Goal: Task Accomplishment & Management: Manage account settings

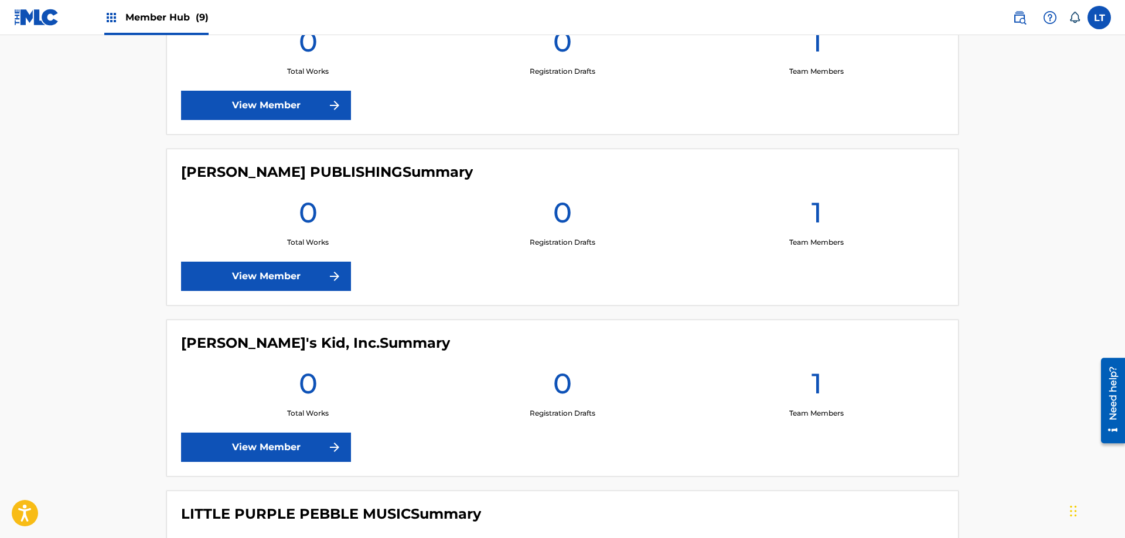
scroll to position [692, 0]
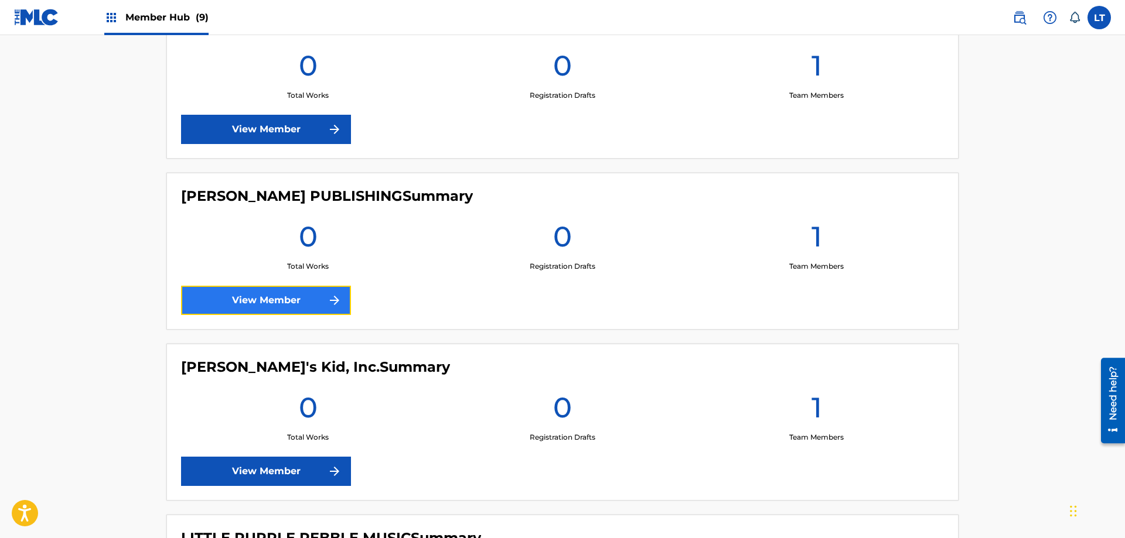
click at [315, 302] on link "View Member" at bounding box center [266, 300] width 170 height 29
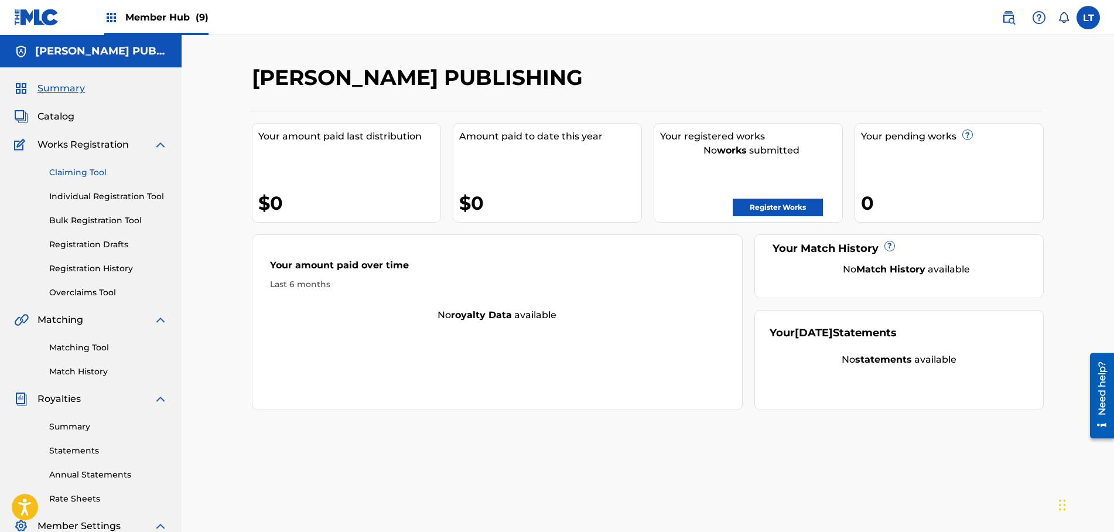
click at [93, 168] on link "Claiming Tool" at bounding box center [108, 172] width 118 height 12
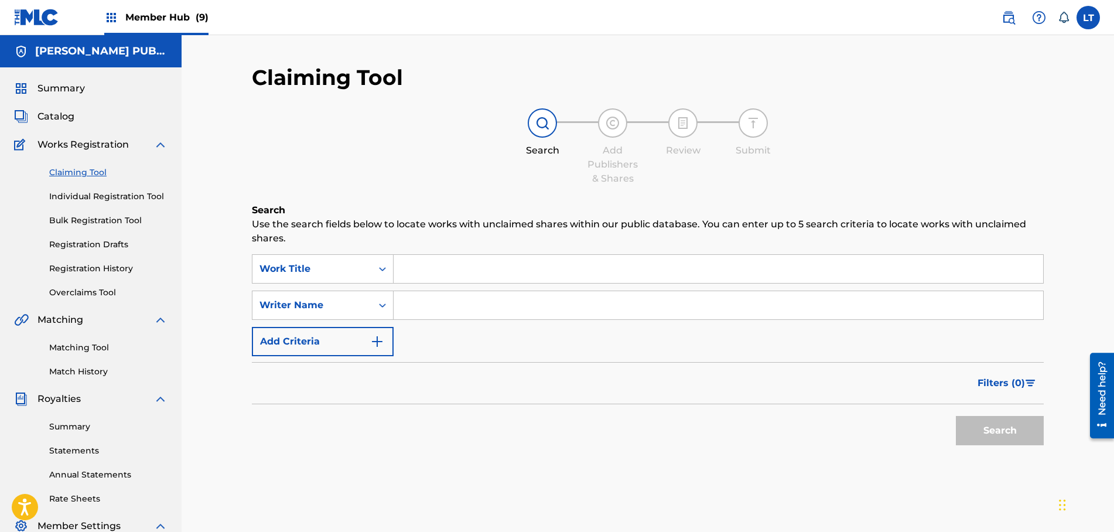
click at [432, 270] on input "Search Form" at bounding box center [719, 269] width 650 height 28
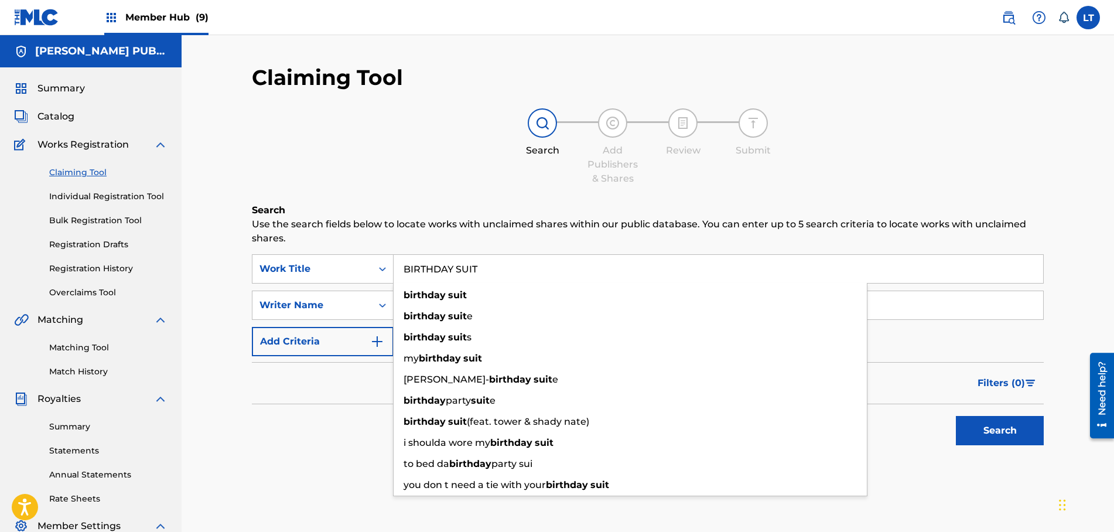
type input "BIRTHDAY SUIT"
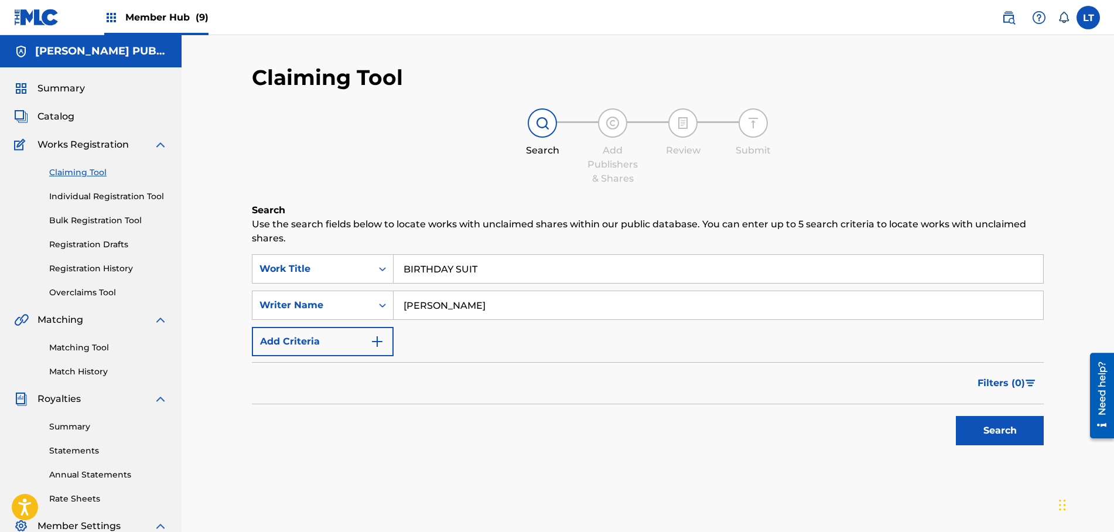
type input "[PERSON_NAME]"
click at [994, 427] on button "Search" at bounding box center [1000, 430] width 88 height 29
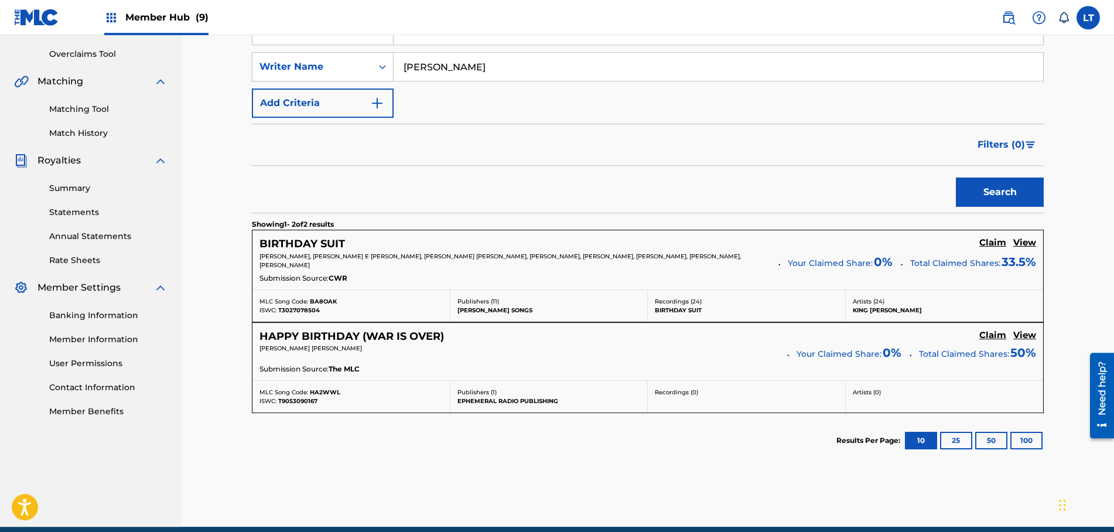
scroll to position [239, 0]
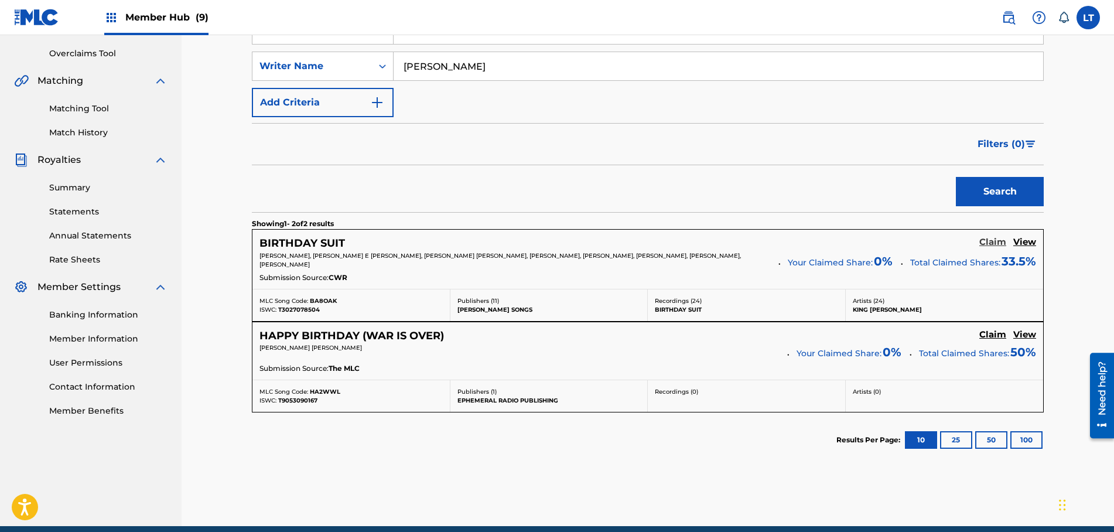
click at [995, 241] on h5 "Claim" at bounding box center [993, 242] width 27 height 11
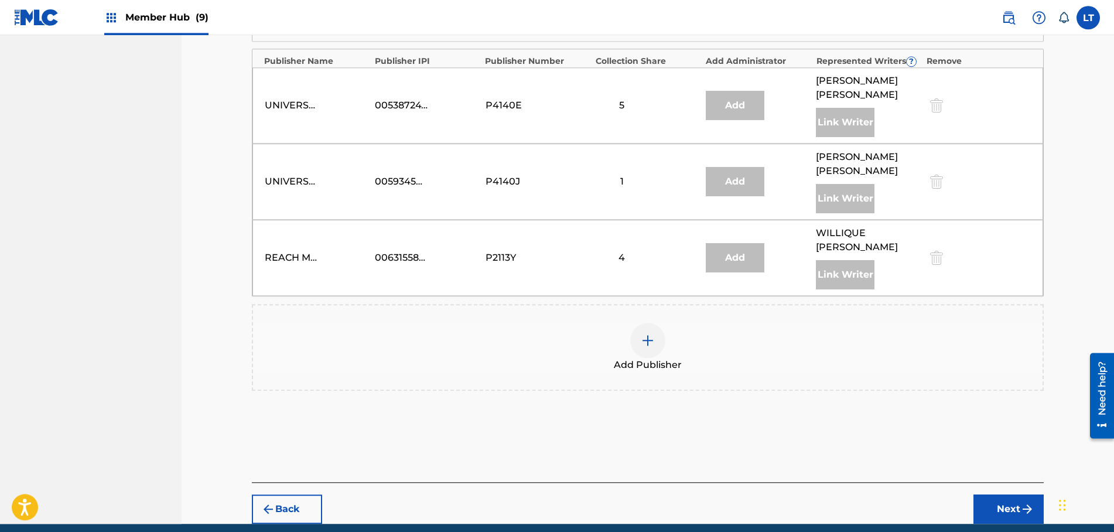
scroll to position [938, 0]
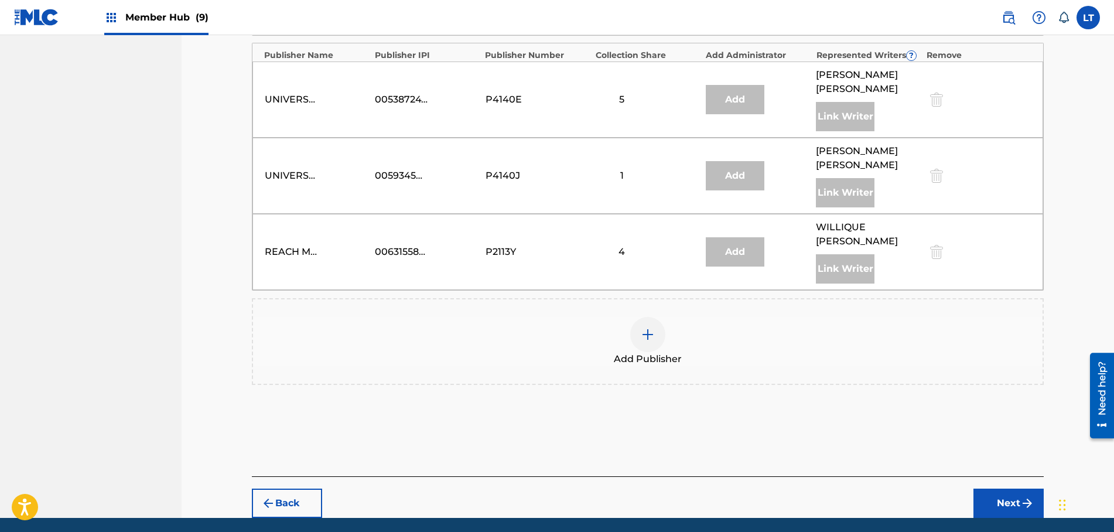
click at [644, 328] on img at bounding box center [648, 335] width 14 height 14
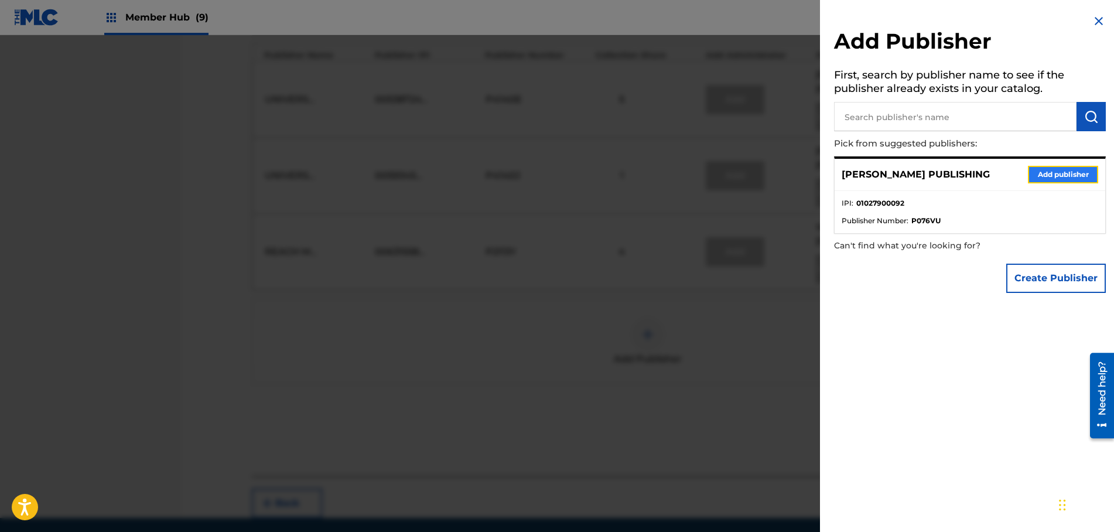
click at [1074, 176] on button "Add publisher" at bounding box center [1063, 175] width 70 height 18
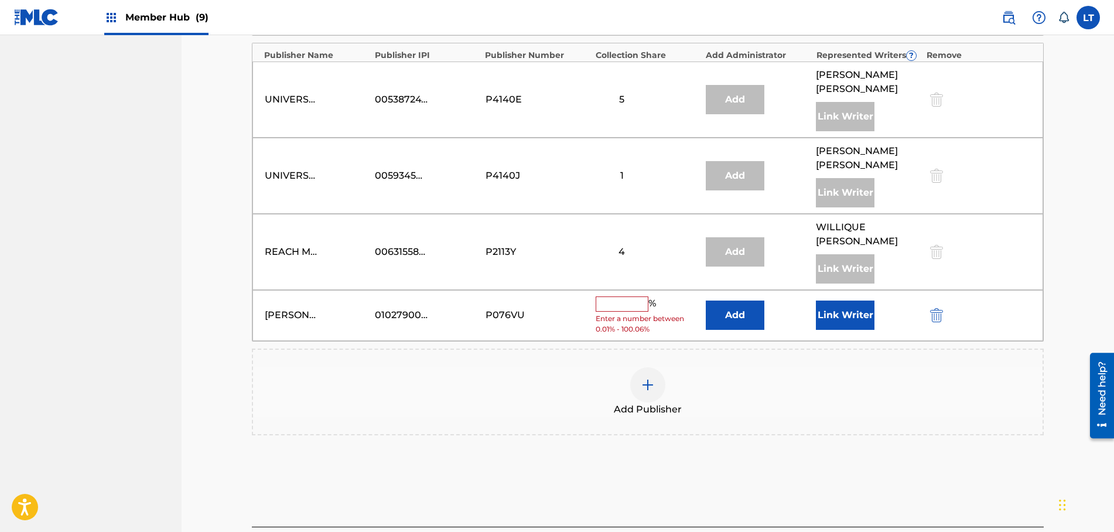
click at [613, 296] on input "text" at bounding box center [622, 303] width 53 height 15
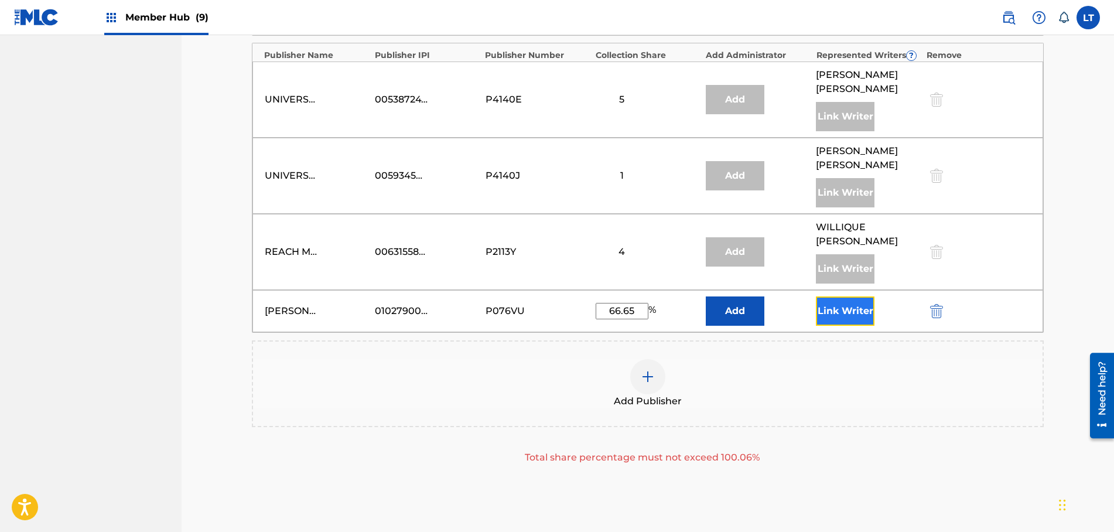
click at [835, 296] on button "Link Writer" at bounding box center [845, 310] width 59 height 29
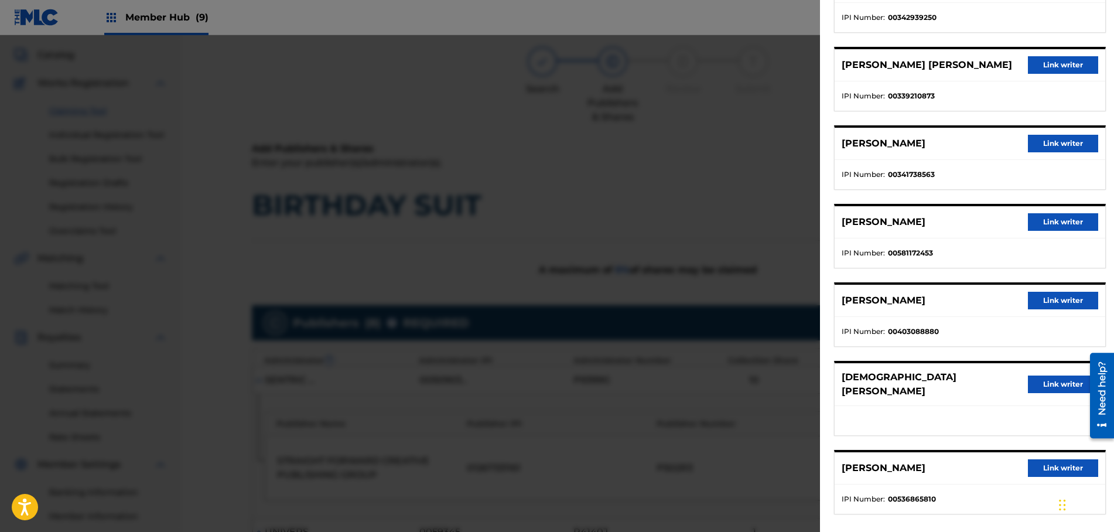
scroll to position [0, 0]
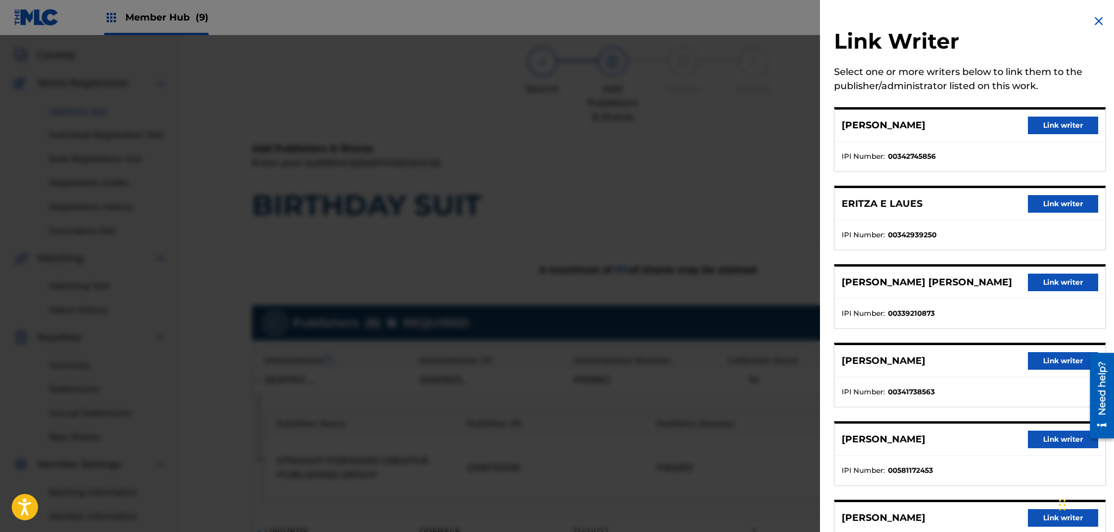
click at [1099, 17] on img at bounding box center [1099, 21] width 14 height 14
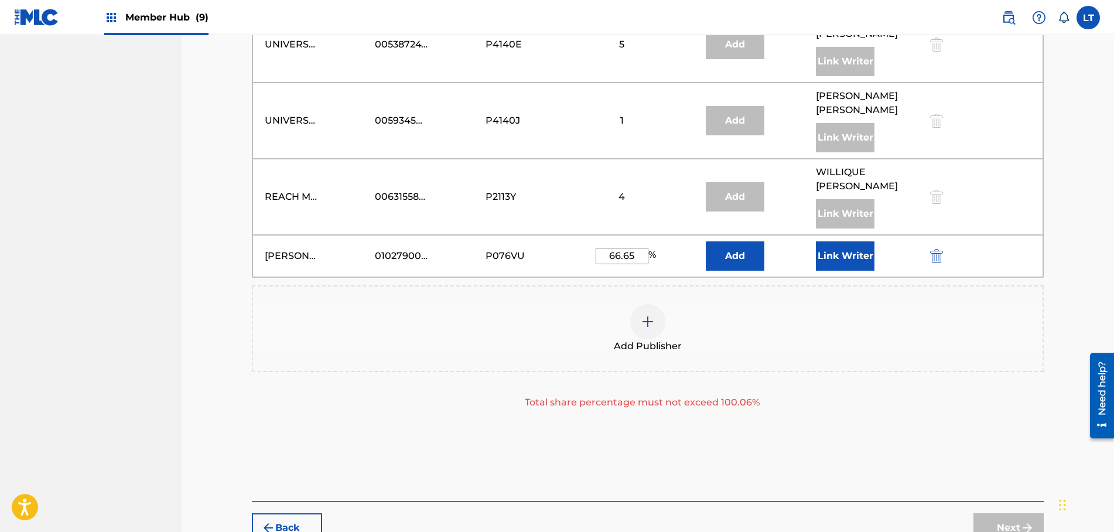
scroll to position [1018, 0]
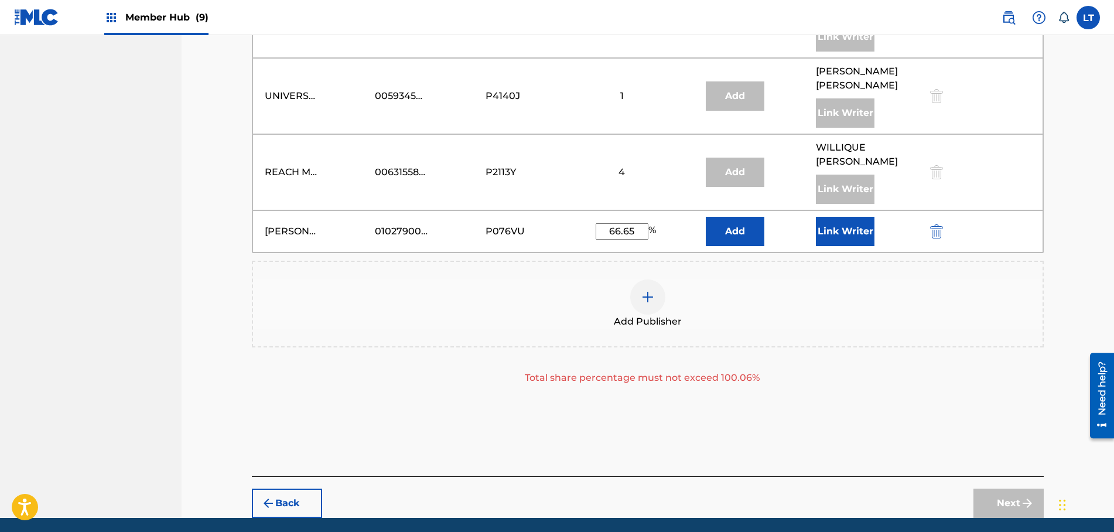
click at [637, 223] on input "66.65" at bounding box center [622, 231] width 53 height 16
type input "66.6"
drag, startPoint x: 638, startPoint y: 188, endPoint x: 449, endPoint y: 151, distance: 192.8
click at [596, 223] on input "66.6" at bounding box center [622, 231] width 53 height 16
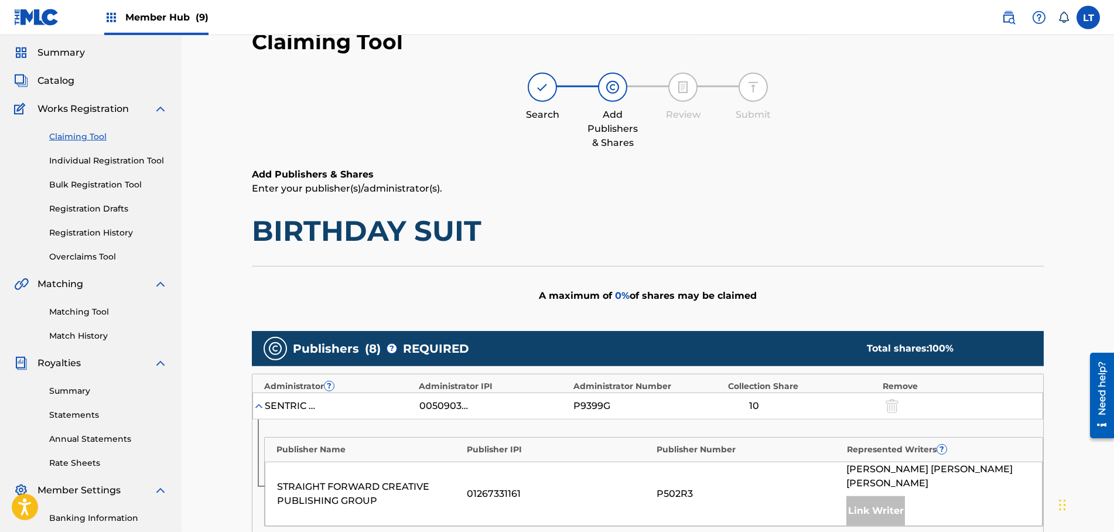
scroll to position [60, 0]
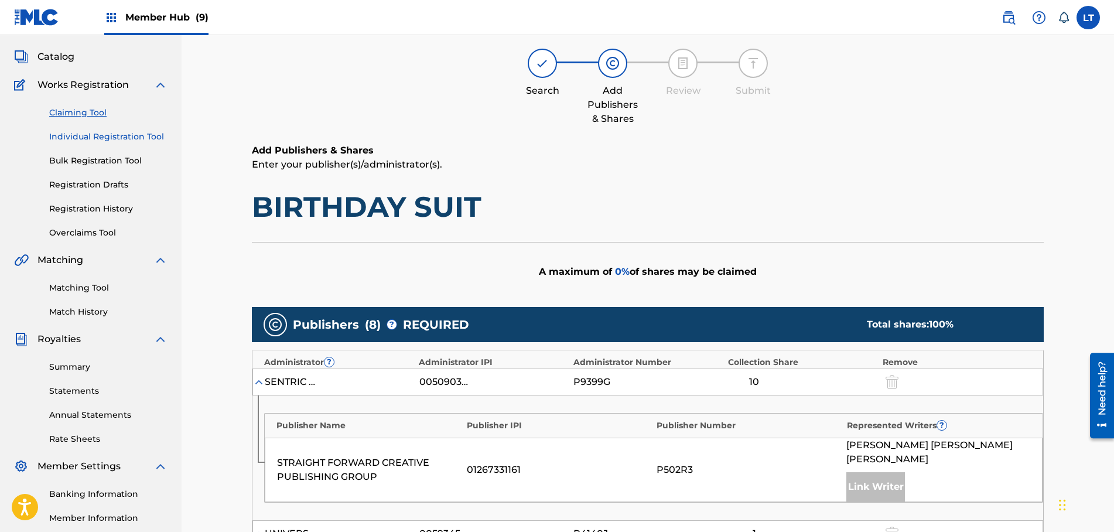
type input "66.50"
click at [100, 137] on link "Individual Registration Tool" at bounding box center [108, 137] width 118 height 12
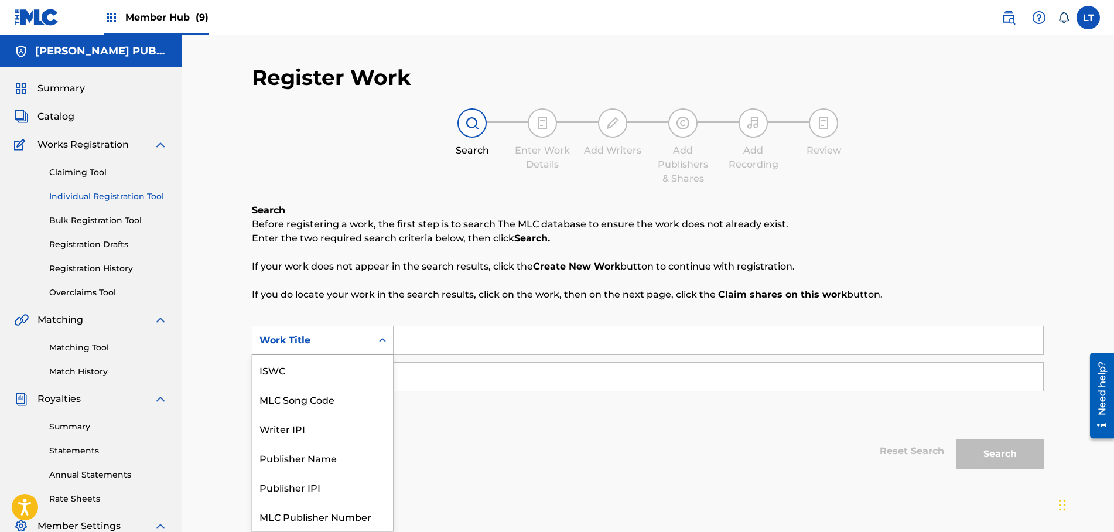
click at [381, 339] on icon "Search Form" at bounding box center [382, 340] width 7 height 4
click at [333, 367] on div "MLC Song Code" at bounding box center [323, 369] width 141 height 29
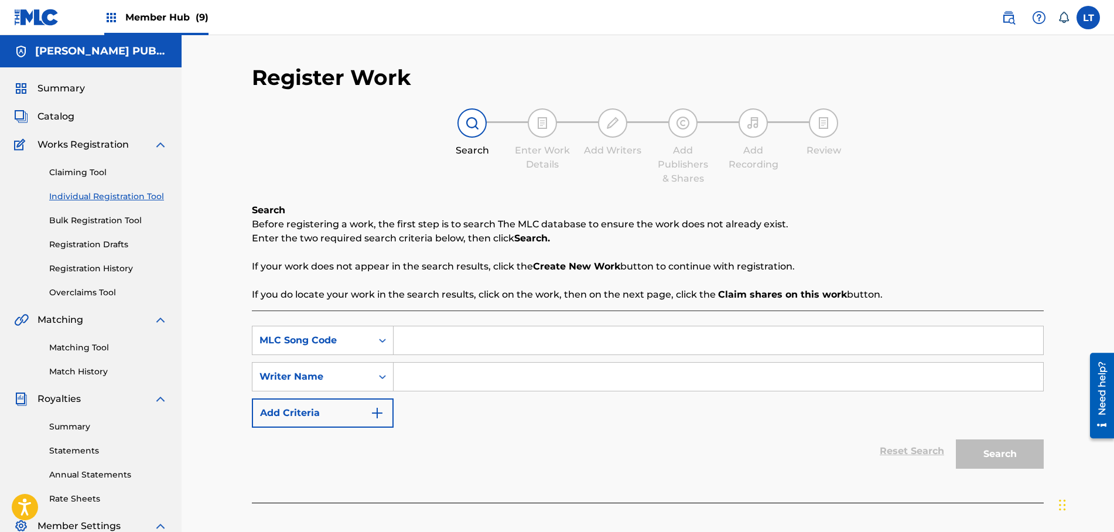
scroll to position [60, 0]
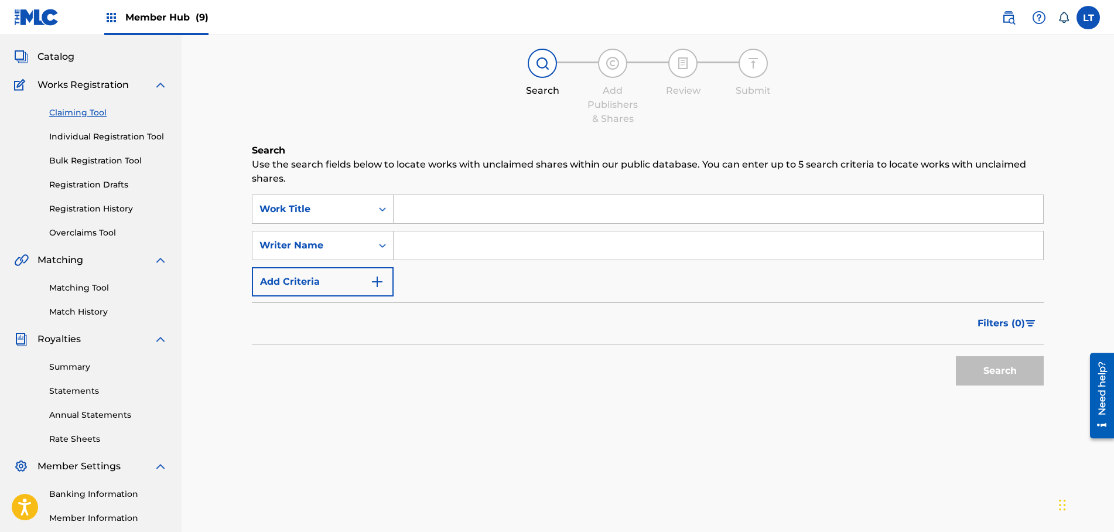
click at [458, 215] on input "Search Form" at bounding box center [719, 209] width 650 height 28
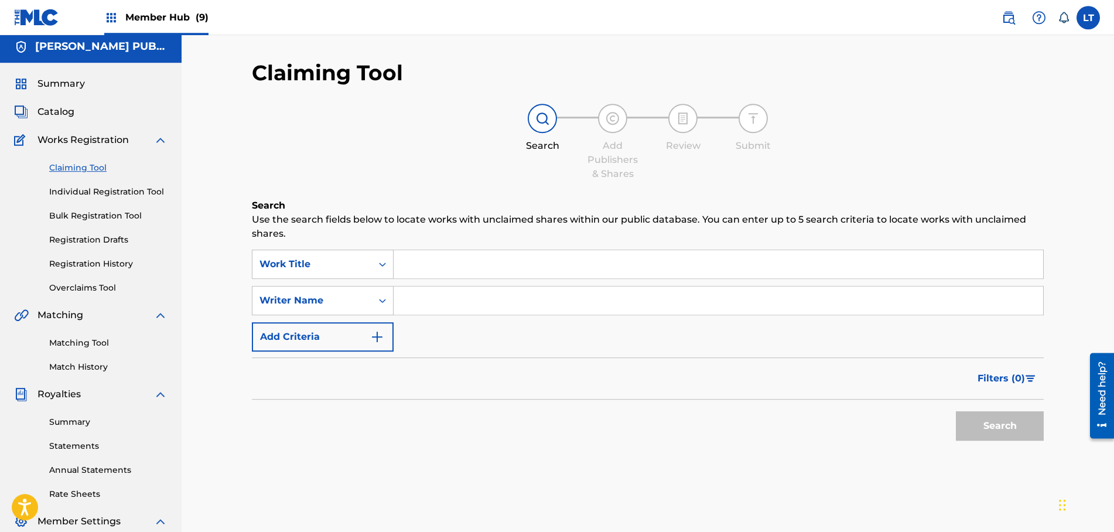
scroll to position [0, 0]
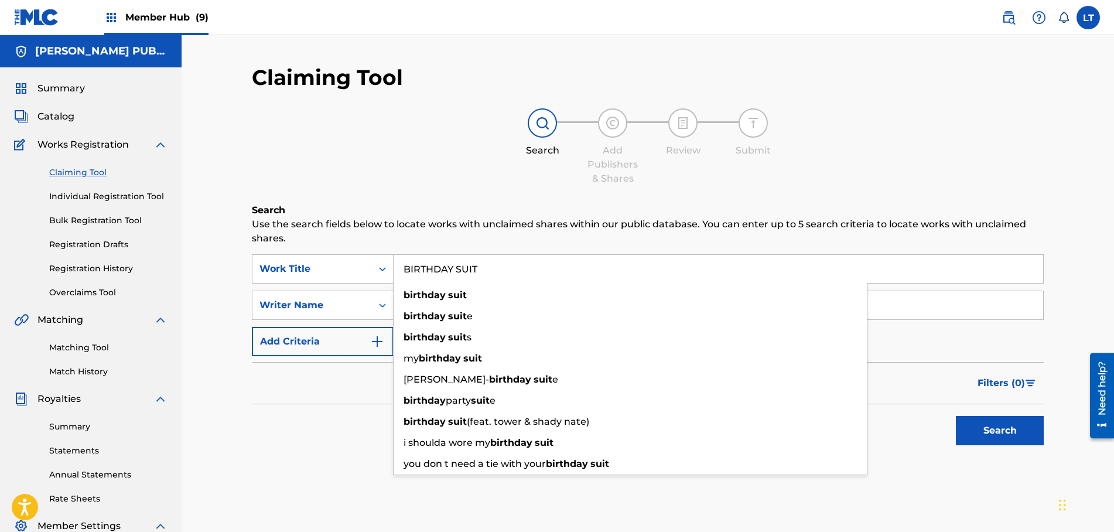
type input "BIRTHDAY SUIT"
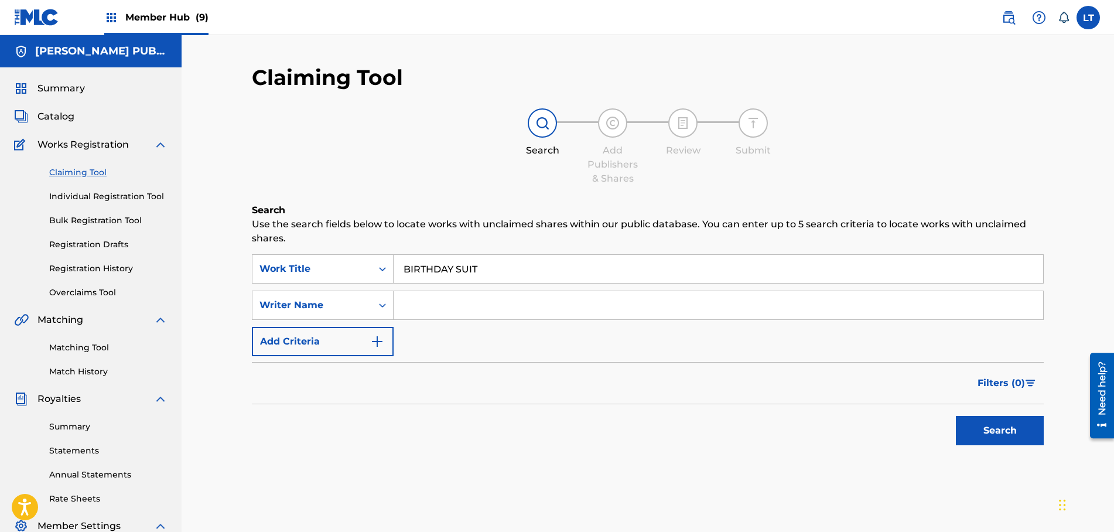
click at [461, 306] on input "Search Form" at bounding box center [719, 305] width 650 height 28
type input "[PERSON_NAME]"
click at [996, 422] on button "Search" at bounding box center [1000, 430] width 88 height 29
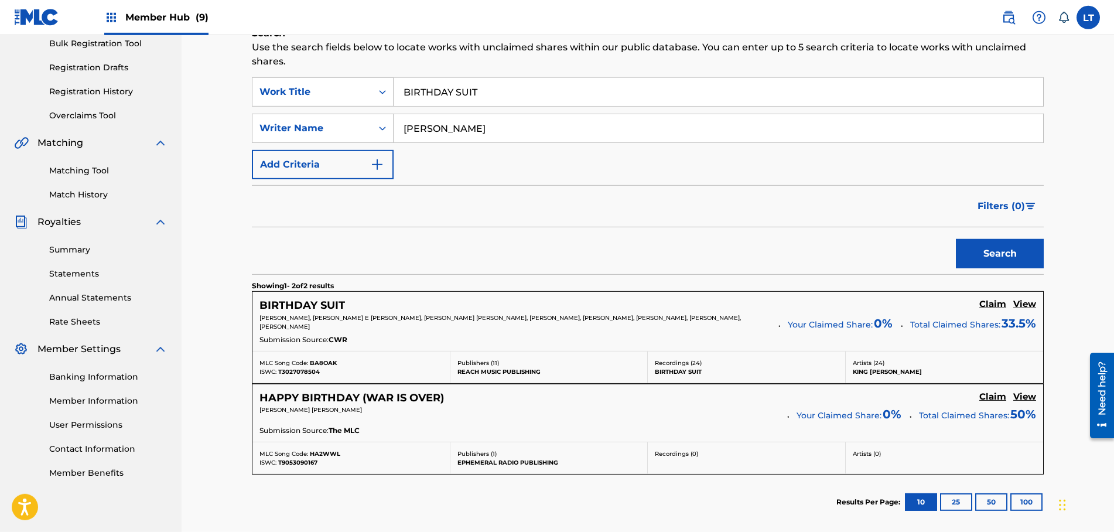
scroll to position [179, 0]
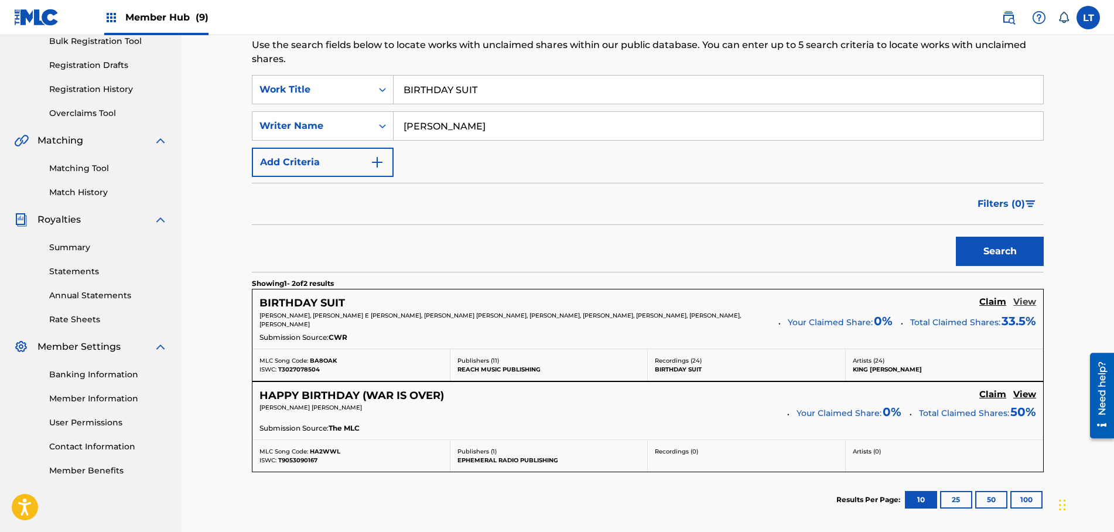
click at [1030, 301] on h5 "View" at bounding box center [1025, 301] width 23 height 11
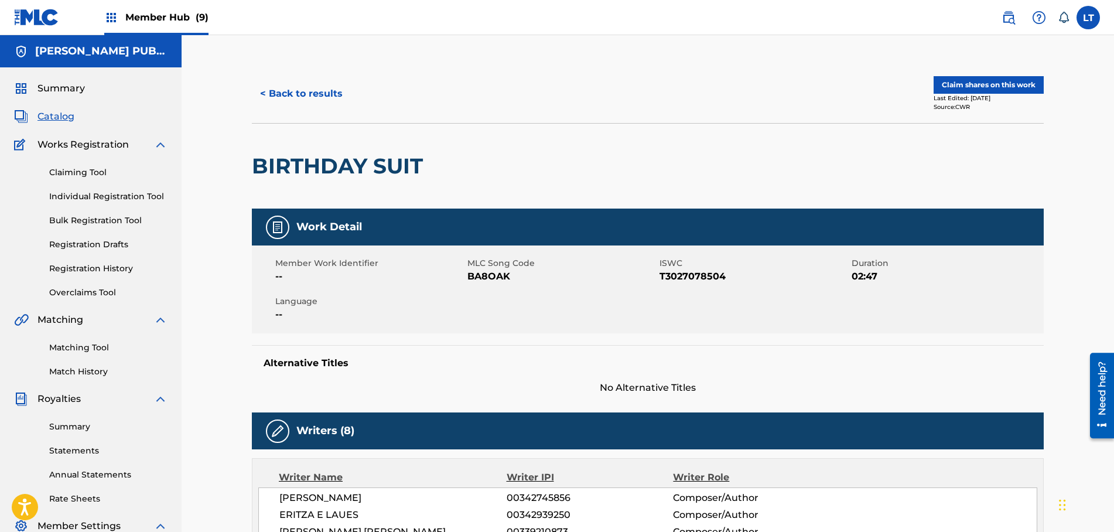
click at [488, 271] on span "BA8OAK" at bounding box center [562, 277] width 189 height 14
copy span "BA8OAK"
click at [970, 81] on button "Claim shares on this work" at bounding box center [989, 85] width 110 height 18
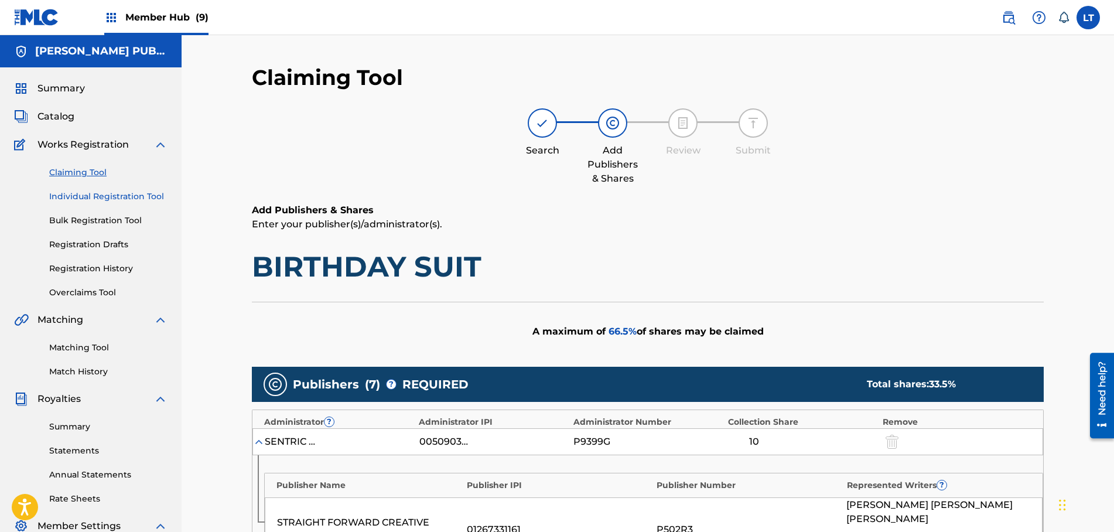
click at [107, 199] on link "Individual Registration Tool" at bounding box center [108, 196] width 118 height 12
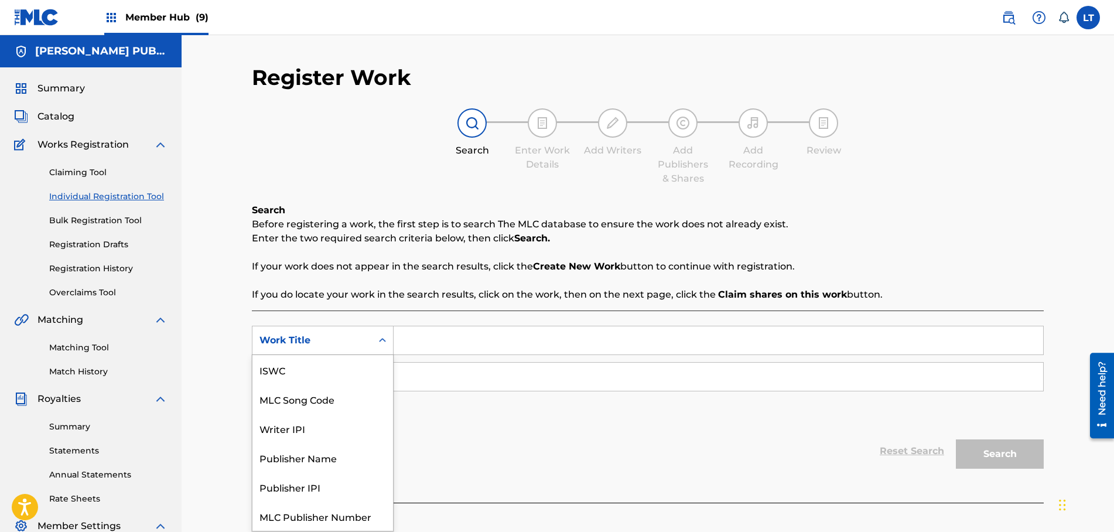
click at [374, 340] on div "Search Form" at bounding box center [382, 340] width 21 height 21
click at [335, 369] on div "MLC Song Code" at bounding box center [323, 369] width 141 height 29
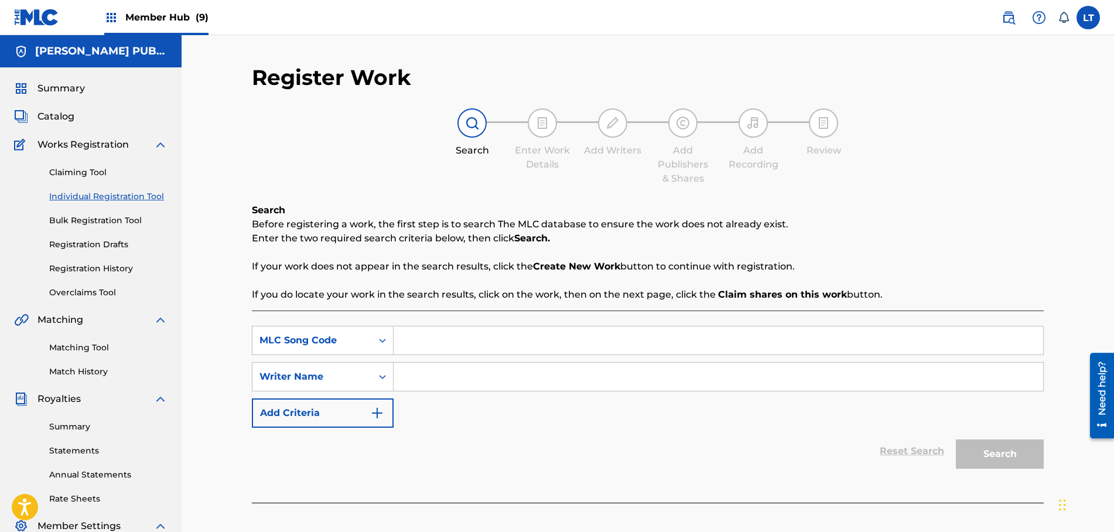
click at [452, 338] on input "Search Form" at bounding box center [719, 340] width 650 height 28
paste input "BA8OAK"
type input "BA8OAK"
click at [496, 376] on input "Search Form" at bounding box center [719, 377] width 650 height 28
type input "[PERSON_NAME]"
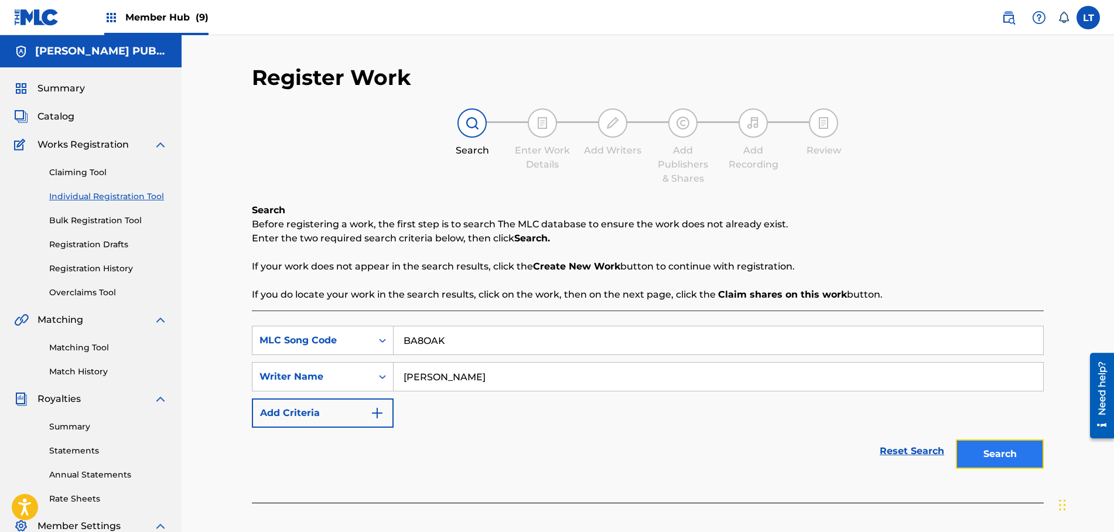
click at [1000, 459] on button "Search" at bounding box center [1000, 453] width 88 height 29
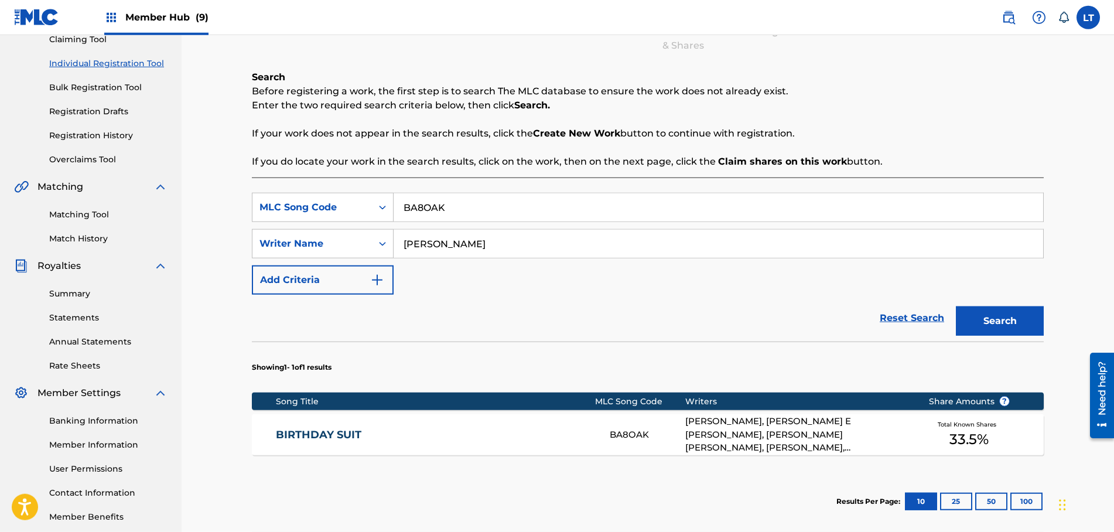
scroll to position [256, 0]
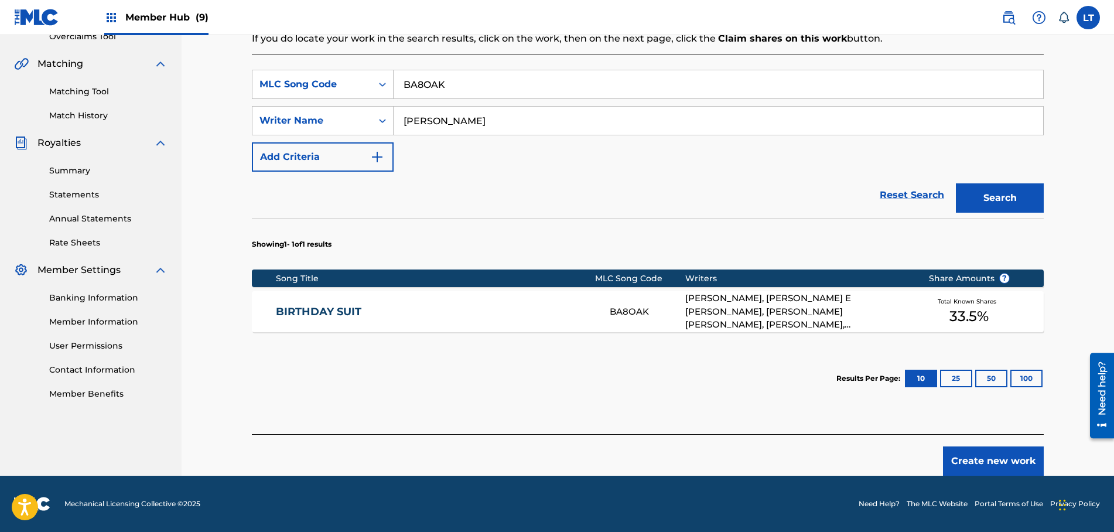
click at [333, 311] on link "BIRTHDAY SUIT" at bounding box center [435, 311] width 319 height 13
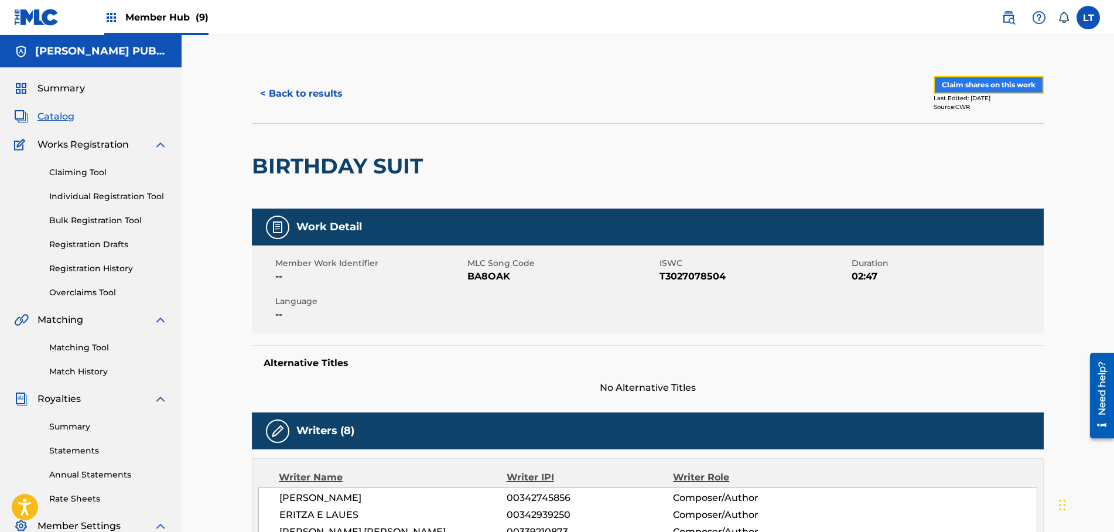
click at [977, 83] on button "Claim shares on this work" at bounding box center [989, 85] width 110 height 18
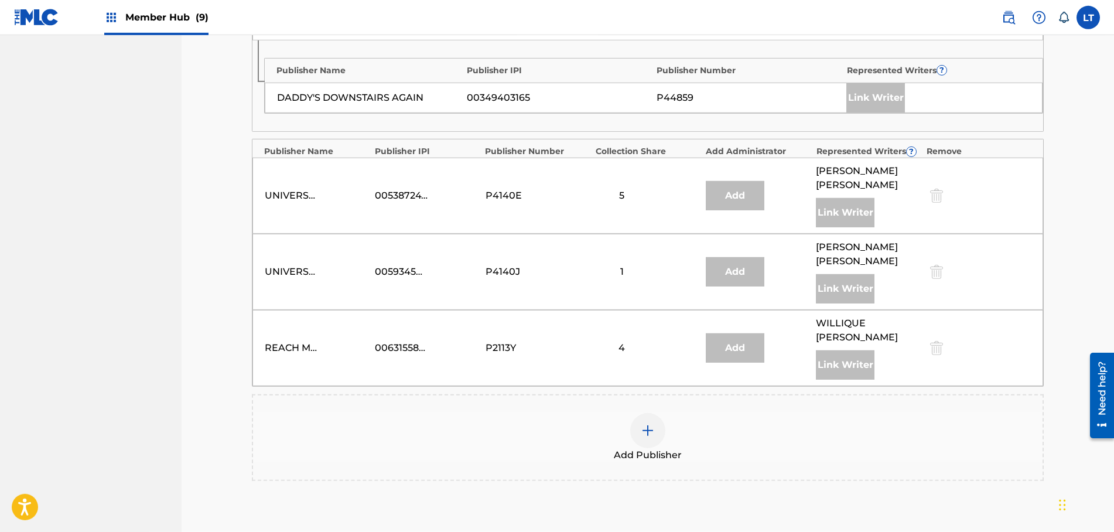
scroll to position [938, 0]
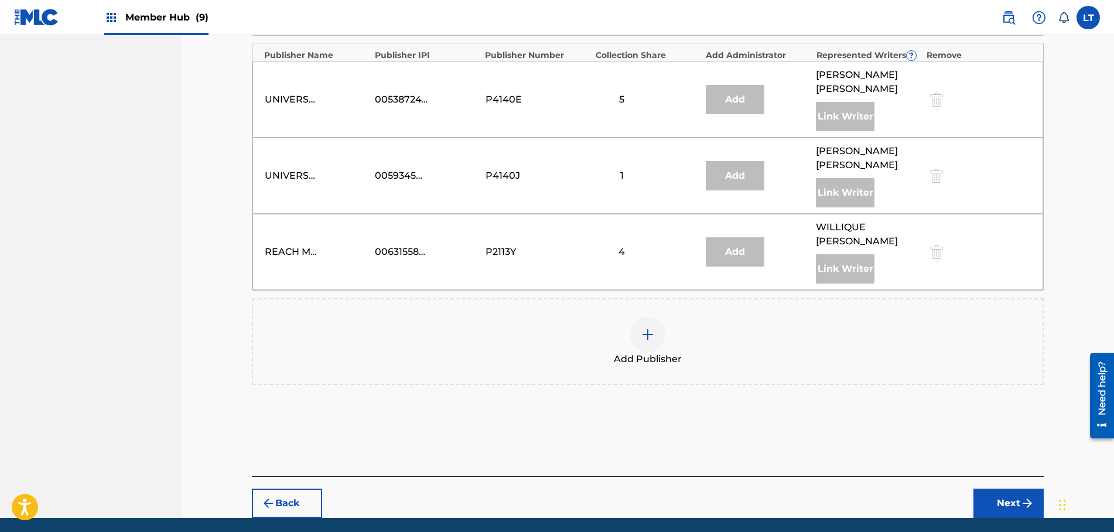
click at [649, 328] on img at bounding box center [648, 335] width 14 height 14
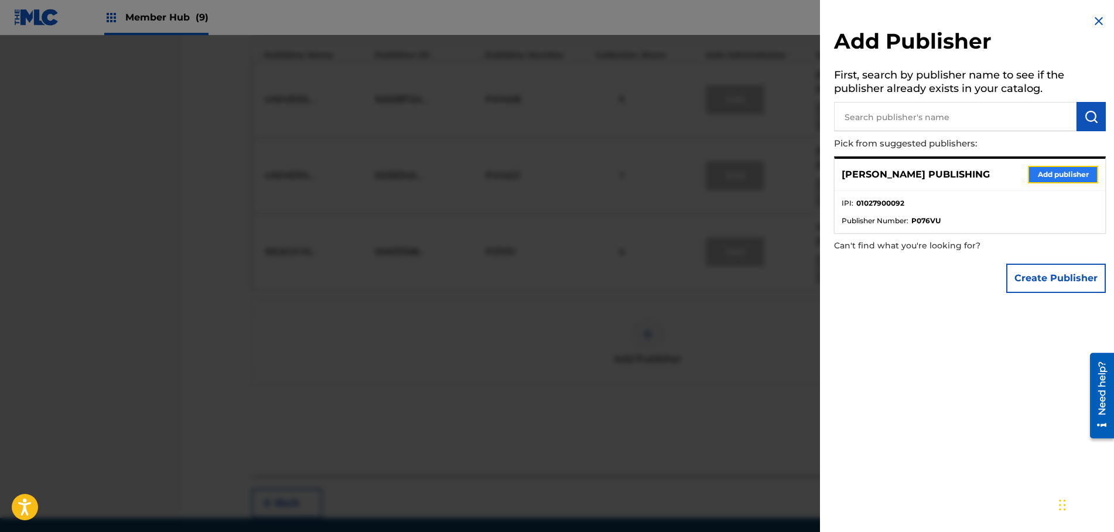
click at [1056, 174] on button "Add publisher" at bounding box center [1063, 175] width 70 height 18
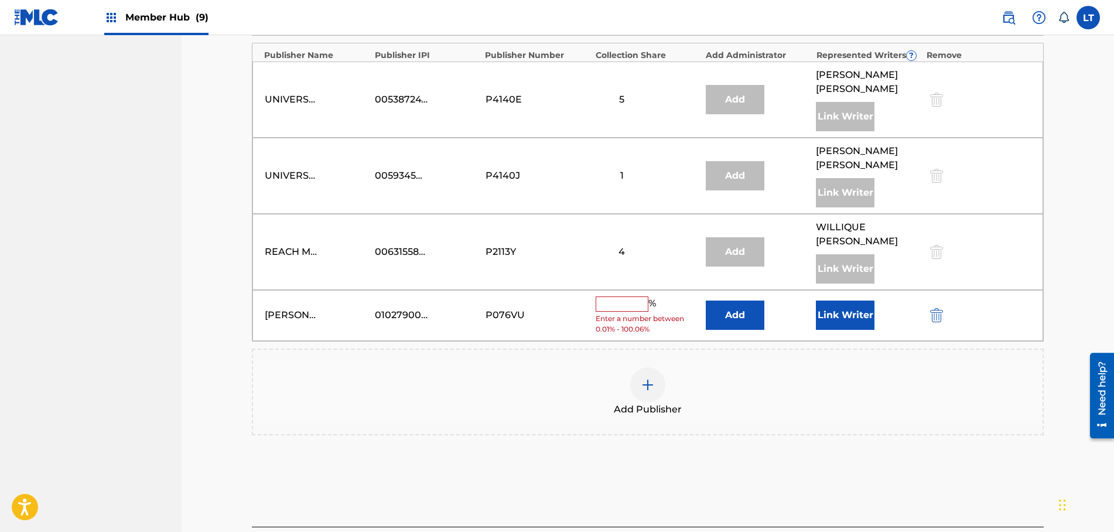
click at [620, 296] on input "text" at bounding box center [622, 303] width 53 height 15
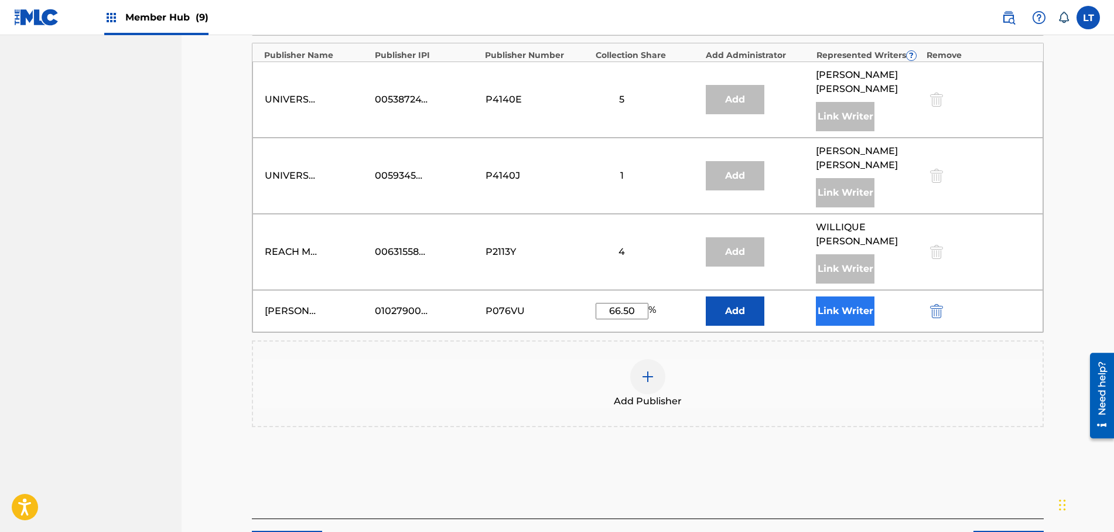
type input "66.50"
click at [855, 296] on button "Link Writer" at bounding box center [845, 310] width 59 height 29
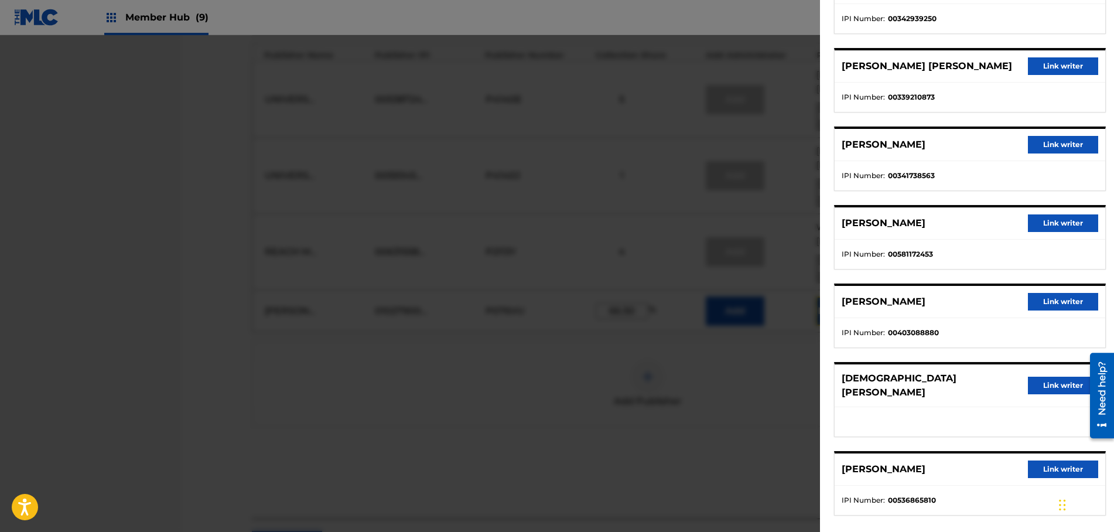
scroll to position [217, 0]
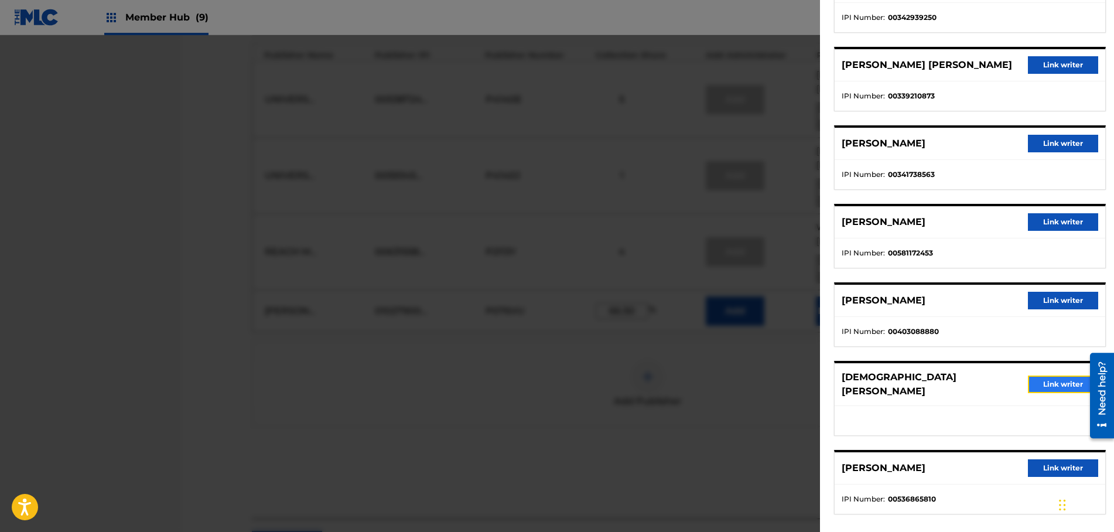
click at [1066, 381] on button "Link writer" at bounding box center [1063, 385] width 70 height 18
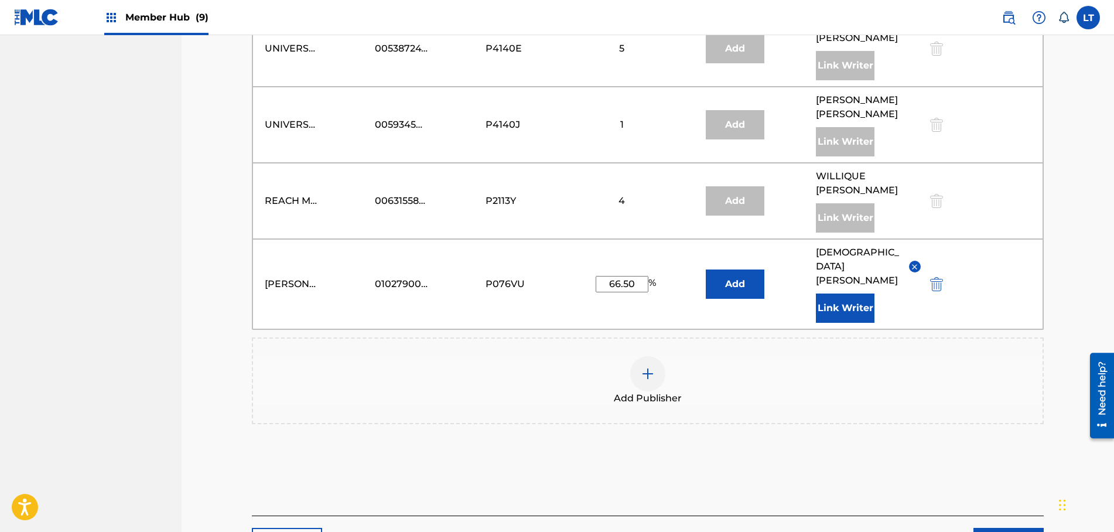
scroll to position [1014, 0]
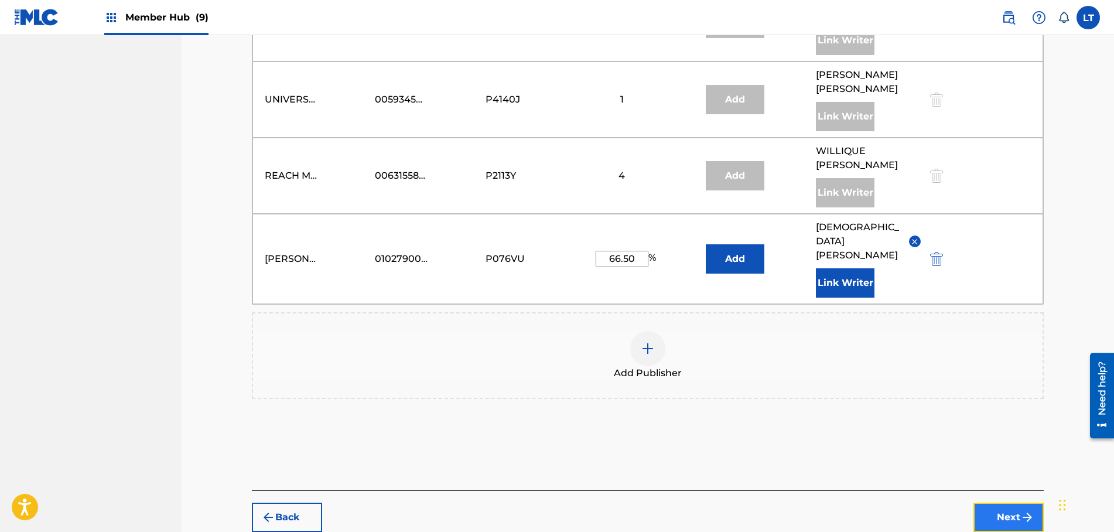
click at [1008, 503] on button "Next" at bounding box center [1009, 517] width 70 height 29
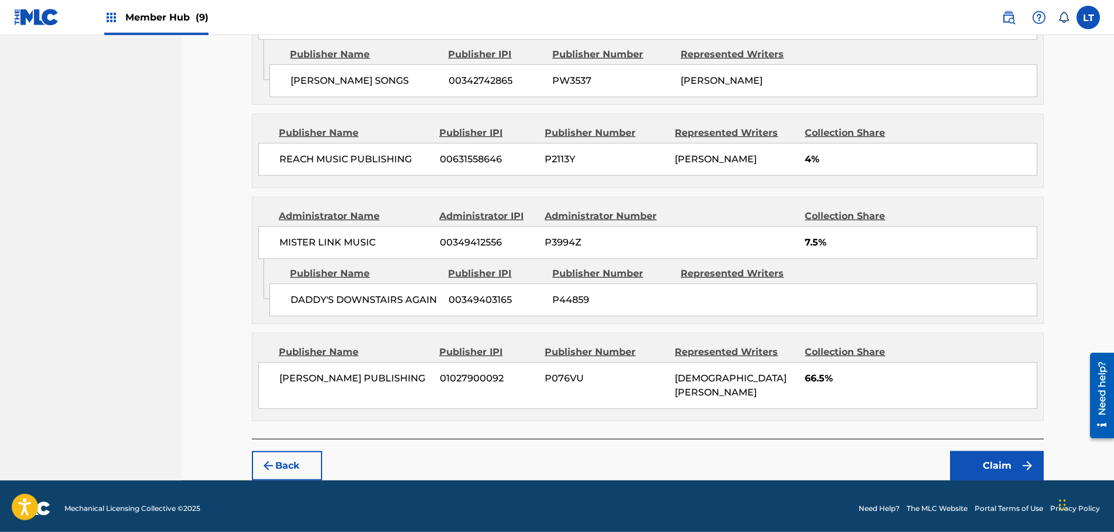
scroll to position [1145, 0]
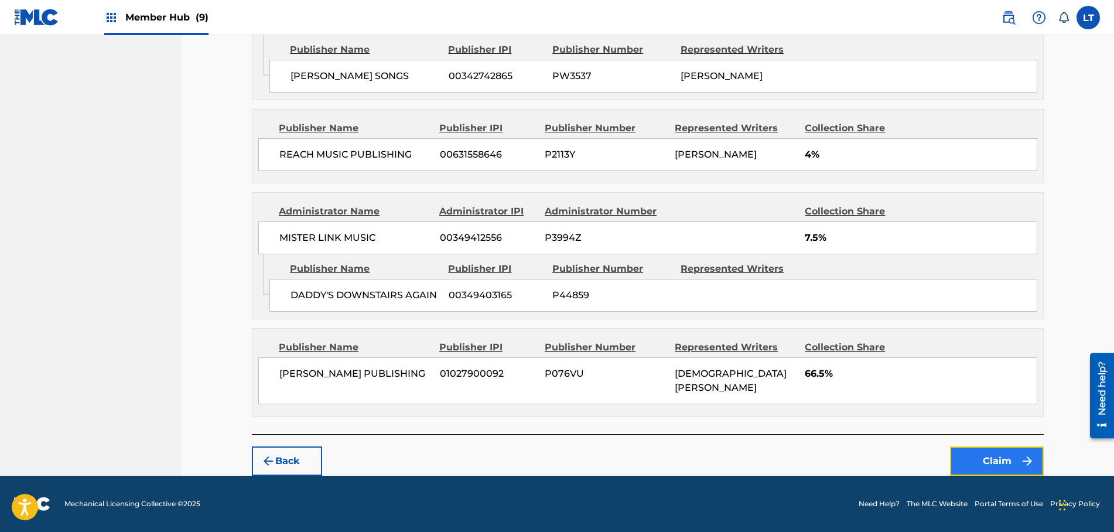
click at [996, 458] on button "Claim" at bounding box center [997, 460] width 94 height 29
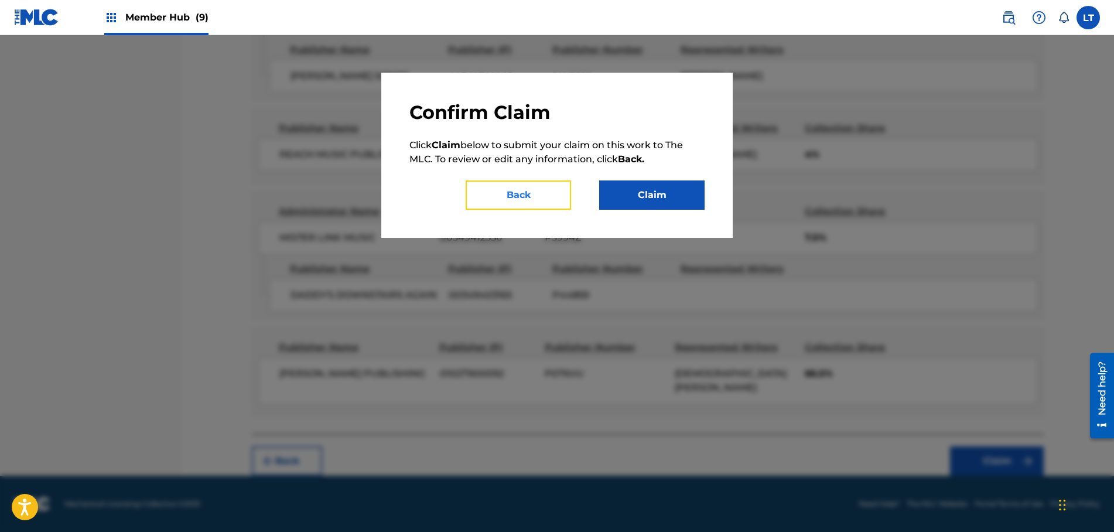
click at [535, 199] on button "Back" at bounding box center [518, 194] width 105 height 29
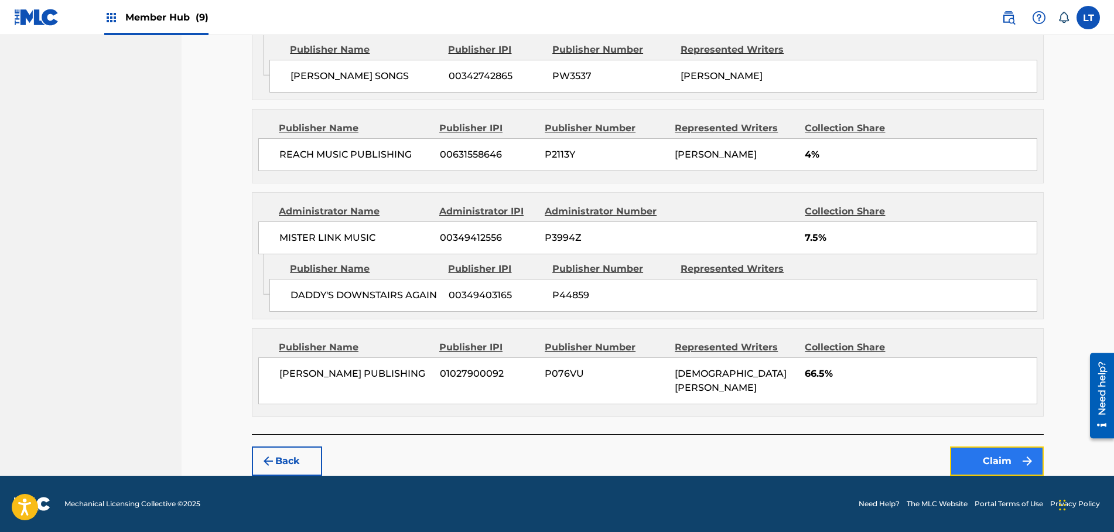
click at [997, 459] on button "Claim" at bounding box center [997, 460] width 94 height 29
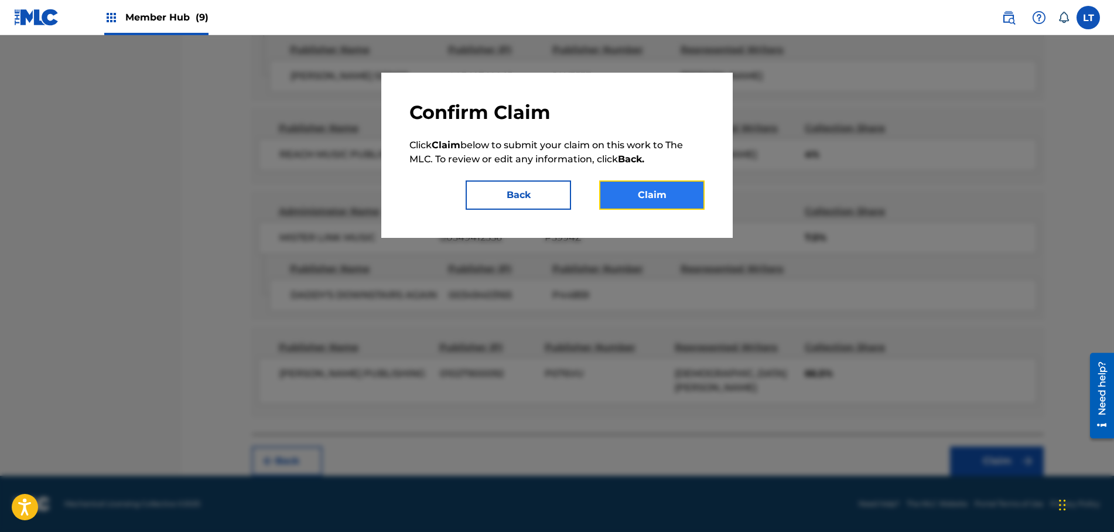
click at [645, 195] on button "Claim" at bounding box center [651, 194] width 105 height 29
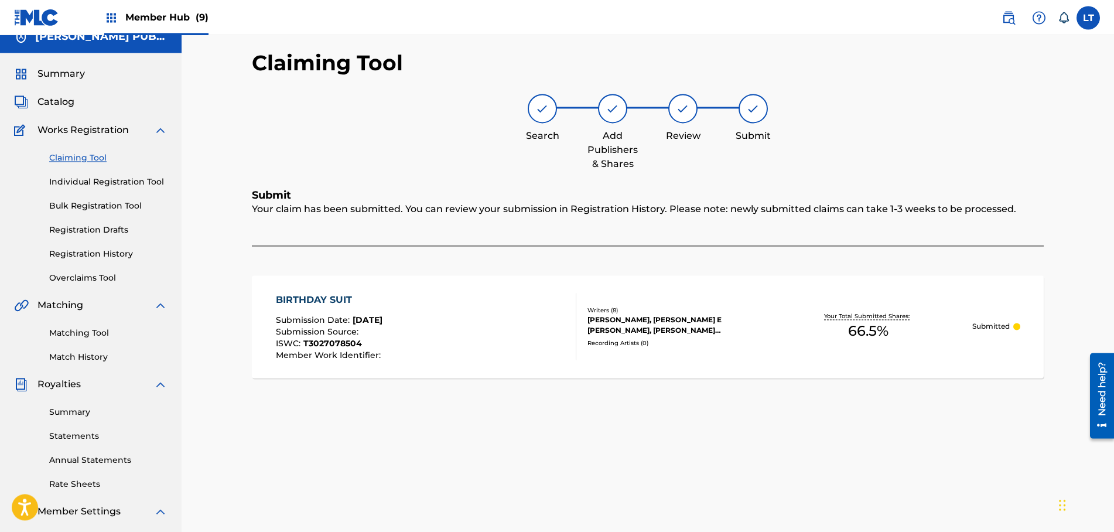
scroll to position [0, 0]
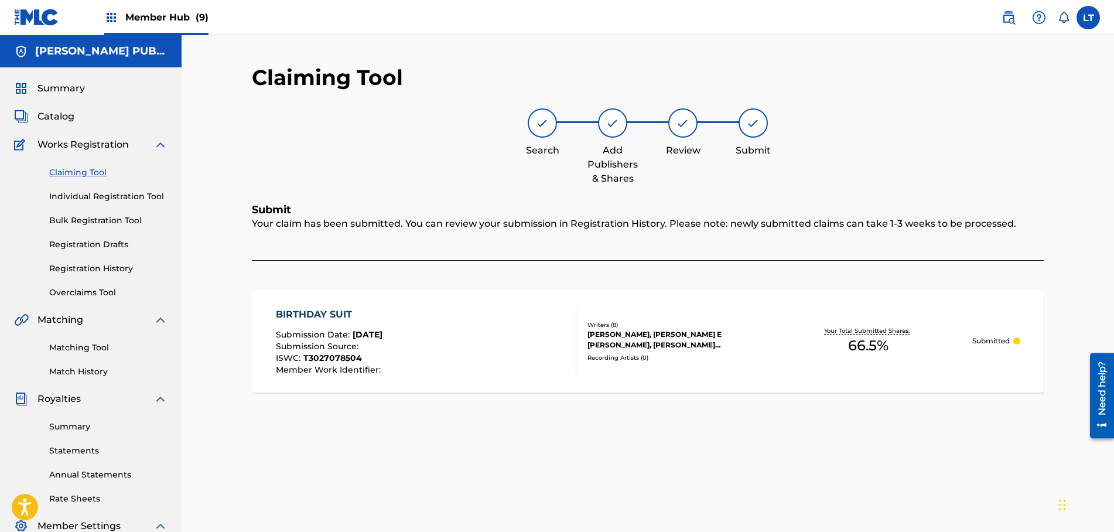
click at [83, 173] on link "Claiming Tool" at bounding box center [108, 172] width 118 height 12
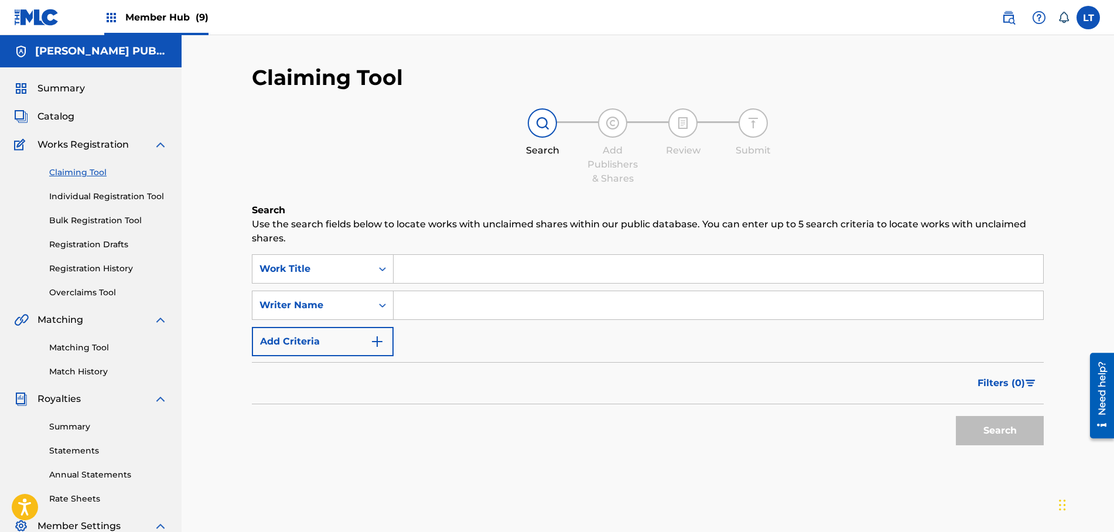
click at [429, 267] on input "Search Form" at bounding box center [719, 269] width 650 height 28
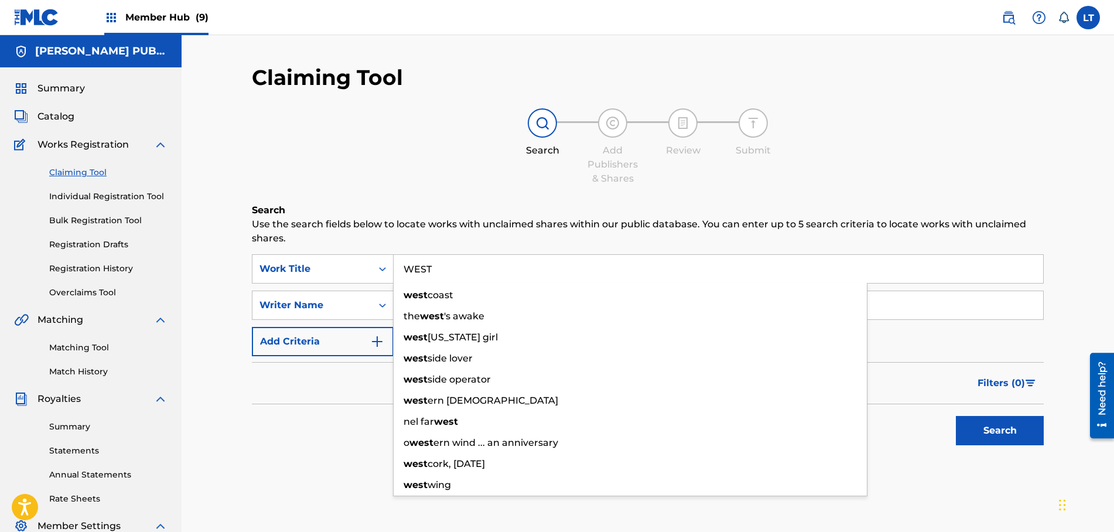
type input "WEST"
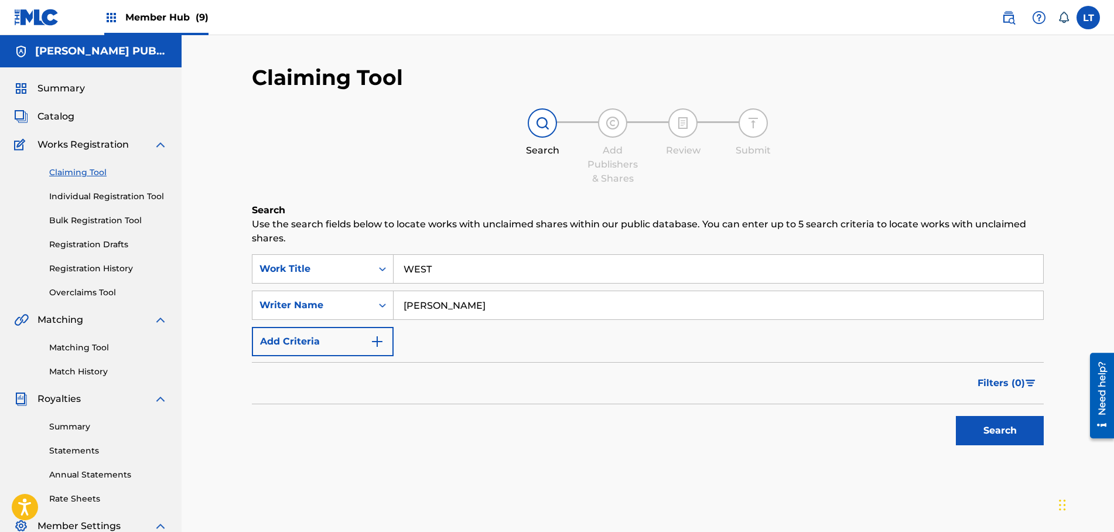
type input "[PERSON_NAME]"
click at [997, 442] on button "Search" at bounding box center [1000, 430] width 88 height 29
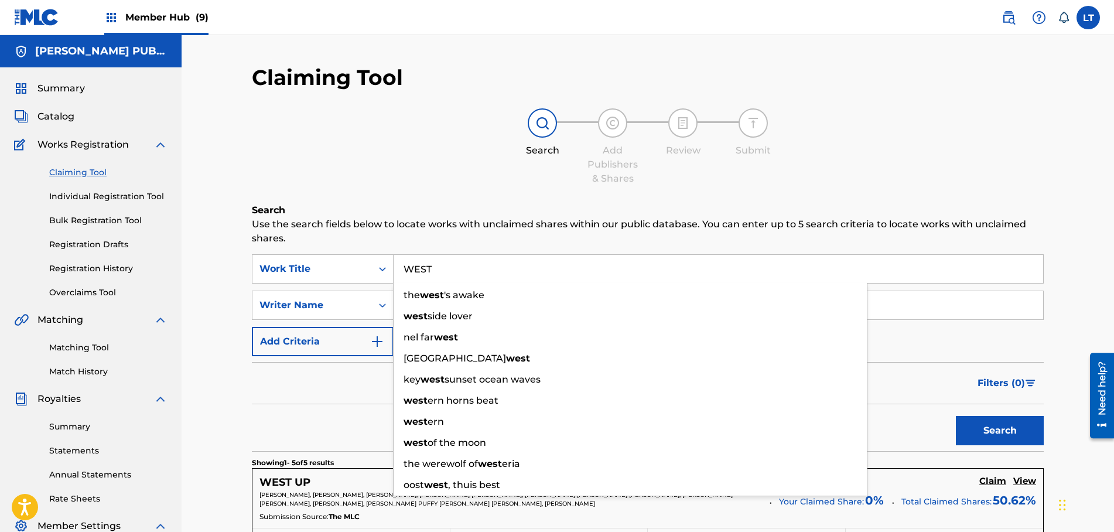
drag, startPoint x: 456, startPoint y: 263, endPoint x: 329, endPoint y: 233, distance: 130.0
click at [394, 262] on input "WEST" at bounding box center [719, 269] width 650 height 28
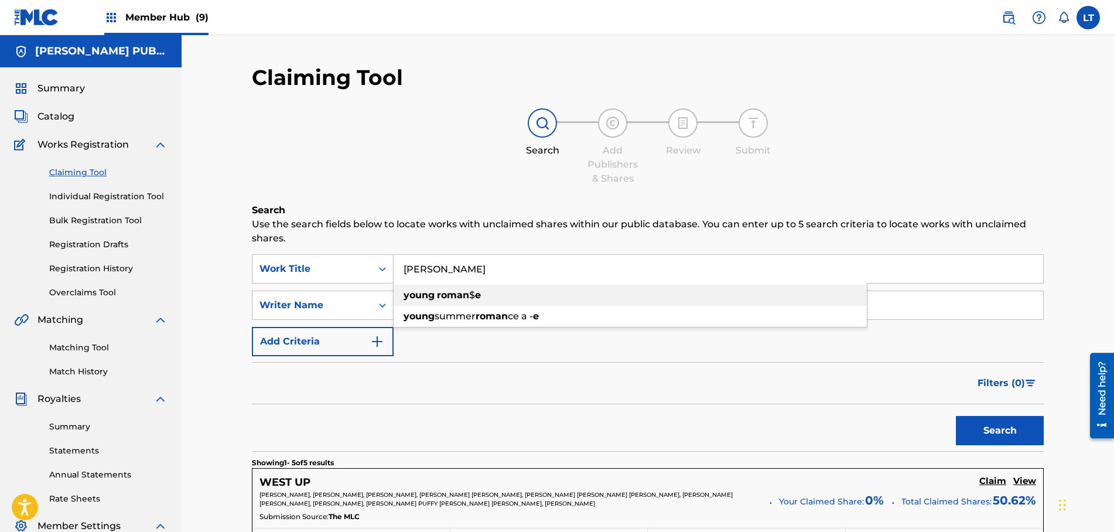
click at [446, 291] on strong "roman" at bounding box center [453, 294] width 32 height 11
type input "[PERSON_NAME]$e"
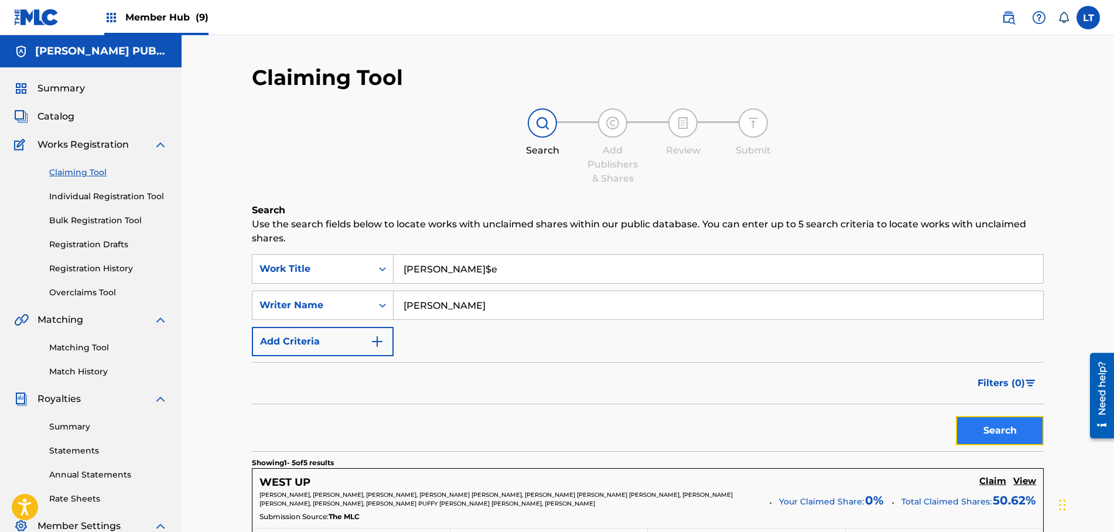
click at [1018, 436] on button "Search" at bounding box center [1000, 430] width 88 height 29
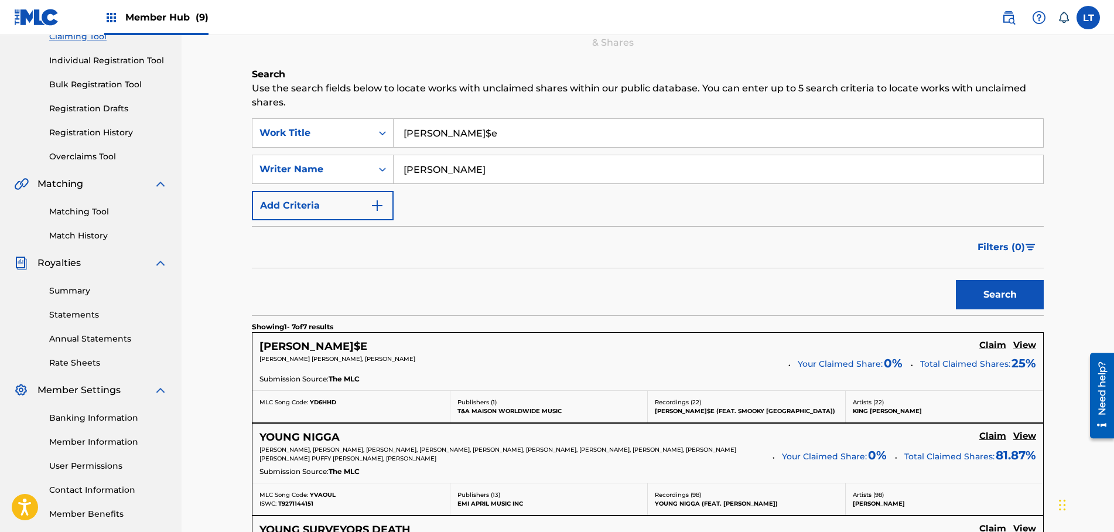
scroll to position [179, 0]
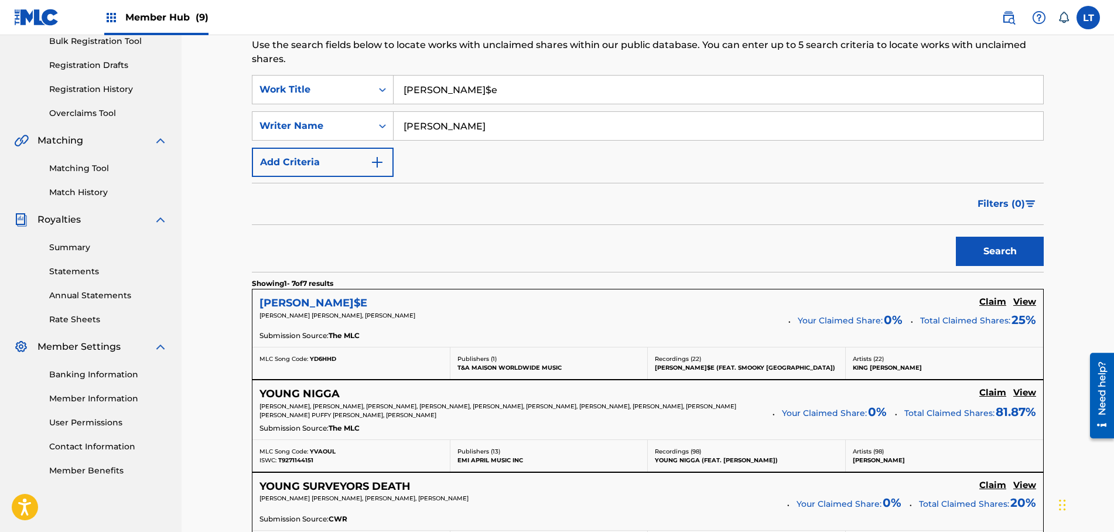
click at [331, 302] on h5 "[PERSON_NAME]$E" at bounding box center [314, 302] width 108 height 13
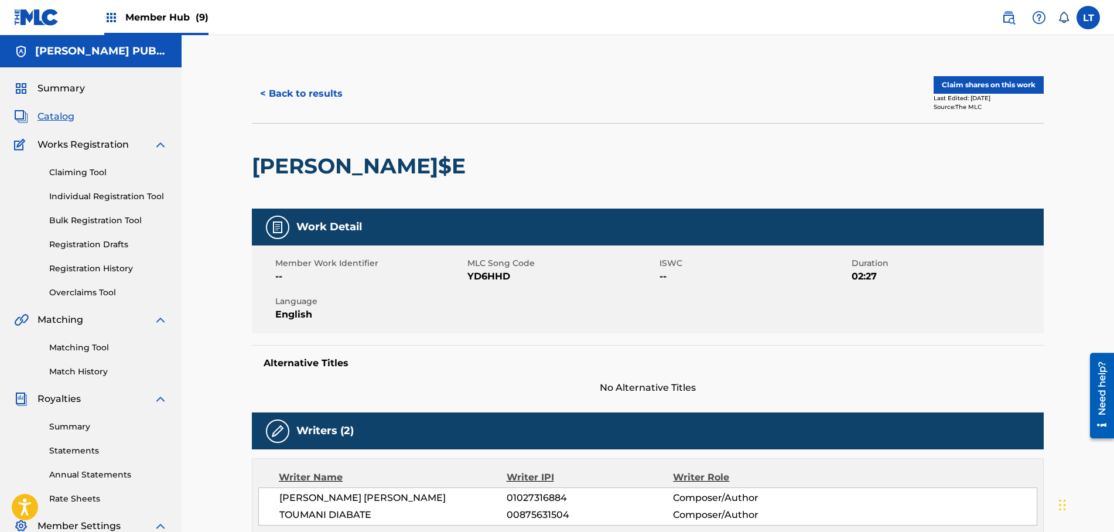
click at [702, 175] on div "[PERSON_NAME]$E" at bounding box center [648, 166] width 792 height 86
click at [983, 82] on button "Claim shares on this work" at bounding box center [989, 85] width 110 height 18
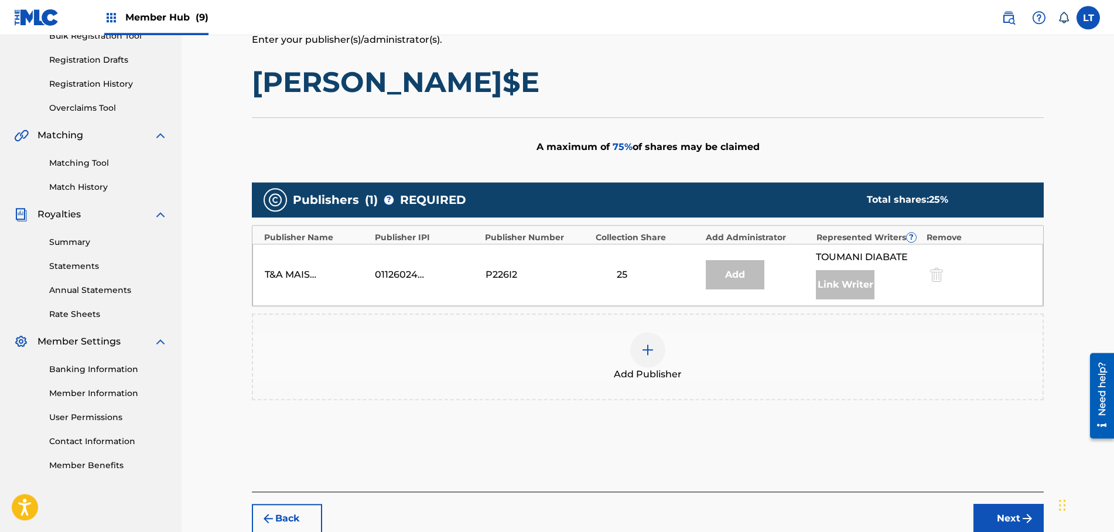
scroll to position [242, 0]
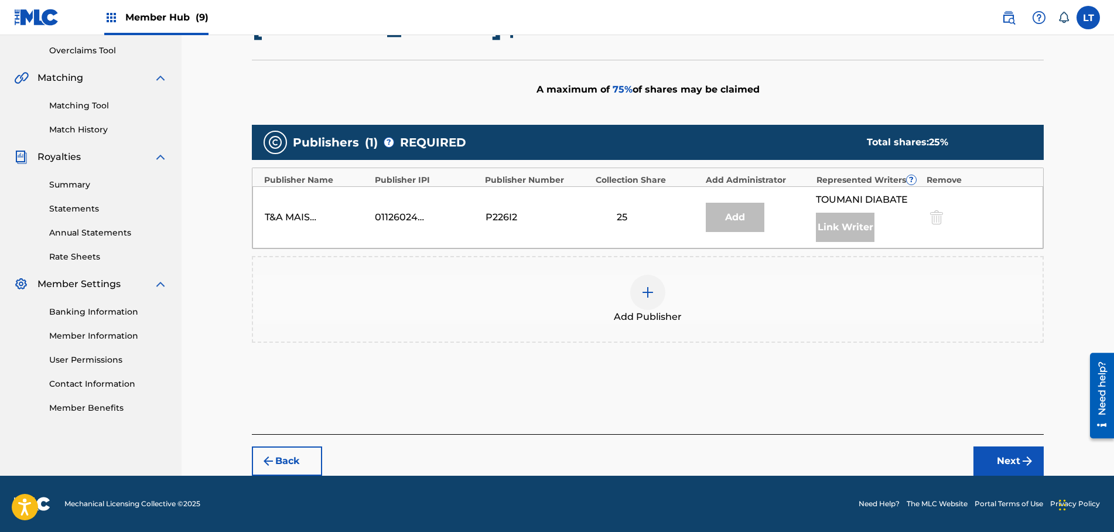
click at [647, 297] on img at bounding box center [648, 292] width 14 height 14
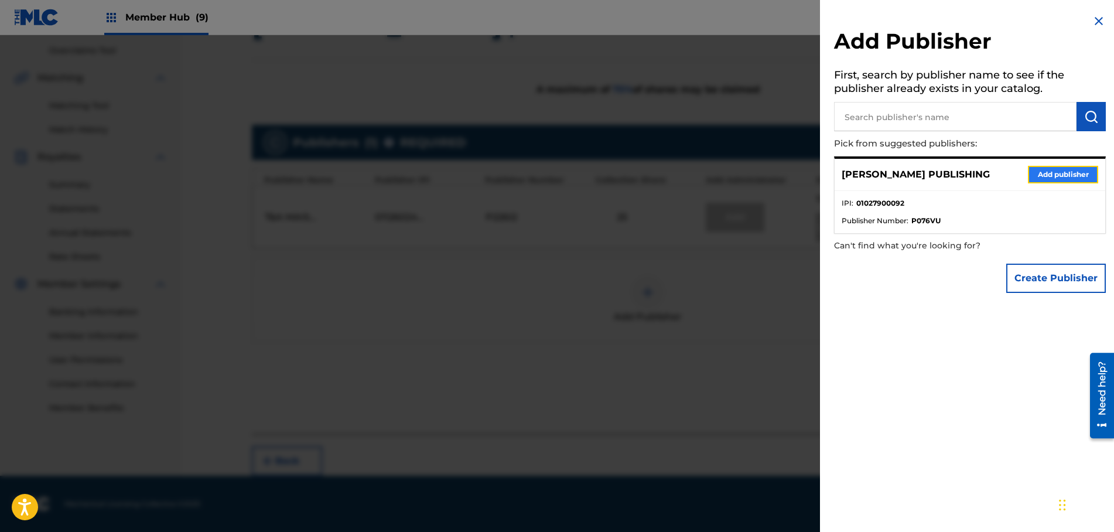
click at [1048, 173] on button "Add publisher" at bounding box center [1063, 175] width 70 height 18
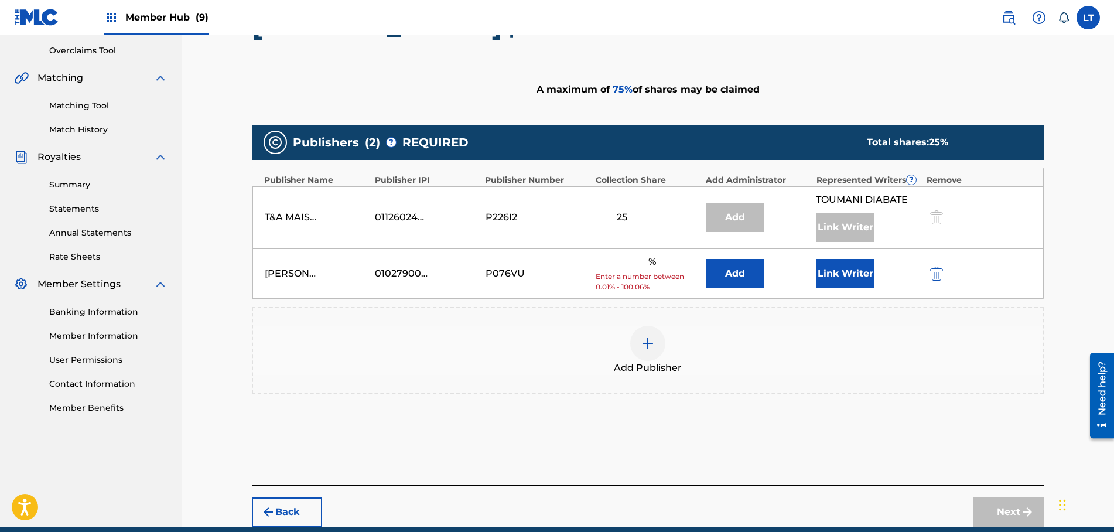
click at [620, 258] on input "text" at bounding box center [622, 262] width 53 height 15
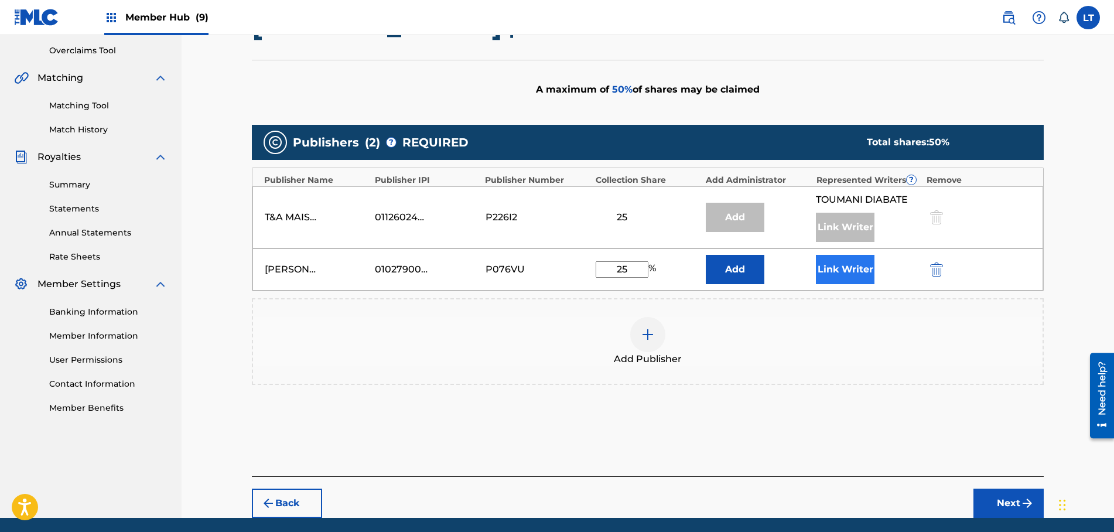
type input "25"
click at [858, 268] on button "Link Writer" at bounding box center [845, 269] width 59 height 29
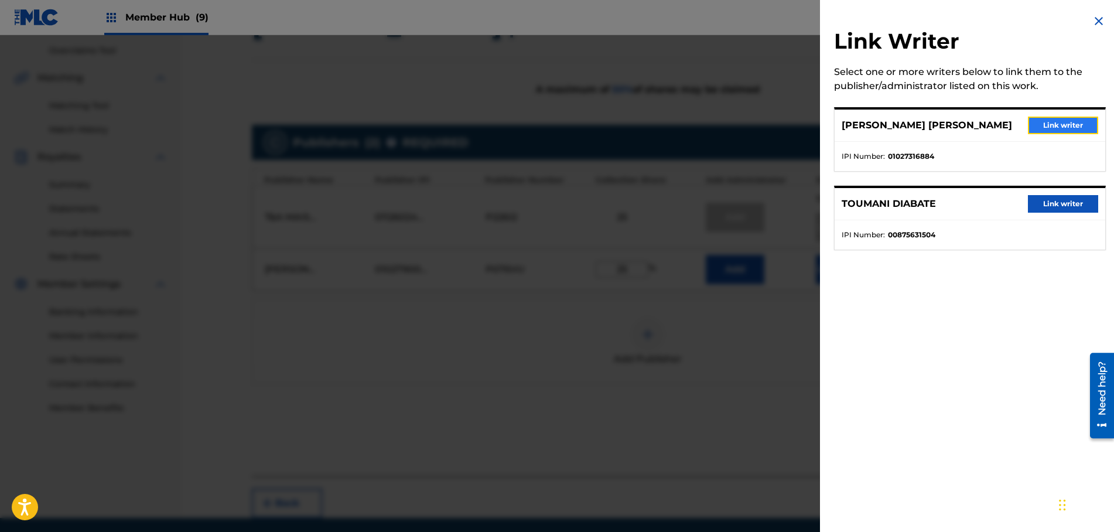
click at [1059, 124] on button "Link writer" at bounding box center [1063, 126] width 70 height 18
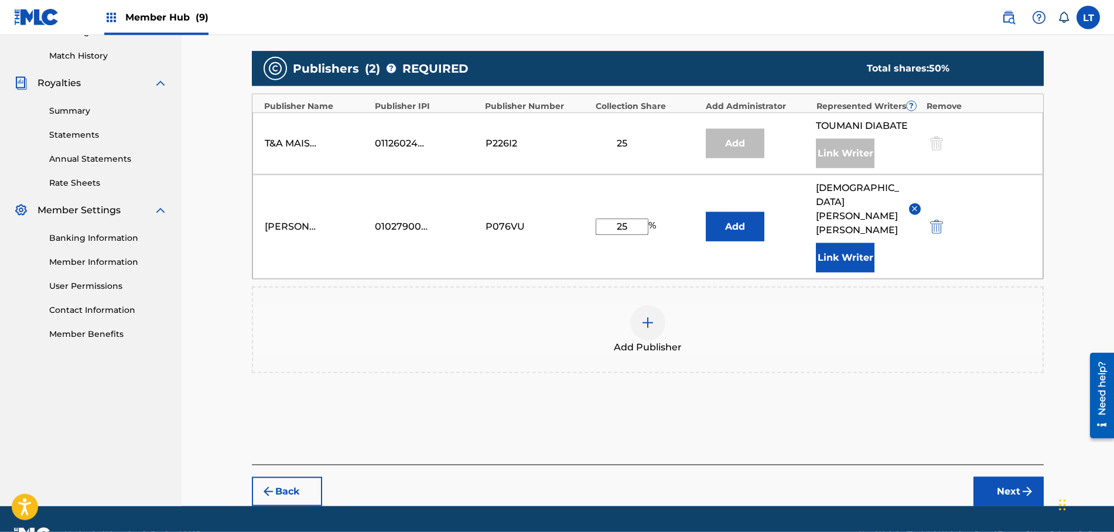
scroll to position [318, 0]
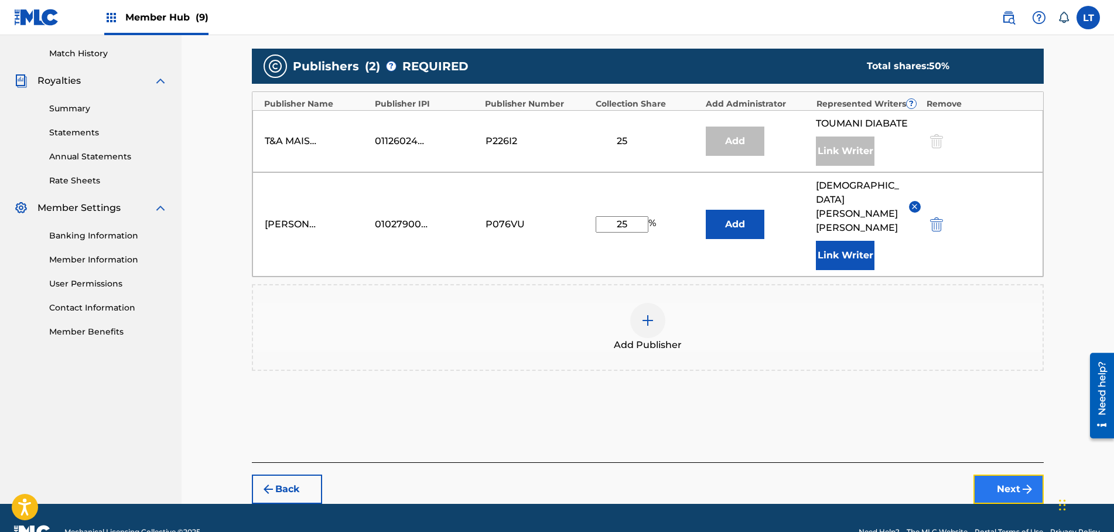
click at [1005, 475] on button "Next" at bounding box center [1009, 489] width 70 height 29
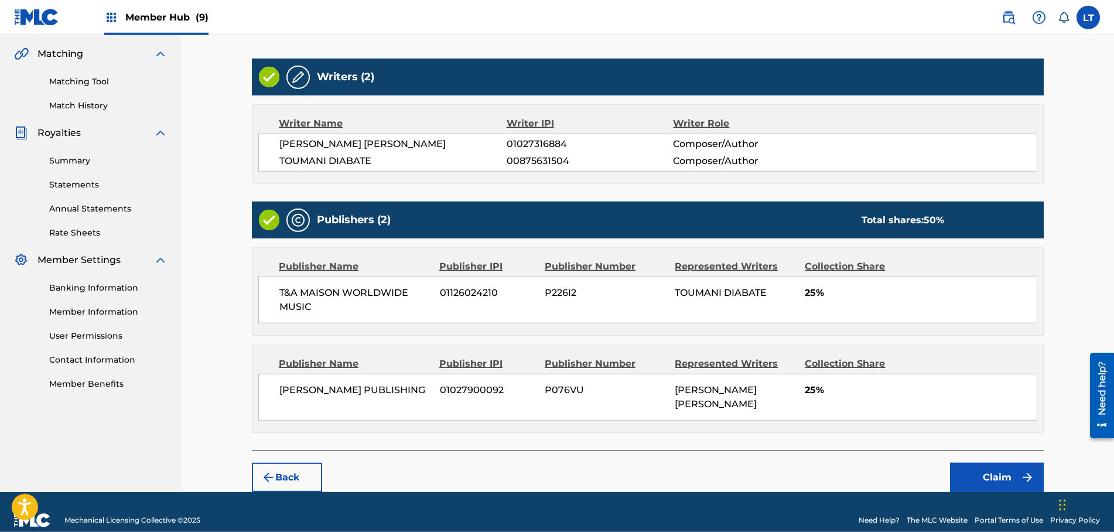
scroll to position [282, 0]
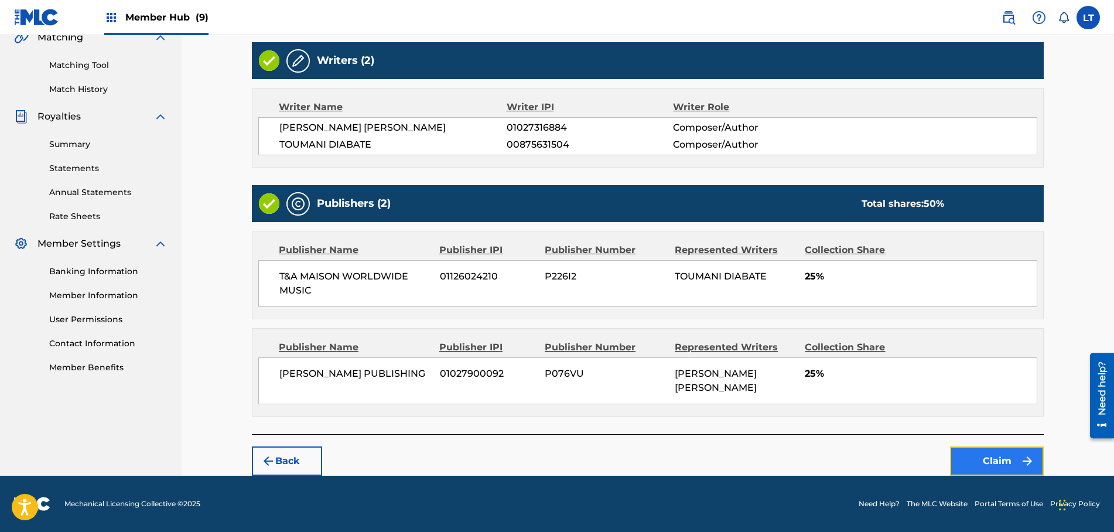
click at [998, 459] on button "Claim" at bounding box center [997, 460] width 94 height 29
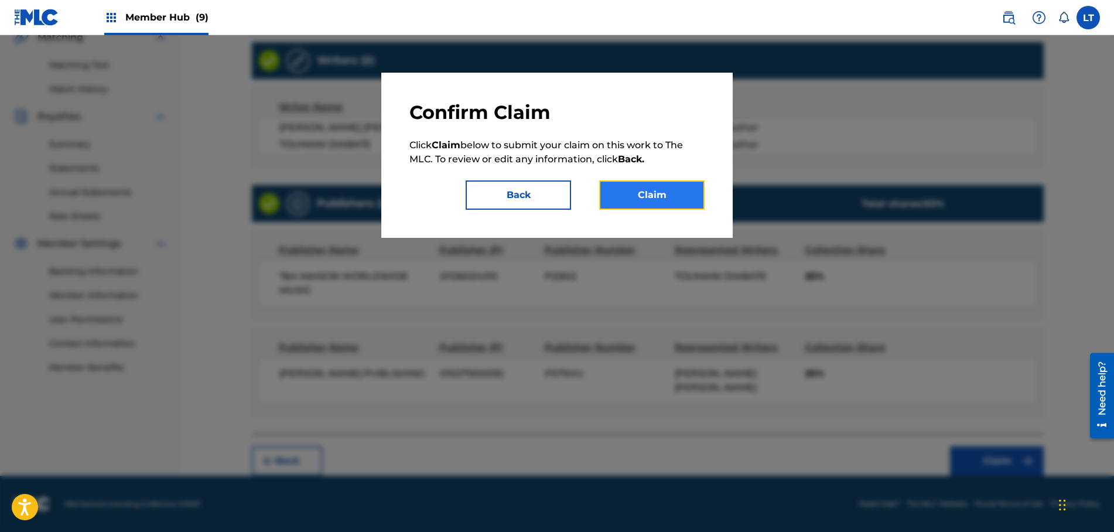
click at [668, 204] on button "Claim" at bounding box center [651, 194] width 105 height 29
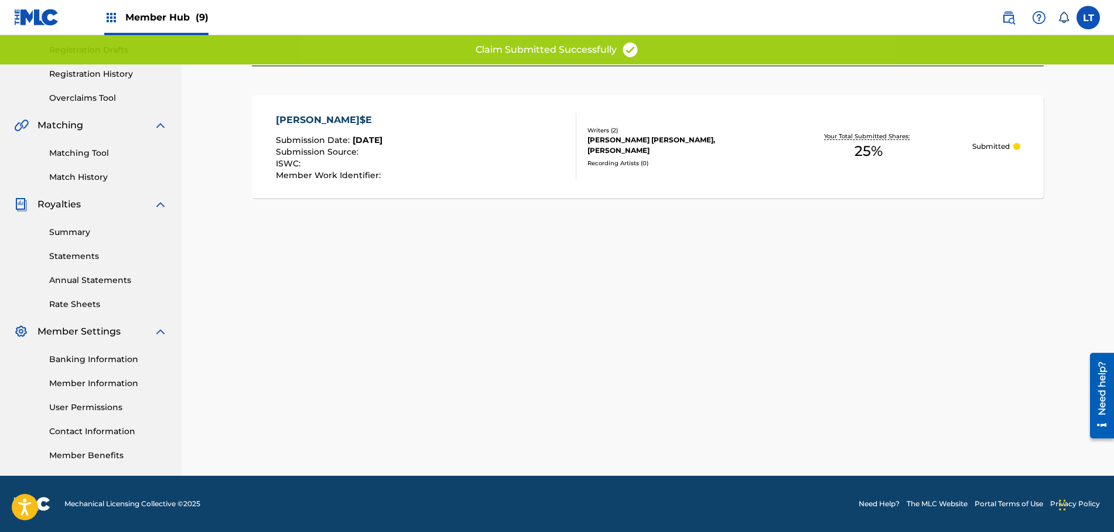
scroll to position [195, 0]
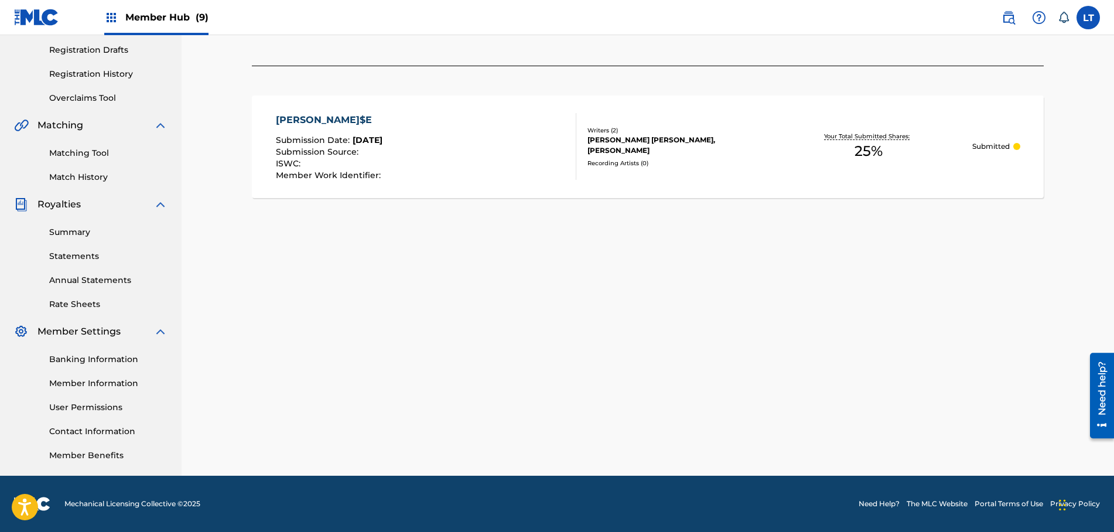
click at [387, 265] on div "Claiming Tool Search Add Publishers & Shares Review Submit Submit Your claim ha…" at bounding box center [648, 173] width 820 height 606
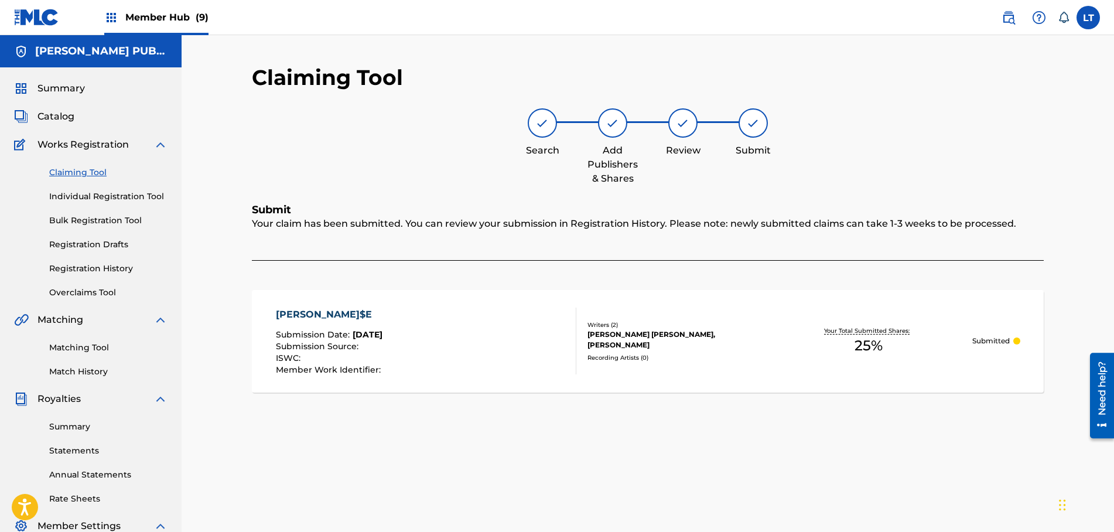
click at [77, 176] on link "Claiming Tool" at bounding box center [108, 172] width 118 height 12
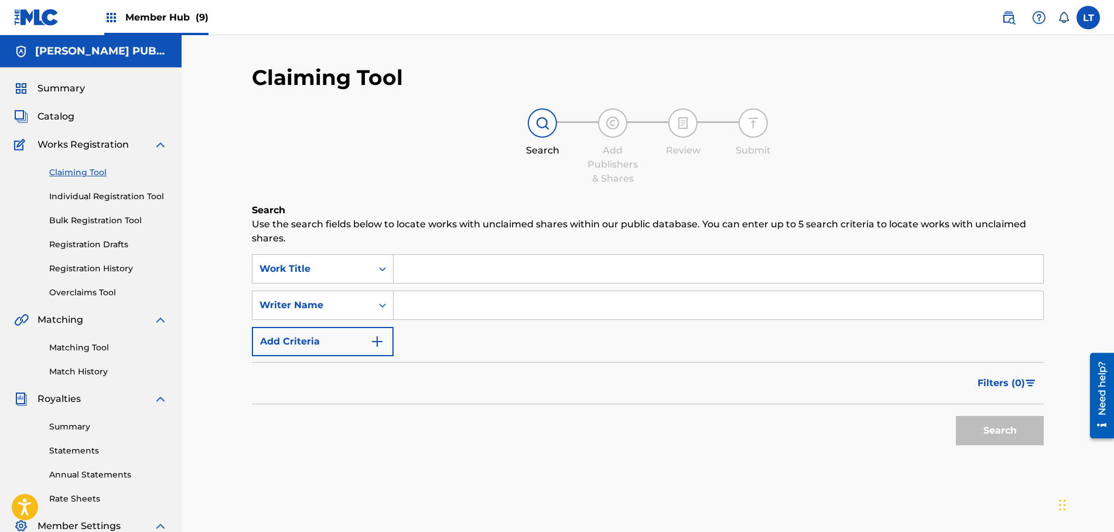
click at [427, 261] on input "Search Form" at bounding box center [719, 269] width 650 height 28
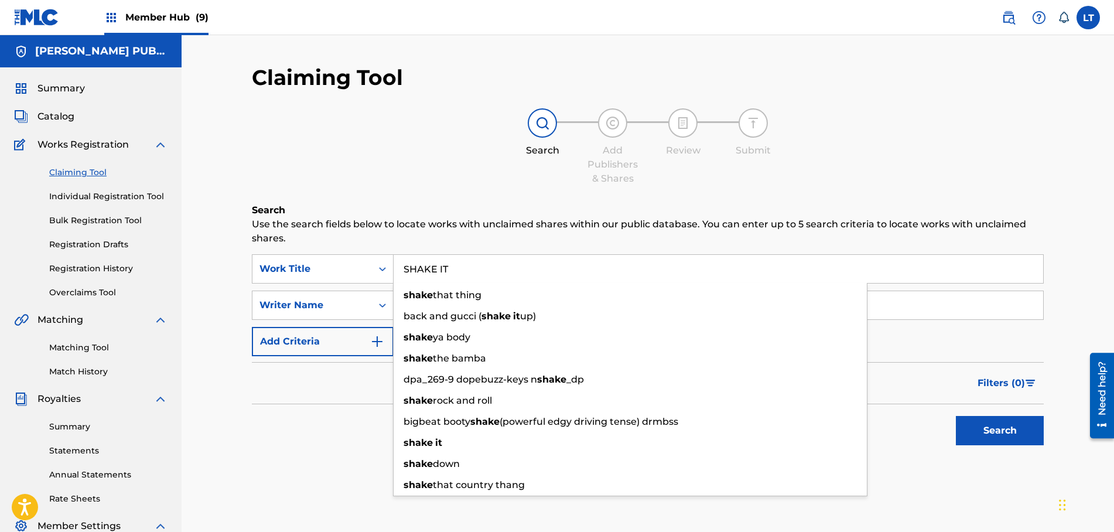
type input "SHAKE IT"
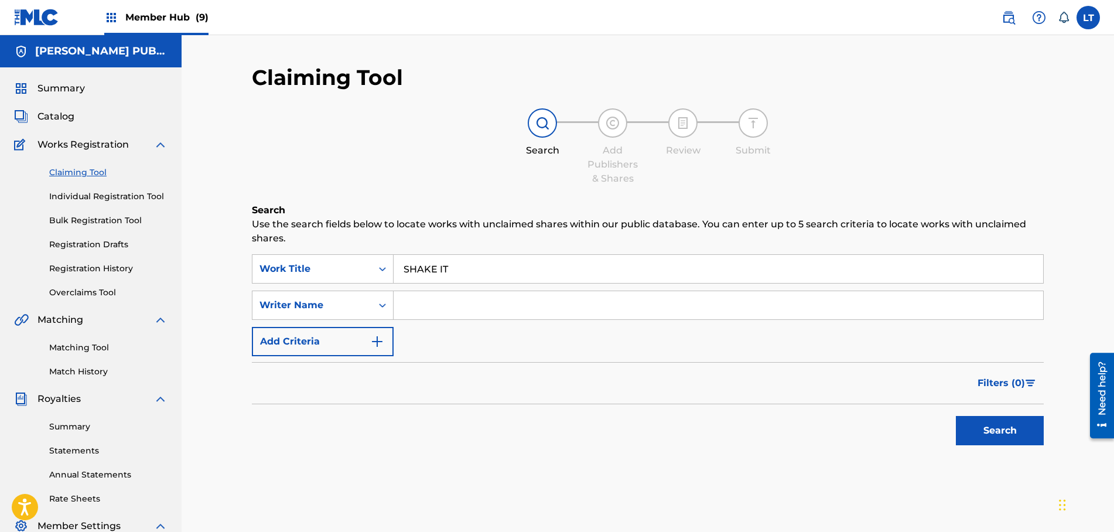
click at [435, 303] on input "Search Form" at bounding box center [719, 305] width 650 height 28
type input "[PERSON_NAME]"
click at [956, 416] on button "Search" at bounding box center [1000, 430] width 88 height 29
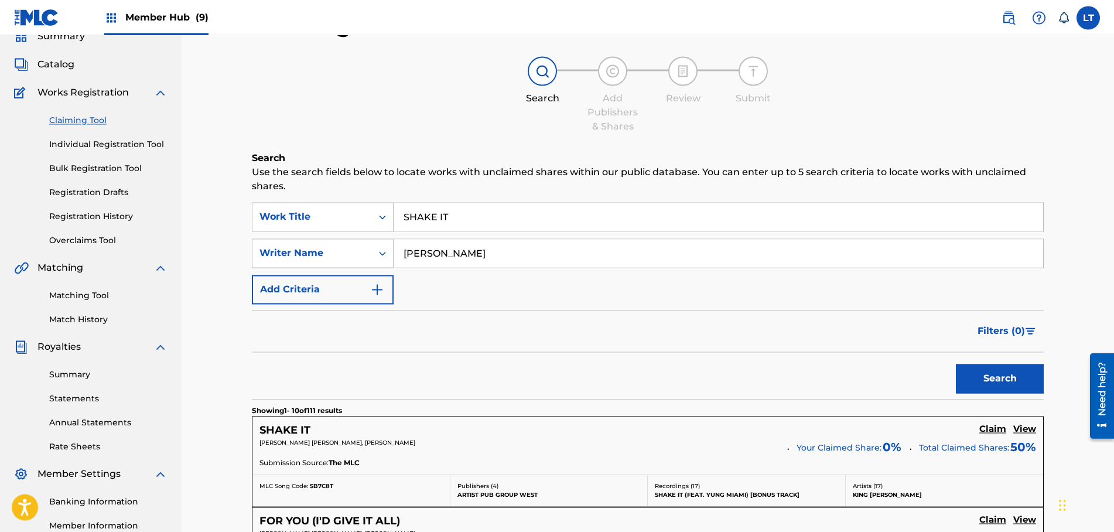
scroll to position [179, 0]
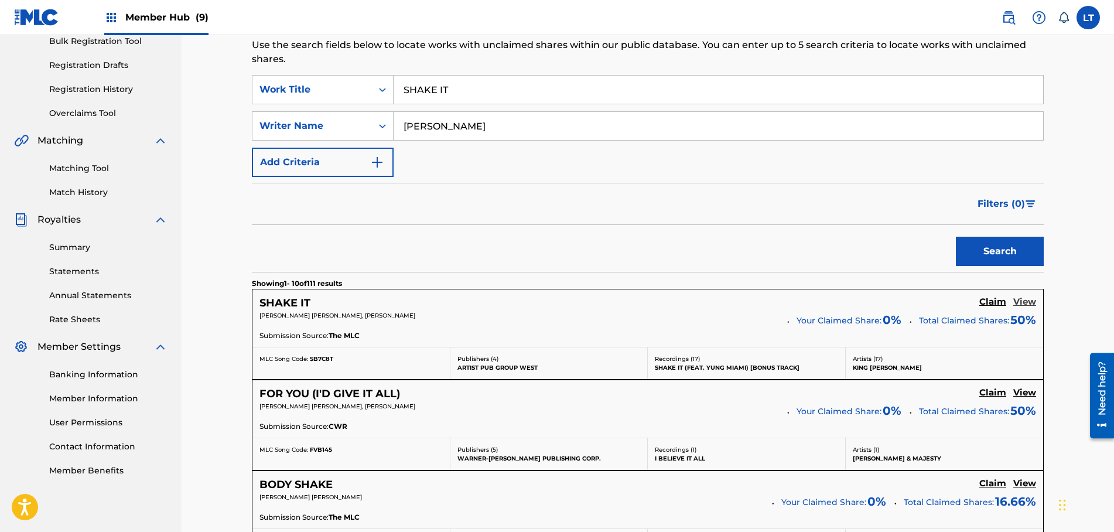
click at [1026, 302] on h5 "View" at bounding box center [1025, 301] width 23 height 11
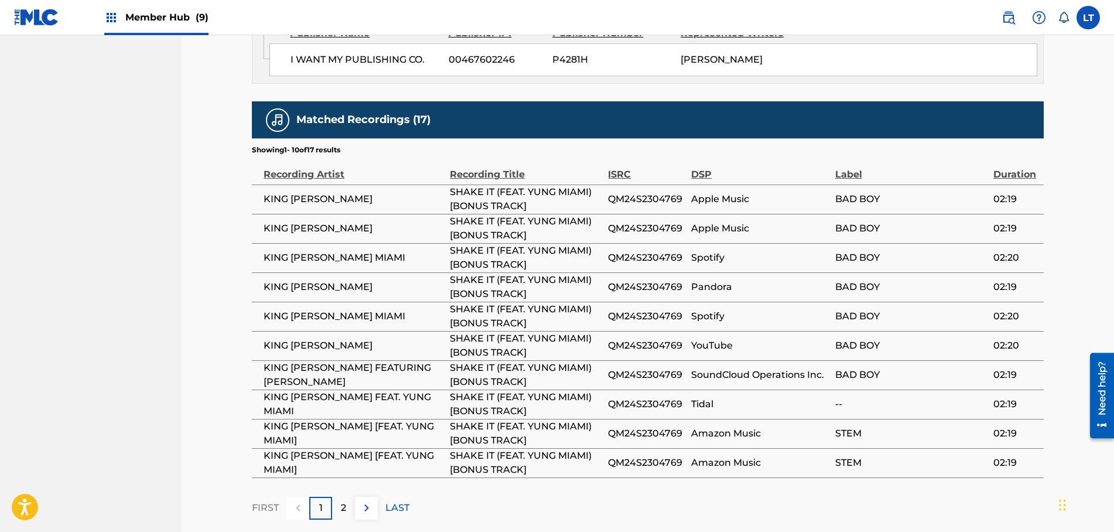
scroll to position [896, 0]
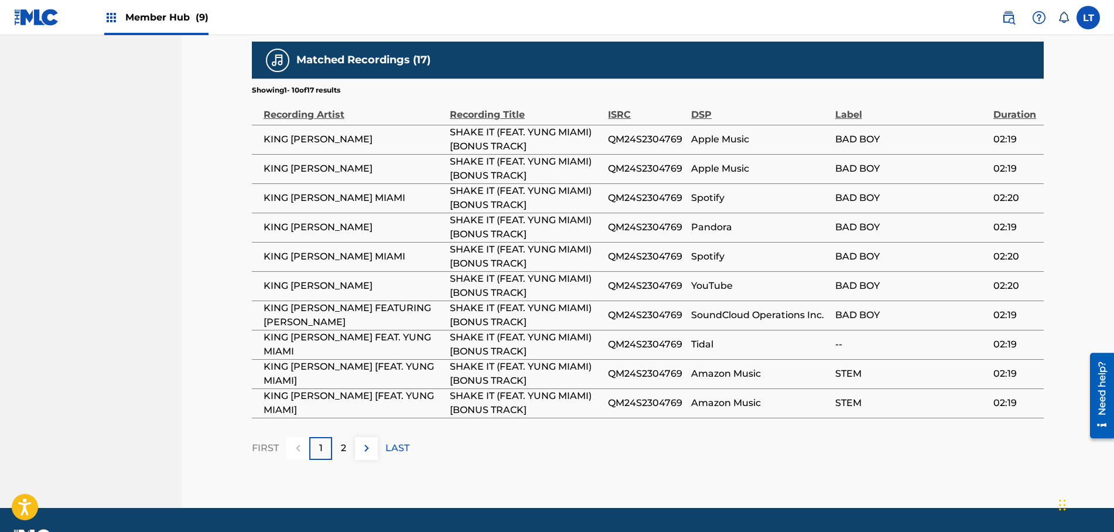
click at [398, 205] on span "KING [PERSON_NAME] MIAMI" at bounding box center [354, 198] width 180 height 14
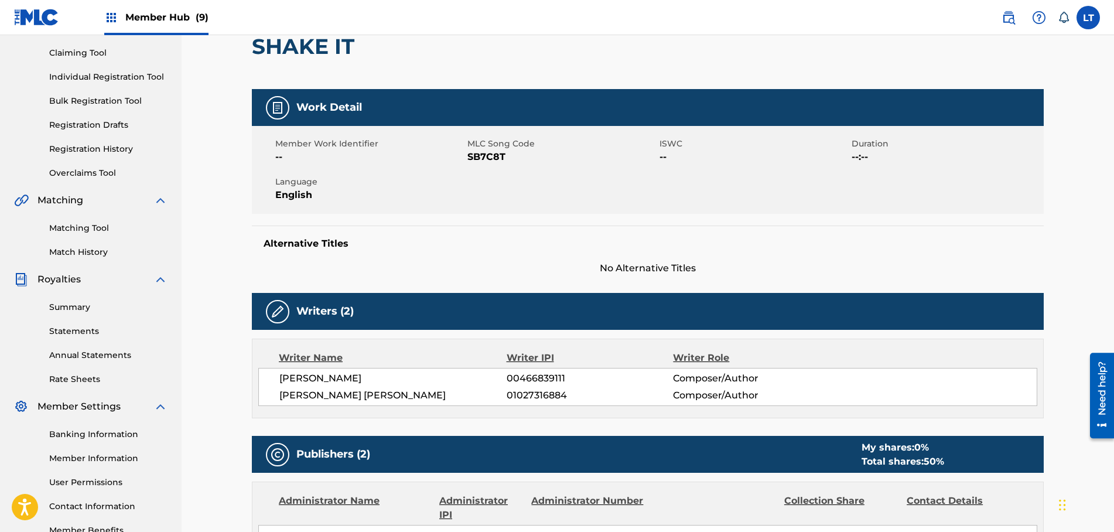
scroll to position [0, 0]
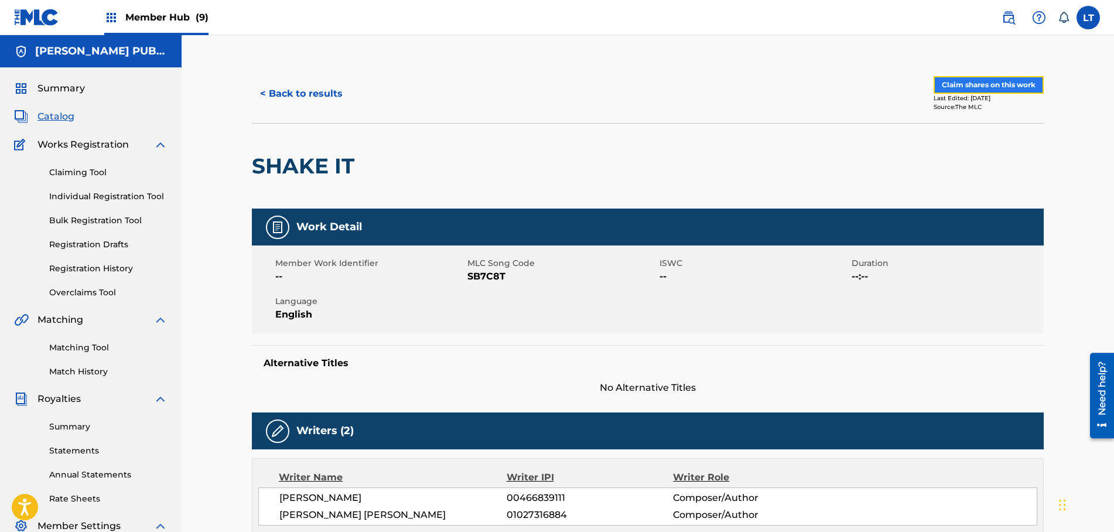
click at [1014, 86] on button "Claim shares on this work" at bounding box center [989, 85] width 110 height 18
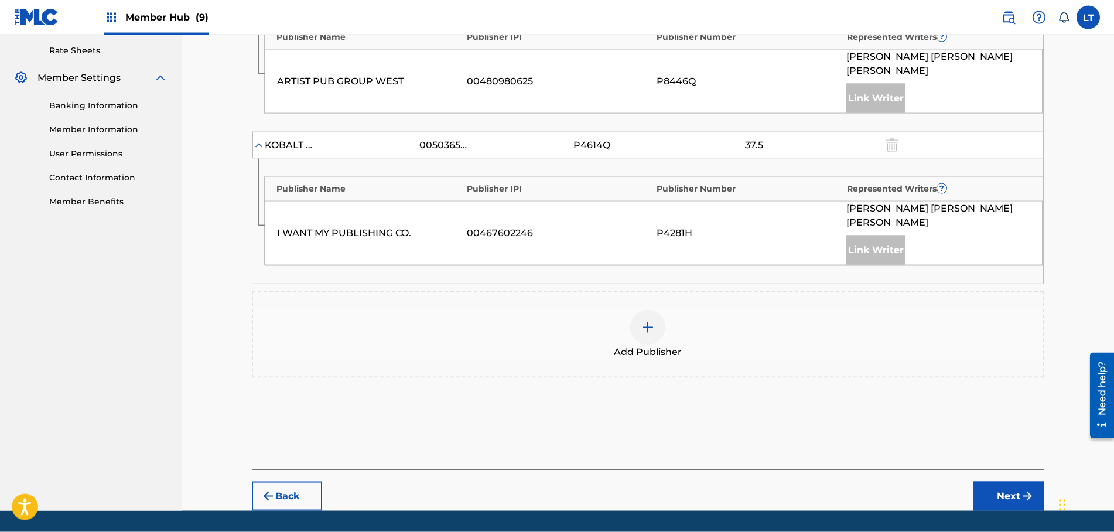
scroll to position [455, 0]
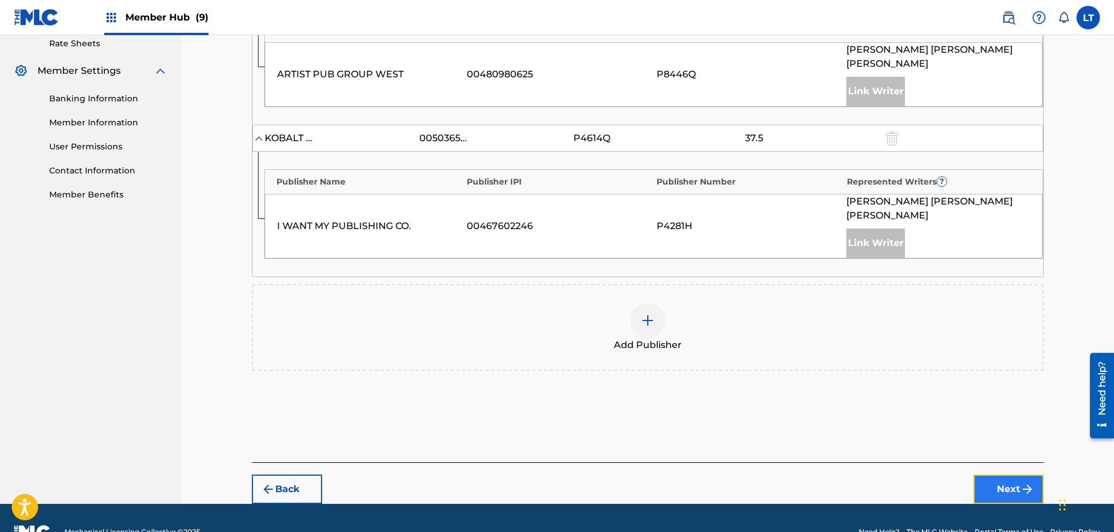
click at [1002, 475] on button "Next" at bounding box center [1009, 489] width 70 height 29
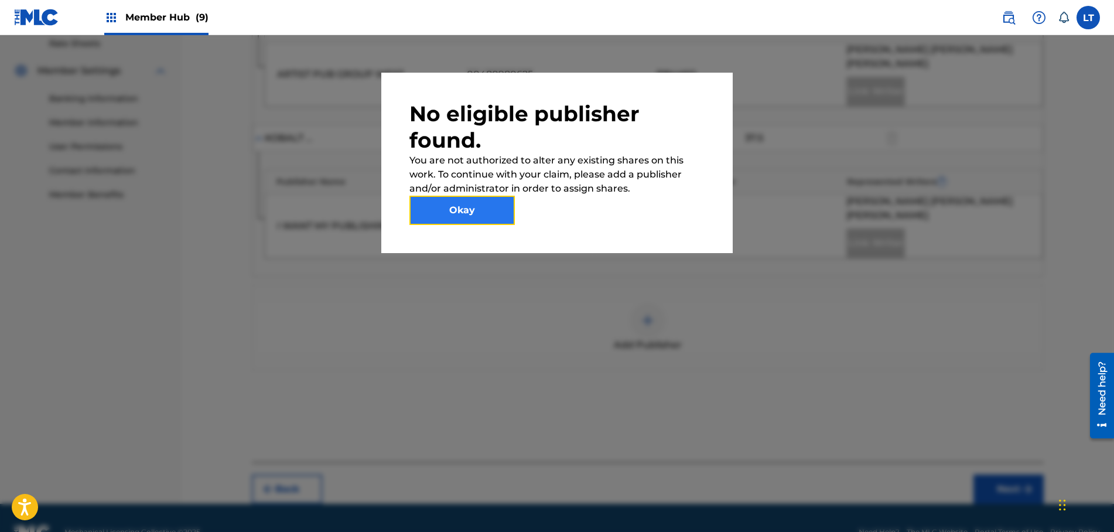
click at [490, 216] on button "Okay" at bounding box center [462, 210] width 105 height 29
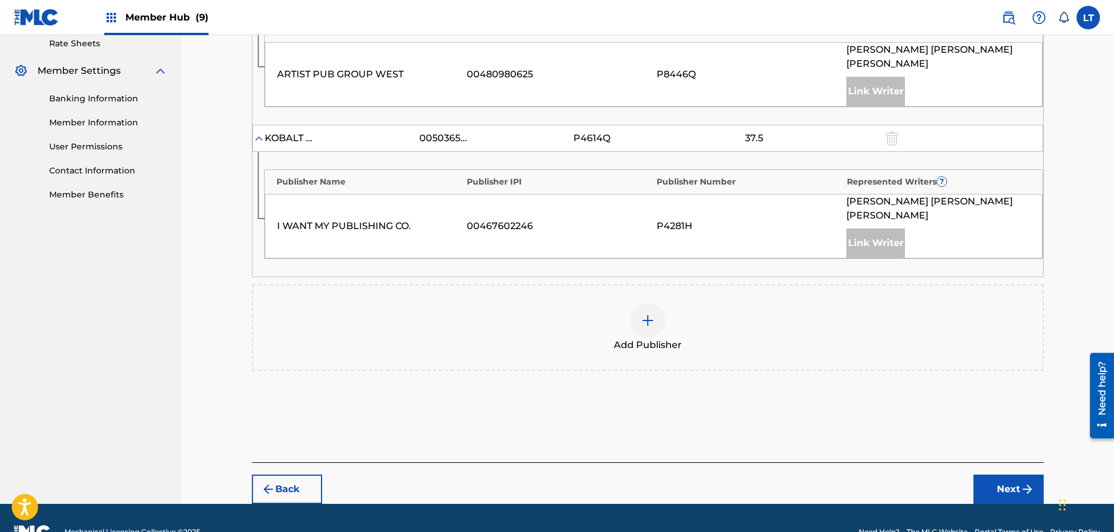
click at [652, 313] on img at bounding box center [648, 320] width 14 height 14
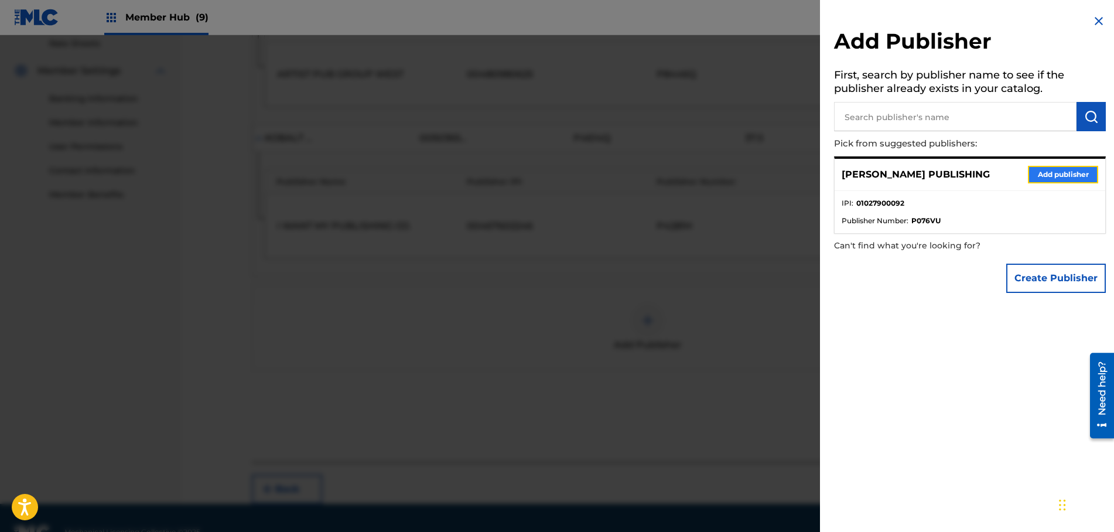
click at [1060, 176] on button "Add publisher" at bounding box center [1063, 175] width 70 height 18
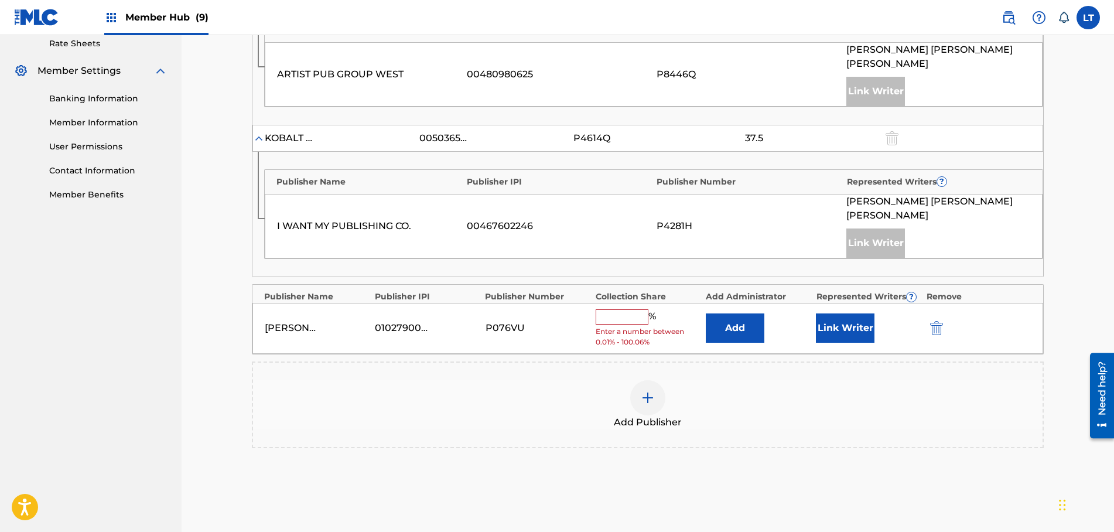
click at [618, 309] on input "text" at bounding box center [622, 316] width 53 height 15
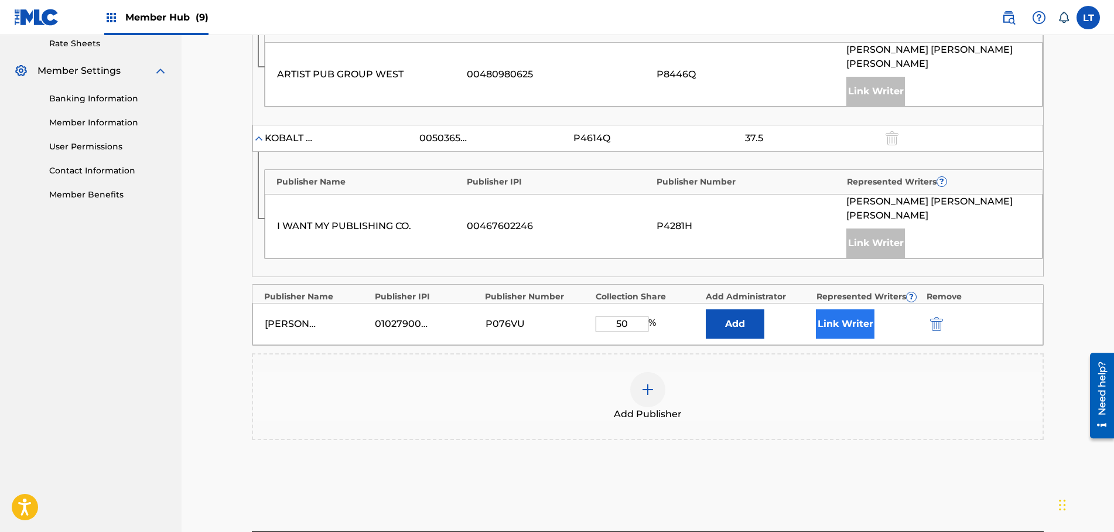
type input "50"
click at [852, 309] on button "Link Writer" at bounding box center [845, 323] width 59 height 29
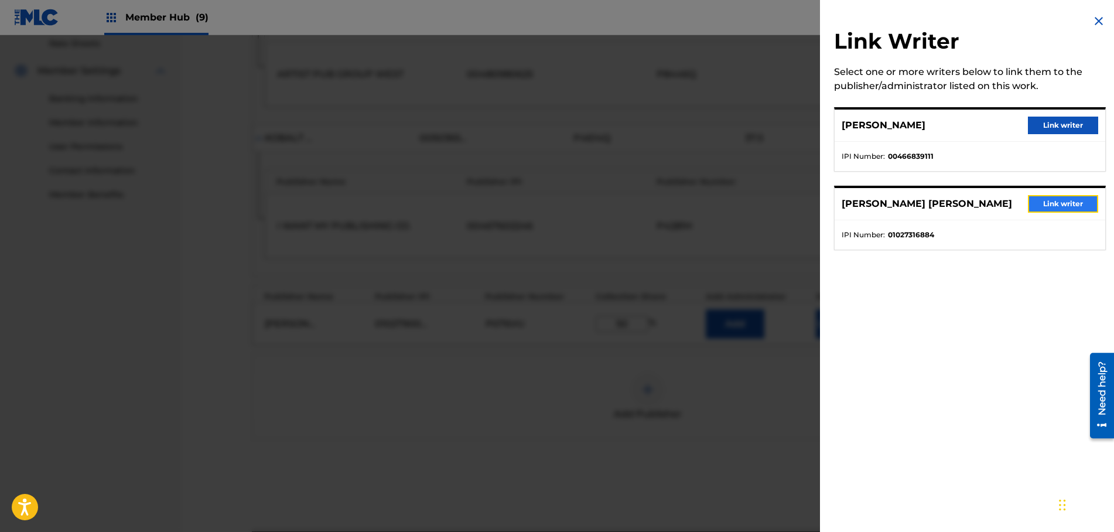
click at [1055, 206] on button "Link writer" at bounding box center [1063, 204] width 70 height 18
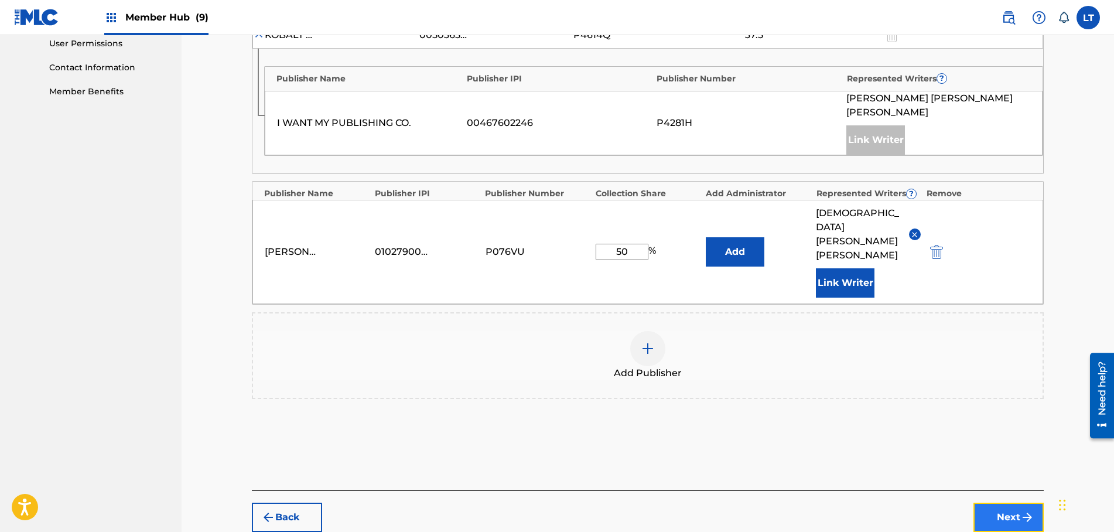
click at [1006, 503] on button "Next" at bounding box center [1009, 517] width 70 height 29
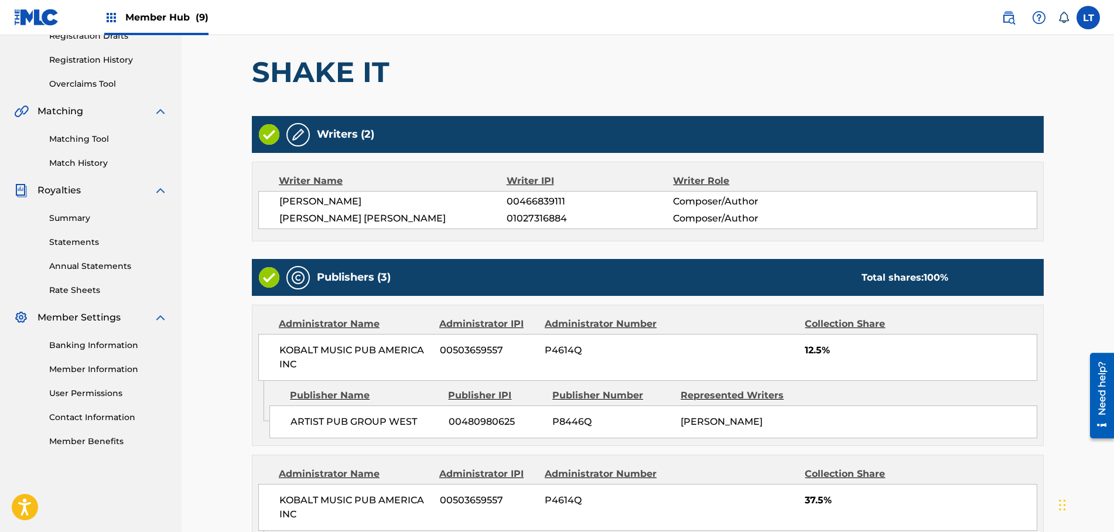
scroll to position [507, 0]
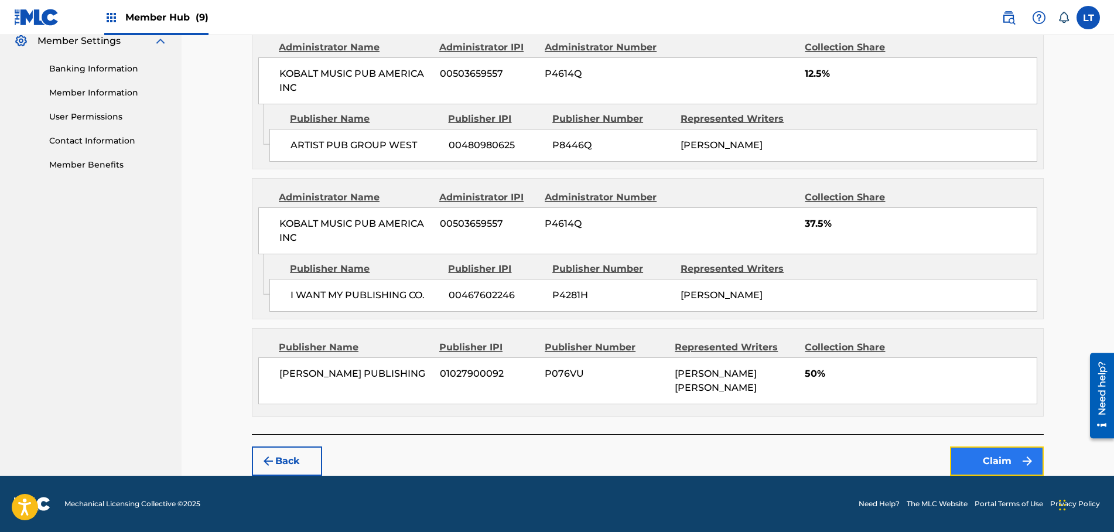
click at [1009, 459] on button "Claim" at bounding box center [997, 460] width 94 height 29
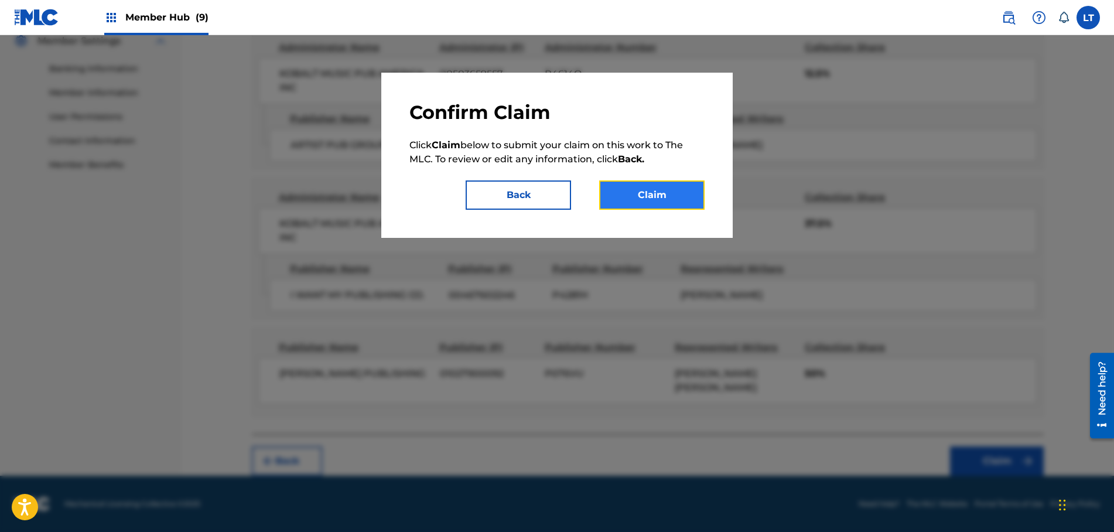
click at [661, 199] on button "Claim" at bounding box center [651, 194] width 105 height 29
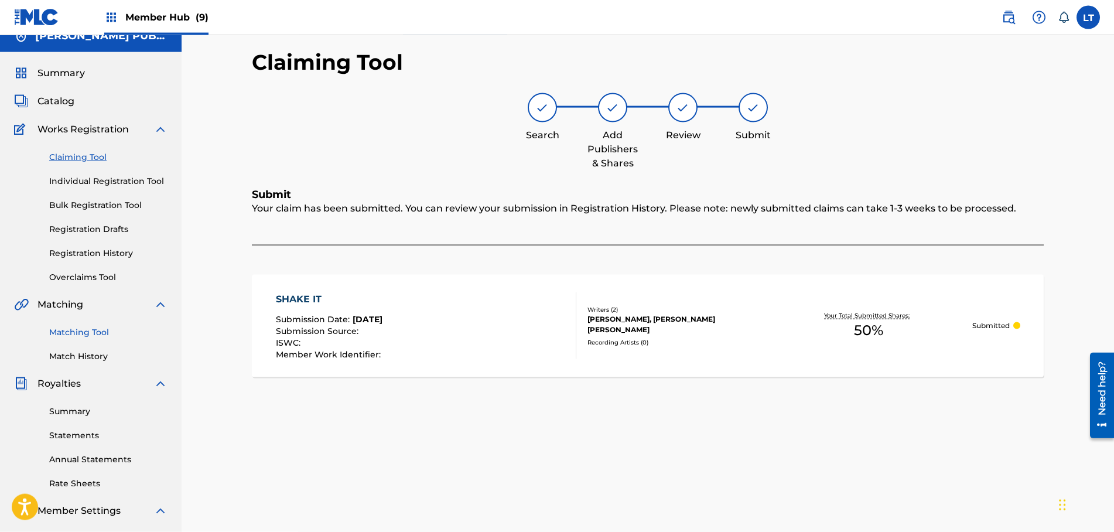
scroll to position [0, 0]
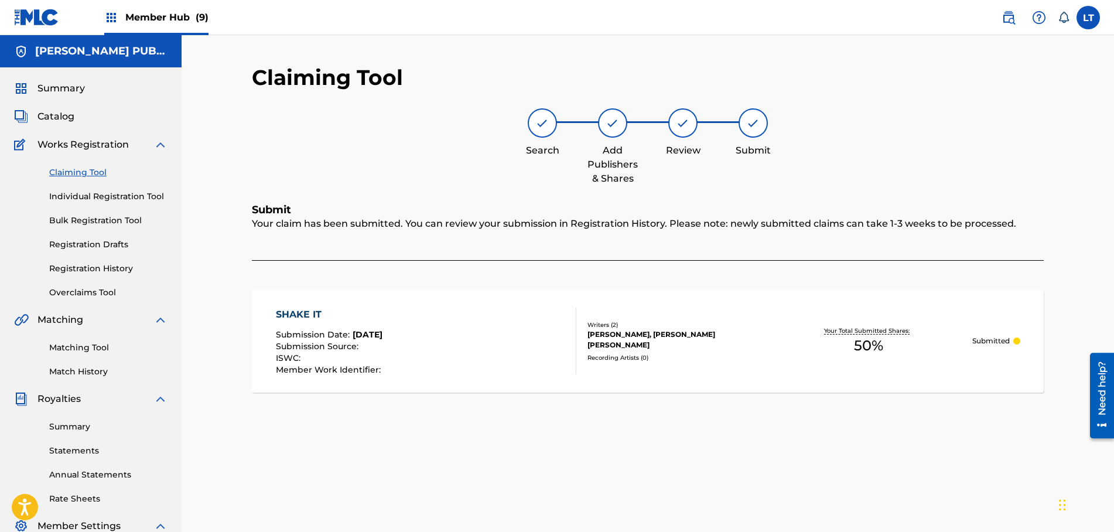
click at [78, 175] on link "Claiming Tool" at bounding box center [108, 172] width 118 height 12
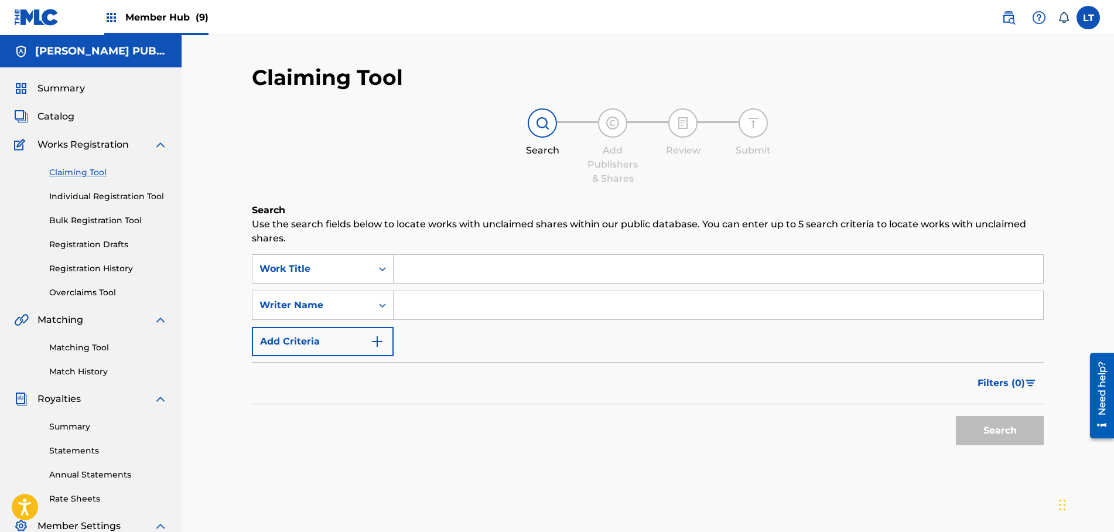
click at [452, 268] on input "Search Form" at bounding box center [719, 269] width 650 height 28
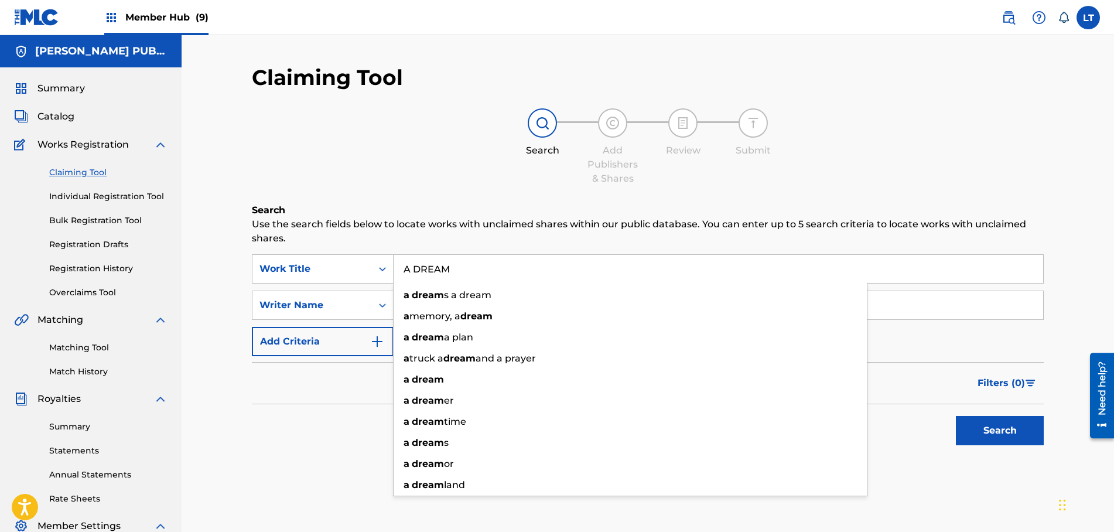
type input "A DREAM"
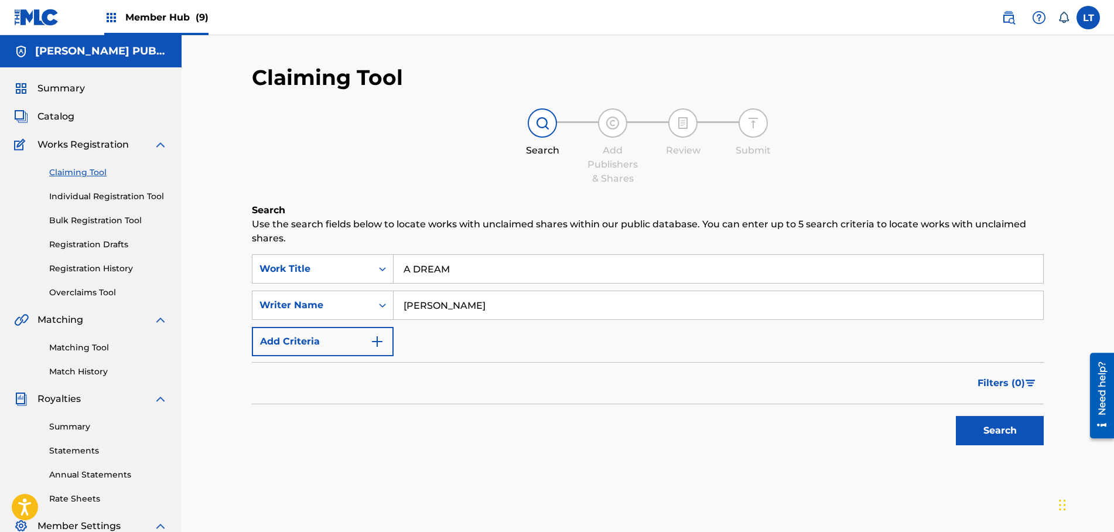
type input "[PERSON_NAME]"
click at [988, 432] on button "Search" at bounding box center [1000, 430] width 88 height 29
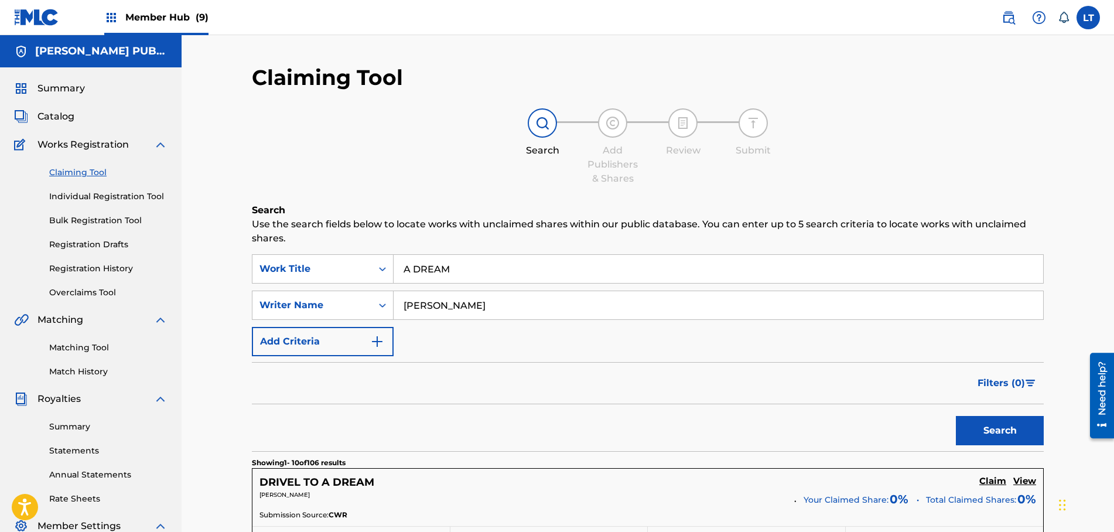
drag, startPoint x: 460, startPoint y: 268, endPoint x: 205, endPoint y: 250, distance: 255.5
click at [394, 255] on input "A DREAM" at bounding box center [719, 269] width 650 height 28
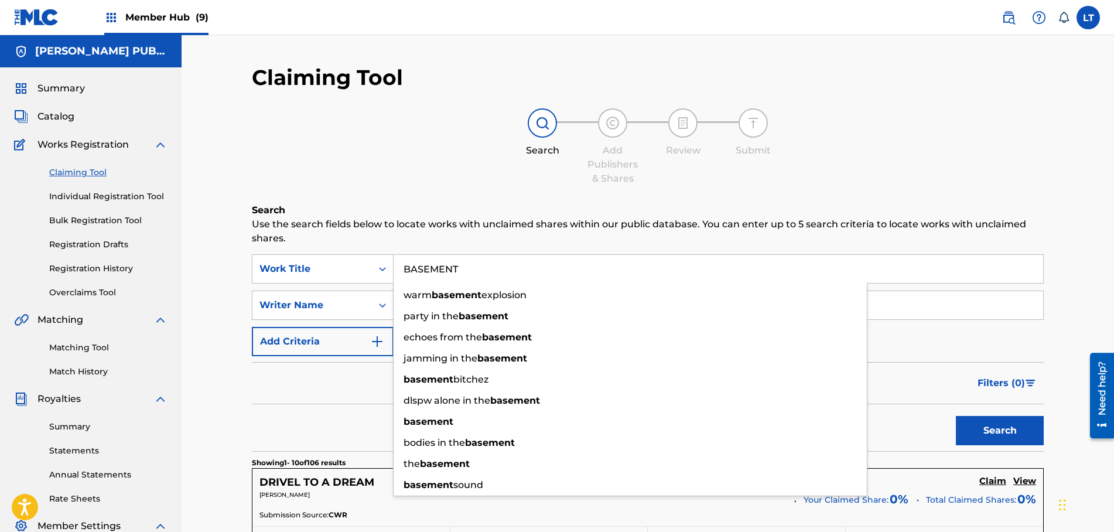
type input "BASEMENT"
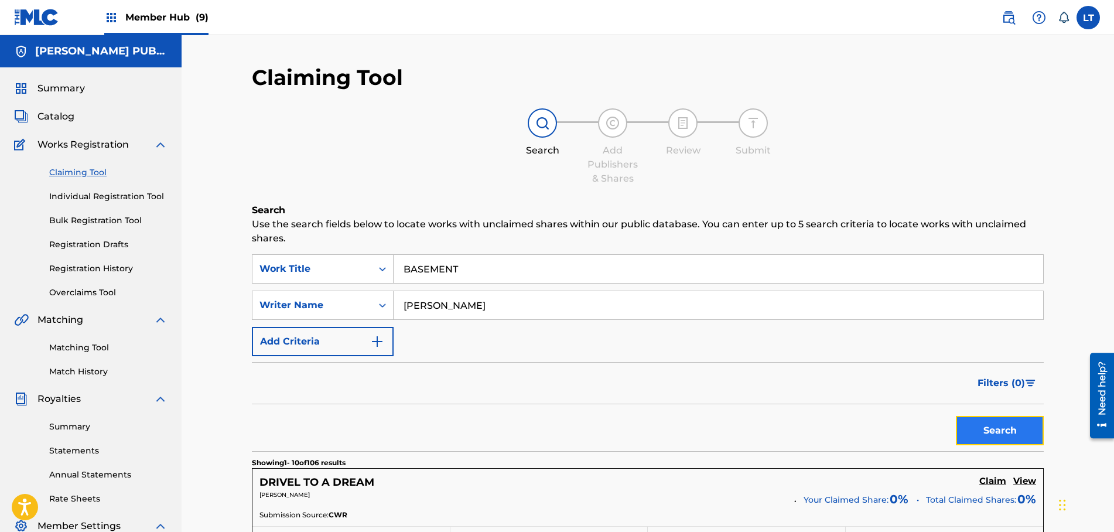
click at [996, 423] on button "Search" at bounding box center [1000, 430] width 88 height 29
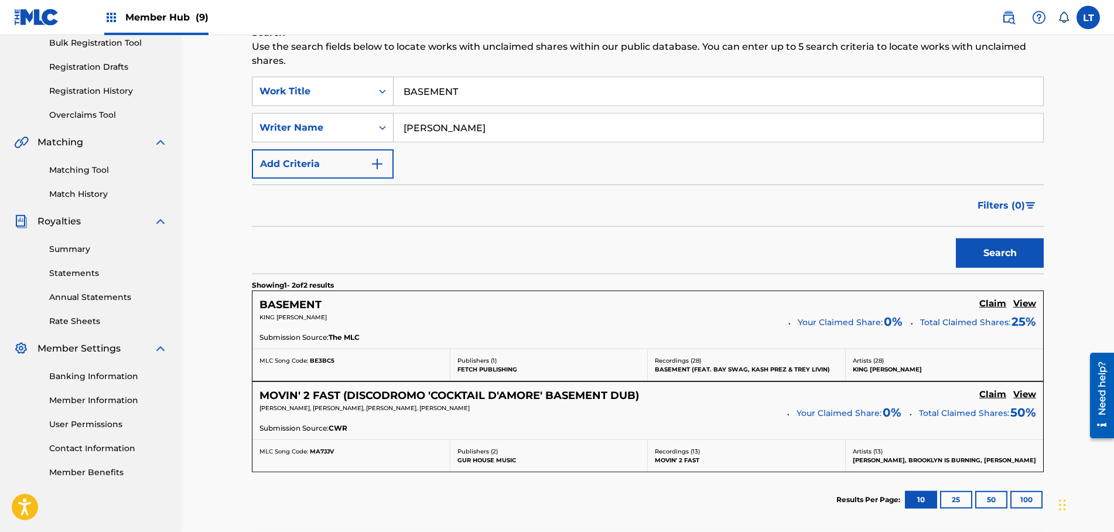
scroll to position [179, 0]
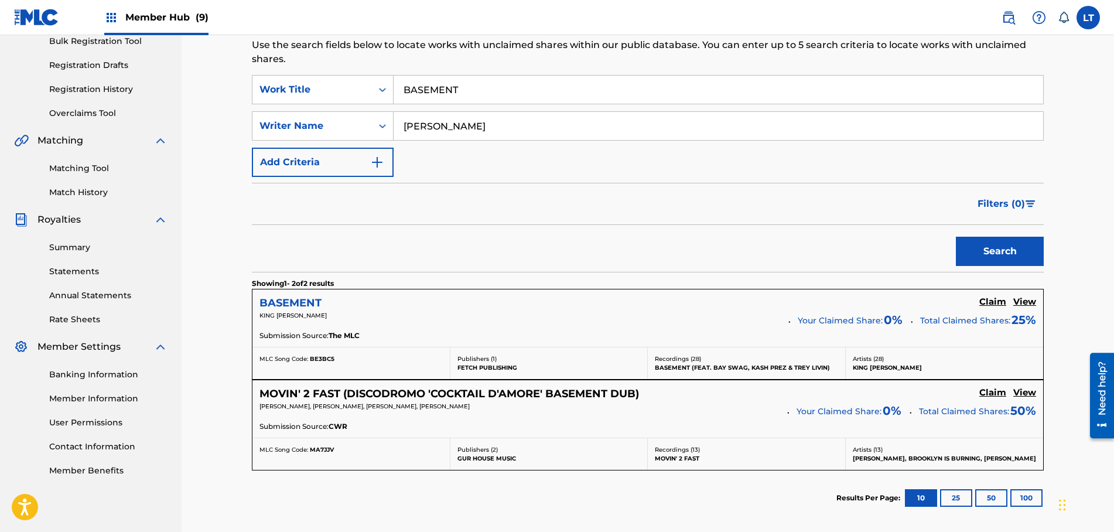
click at [288, 301] on h5 "BASEMENT" at bounding box center [291, 302] width 62 height 13
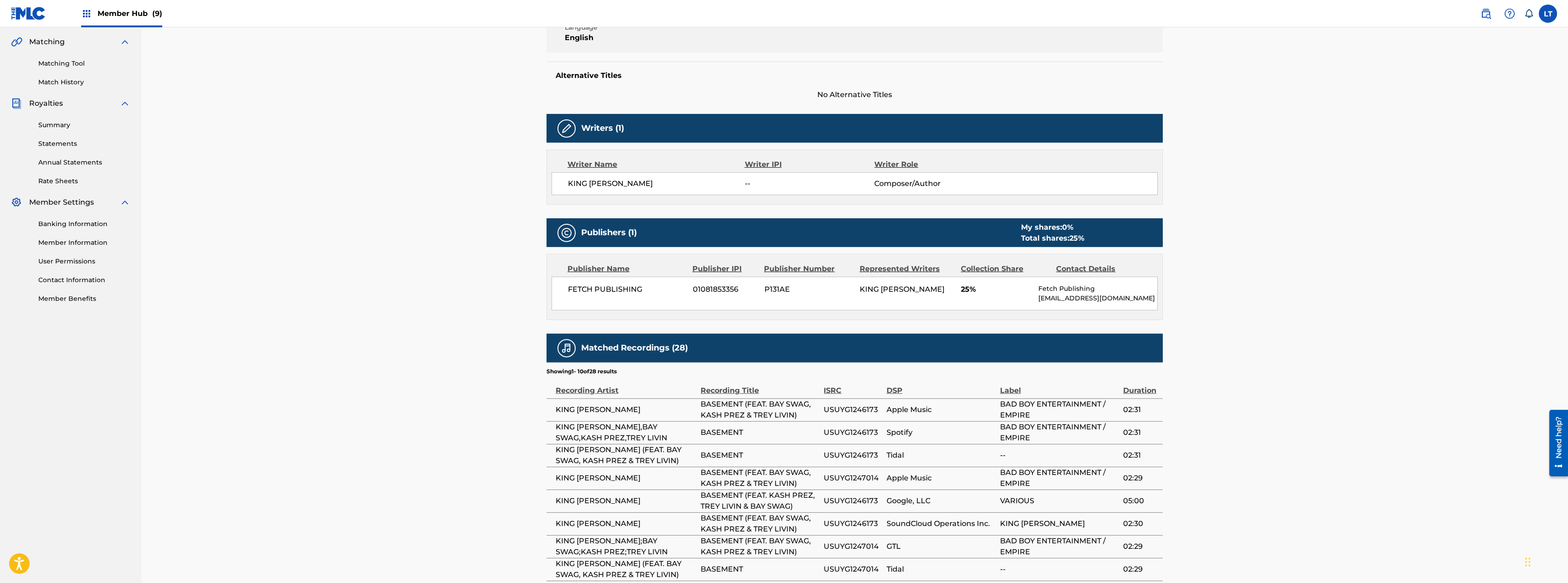
scroll to position [186, 0]
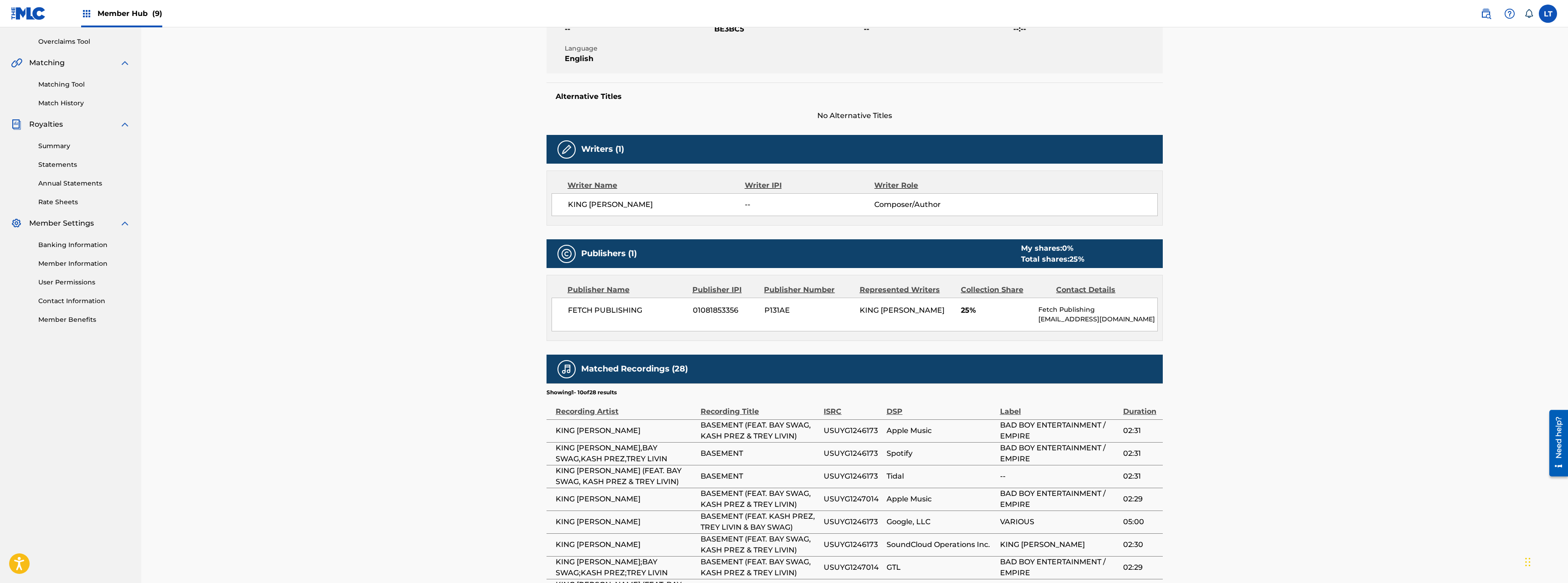
click at [626, 312] on span "FETCH PUBLISHING" at bounding box center [627, 311] width 118 height 11
click at [626, 310] on span "FETCH PUBLISHING" at bounding box center [627, 311] width 118 height 11
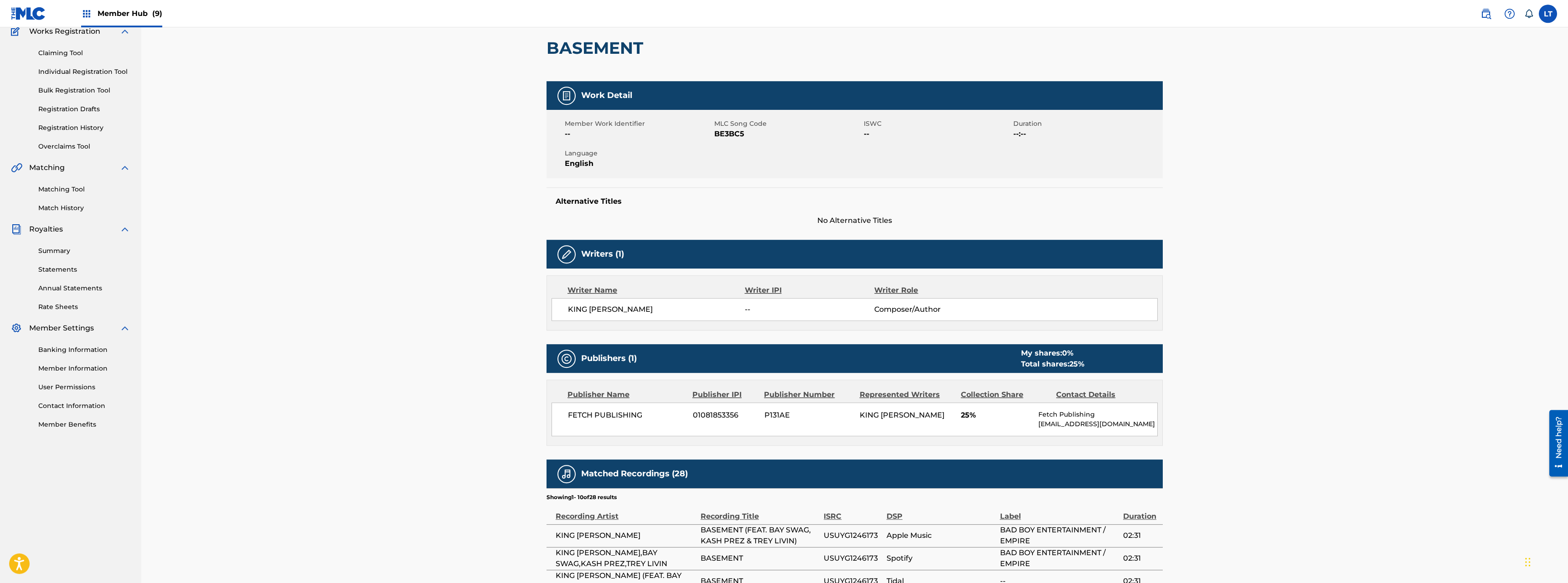
scroll to position [0, 0]
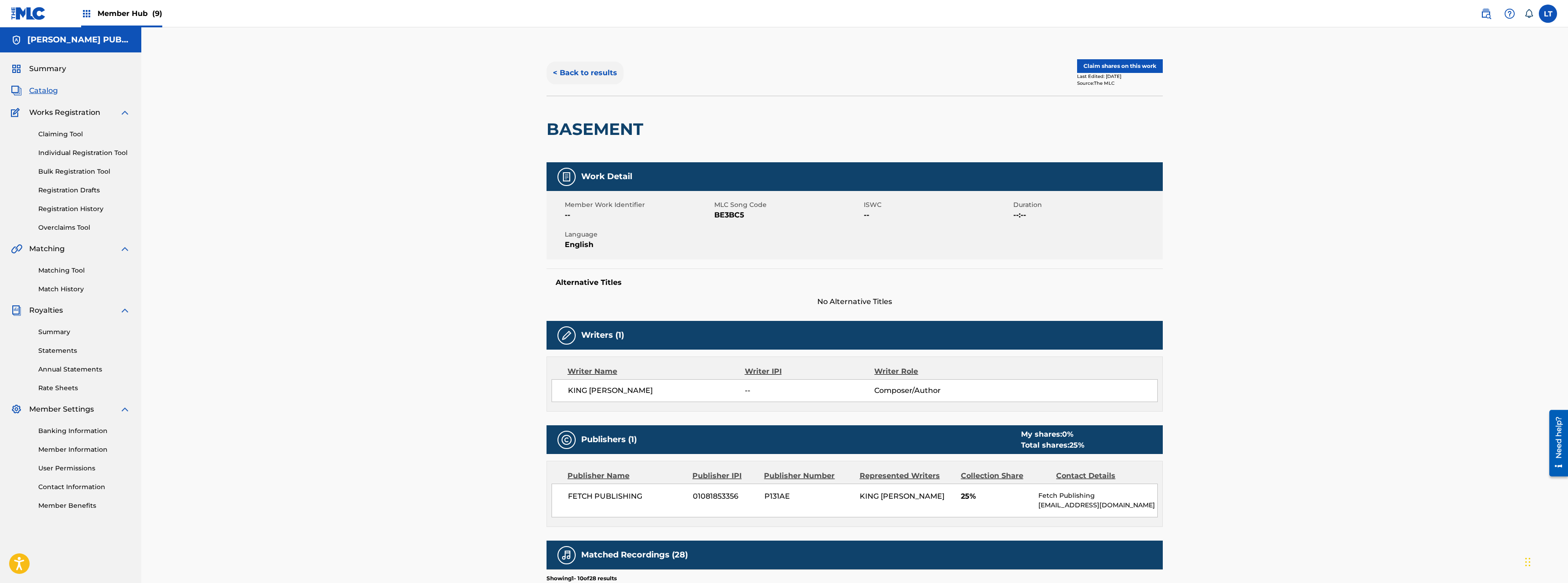
click at [585, 72] on button "< Back to results" at bounding box center [584, 72] width 77 height 23
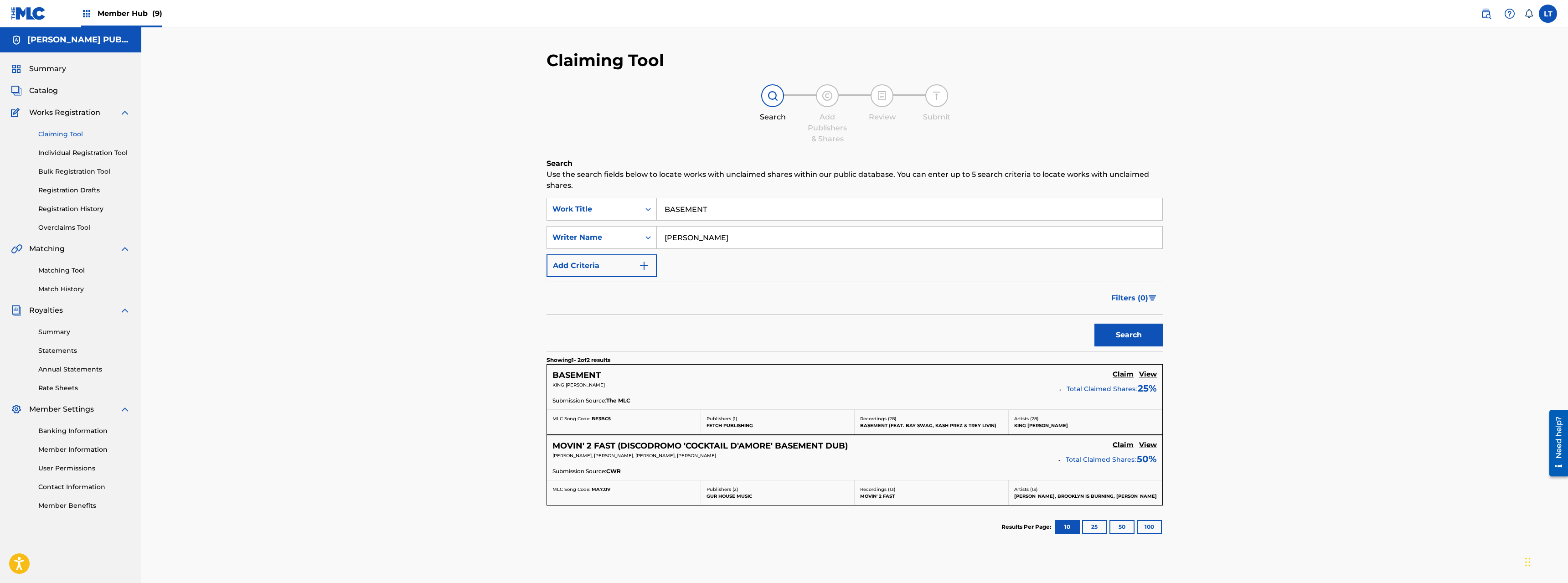
scroll to position [3, 0]
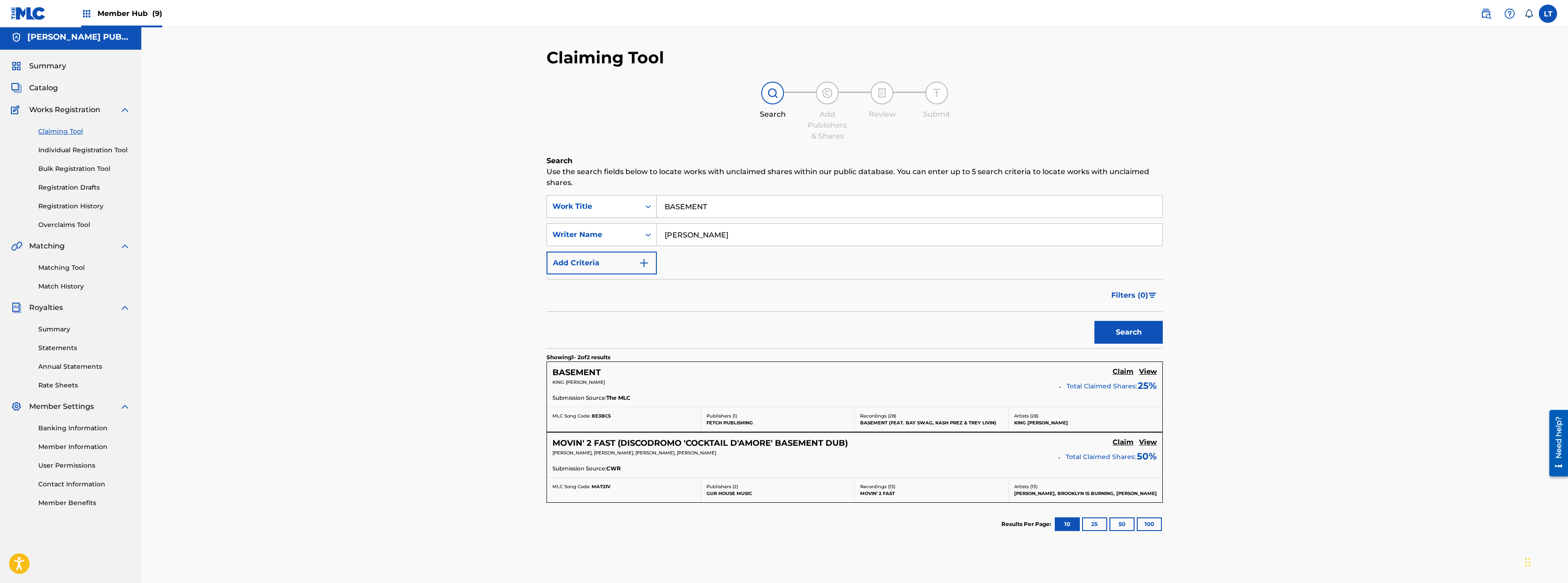
drag, startPoint x: 723, startPoint y: 206, endPoint x: 619, endPoint y: 206, distance: 104.0
click at [657, 206] on input "BASEMENT" at bounding box center [910, 206] width 506 height 22
type input "BENTLEY TRUCKS"
click at [875, 321] on button "Search" at bounding box center [1129, 332] width 68 height 23
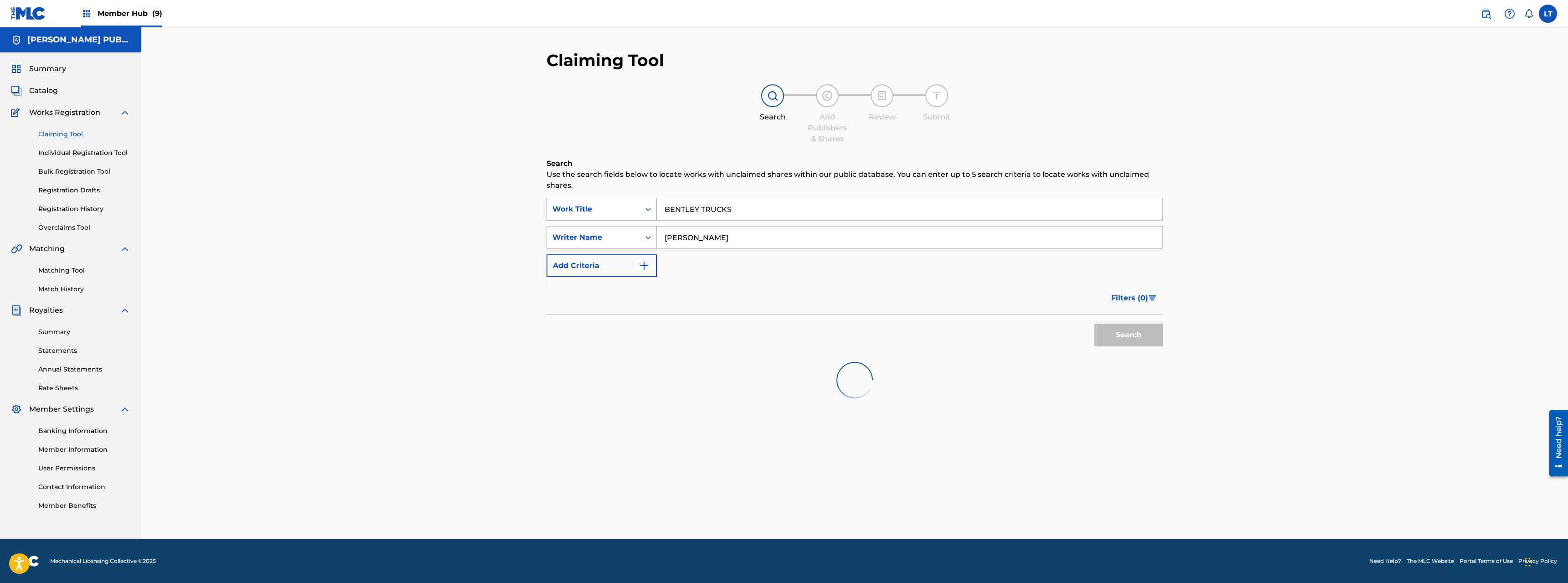
scroll to position [0, 0]
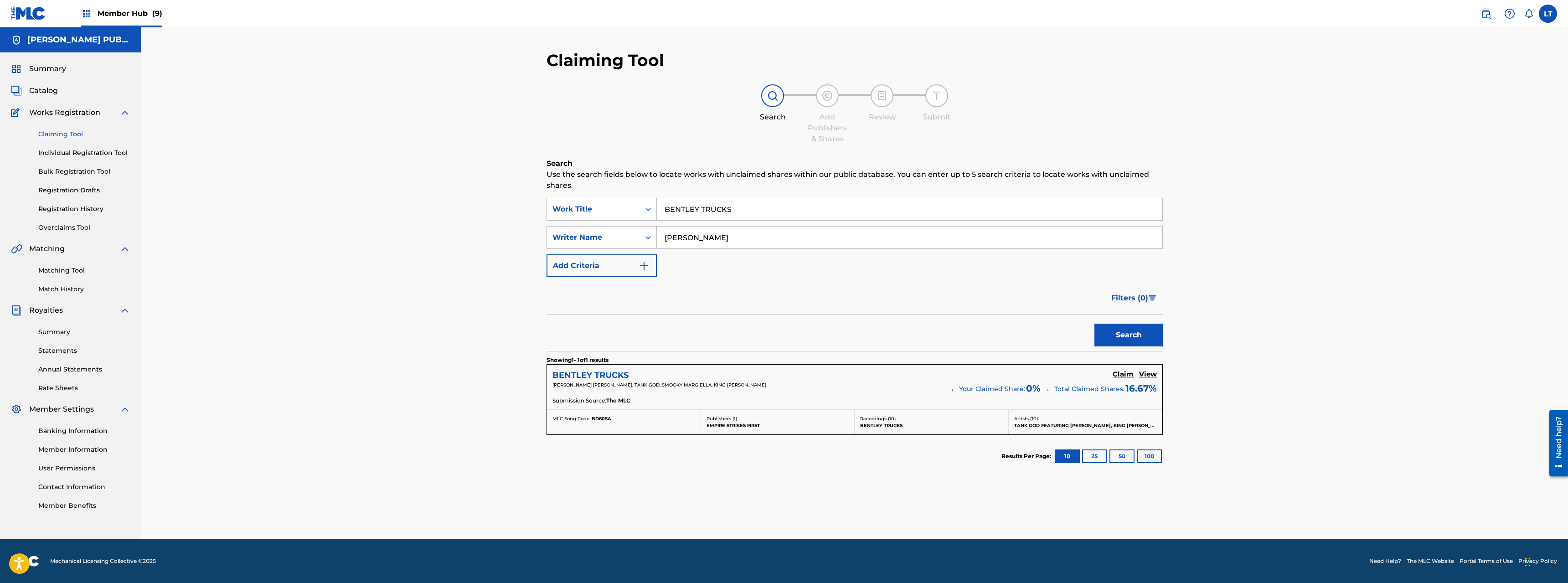
click at [598, 372] on h5 "BENTLEY TRUCKS" at bounding box center [591, 375] width 76 height 10
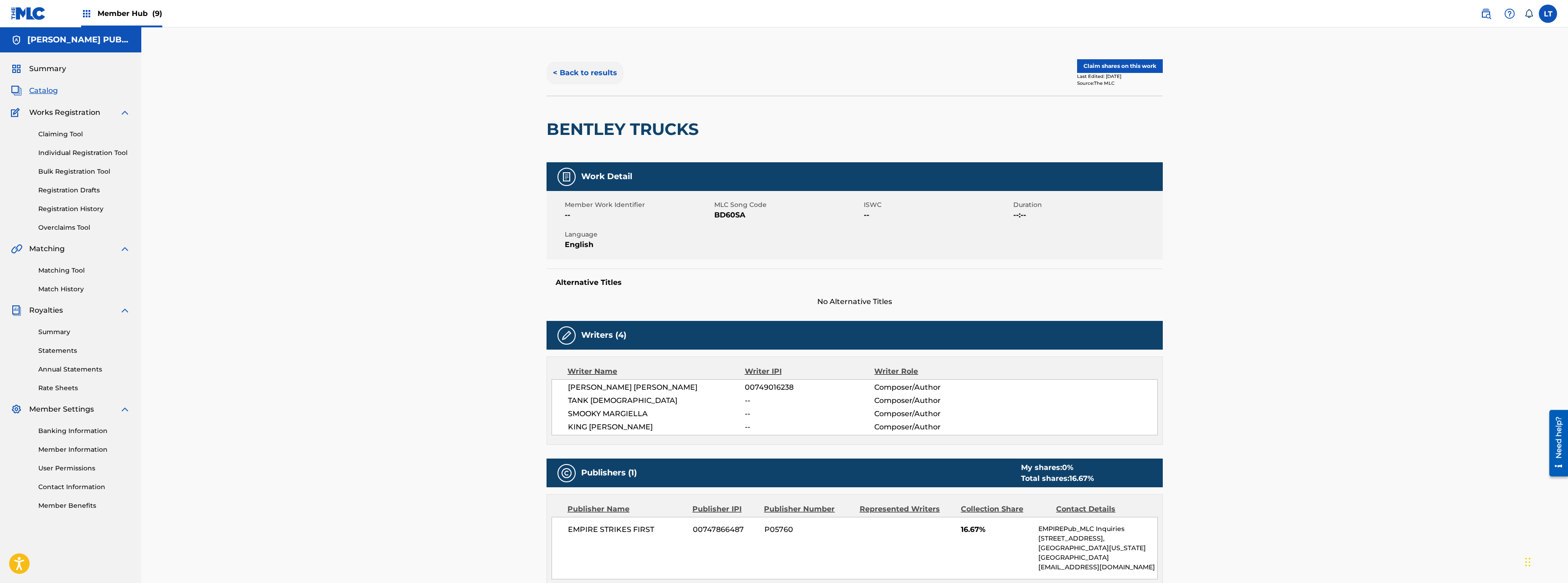
click at [591, 72] on button "< Back to results" at bounding box center [584, 72] width 77 height 23
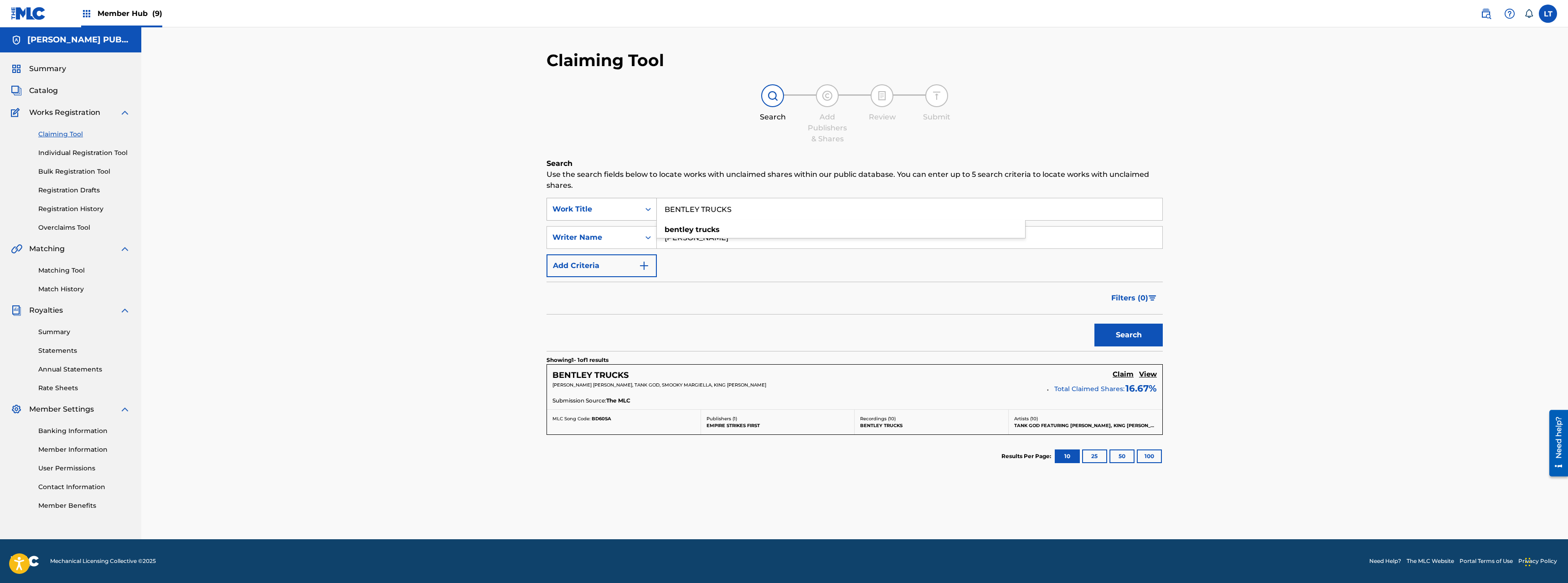
drag, startPoint x: 683, startPoint y: 208, endPoint x: 555, endPoint y: 201, distance: 128.2
click at [657, 205] on input "BENTLEY TRUCKS" at bounding box center [910, 209] width 506 height 22
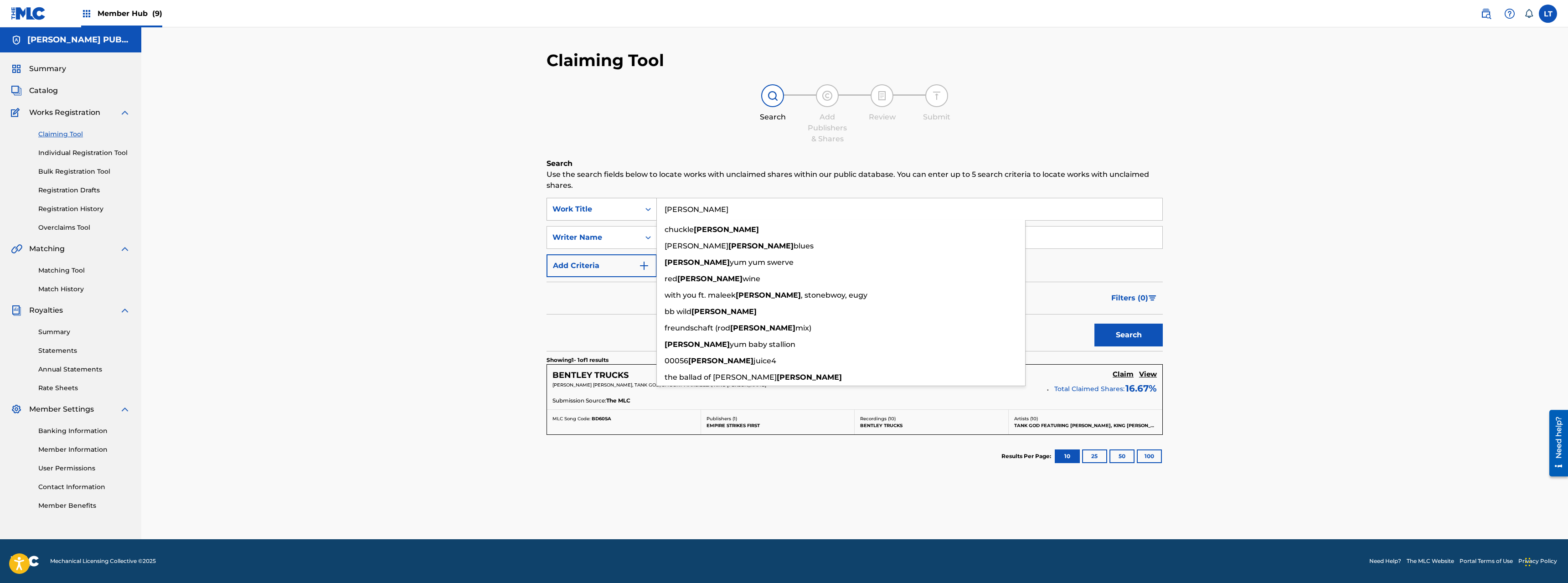
click at [875, 324] on button "Search" at bounding box center [1129, 335] width 68 height 23
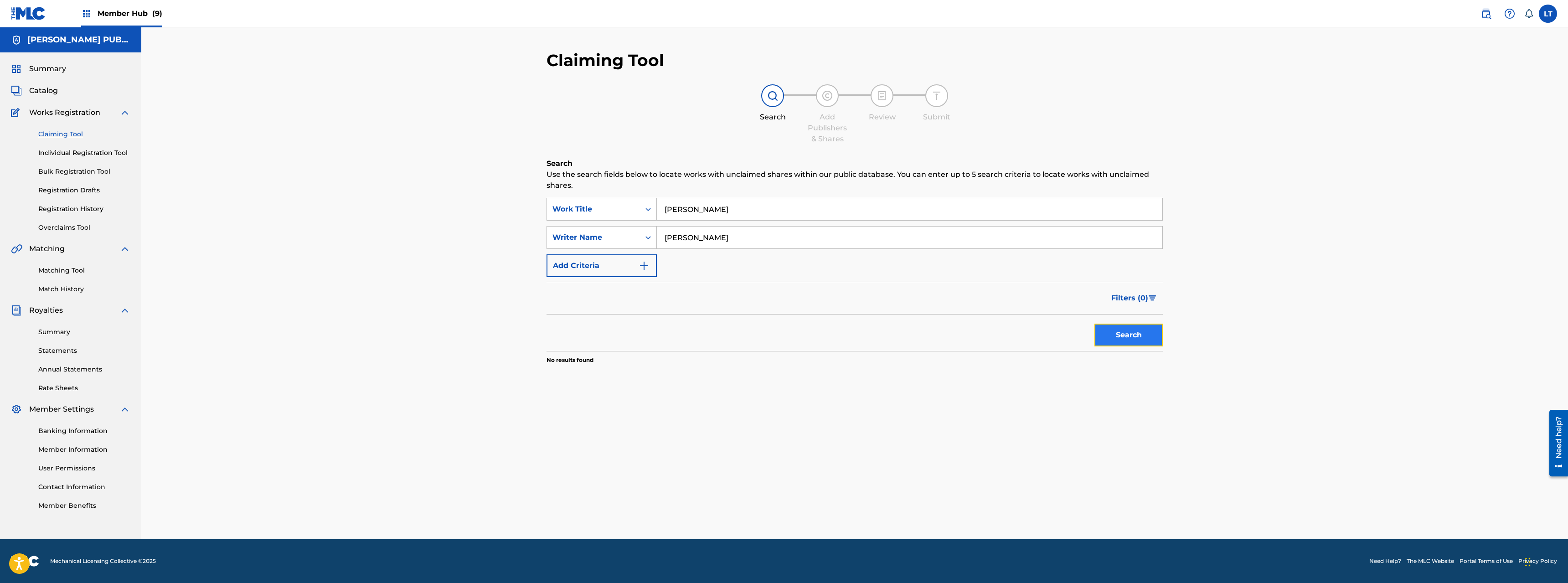
click at [875, 339] on button "Search" at bounding box center [1129, 335] width 68 height 23
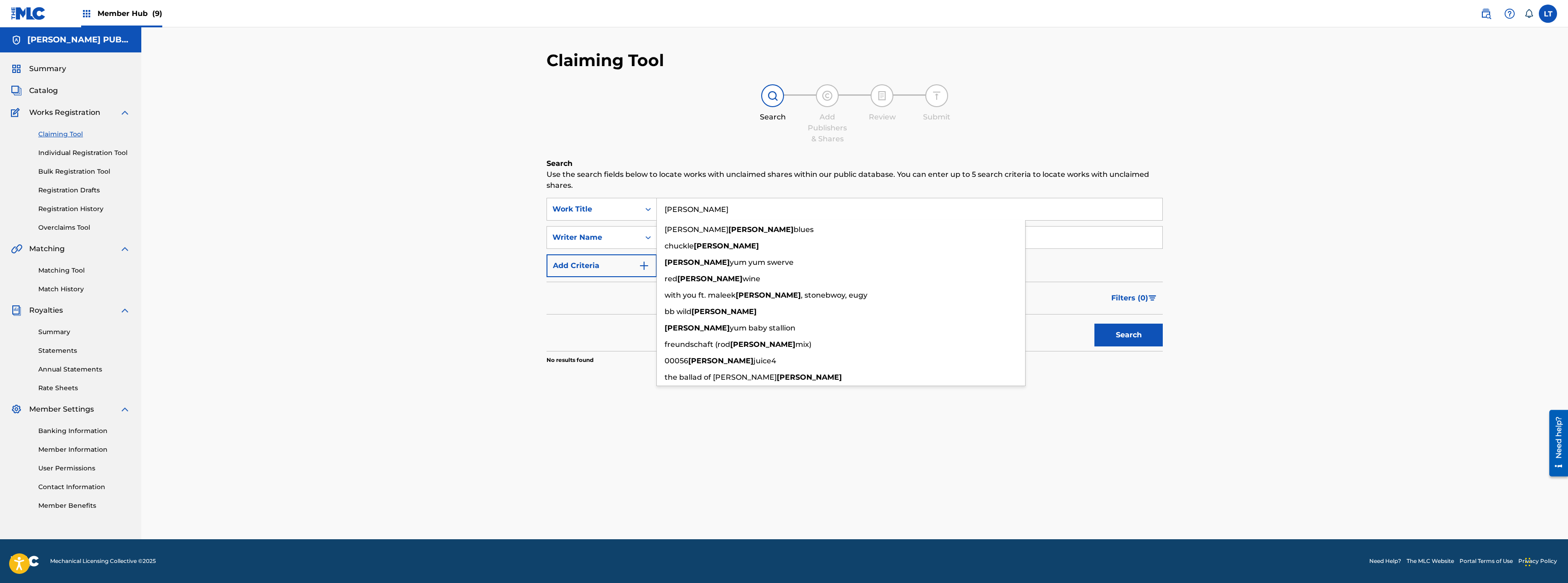
drag, startPoint x: 654, startPoint y: 205, endPoint x: 619, endPoint y: 205, distance: 35.0
click at [657, 205] on input "[PERSON_NAME]" at bounding box center [910, 209] width 506 height 22
type input "[PERSON_NAME]"
click at [875, 324] on button "Search" at bounding box center [1129, 335] width 68 height 23
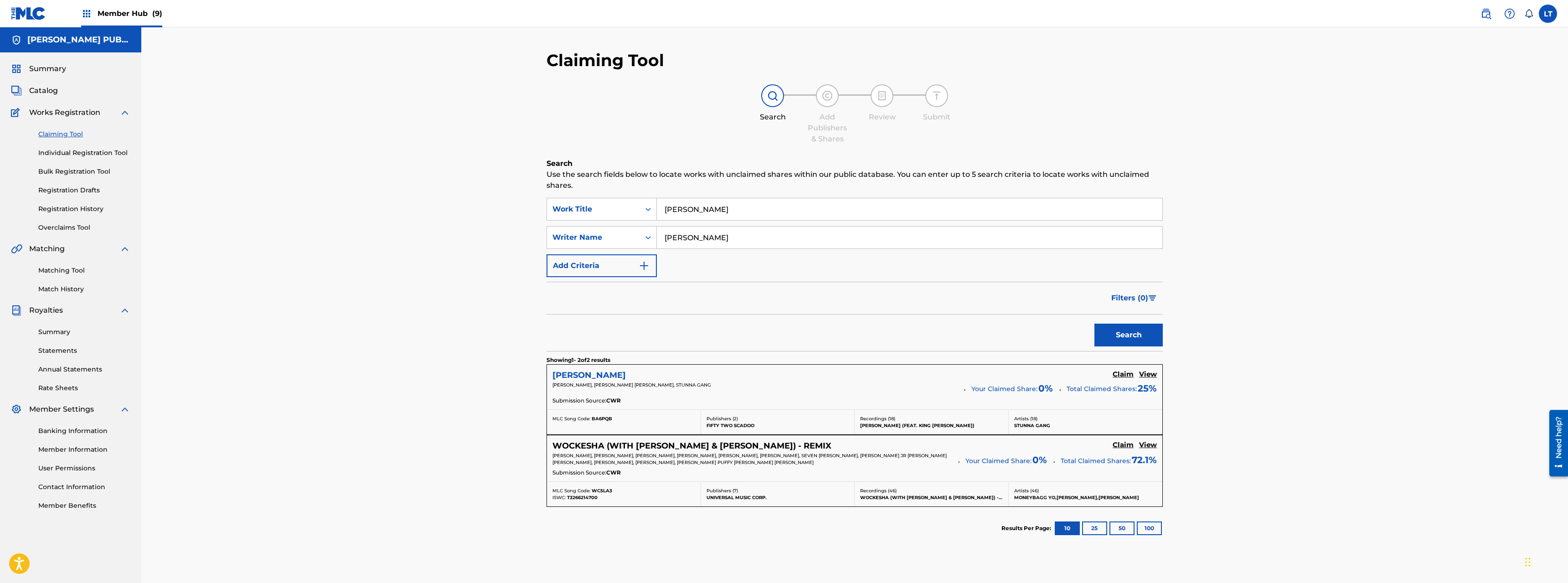
click at [591, 374] on h5 "[PERSON_NAME]" at bounding box center [589, 375] width 73 height 10
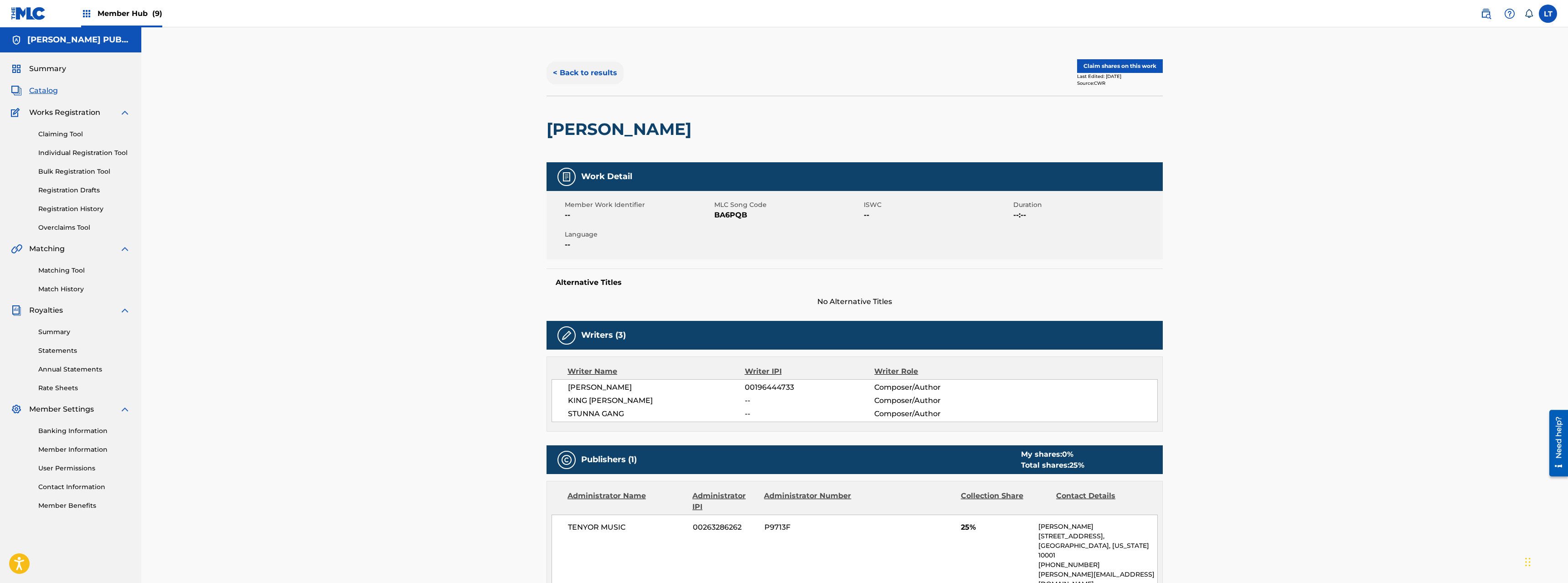
click at [594, 70] on button "< Back to results" at bounding box center [584, 72] width 77 height 23
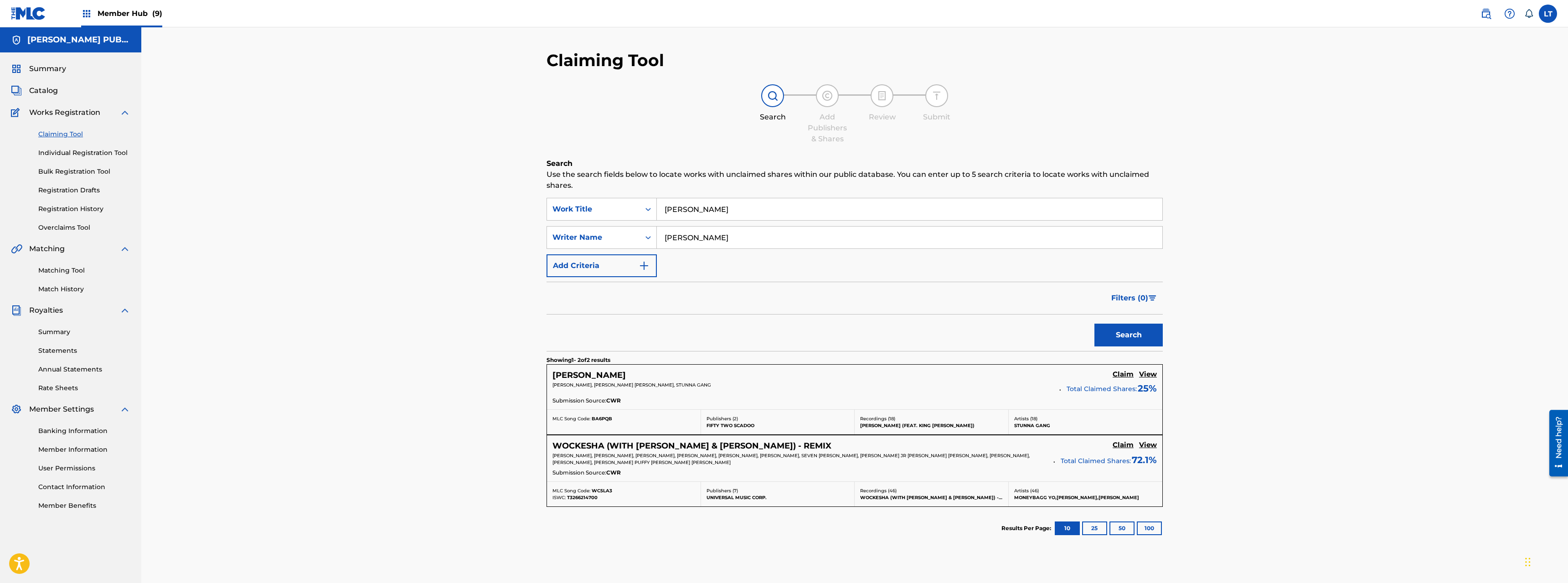
drag, startPoint x: 731, startPoint y: 208, endPoint x: 491, endPoint y: 192, distance: 240.5
click at [657, 198] on input "[PERSON_NAME]" at bounding box center [910, 209] width 506 height 22
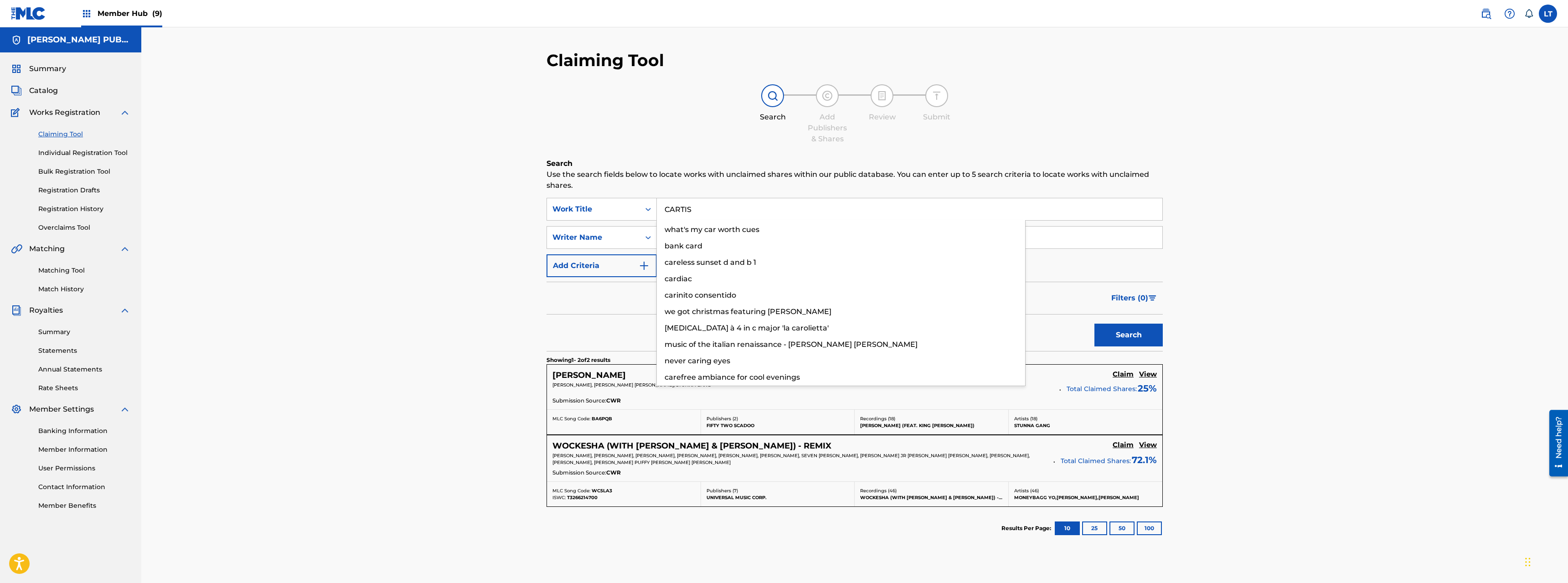
type input "CARTIS"
click at [875, 324] on button "Search" at bounding box center [1129, 335] width 68 height 23
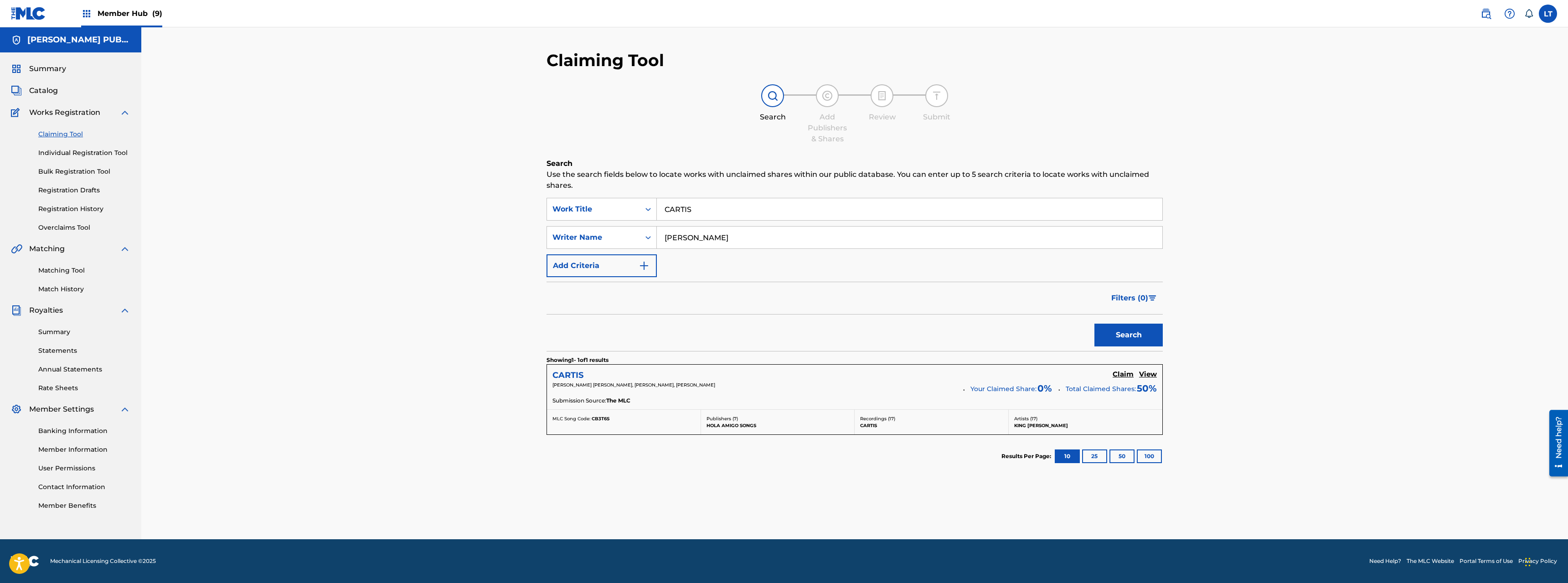
click at [573, 371] on h5 "CARTIS" at bounding box center [568, 375] width 31 height 10
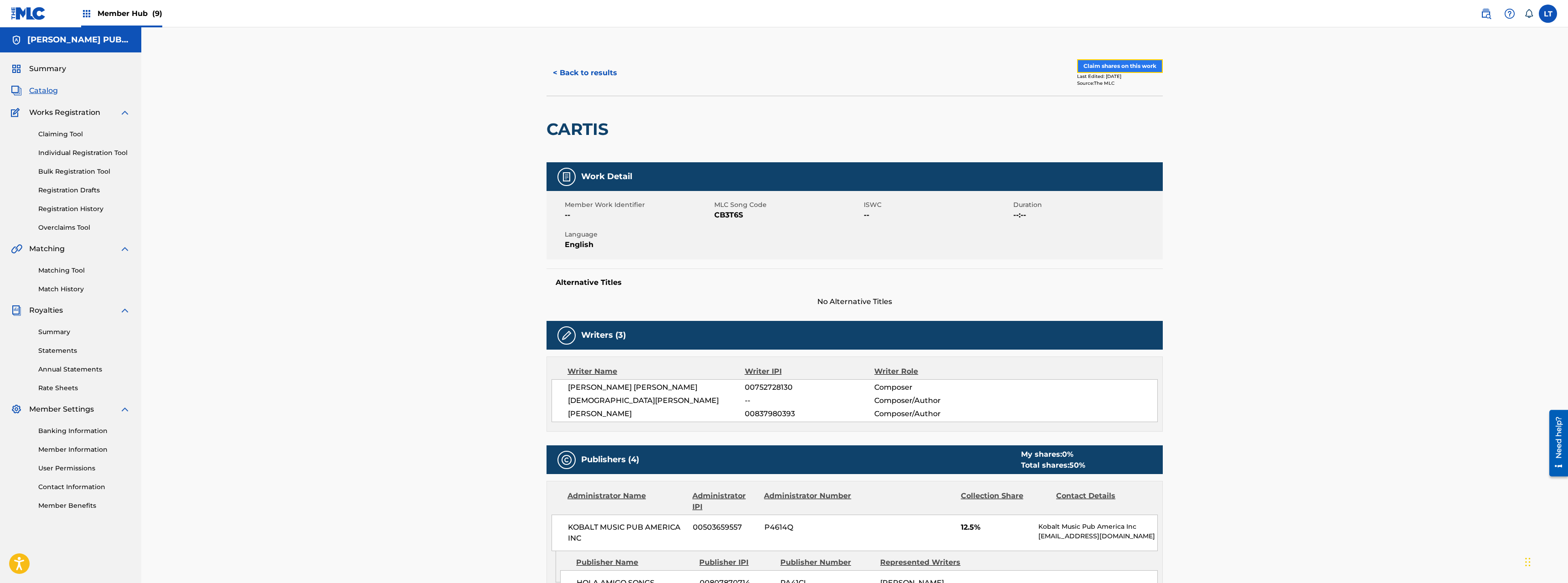
click at [875, 67] on button "Claim shares on this work" at bounding box center [1120, 66] width 86 height 14
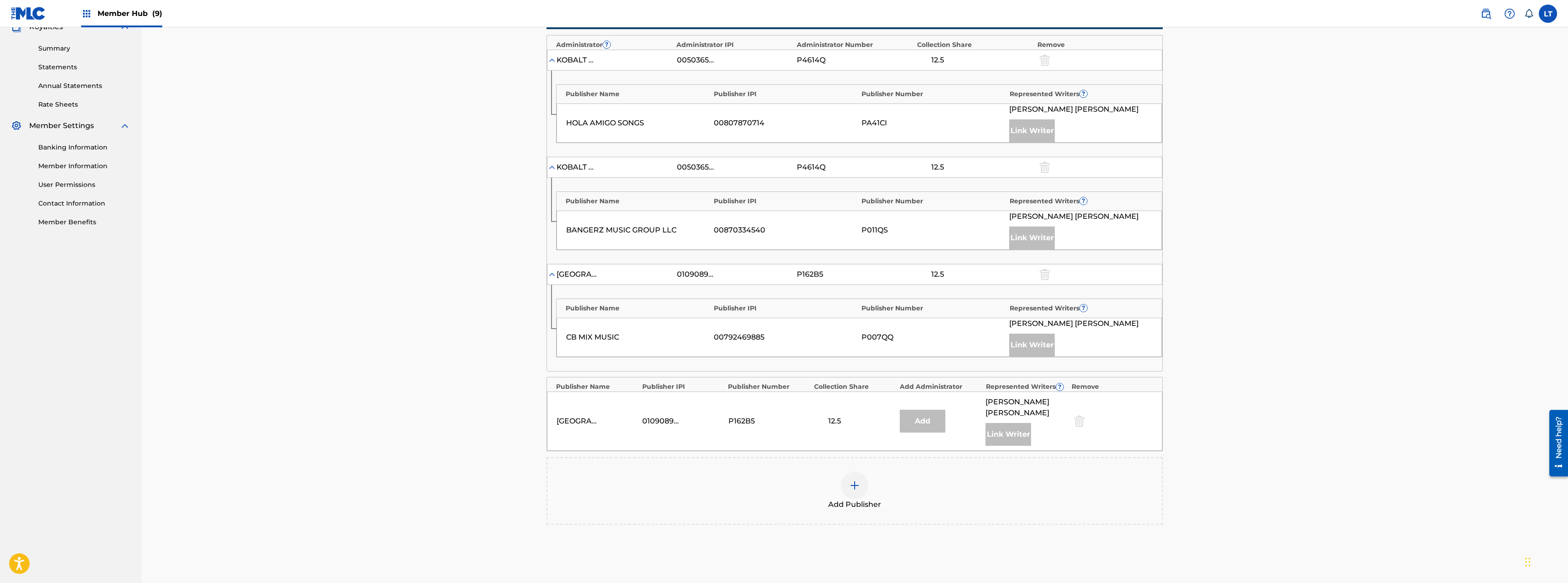
scroll to position [373, 0]
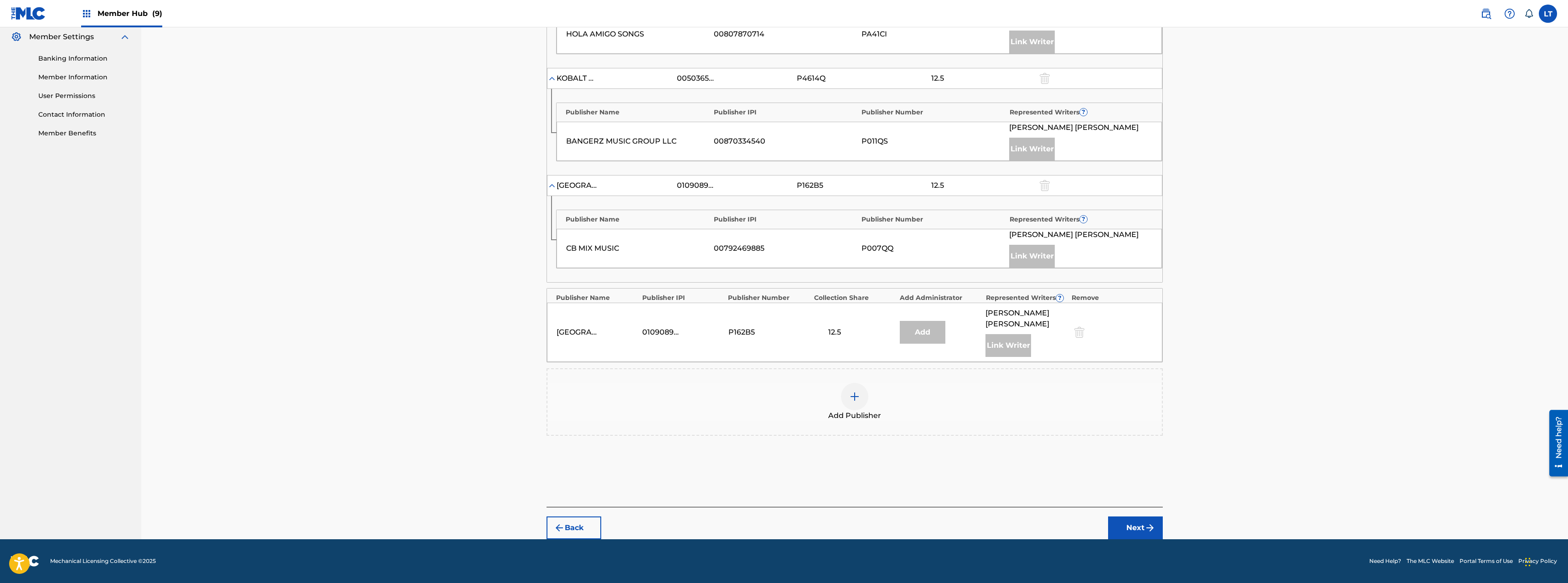
click at [857, 396] on img at bounding box center [855, 397] width 11 height 11
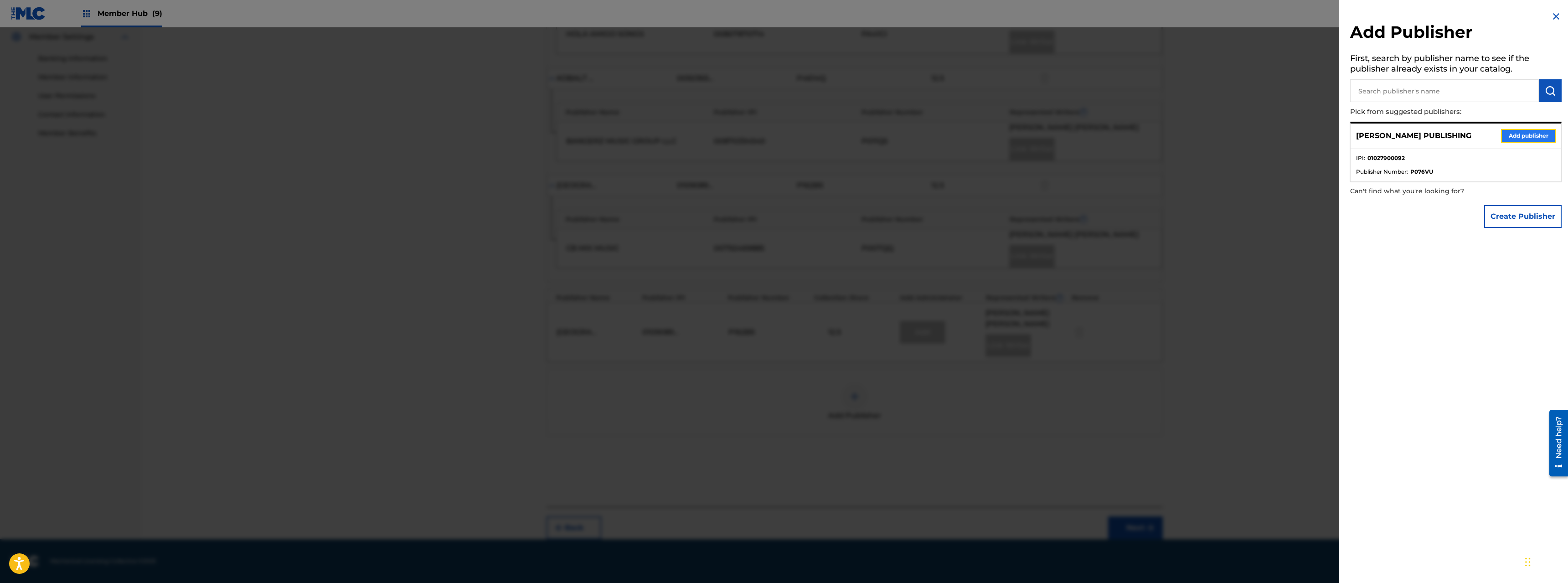
click at [875, 134] on button "Add publisher" at bounding box center [1528, 136] width 54 height 14
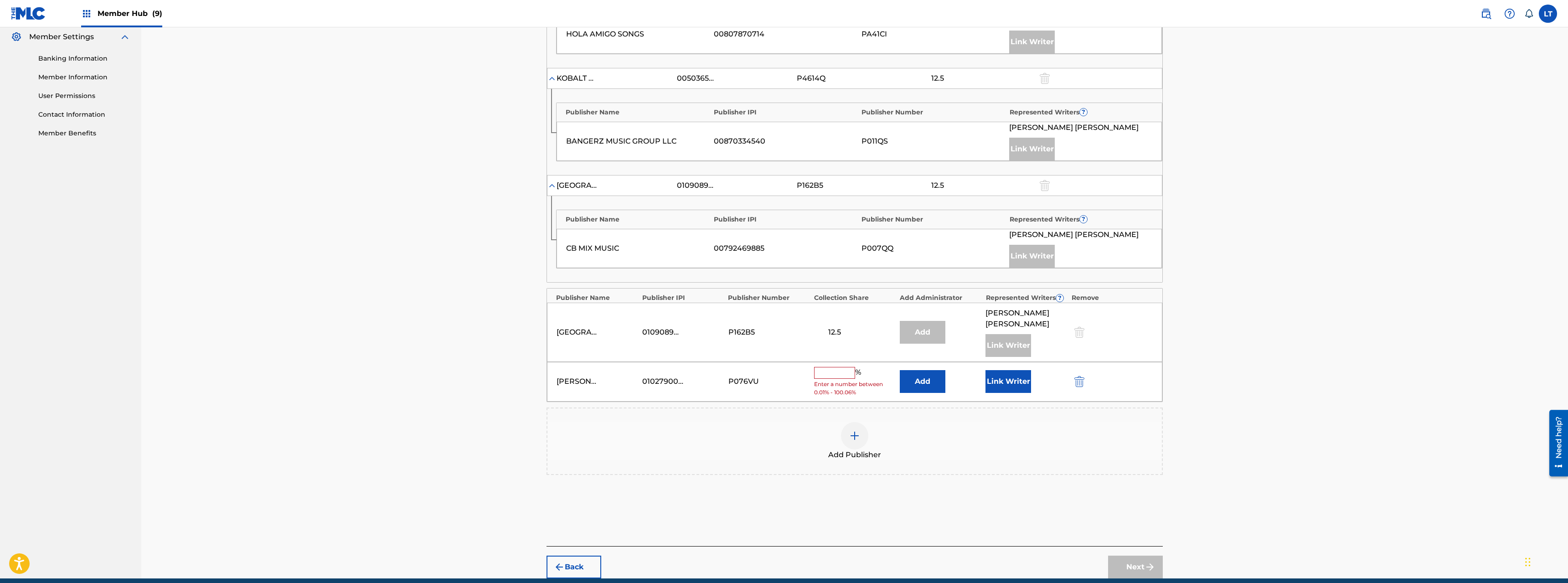
click at [838, 374] on input "text" at bounding box center [834, 373] width 41 height 12
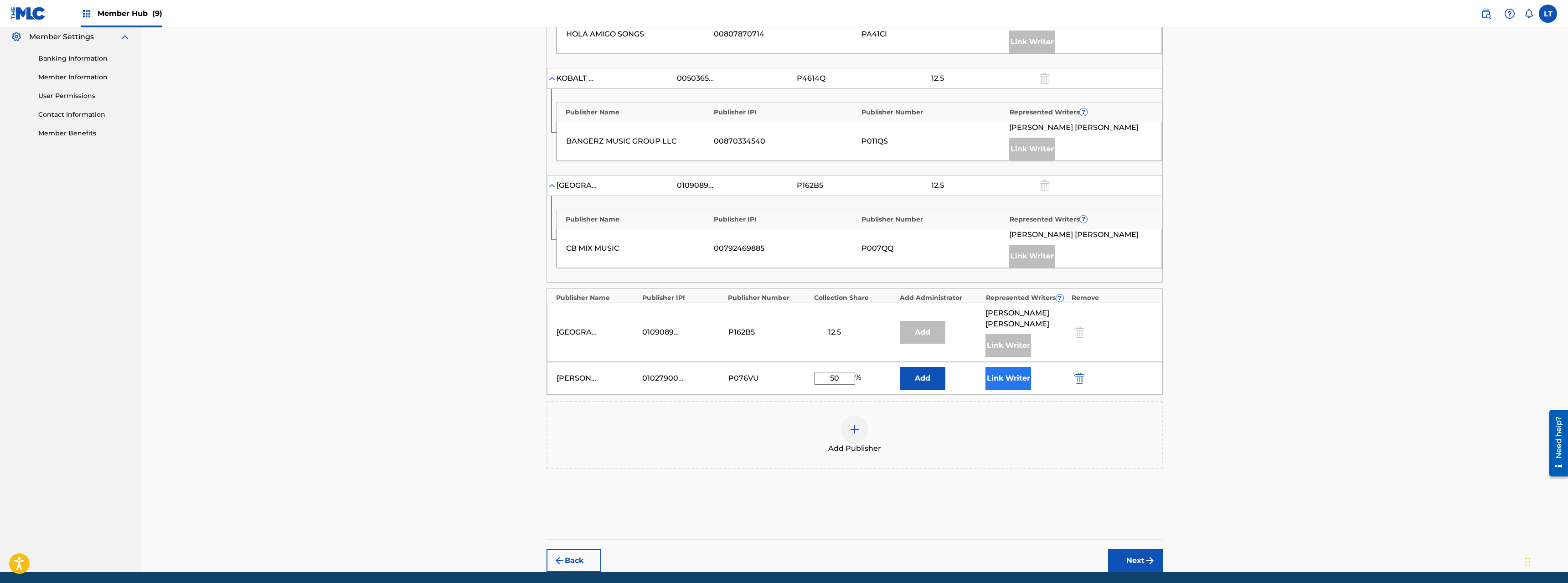
type input "50"
click at [875, 375] on button "Link Writer" at bounding box center [1009, 378] width 46 height 23
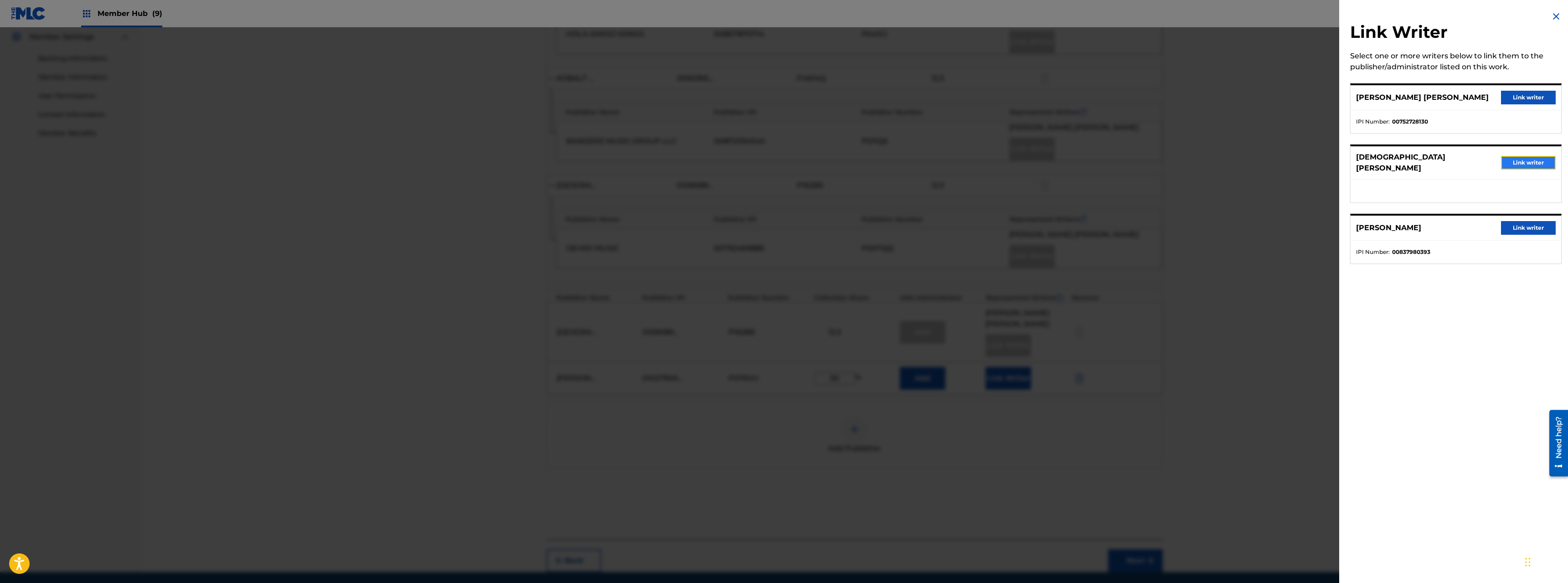
click at [875, 157] on button "Link writer" at bounding box center [1528, 163] width 54 height 14
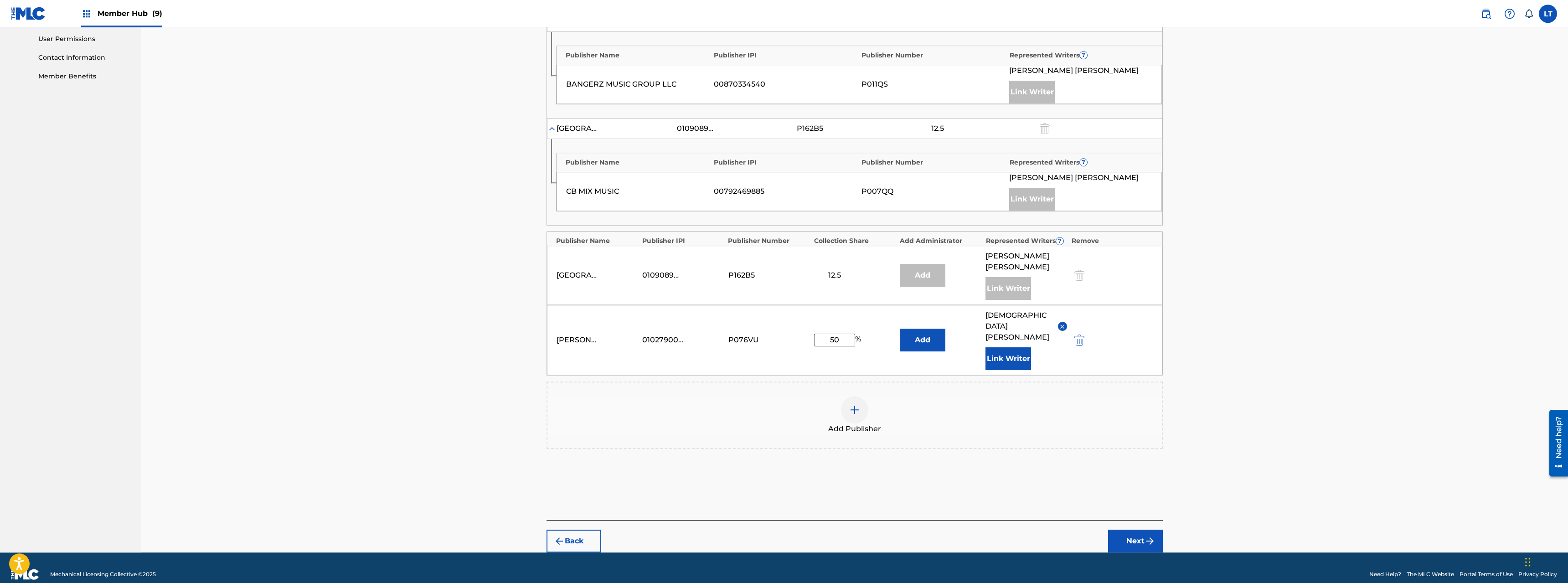
scroll to position [432, 0]
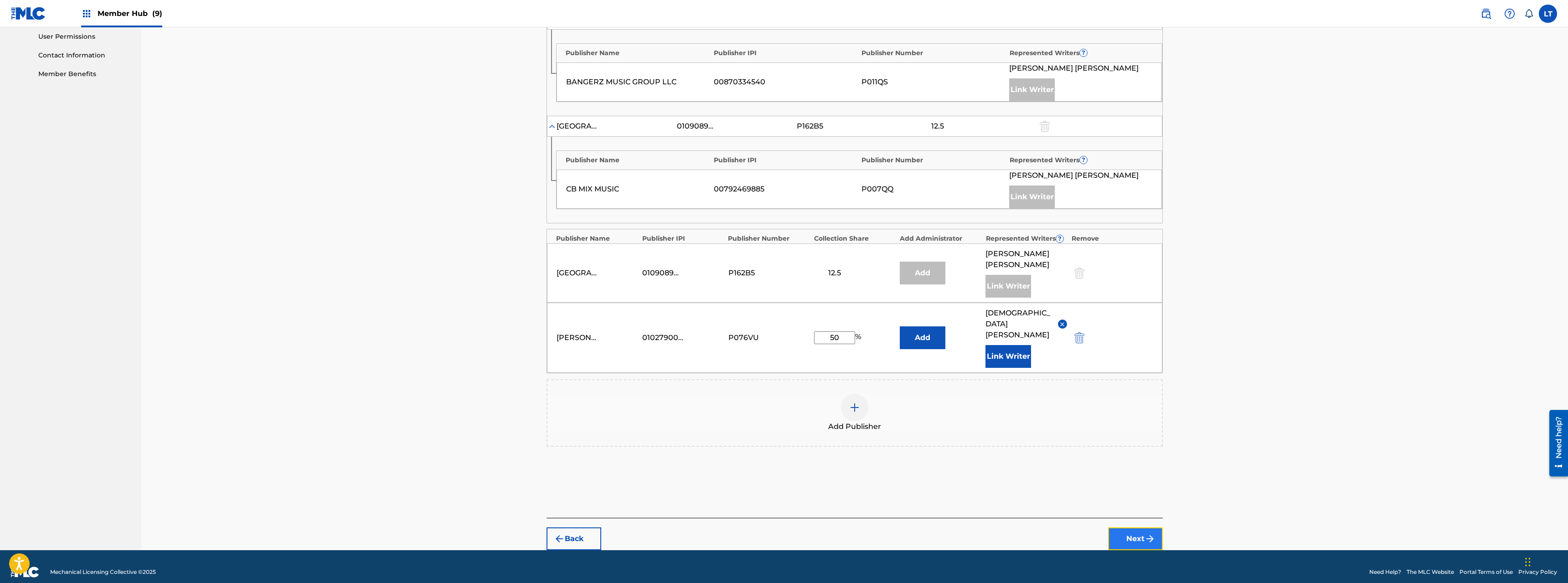
click at [875, 419] on button "Next" at bounding box center [1135, 539] width 54 height 23
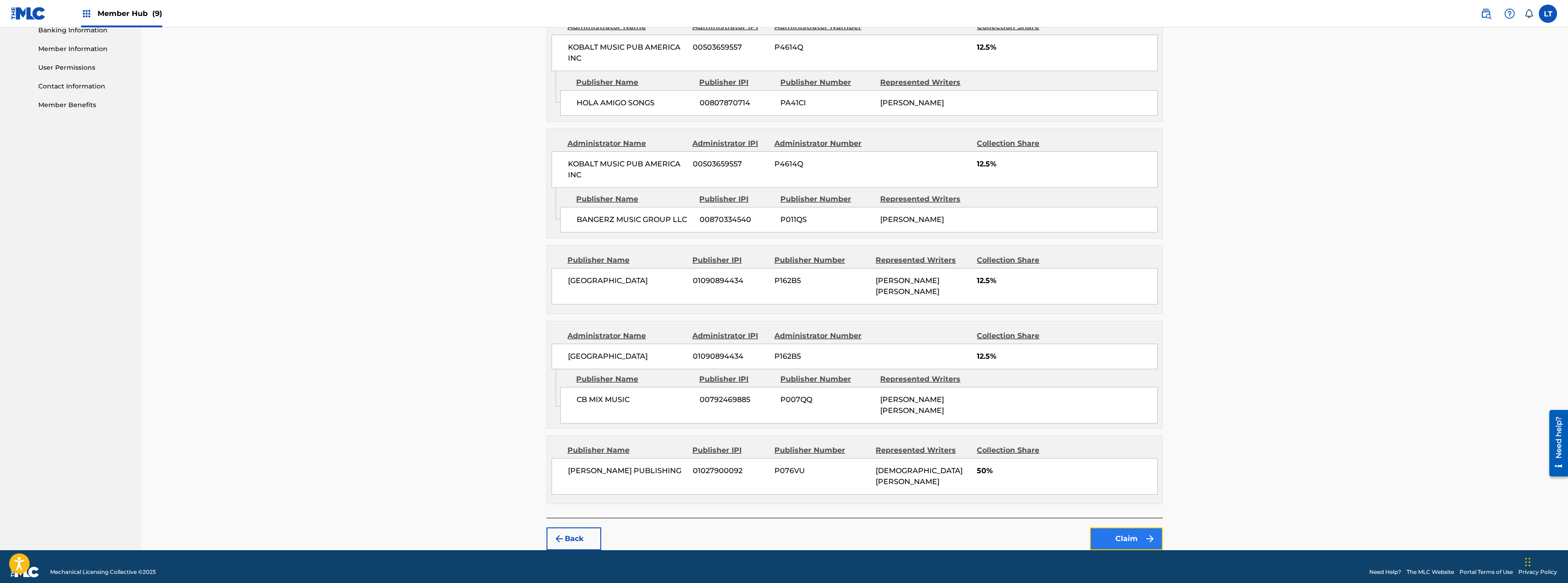
click at [875, 419] on button "Claim" at bounding box center [1127, 539] width 73 height 23
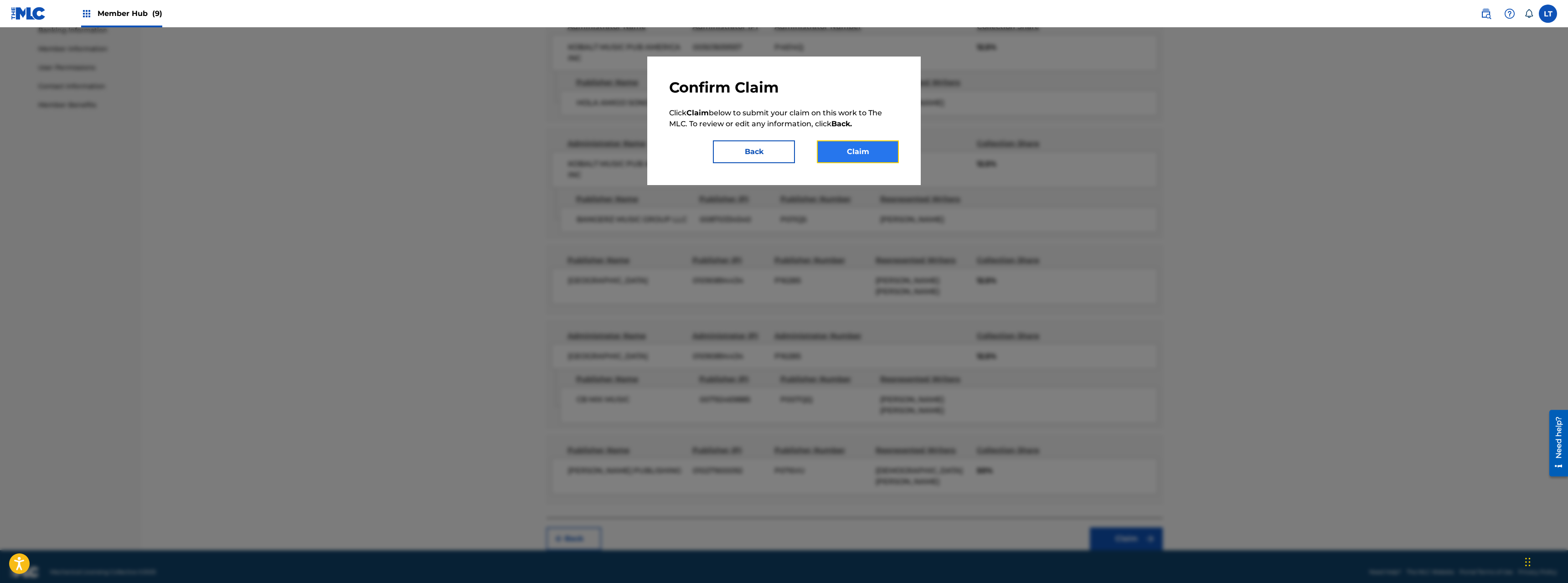
click at [858, 149] on button "Claim" at bounding box center [858, 151] width 82 height 23
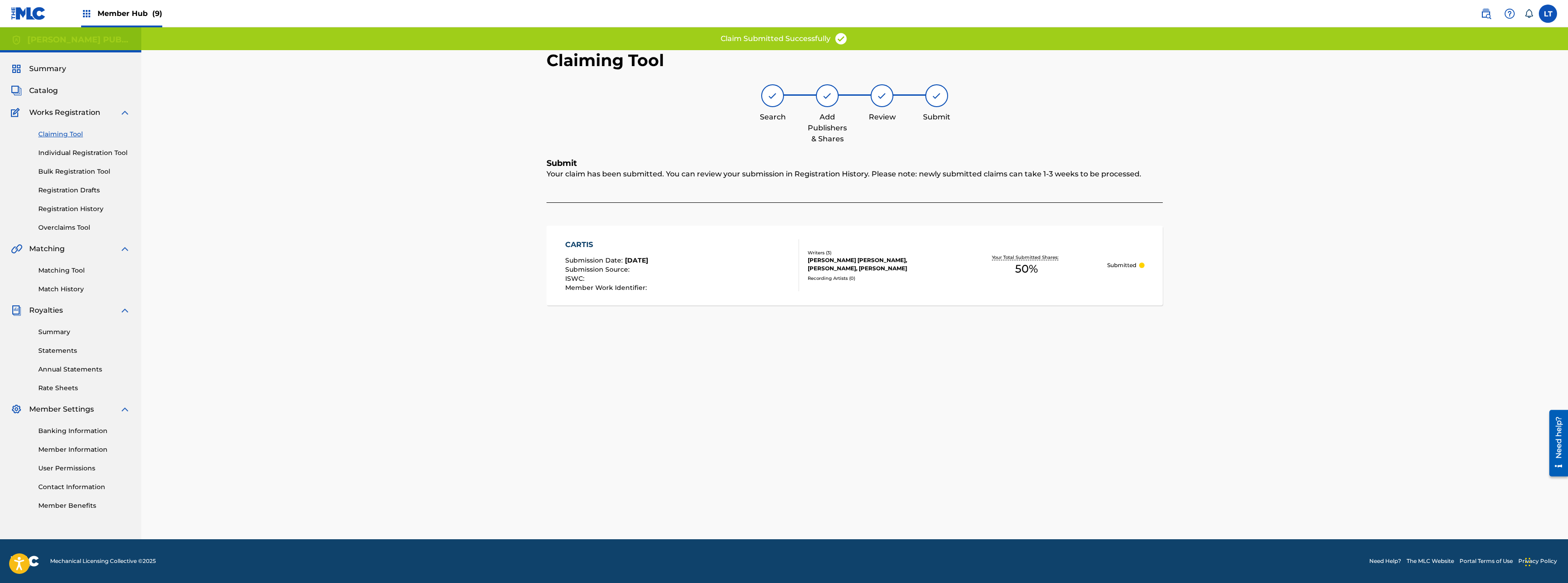
scroll to position [0, 0]
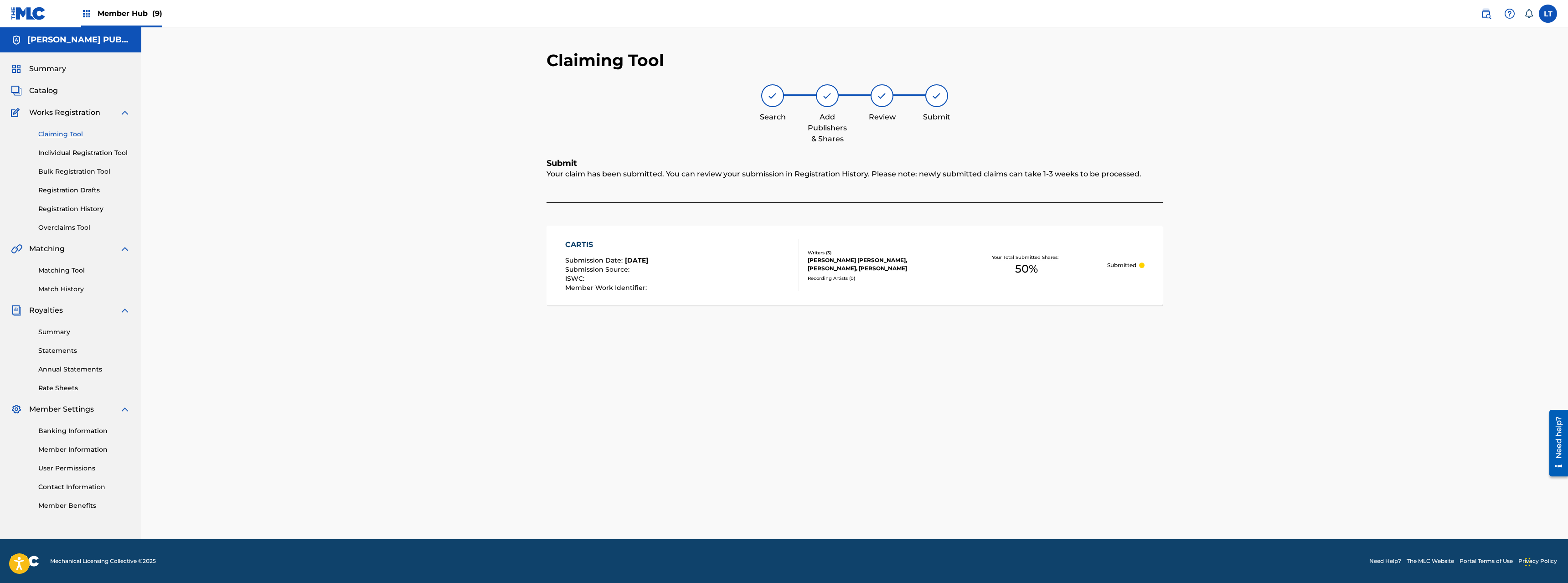
click at [68, 136] on link "Claiming Tool" at bounding box center [84, 134] width 92 height 9
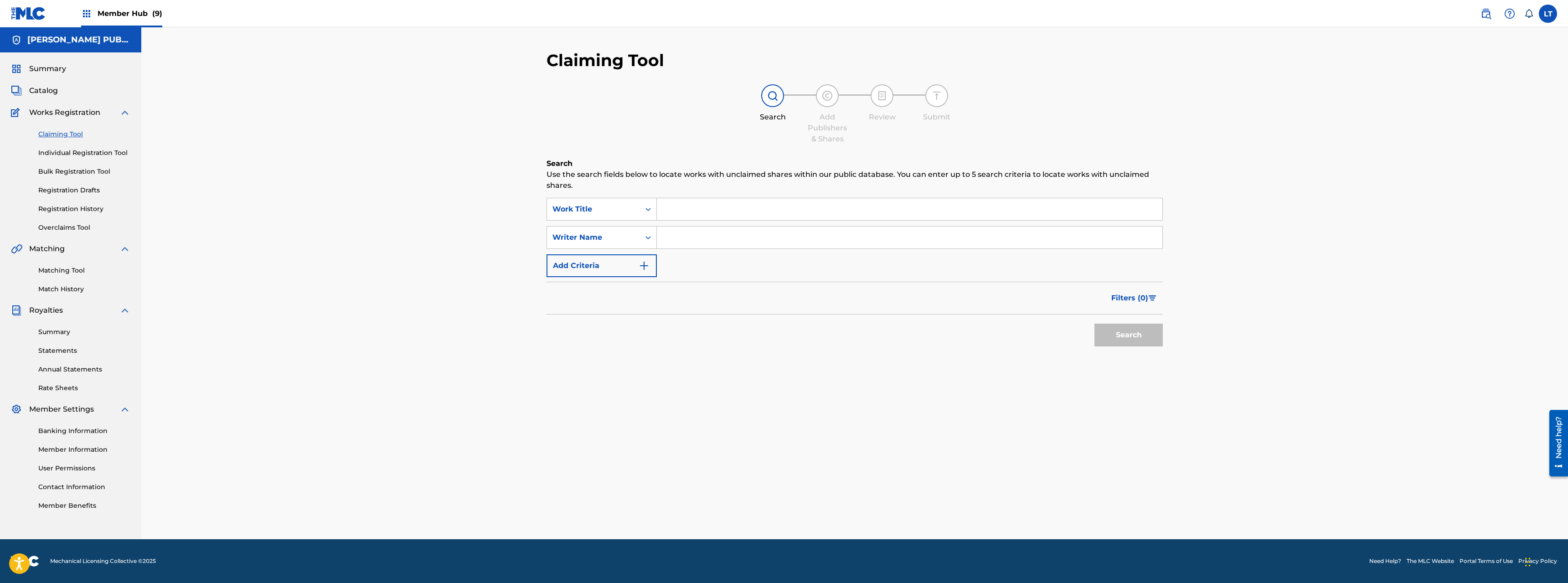
click at [716, 213] on input "Search Form" at bounding box center [910, 209] width 506 height 22
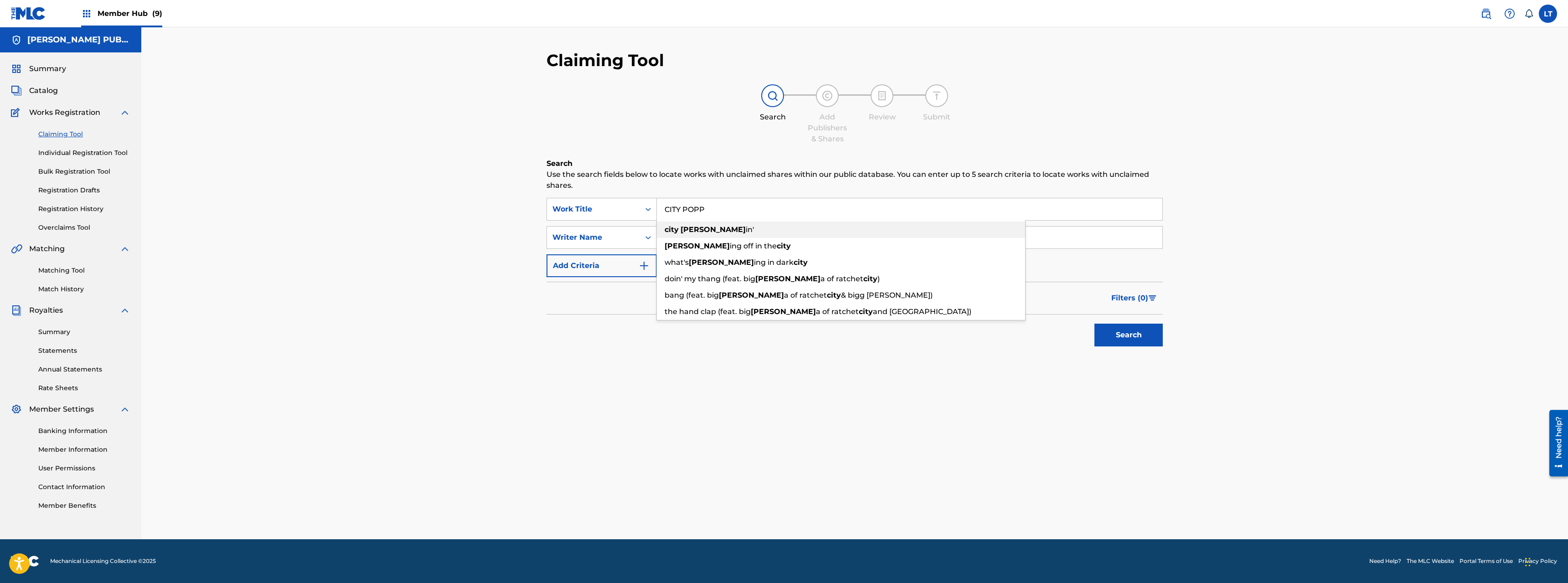
click at [681, 229] on strong "[PERSON_NAME]" at bounding box center [714, 229] width 65 height 9
type input "city poppin'"
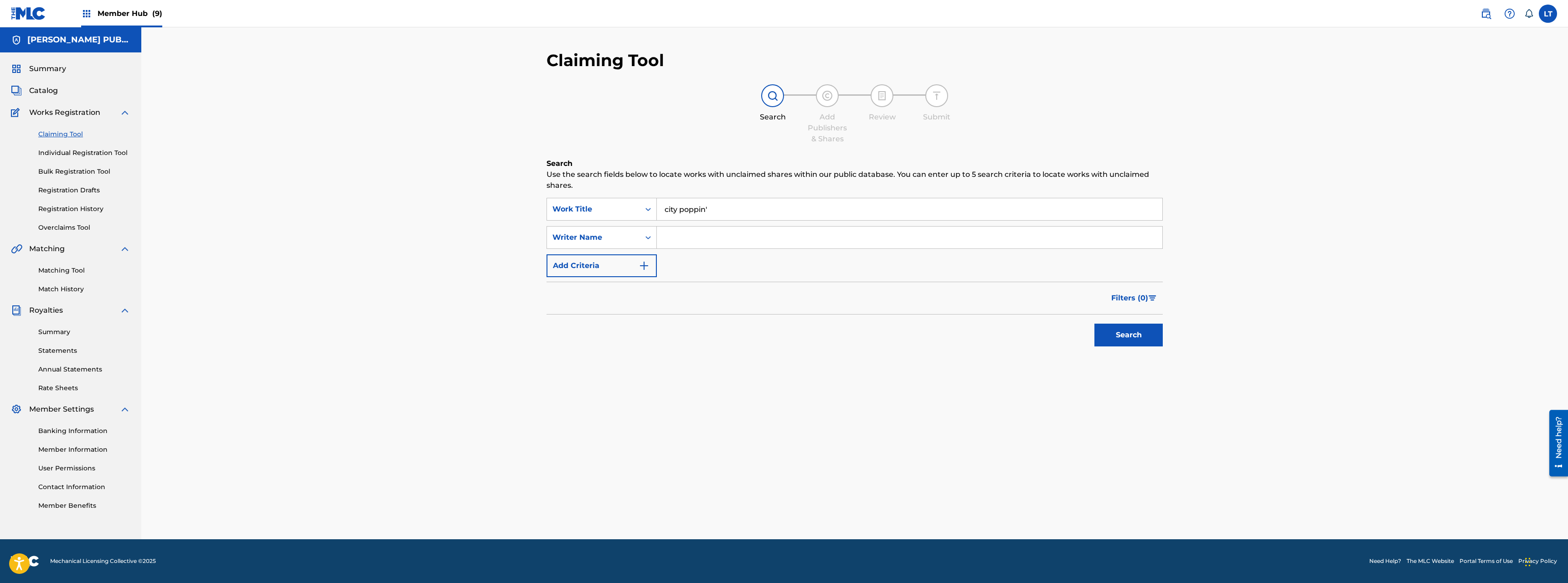
click at [679, 236] on input "Search Form" at bounding box center [910, 237] width 506 height 22
type input "[PERSON_NAME]"
click at [875, 324] on button "Search" at bounding box center [1129, 335] width 68 height 23
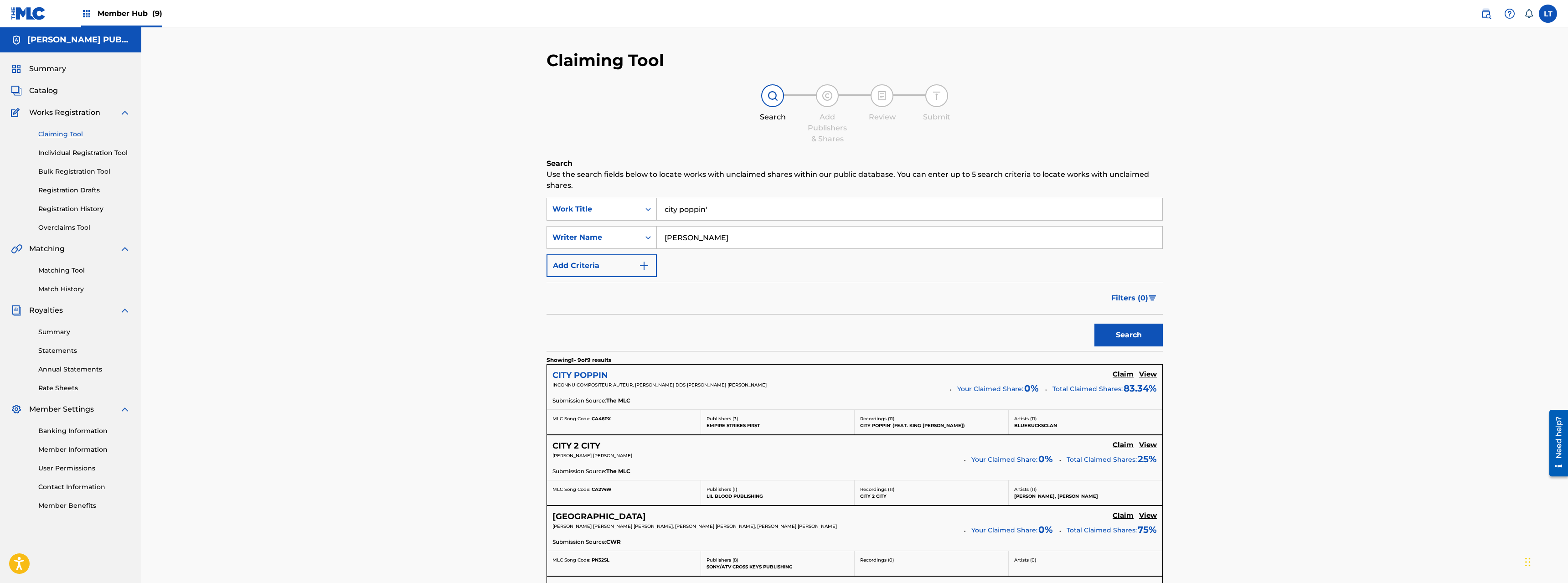
click at [585, 375] on h5 "CITY POPPIN" at bounding box center [580, 375] width 55 height 10
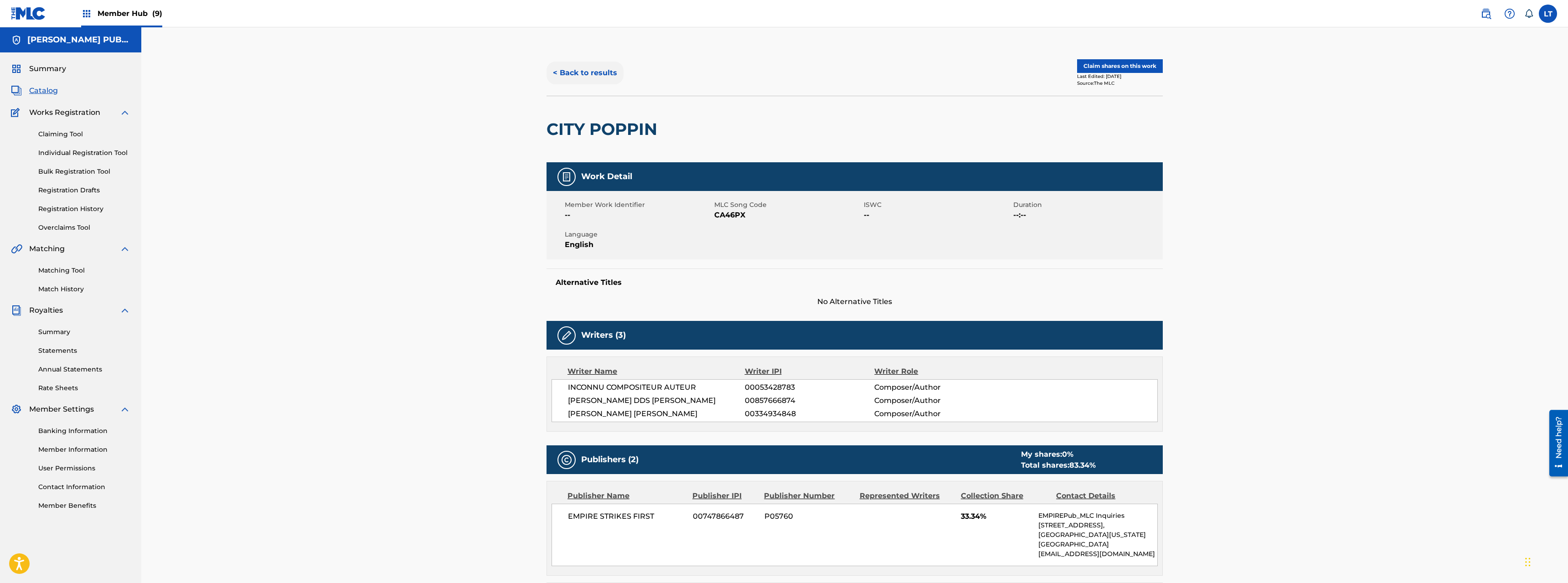
click at [588, 70] on button "< Back to results" at bounding box center [584, 72] width 77 height 23
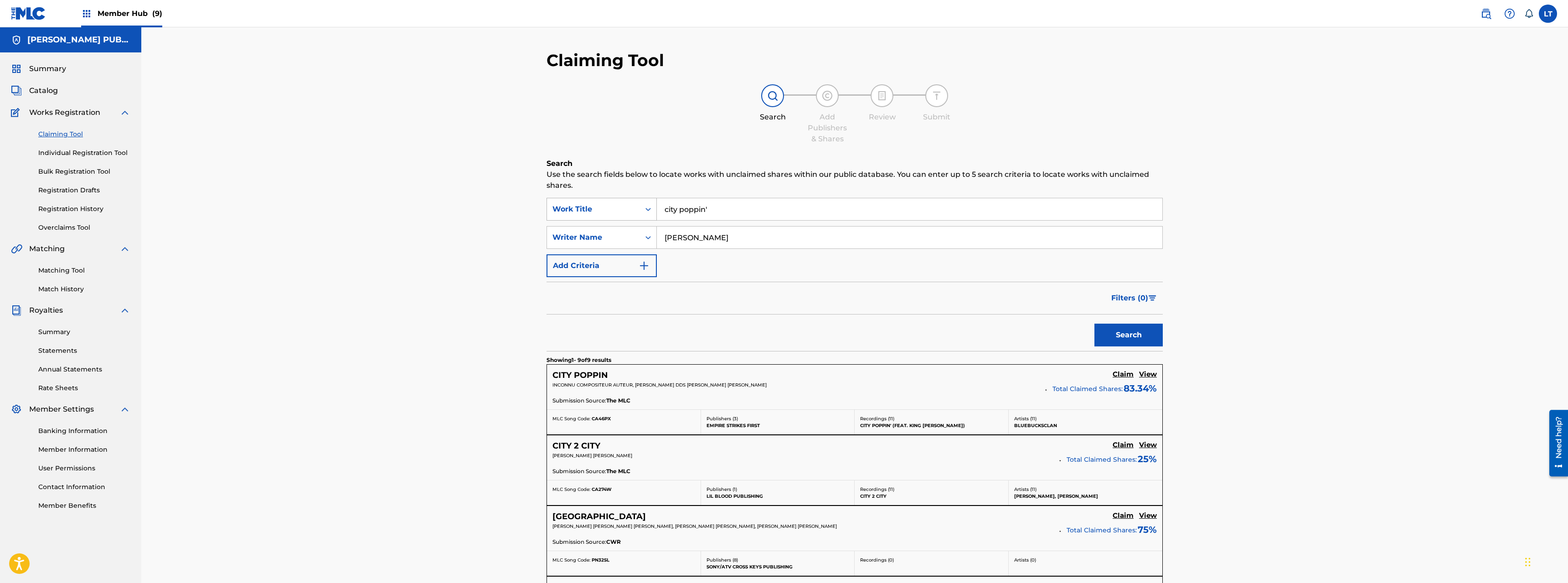
drag, startPoint x: 719, startPoint y: 209, endPoint x: 599, endPoint y: 211, distance: 120.0
click at [657, 211] on input "city poppin'" at bounding box center [910, 209] width 506 height 22
type input "DEEP END"
click at [875, 324] on button "Search" at bounding box center [1129, 335] width 68 height 23
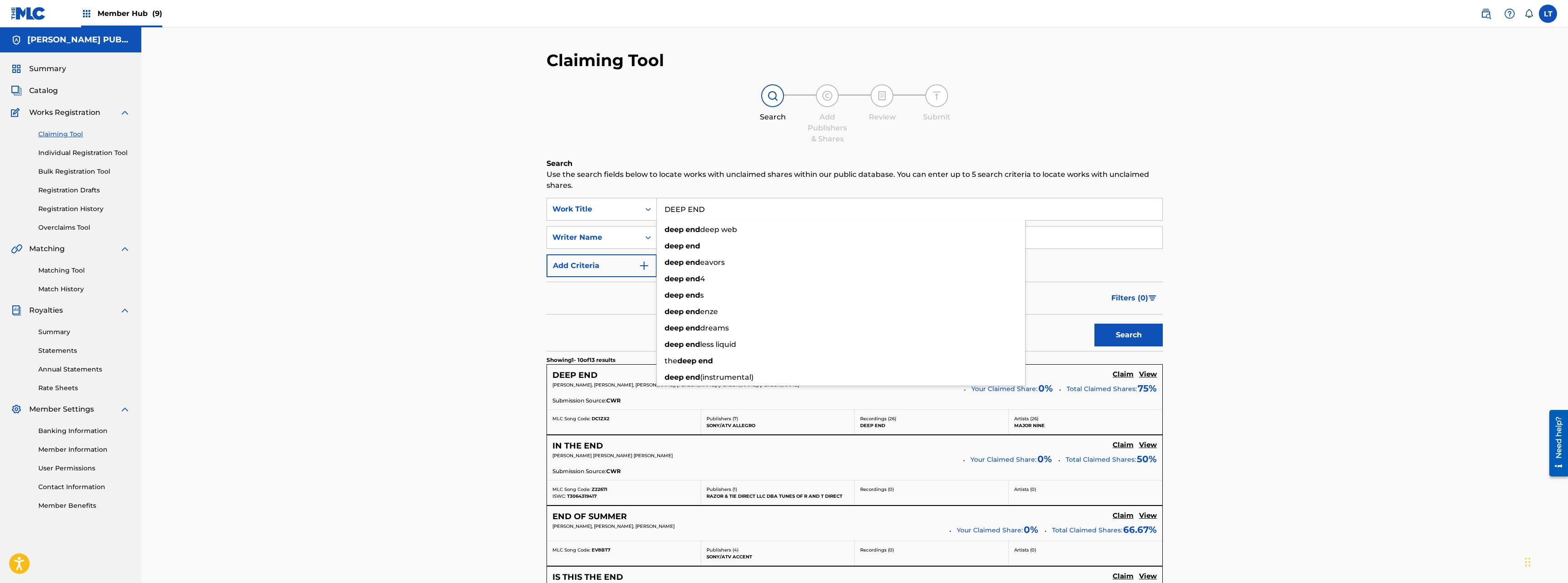
click at [359, 385] on div "Claiming Tool Search Add Publishers & Shares Review Submit Search Use the searc…" at bounding box center [855, 580] width 1427 height 1106
click at [572, 374] on h5 "DEEP END" at bounding box center [575, 375] width 45 height 10
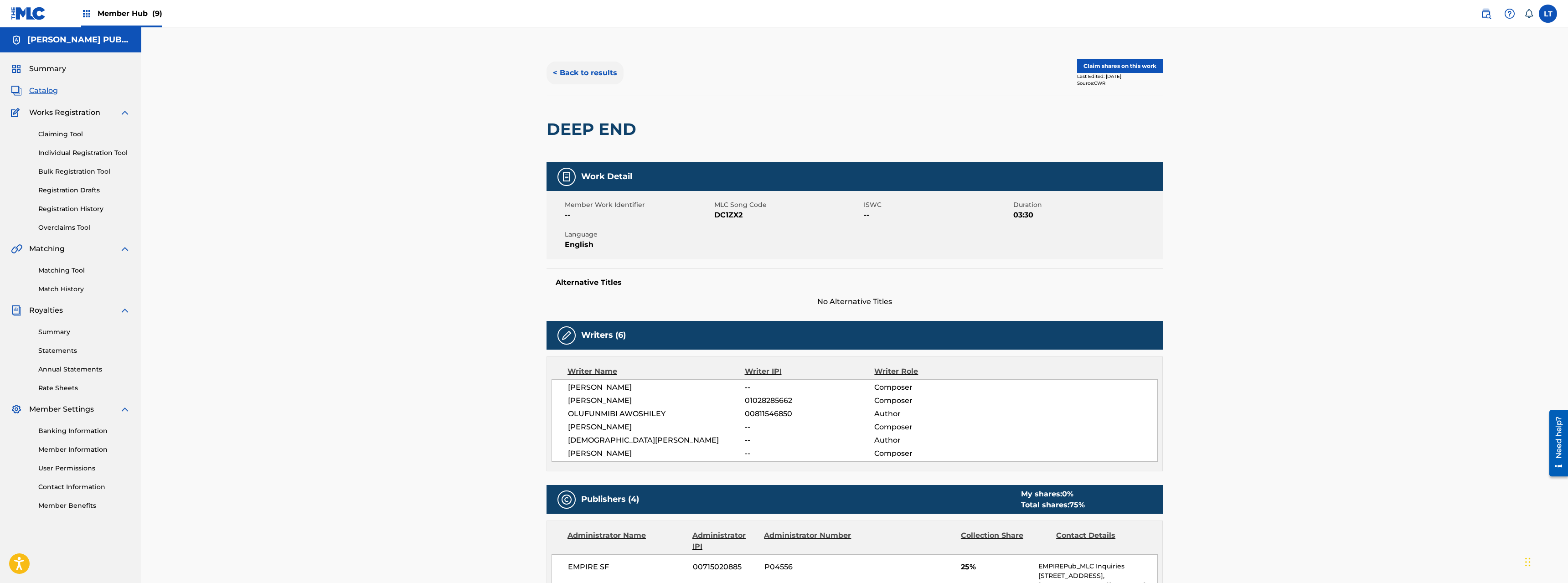
click at [595, 68] on button "< Back to results" at bounding box center [584, 72] width 77 height 23
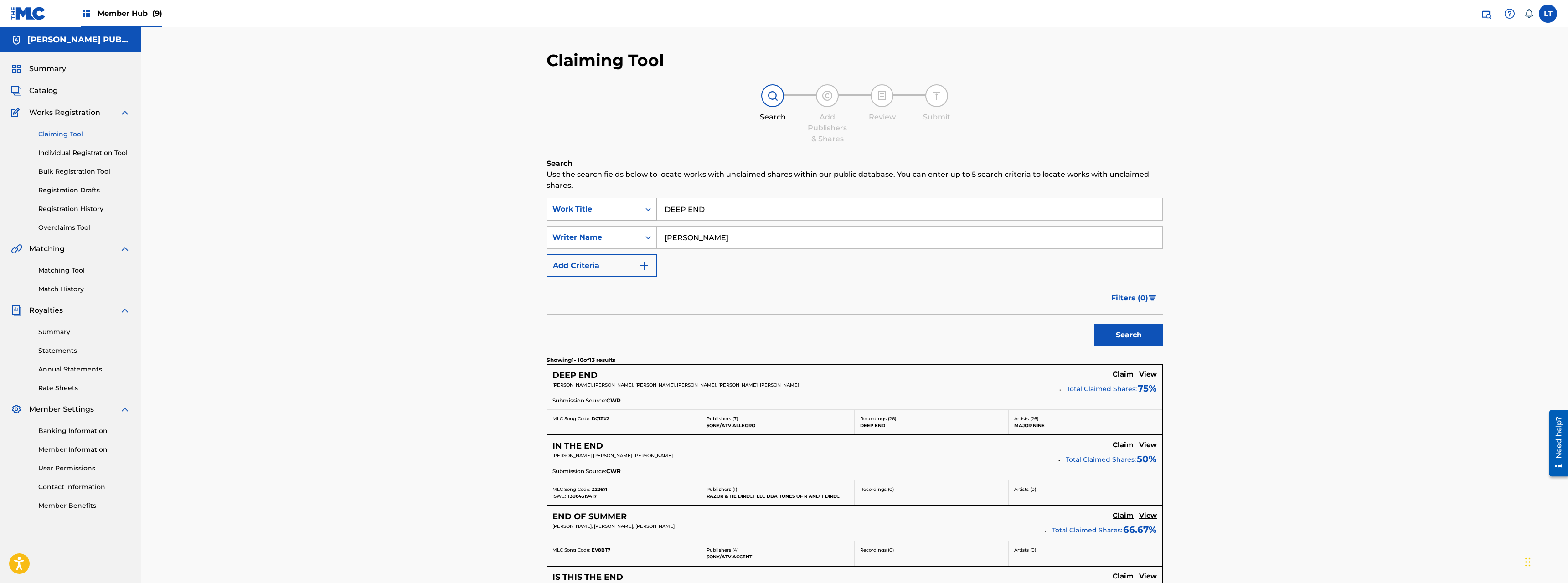
drag, startPoint x: 729, startPoint y: 208, endPoint x: 605, endPoint y: 211, distance: 124.0
click at [657, 211] on input "DEEP END" at bounding box center [910, 209] width 506 height 22
click at [875, 324] on button "Search" at bounding box center [1129, 335] width 68 height 23
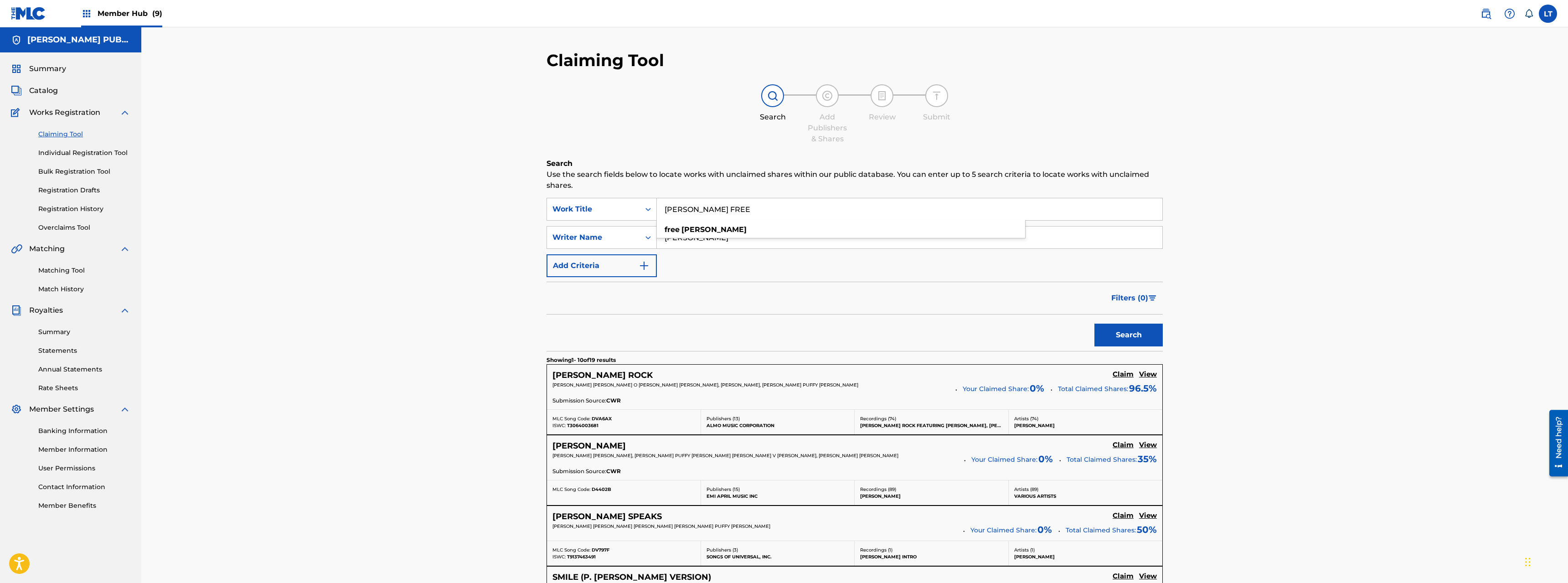
click at [702, 251] on div "SearchWithCriteriab567b5e0-0354-4e8a-9ded-0a65e36cfad9 Work Title [PERSON_NAME]…" at bounding box center [854, 237] width 616 height 79
drag, startPoint x: 718, startPoint y: 209, endPoint x: 597, endPoint y: 203, distance: 121.1
click at [657, 203] on input "[PERSON_NAME] FREE" at bounding box center [910, 209] width 506 height 22
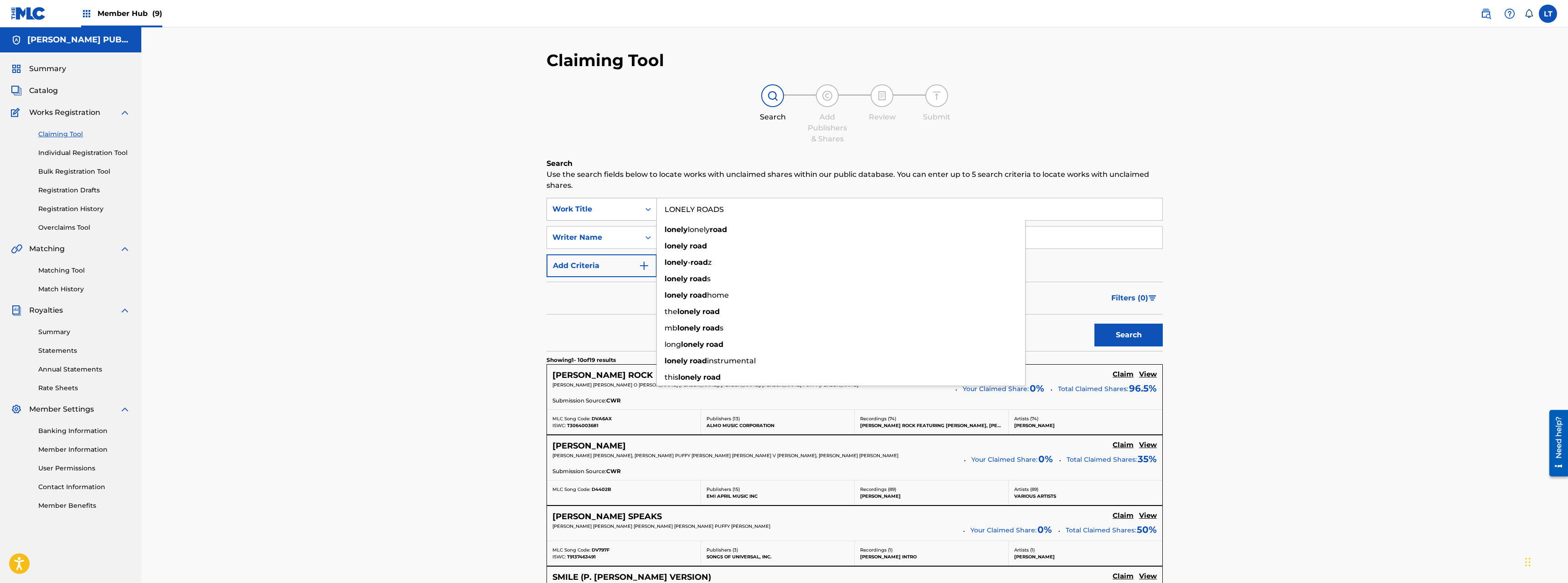
type input "LONELY ROADS"
click at [875, 324] on button "Search" at bounding box center [1129, 335] width 68 height 23
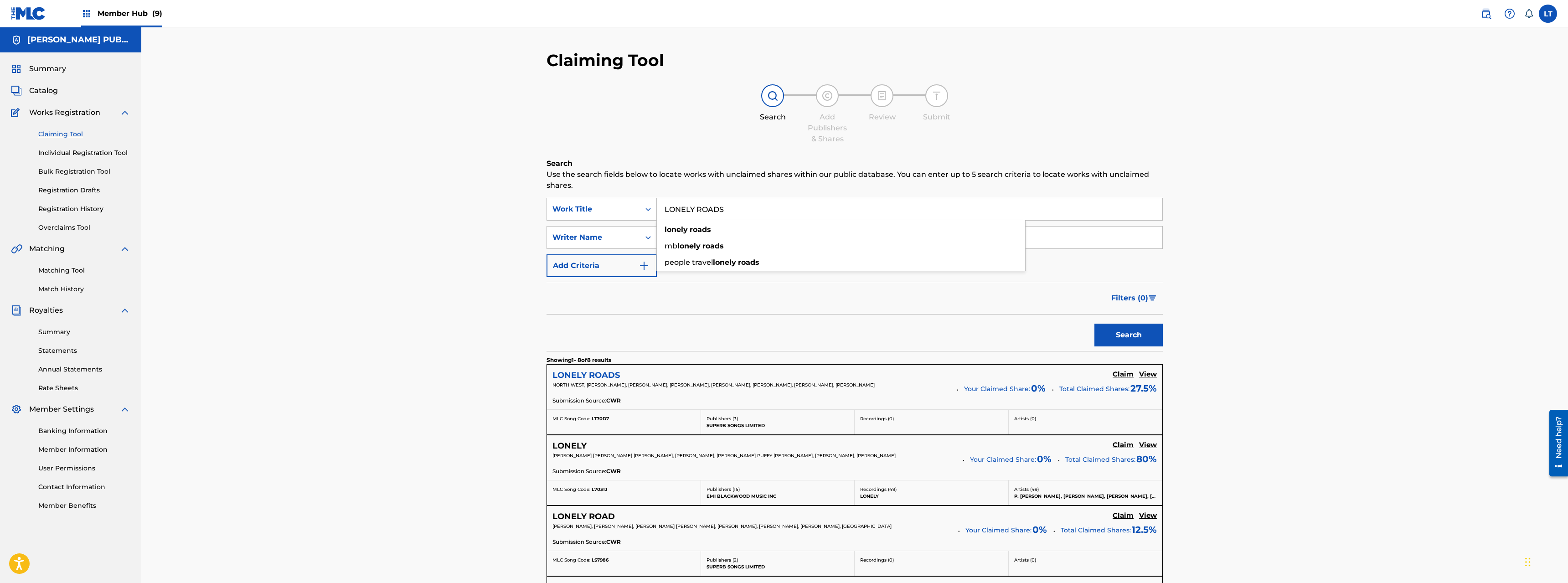
click at [591, 376] on h5 "LONELY ROADS" at bounding box center [586, 375] width 68 height 10
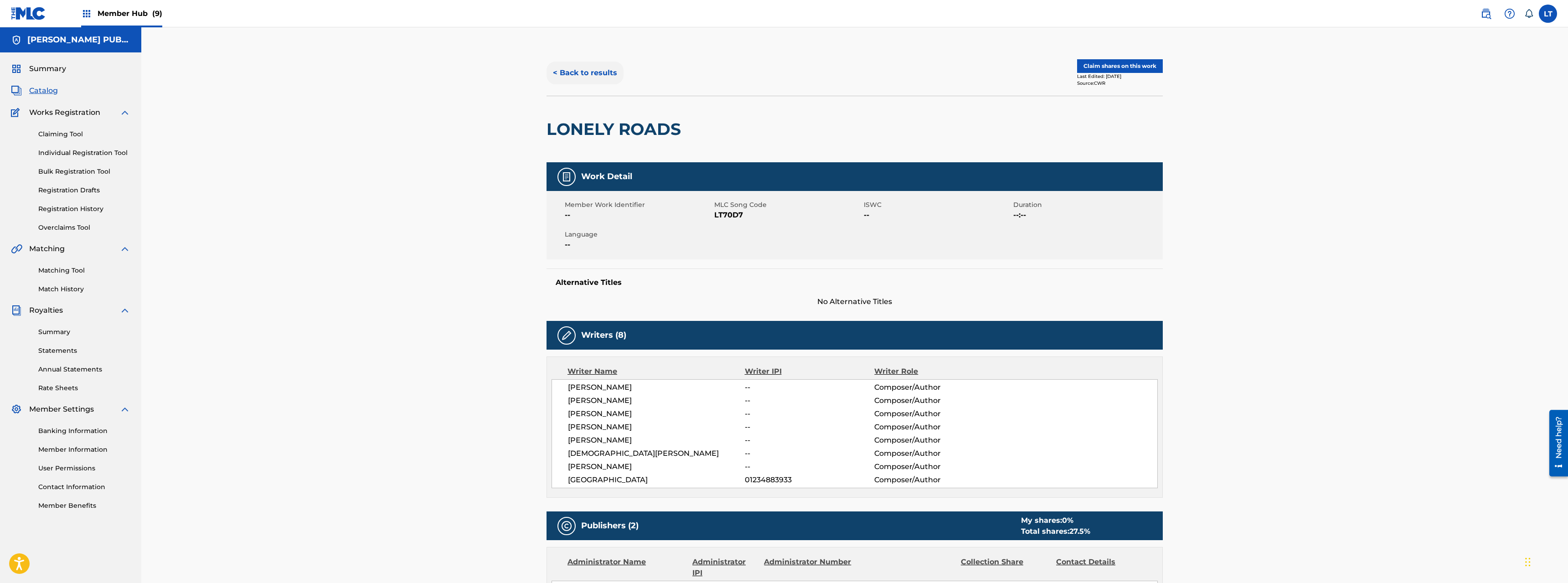
click at [588, 73] on button "< Back to results" at bounding box center [584, 72] width 77 height 23
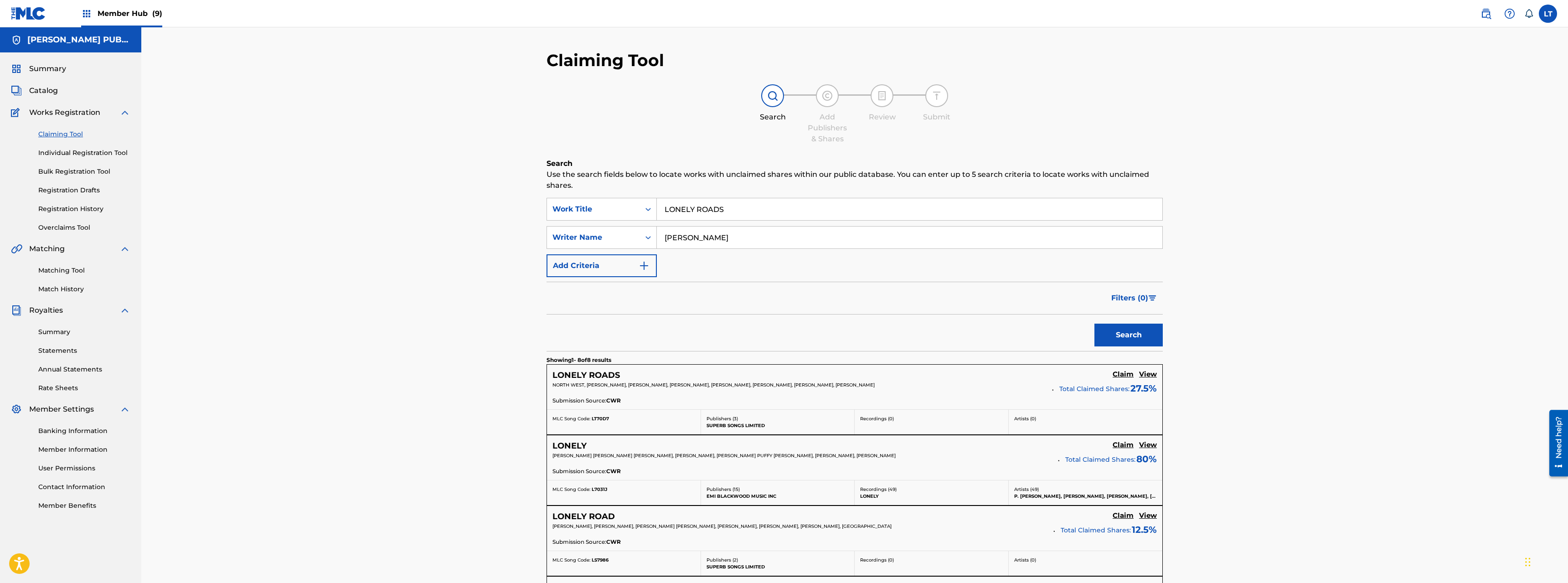
drag, startPoint x: 738, startPoint y: 207, endPoint x: 496, endPoint y: 197, distance: 242.2
click at [657, 200] on input "LONELY ROADS" at bounding box center [910, 209] width 506 height 22
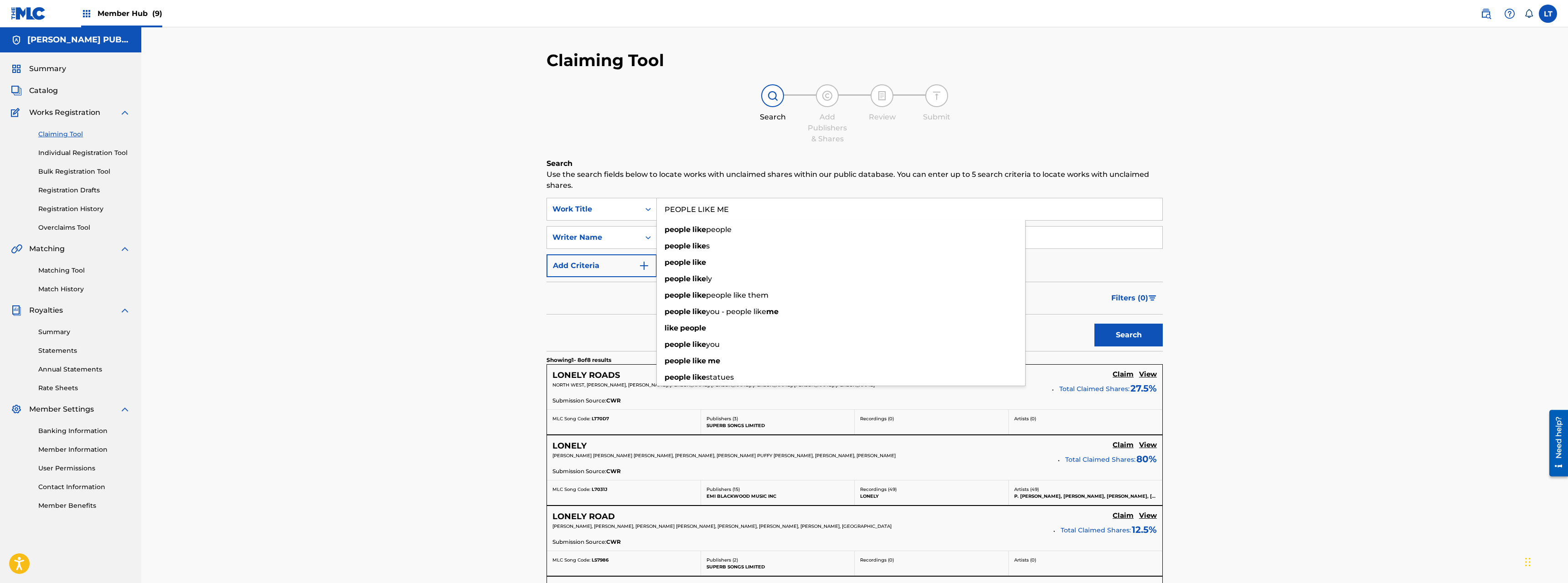
click at [875, 324] on button "Search" at bounding box center [1129, 335] width 68 height 23
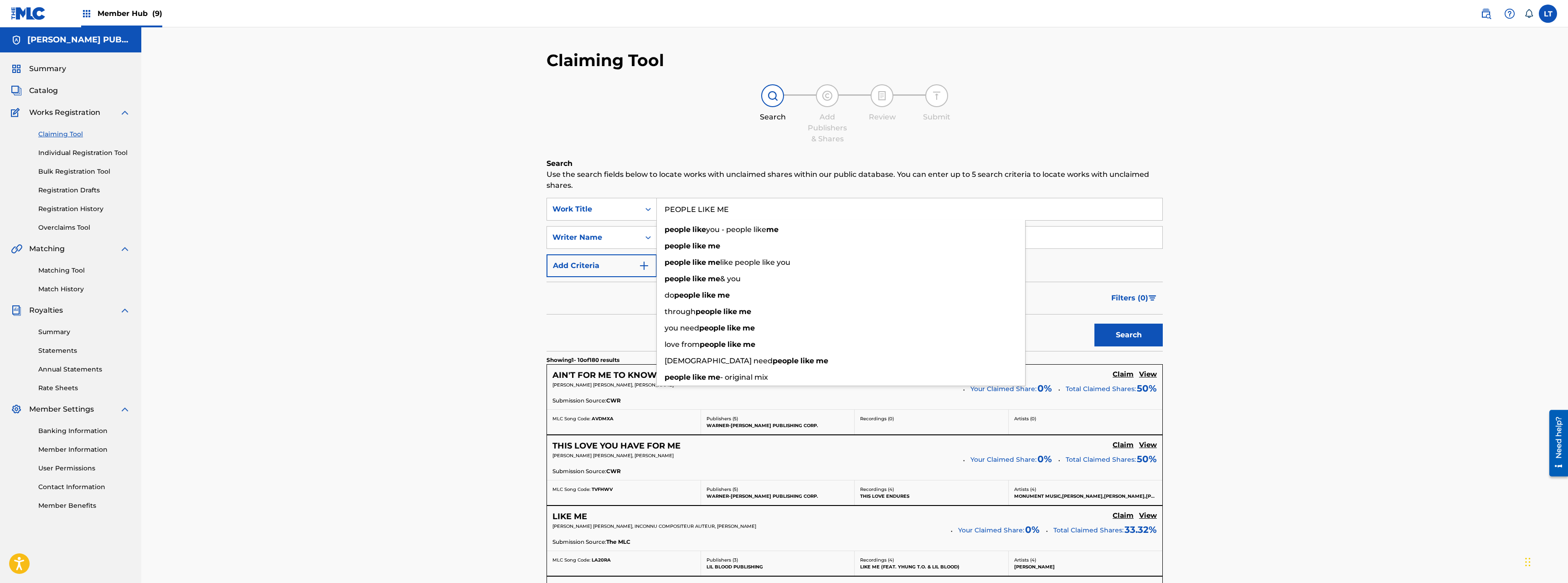
click at [474, 419] on div "Claiming Tool Search Add Publishers & Shares Review Submit Search Use the searc…" at bounding box center [855, 590] width 1427 height 1126
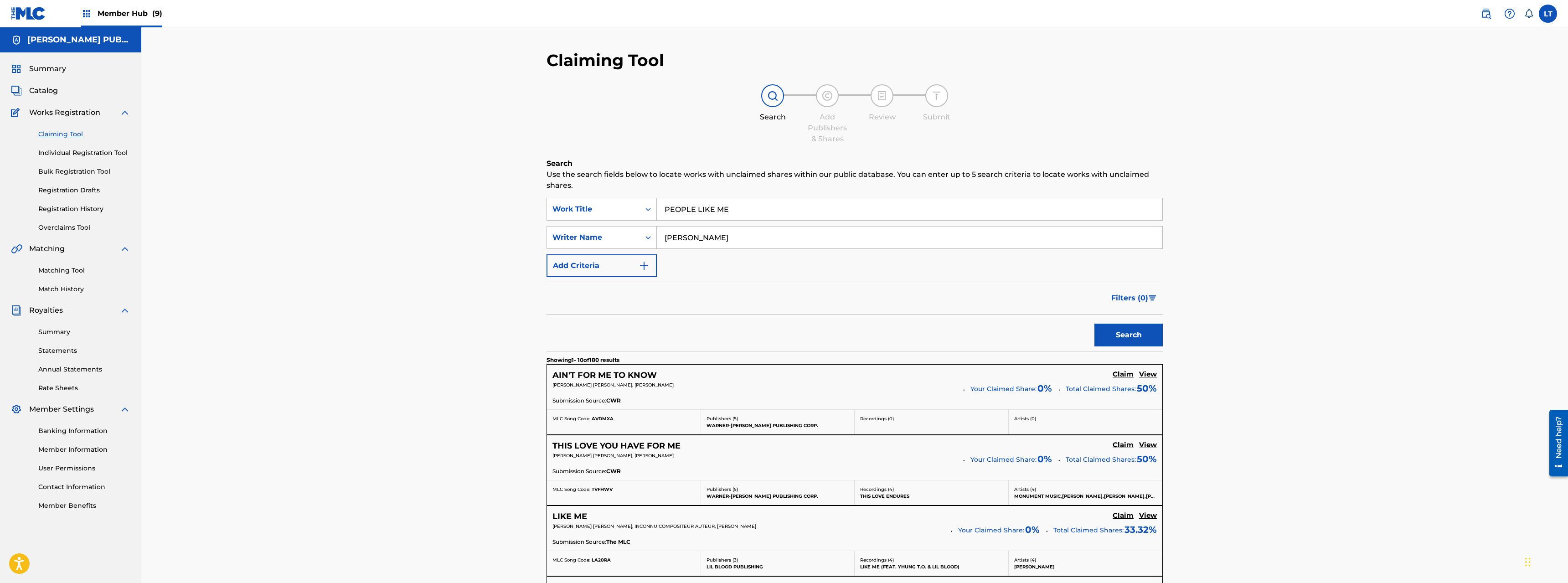
drag, startPoint x: 704, startPoint y: 210, endPoint x: 431, endPoint y: 192, distance: 273.6
click at [657, 198] on input "PEOPLE LIKE ME" at bounding box center [910, 209] width 506 height 22
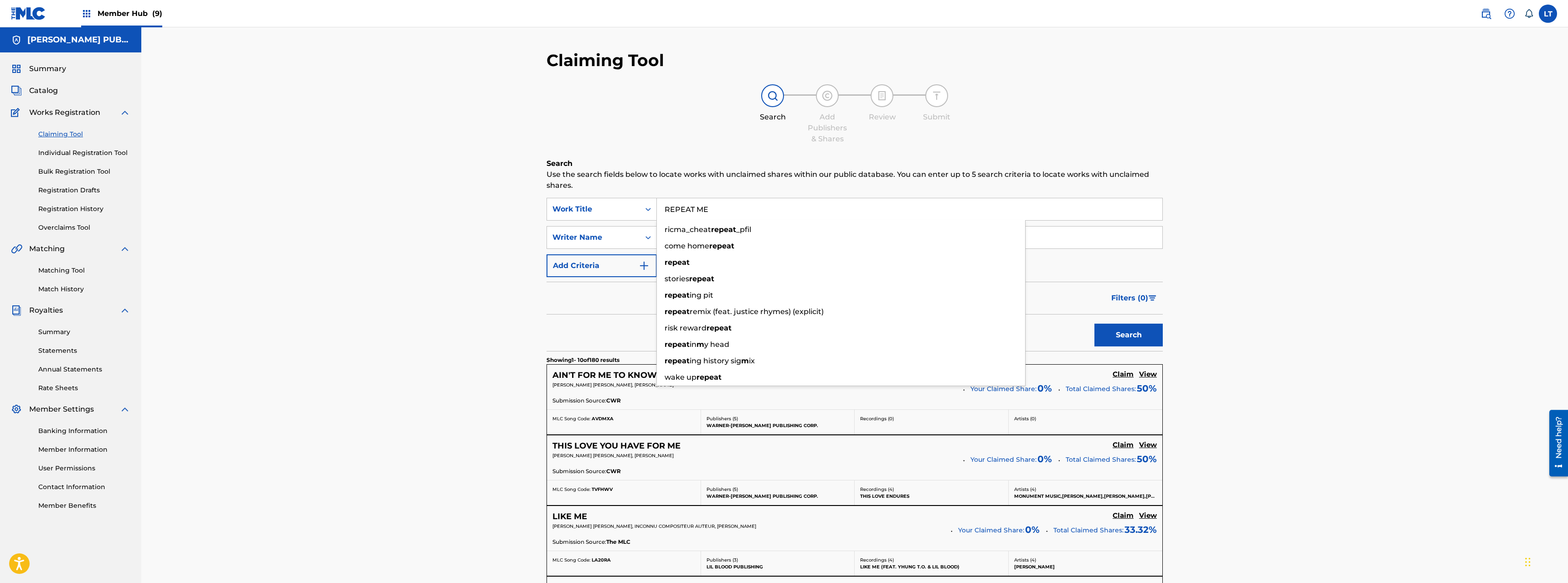
type input "REPEAT ME"
click at [875, 324] on button "Search" at bounding box center [1129, 335] width 68 height 23
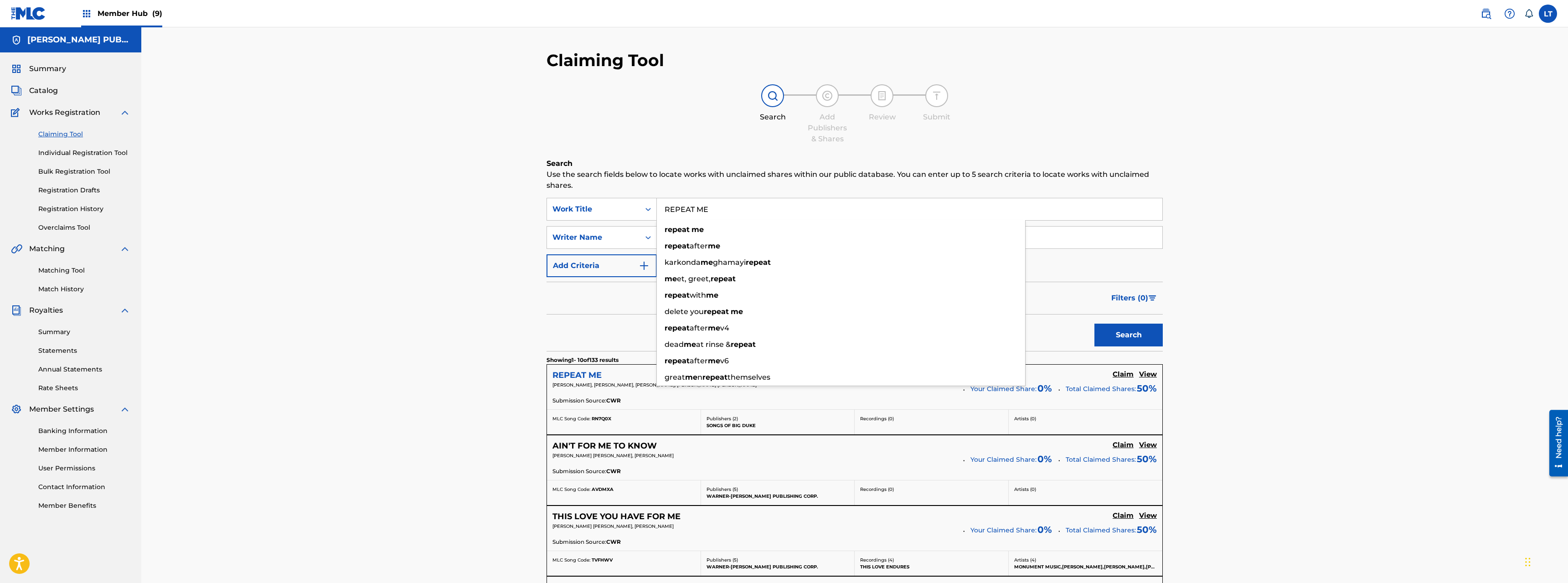
click at [574, 375] on h5 "REPEAT ME" at bounding box center [577, 375] width 49 height 10
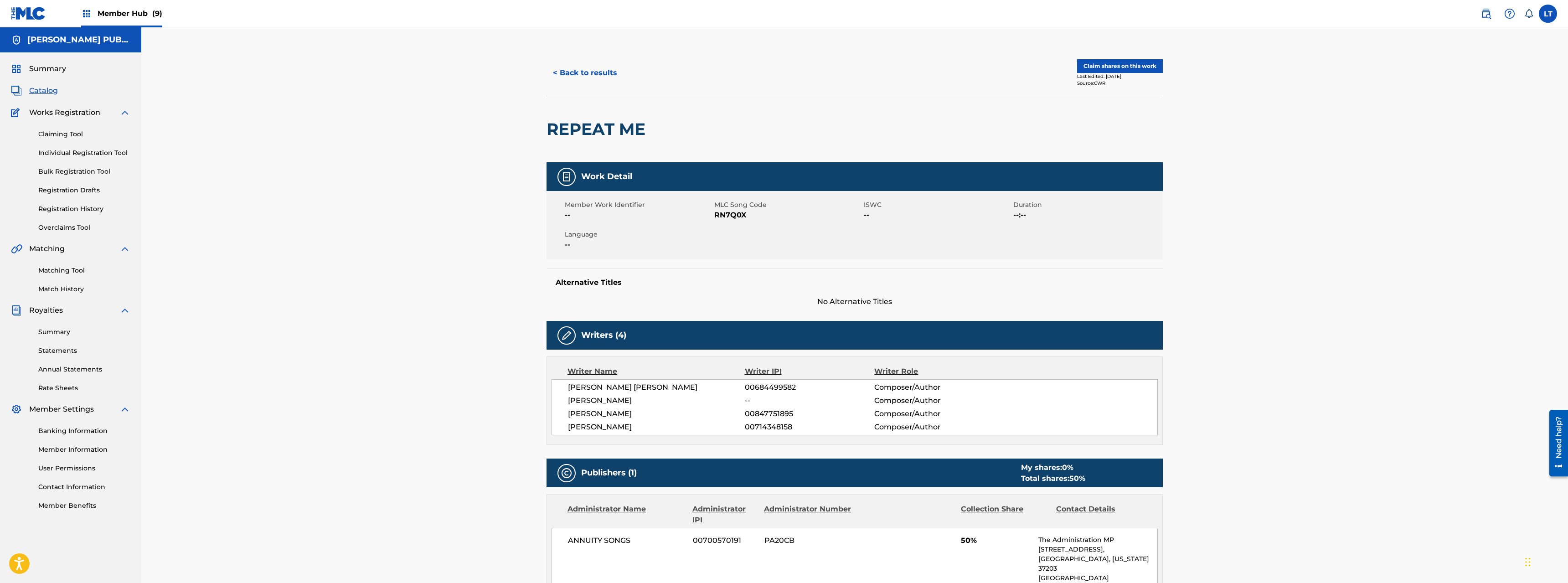
click at [475, 380] on div "< Back to results Claim shares on this work Last Edited: [DATE] Source: CWR REP…" at bounding box center [855, 398] width 1427 height 741
click at [580, 74] on button "< Back to results" at bounding box center [584, 72] width 77 height 23
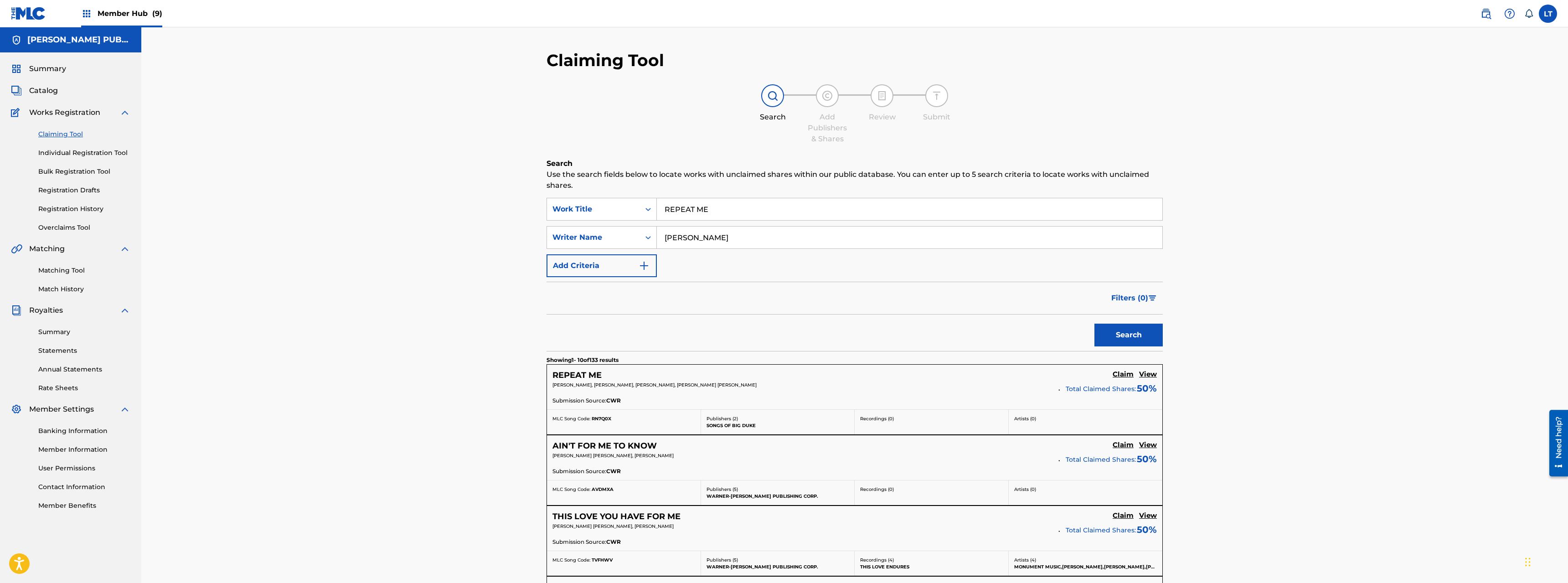
drag, startPoint x: 718, startPoint y: 208, endPoint x: 491, endPoint y: 184, distance: 228.3
click at [657, 198] on input "REPEAT ME" at bounding box center [910, 209] width 506 height 22
click at [875, 324] on button "Search" at bounding box center [1129, 335] width 68 height 23
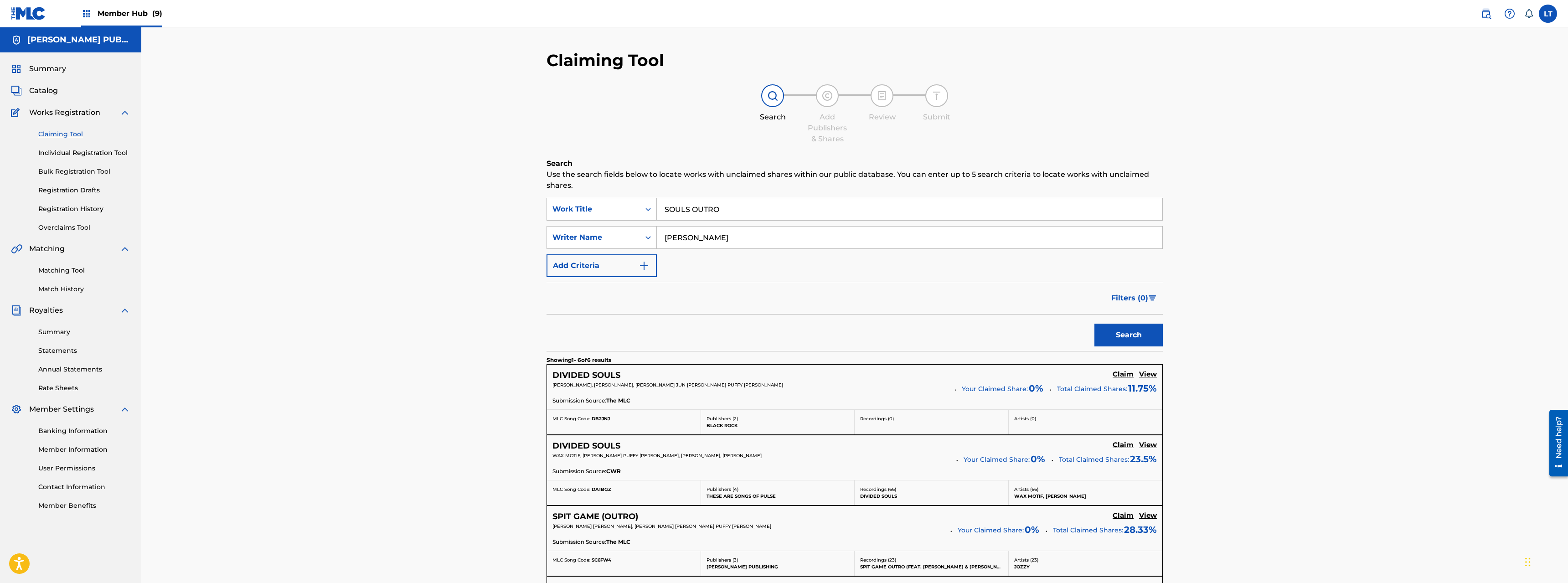
drag, startPoint x: 738, startPoint y: 206, endPoint x: 508, endPoint y: 194, distance: 230.3
click at [657, 198] on input "SOULS OUTRO" at bounding box center [910, 209] width 506 height 22
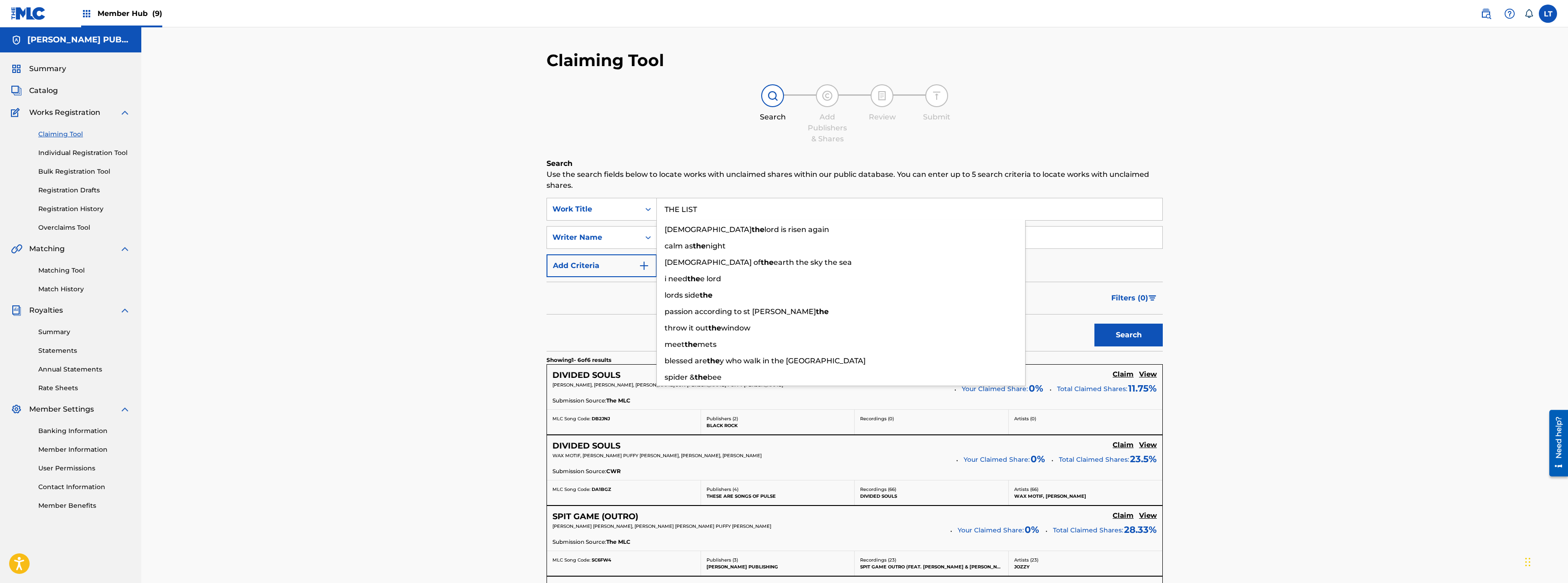
click at [875, 324] on button "Search" at bounding box center [1129, 335] width 68 height 23
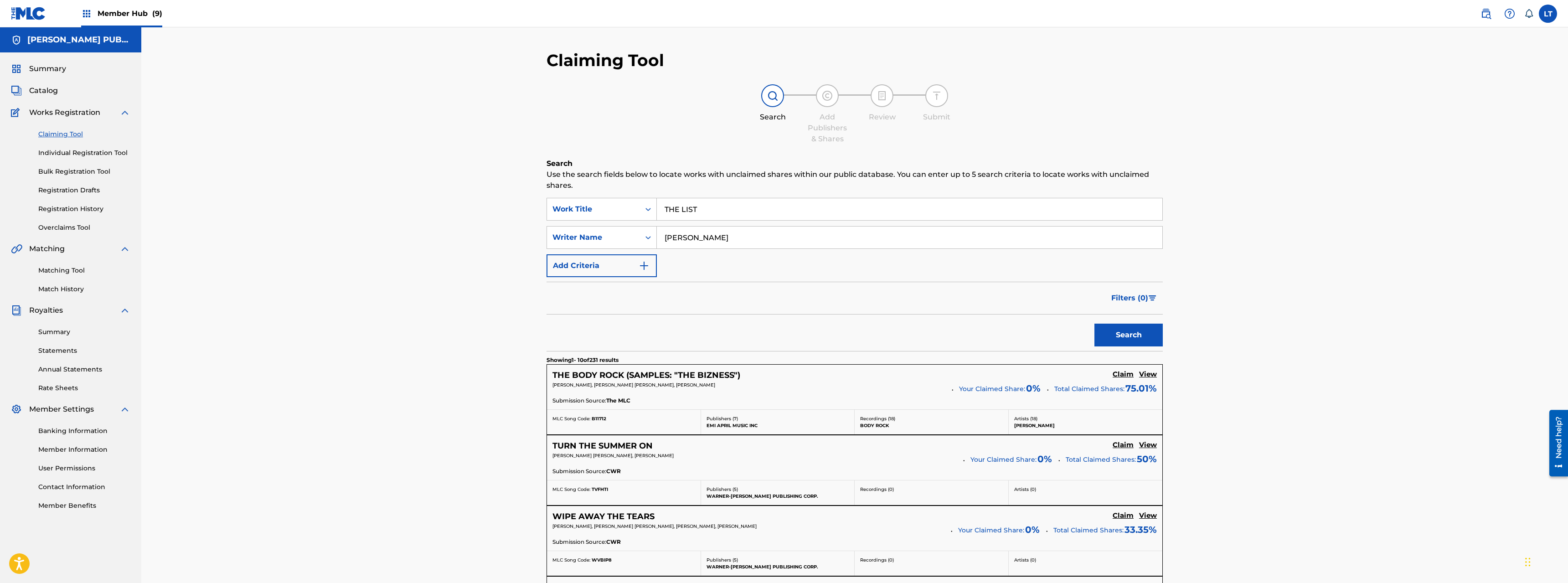
click at [724, 213] on input "THE LIST" at bounding box center [910, 209] width 506 height 22
drag, startPoint x: 700, startPoint y: 209, endPoint x: 627, endPoint y: 206, distance: 73.1
click at [657, 206] on input "THE LIST" at bounding box center [910, 209] width 506 height 22
paste input "F*CK THE SUMMER UP"
type input "F*CK THE SUMMER UP"
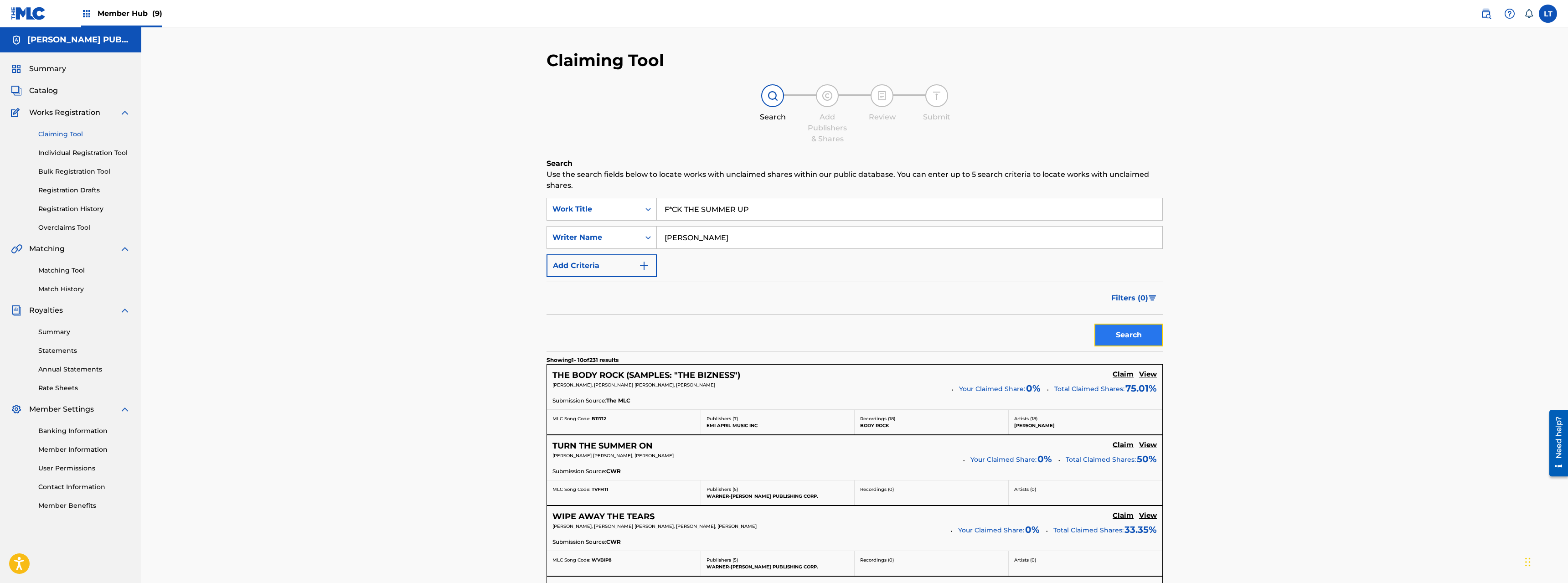
click at [875, 332] on button "Search" at bounding box center [1129, 335] width 68 height 23
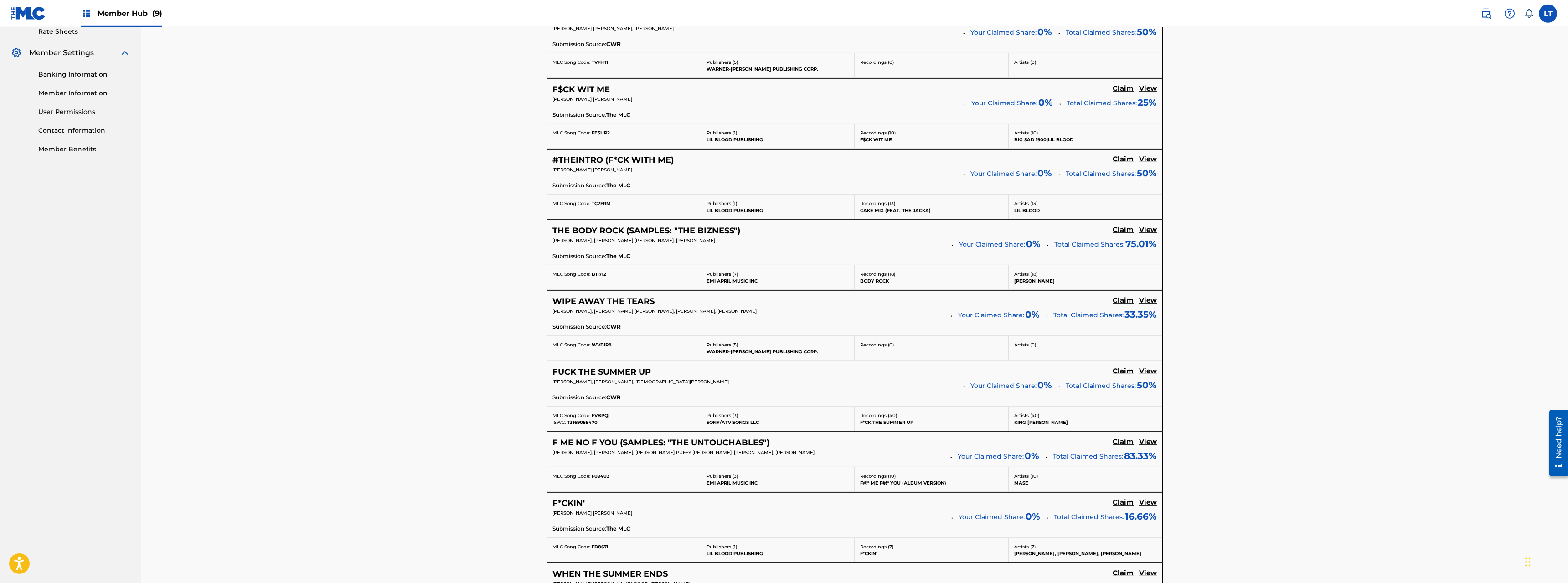
scroll to position [372, 0]
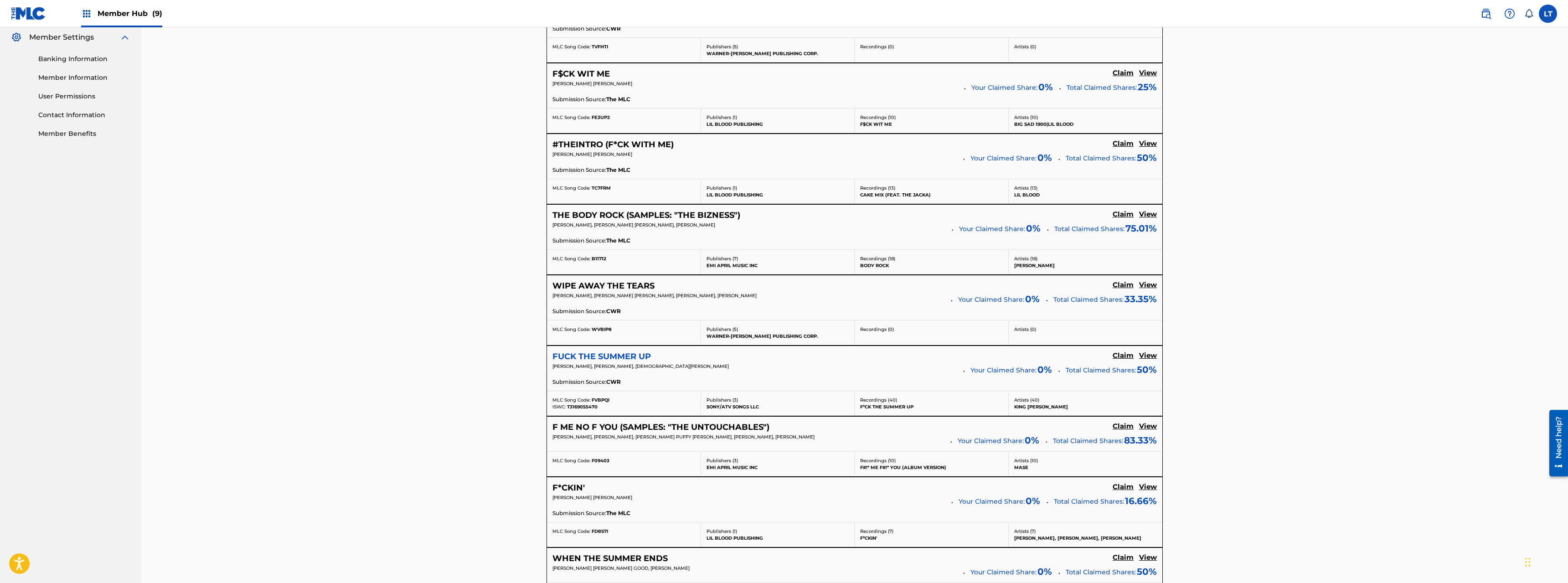
click at [590, 354] on h5 "FUCK THE SUMMER UP" at bounding box center [602, 356] width 99 height 10
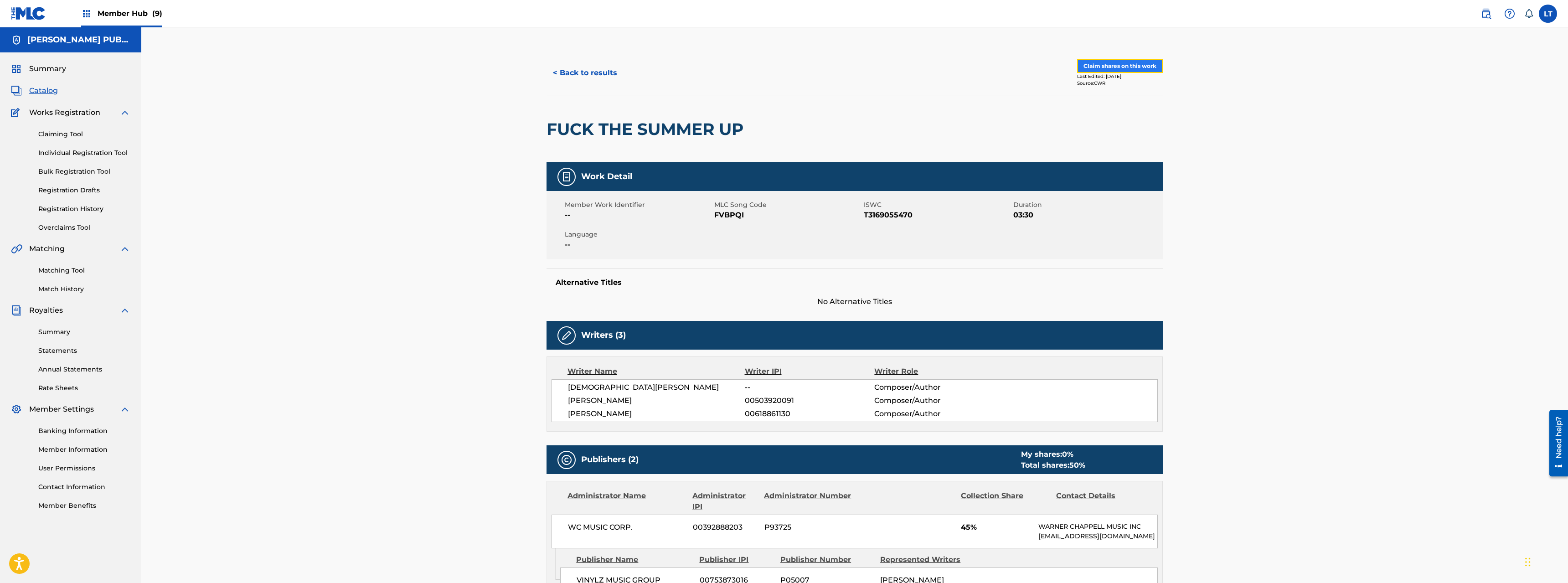
click at [875, 65] on button "Claim shares on this work" at bounding box center [1120, 66] width 86 height 14
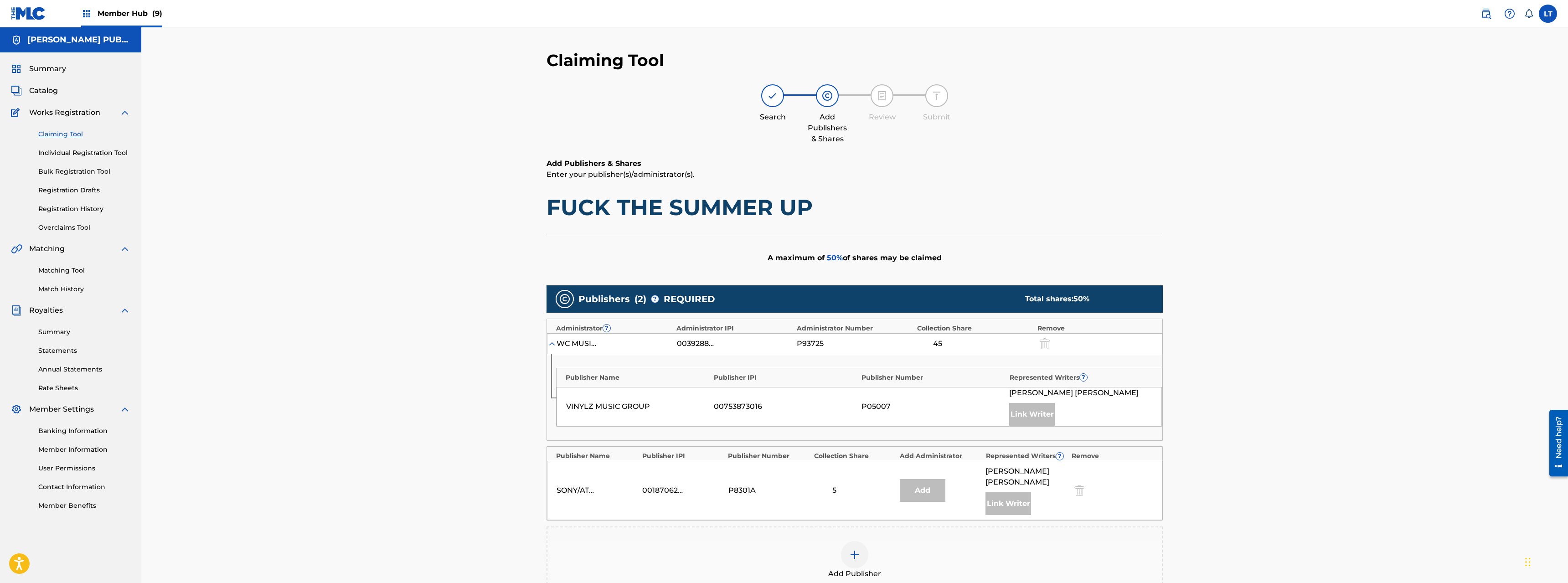
click at [854, 419] on img at bounding box center [855, 555] width 11 height 11
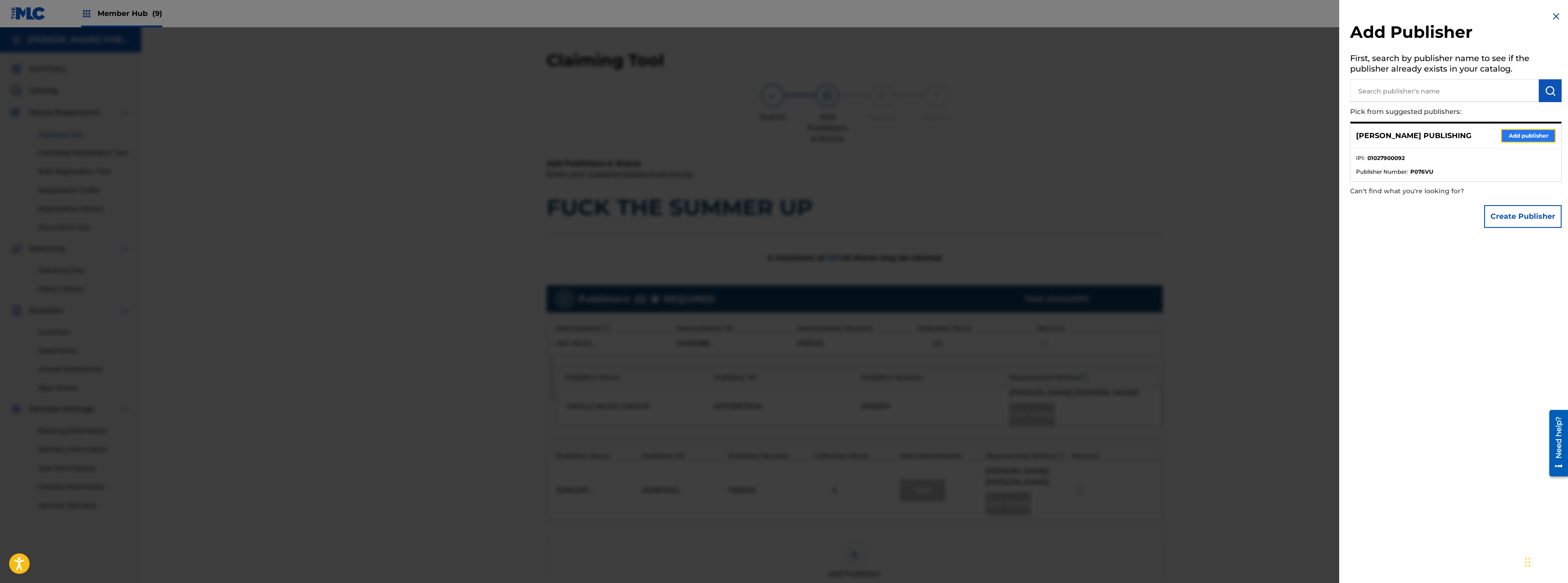
click at [875, 137] on button "Add publisher" at bounding box center [1528, 136] width 54 height 14
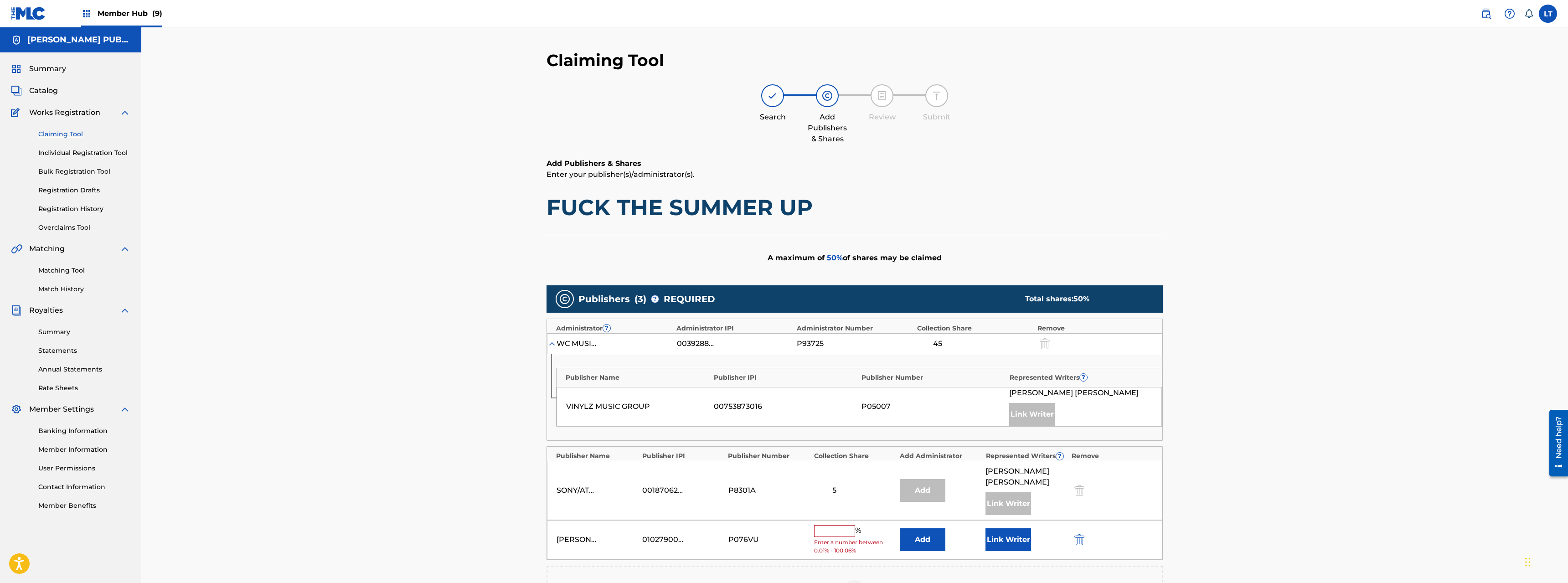
click at [825, 419] on input "text" at bounding box center [834, 531] width 41 height 12
type input "50"
click at [875, 419] on button "Link Writer" at bounding box center [1009, 536] width 46 height 23
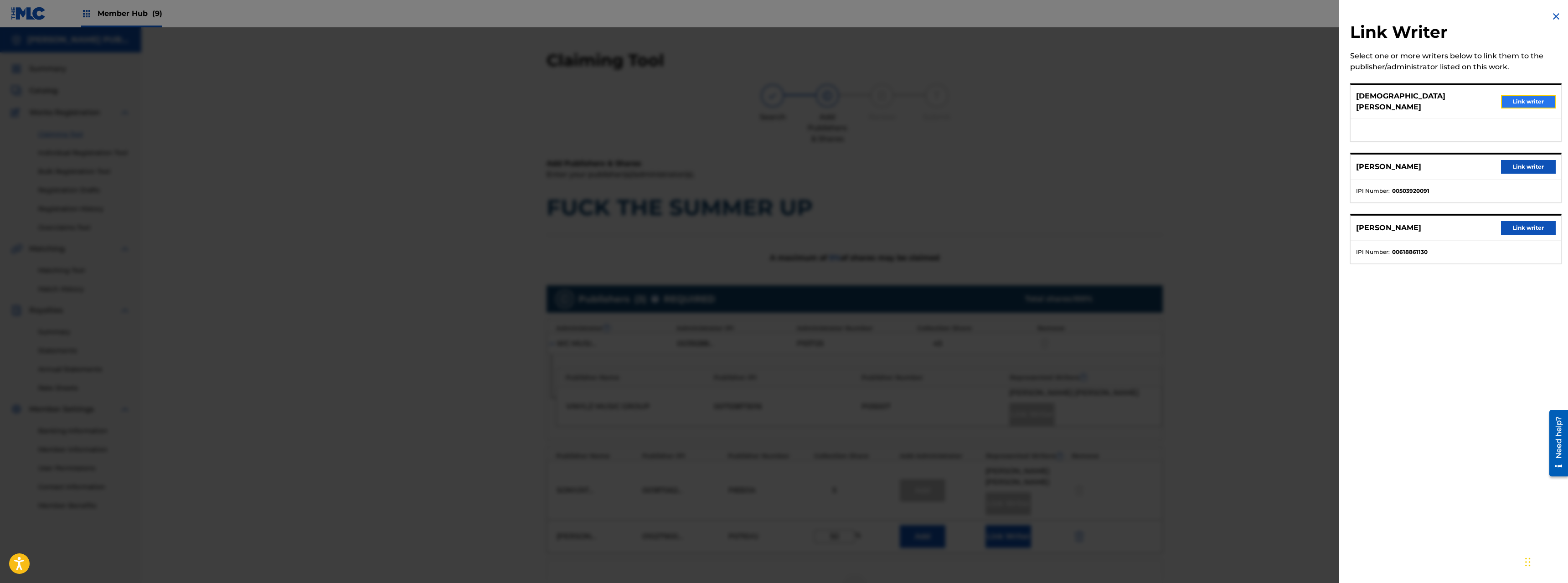
click at [875, 97] on button "Link writer" at bounding box center [1528, 102] width 54 height 14
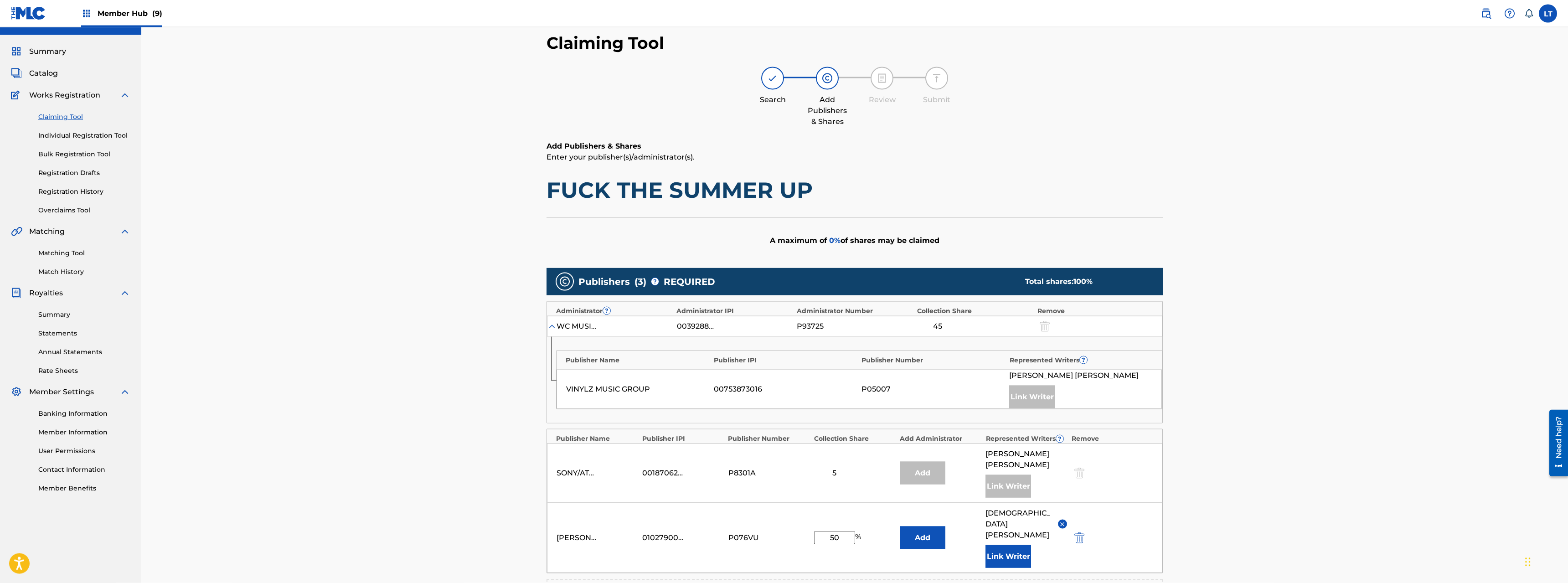
scroll to position [206, 0]
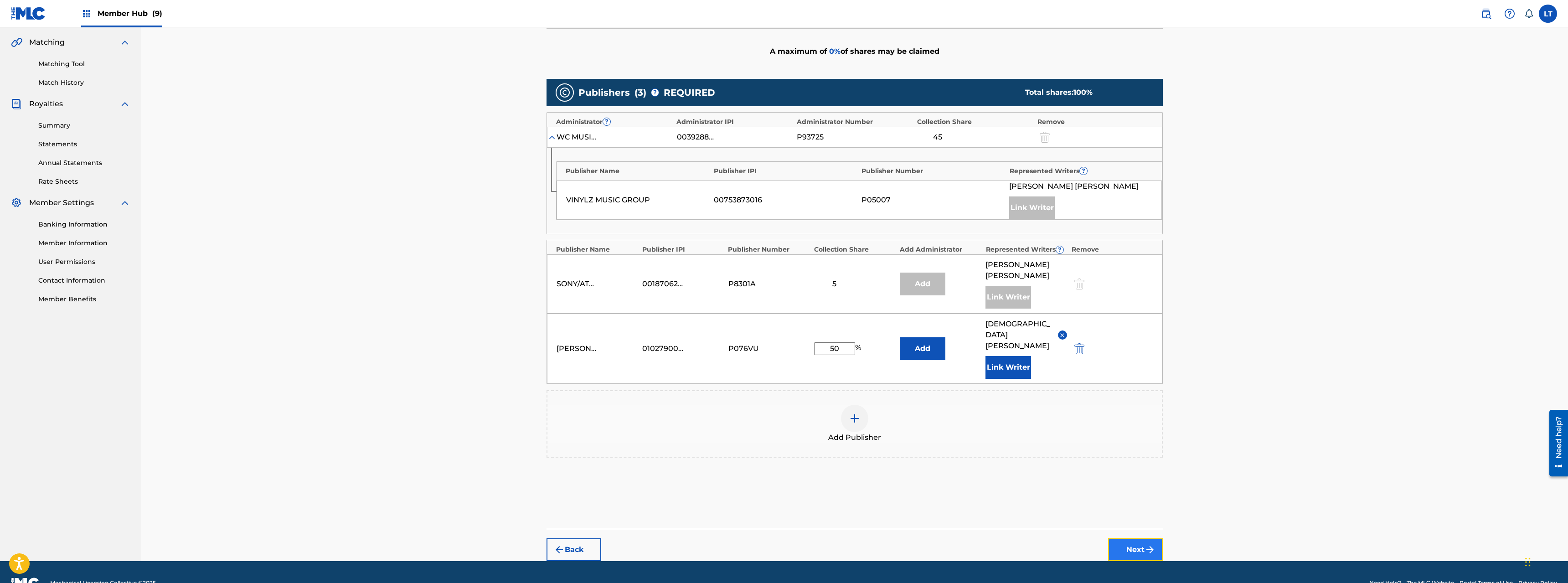
click at [875, 419] on button "Next" at bounding box center [1135, 550] width 54 height 23
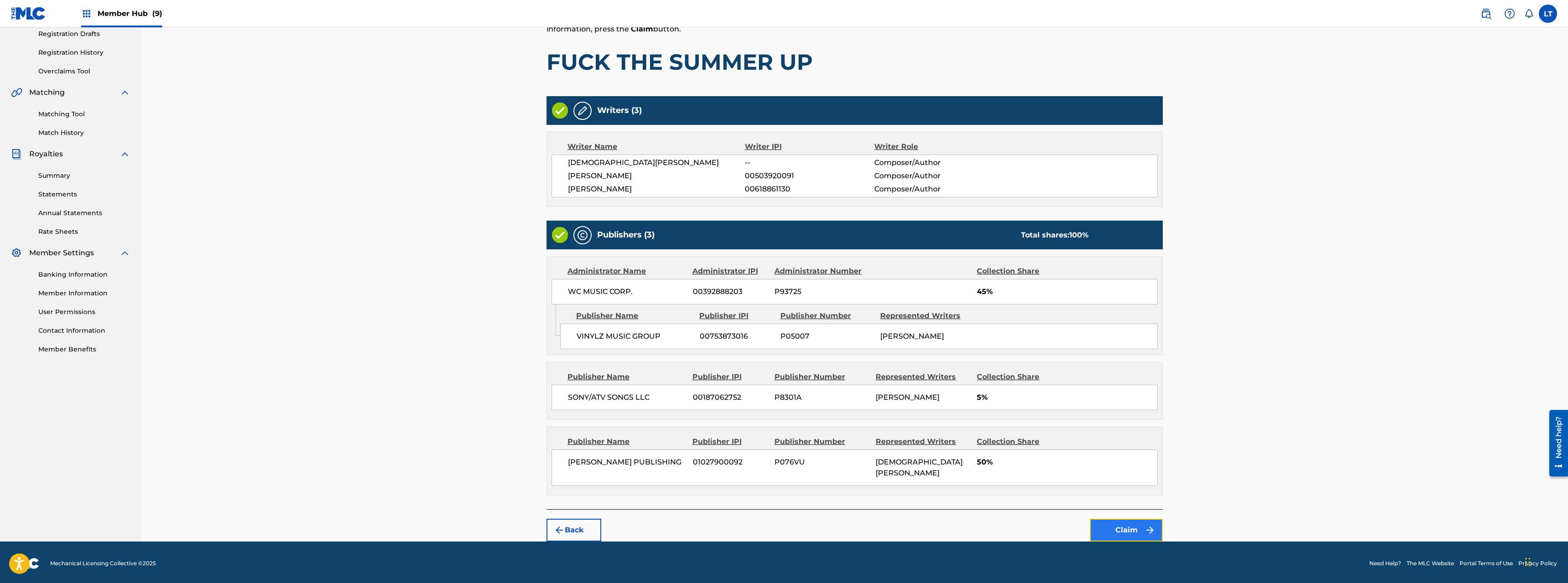
click at [875, 419] on button "Claim" at bounding box center [1127, 530] width 73 height 23
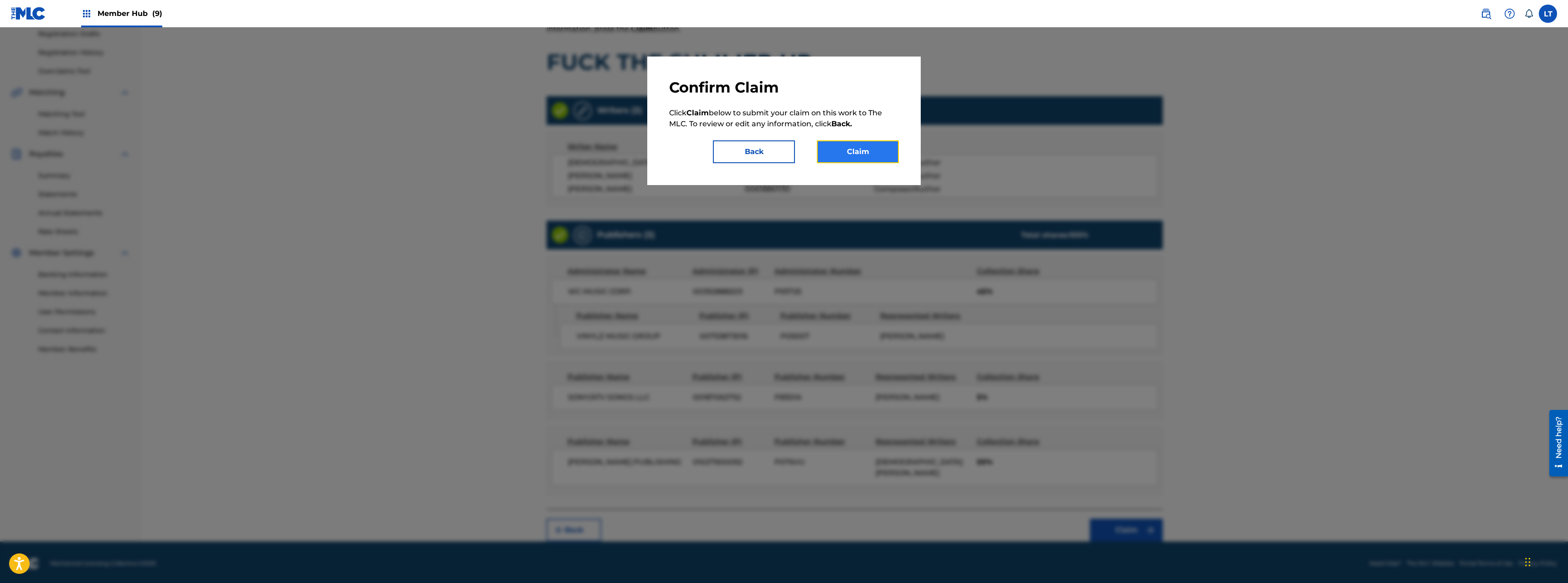
click at [860, 146] on button "Claim" at bounding box center [858, 151] width 82 height 23
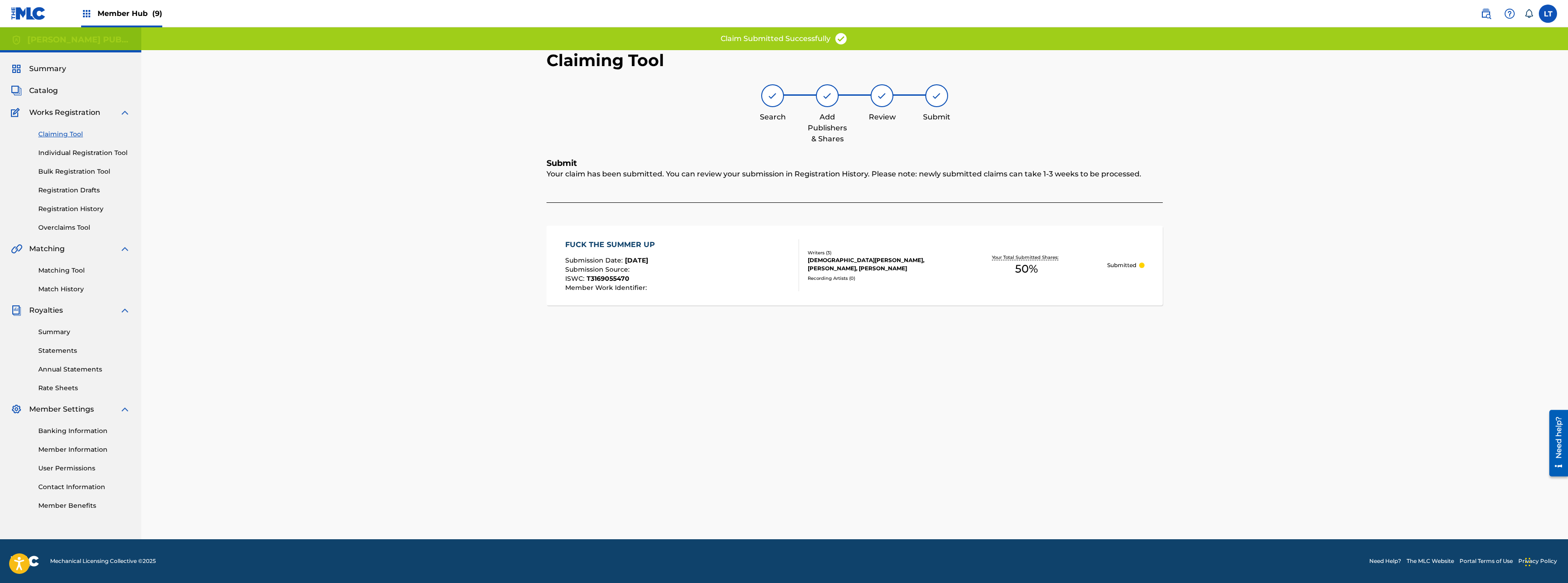
scroll to position [0, 0]
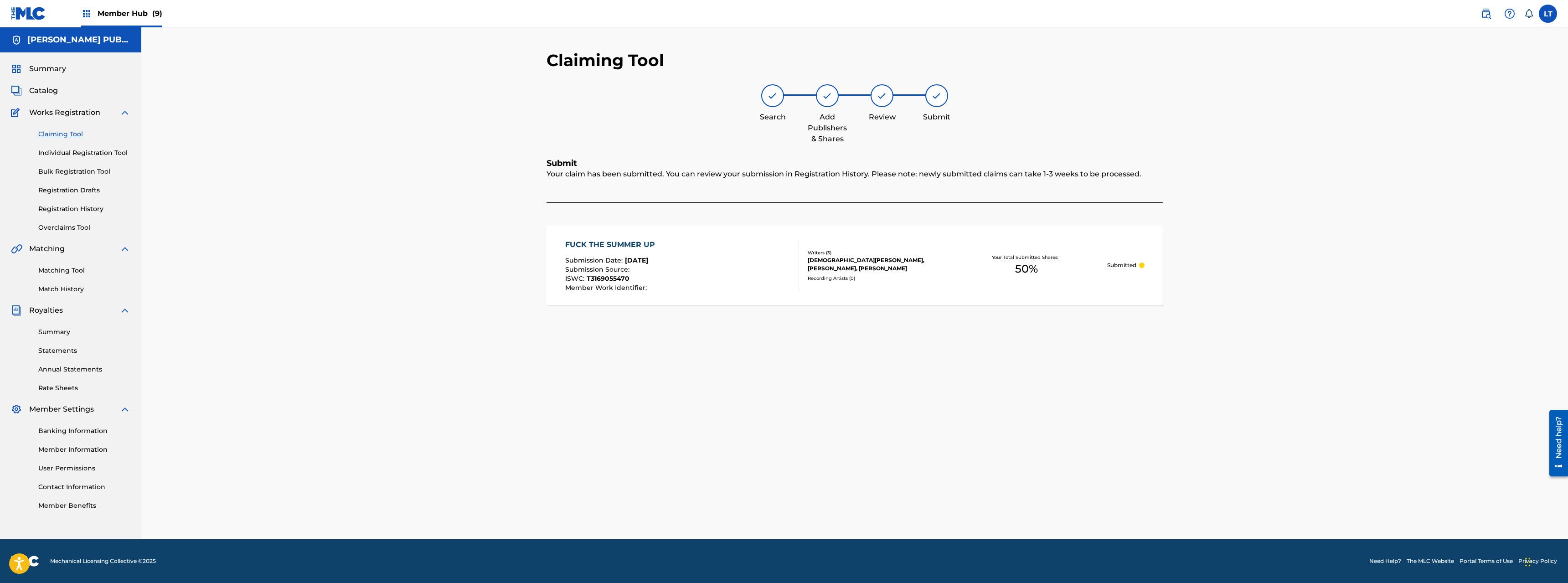
click at [68, 132] on link "Claiming Tool" at bounding box center [84, 134] width 92 height 9
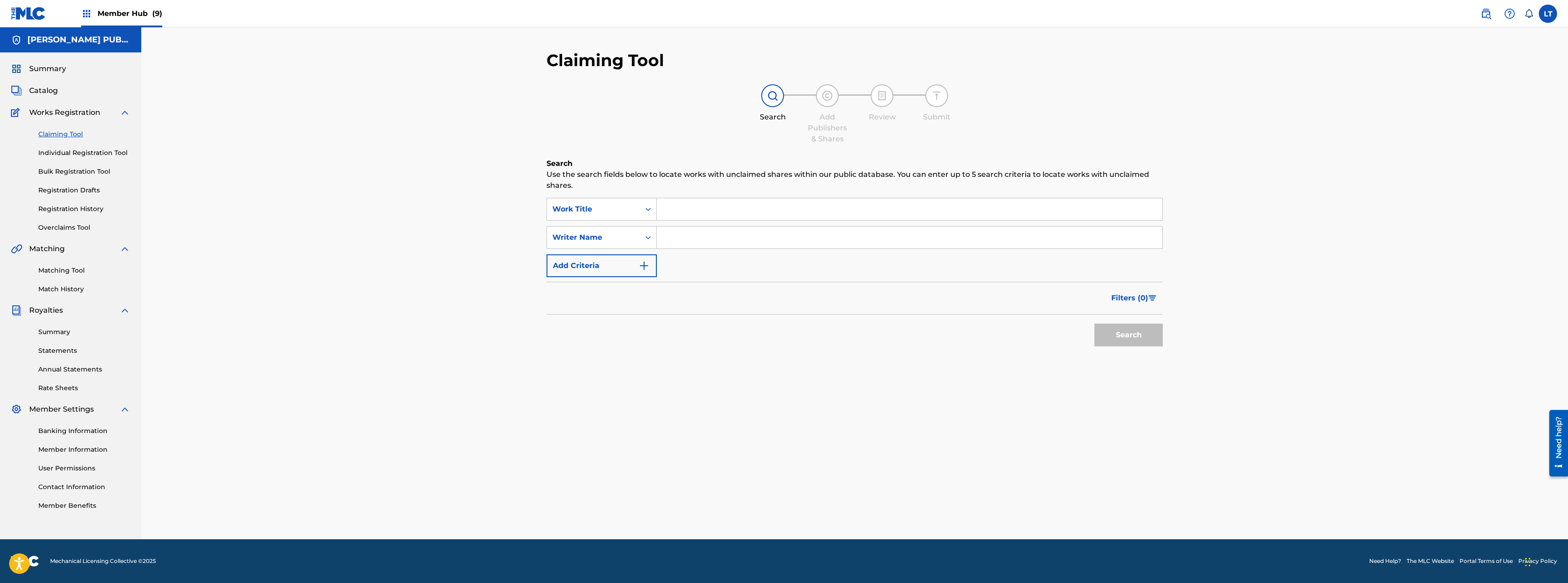
click at [699, 208] on input "Search Form" at bounding box center [910, 209] width 506 height 22
paste input "FEELING SAVAGE (FEAT. SMOOKY [GEOGRAPHIC_DATA])"
type input "FEELING SAVAGE (FEAT. SMOOKY [GEOGRAPHIC_DATA])"
click at [736, 236] on input "Search Form" at bounding box center [910, 237] width 506 height 22
type input "[PERSON_NAME]"
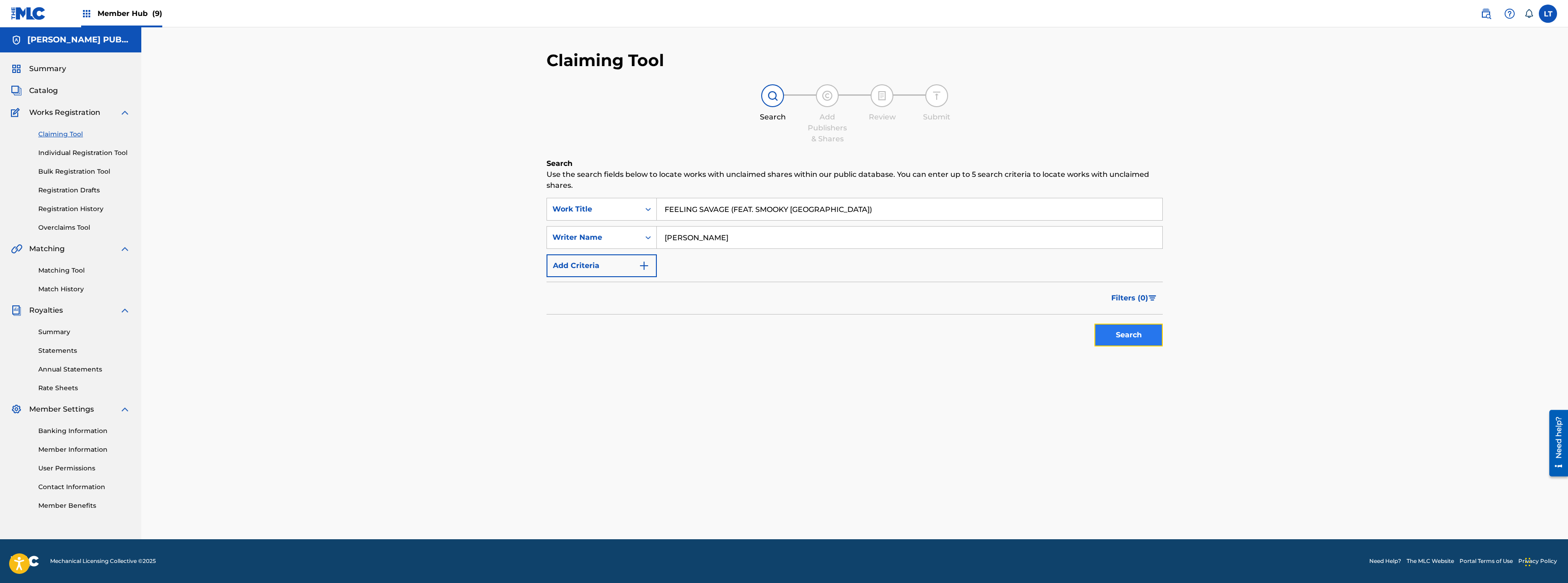
click at [875, 335] on button "Search" at bounding box center [1129, 335] width 68 height 23
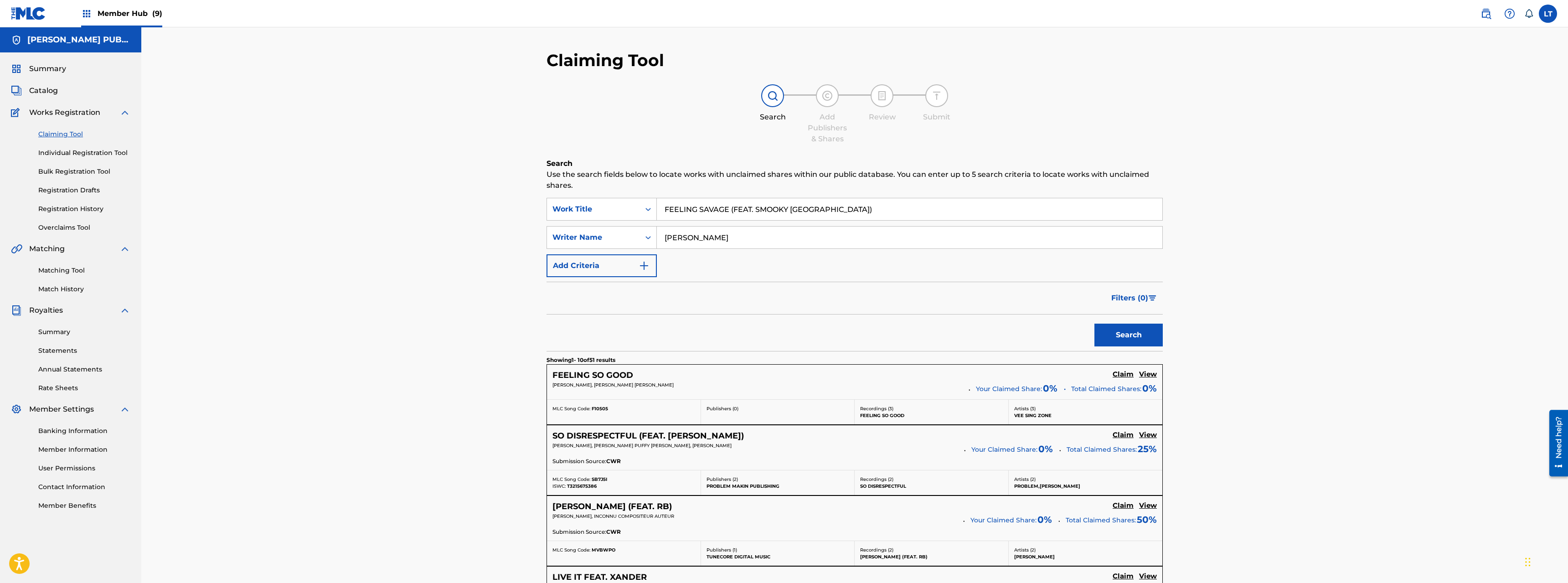
drag, startPoint x: 729, startPoint y: 209, endPoint x: 1100, endPoint y: 230, distance: 371.6
click at [875, 220] on input "FEELING SAVAGE (FEAT. SMOOKY [GEOGRAPHIC_DATA])" at bounding box center [910, 209] width 506 height 22
click at [875, 324] on button "Search" at bounding box center [1129, 335] width 68 height 23
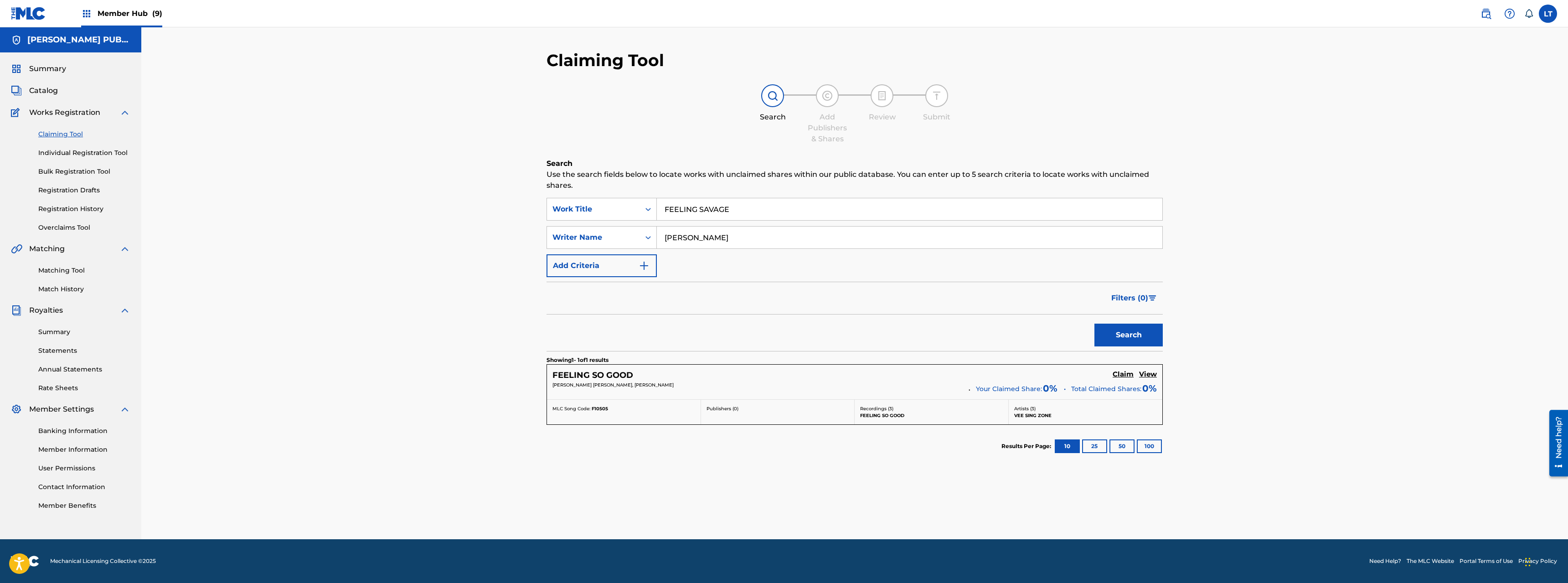
click at [737, 204] on input "FEELING SAVAGE" at bounding box center [910, 209] width 506 height 22
drag, startPoint x: 712, startPoint y: 212, endPoint x: 591, endPoint y: 202, distance: 121.4
click at [657, 202] on input "FEELING SAVAGE" at bounding box center [910, 209] width 506 height 22
paste input "LYEST IN THE CITY"
click at [788, 205] on input "FLYEST IN THE CITY" at bounding box center [910, 209] width 506 height 22
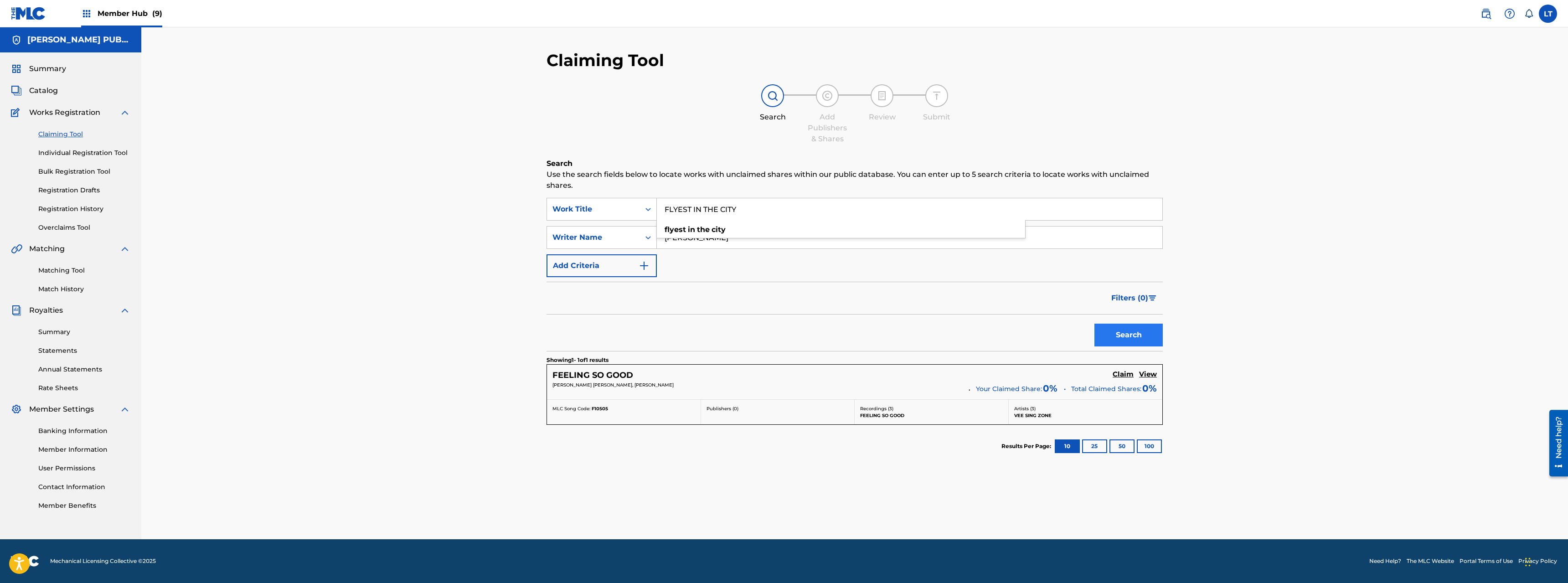
type input "FLYEST IN THE CITY"
click at [875, 339] on button "Search" at bounding box center [1129, 335] width 68 height 23
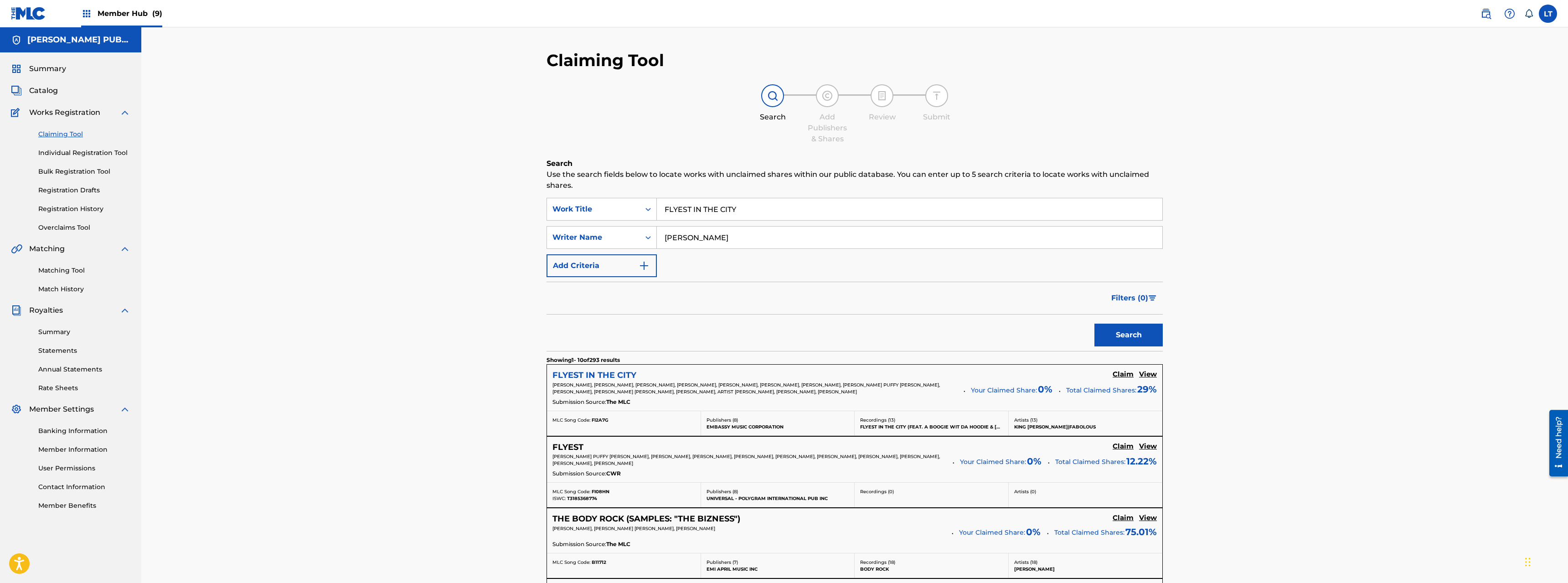
click at [583, 373] on h5 "FLYEST IN THE CITY" at bounding box center [595, 375] width 84 height 10
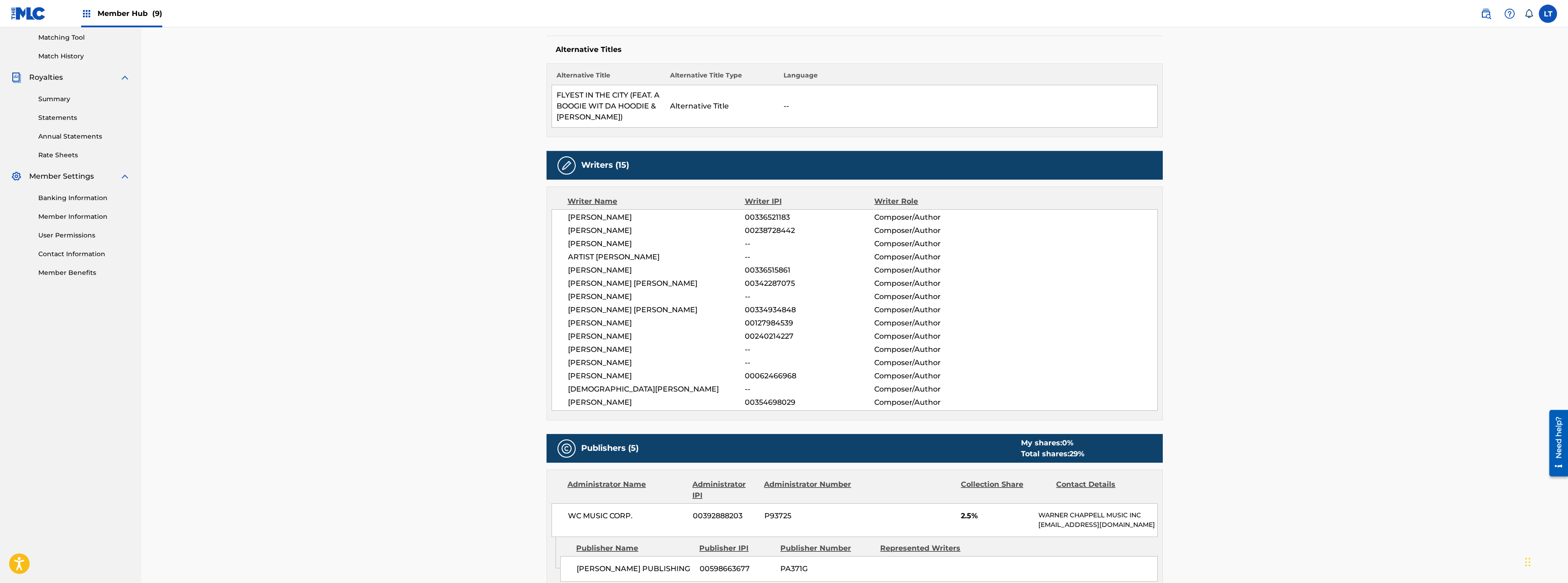
scroll to position [325, 0]
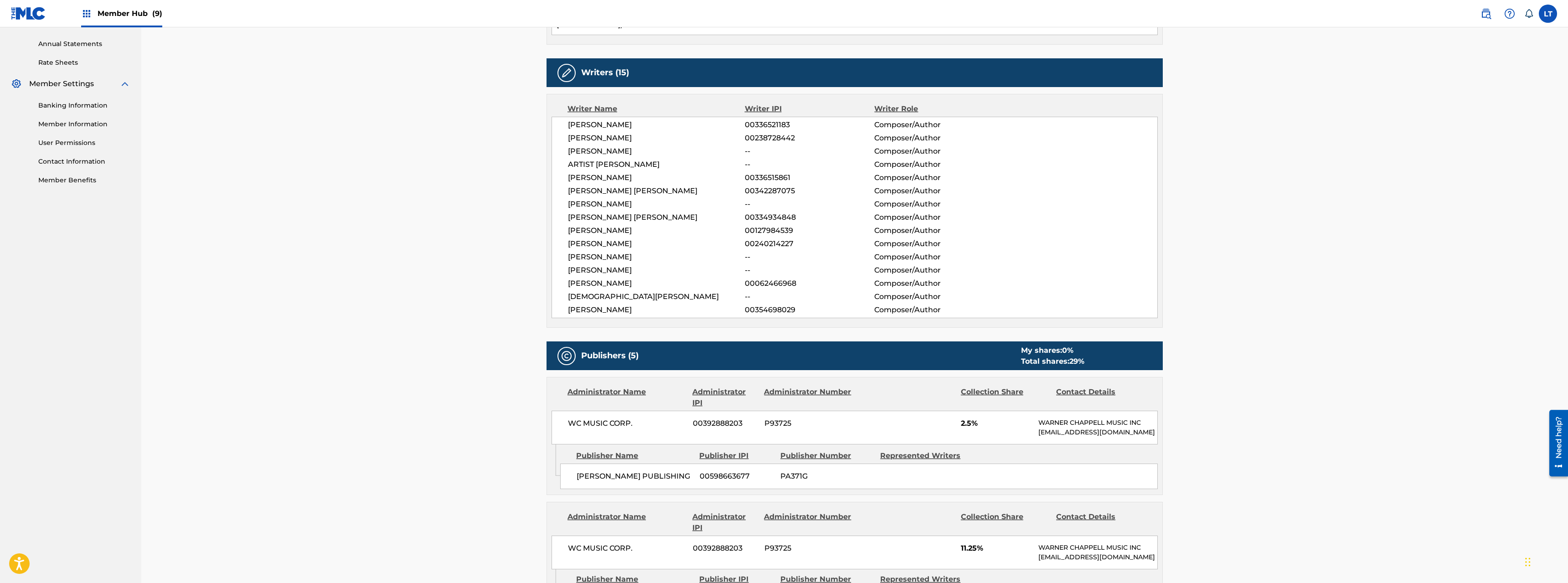
click at [875, 191] on div "< Back to results Claim shares on this work Last Edited: [DATE] Source: The MLC…" at bounding box center [855, 577] width 1427 height 1751
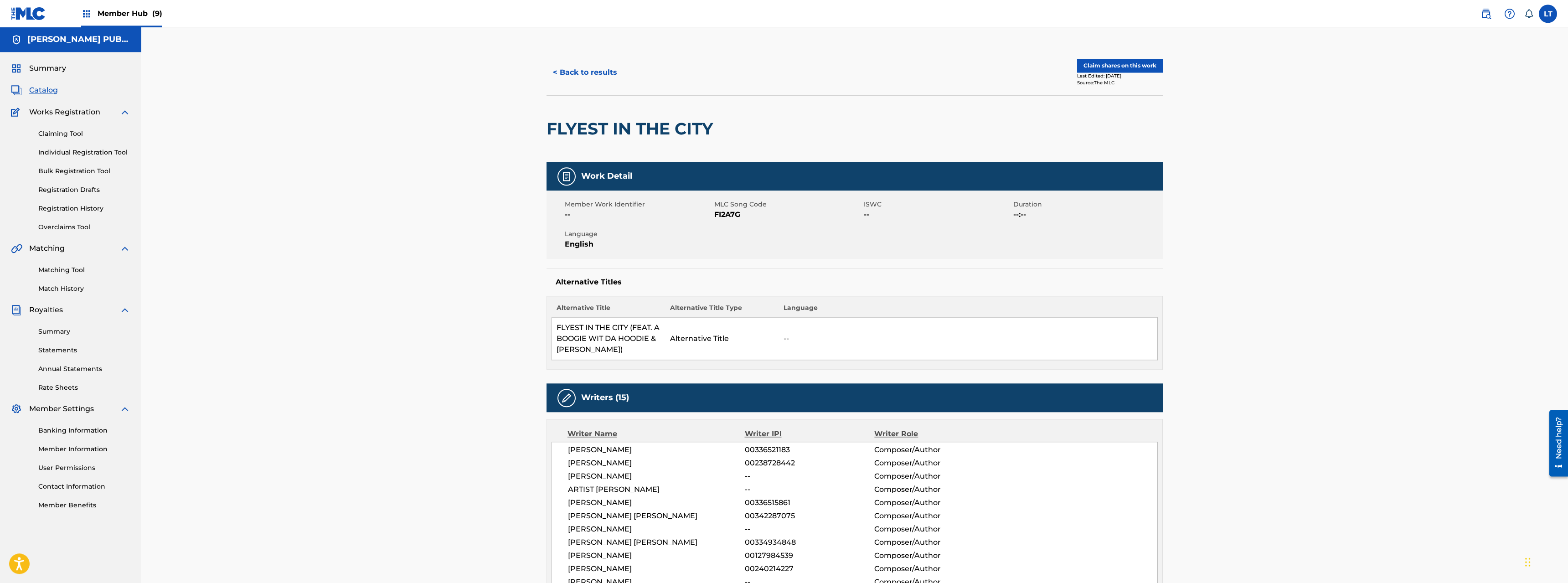
scroll to position [0, 0]
click at [875, 67] on button "Claim shares on this work" at bounding box center [1120, 66] width 86 height 14
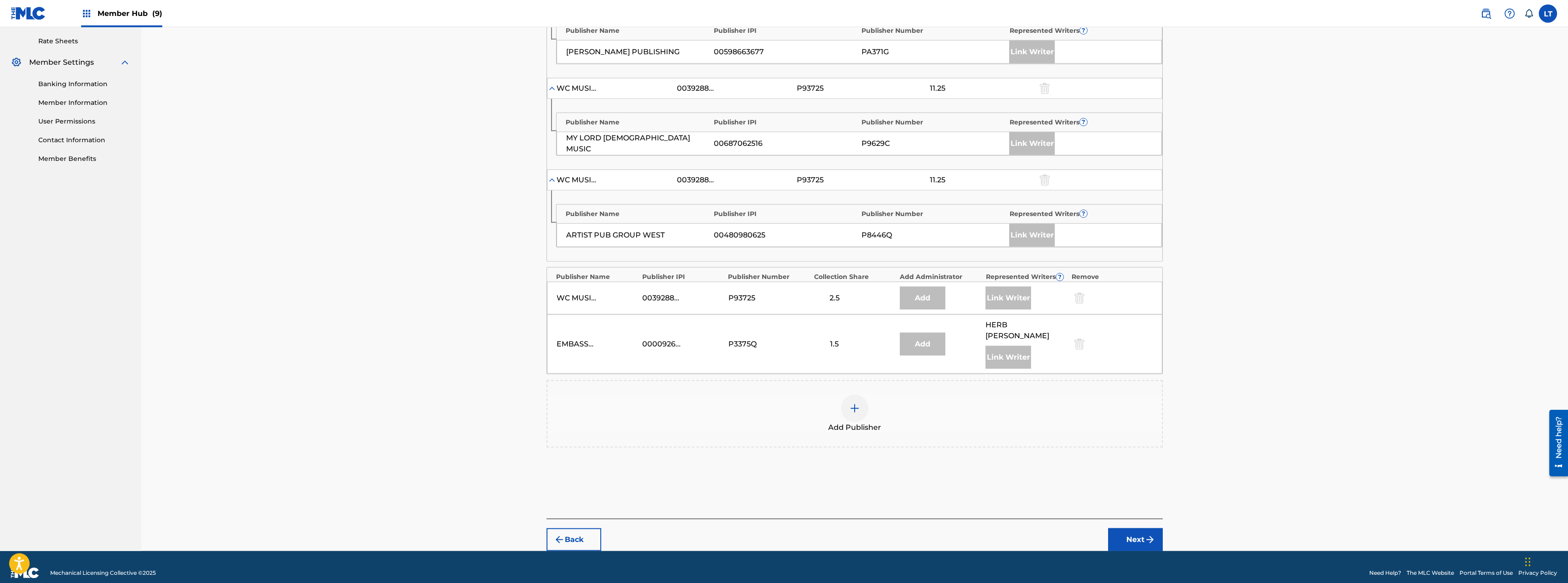
scroll to position [348, 0]
click at [854, 402] on img at bounding box center [855, 408] width 11 height 11
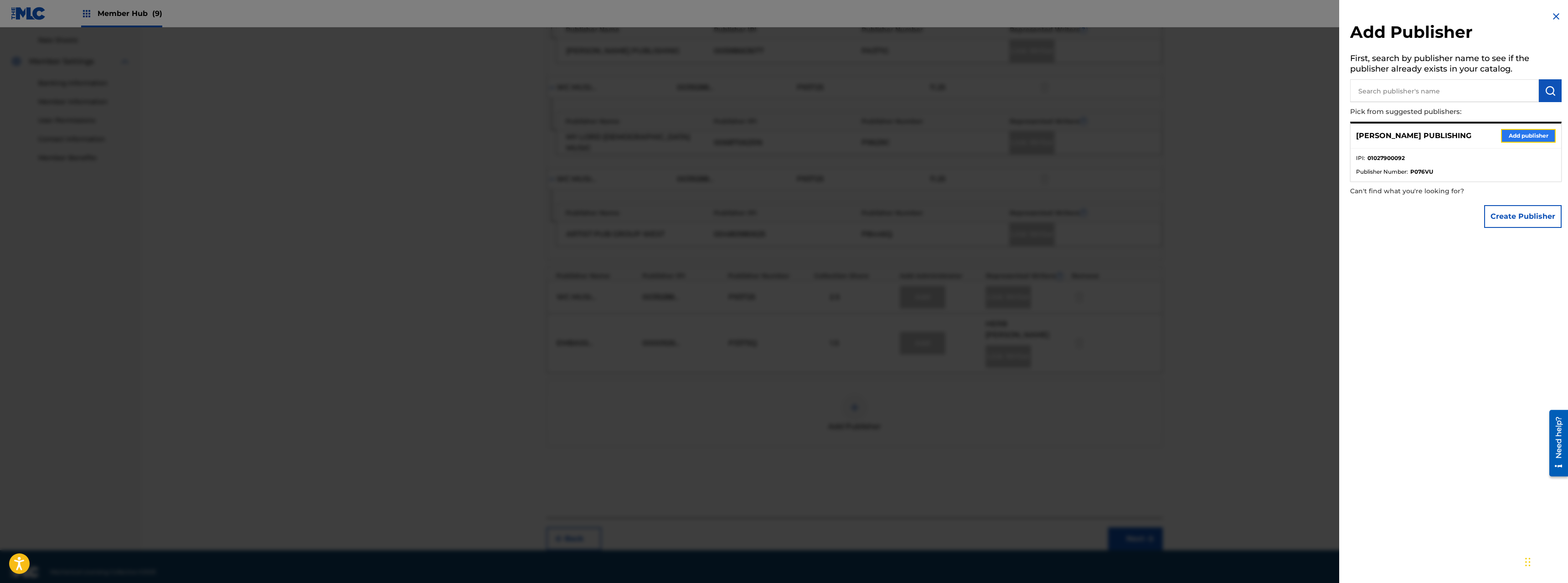
click at [875, 135] on button "Add publisher" at bounding box center [1528, 136] width 54 height 14
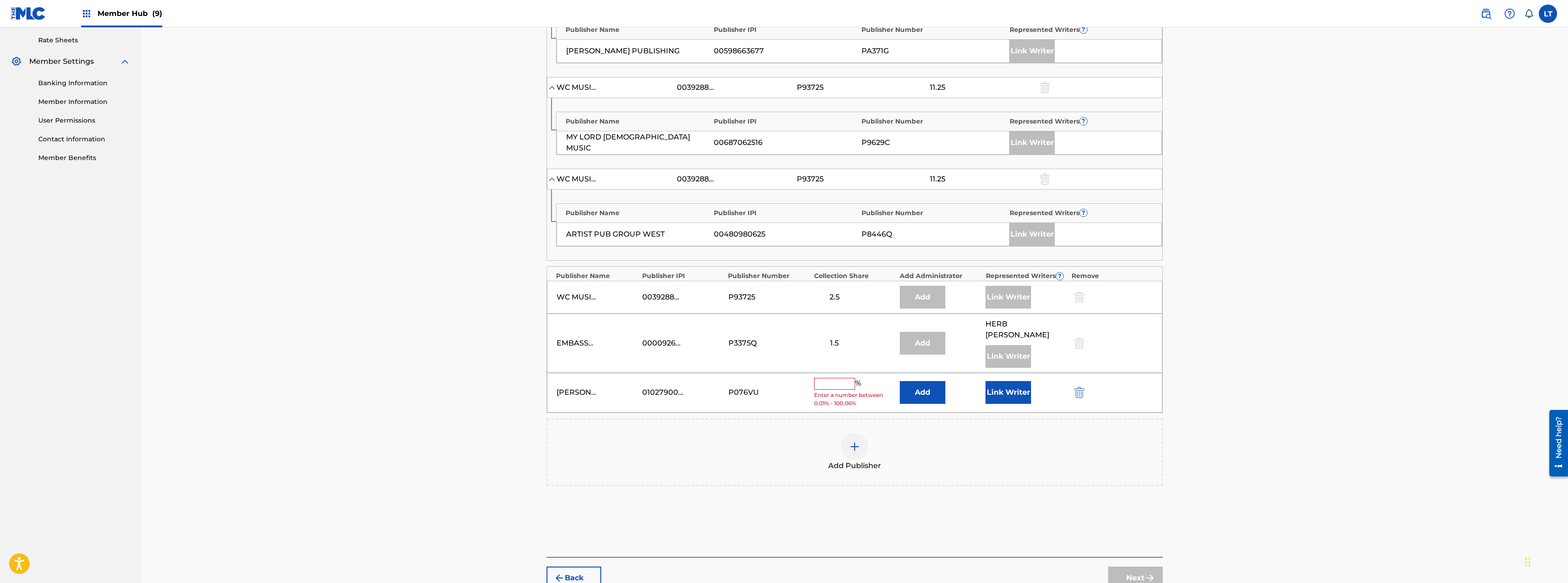
click at [828, 378] on input "text" at bounding box center [834, 384] width 41 height 12
type input "7"
click at [875, 383] on button "Link Writer" at bounding box center [1009, 389] width 46 height 23
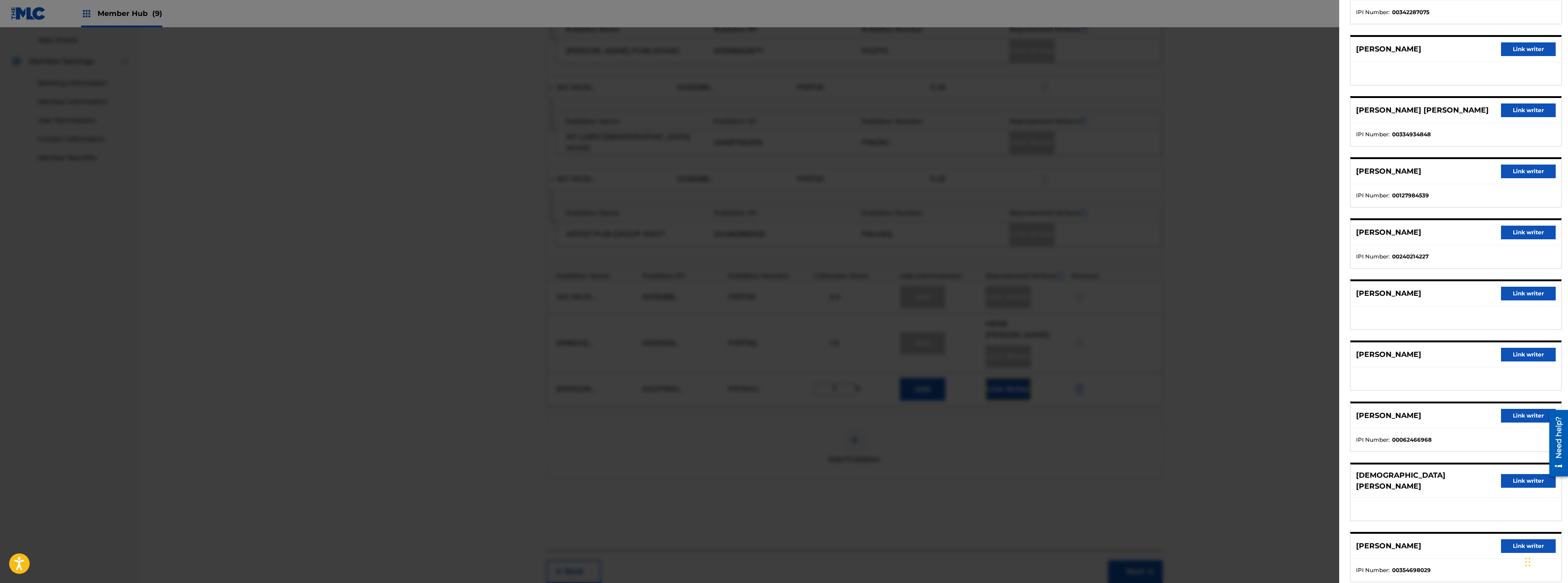
scroll to position [428, 0]
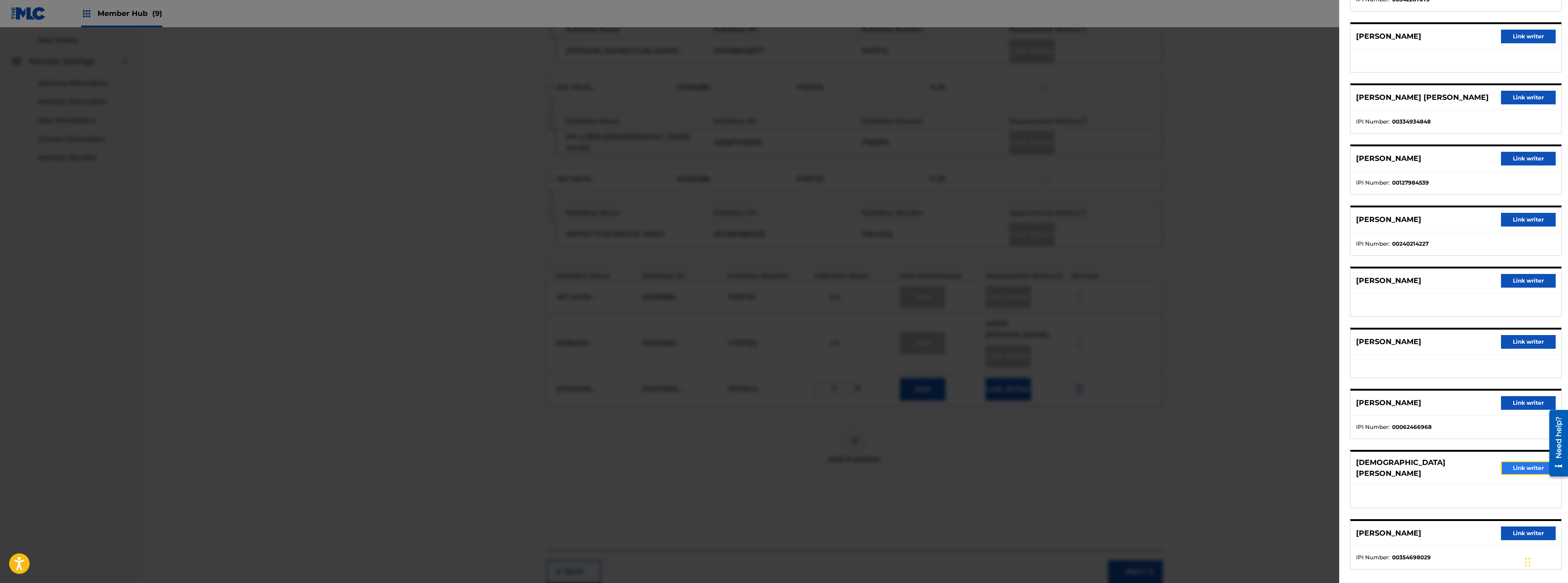
click at [875, 419] on button "Link writer" at bounding box center [1528, 469] width 54 height 14
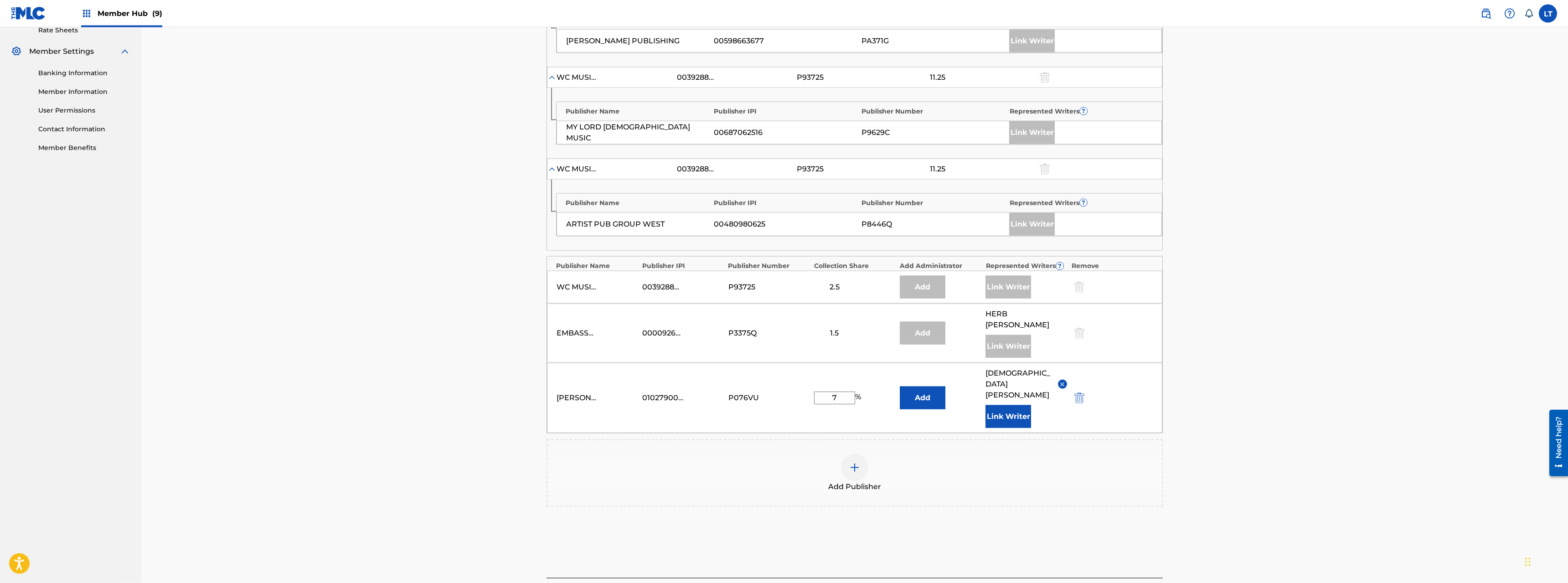
scroll to position [407, 0]
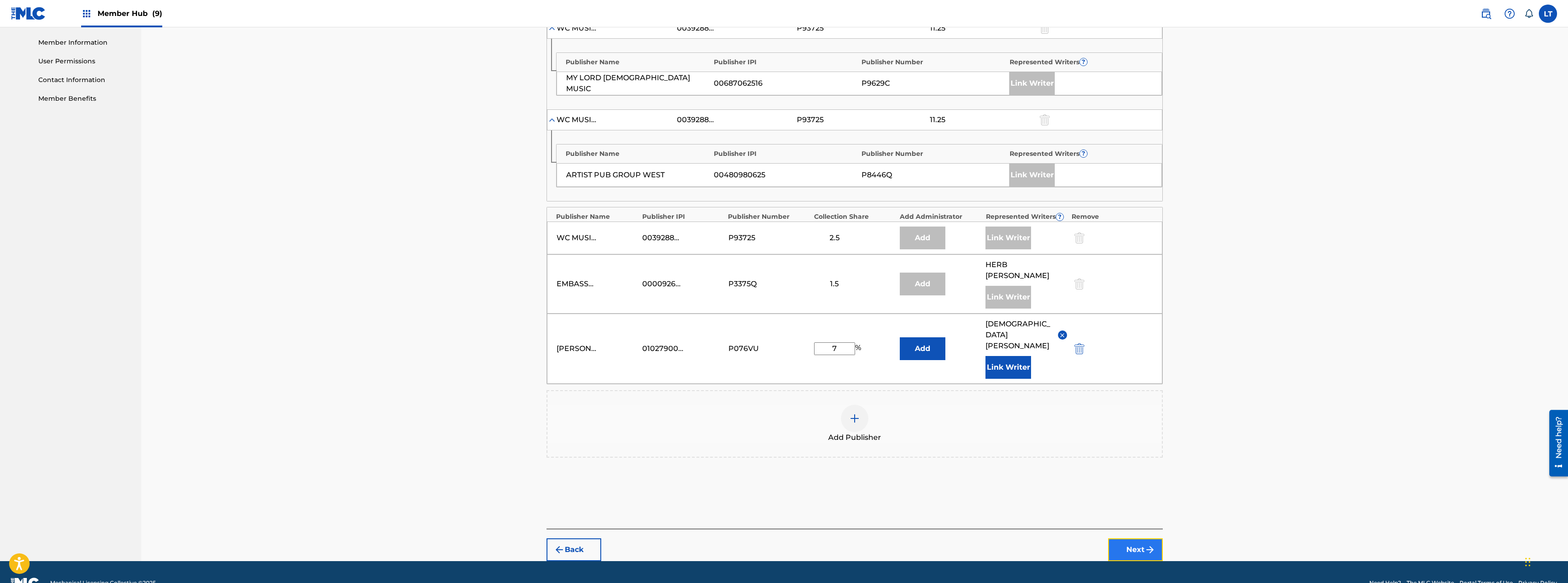
click at [875, 419] on button "Next" at bounding box center [1135, 550] width 54 height 23
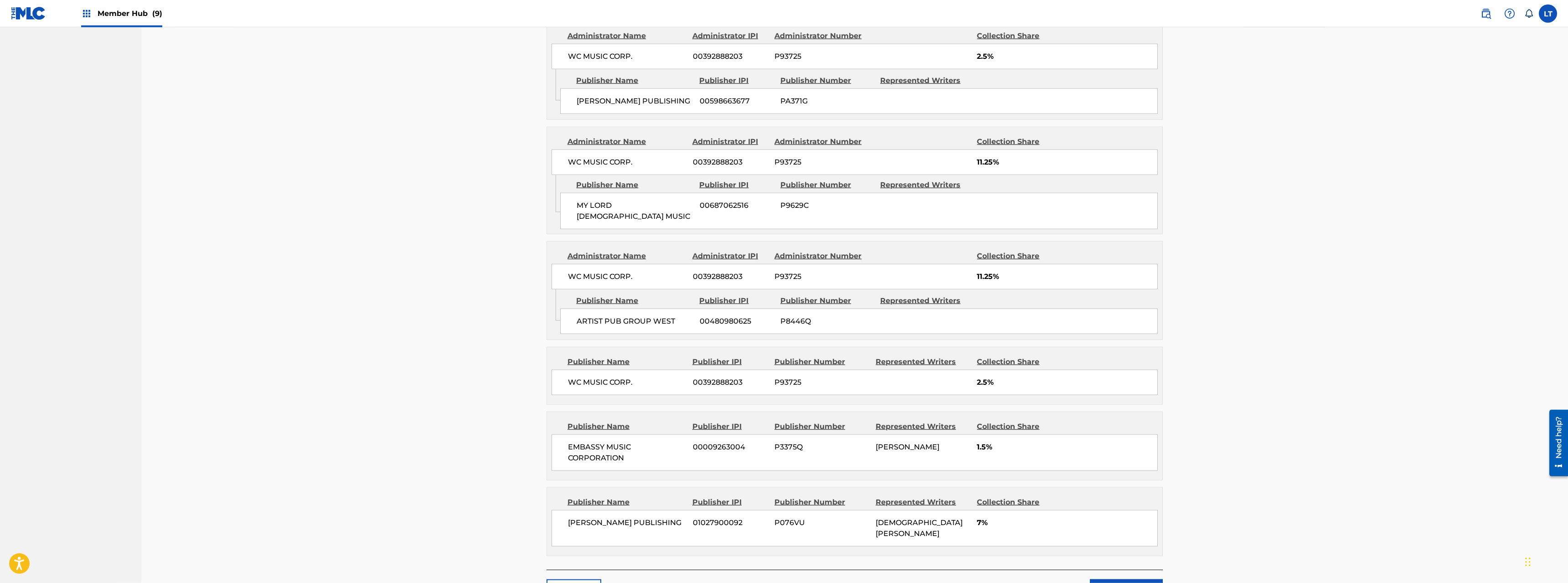
scroll to position [594, 0]
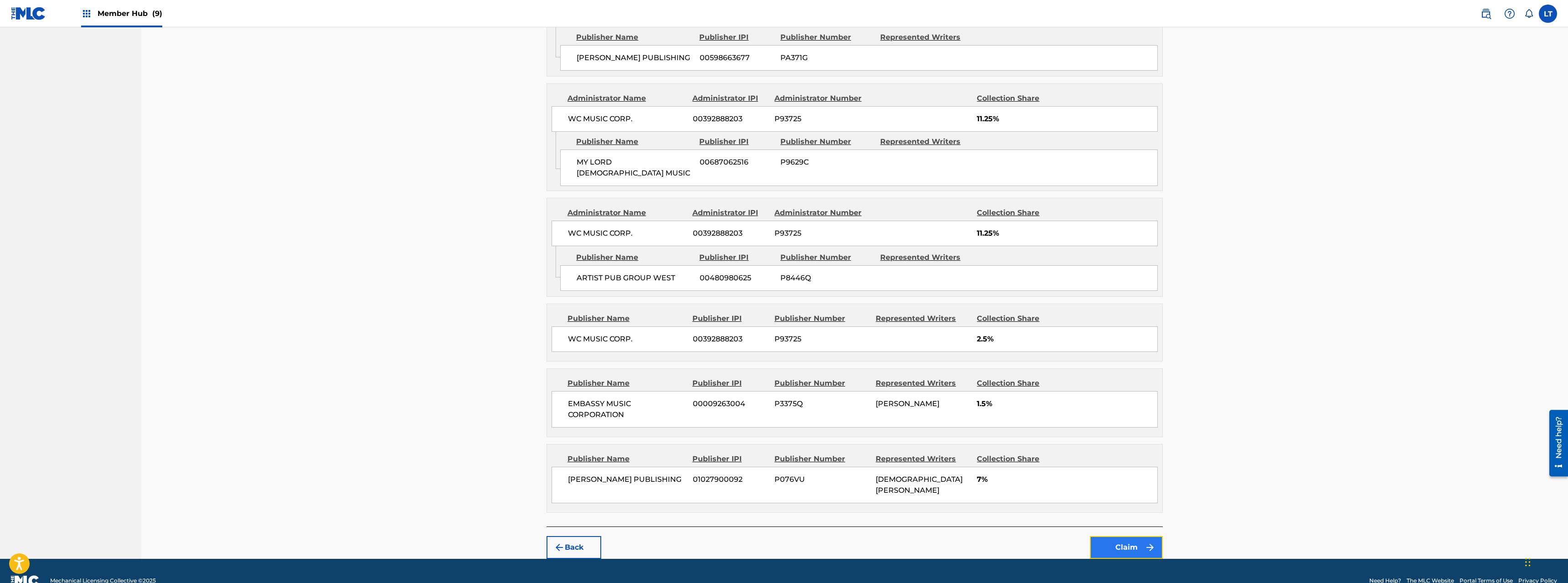
click at [875, 419] on button "Claim" at bounding box center [1127, 547] width 73 height 23
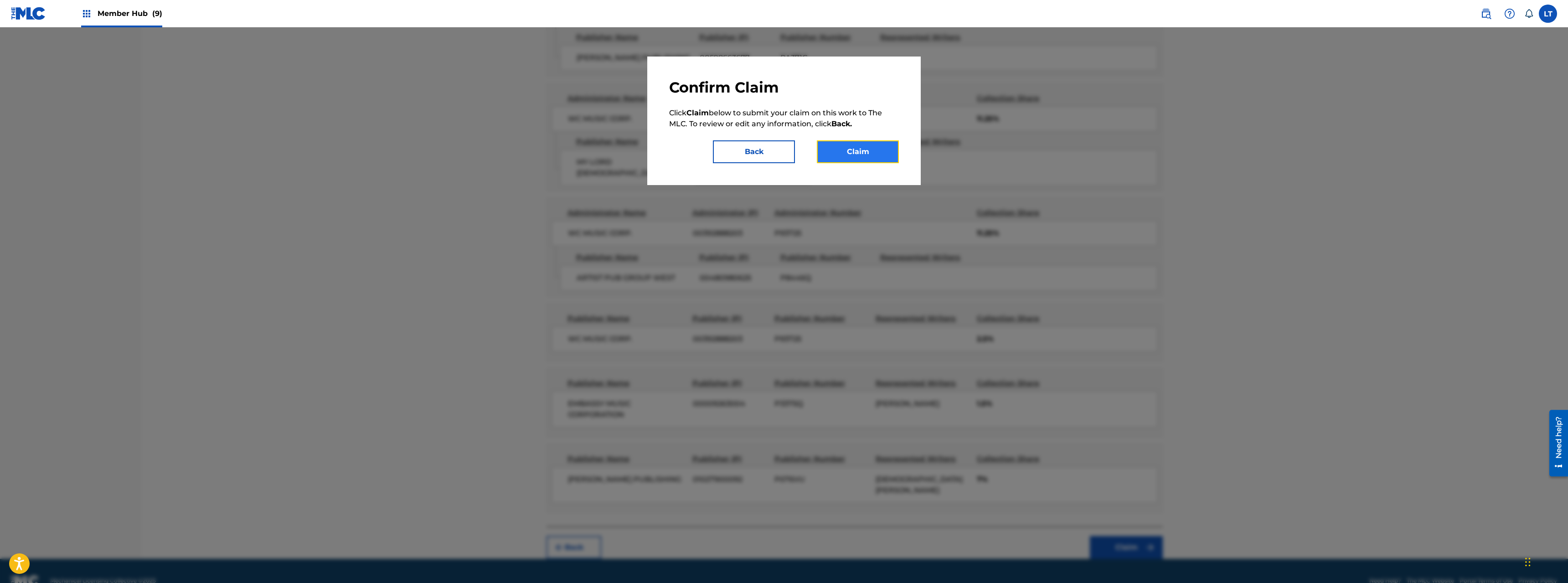
click at [853, 159] on button "Claim" at bounding box center [858, 151] width 82 height 23
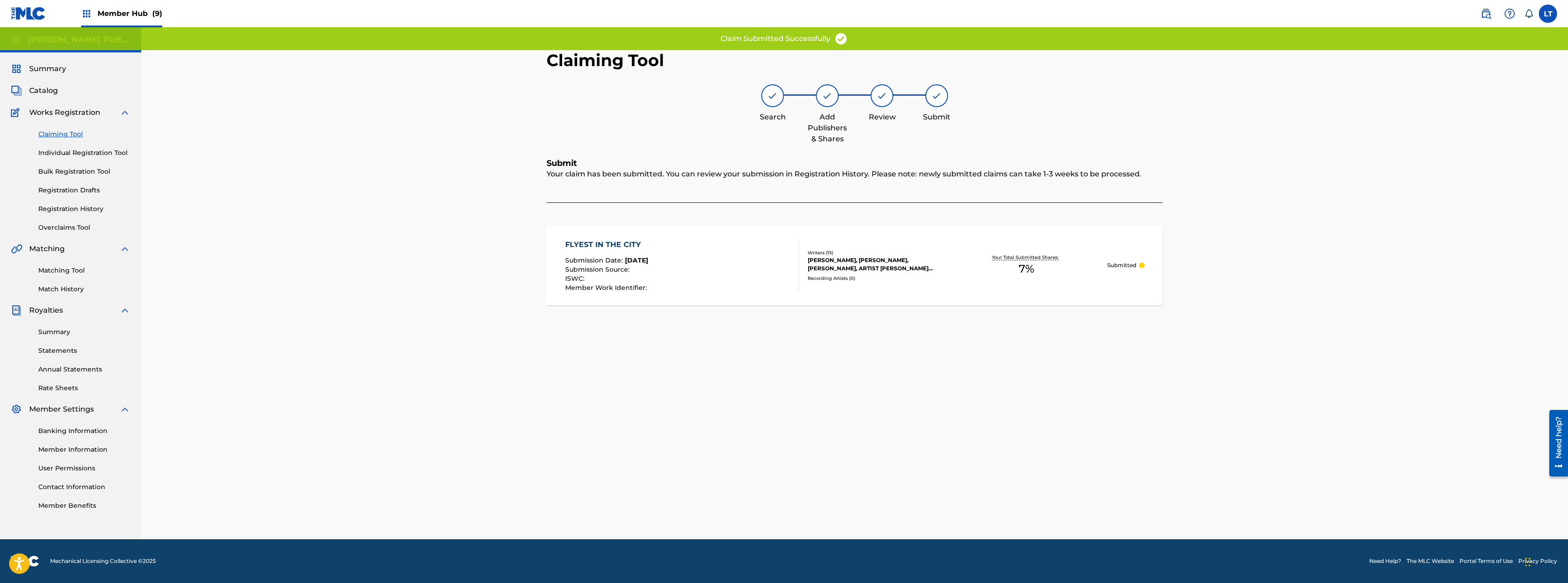
scroll to position [0, 0]
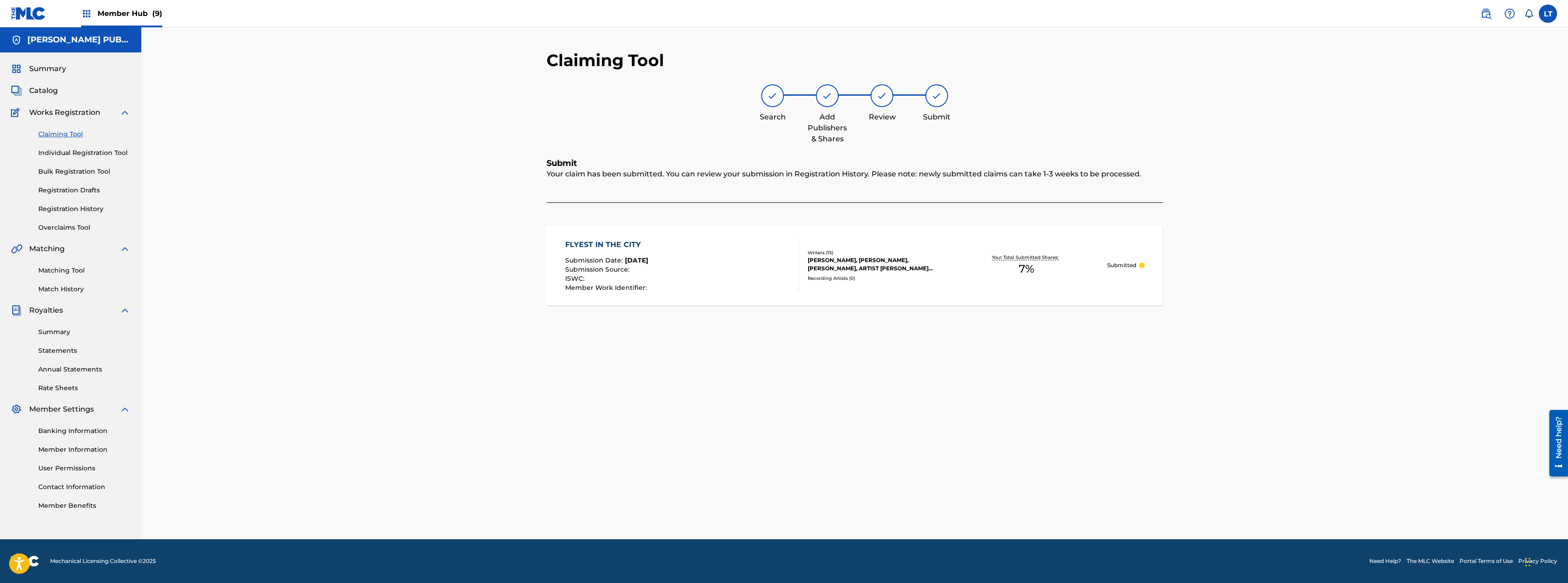
click at [61, 132] on link "Claiming Tool" at bounding box center [84, 134] width 92 height 9
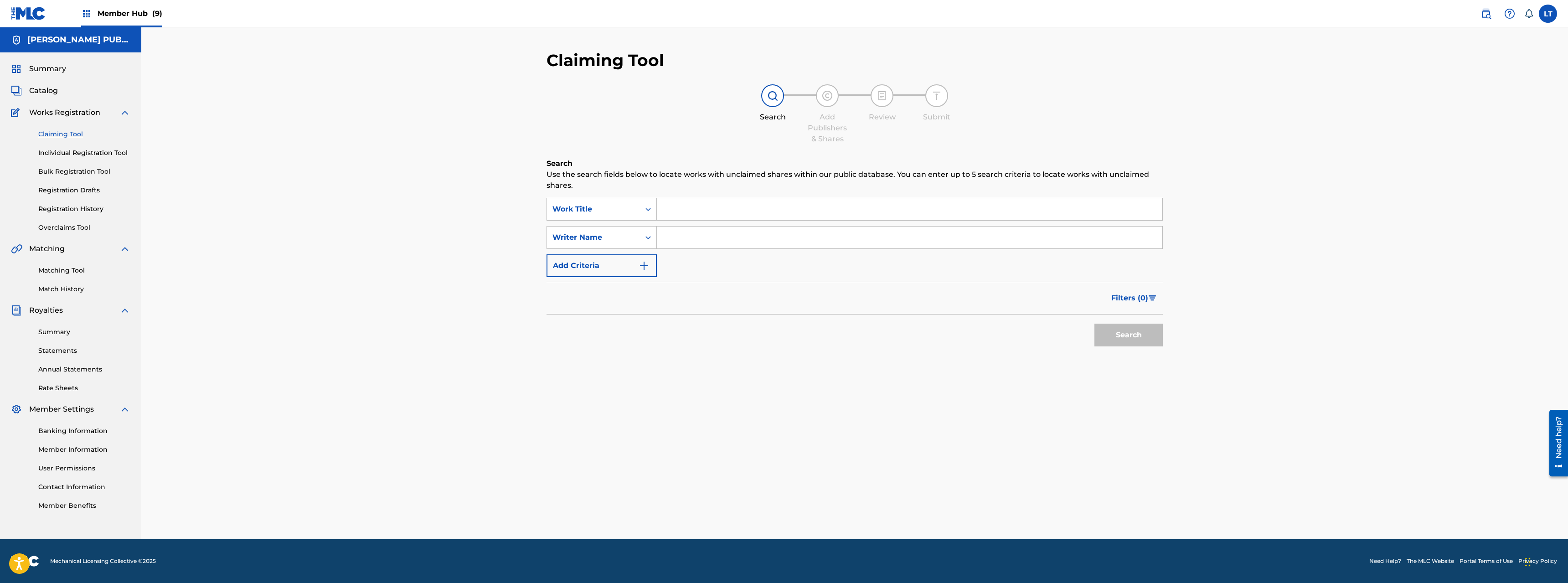
click at [712, 206] on input "Search Form" at bounding box center [910, 209] width 506 height 22
type input "[PERSON_NAME] REMIX"
type input "[PERSON_NAME]"
click at [875, 324] on button "Search" at bounding box center [1129, 335] width 68 height 23
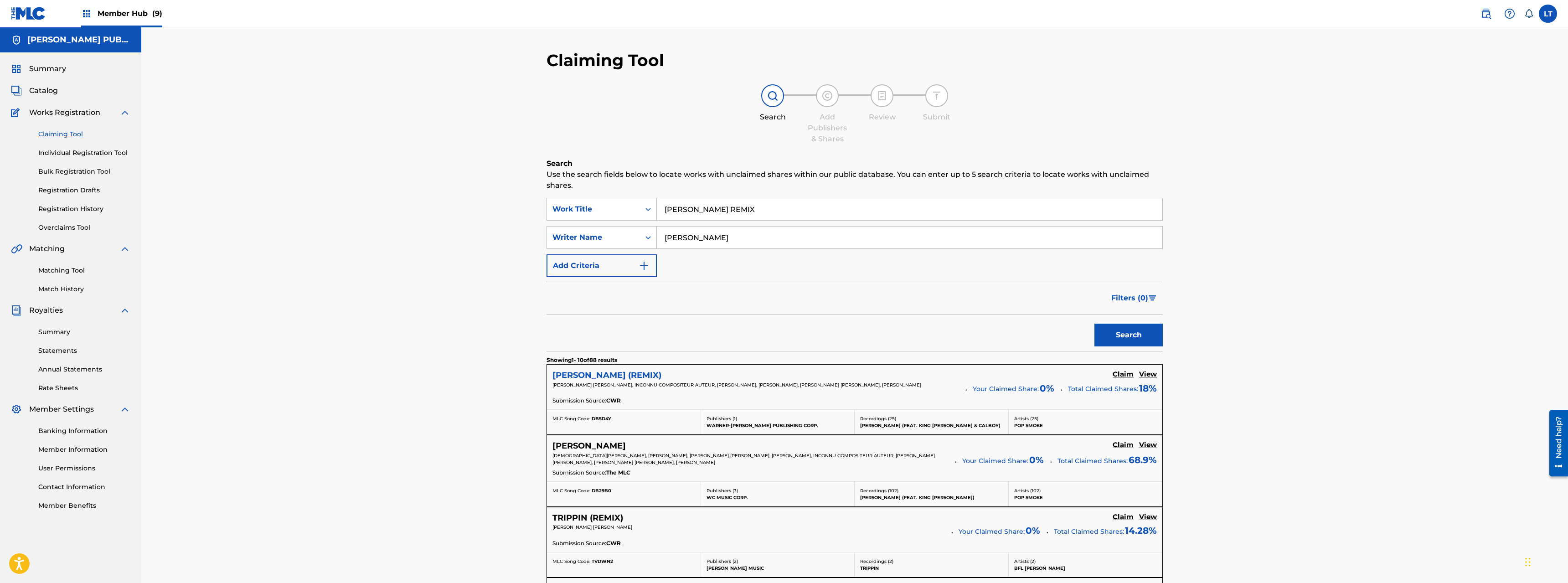
click at [596, 371] on h5 "[PERSON_NAME] (REMIX)" at bounding box center [607, 375] width 109 height 10
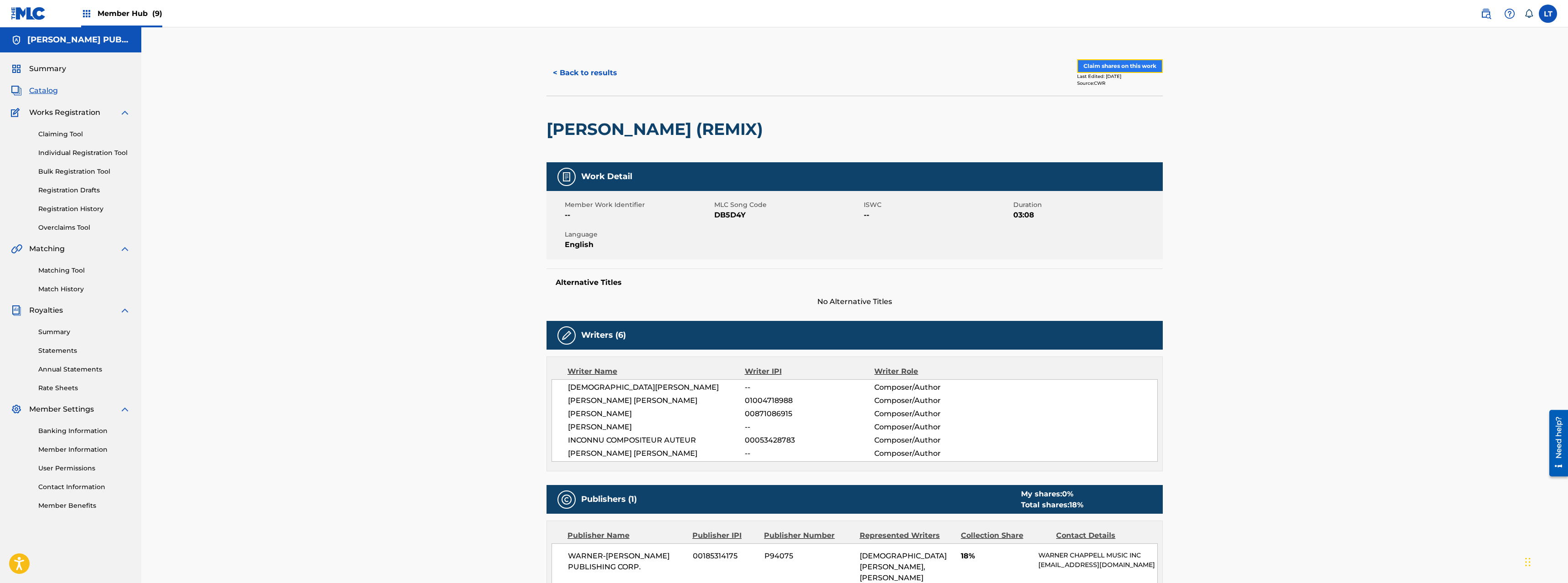
click at [875, 65] on button "Claim shares on this work" at bounding box center [1120, 66] width 86 height 14
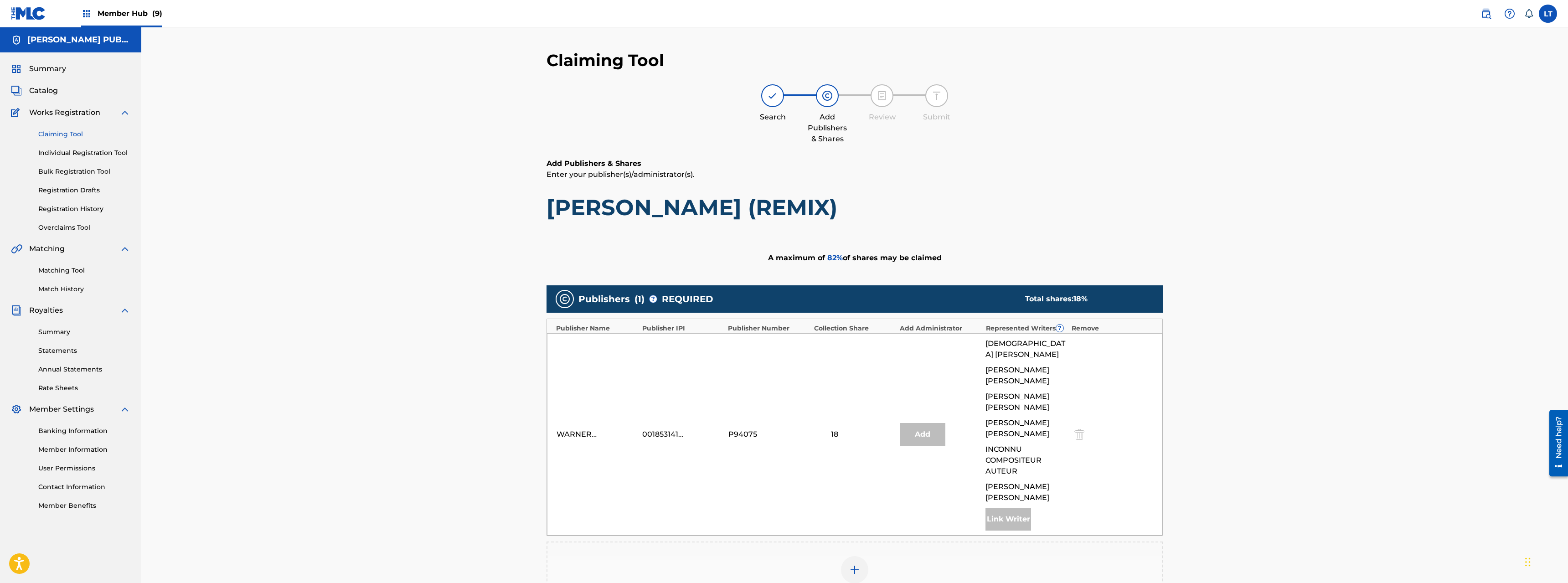
click at [854, 419] on img at bounding box center [855, 570] width 11 height 11
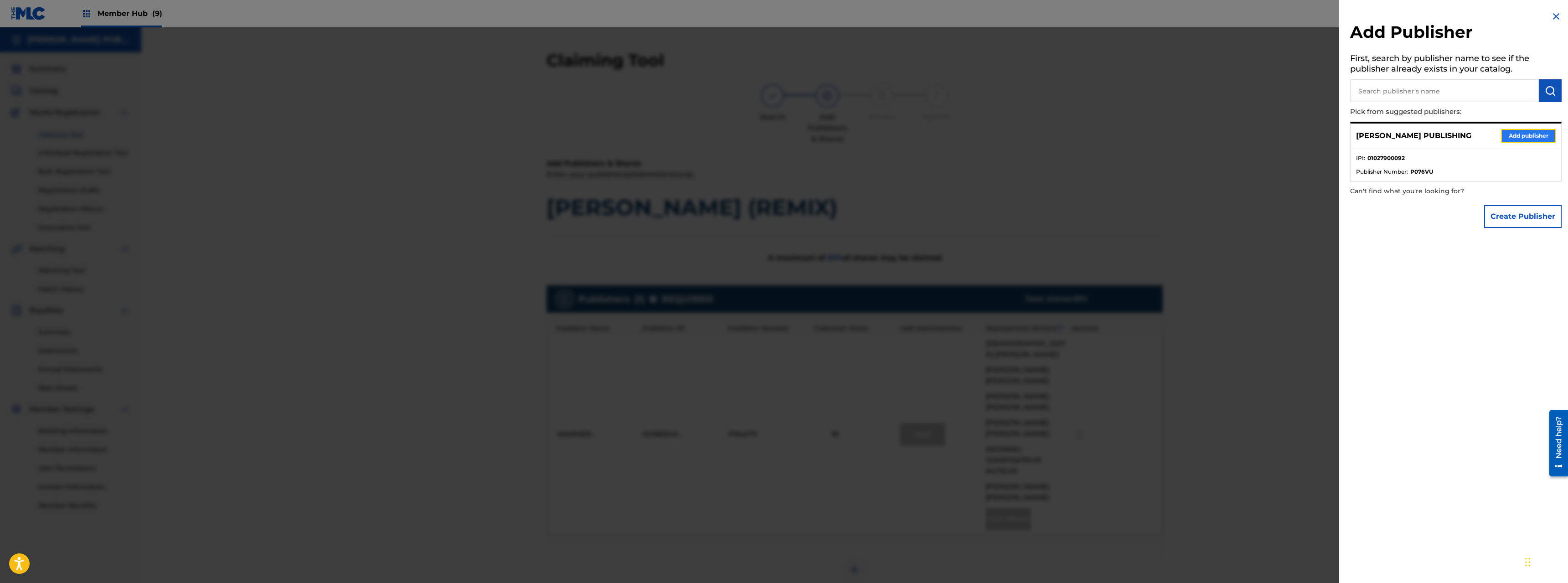
click at [875, 134] on button "Add publisher" at bounding box center [1528, 136] width 54 height 14
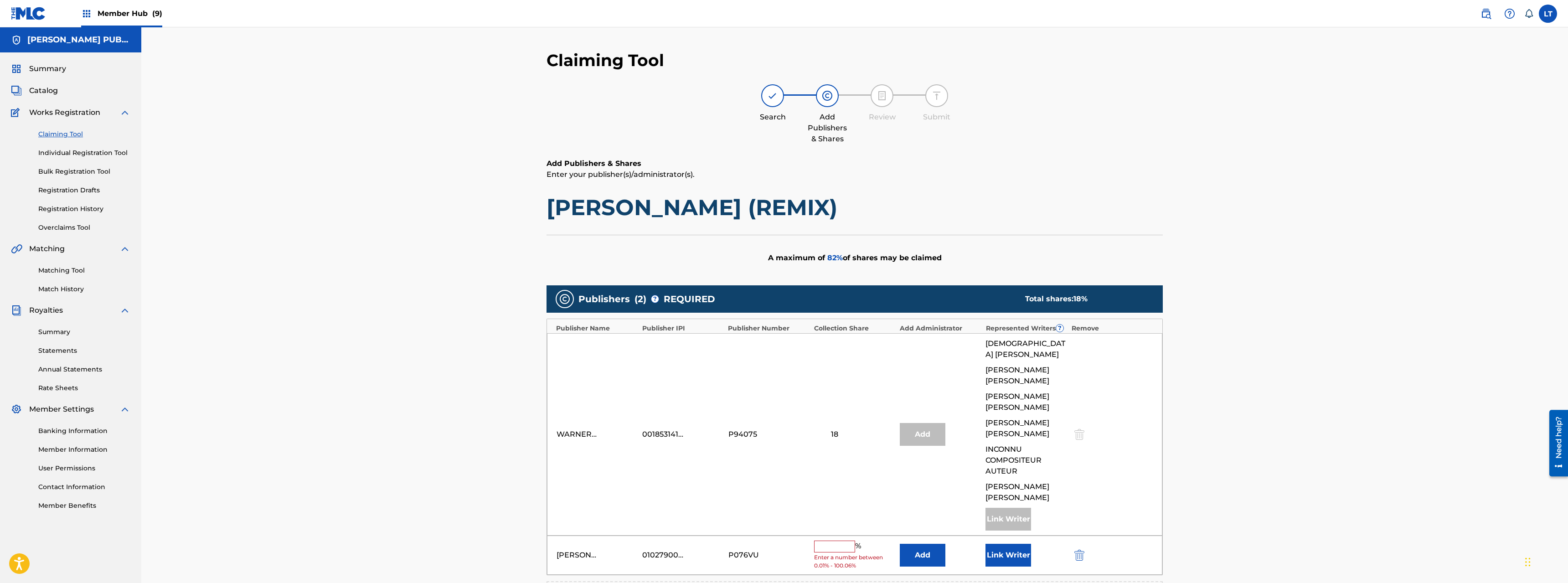
click at [829, 419] on input "text" at bounding box center [834, 546] width 41 height 12
type input "9"
type input "9.60"
click at [875, 419] on button "Link Writer" at bounding box center [1009, 552] width 46 height 23
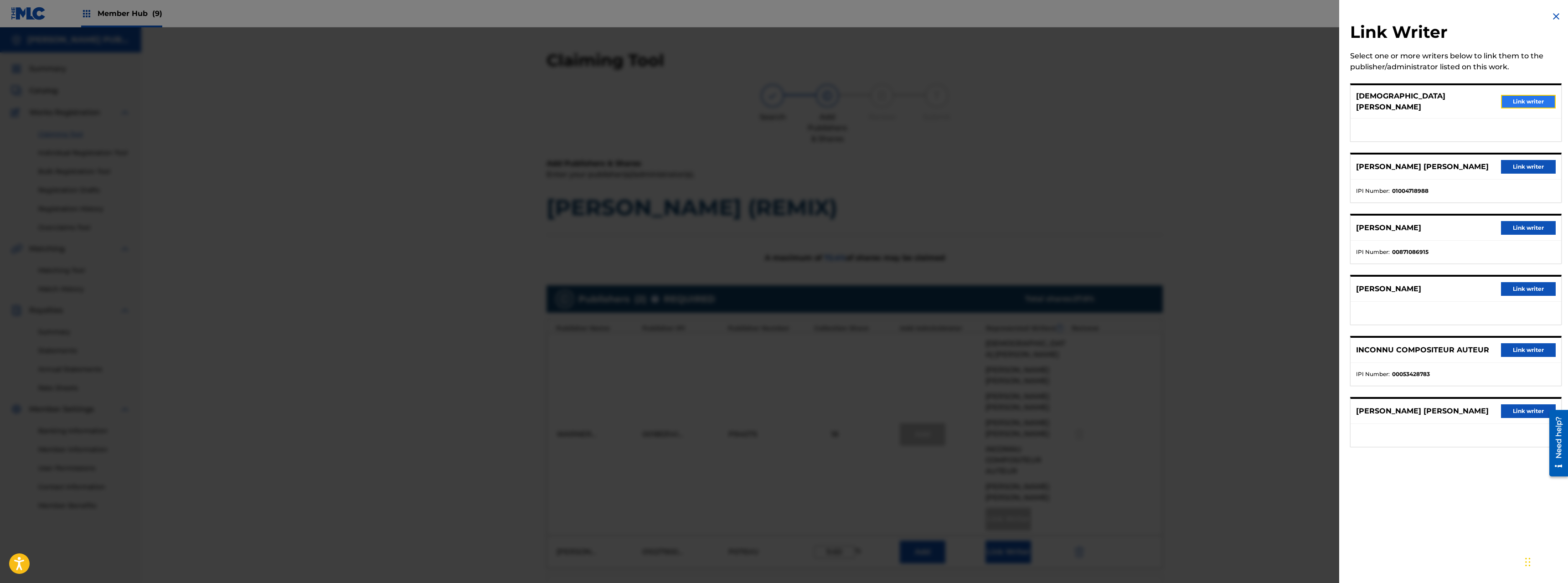
click at [875, 98] on button "Link writer" at bounding box center [1528, 102] width 54 height 14
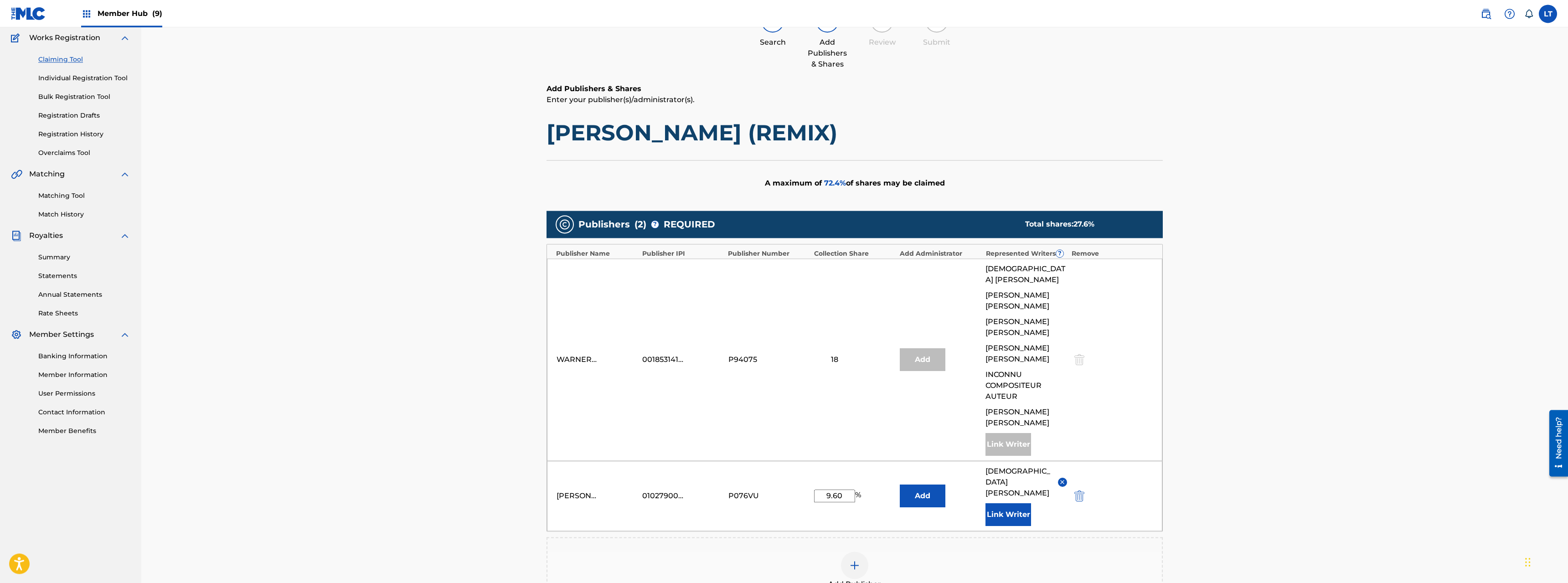
scroll to position [200, 0]
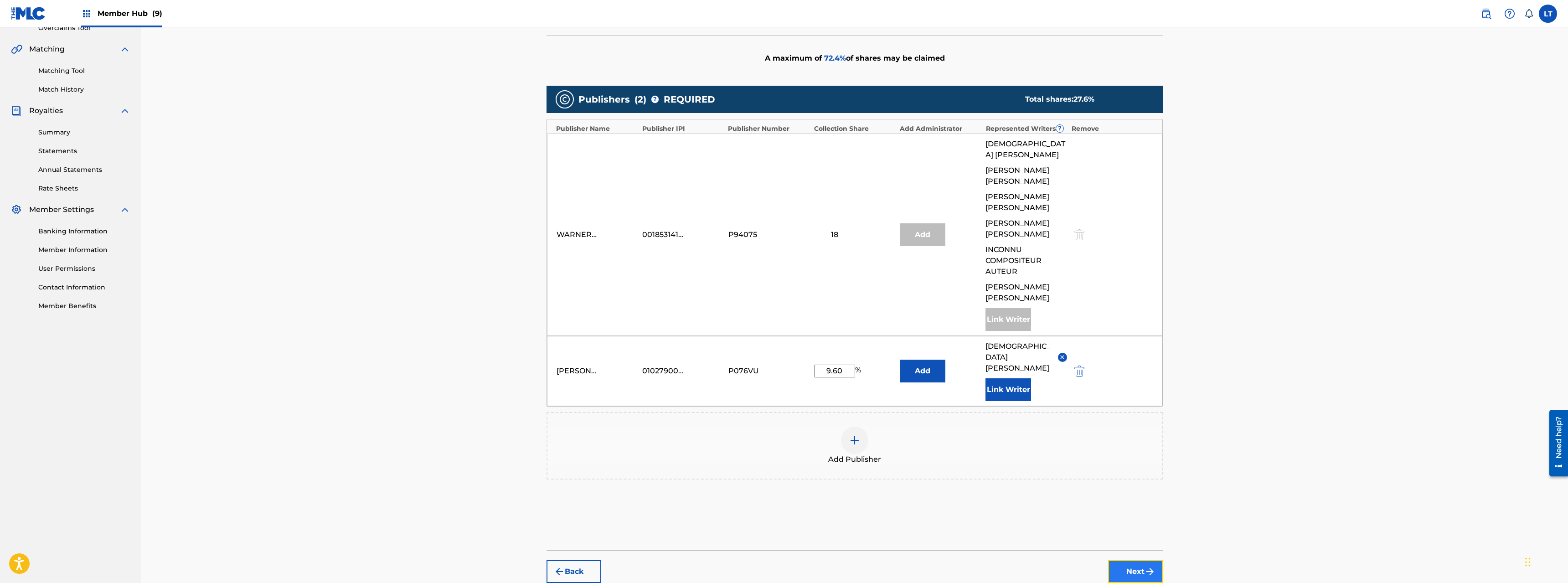
click at [875, 419] on button "Next" at bounding box center [1135, 571] width 54 height 23
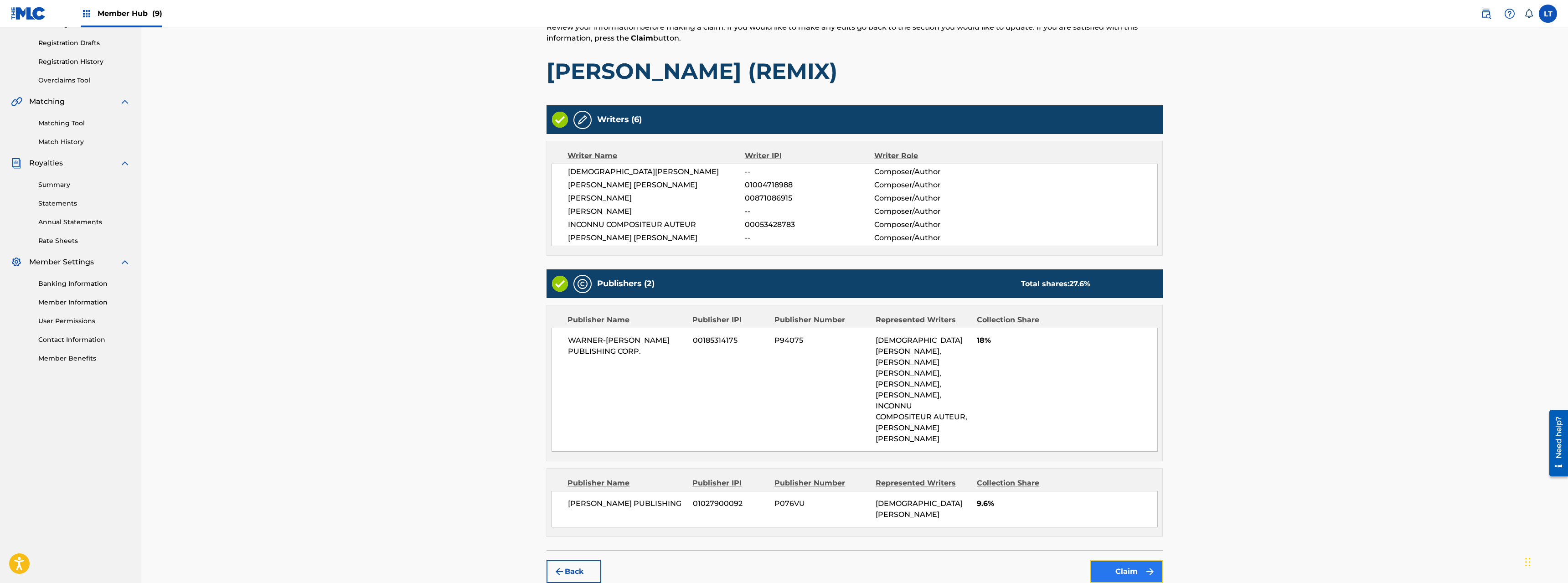
click at [875, 419] on button "Claim" at bounding box center [1127, 571] width 73 height 23
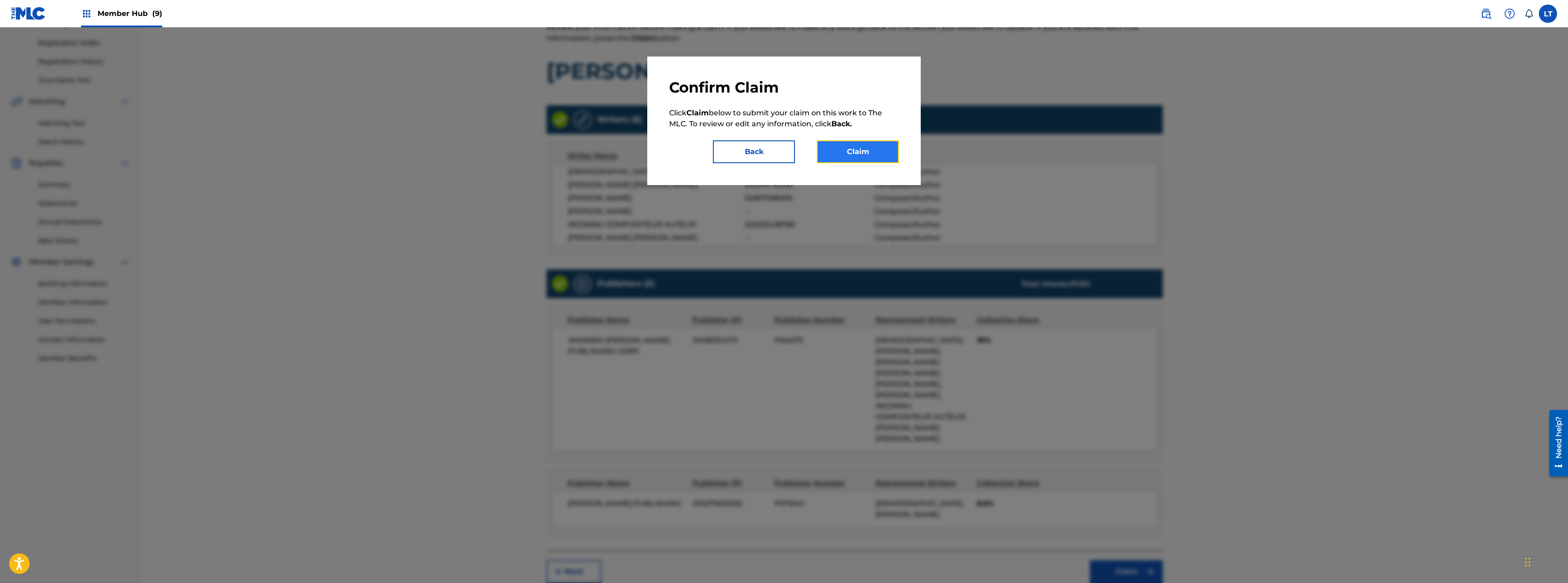
click at [875, 158] on button "Claim" at bounding box center [858, 151] width 82 height 23
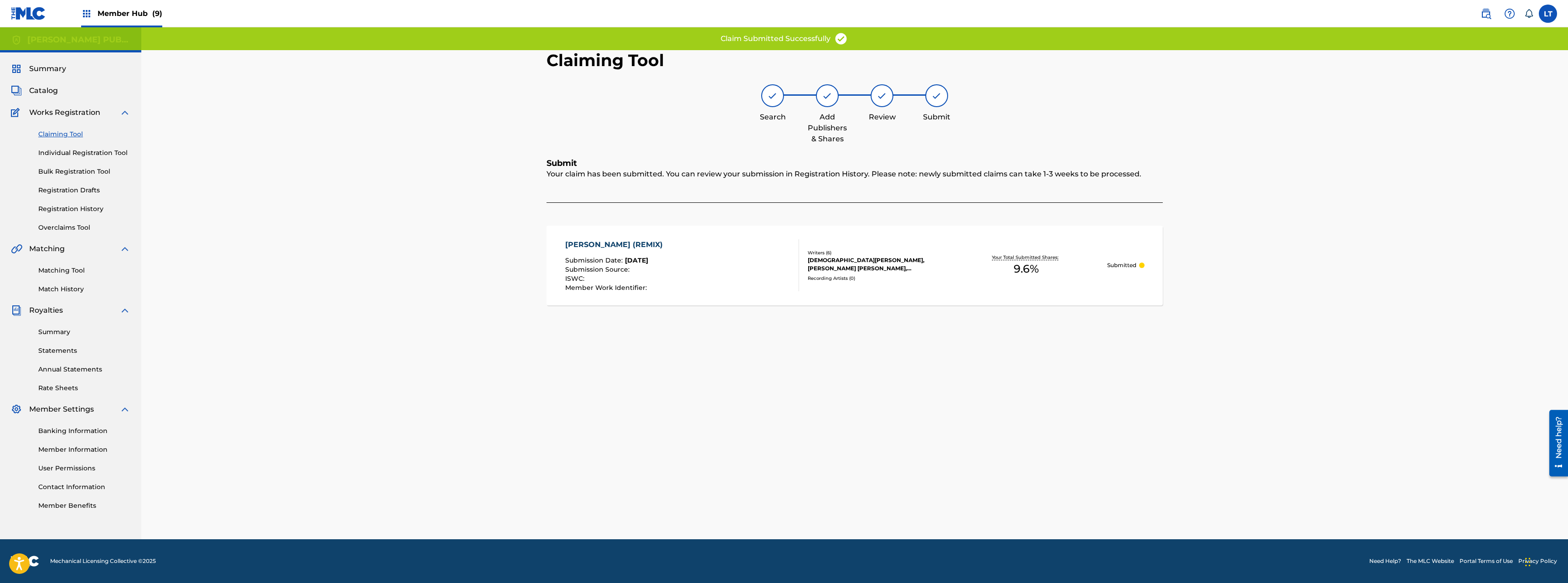
scroll to position [0, 0]
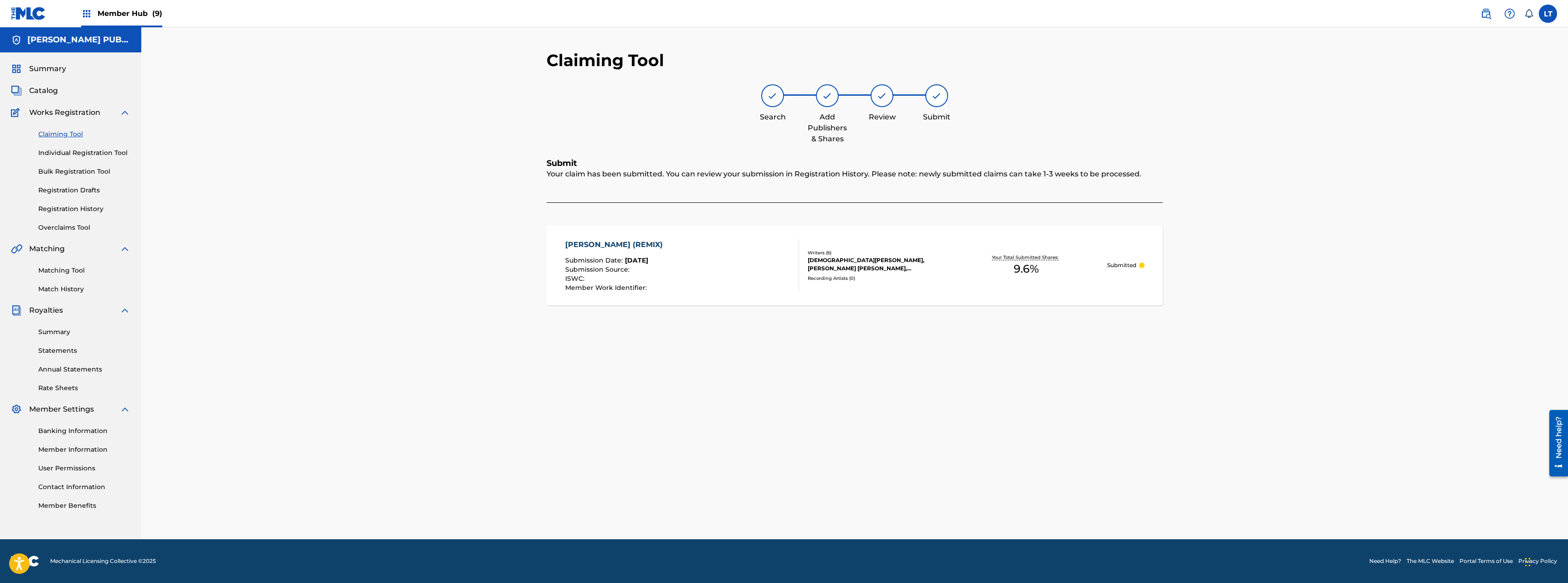
click at [61, 134] on link "Claiming Tool" at bounding box center [84, 134] width 92 height 9
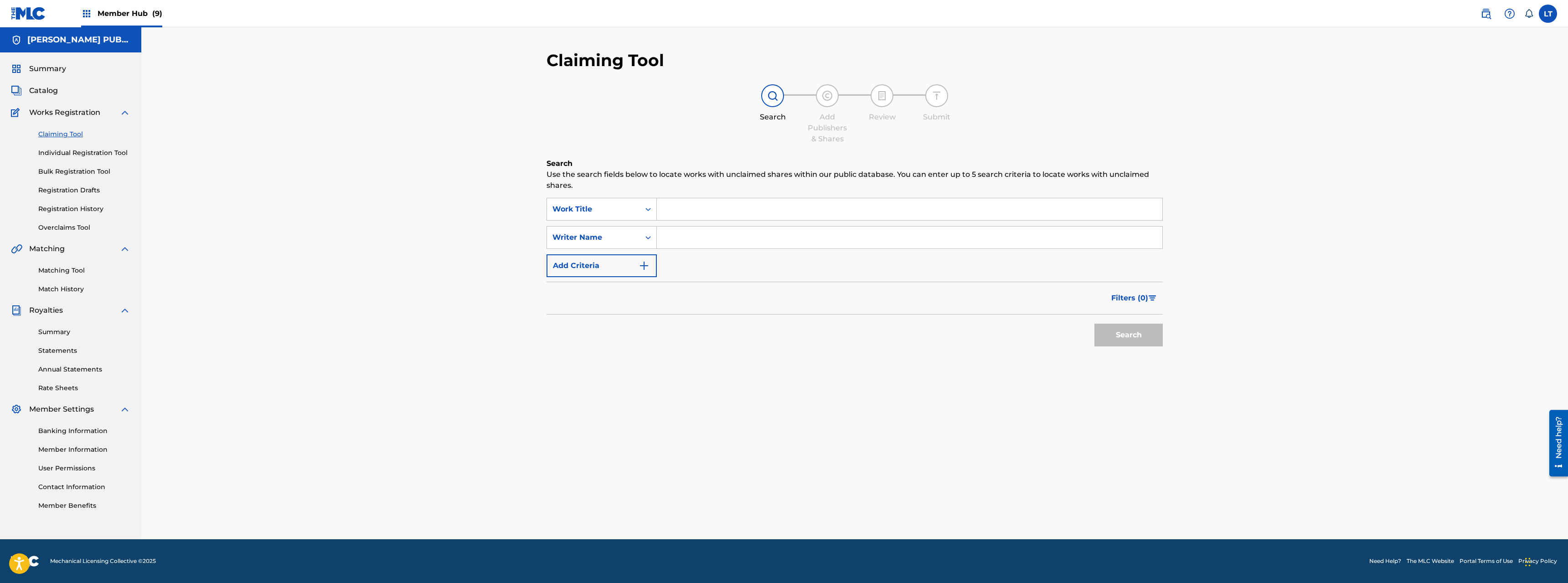
click at [702, 212] on input "Search Form" at bounding box center [910, 209] width 506 height 22
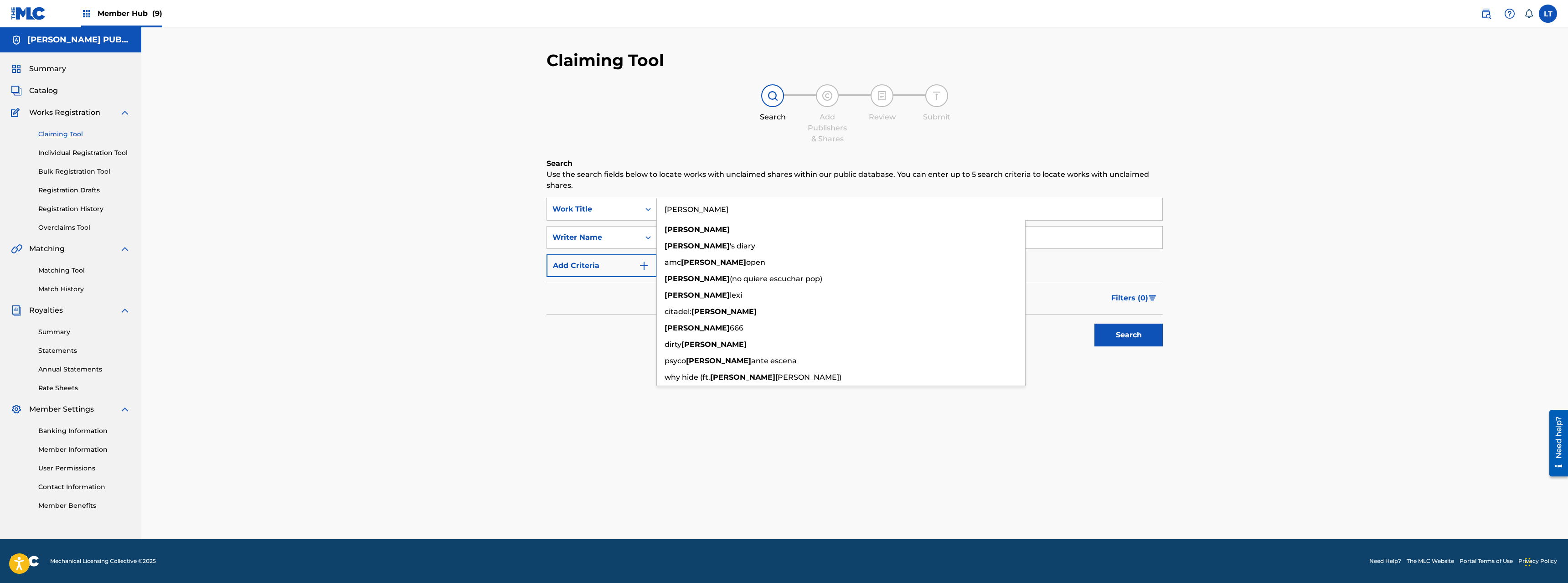
type input "[PERSON_NAME]"
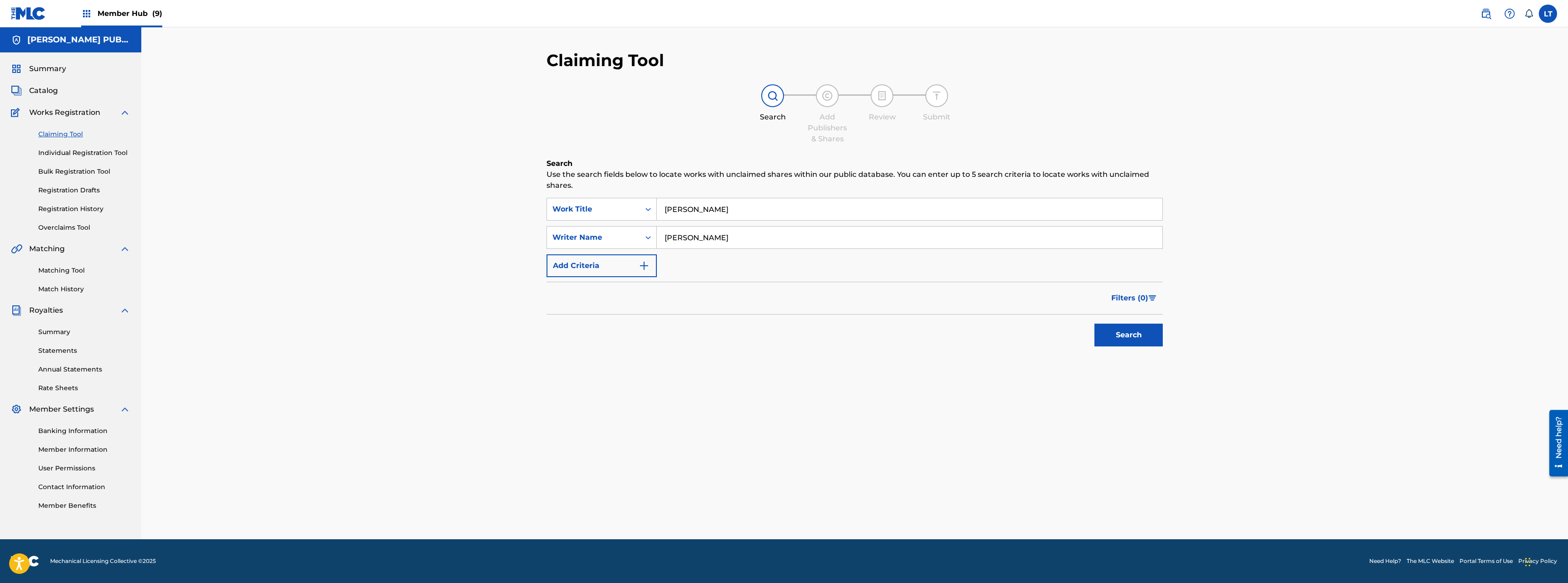
type input "[PERSON_NAME]"
click at [875, 337] on button "Search" at bounding box center [1129, 335] width 68 height 23
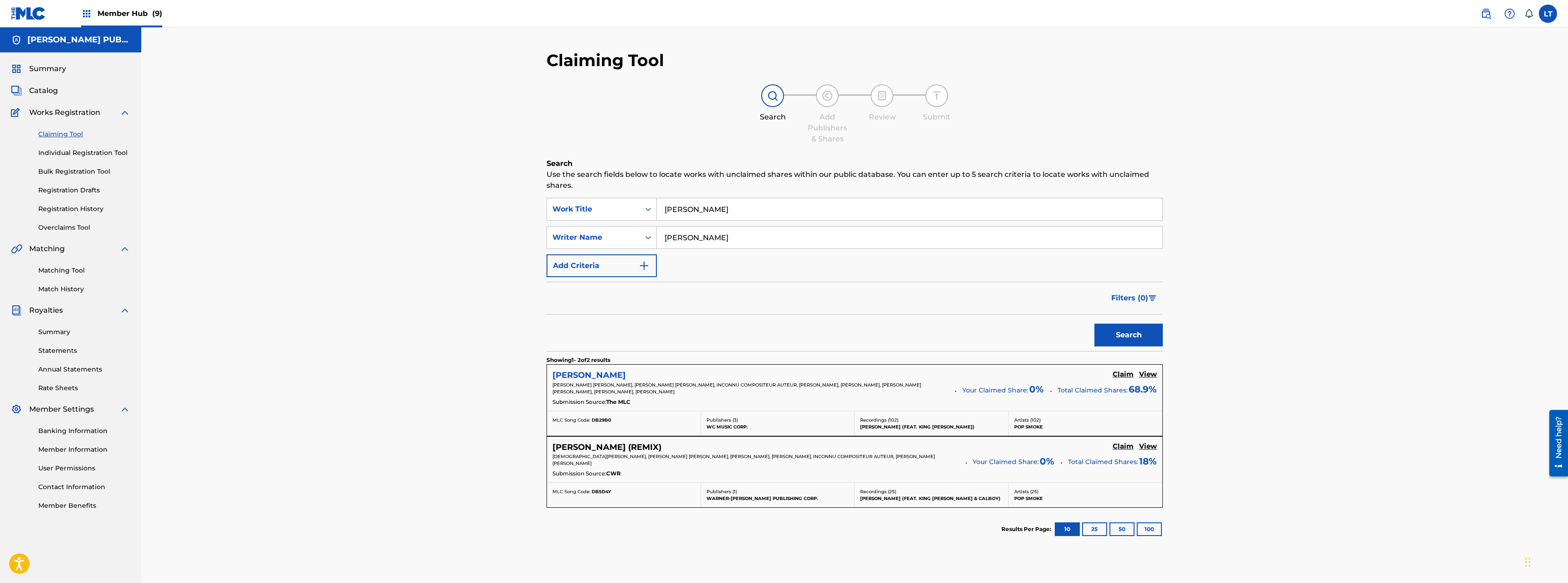
click at [574, 373] on h5 "[PERSON_NAME]" at bounding box center [589, 375] width 73 height 10
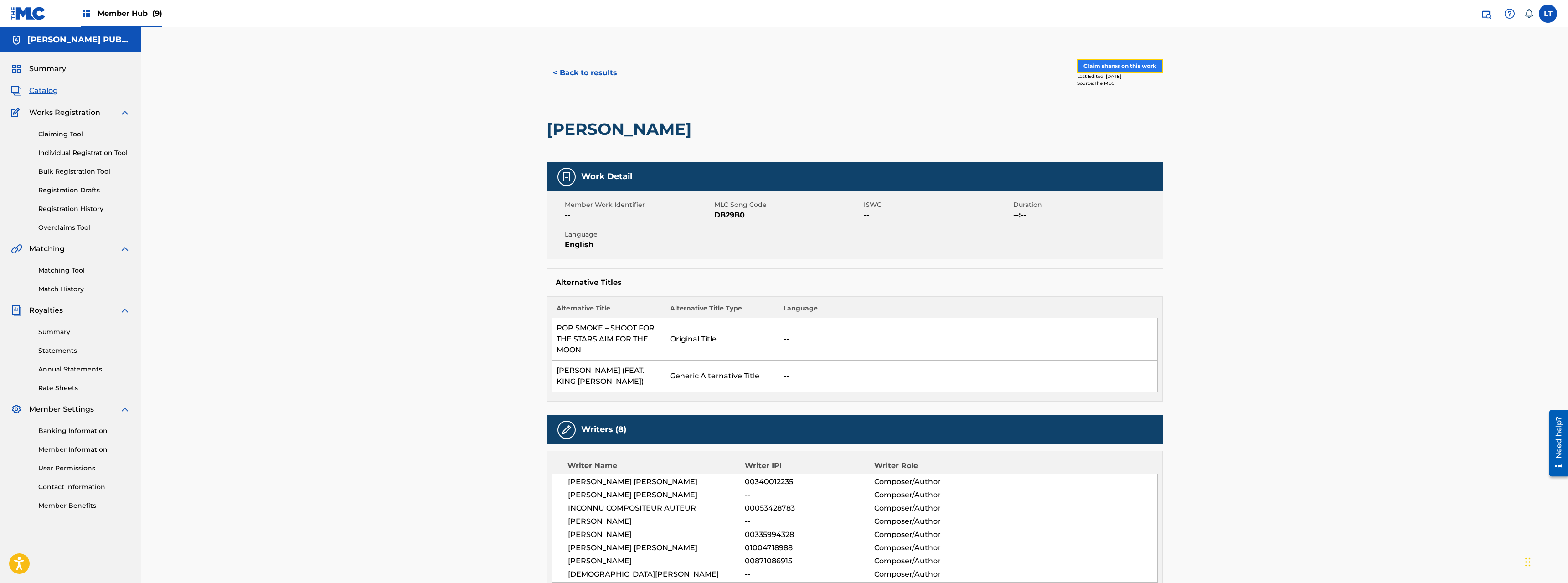
click at [875, 66] on button "Claim shares on this work" at bounding box center [1120, 66] width 86 height 14
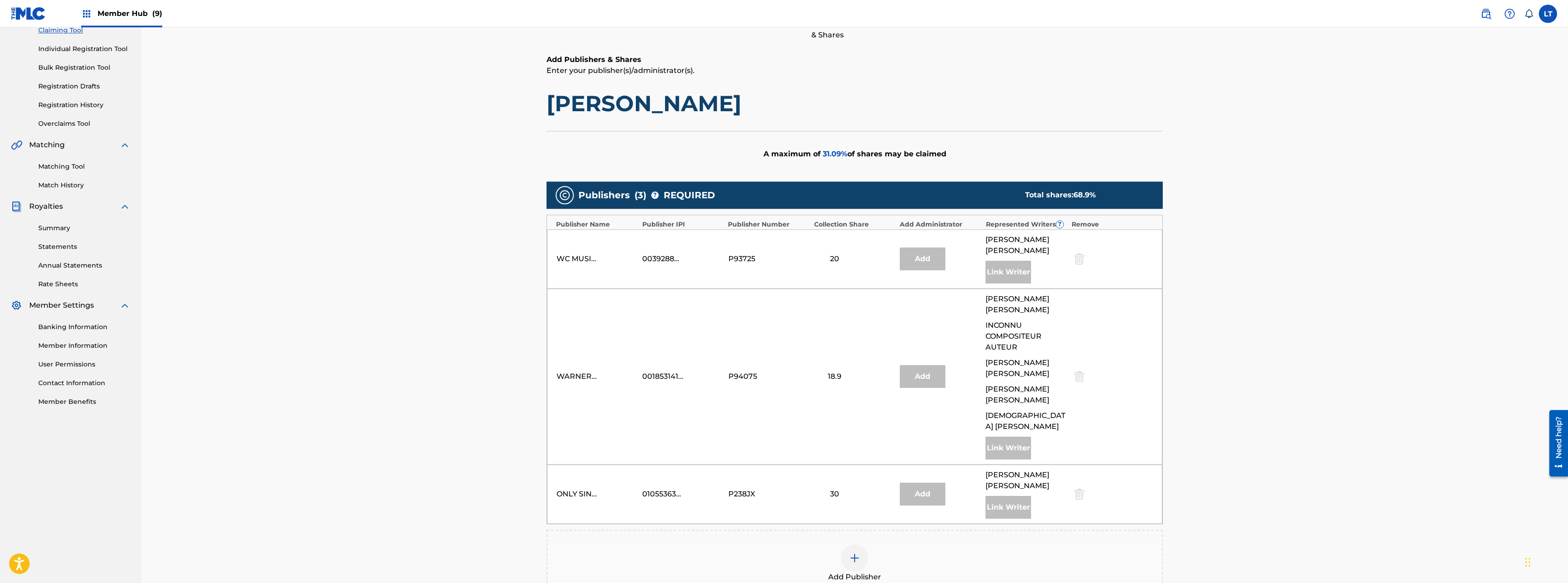
scroll to position [222, 0]
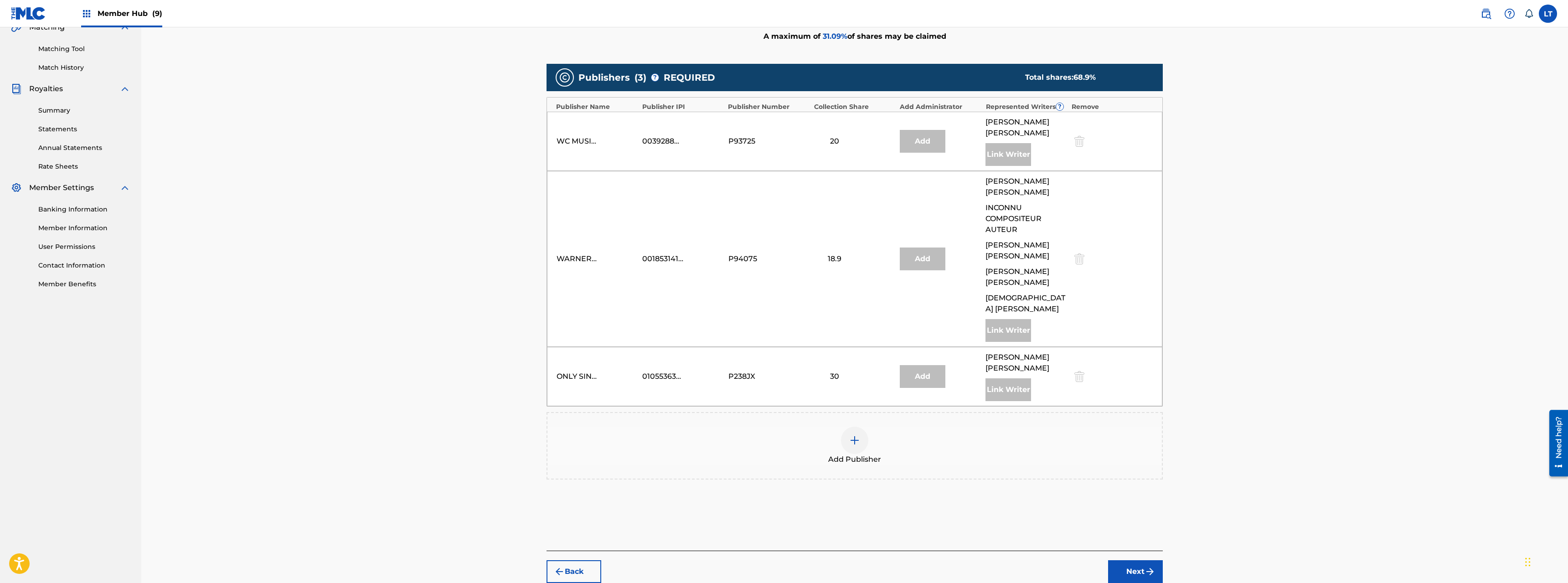
click at [856, 419] on img at bounding box center [855, 441] width 11 height 11
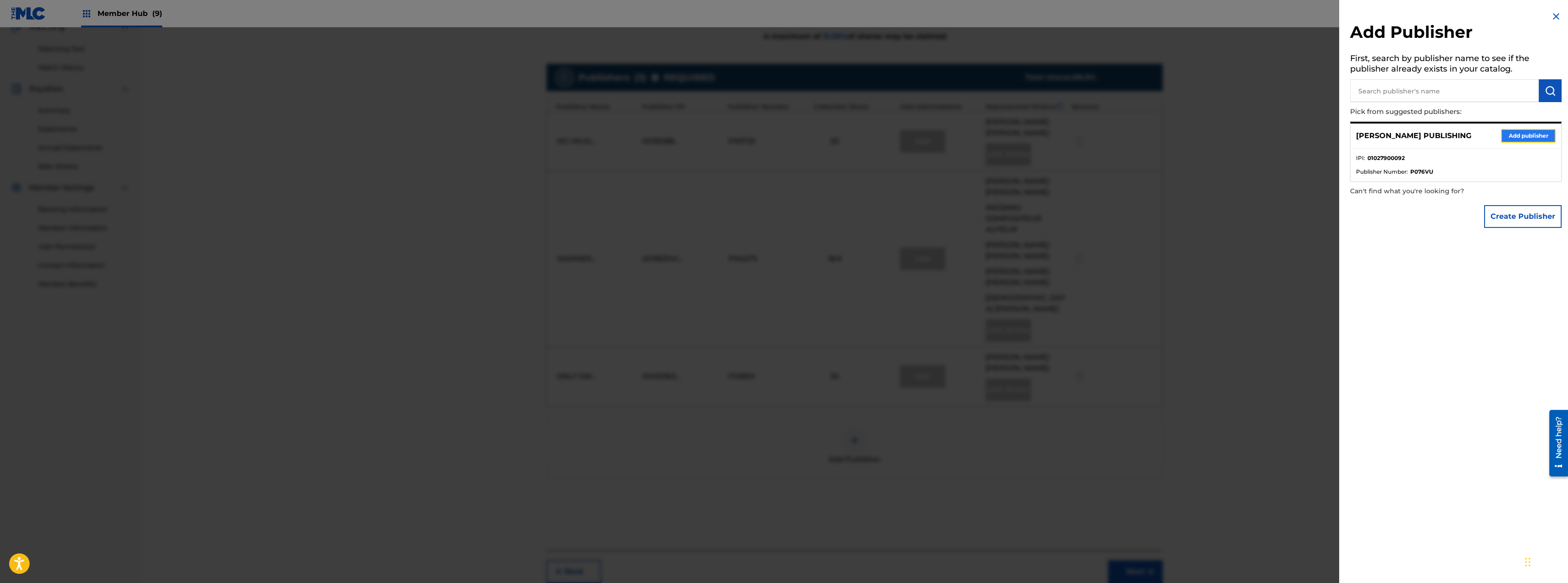
click at [875, 133] on button "Add publisher" at bounding box center [1528, 136] width 54 height 14
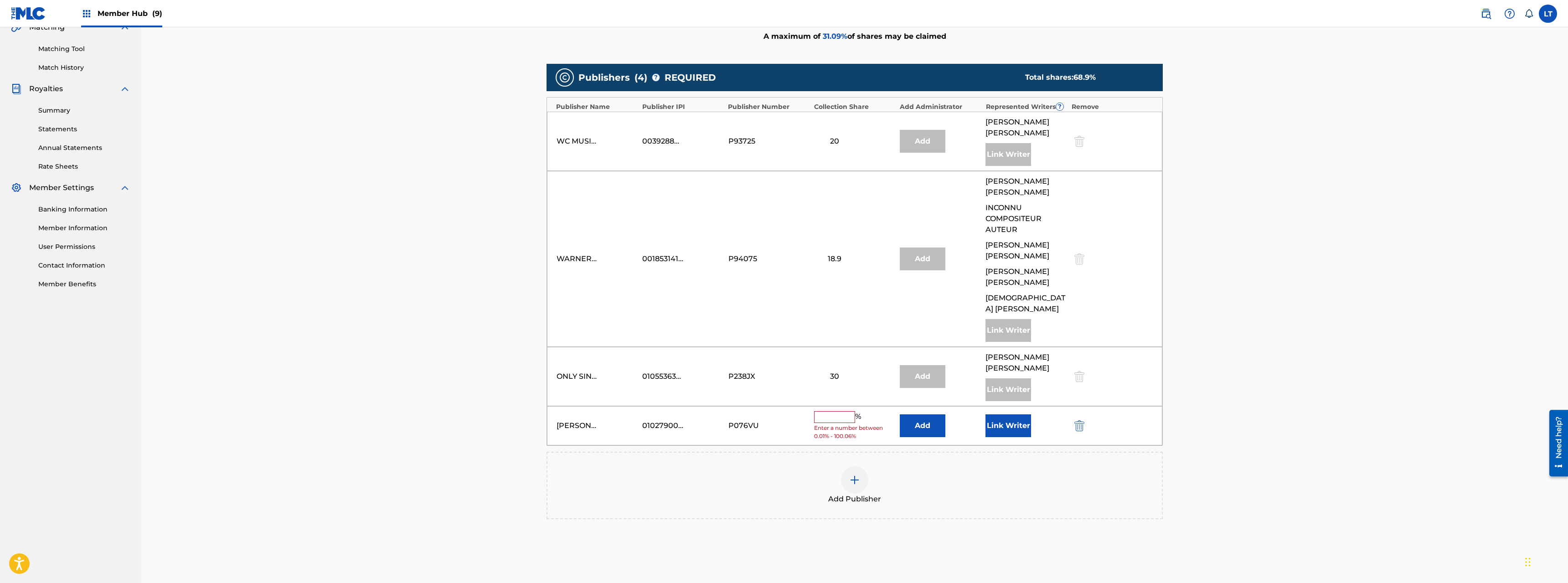
click at [838, 411] on input "text" at bounding box center [834, 416] width 41 height 12
type input "12.96"
click at [875, 411] on button "Link Writer" at bounding box center [1009, 422] width 46 height 23
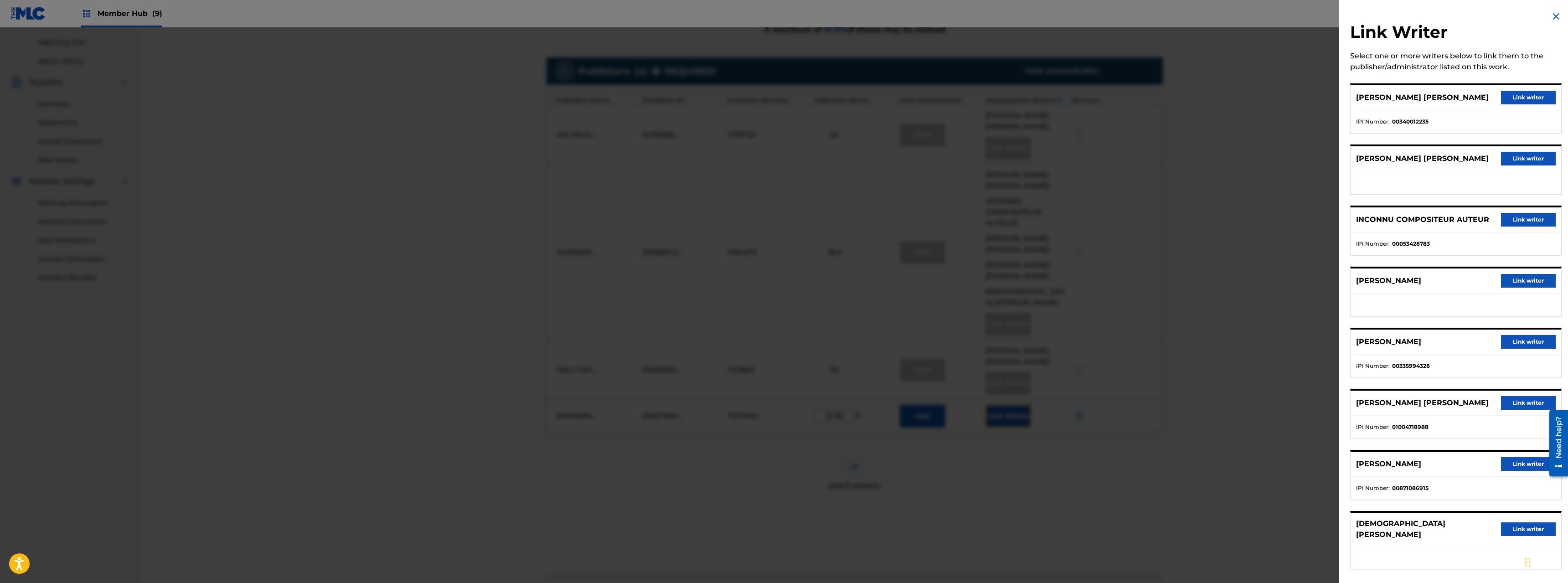
scroll to position [255, 0]
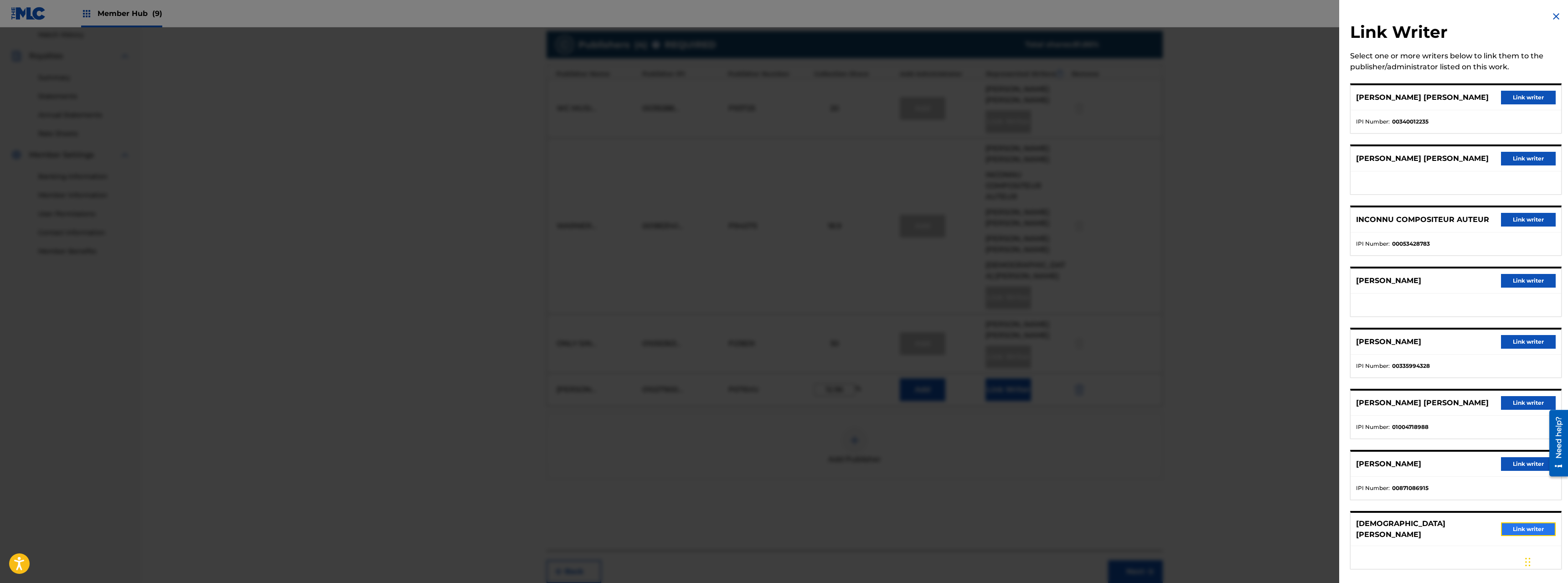
click at [875, 419] on button "Link writer" at bounding box center [1528, 529] width 54 height 14
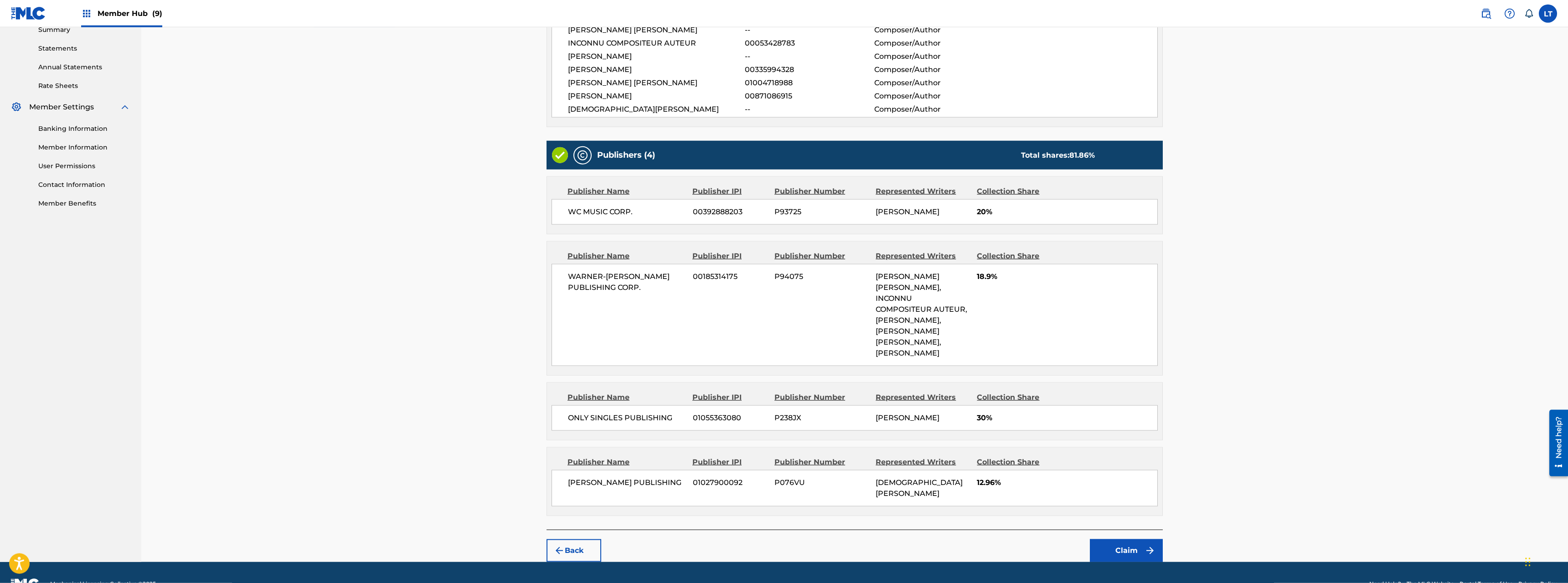
scroll to position [304, 0]
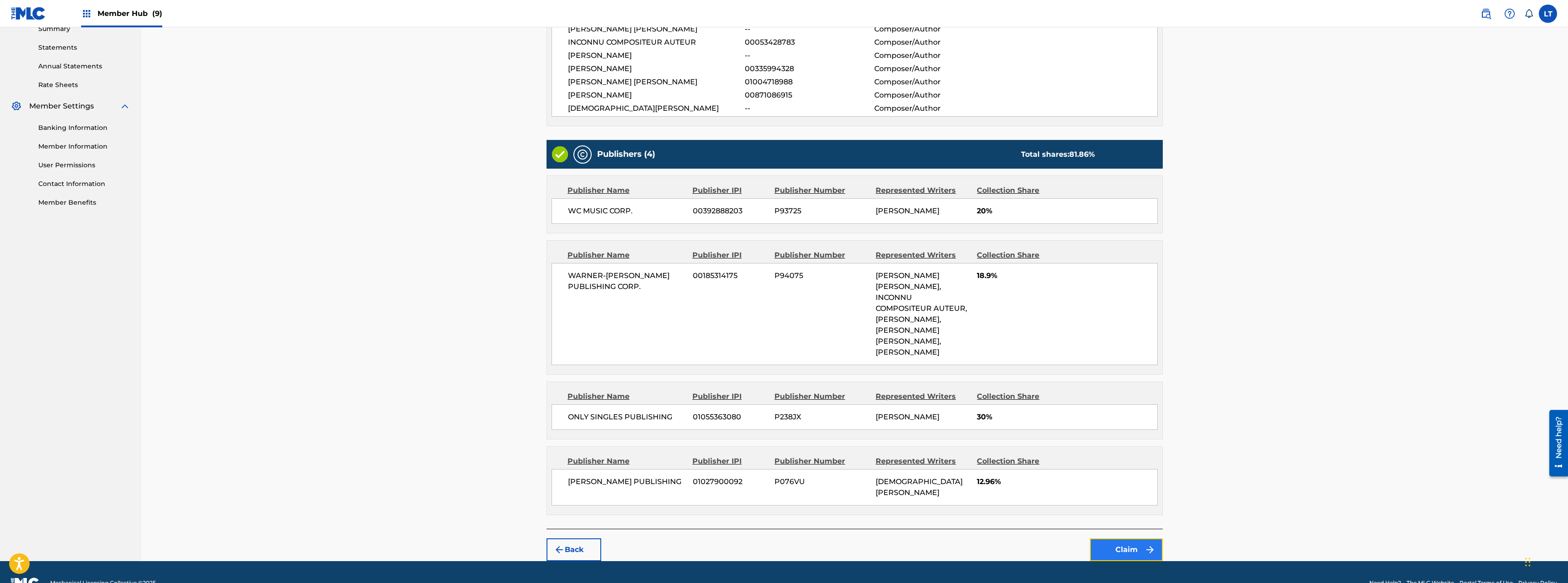
click at [875, 419] on button "Claim" at bounding box center [1127, 550] width 73 height 23
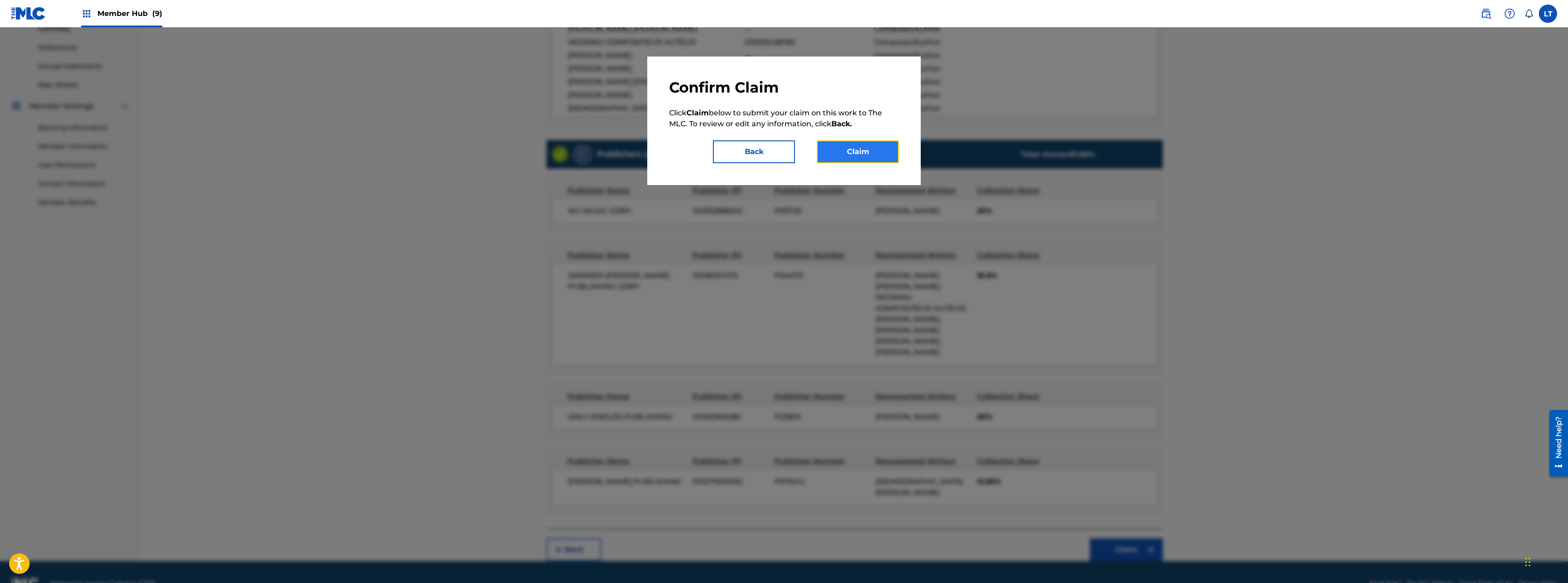
click at [868, 156] on button "Claim" at bounding box center [858, 151] width 82 height 23
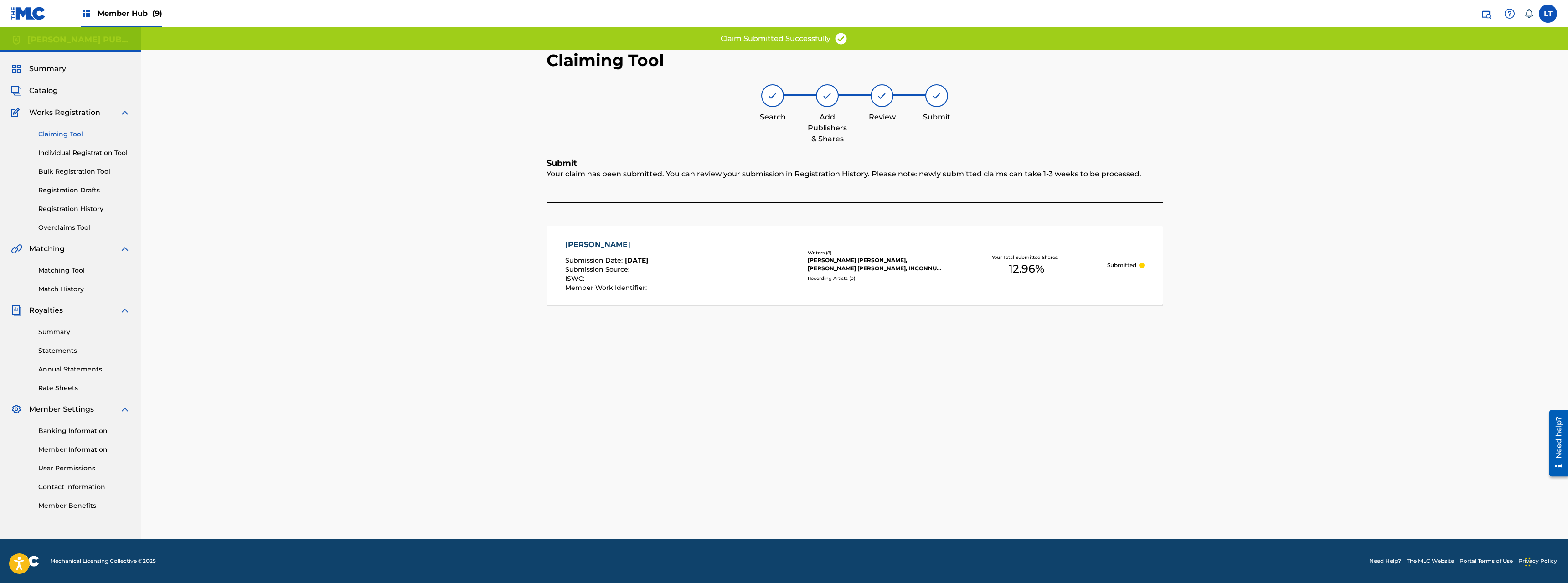
scroll to position [0, 0]
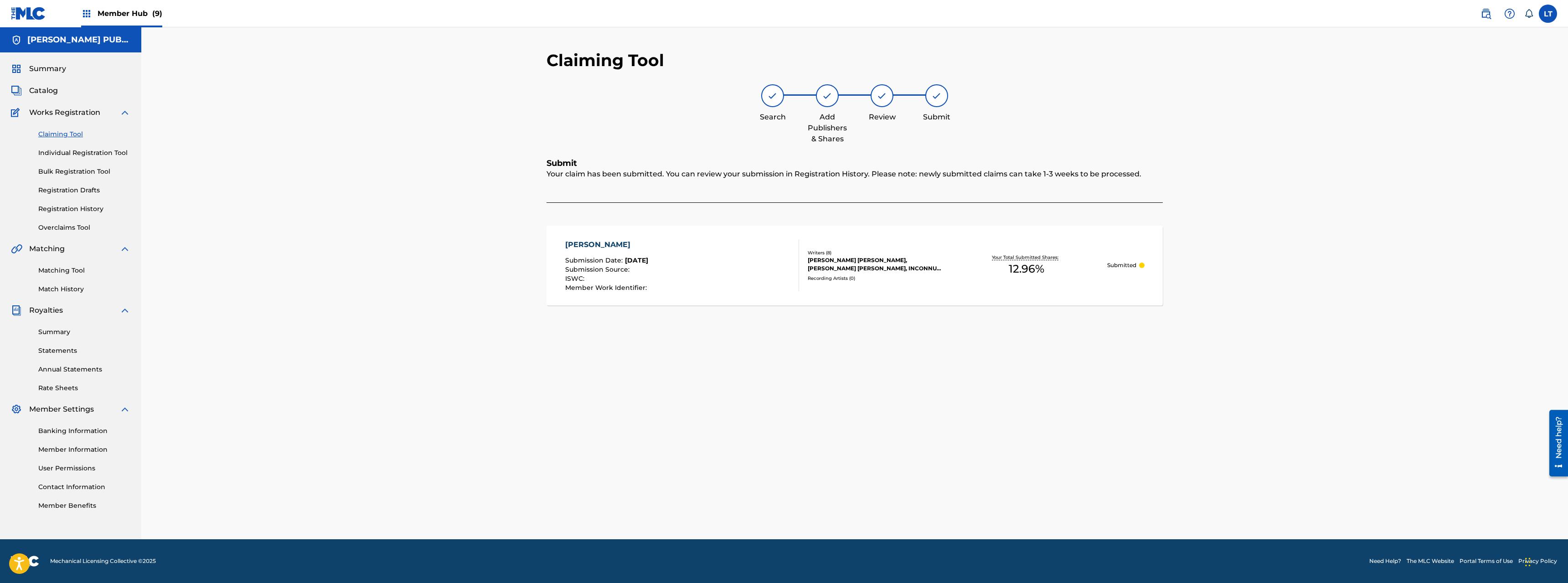
click at [67, 136] on link "Claiming Tool" at bounding box center [84, 134] width 92 height 9
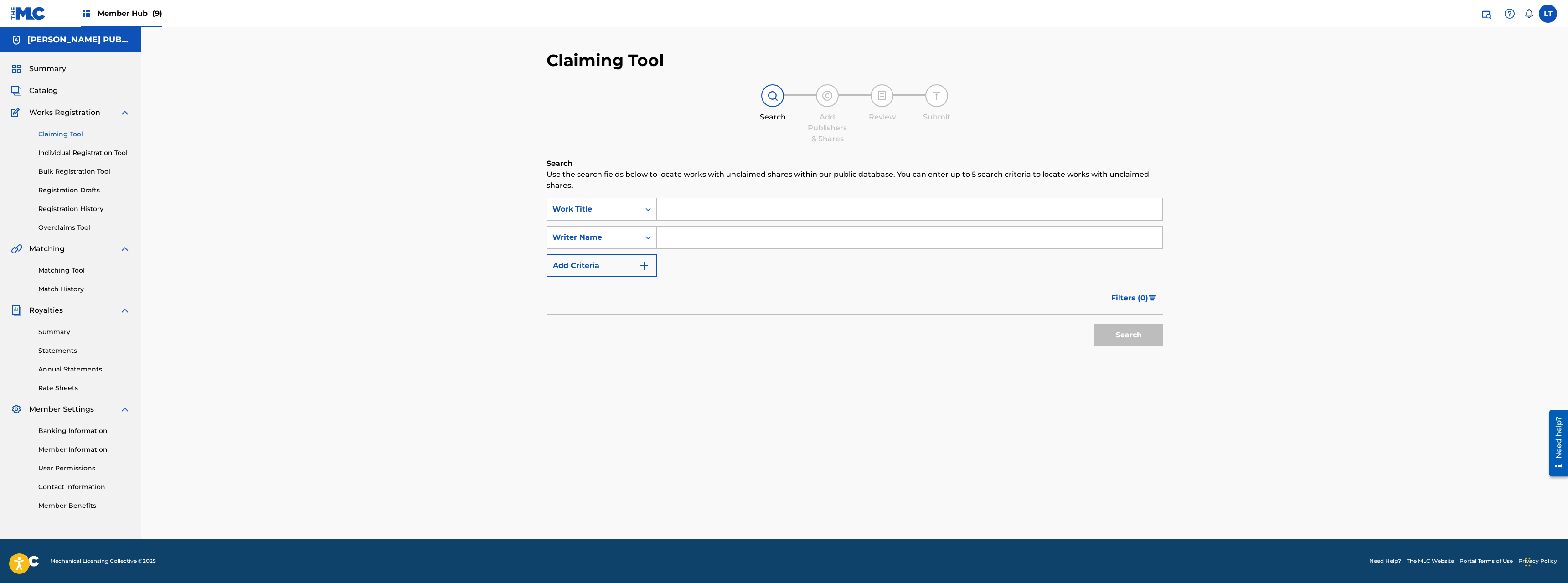
click at [710, 209] on input "Search Form" at bounding box center [910, 209] width 506 height 22
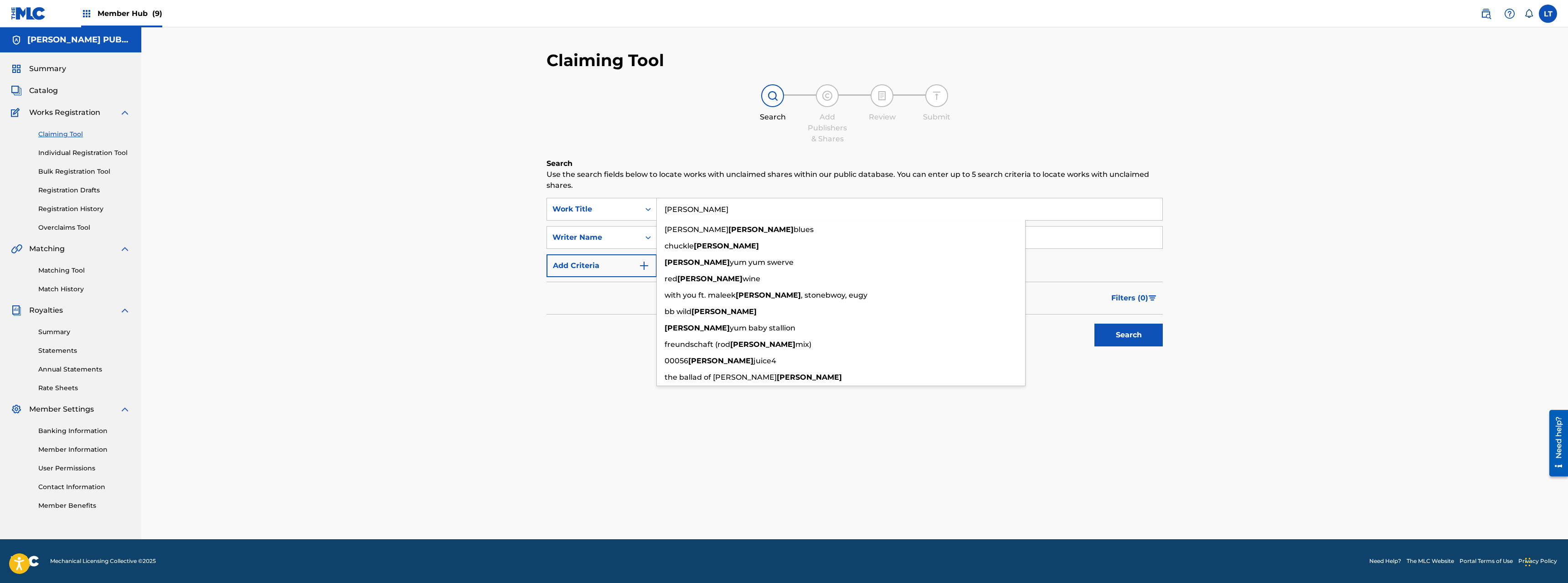
type input "[PERSON_NAME]"
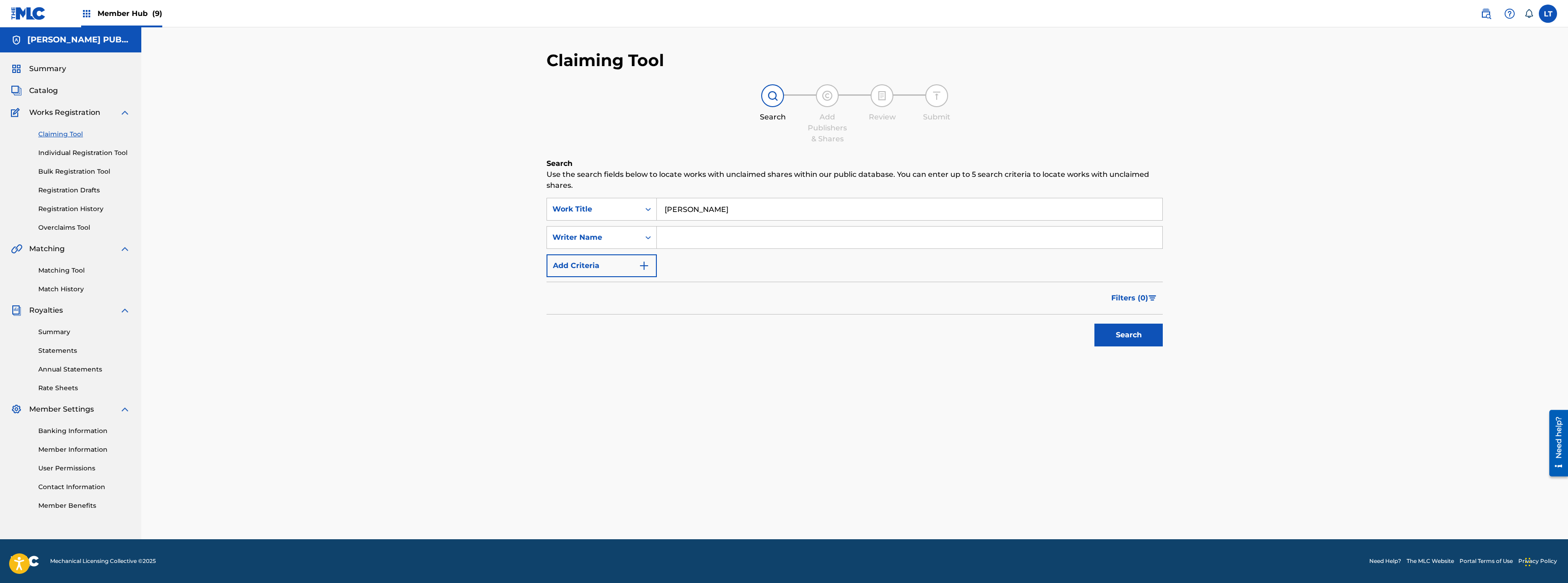
click at [689, 240] on input "Search Form" at bounding box center [910, 237] width 506 height 22
type input "[PERSON_NAME]"
click at [875, 324] on button "Search" at bounding box center [1129, 335] width 68 height 23
drag, startPoint x: 679, startPoint y: 208, endPoint x: 620, endPoint y: 201, distance: 59.4
click at [657, 201] on input "[PERSON_NAME]" at bounding box center [910, 209] width 506 height 22
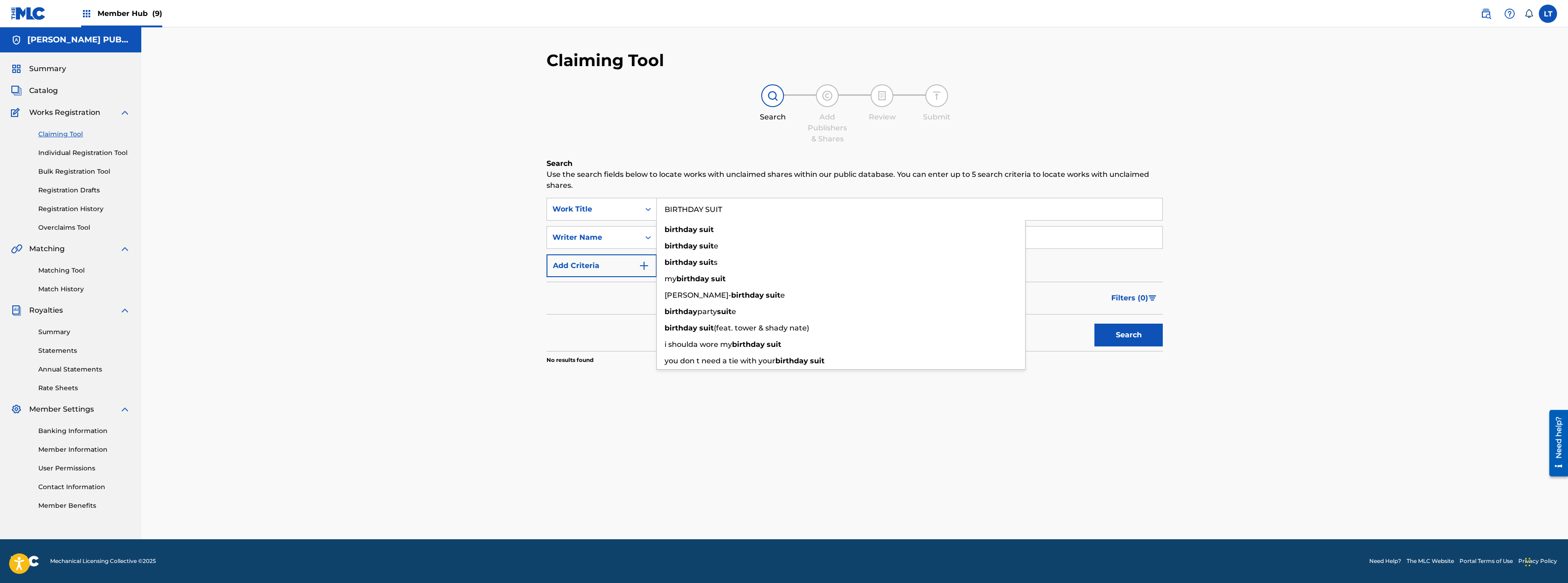
type input "BIRTHDAY SUIT"
click at [875, 324] on button "Search" at bounding box center [1129, 335] width 68 height 23
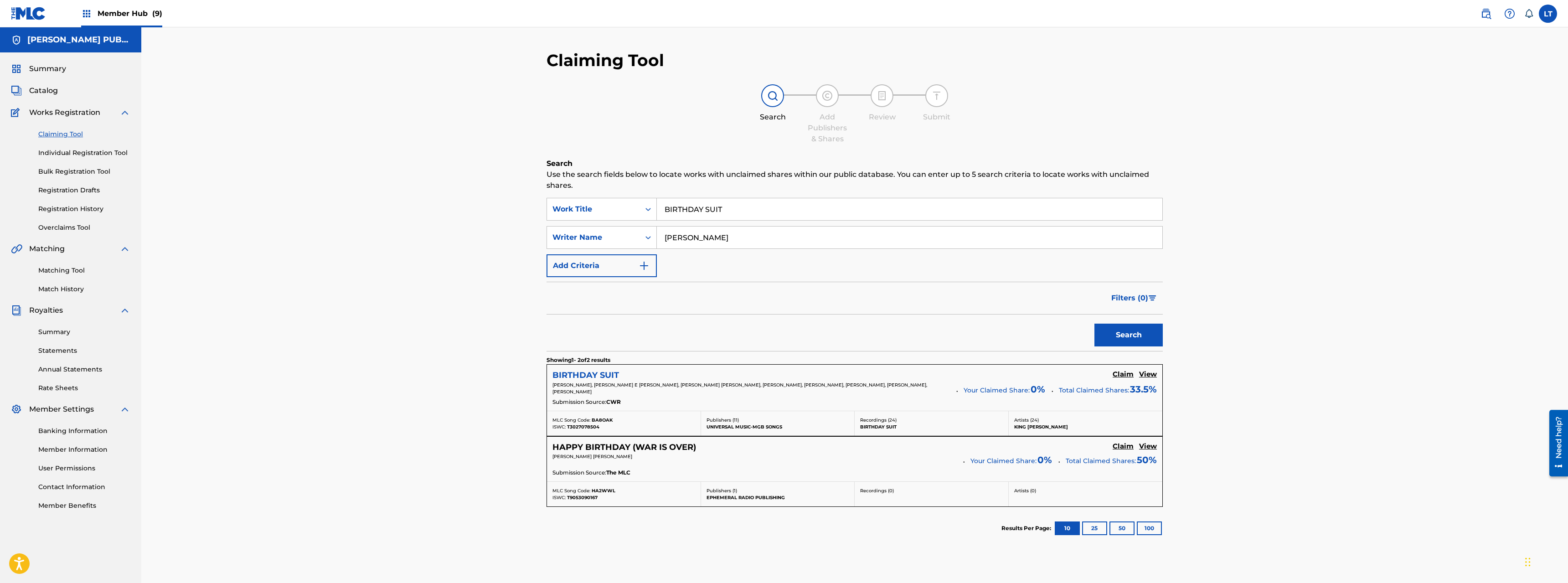
click at [588, 376] on h5 "BIRTHDAY SUIT" at bounding box center [586, 375] width 67 height 10
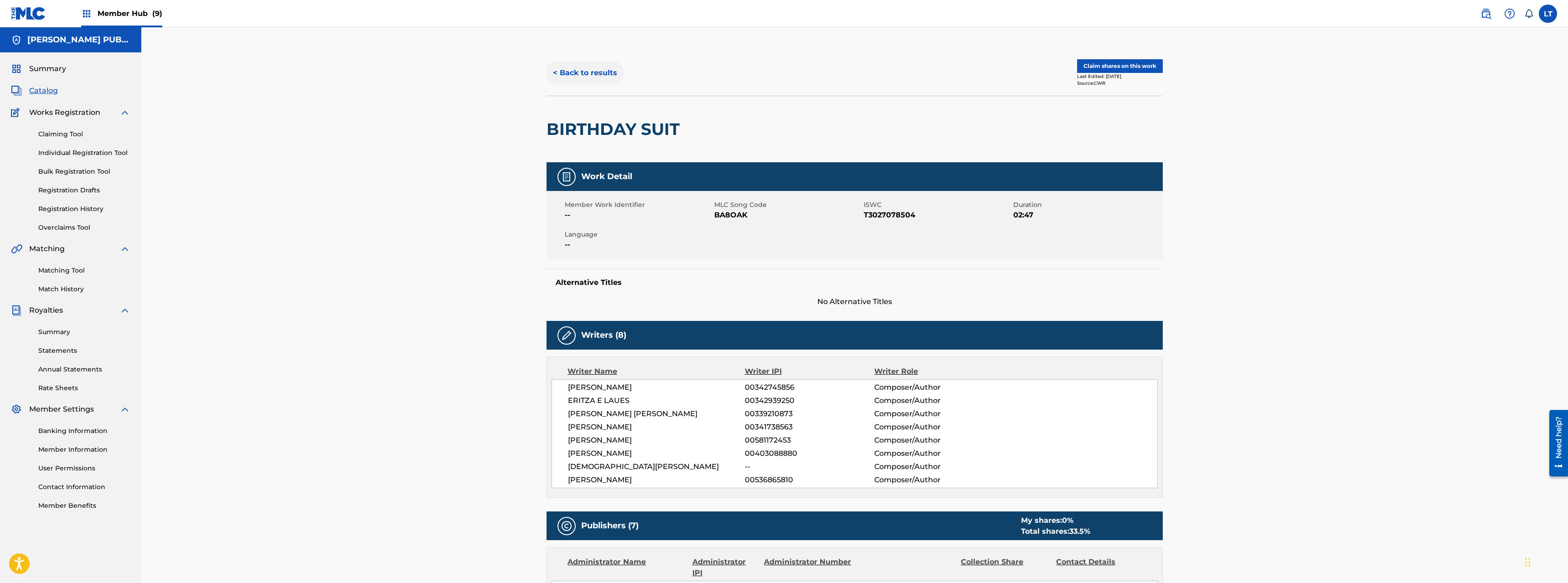
click at [588, 73] on button "< Back to results" at bounding box center [584, 72] width 77 height 23
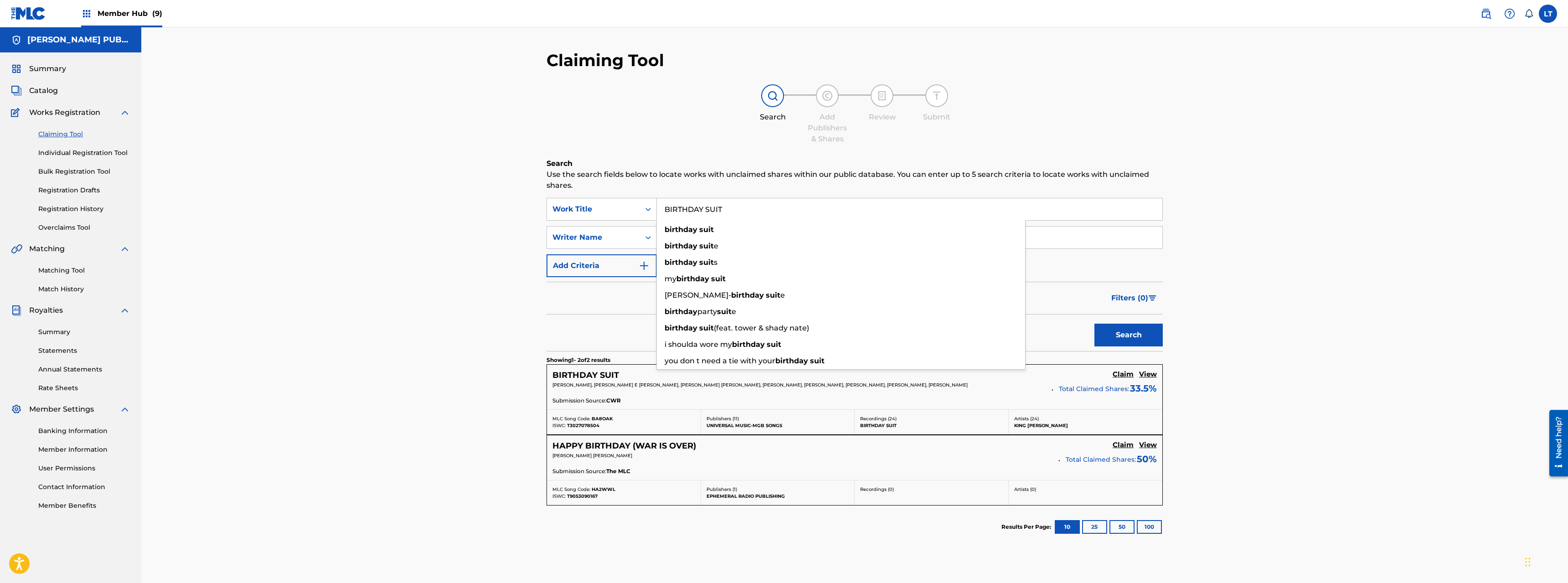
drag, startPoint x: 730, startPoint y: 210, endPoint x: 544, endPoint y: 200, distance: 186.3
click at [657, 200] on input "BIRTHDAY SUIT" at bounding box center [910, 209] width 506 height 22
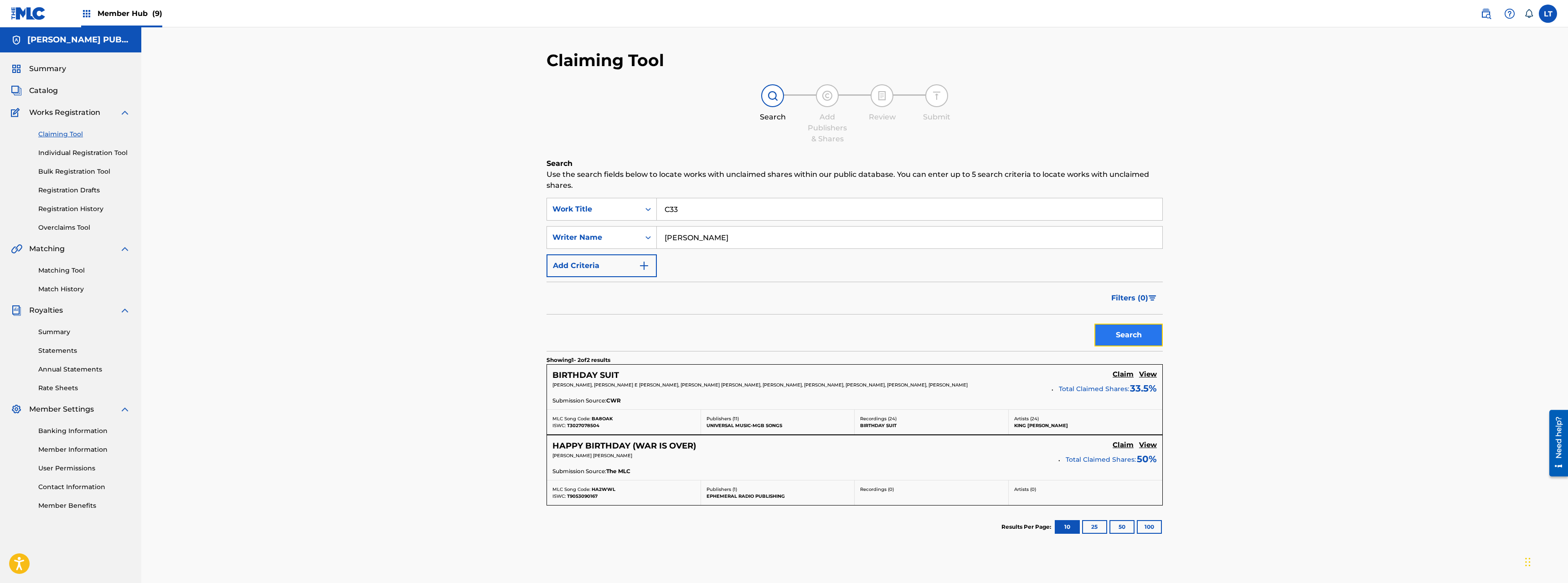
click at [875, 335] on button "Search" at bounding box center [1129, 335] width 68 height 23
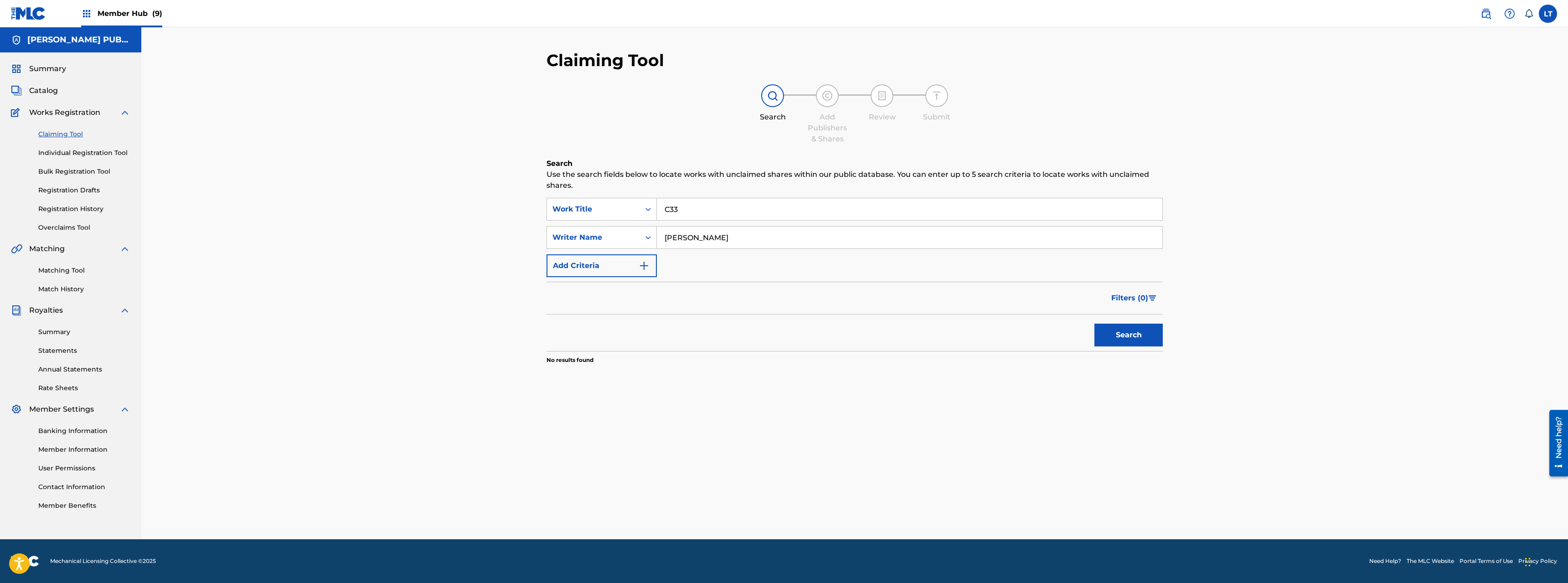
click at [699, 209] on input "C33" at bounding box center [910, 209] width 506 height 22
click at [875, 342] on button "Search" at bounding box center [1129, 335] width 68 height 23
drag, startPoint x: 672, startPoint y: 211, endPoint x: 651, endPoint y: 211, distance: 21.0
click at [657, 211] on input "C3" at bounding box center [910, 209] width 506 height 22
paste input "SHY GLIZZT TYPE2 DAME"
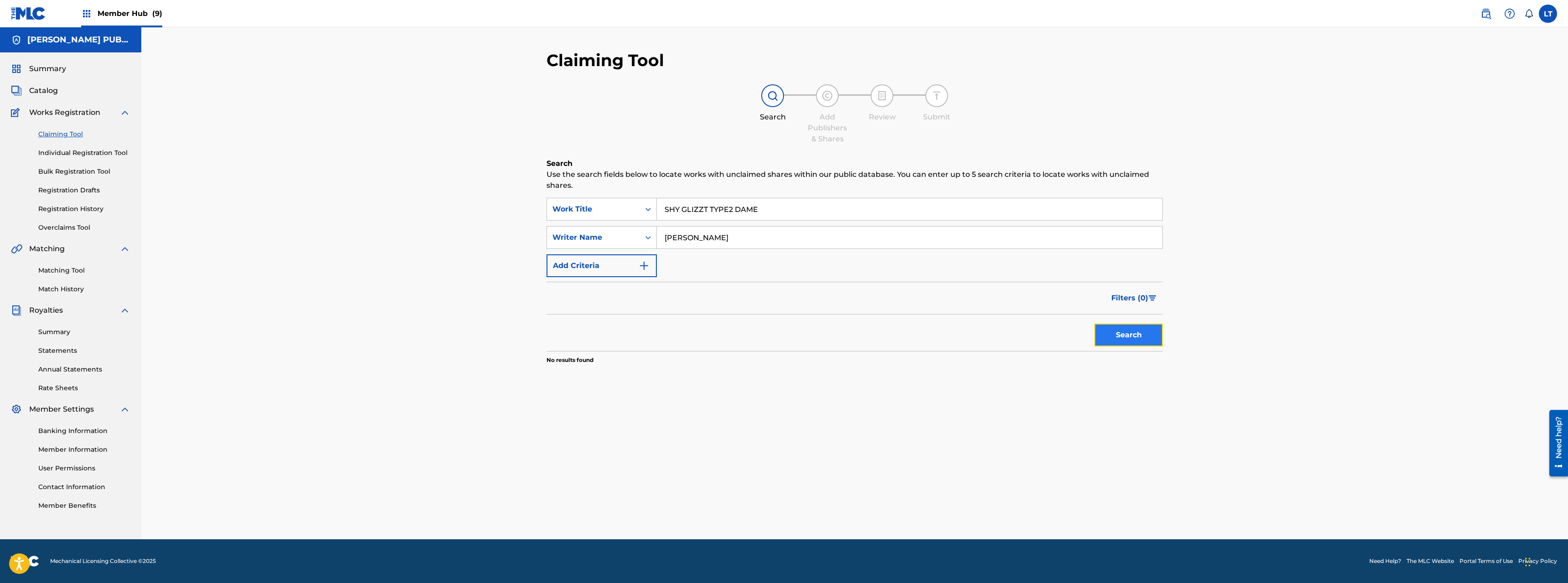
click at [875, 336] on button "Search" at bounding box center [1129, 335] width 68 height 23
drag, startPoint x: 710, startPoint y: 209, endPoint x: 816, endPoint y: 216, distance: 106.2
click at [816, 216] on input "SHY GLIZZT TYPE2 DAME" at bounding box center [910, 209] width 506 height 22
click at [875, 337] on button "Search" at bounding box center [1129, 335] width 68 height 23
drag, startPoint x: 720, startPoint y: 209, endPoint x: 633, endPoint y: 212, distance: 87.1
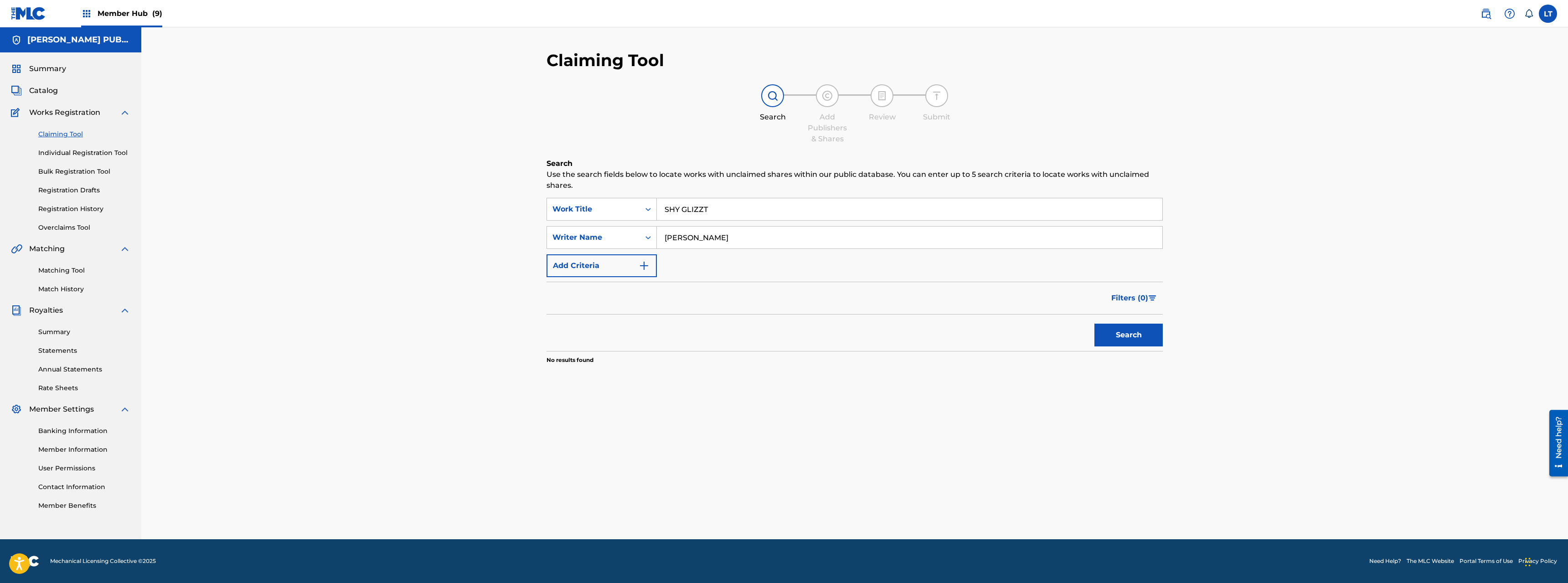
click at [657, 212] on input "SHY GLIZZT" at bounding box center [910, 209] width 506 height 22
paste input "C3C3"
click at [875, 340] on button "Search" at bounding box center [1129, 335] width 68 height 23
drag, startPoint x: 647, startPoint y: 203, endPoint x: 624, endPoint y: 198, distance: 23.5
click at [657, 199] on input "C3C3" at bounding box center [910, 209] width 506 height 22
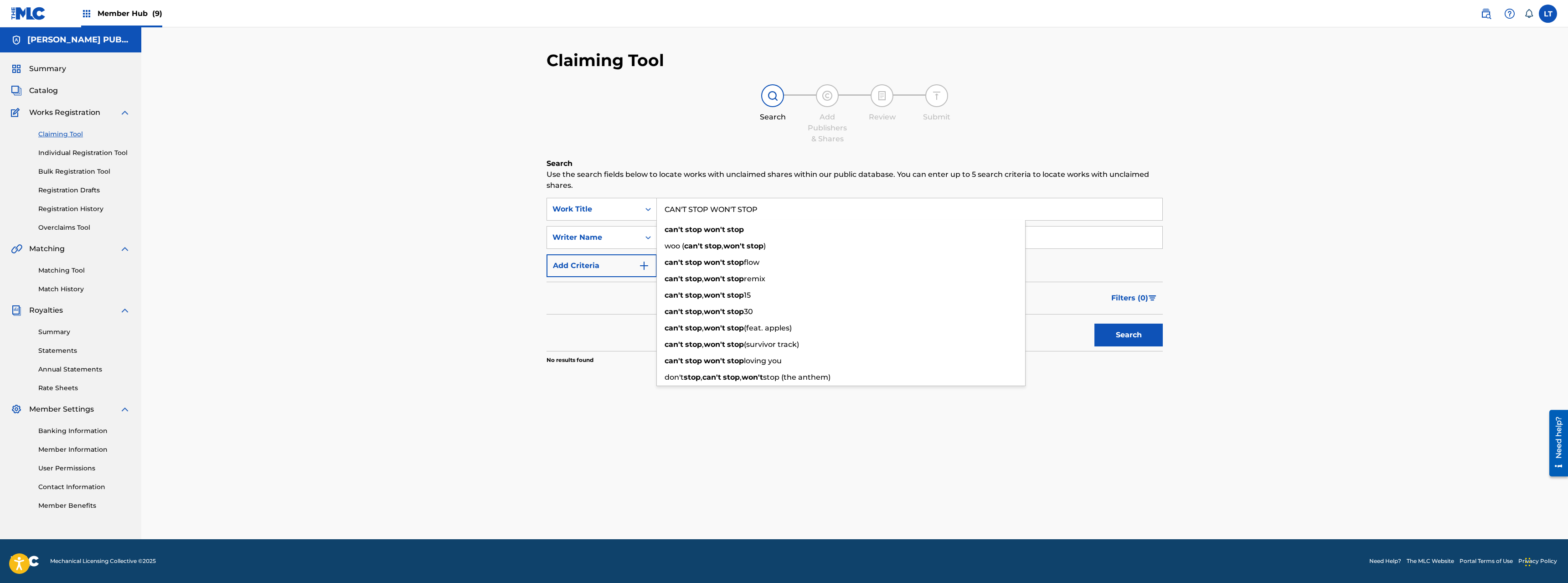
click at [875, 324] on button "Search" at bounding box center [1129, 335] width 68 height 23
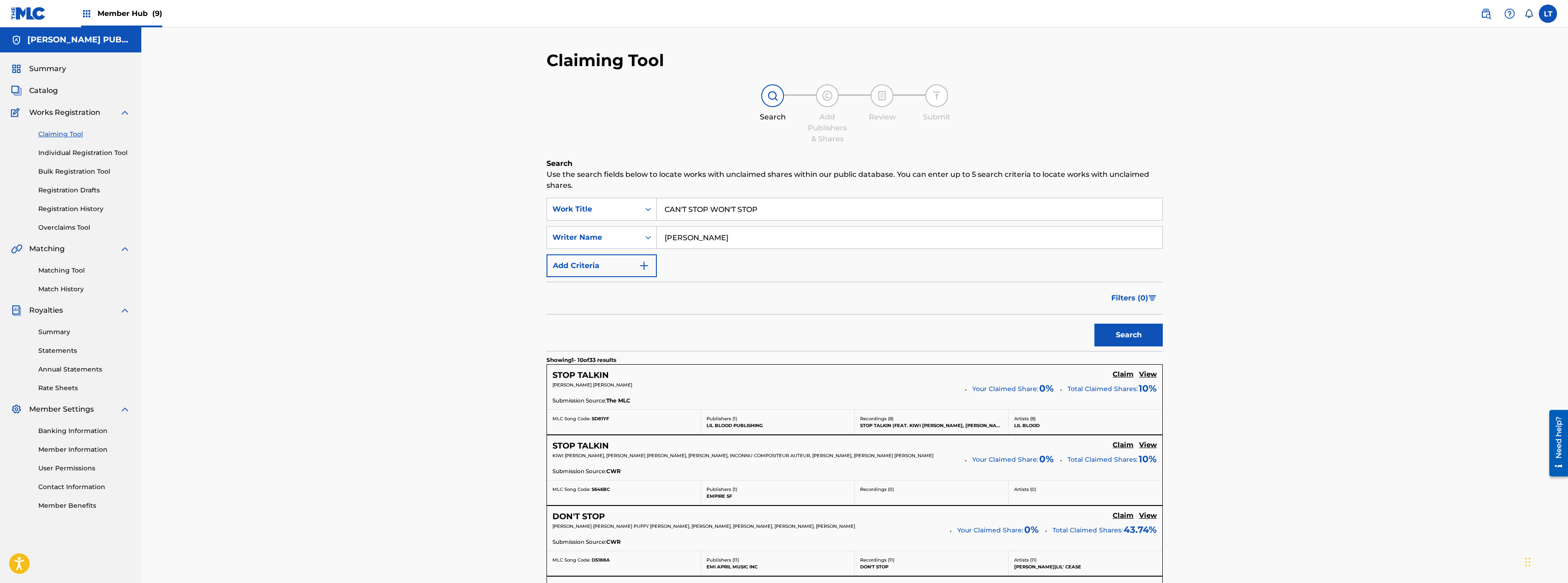
drag, startPoint x: 774, startPoint y: 206, endPoint x: 459, endPoint y: 174, distance: 316.6
click at [657, 198] on input "CAN'T STOP WON'T STOP" at bounding box center [910, 209] width 506 height 22
click at [875, 324] on button "Search" at bounding box center [1129, 335] width 68 height 23
drag, startPoint x: 765, startPoint y: 202, endPoint x: 620, endPoint y: 206, distance: 145.1
click at [657, 206] on input "CANT STOP WONT STOP" at bounding box center [910, 209] width 506 height 22
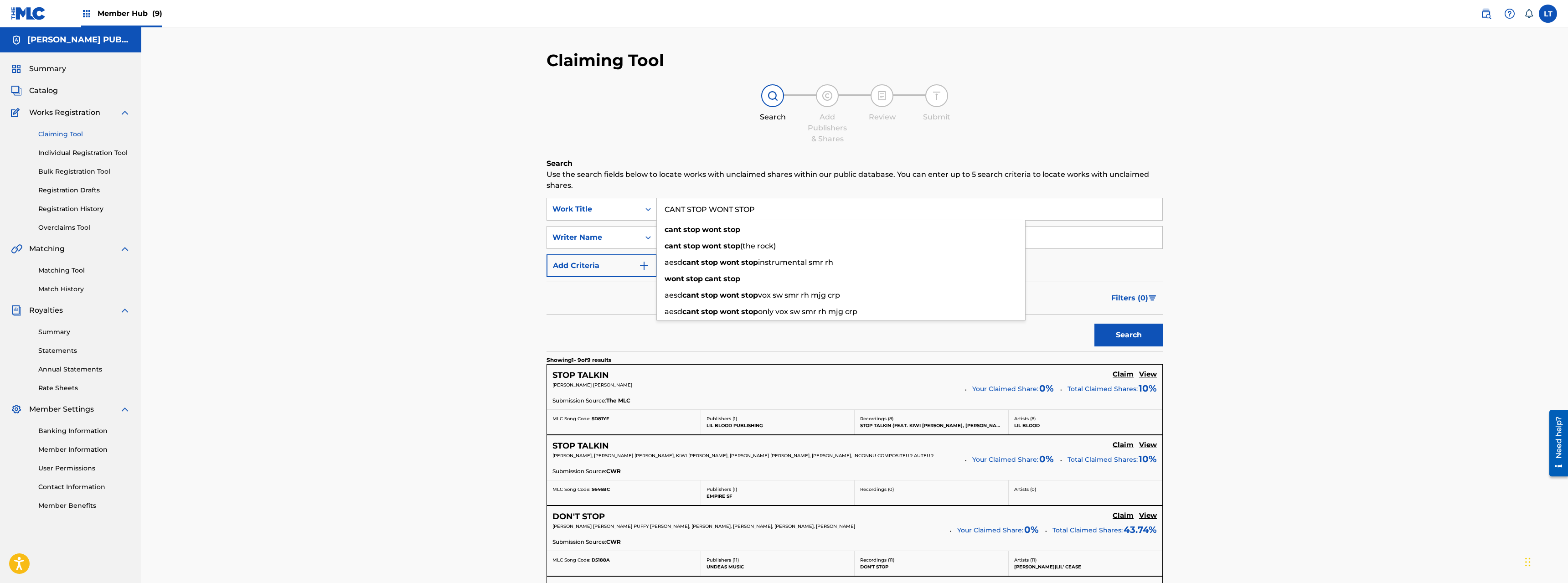
paste input "YN ANTHEM"
type input "CYN ANTHEM"
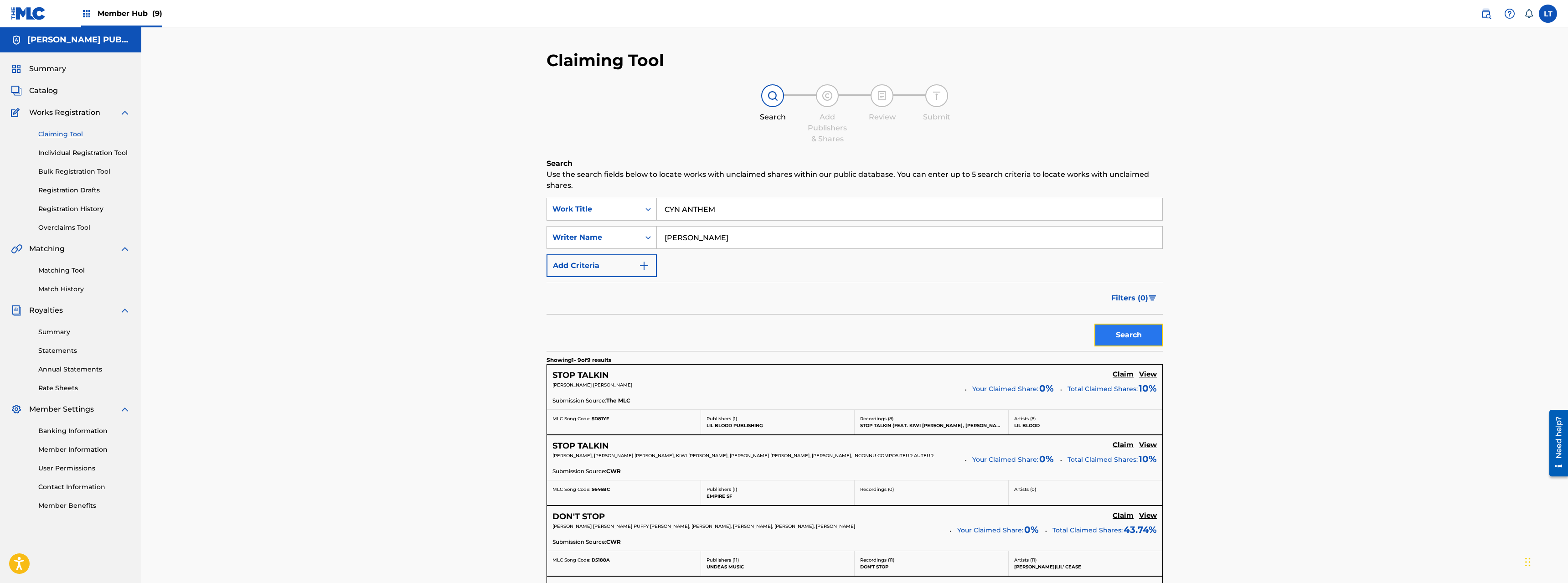
click at [875, 343] on button "Search" at bounding box center [1129, 335] width 68 height 23
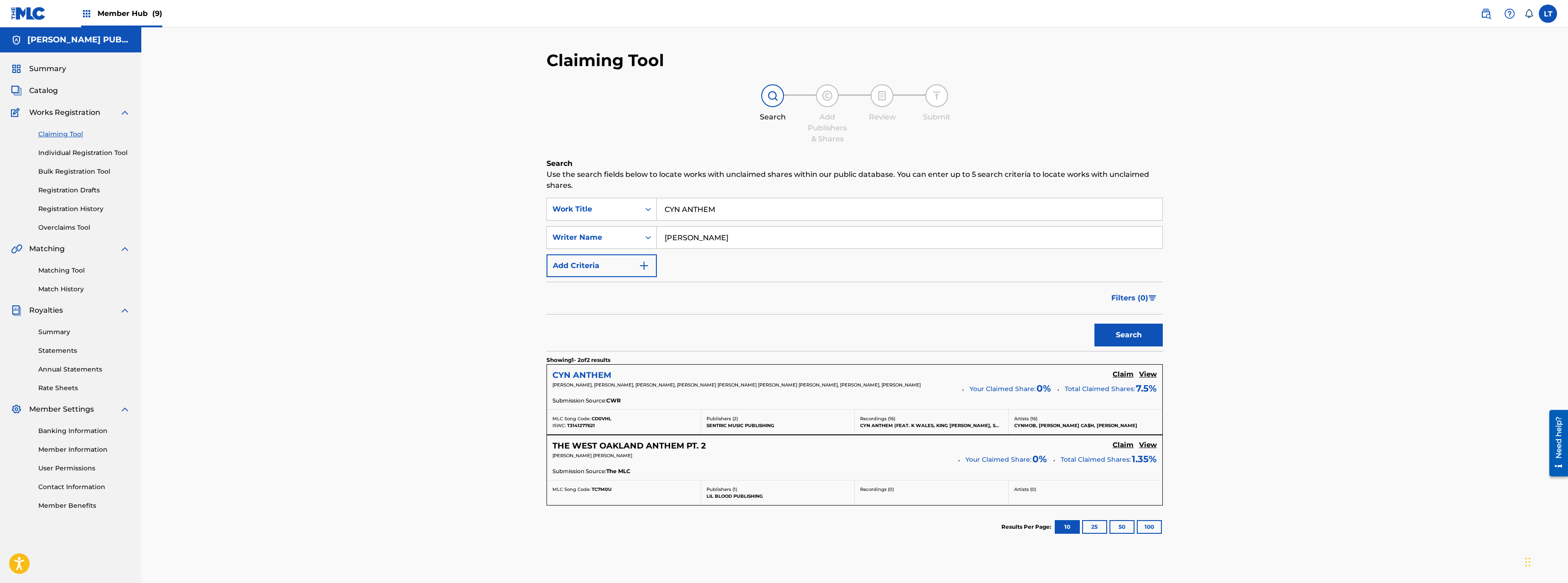
click at [590, 373] on h5 "CYN ANTHEM" at bounding box center [582, 375] width 59 height 10
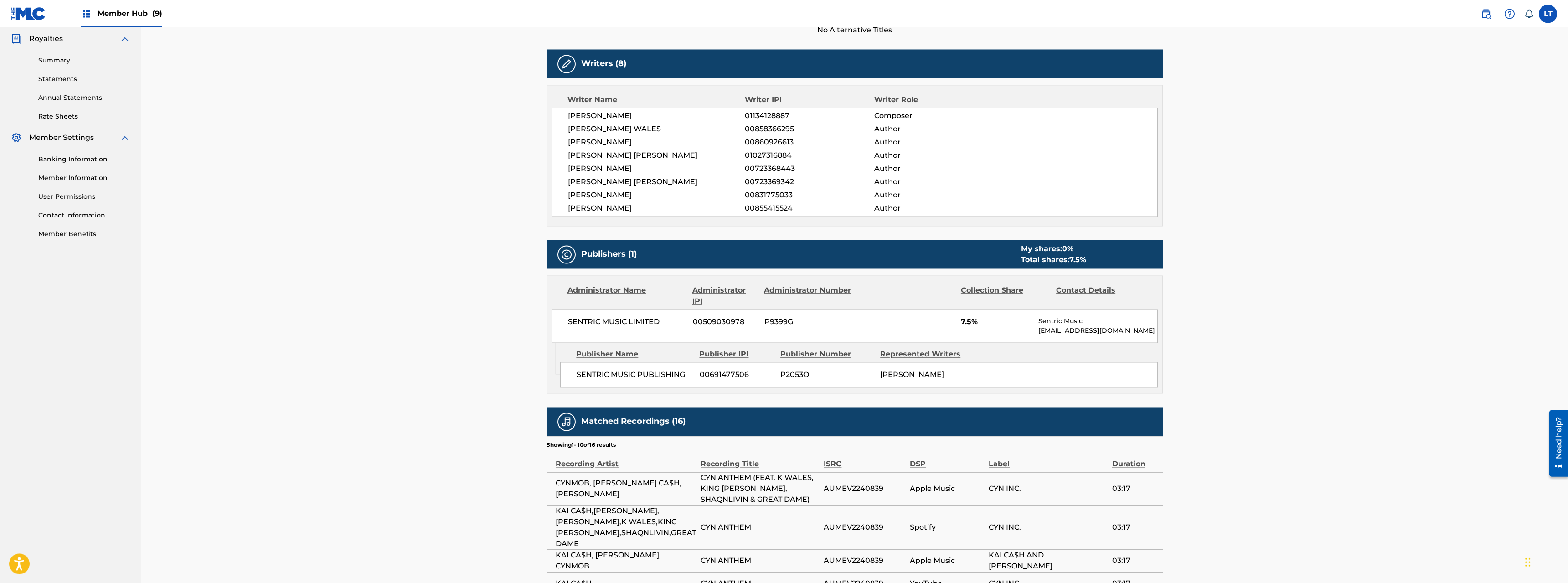
scroll to position [279, 0]
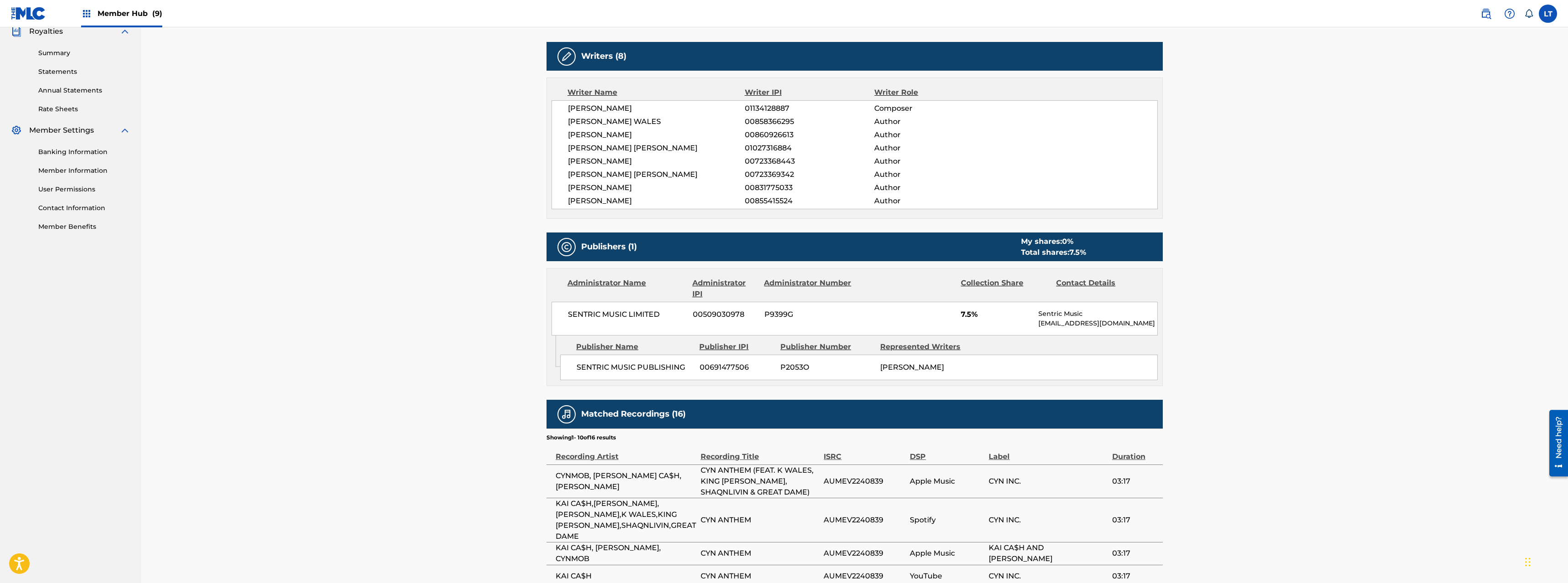
click at [433, 419] on div "< Back to results Claim shares on this work Last Edited: [DATE] Source: CWR CYN…" at bounding box center [855, 314] width 1427 height 1133
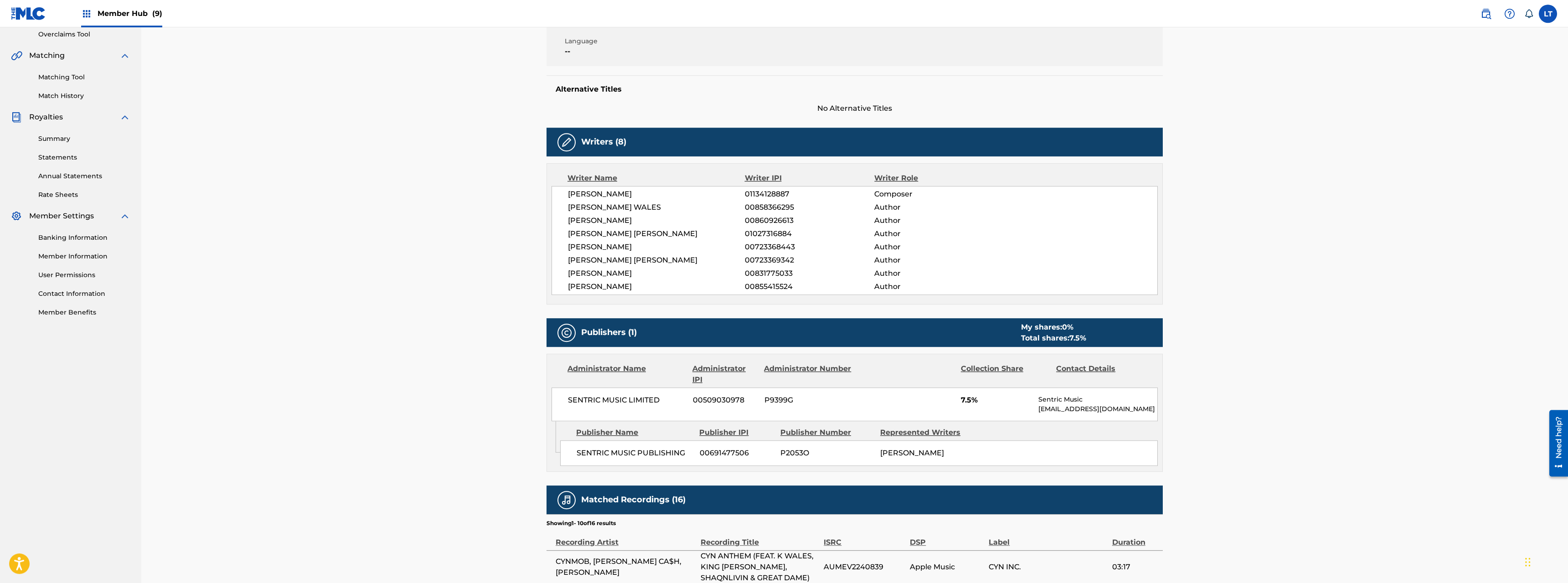
scroll to position [0, 0]
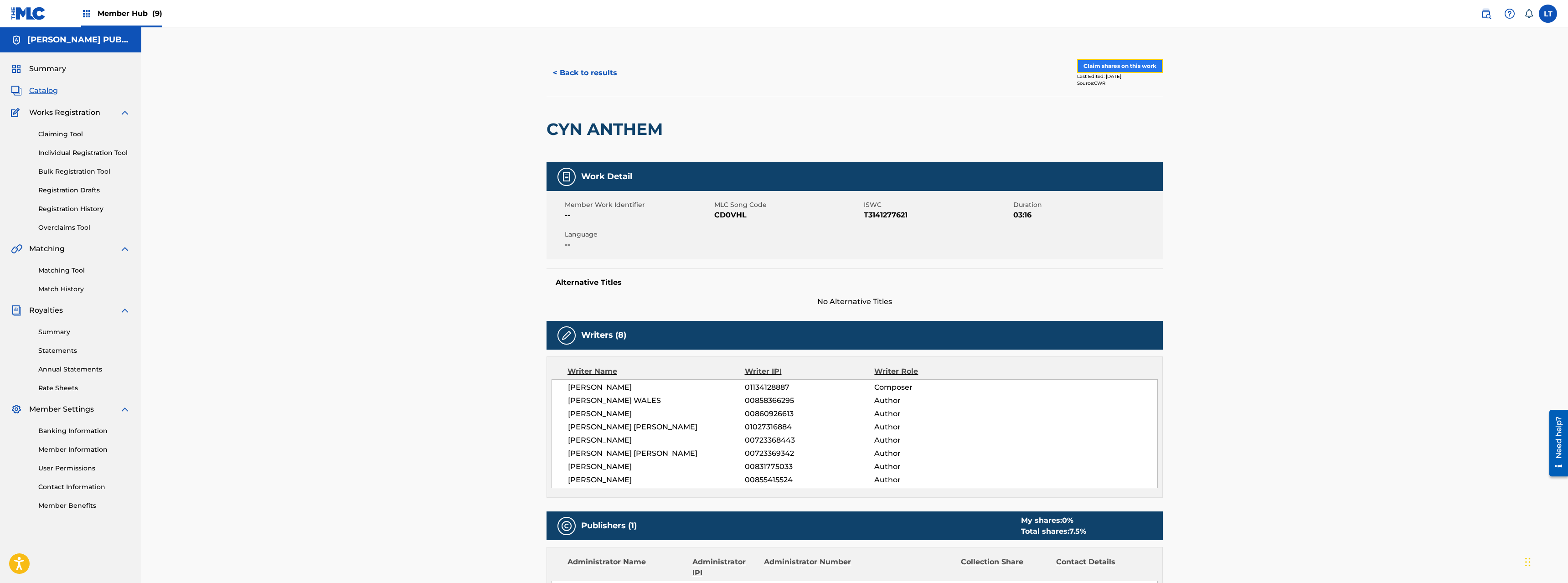
click at [875, 64] on button "Claim shares on this work" at bounding box center [1120, 66] width 86 height 14
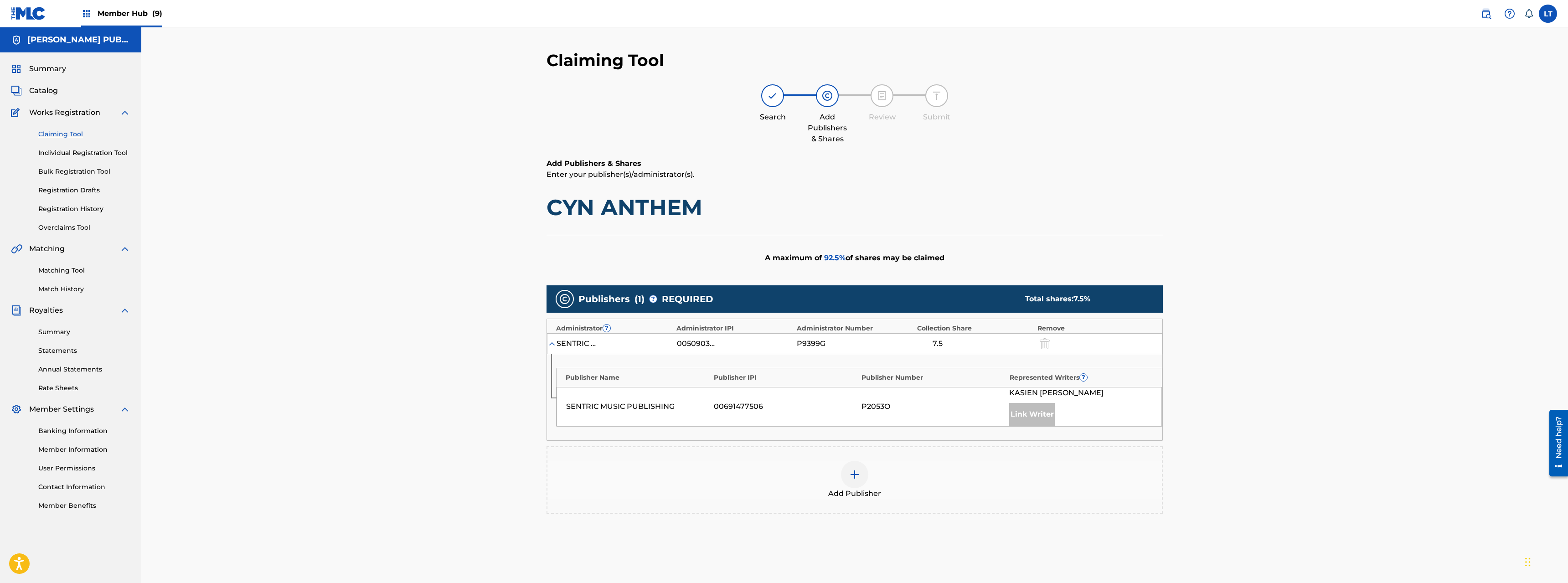
click at [855, 419] on img at bounding box center [855, 475] width 11 height 11
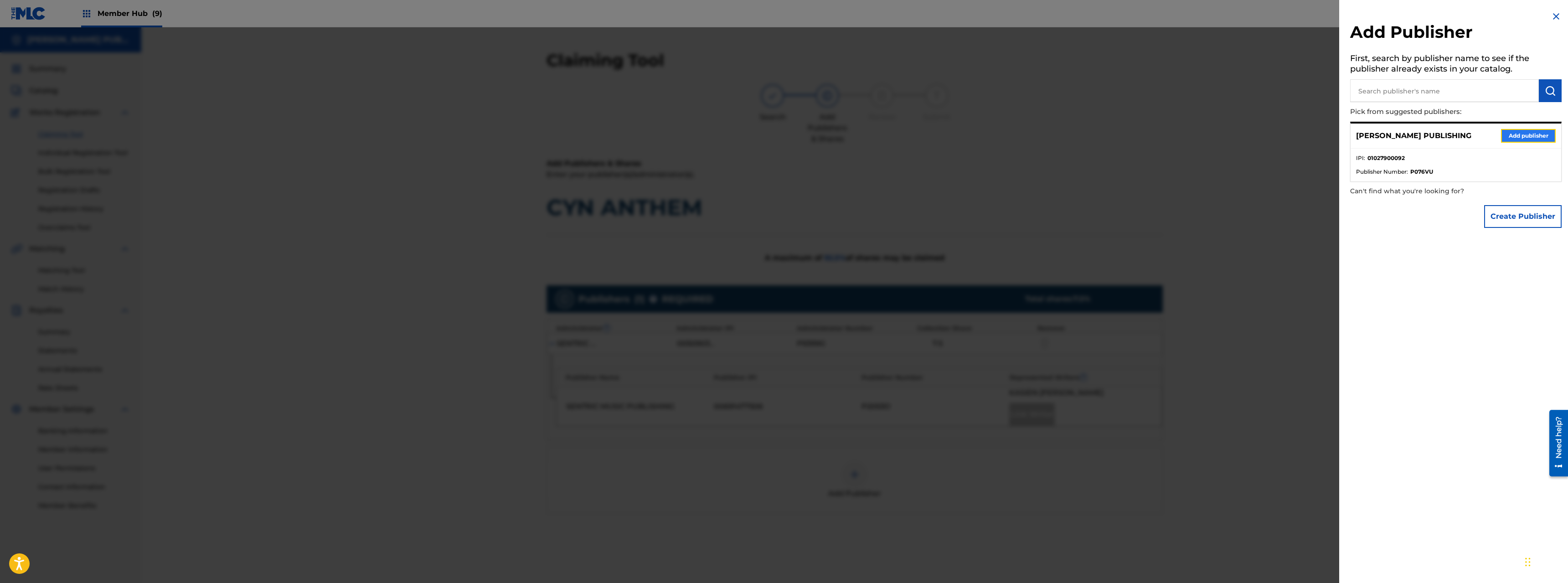
click at [875, 134] on button "Add publisher" at bounding box center [1528, 136] width 54 height 14
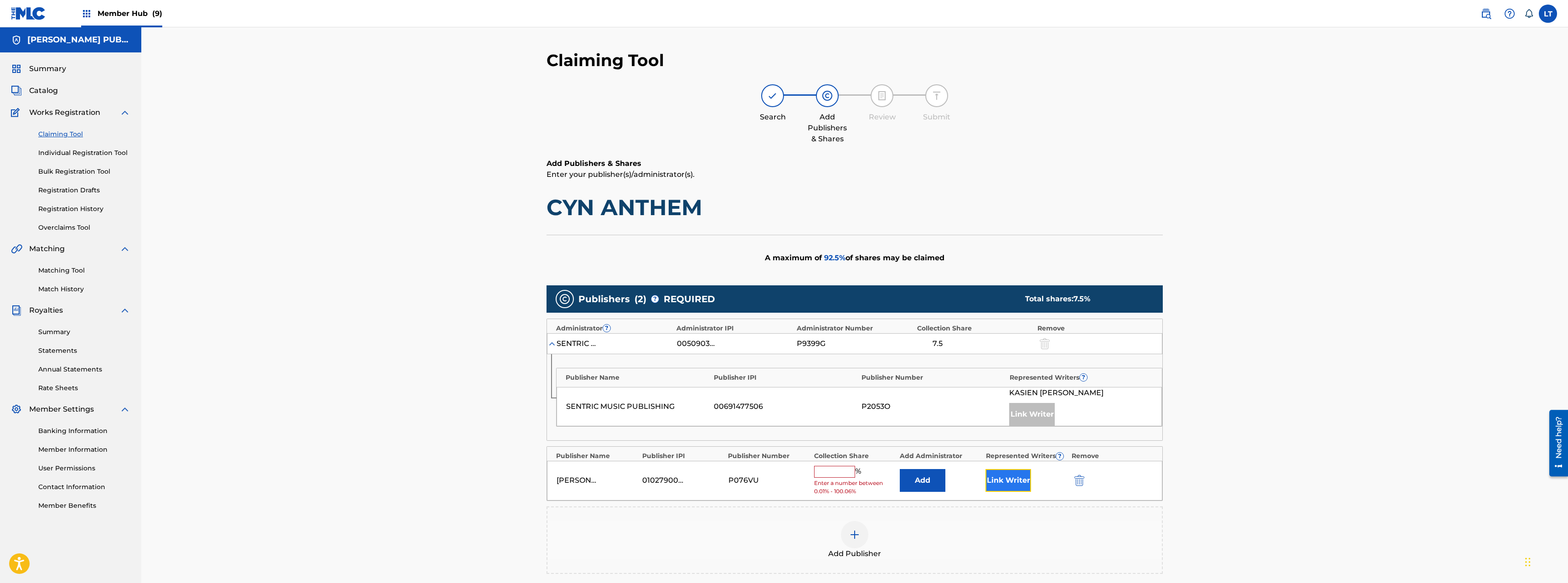
click at [875, 419] on button "Link Writer" at bounding box center [1009, 480] width 46 height 23
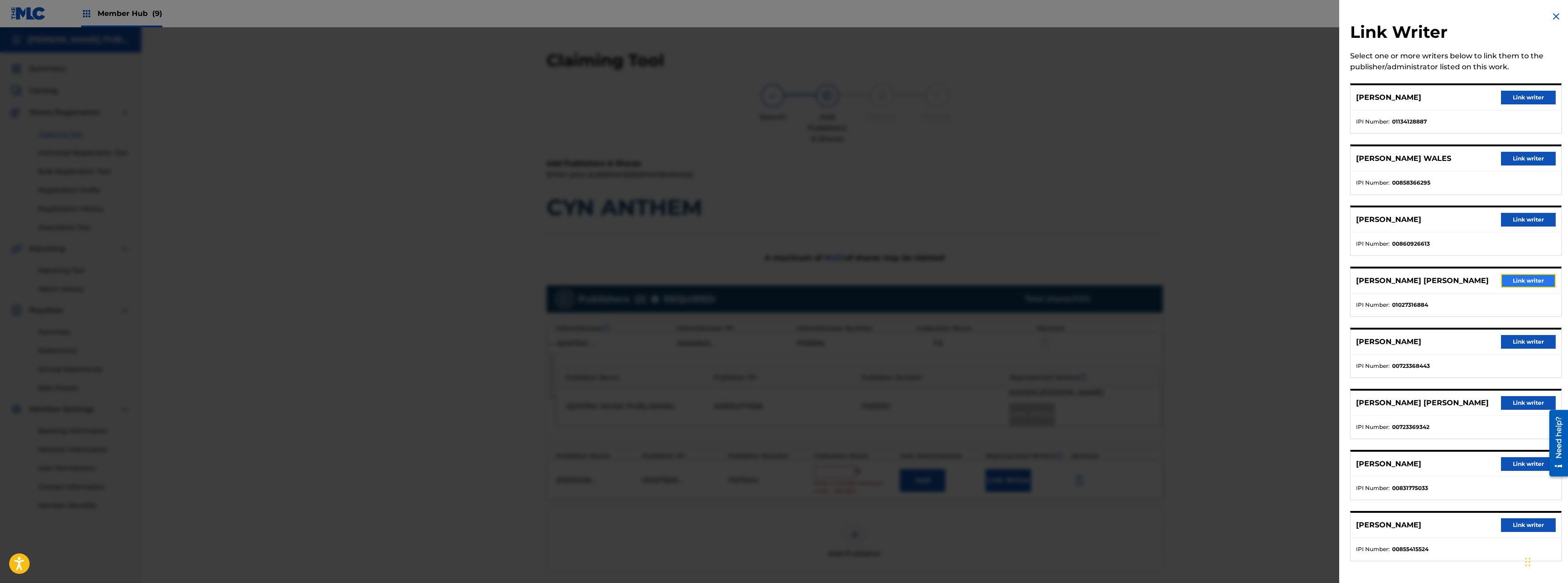
click at [875, 280] on button "Link writer" at bounding box center [1528, 281] width 54 height 14
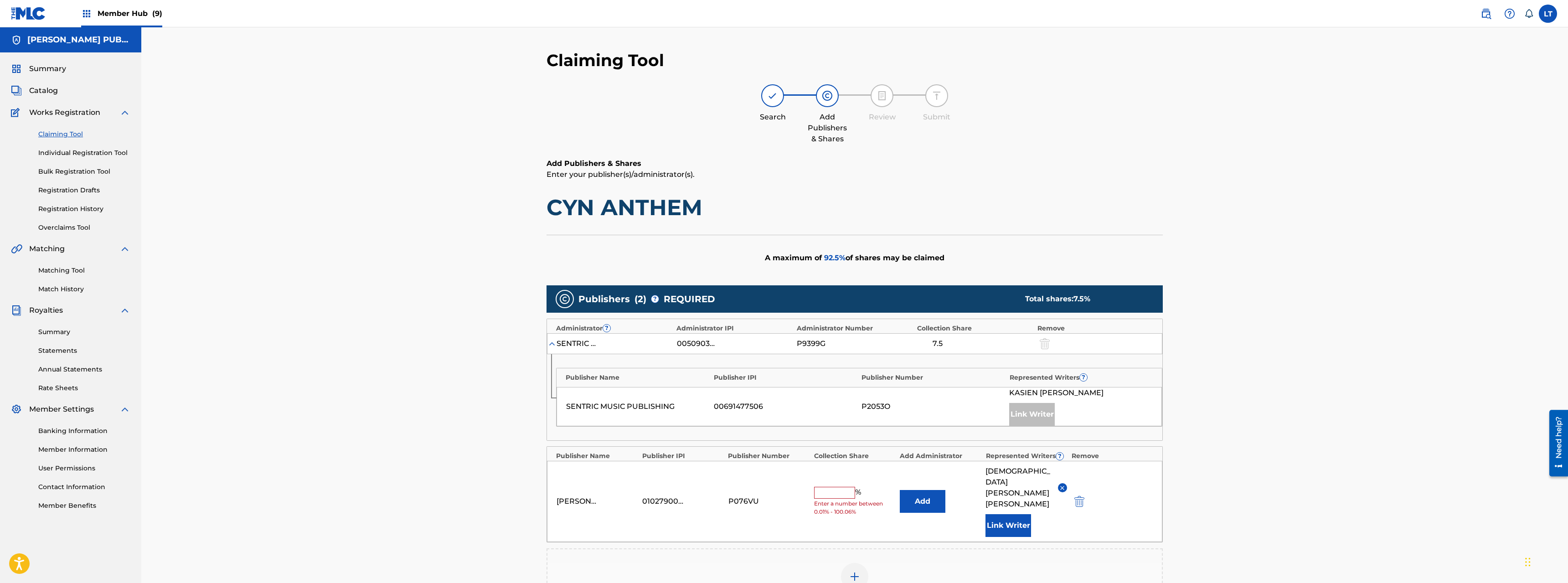
click at [832, 419] on input "text" at bounding box center [834, 493] width 41 height 12
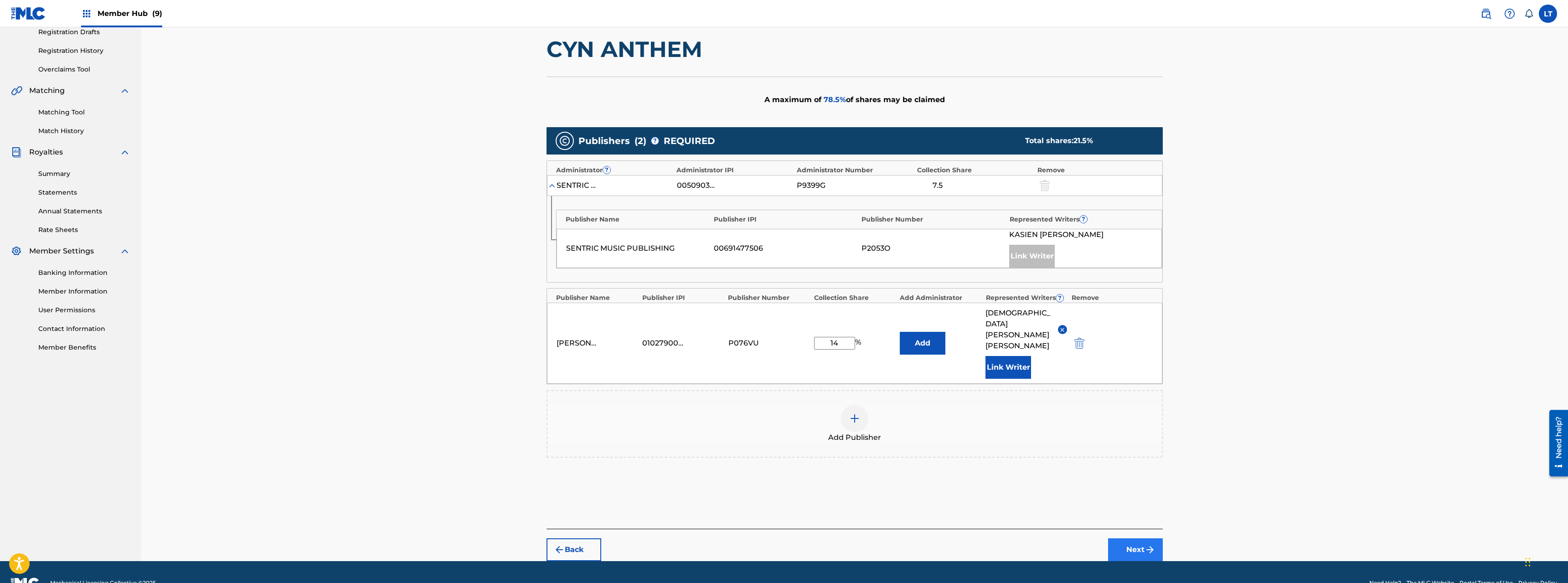
type input "14"
click at [875, 419] on button "Next" at bounding box center [1135, 550] width 54 height 23
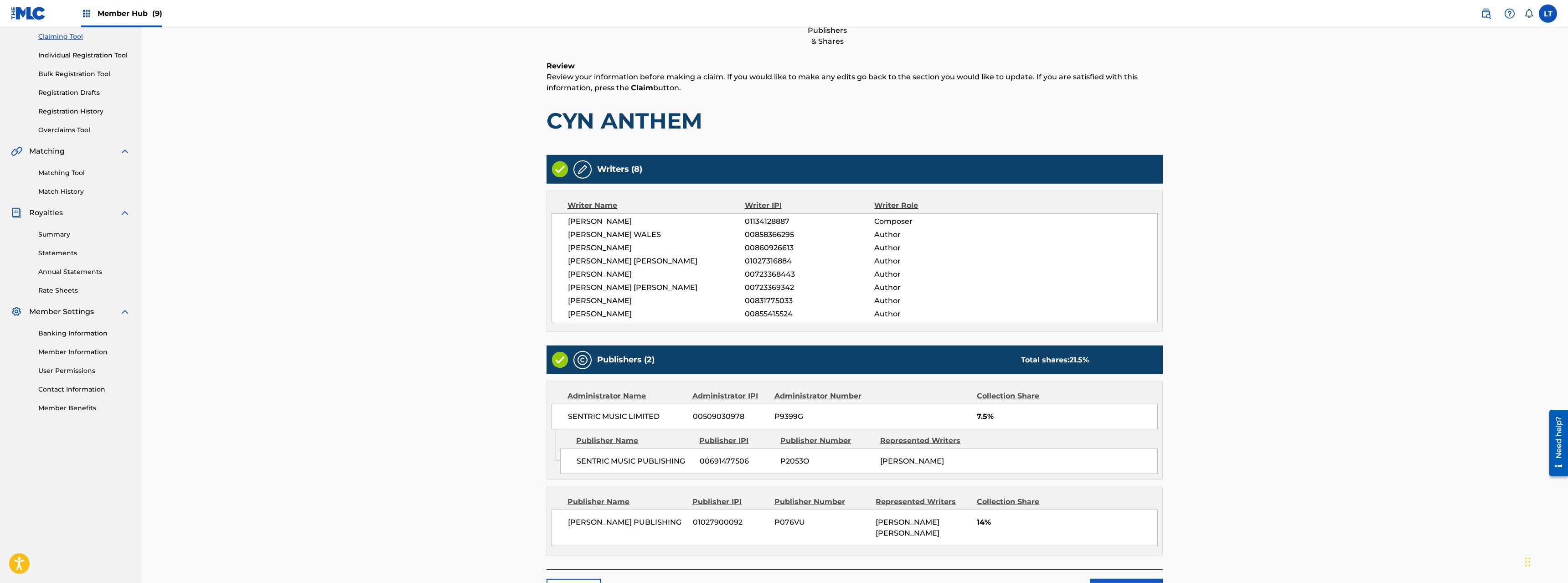
scroll to position [160, 0]
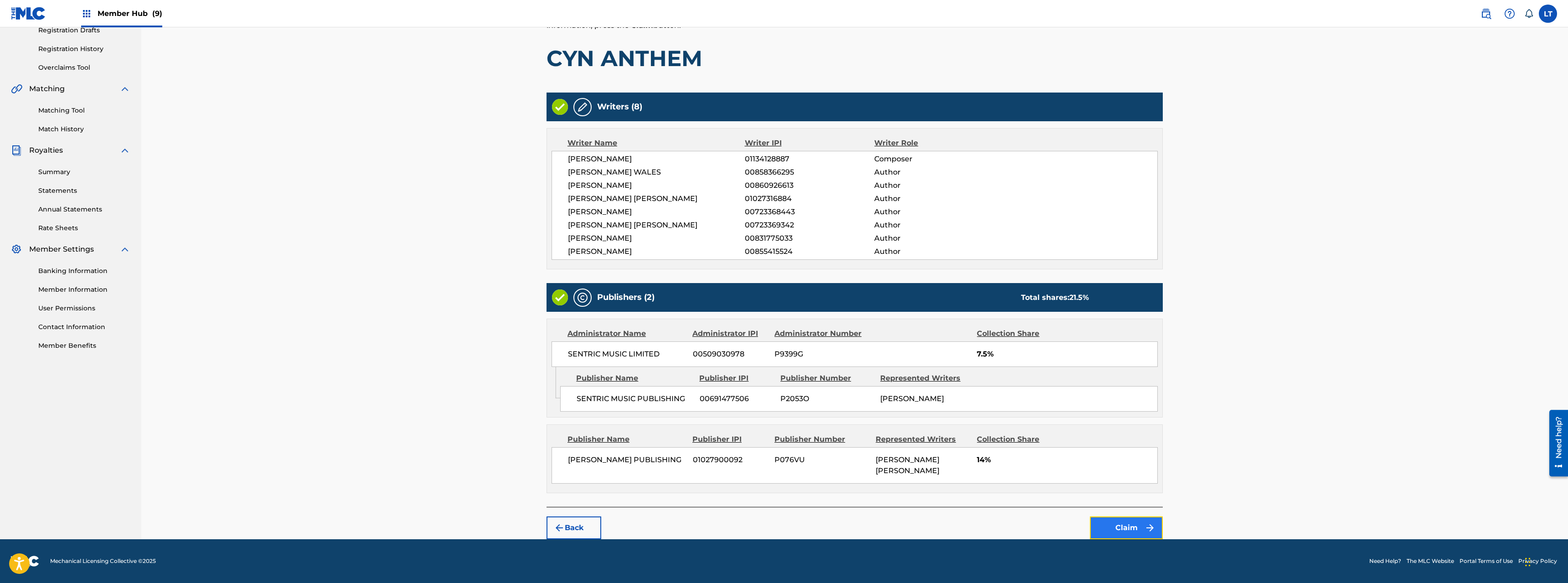
click at [875, 419] on button "Claim" at bounding box center [1127, 528] width 73 height 23
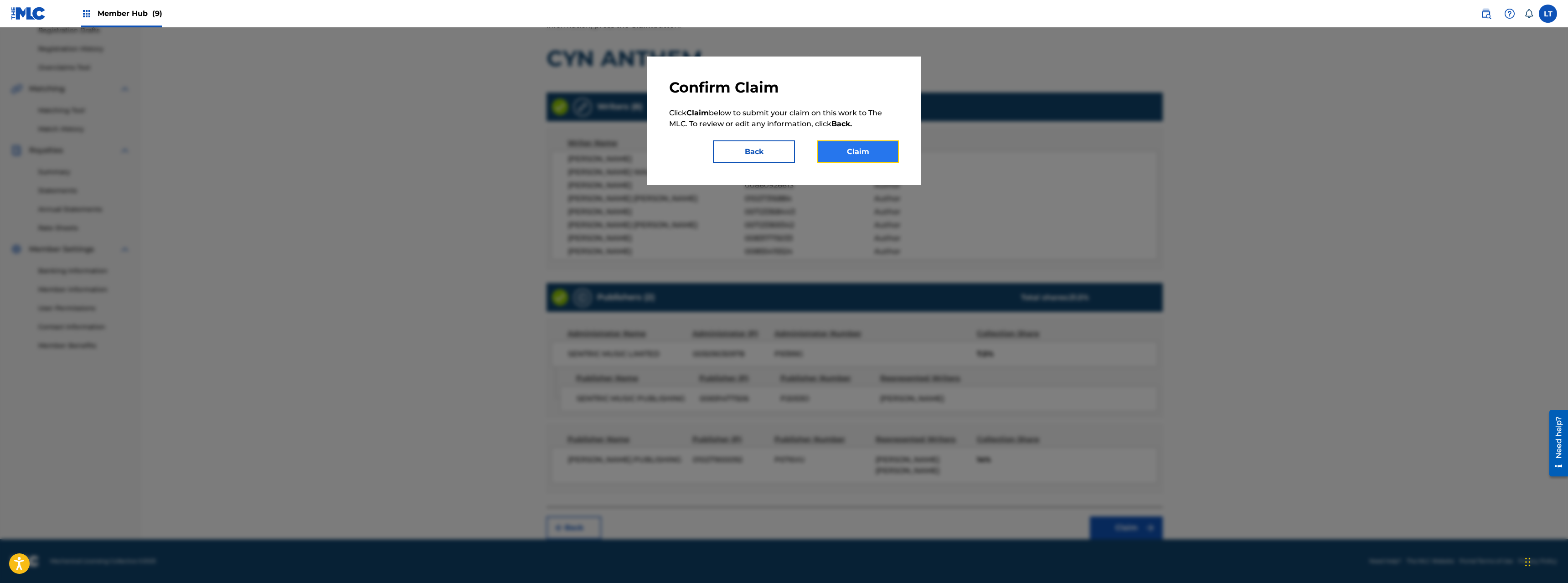
click at [868, 149] on button "Claim" at bounding box center [858, 151] width 82 height 23
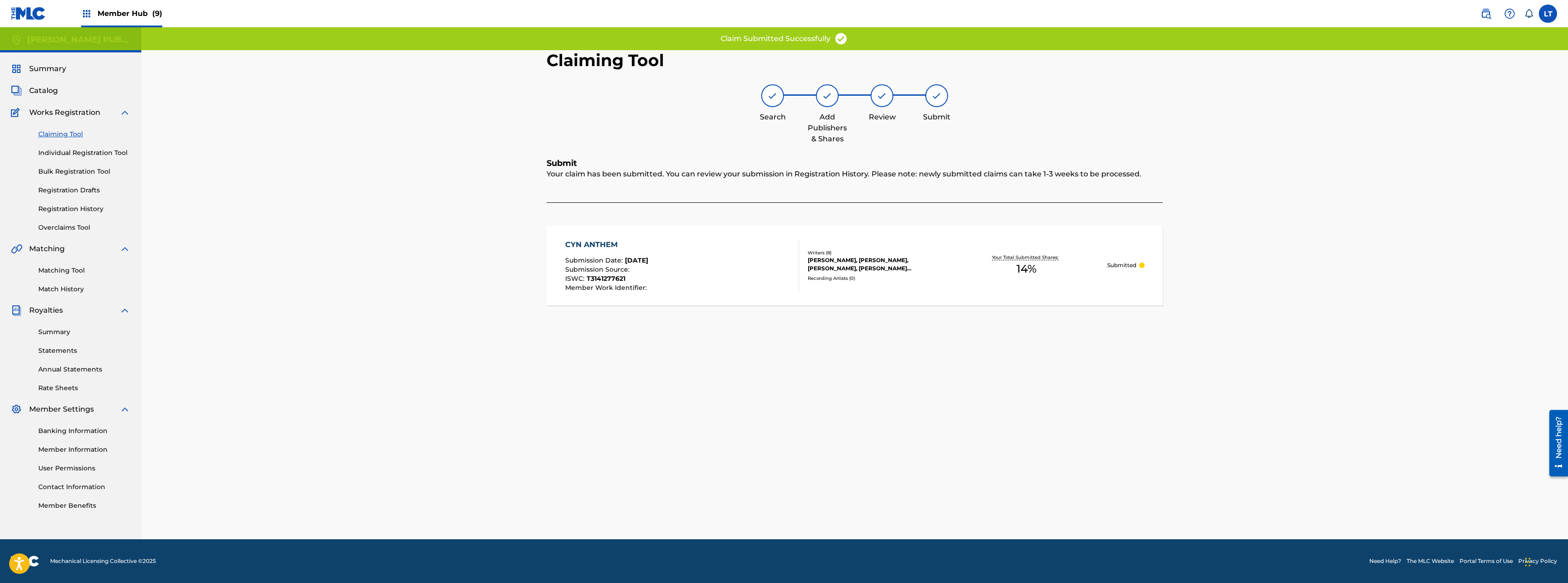
scroll to position [0, 0]
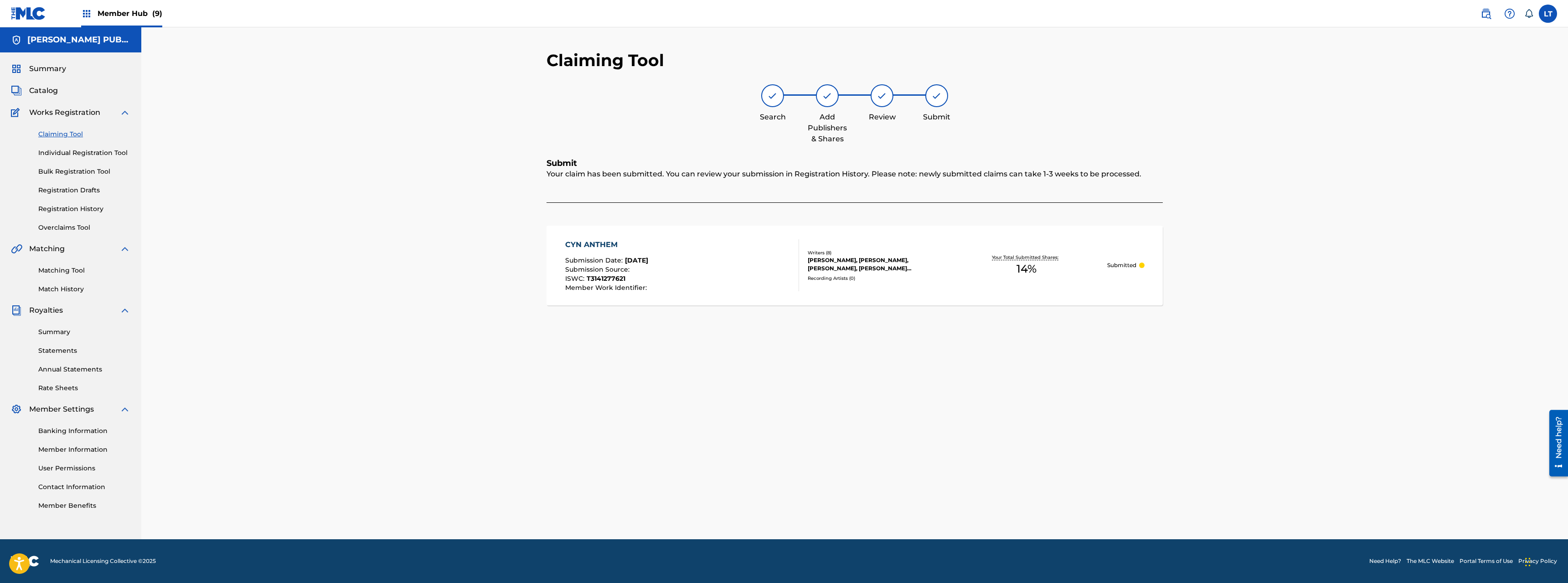
click at [63, 135] on link "Claiming Tool" at bounding box center [84, 134] width 92 height 9
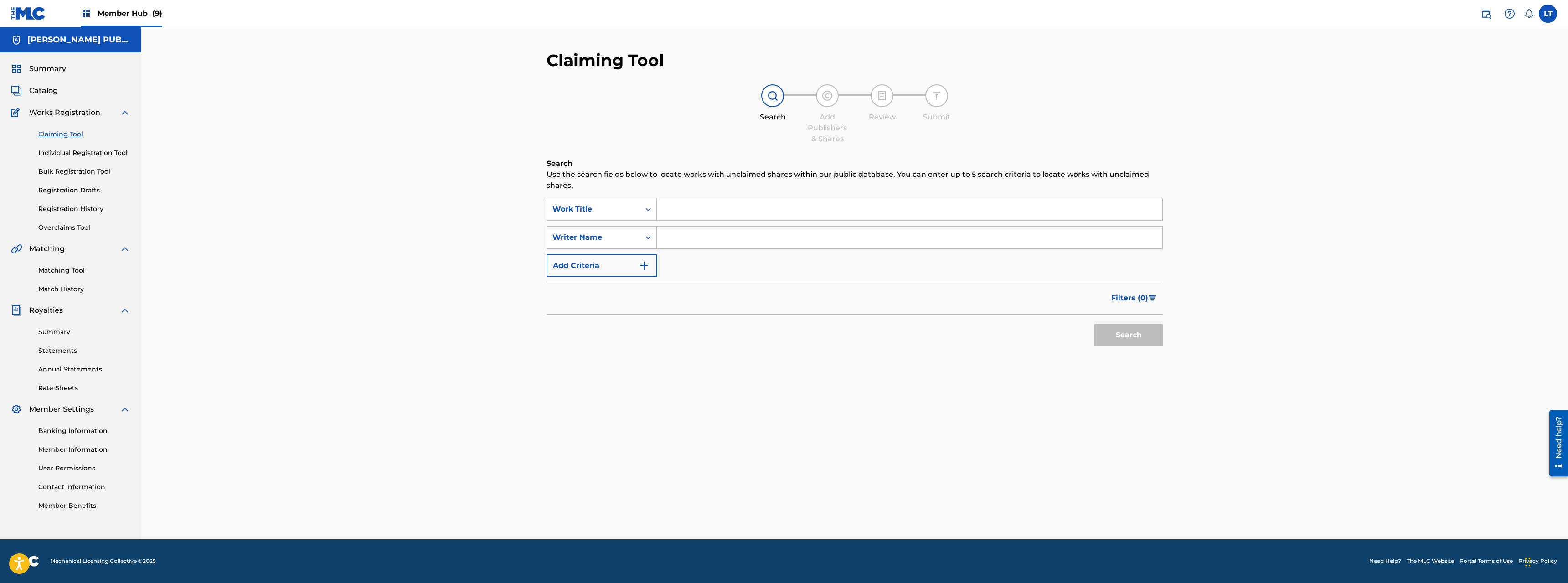
click at [700, 211] on input "Search Form" at bounding box center [910, 209] width 506 height 22
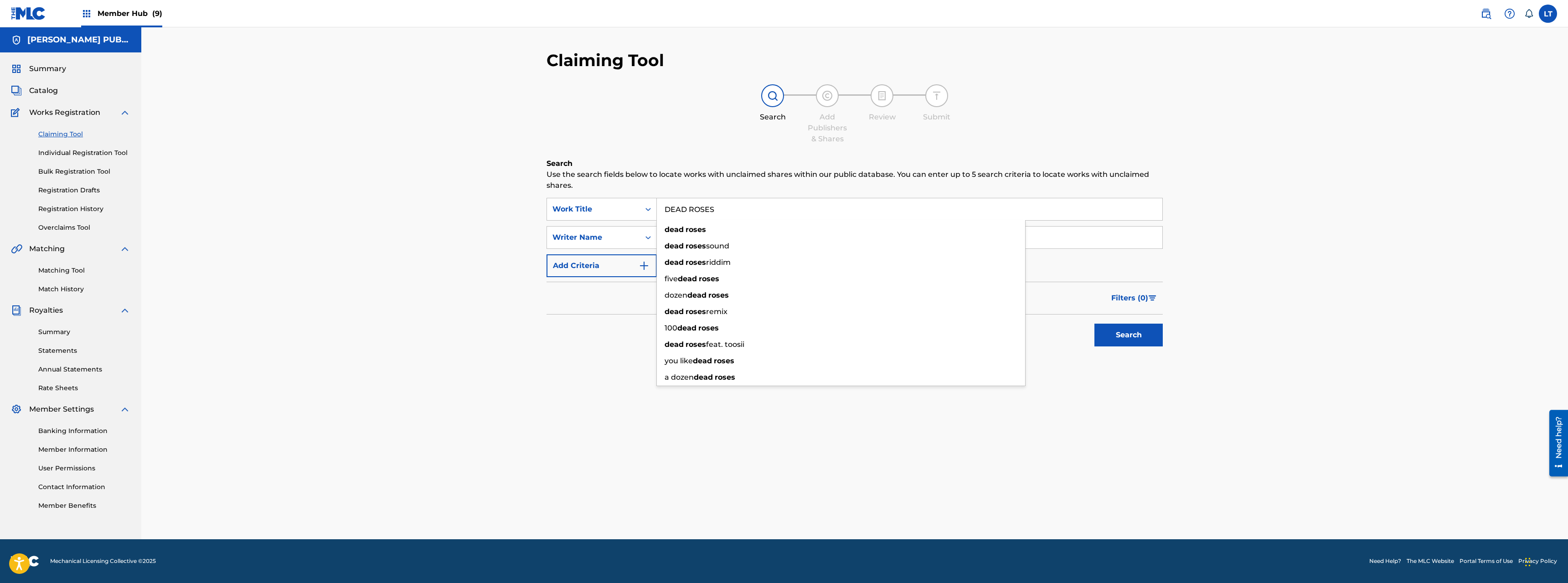
type input "DEAD ROSES"
click at [875, 324] on button "Search" at bounding box center [1129, 335] width 68 height 23
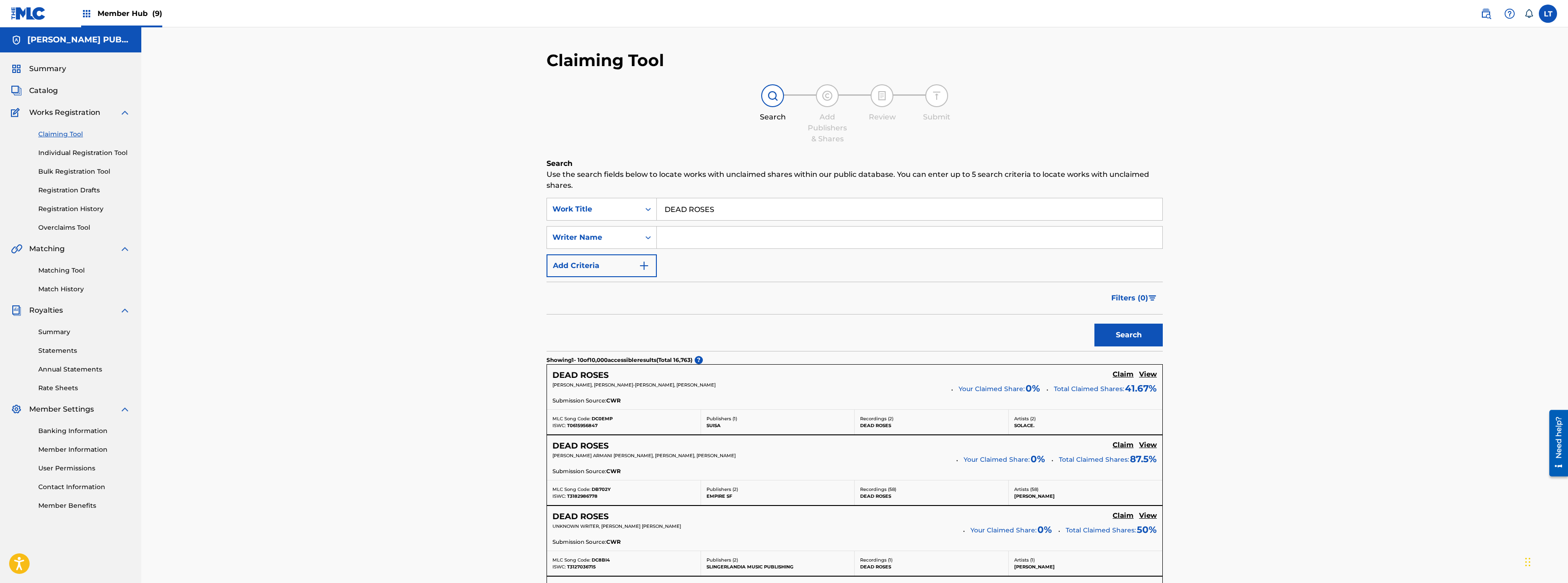
click at [698, 234] on input "Search Form" at bounding box center [910, 237] width 506 height 22
click at [875, 324] on button "Search" at bounding box center [1129, 335] width 68 height 23
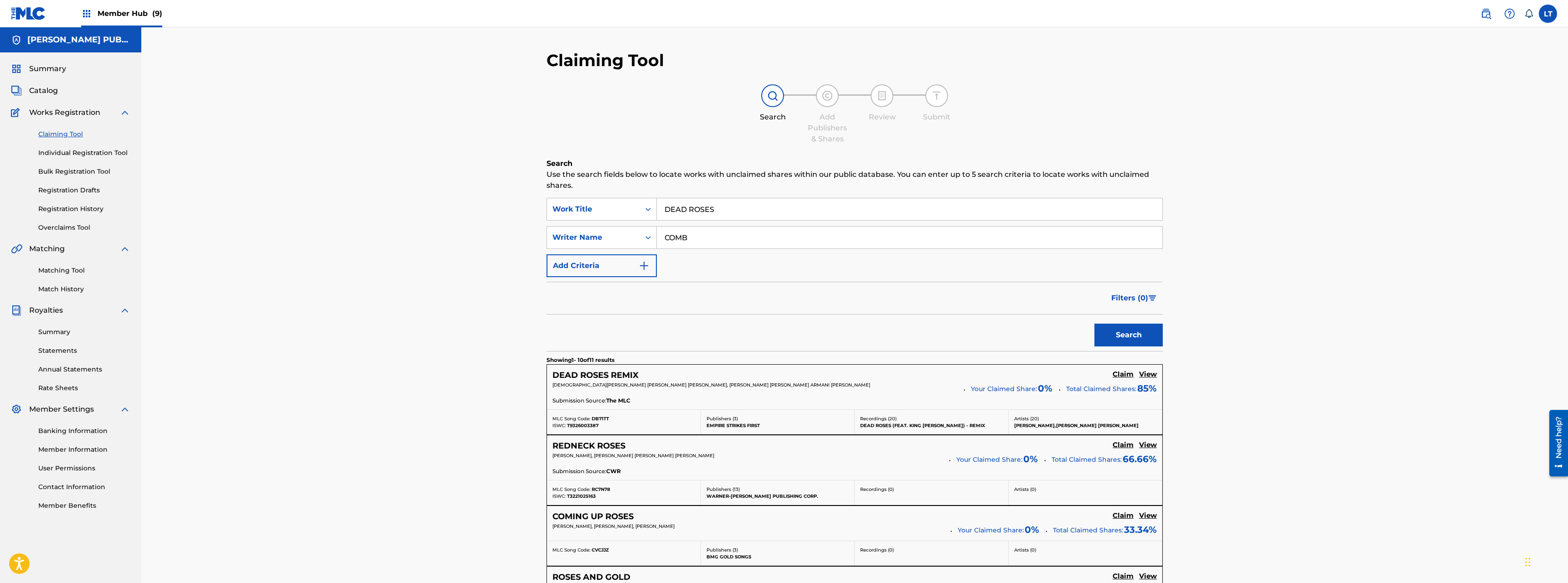
click at [698, 234] on input "COMB" at bounding box center [910, 237] width 506 height 22
type input "[PERSON_NAME]"
click at [875, 337] on button "Search" at bounding box center [1129, 335] width 68 height 23
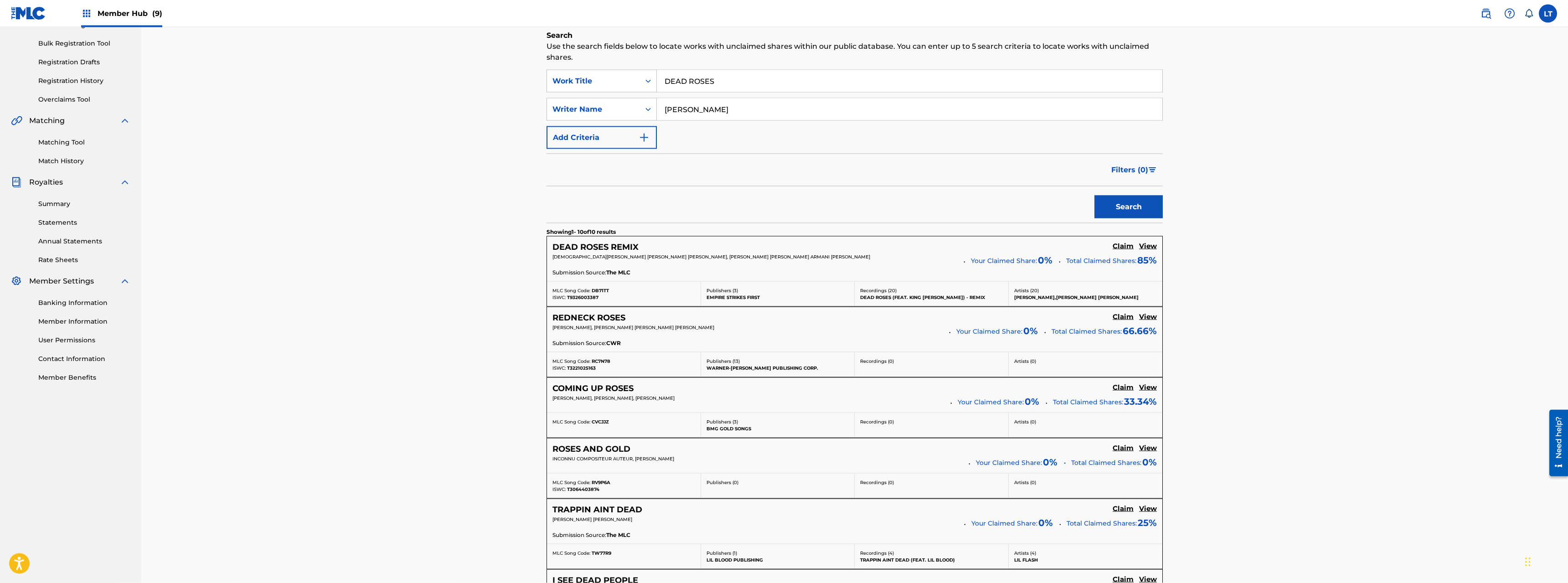
scroll to position [139, 0]
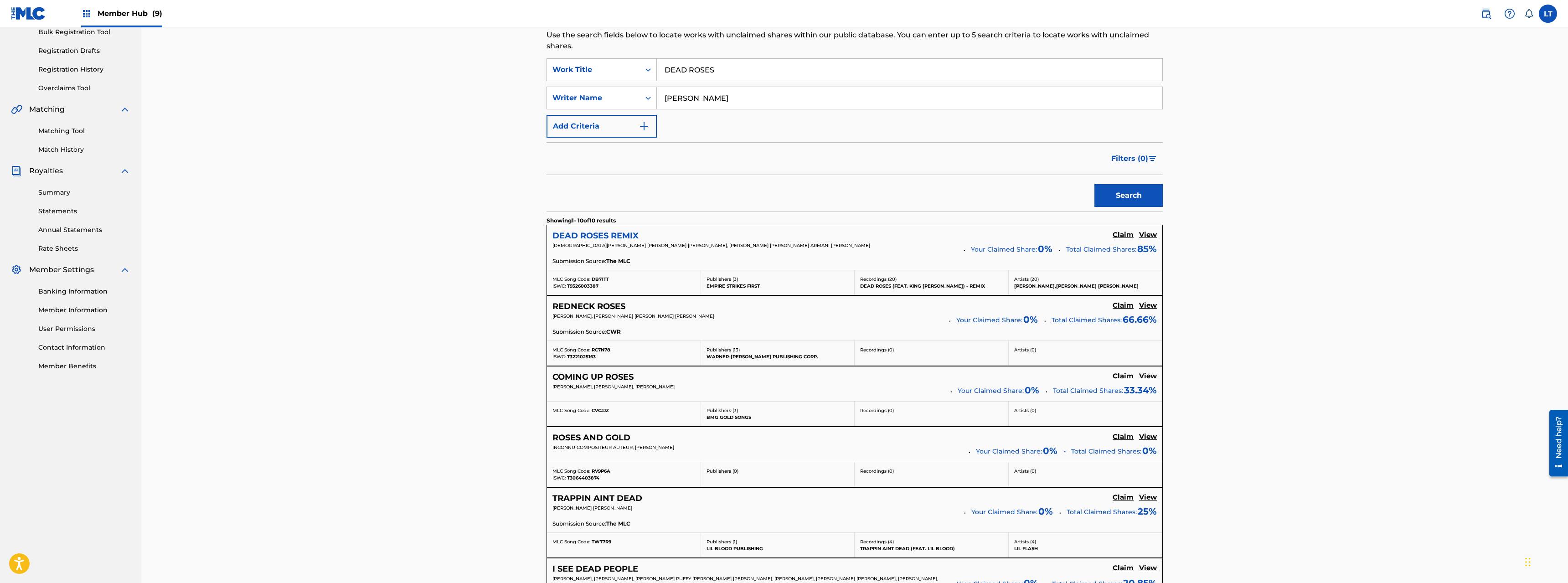
click at [602, 232] on h5 "DEAD ROSES REMIX" at bounding box center [595, 235] width 86 height 10
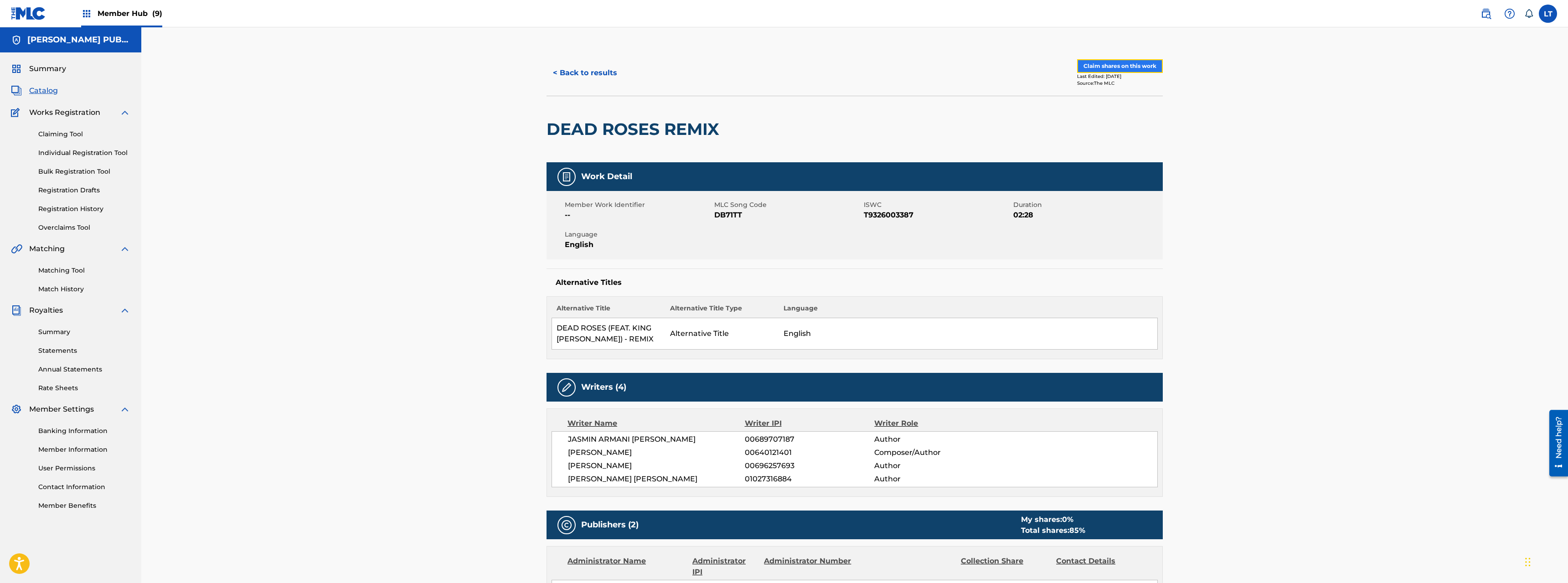
click at [875, 68] on button "Claim shares on this work" at bounding box center [1120, 66] width 86 height 14
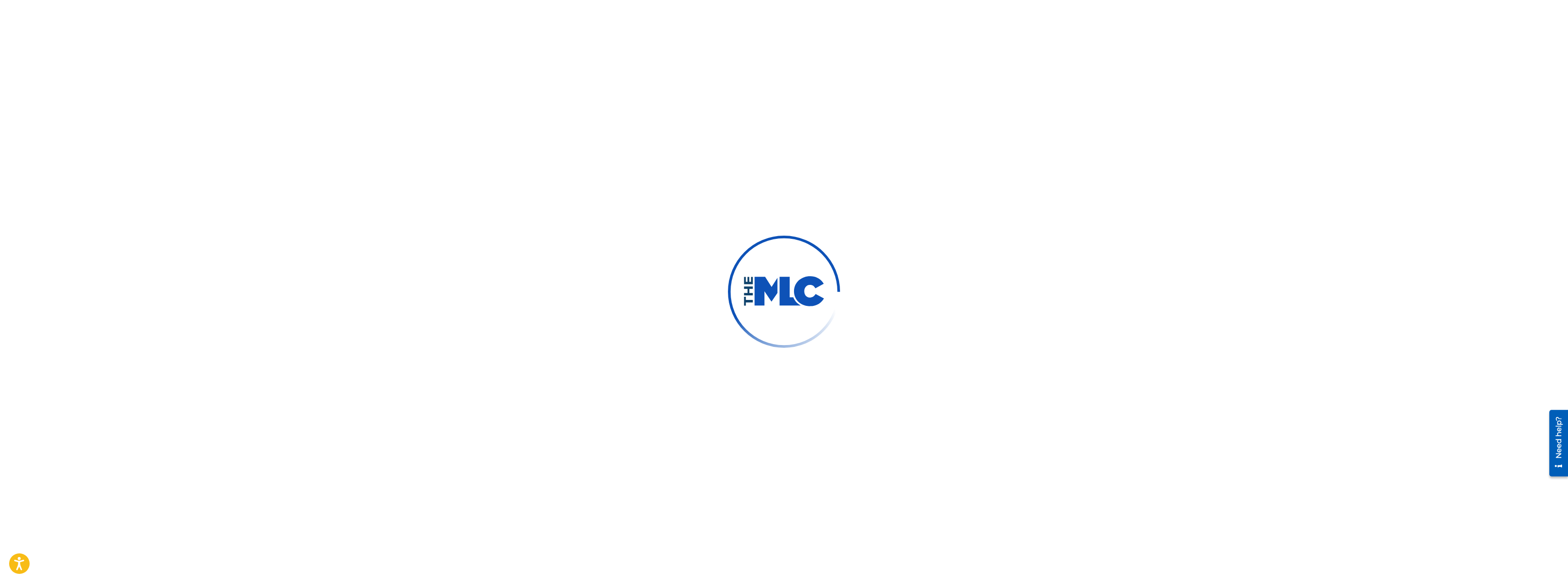
click at [875, 68] on div at bounding box center [784, 291] width 1568 height 583
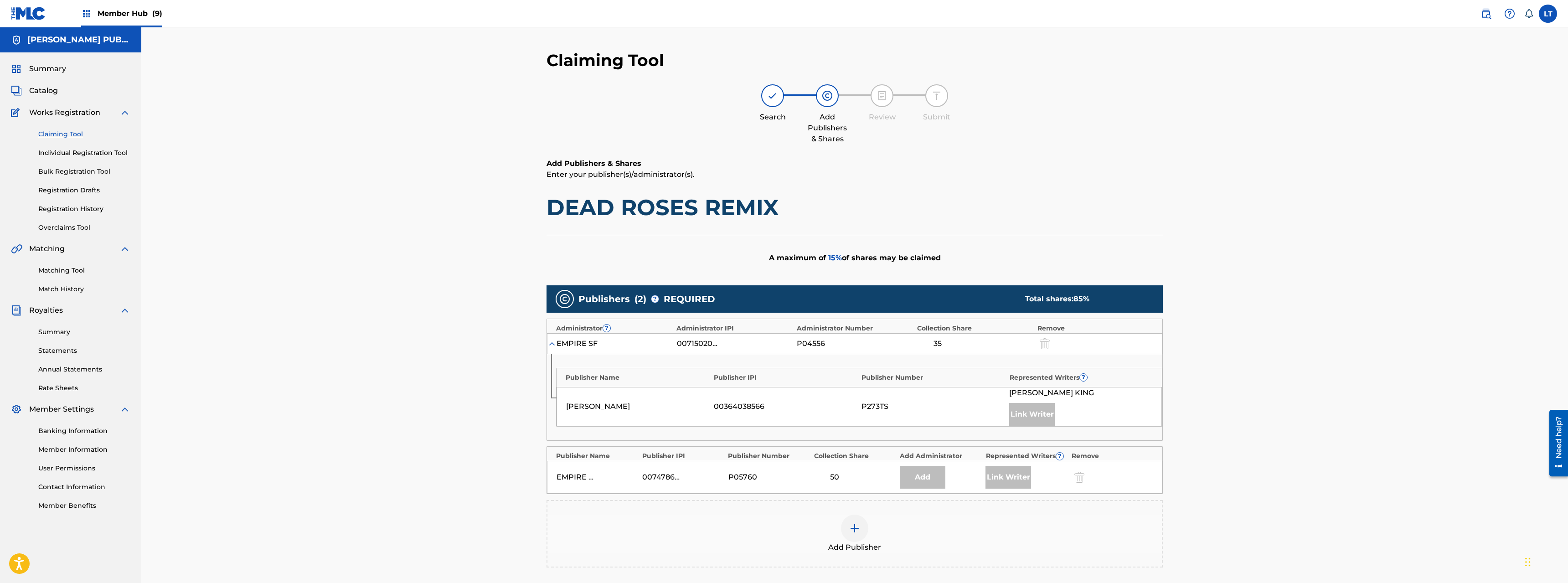
click at [855, 419] on img at bounding box center [855, 529] width 11 height 11
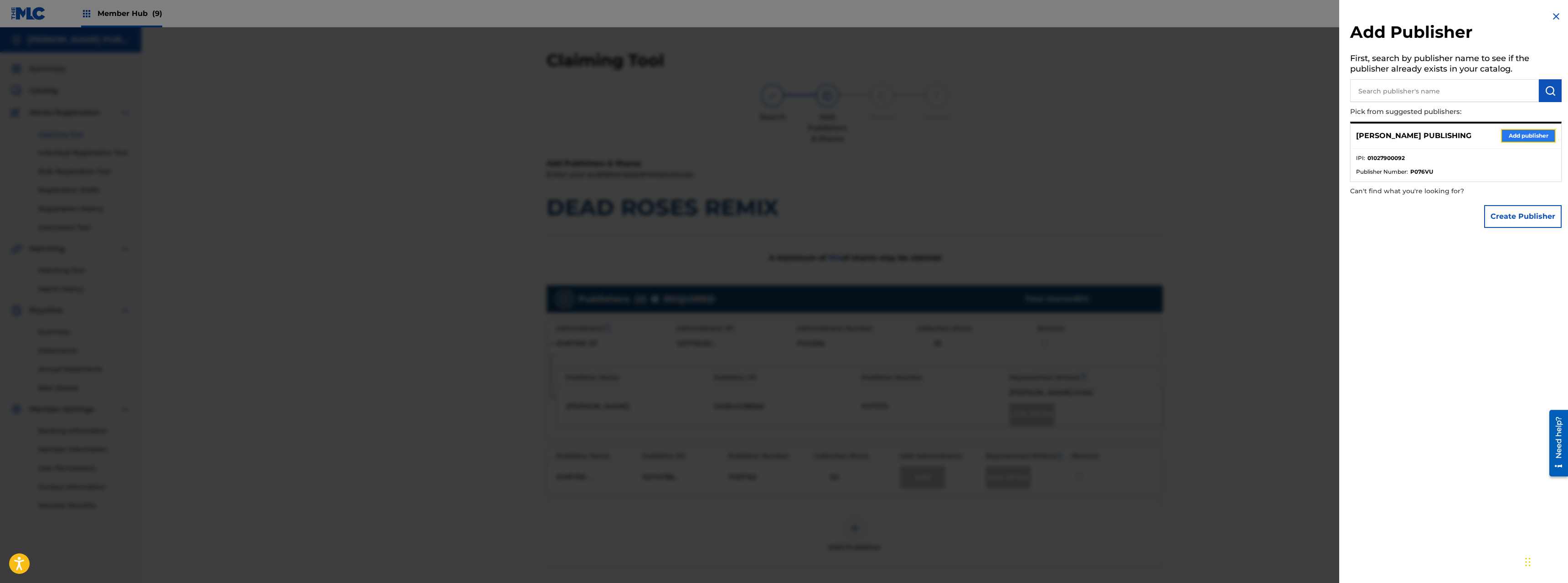
click at [875, 132] on button "Add publisher" at bounding box center [1528, 136] width 54 height 14
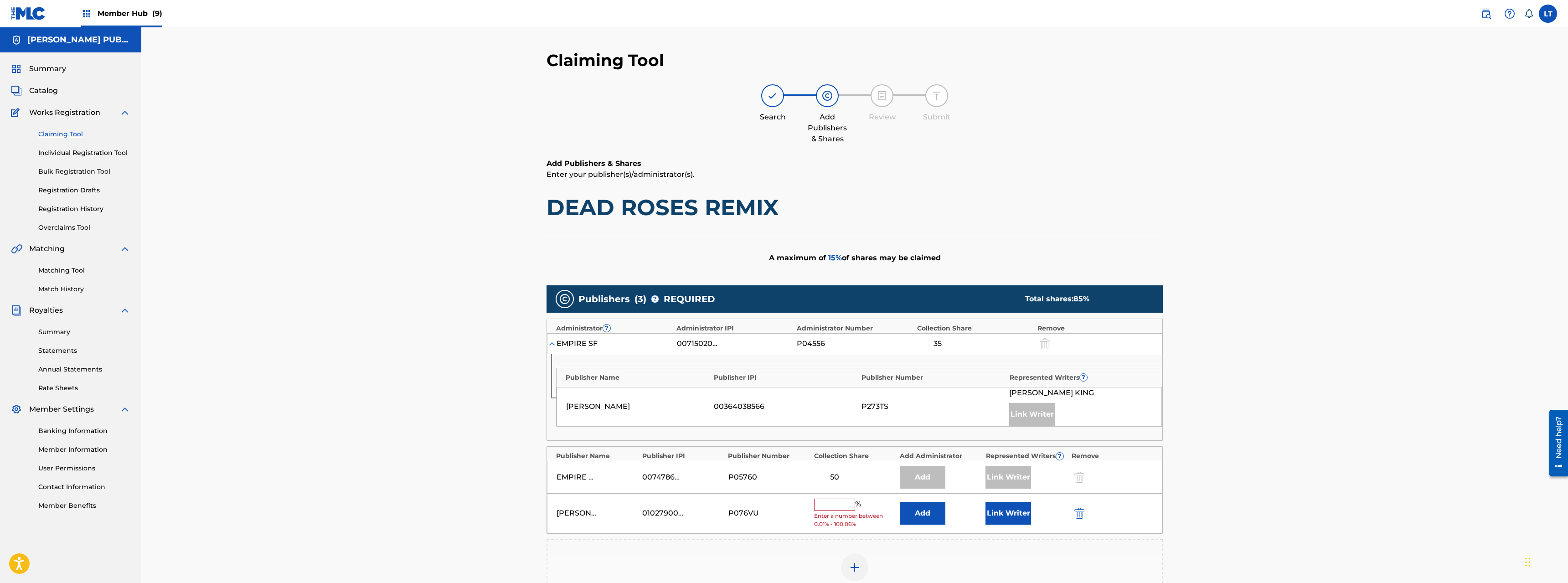
click at [832, 419] on input "text" at bounding box center [834, 504] width 41 height 12
type input "15"
click at [875, 419] on button "Link Writer" at bounding box center [1009, 510] width 46 height 23
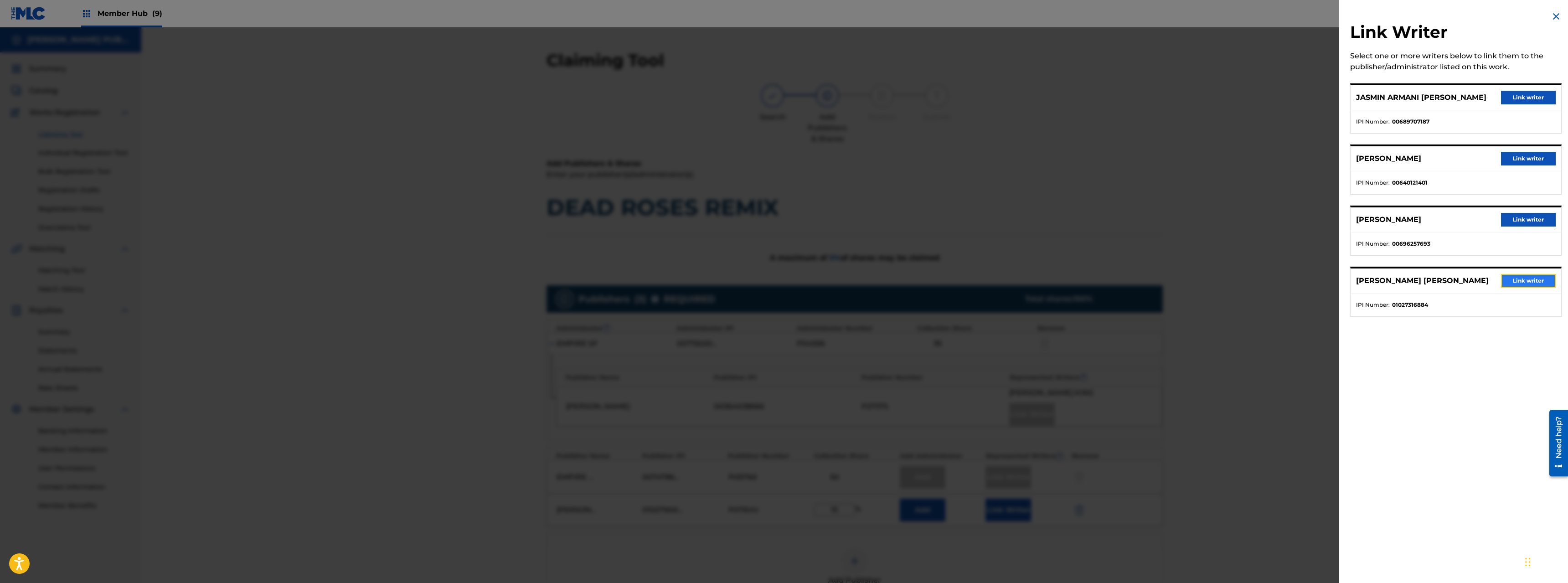
click at [875, 279] on button "Link writer" at bounding box center [1528, 281] width 54 height 14
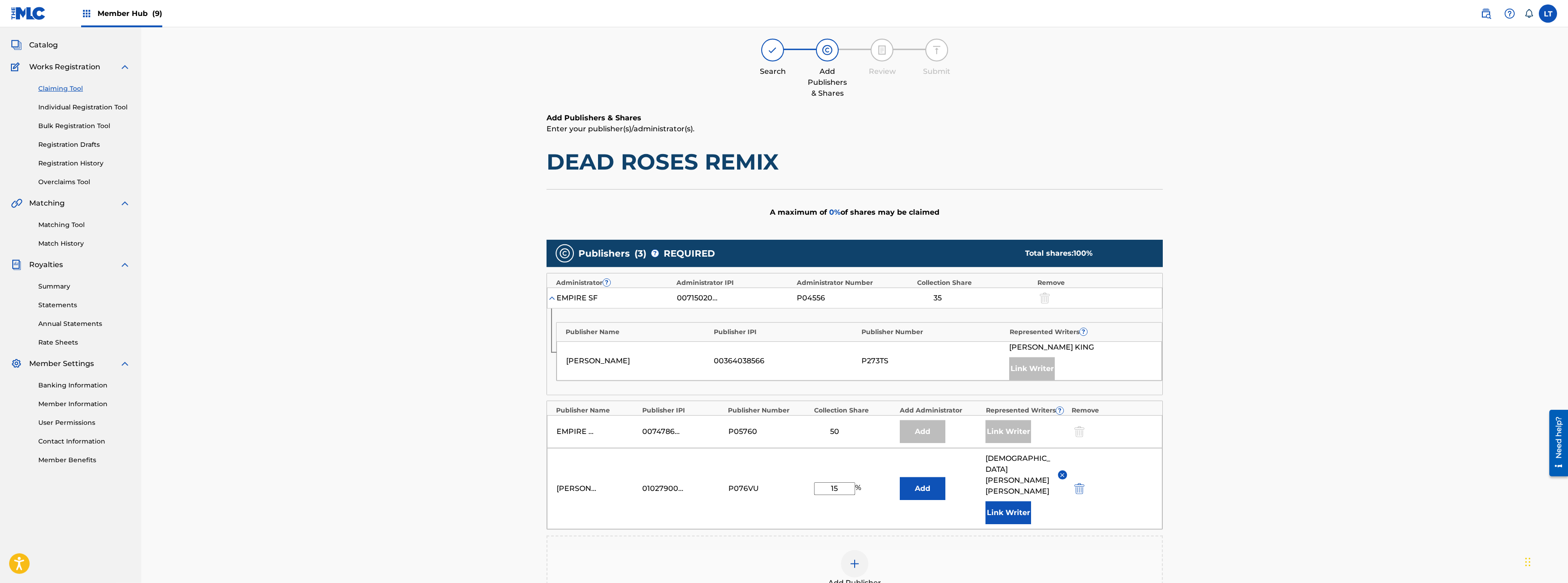
scroll to position [191, 0]
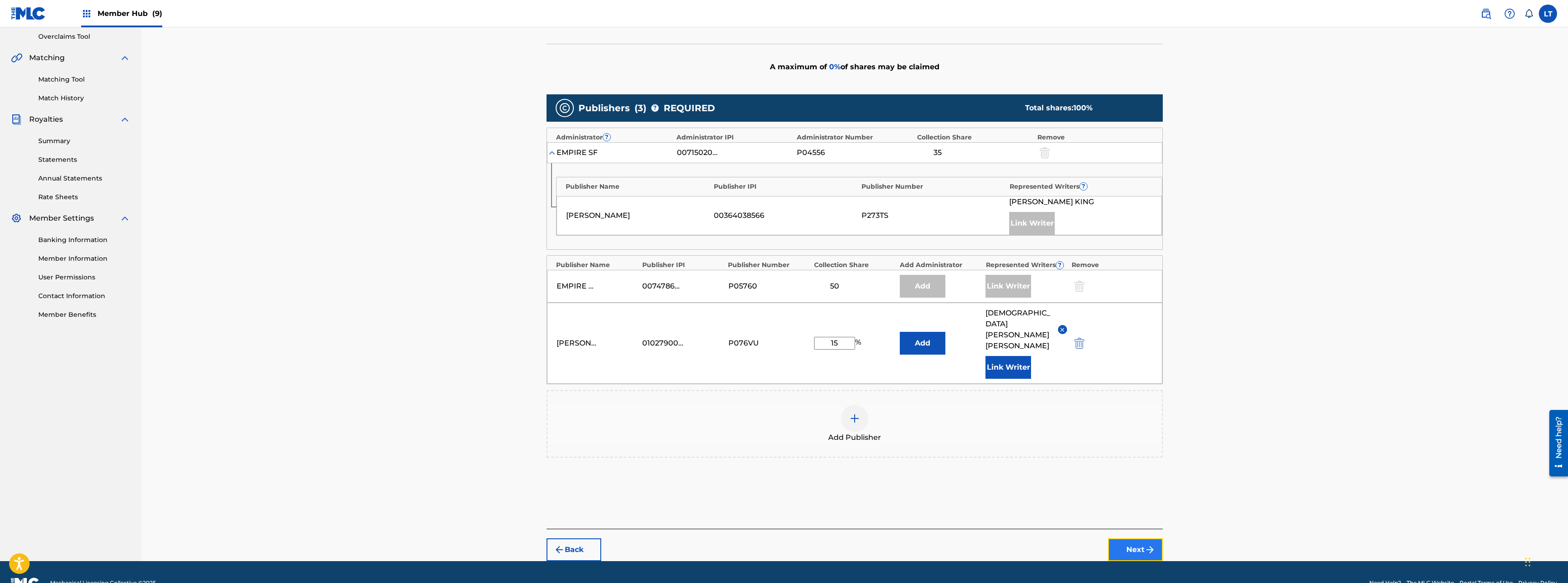
click at [875, 419] on img "submit" at bounding box center [1150, 550] width 11 height 11
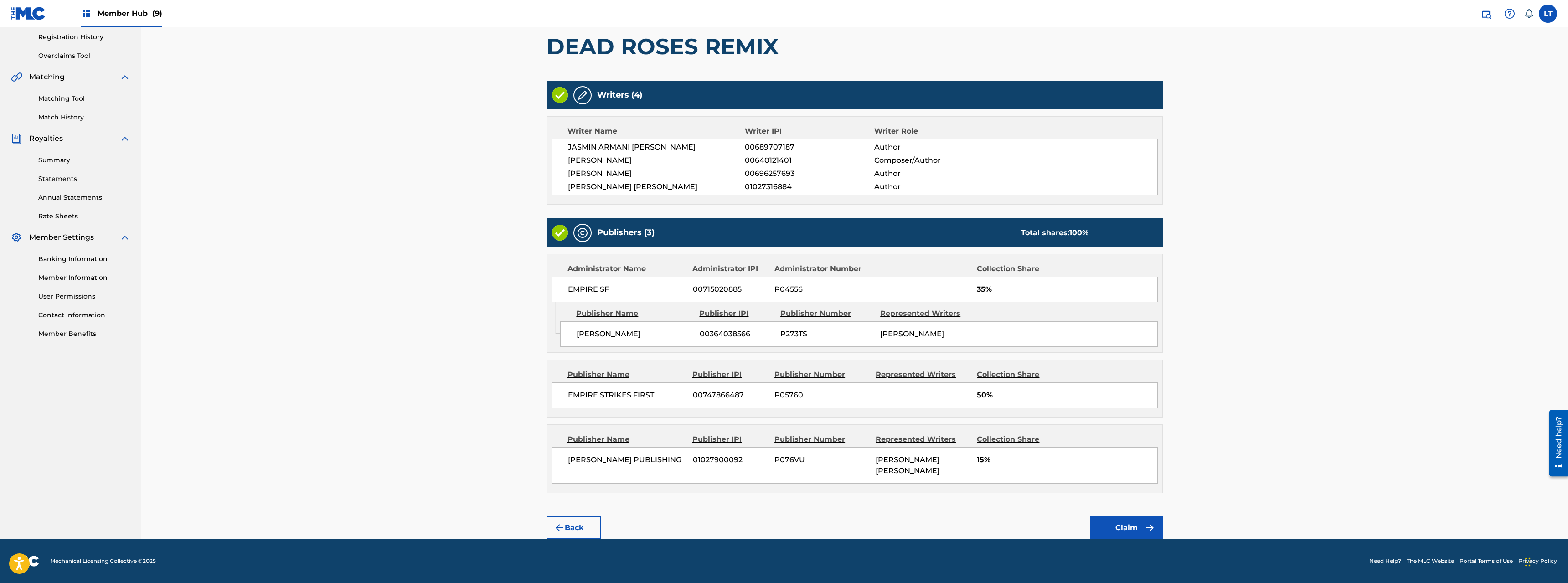
scroll to position [172, 0]
click at [875, 419] on button "Claim" at bounding box center [1127, 528] width 73 height 23
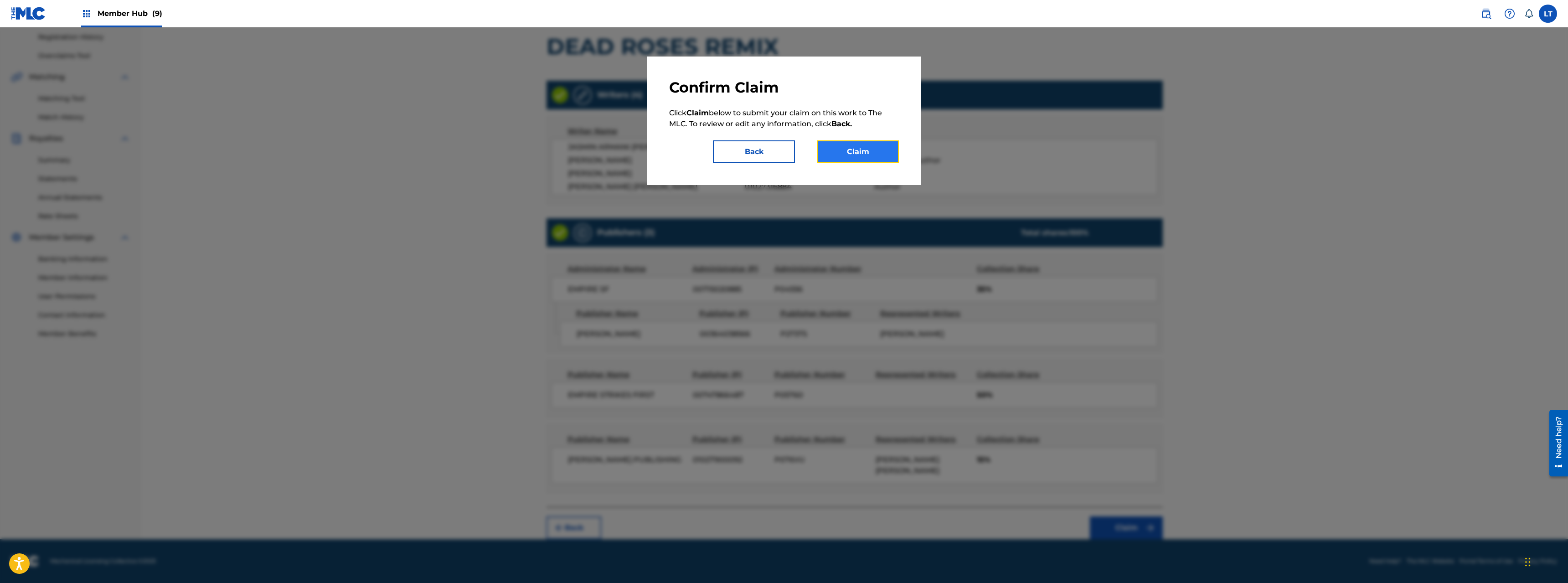
click at [875, 155] on button "Claim" at bounding box center [858, 151] width 82 height 23
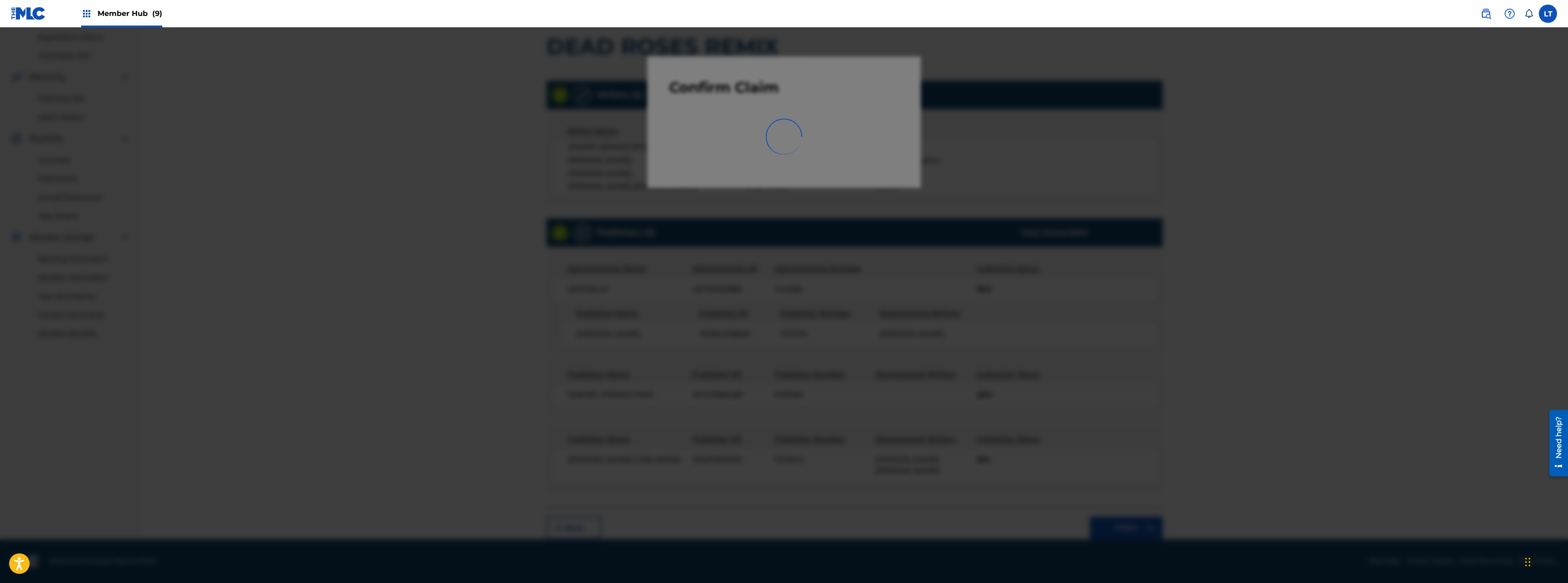
scroll to position [0, 0]
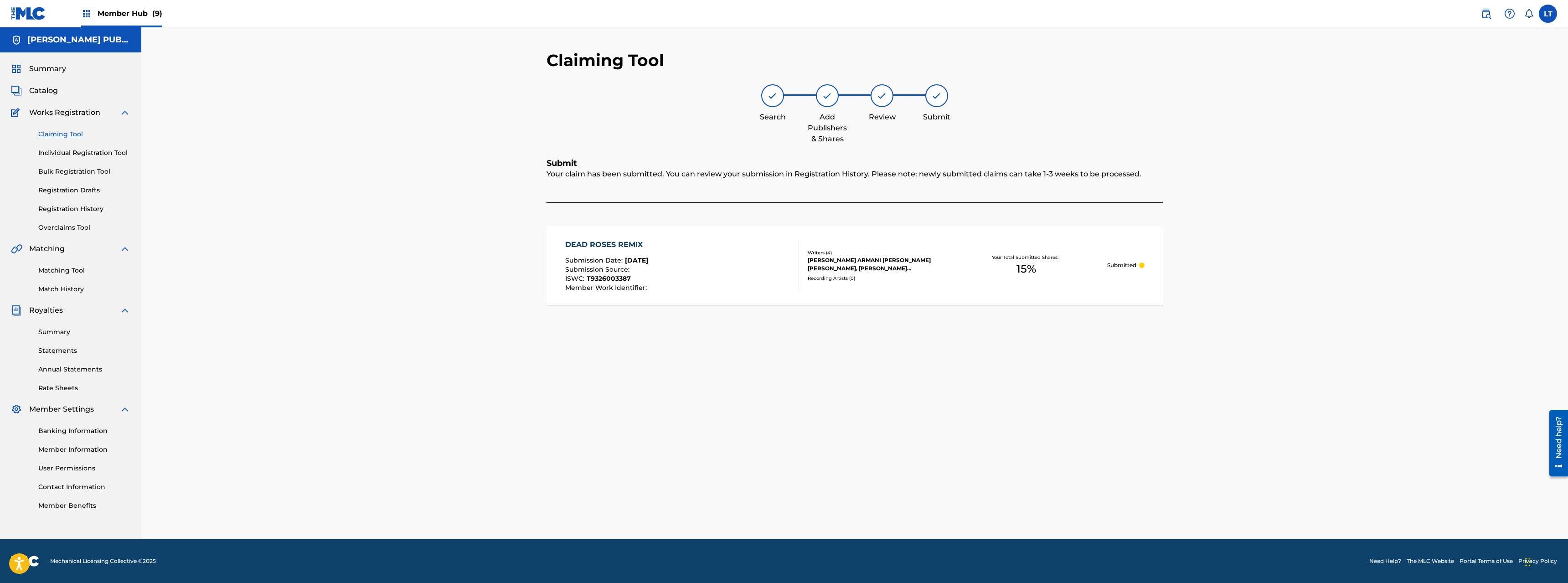
click at [71, 137] on link "Claiming Tool" at bounding box center [84, 134] width 92 height 9
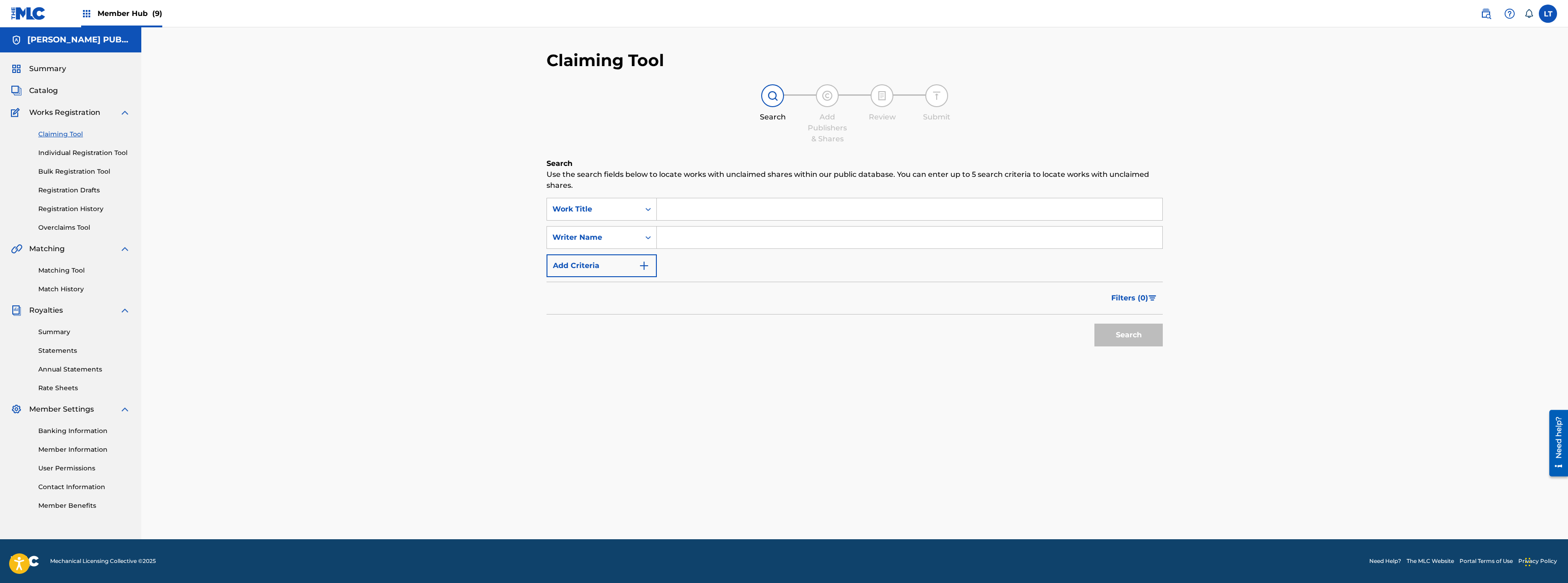
click at [713, 204] on input "Search Form" at bounding box center [910, 209] width 506 height 22
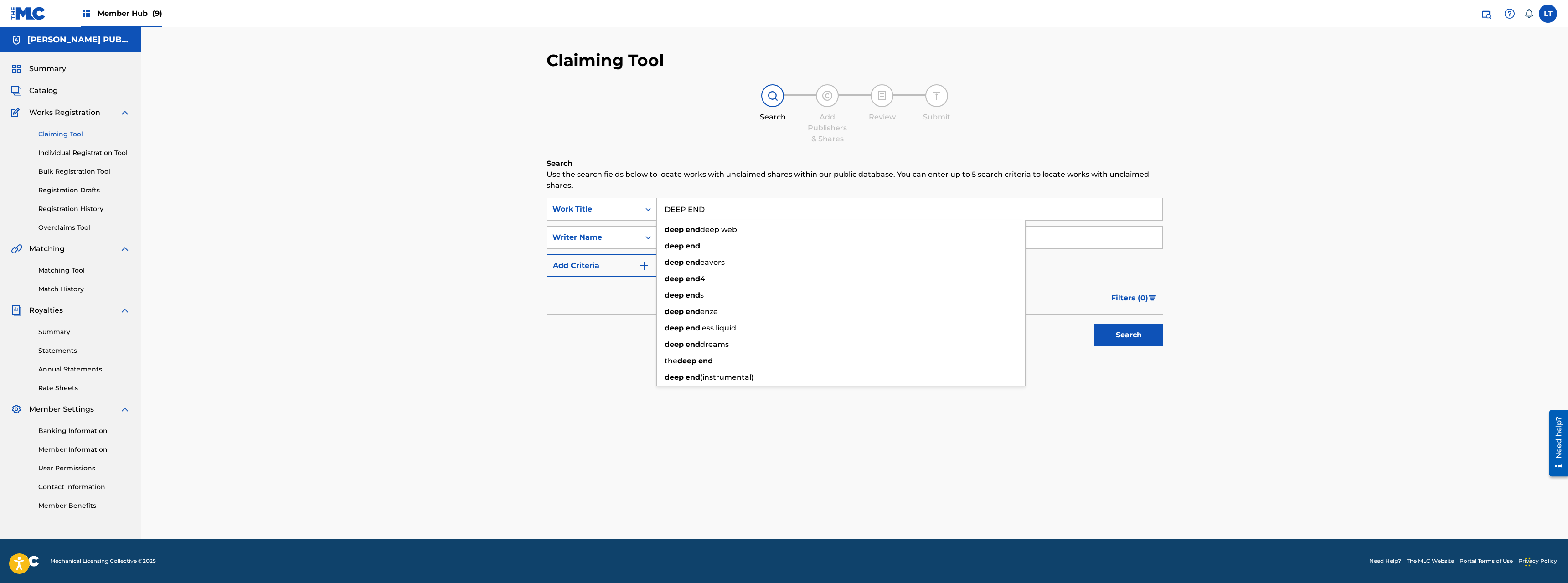
type input "DEEP END"
type input "[PERSON_NAME]"
click at [875, 331] on button "Search" at bounding box center [1129, 335] width 68 height 23
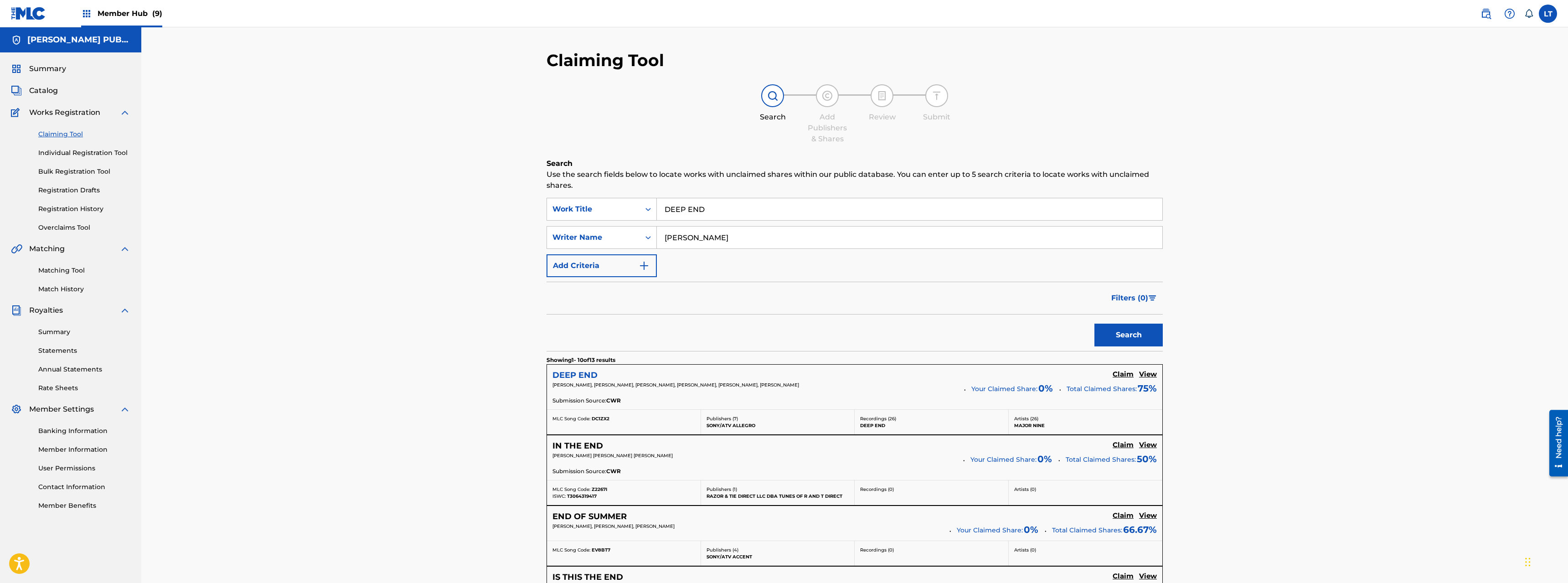
click at [580, 372] on h5 "DEEP END" at bounding box center [575, 375] width 45 height 10
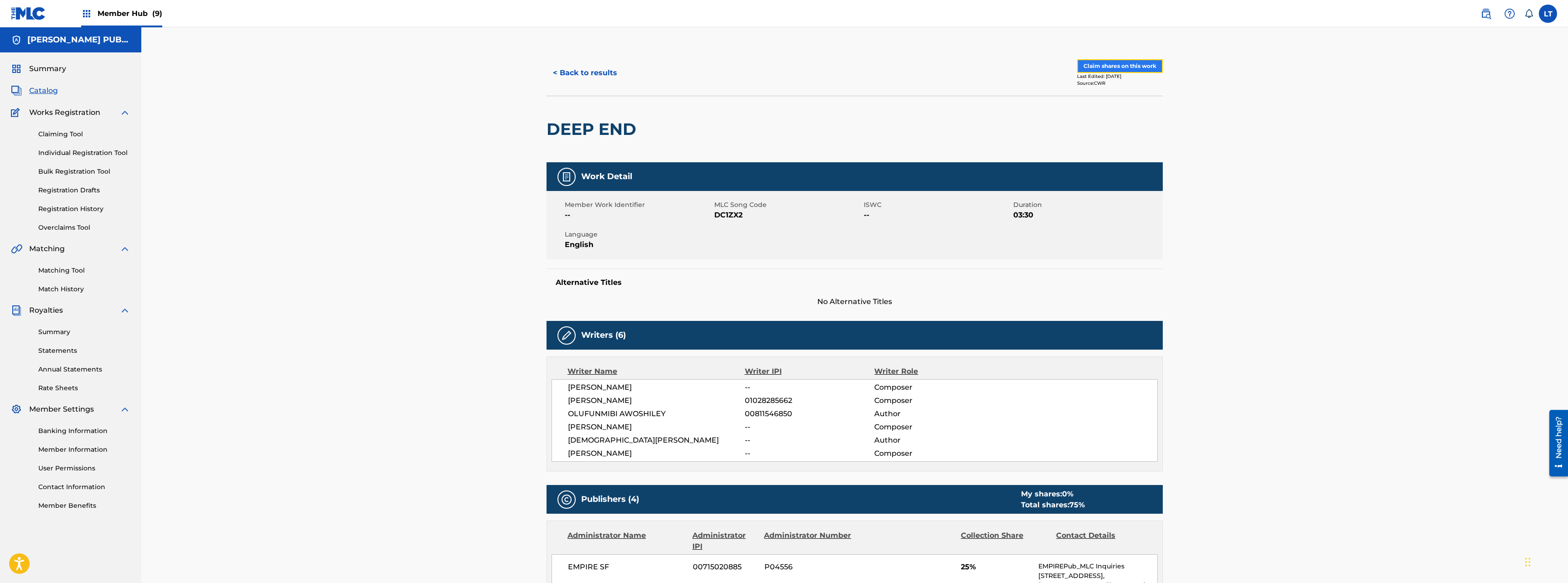
click at [875, 68] on button "Claim shares on this work" at bounding box center [1120, 66] width 86 height 14
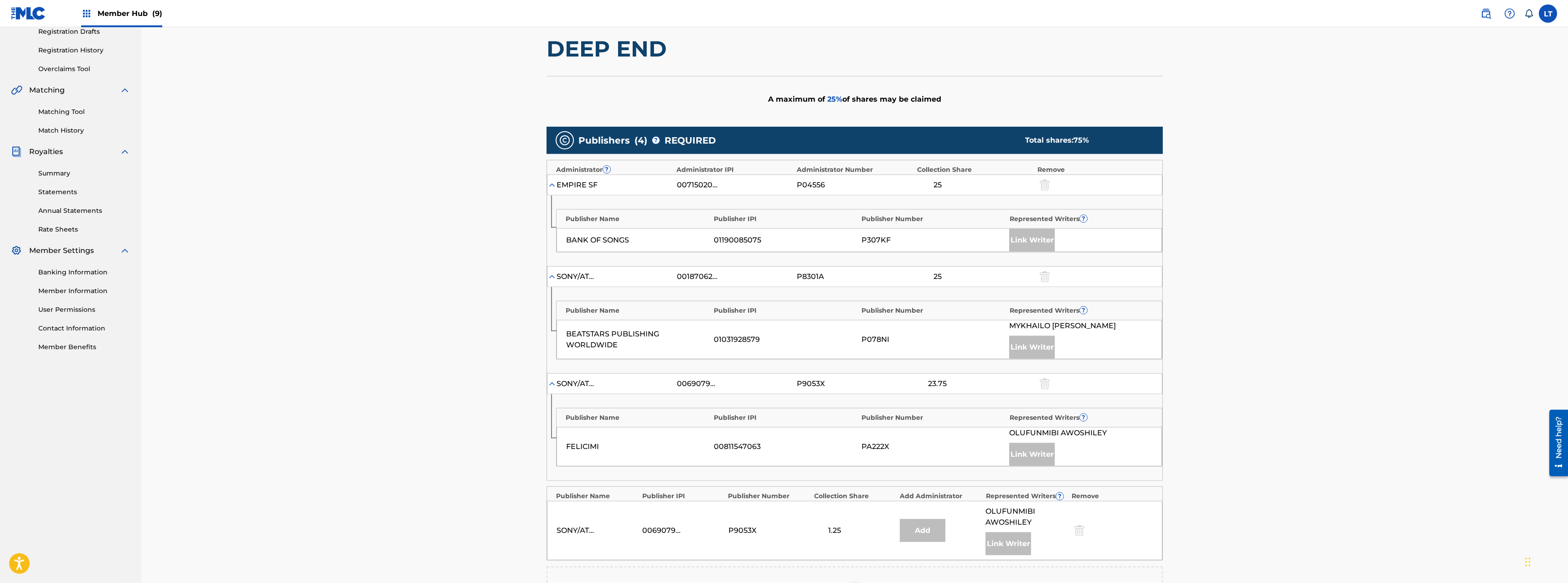
scroll to position [357, 0]
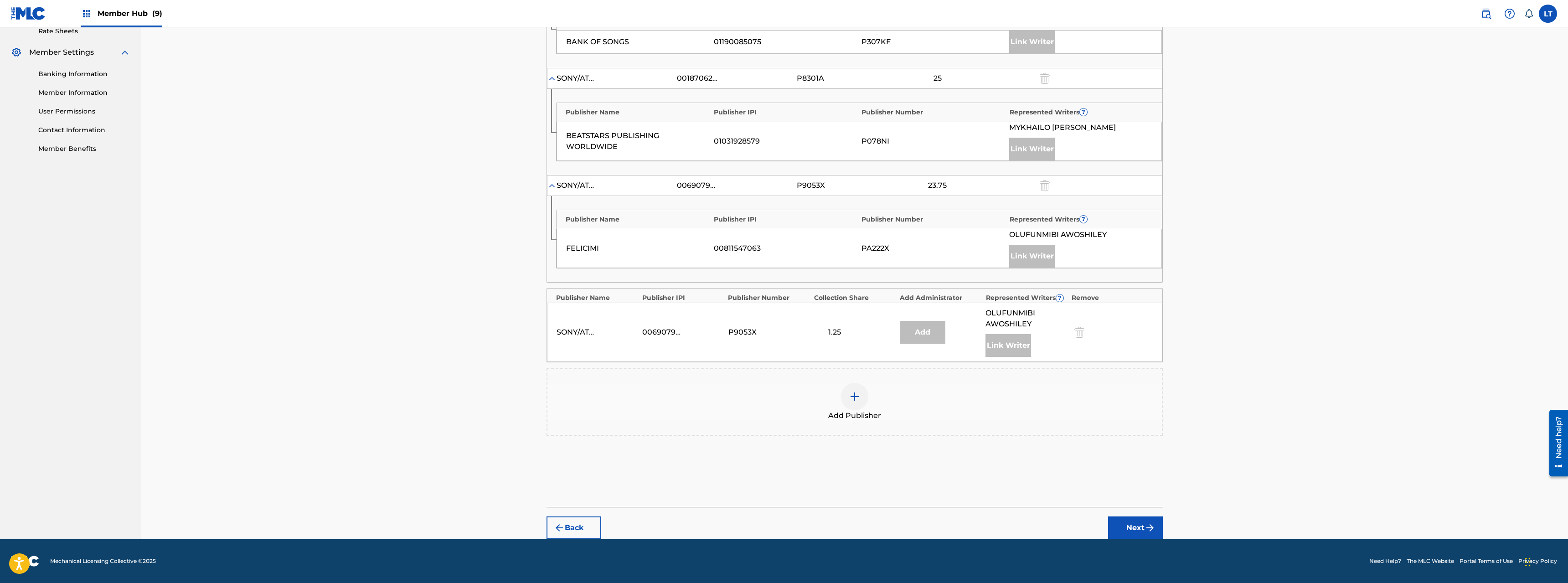
click at [858, 398] on img at bounding box center [855, 397] width 11 height 11
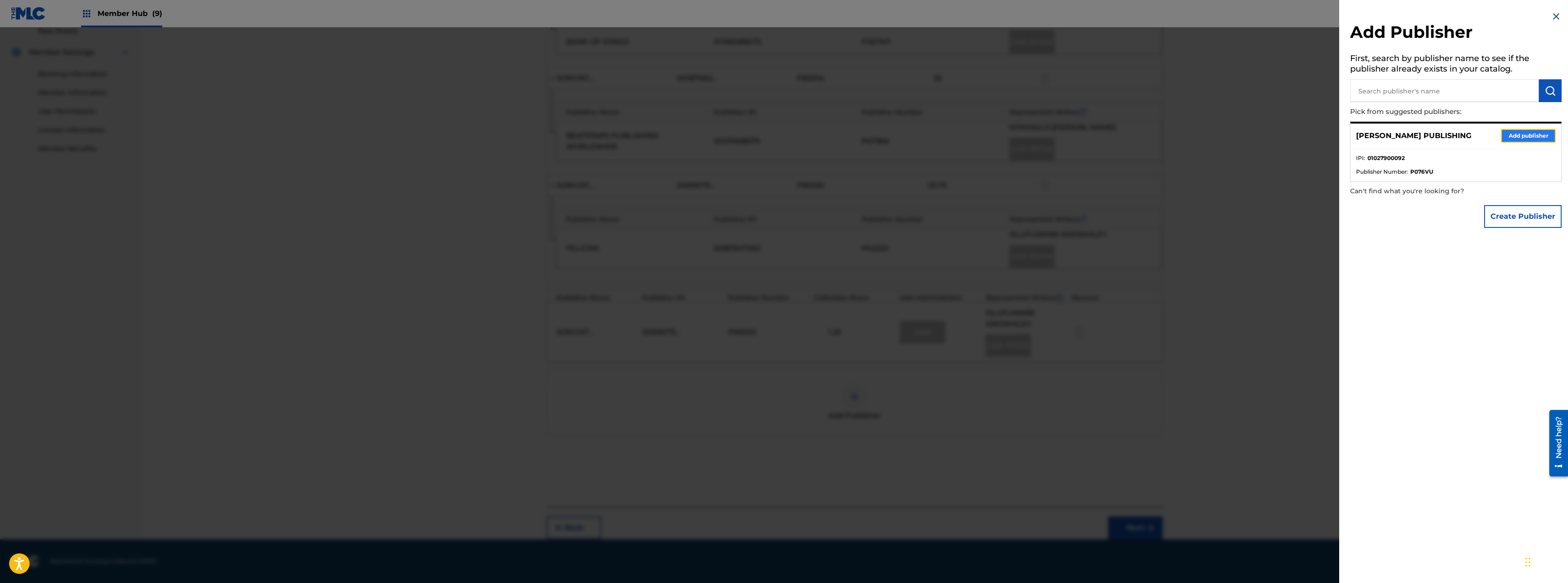
click at [875, 137] on button "Add publisher" at bounding box center [1528, 136] width 54 height 14
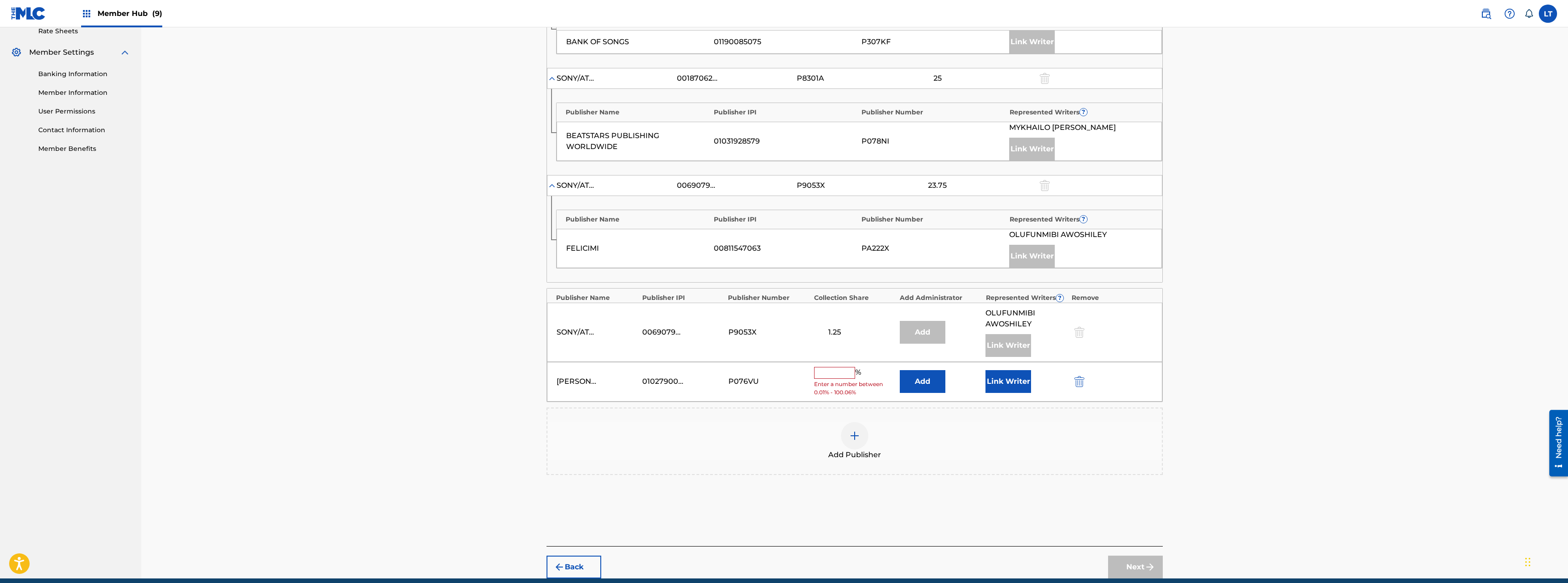
click at [838, 373] on input "text" at bounding box center [834, 373] width 41 height 12
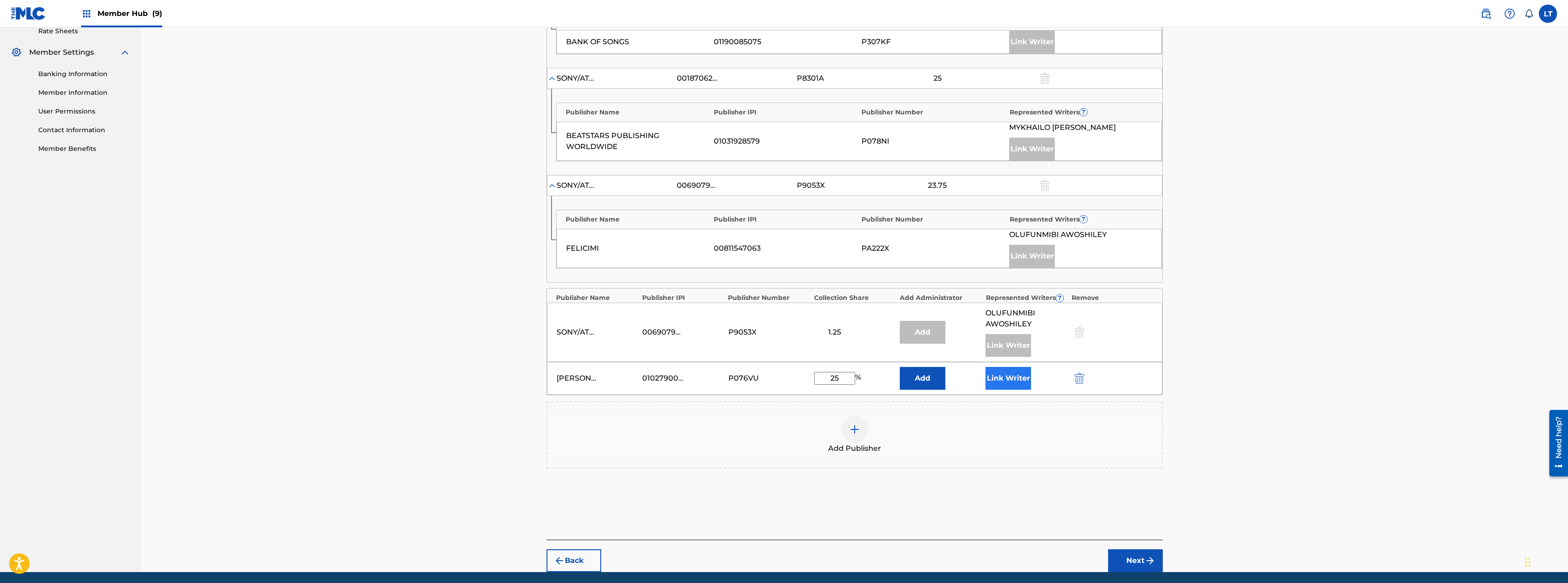
type input "25"
click at [875, 378] on button "Link Writer" at bounding box center [1009, 378] width 46 height 23
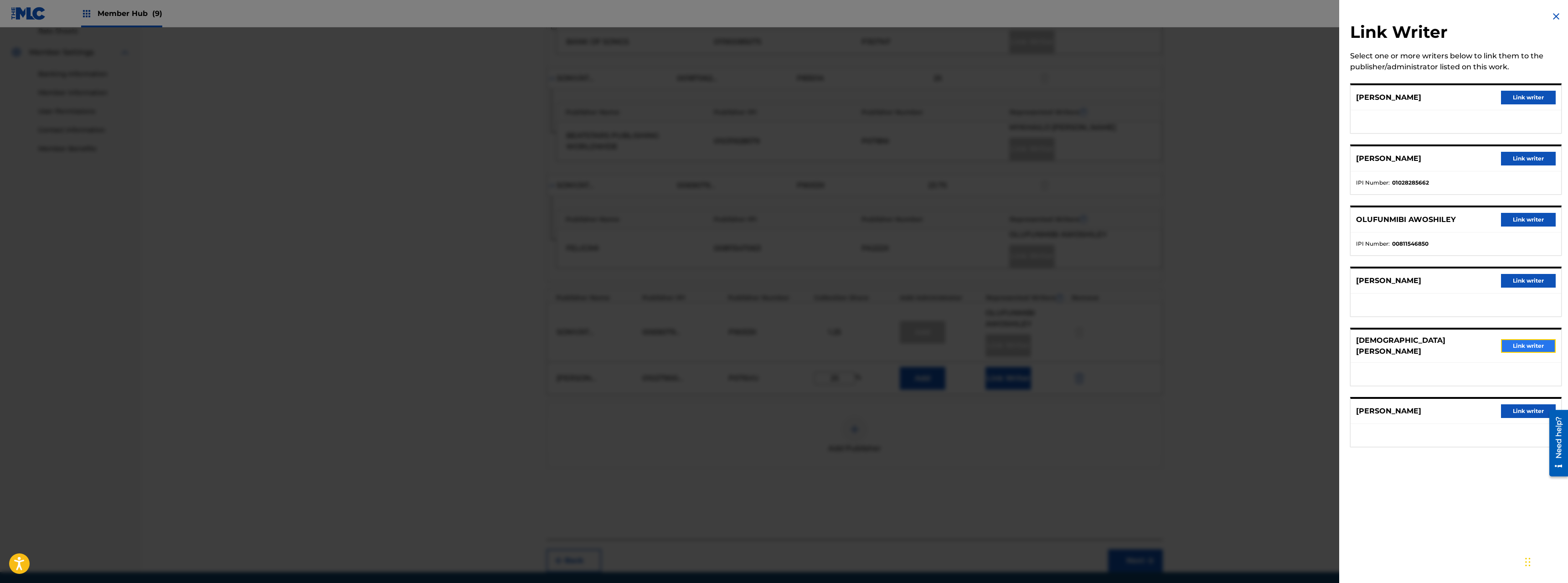
click at [875, 342] on button "Link writer" at bounding box center [1528, 346] width 54 height 14
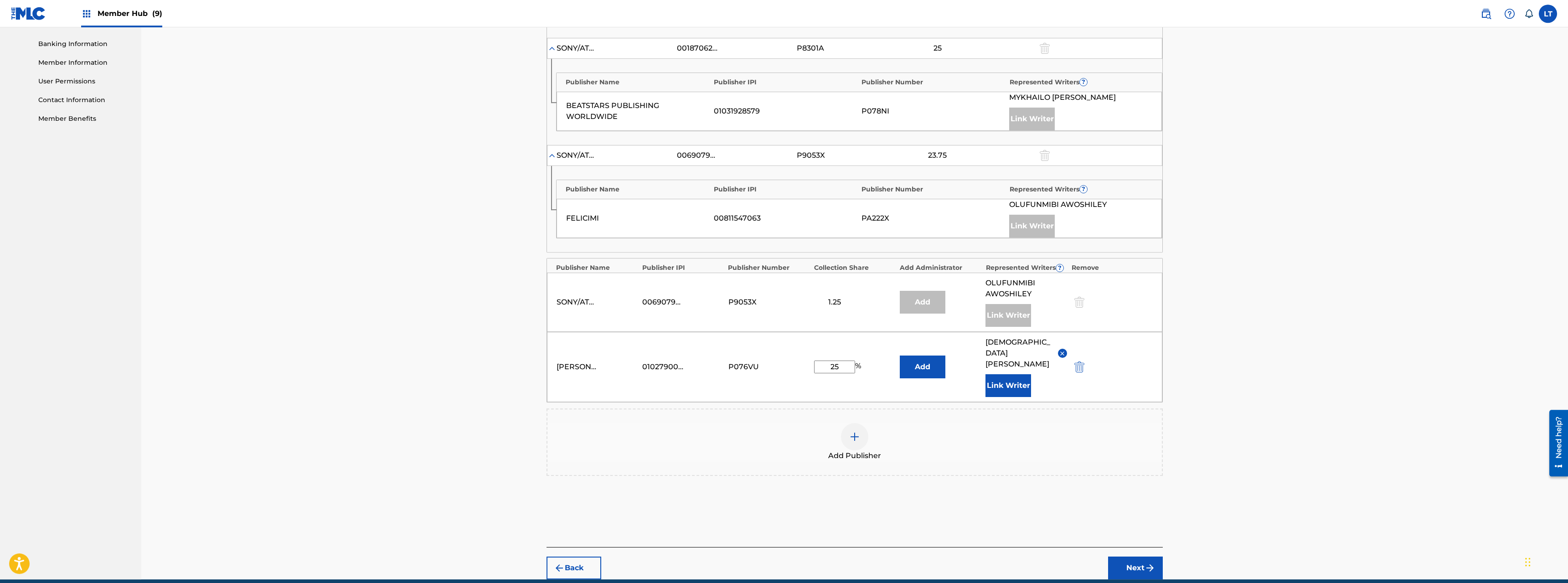
scroll to position [416, 0]
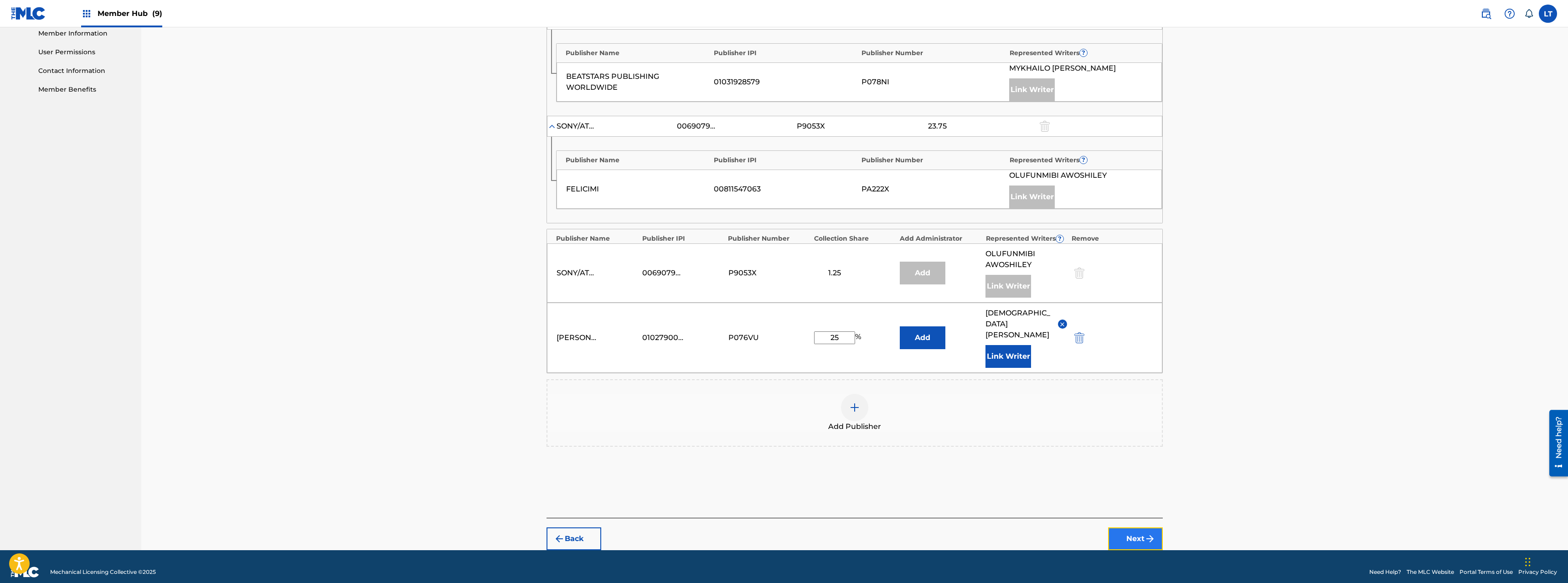
click at [875, 419] on img "submit" at bounding box center [1150, 539] width 11 height 11
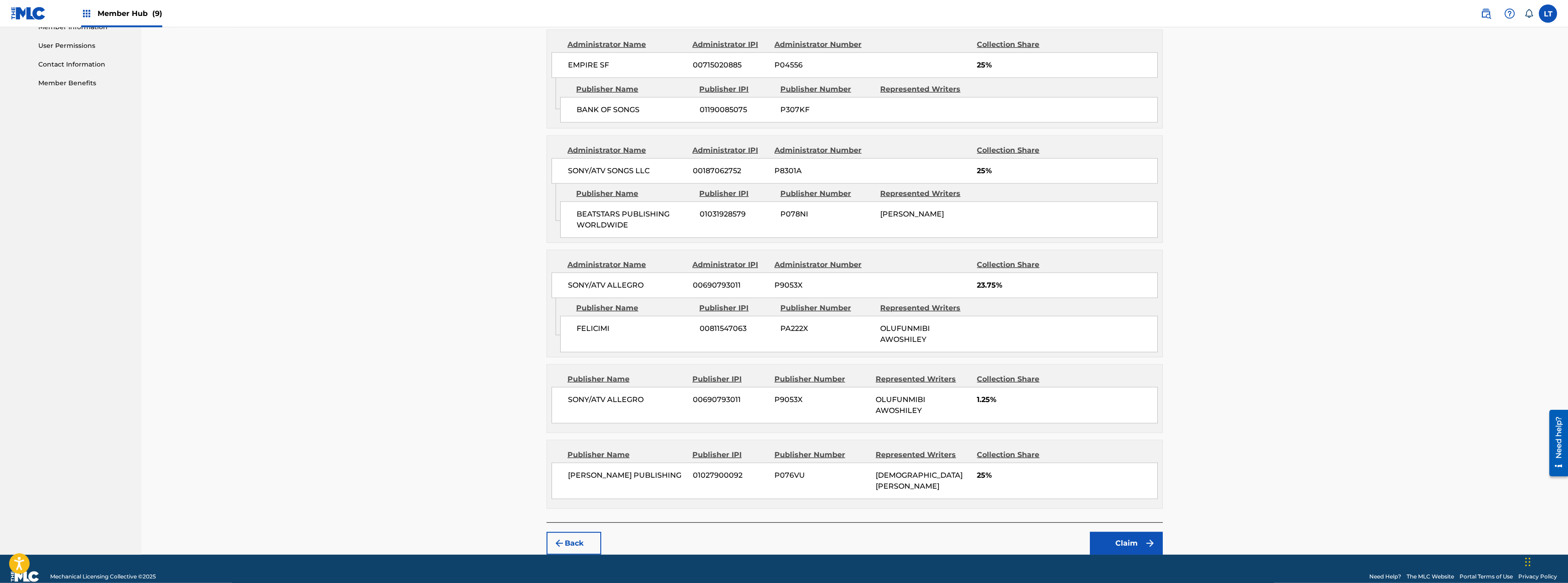
scroll to position [427, 0]
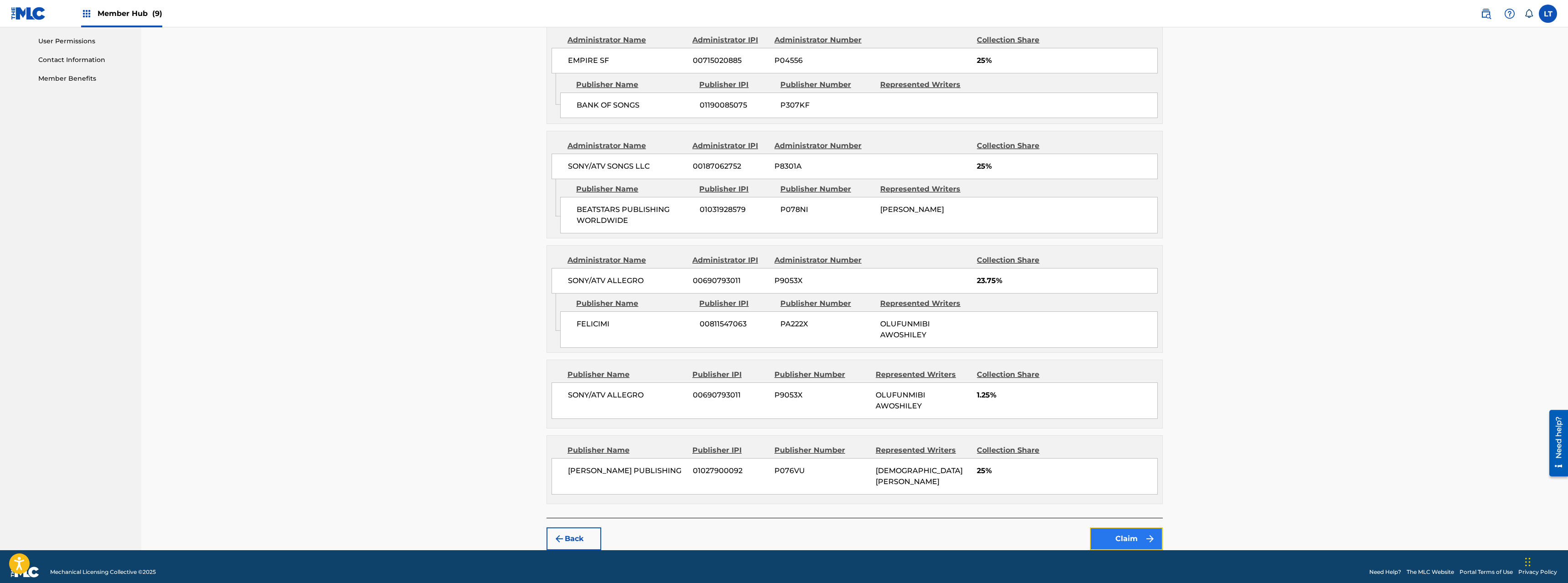
click at [875, 419] on button "Claim" at bounding box center [1127, 539] width 73 height 23
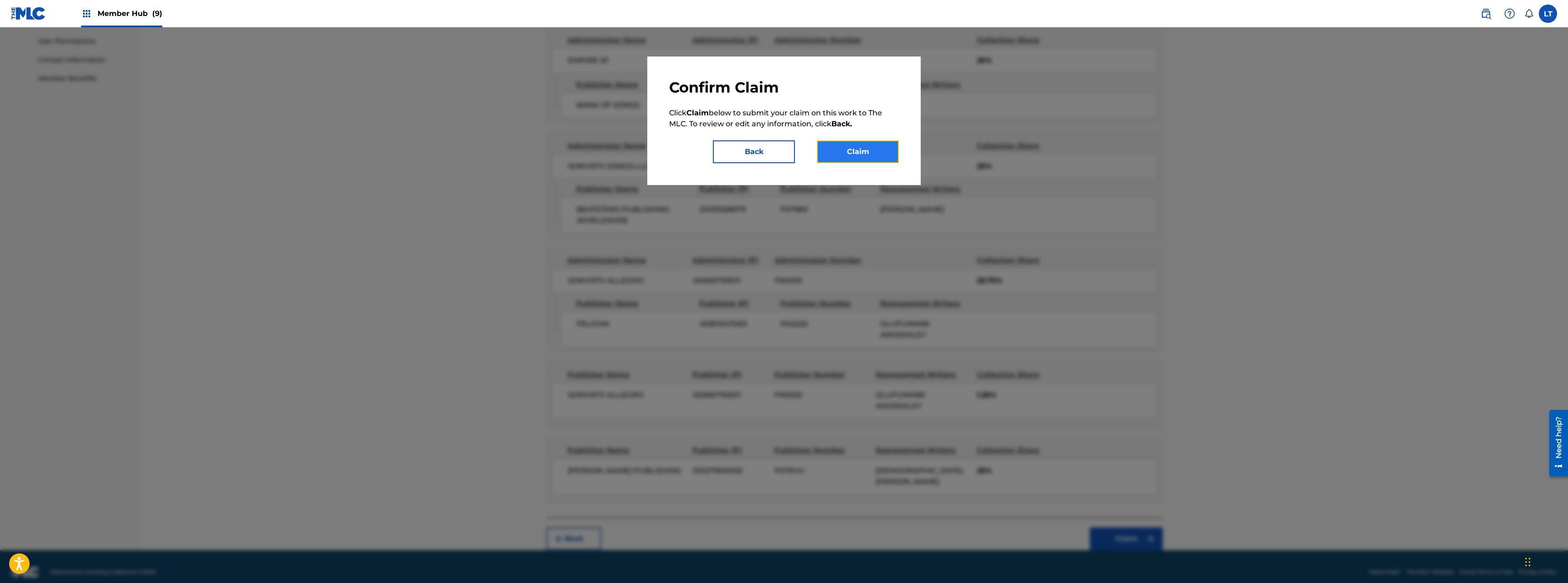
click at [867, 151] on button "Claim" at bounding box center [858, 151] width 82 height 23
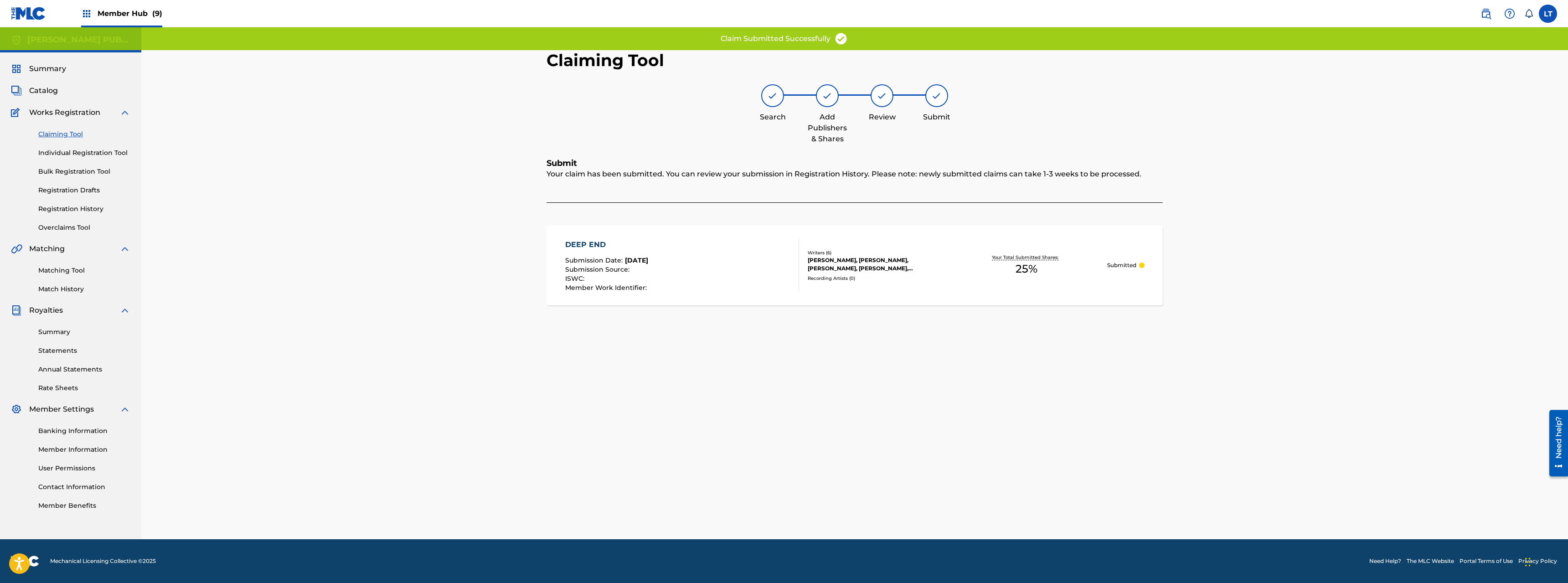
scroll to position [0, 0]
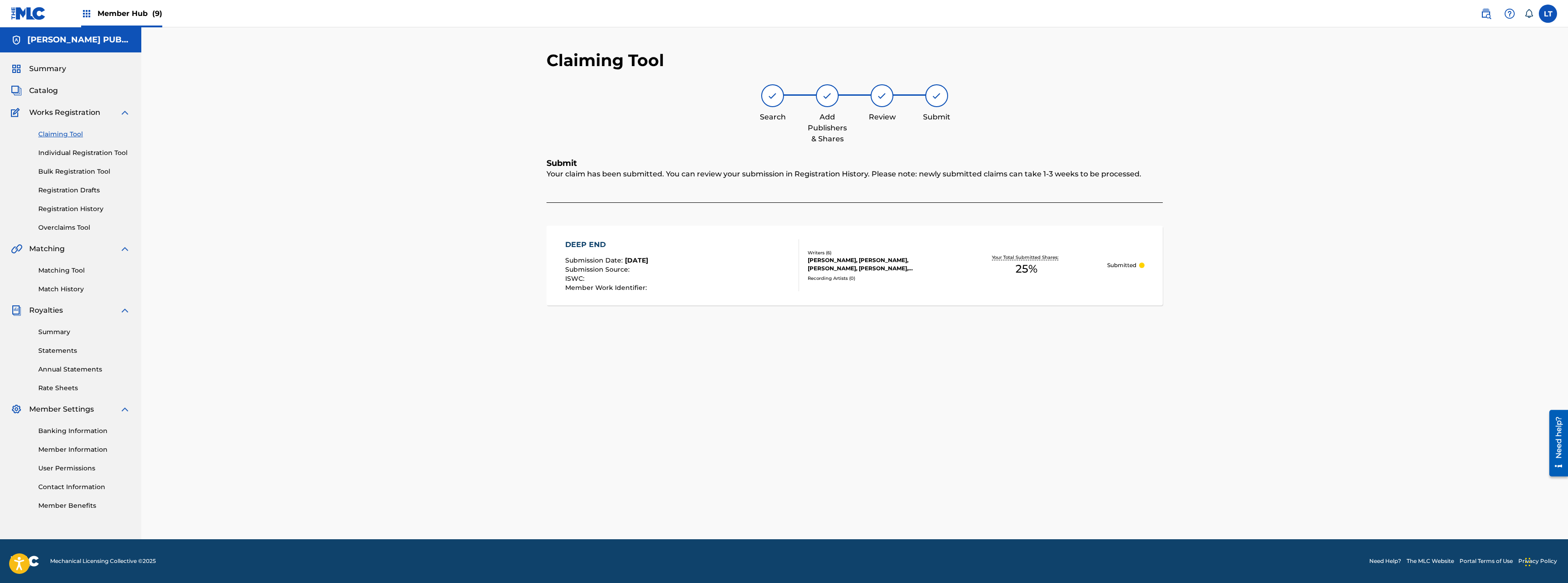
click at [65, 133] on link "Claiming Tool" at bounding box center [84, 134] width 92 height 9
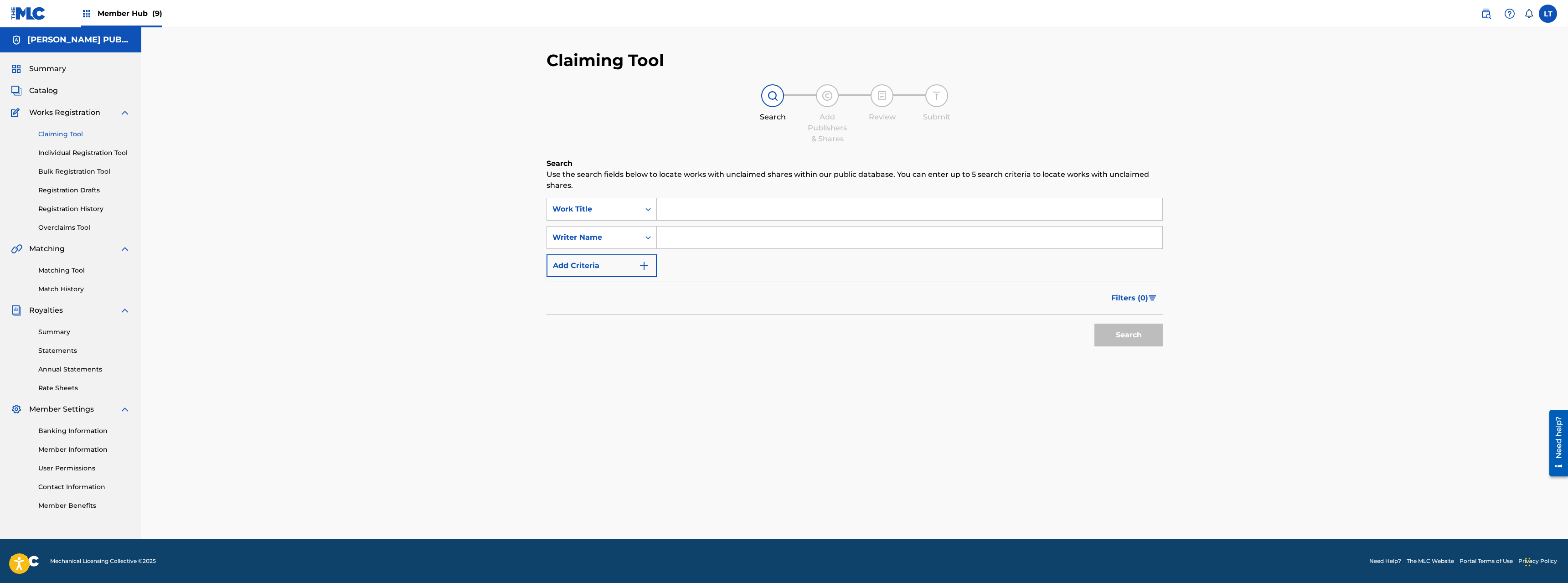
click at [708, 208] on input "Search Form" at bounding box center [910, 209] width 506 height 22
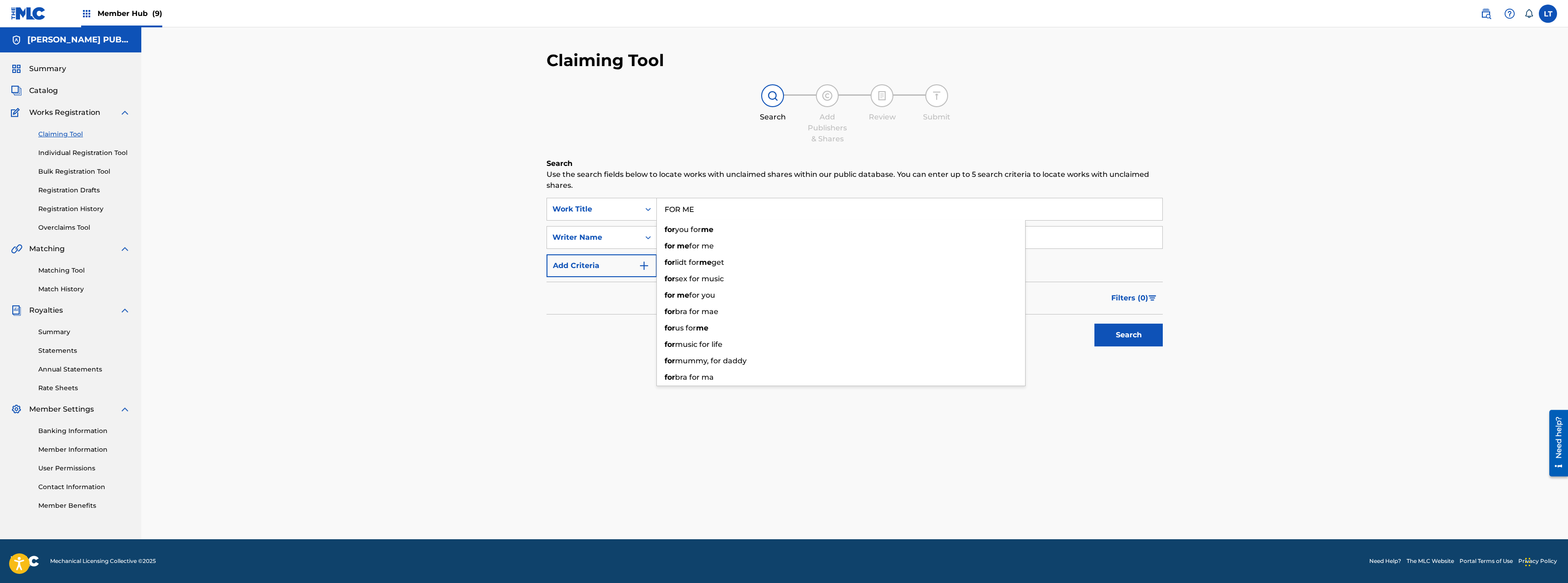
type input "FOR ME"
type input "[PERSON_NAME]"
click at [875, 339] on button "Search" at bounding box center [1129, 335] width 68 height 23
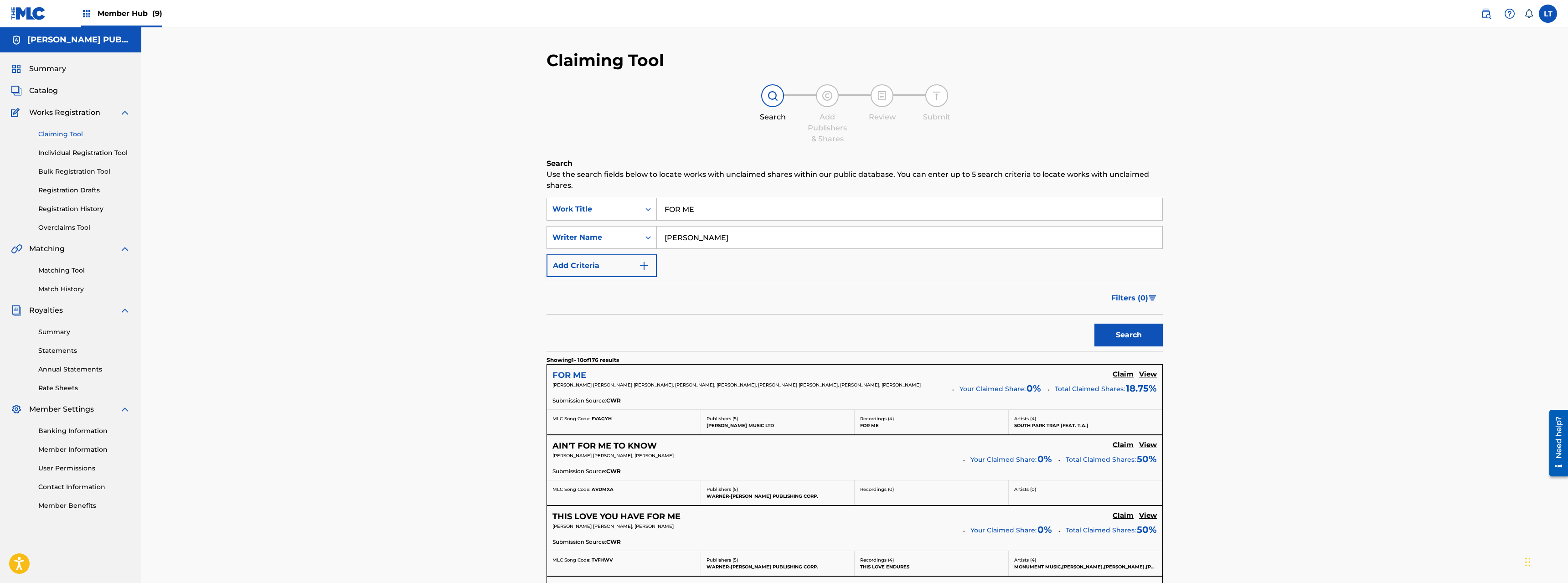
click at [563, 374] on h5 "FOR ME" at bounding box center [569, 375] width 33 height 10
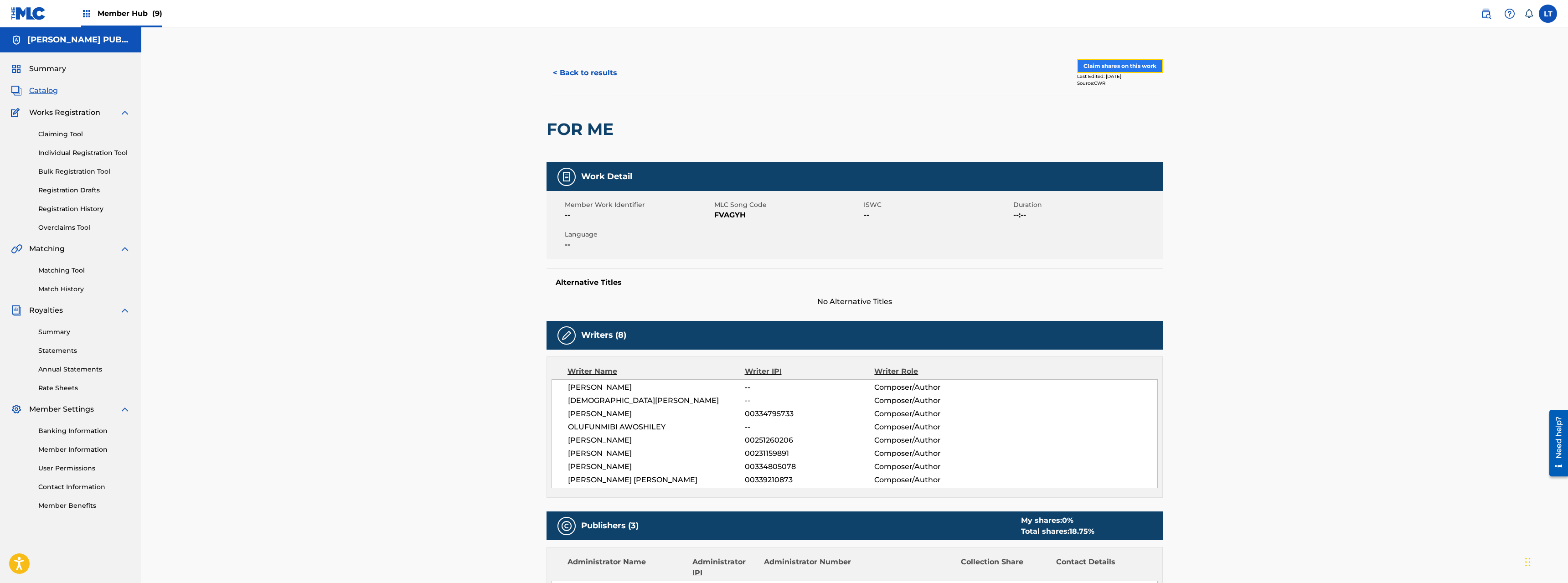
click at [875, 62] on button "Claim shares on this work" at bounding box center [1120, 66] width 86 height 14
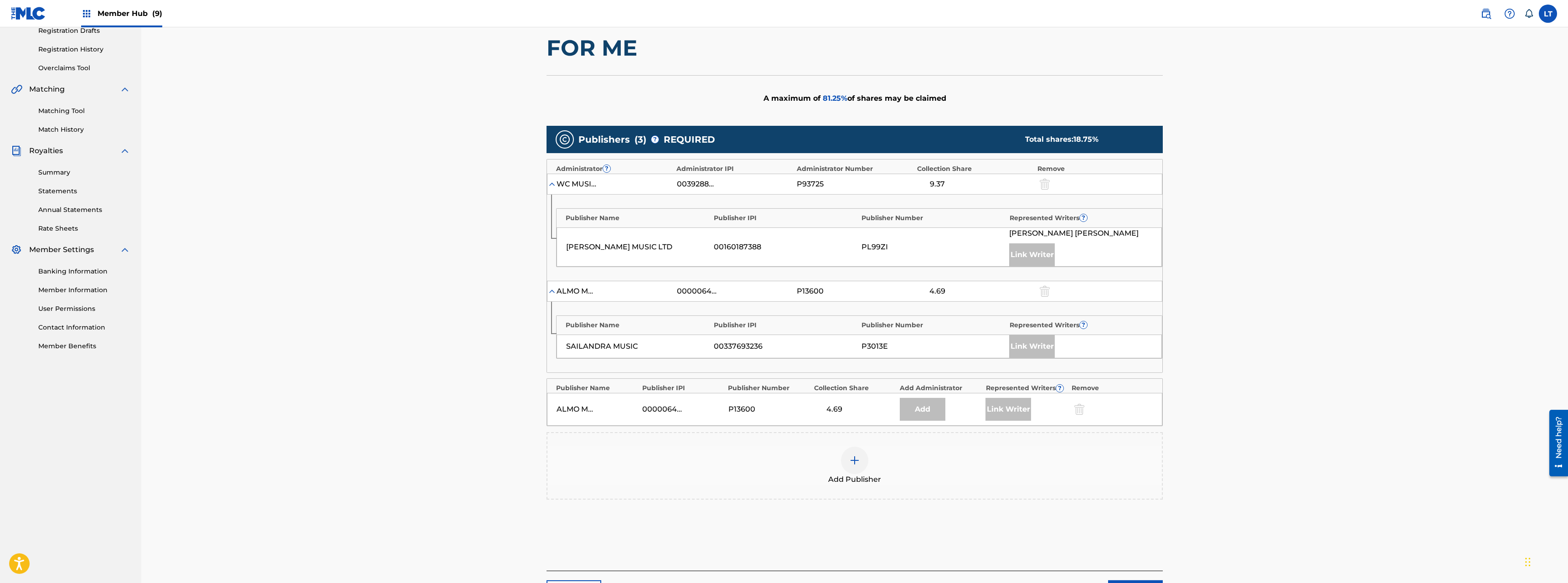
scroll to position [223, 0]
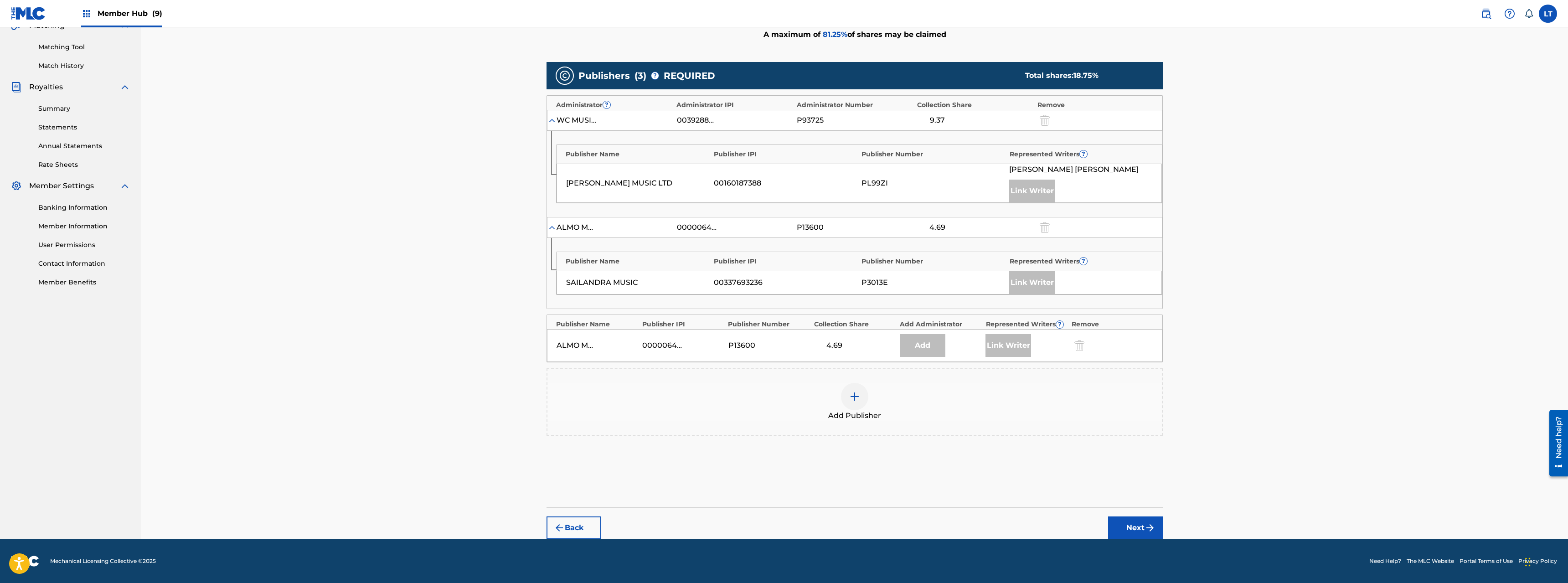
click at [858, 402] on div at bounding box center [854, 396] width 27 height 27
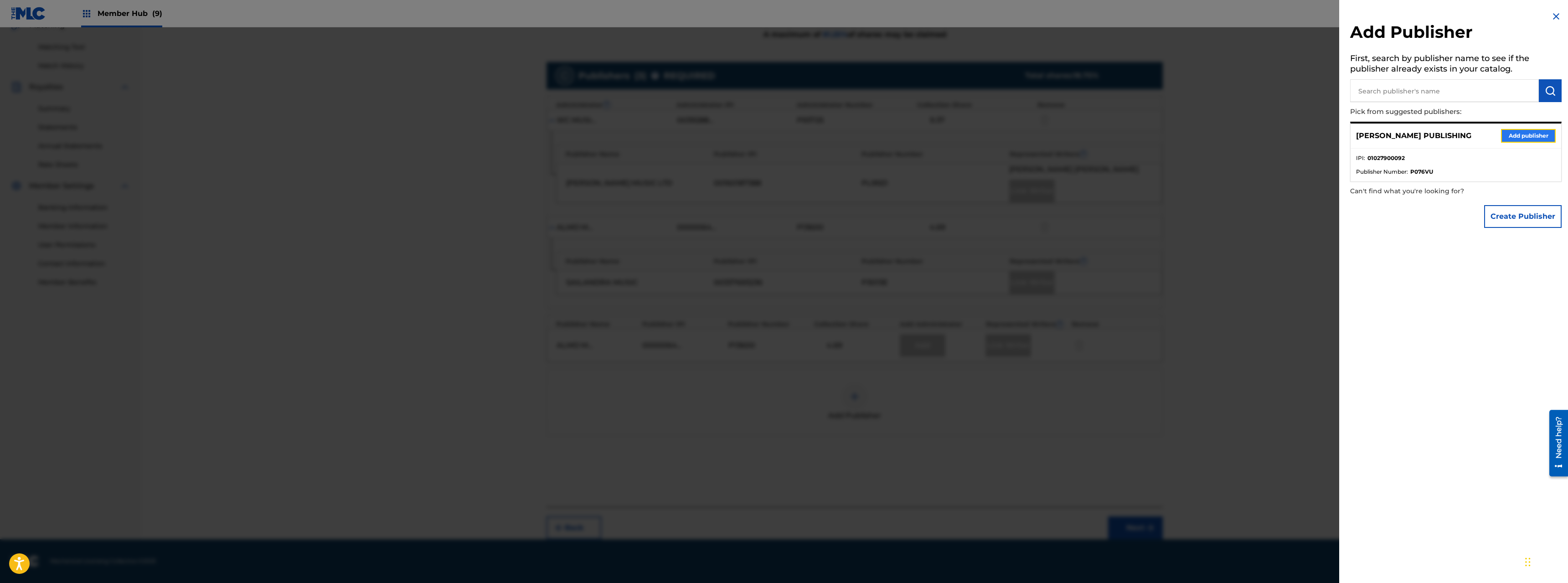
click at [875, 138] on button "Add publisher" at bounding box center [1528, 136] width 54 height 14
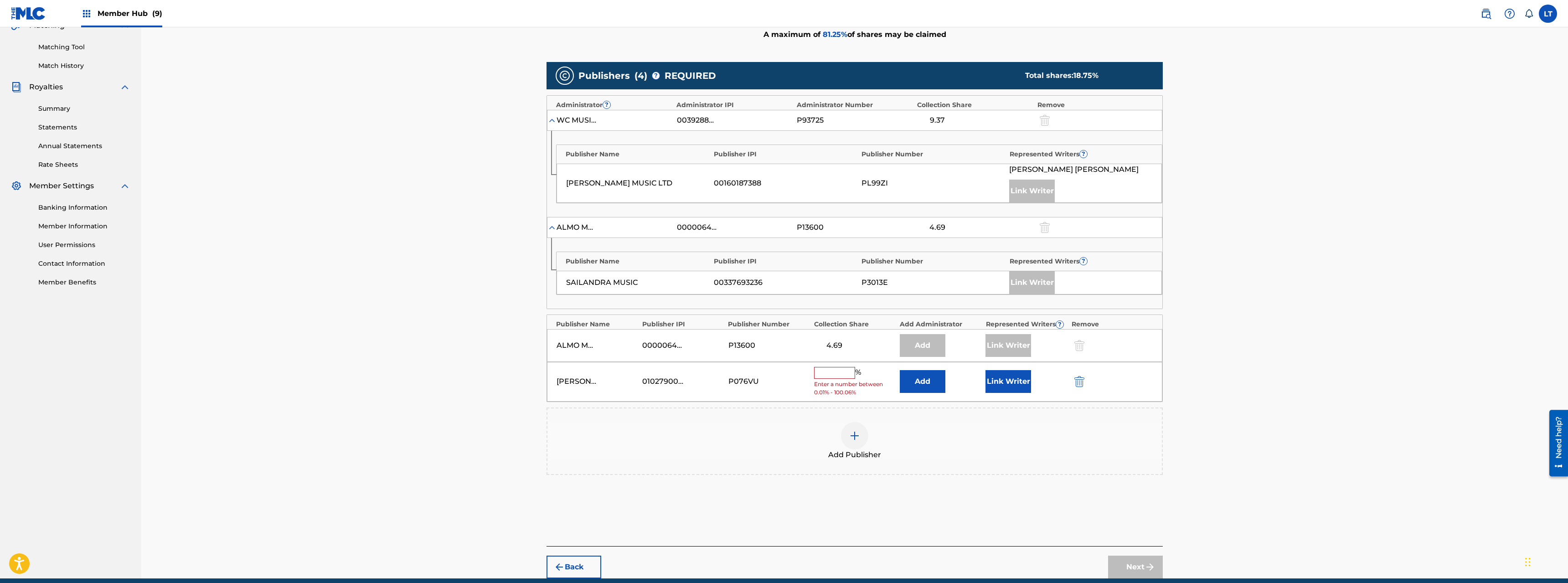
click at [834, 374] on input "text" at bounding box center [834, 373] width 41 height 12
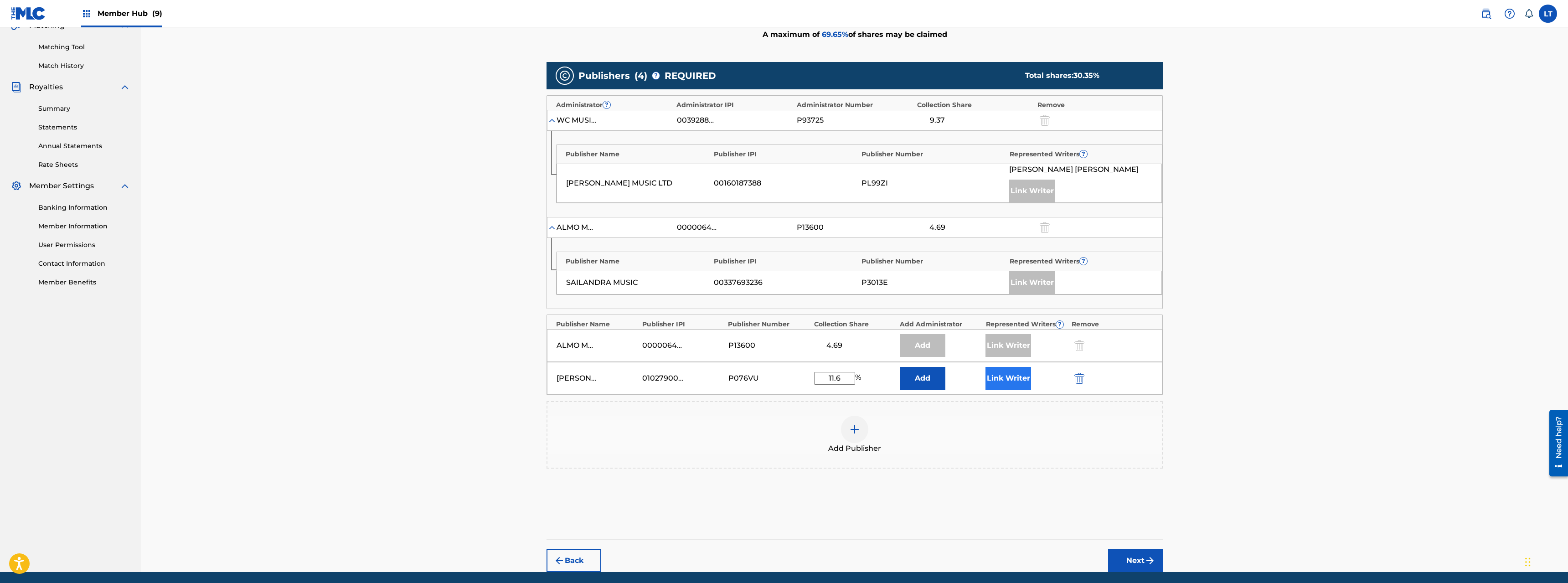
type input "11.6"
click at [875, 377] on button "Link Writer" at bounding box center [1009, 378] width 46 height 23
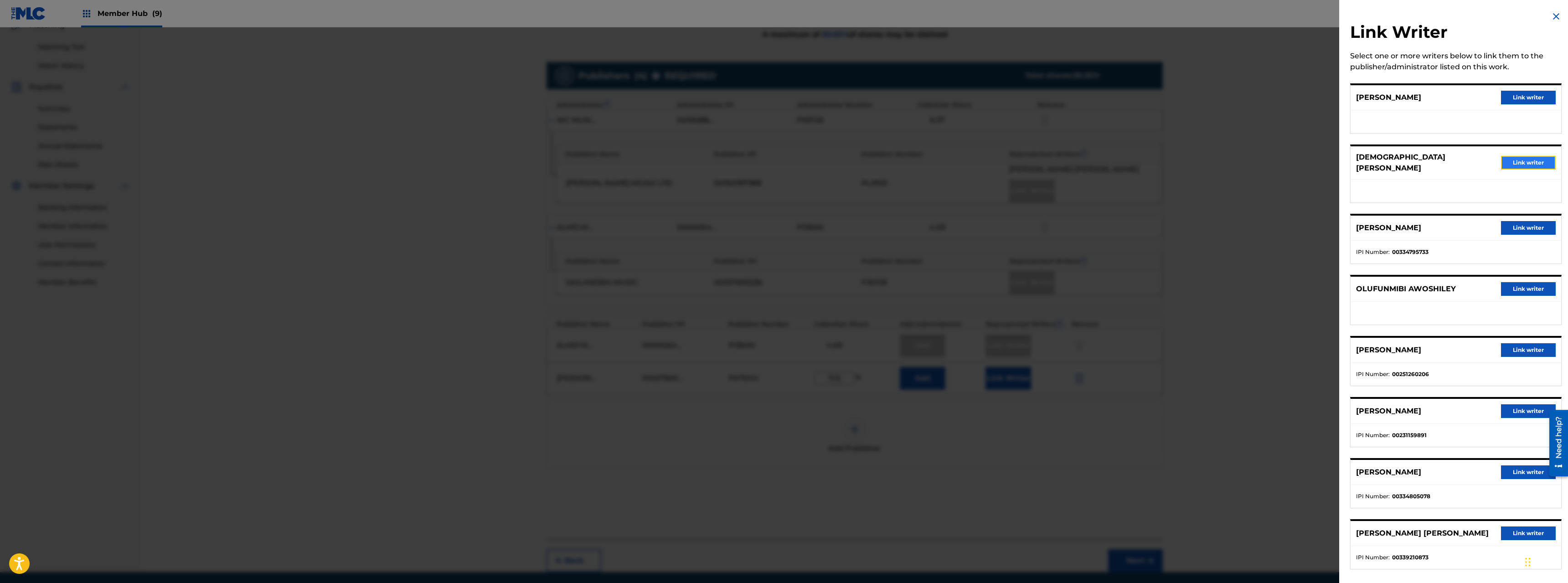
click at [875, 156] on button "Link writer" at bounding box center [1528, 163] width 54 height 14
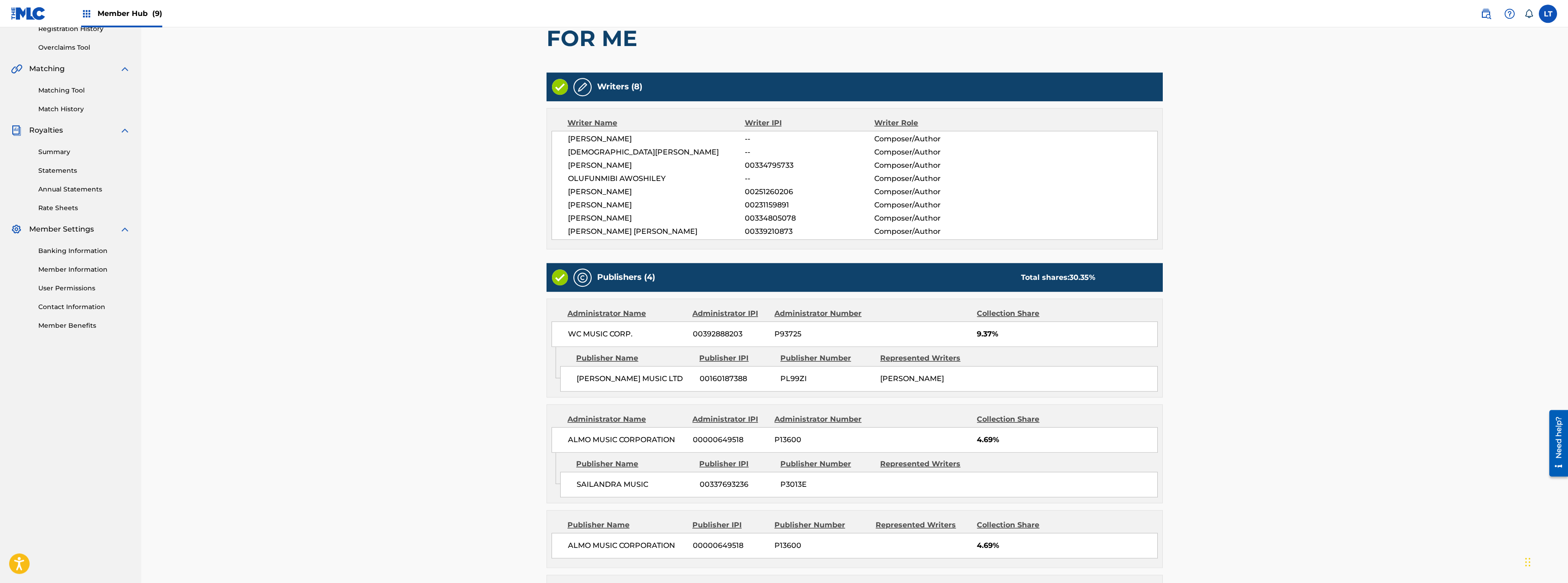
scroll to position [328, 0]
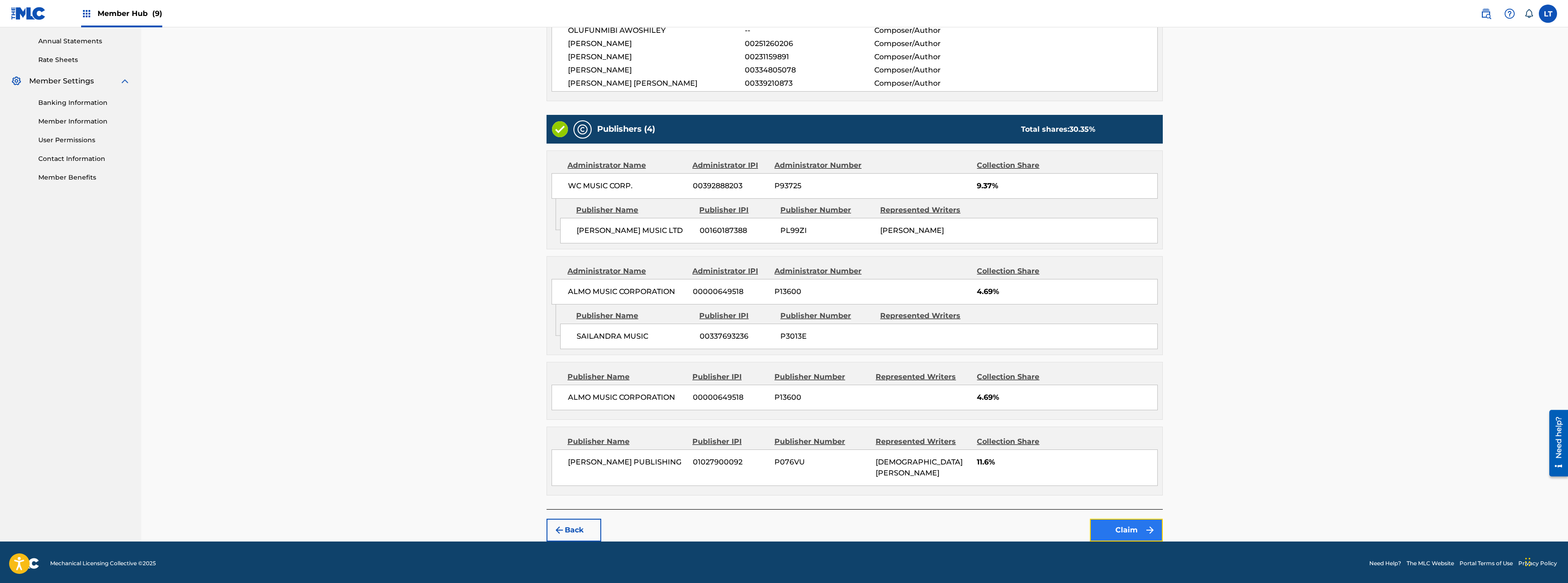
click at [875, 419] on button "Claim" at bounding box center [1127, 530] width 73 height 23
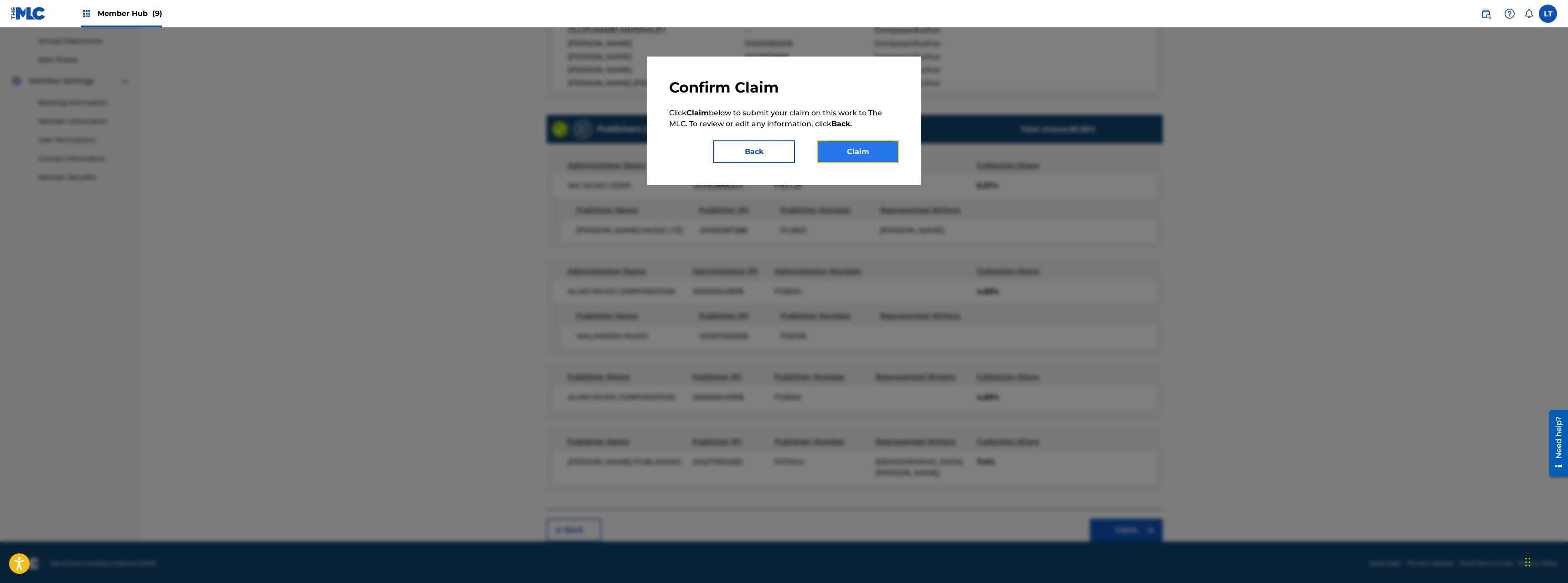
click at [854, 157] on button "Claim" at bounding box center [858, 151] width 82 height 23
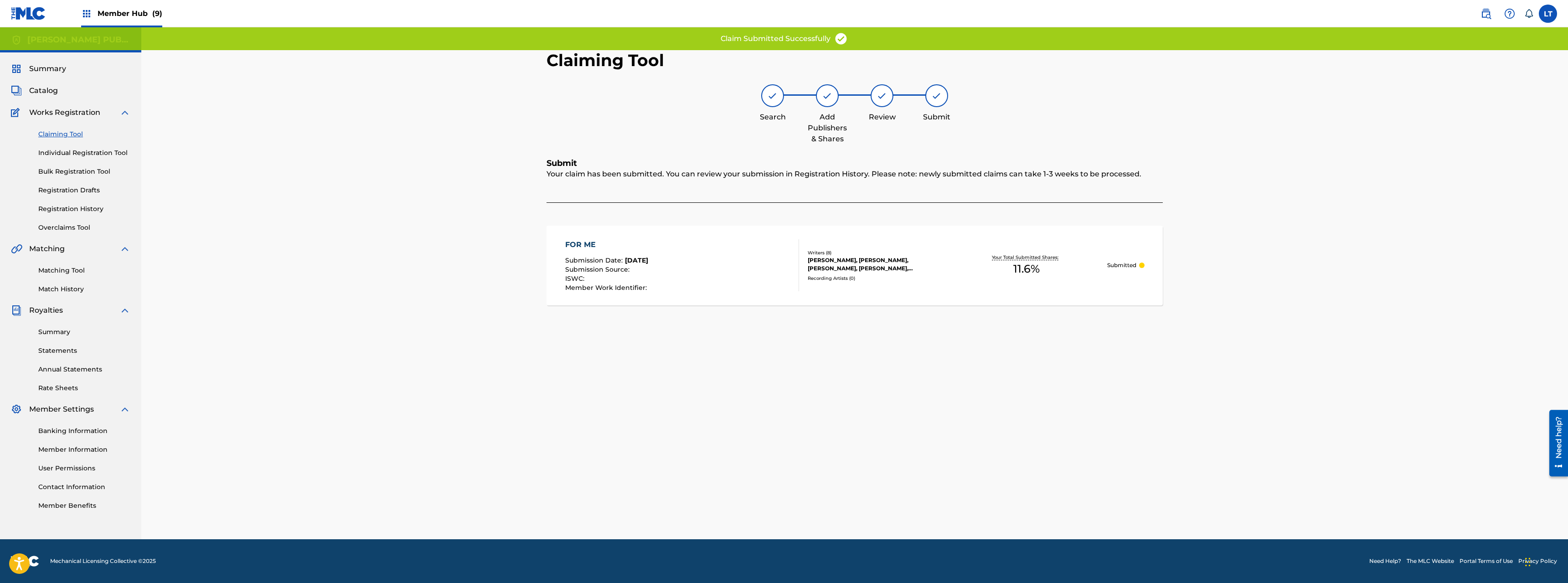
scroll to position [0, 0]
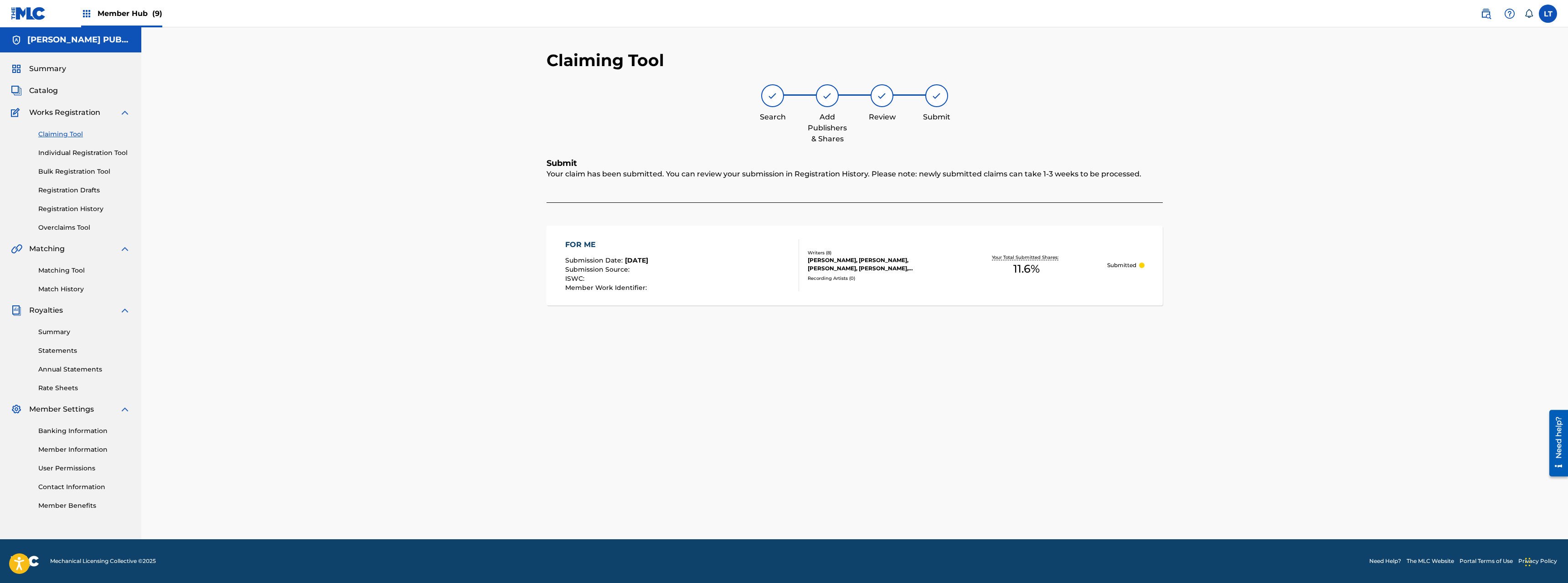
click at [68, 133] on link "Claiming Tool" at bounding box center [84, 134] width 92 height 9
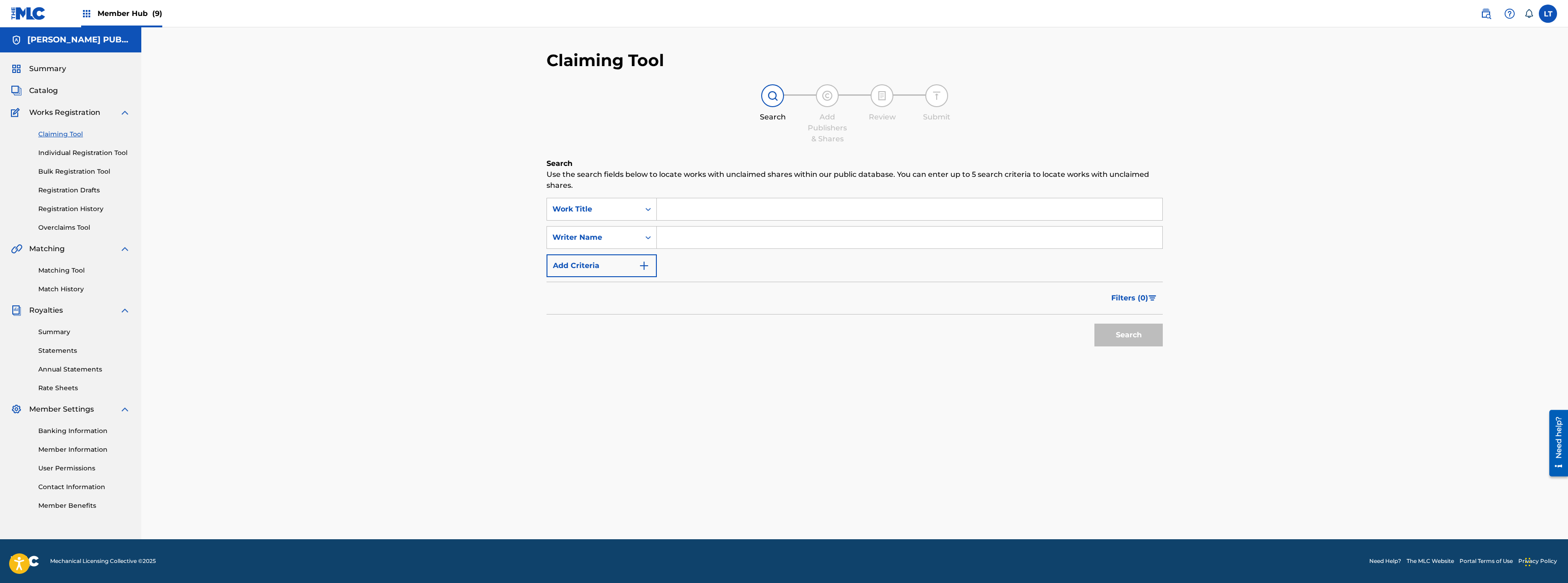
click at [700, 208] on input "Search Form" at bounding box center [910, 209] width 506 height 22
type input "GAS ME UP"
type input "[PERSON_NAME]"
click at [875, 324] on button "Search" at bounding box center [1129, 335] width 68 height 23
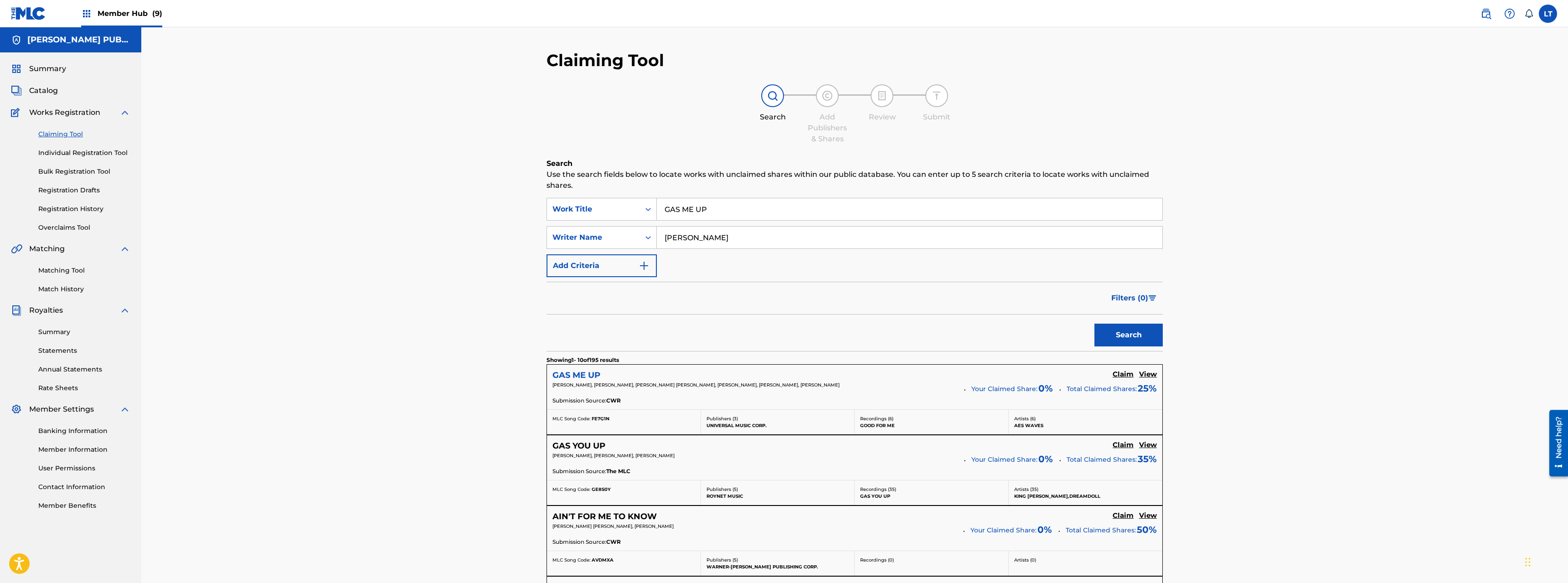
click at [581, 374] on h5 "GAS ME UP" at bounding box center [577, 375] width 48 height 10
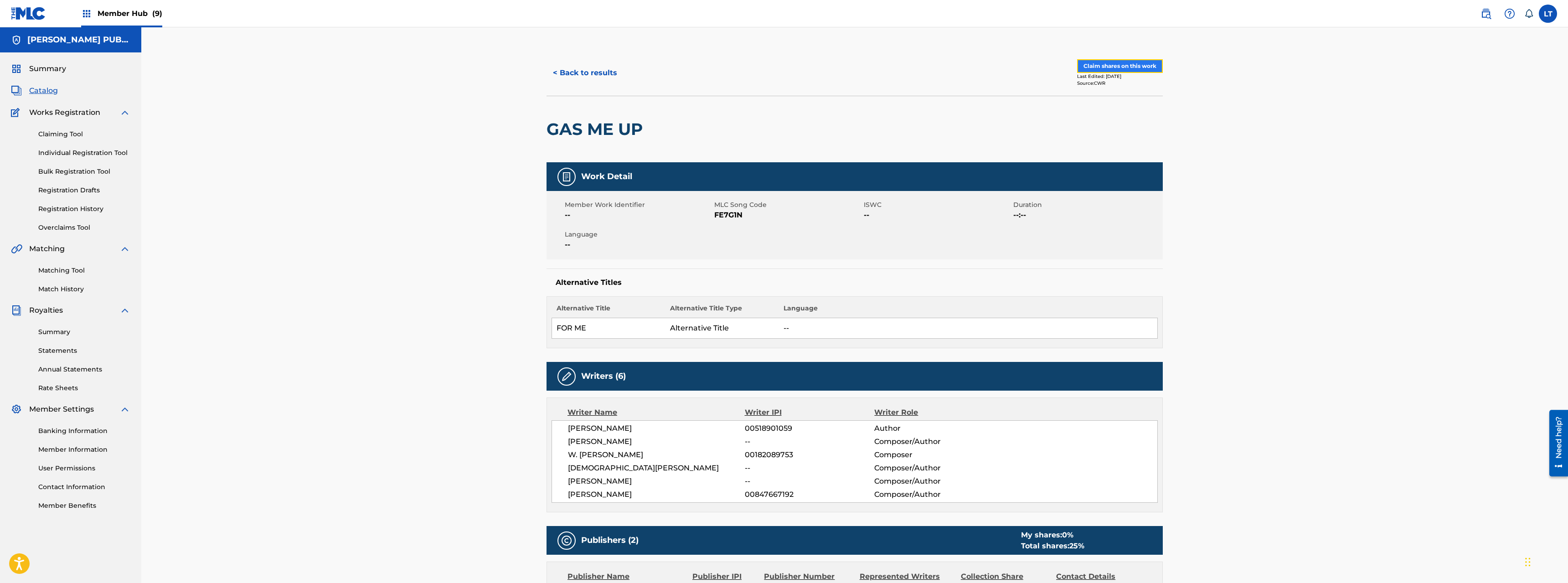
click at [875, 66] on button "Claim shares on this work" at bounding box center [1120, 66] width 86 height 14
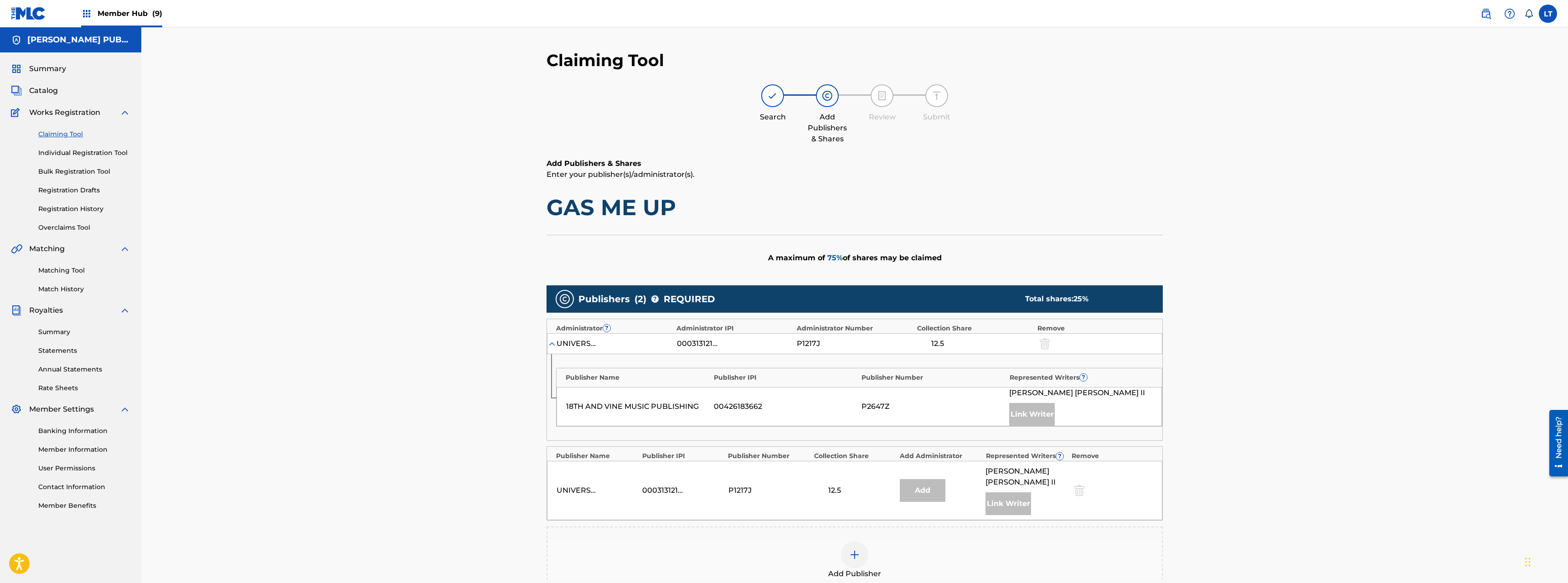
click at [856, 419] on img at bounding box center [855, 555] width 11 height 11
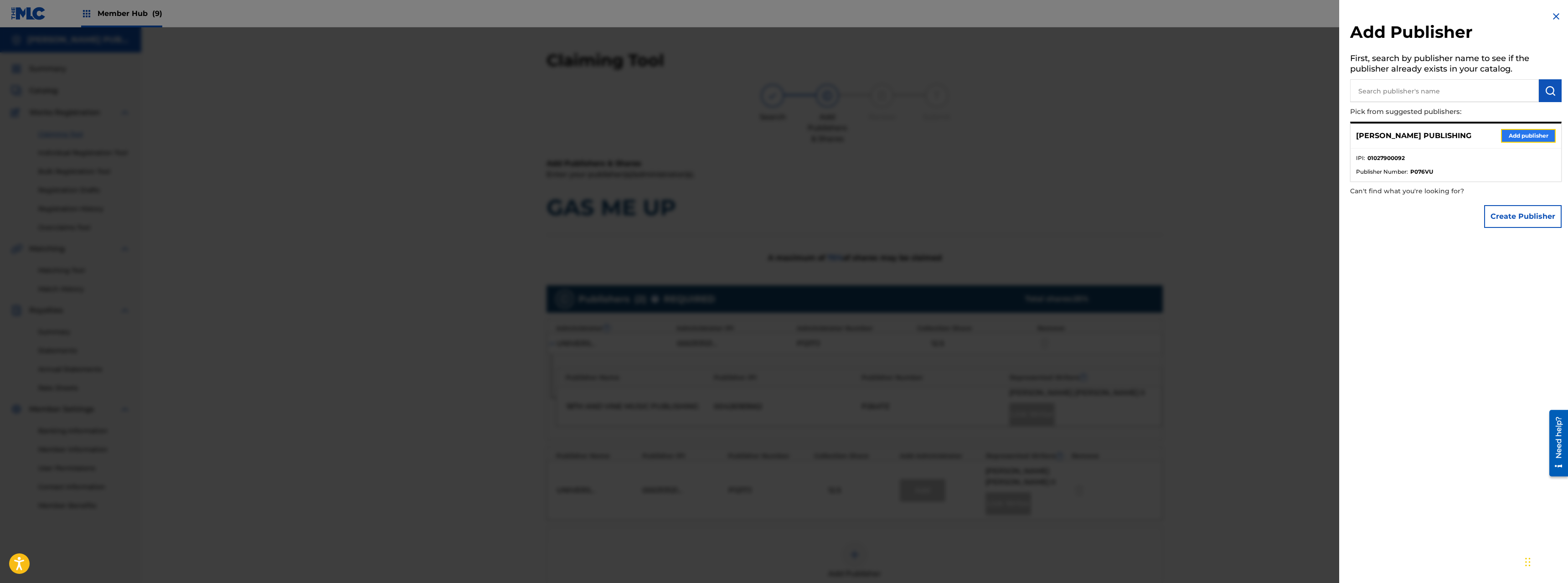
click at [875, 135] on button "Add publisher" at bounding box center [1528, 136] width 54 height 14
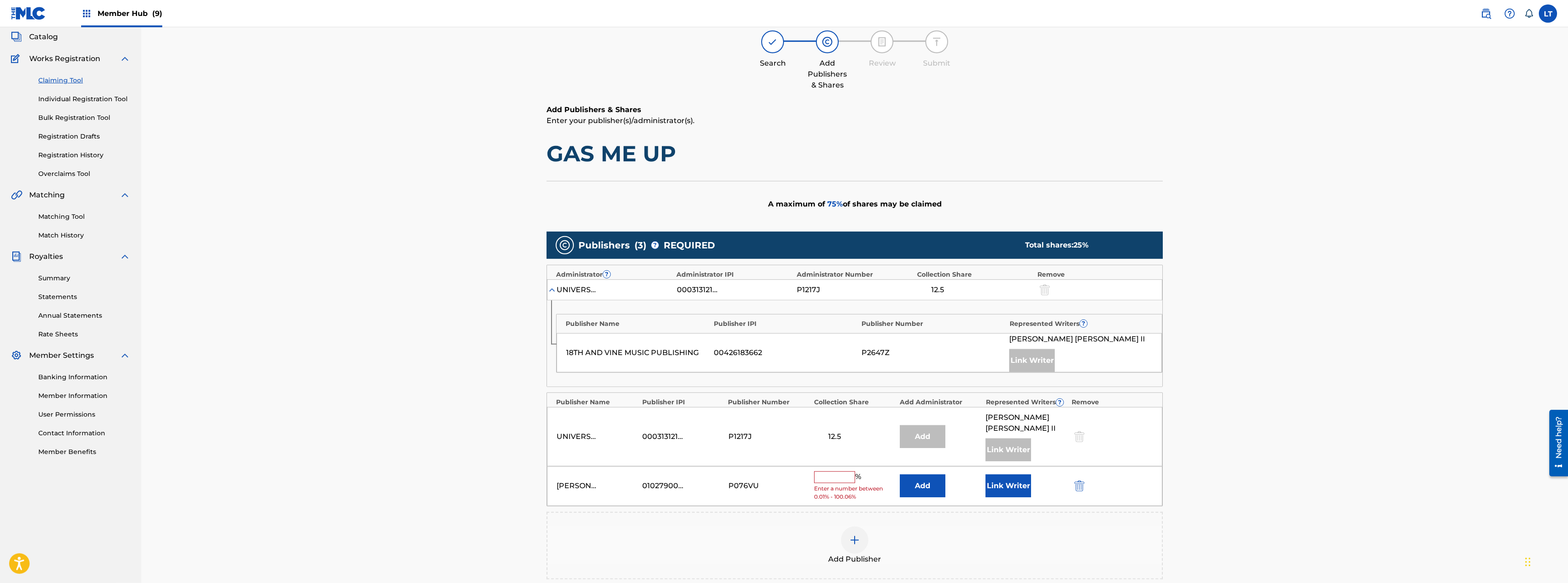
scroll to position [198, 0]
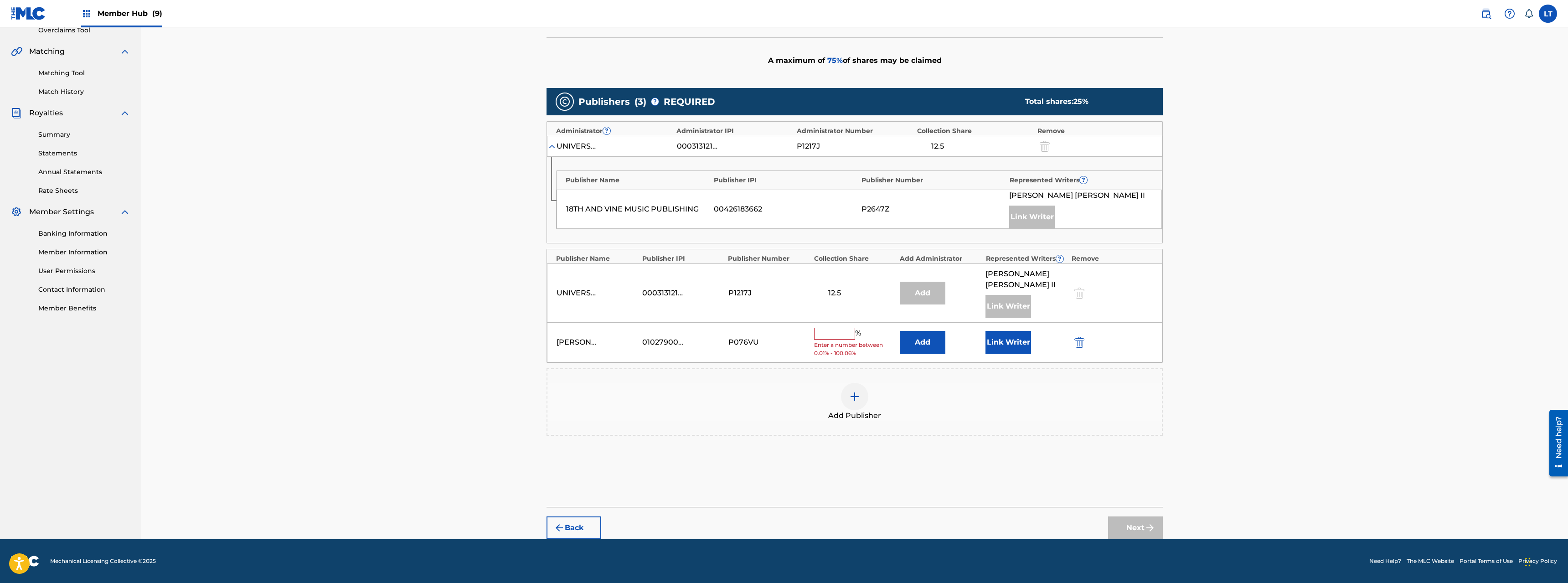
click at [830, 332] on input "text" at bounding box center [834, 333] width 41 height 12
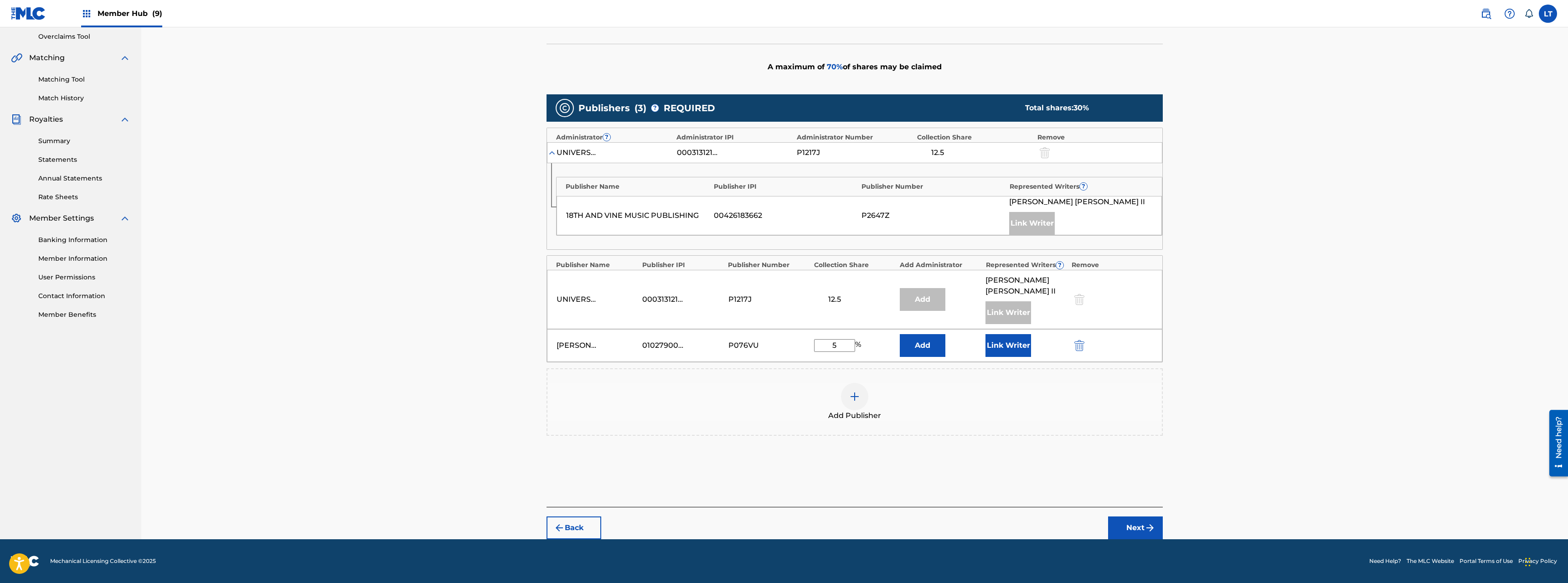
scroll to position [191, 0]
type input "5"
click at [875, 342] on button "Link Writer" at bounding box center [1009, 345] width 46 height 23
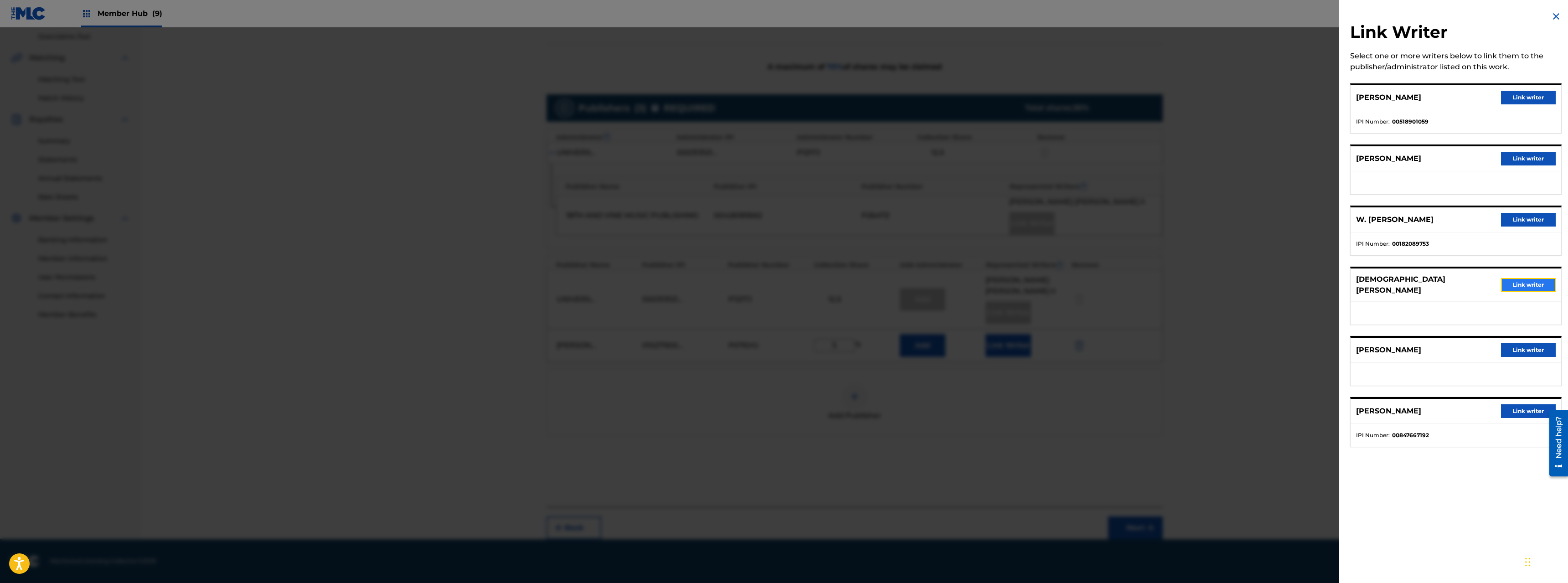
click at [875, 280] on button "Link writer" at bounding box center [1528, 285] width 54 height 14
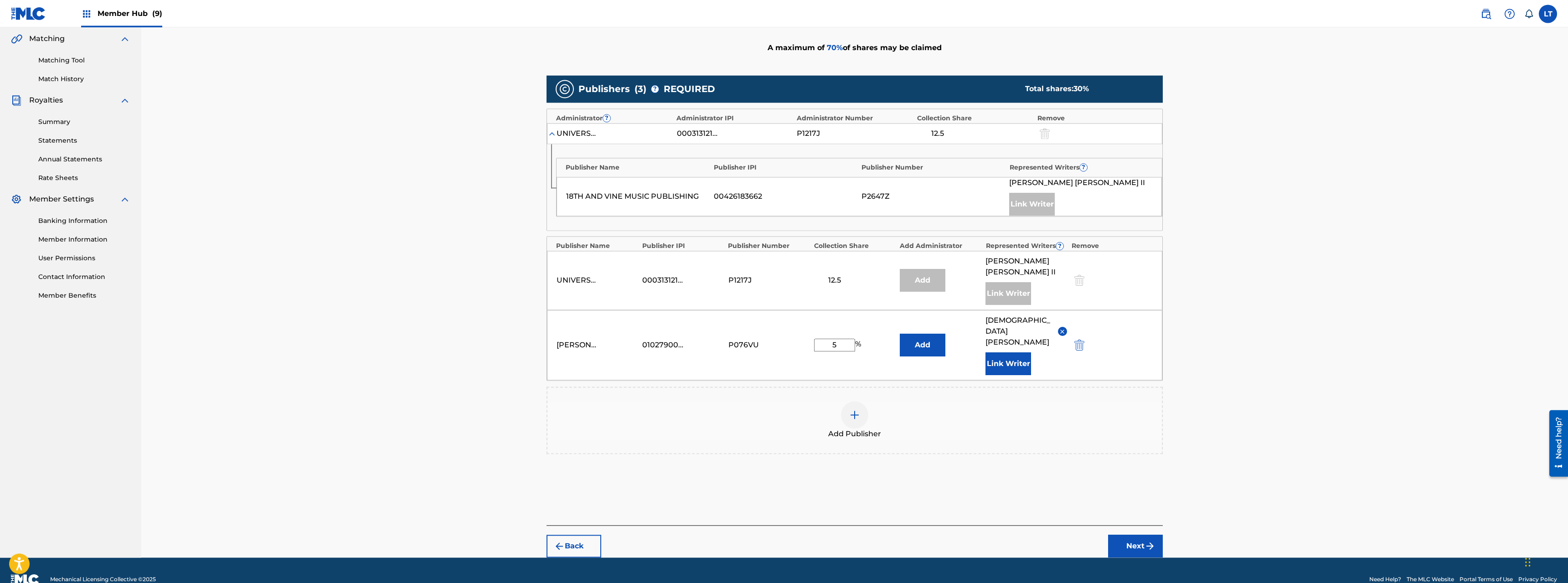
scroll to position [217, 0]
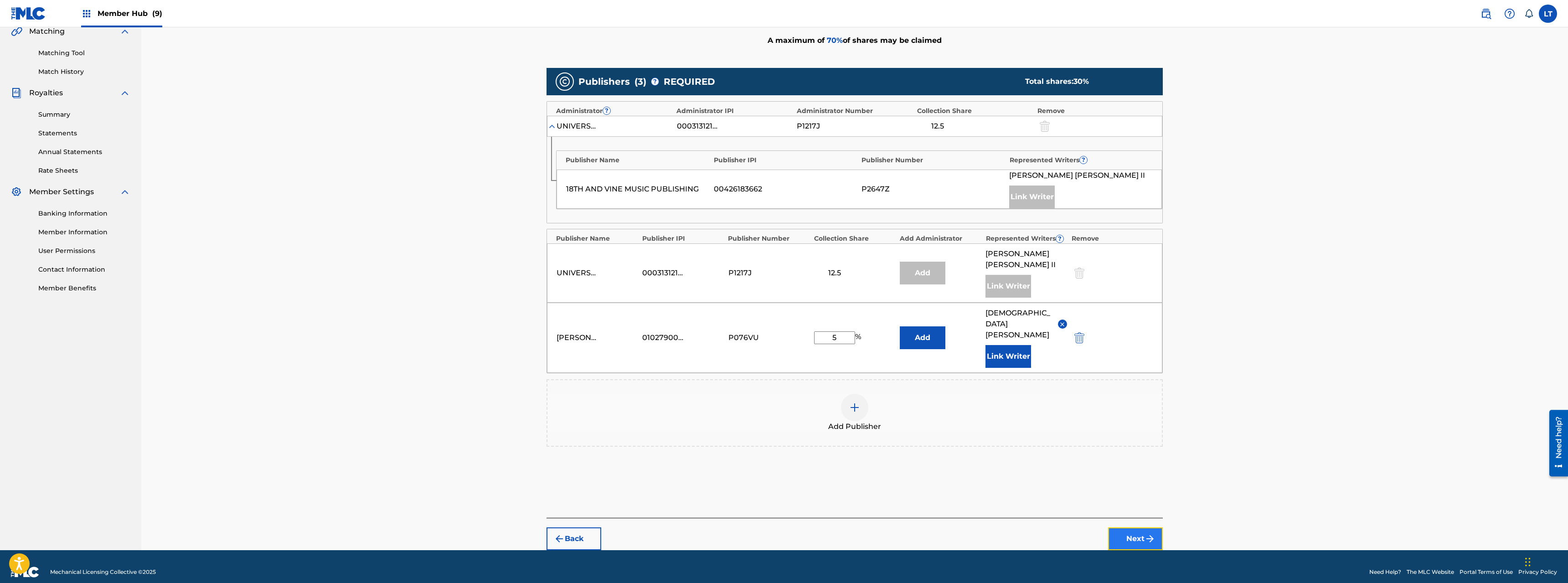
click at [875, 419] on button "Next" at bounding box center [1135, 539] width 54 height 23
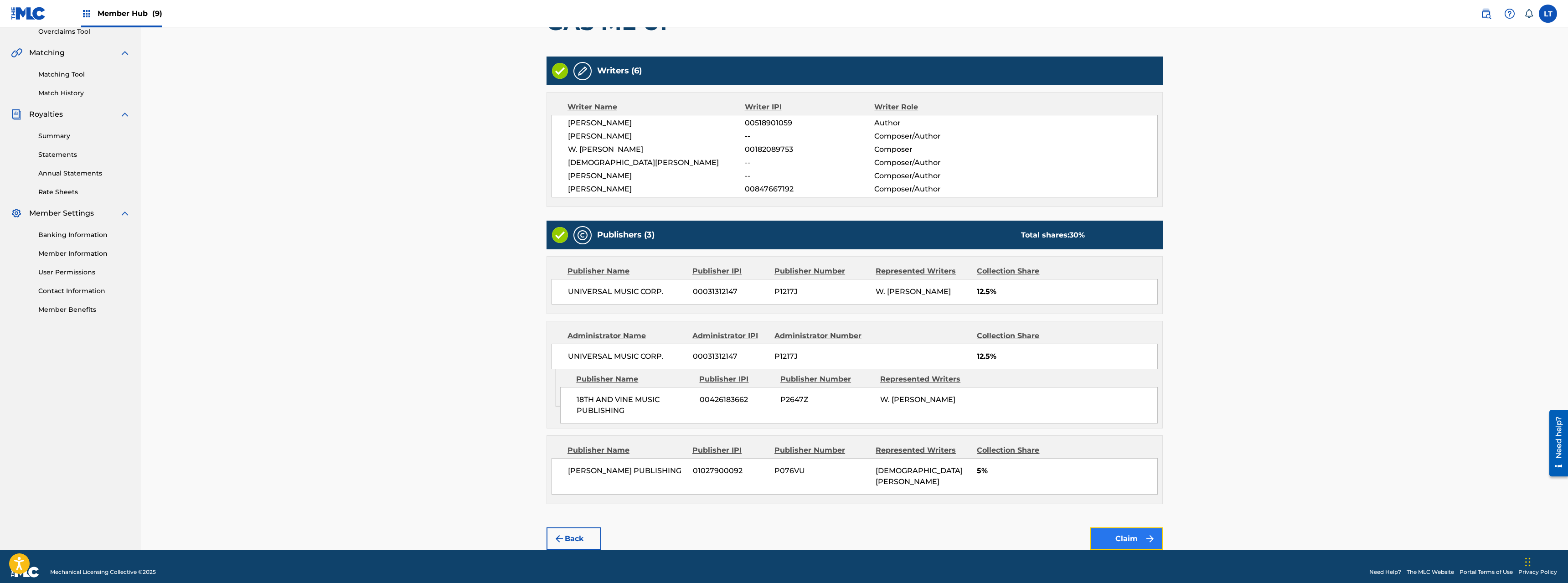
click at [875, 419] on button "Claim" at bounding box center [1127, 539] width 73 height 23
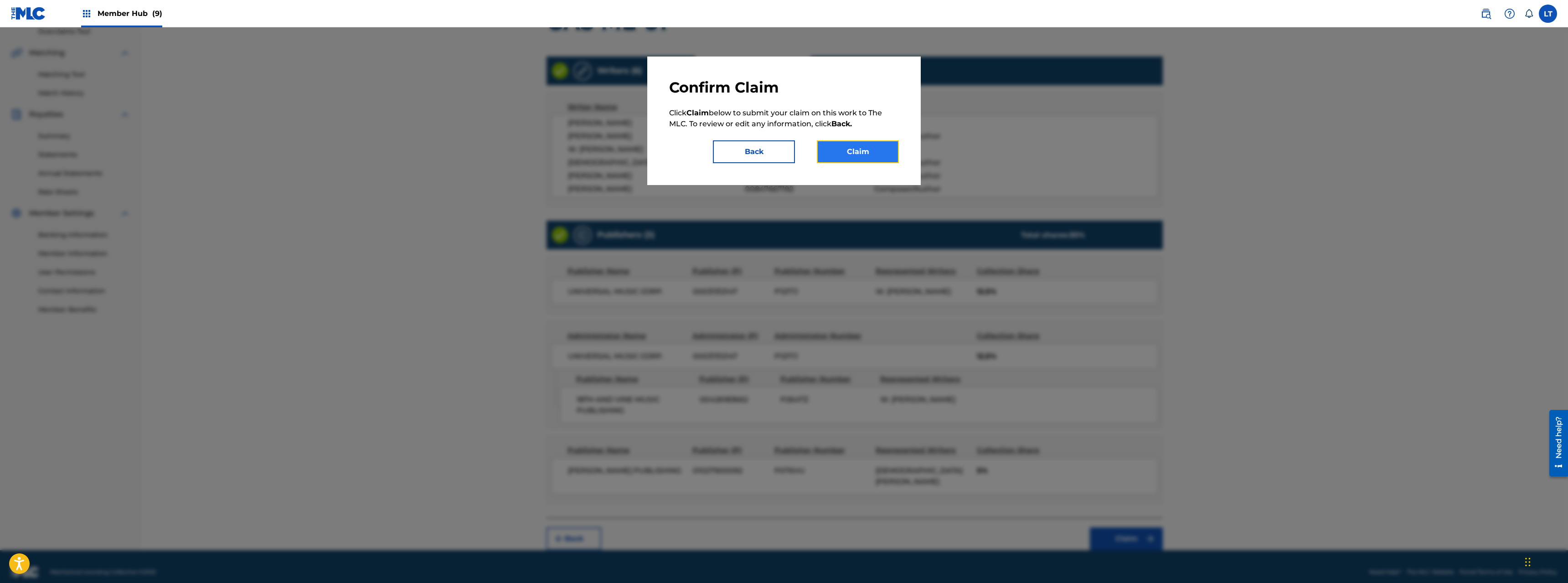
click at [875, 156] on button "Claim" at bounding box center [858, 151] width 82 height 23
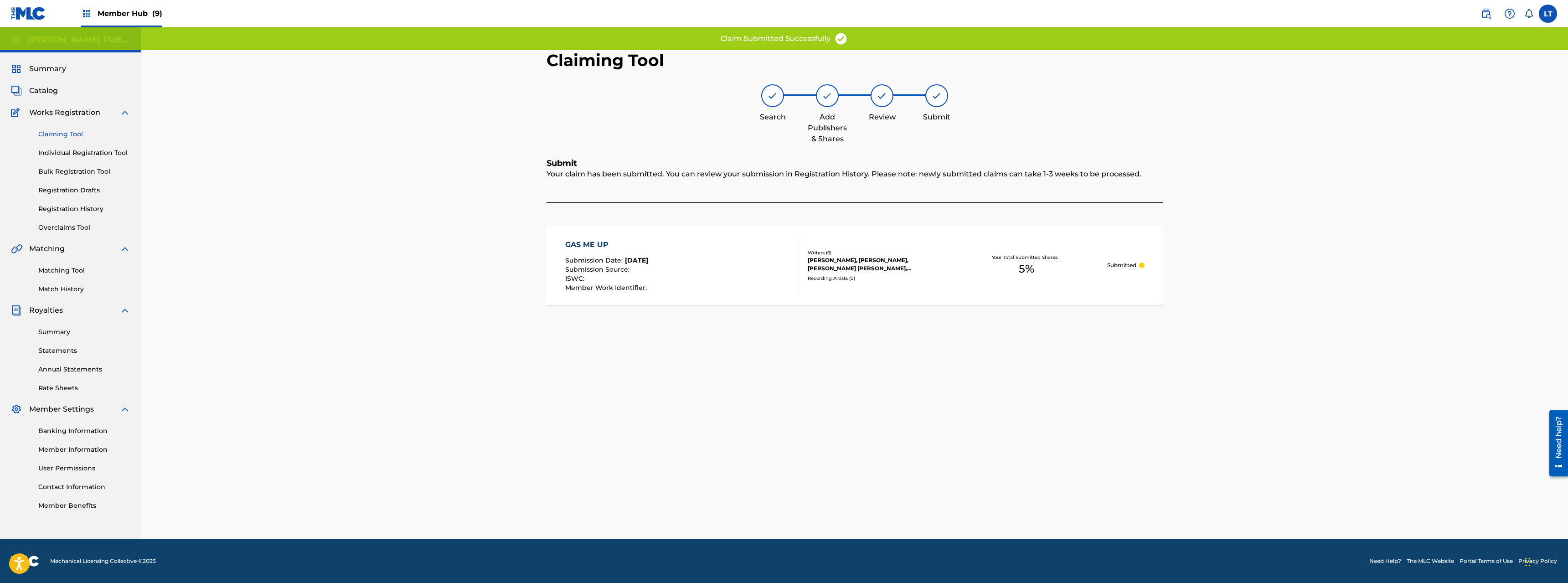
scroll to position [0, 0]
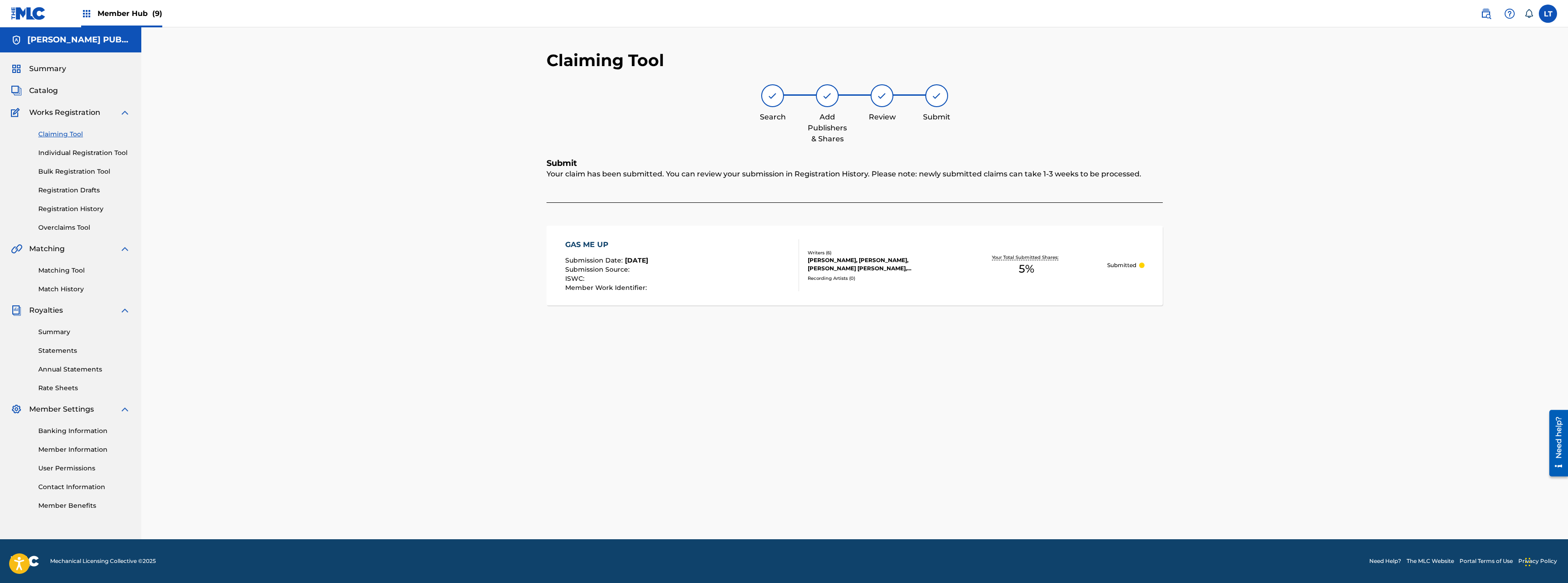
click at [57, 137] on link "Claiming Tool" at bounding box center [84, 134] width 92 height 9
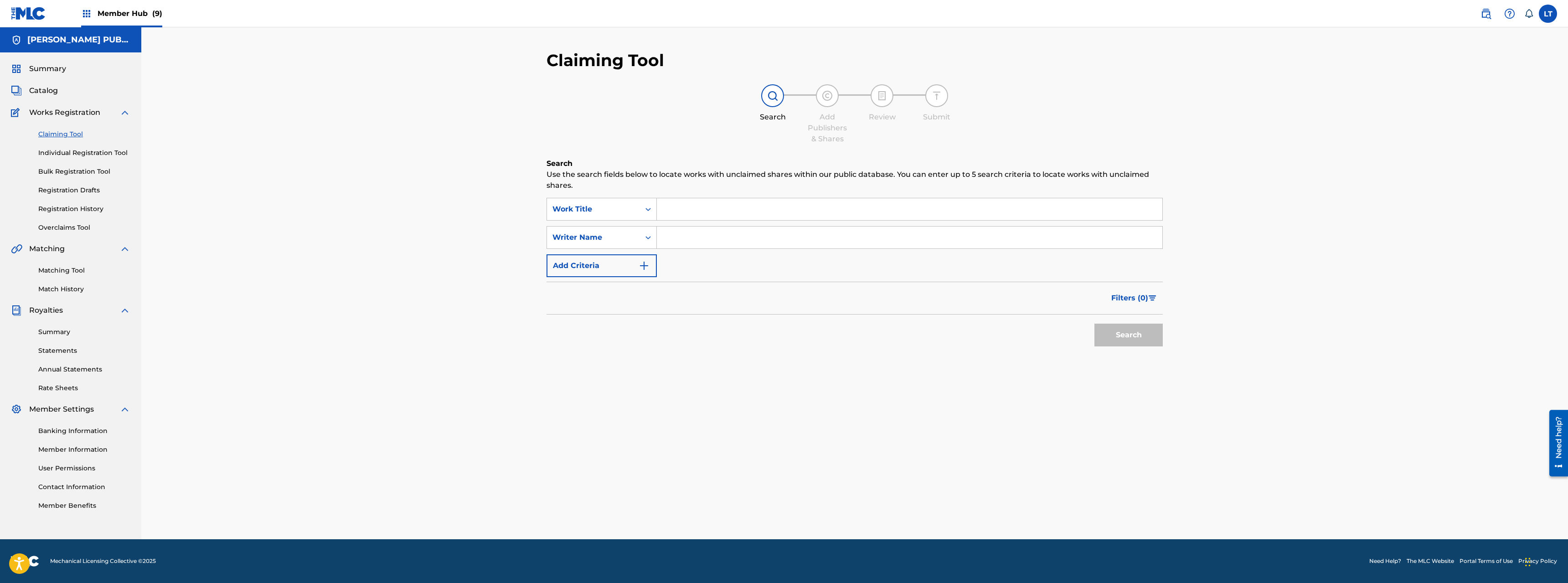
click at [712, 204] on input "Search Form" at bounding box center [910, 209] width 506 height 22
paste input "GAS YOU UP"
type input "GAS YOU UP"
click at [716, 238] on input "Search Form" at bounding box center [910, 237] width 506 height 22
type input "[PERSON_NAME]"
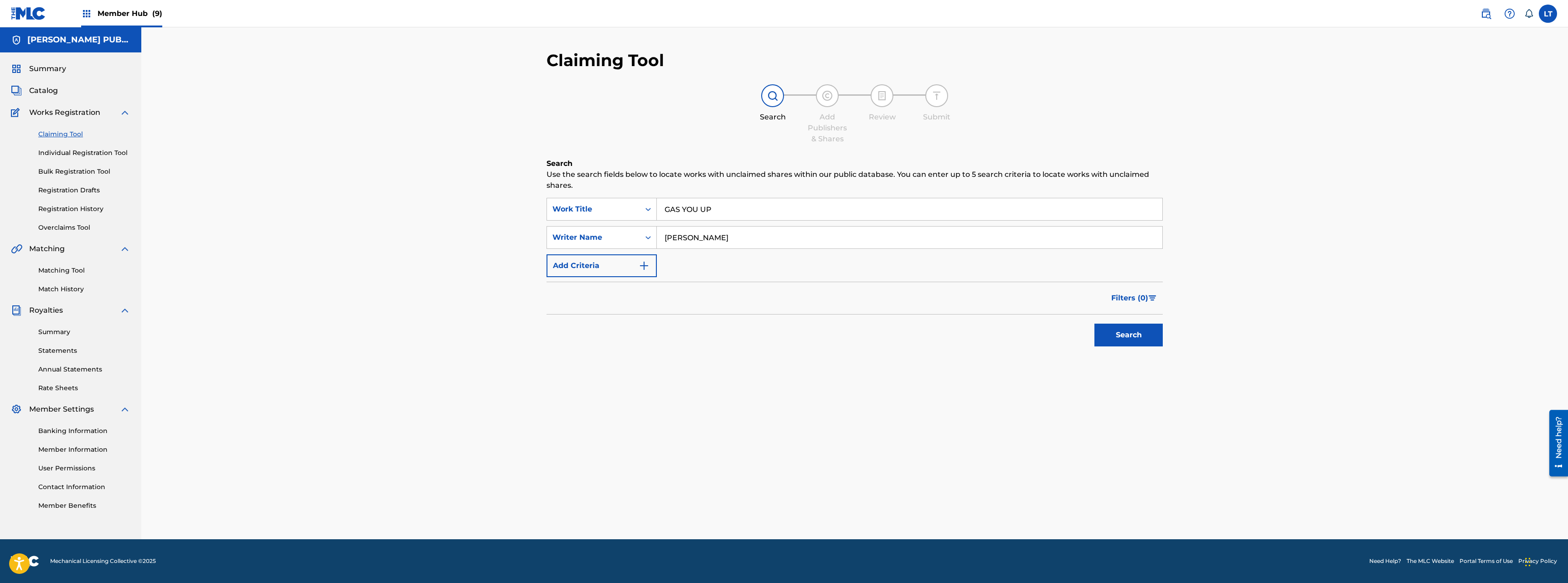
click at [875, 324] on button "Search" at bounding box center [1129, 335] width 68 height 23
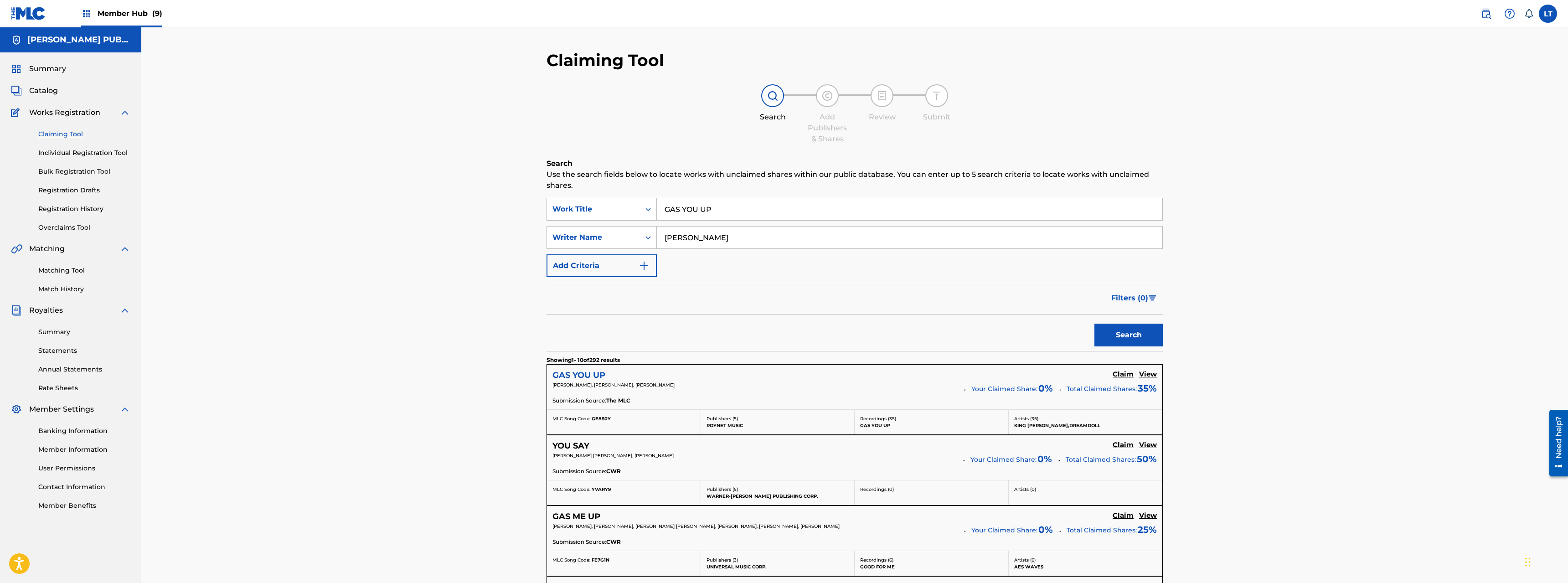
click at [588, 372] on h5 "GAS YOU UP" at bounding box center [579, 375] width 53 height 10
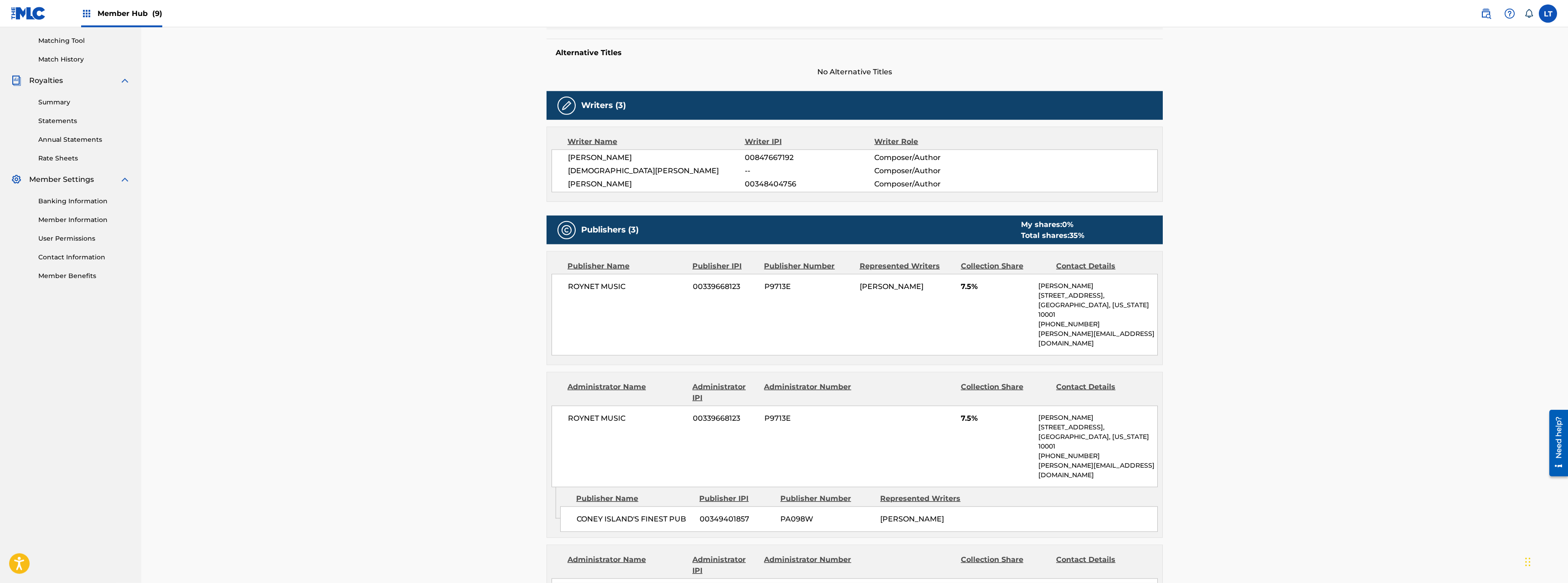
scroll to position [186, 0]
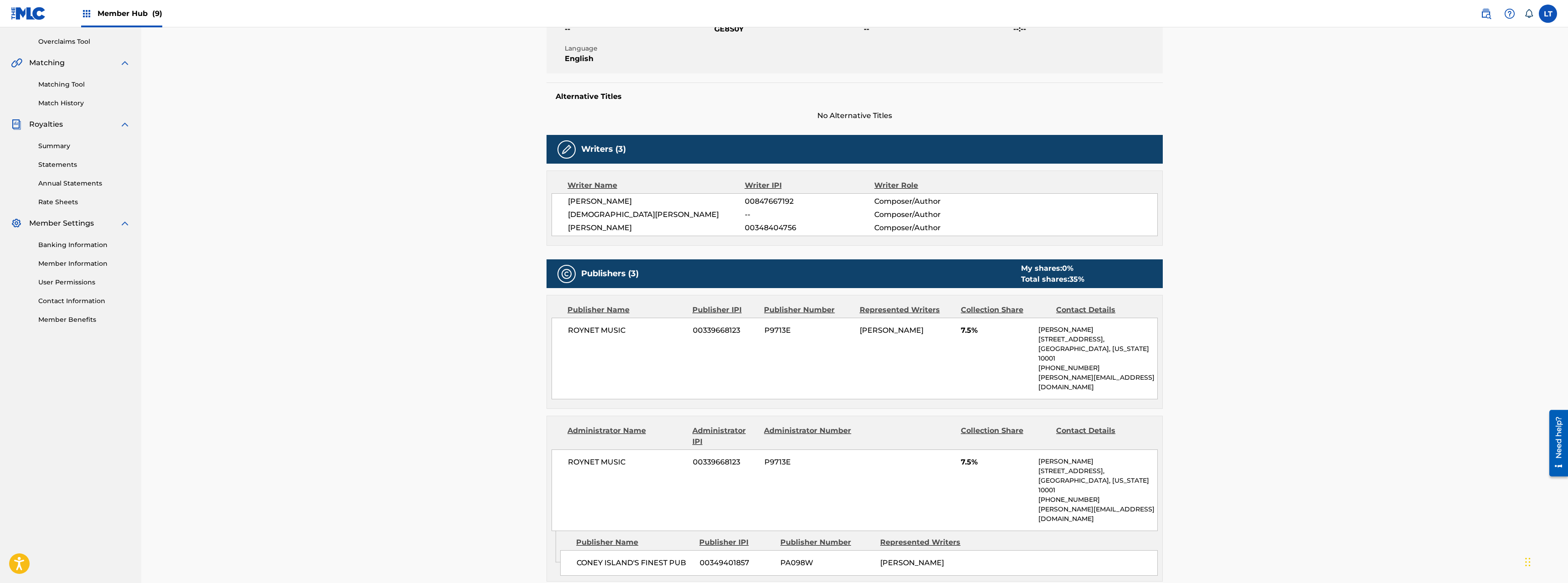
click at [476, 331] on div "< Back to results Claim shares on this work Last Edited: [DATE] Source: The MLC…" at bounding box center [855, 468] width 1427 height 1254
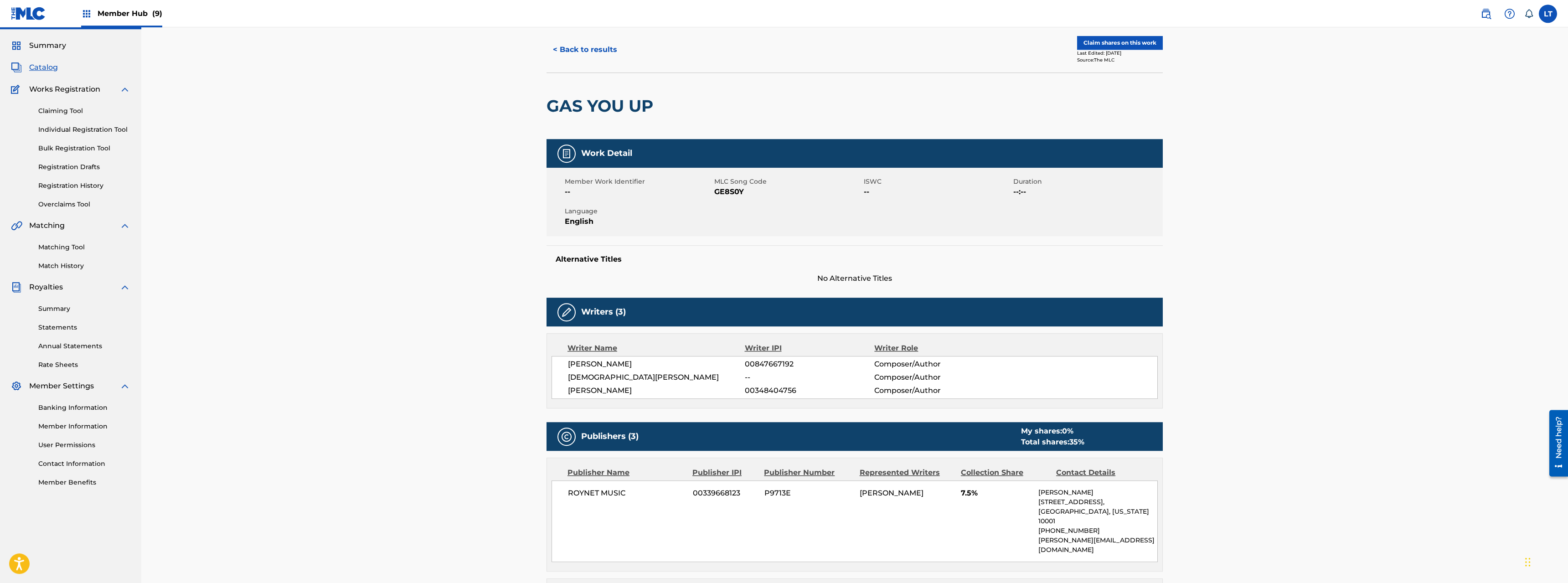
scroll to position [0, 0]
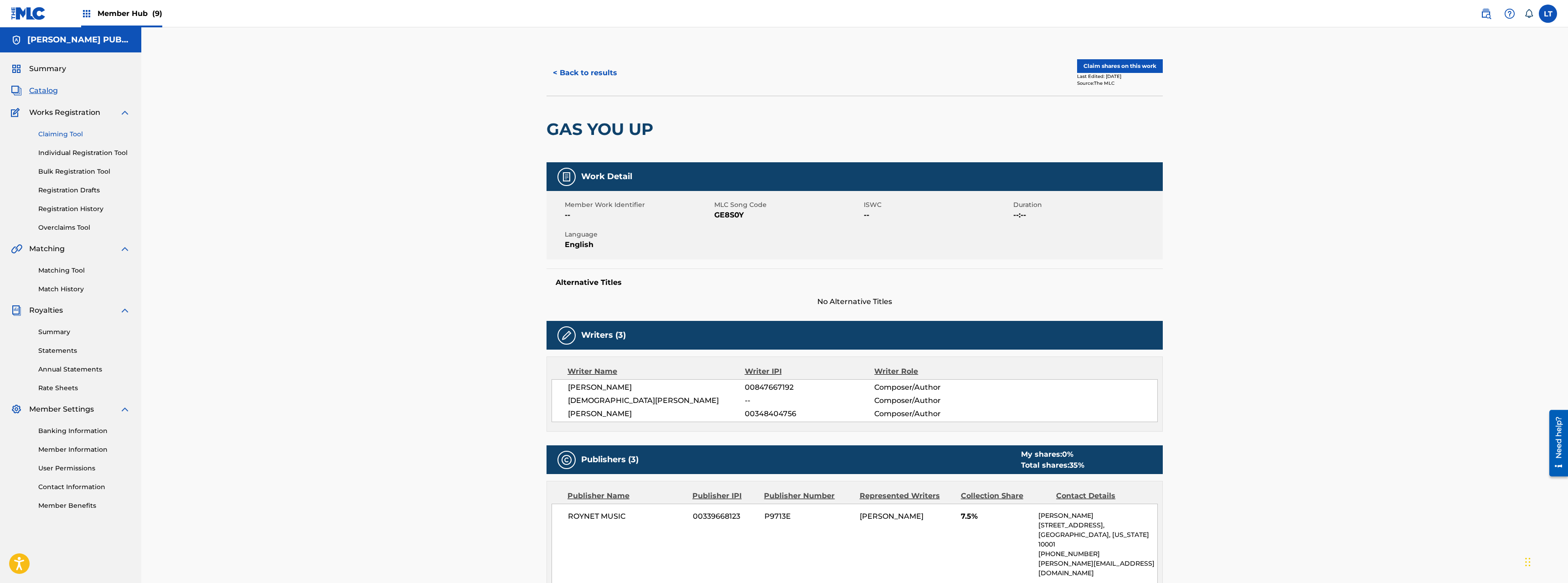
click at [61, 135] on link "Claiming Tool" at bounding box center [84, 134] width 92 height 9
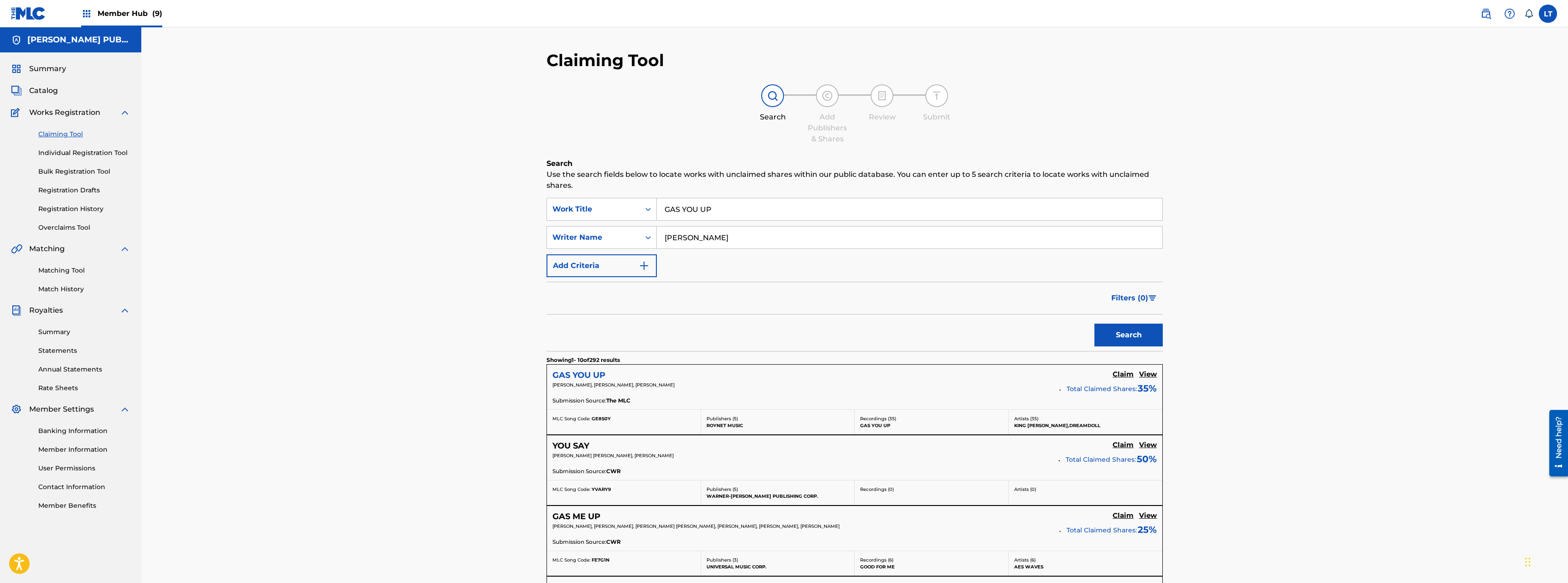
click at [573, 376] on h5 "GAS YOU UP" at bounding box center [579, 375] width 53 height 10
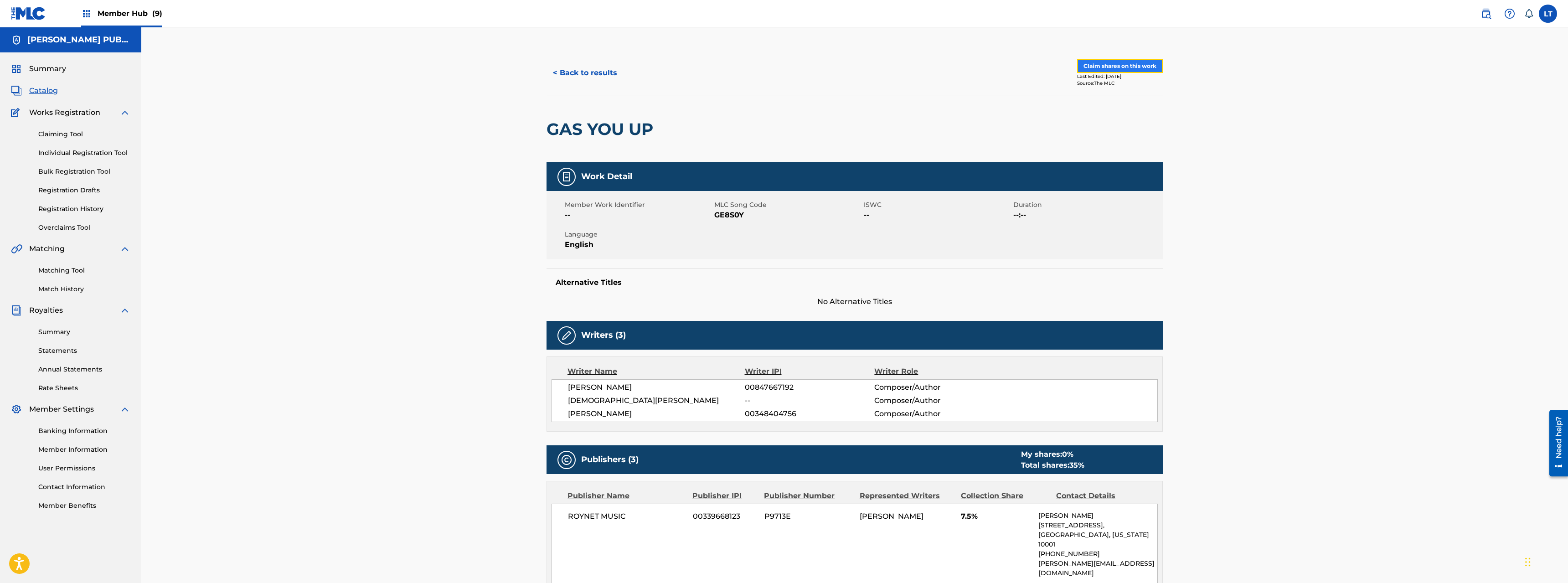
click at [875, 68] on button "Claim shares on this work" at bounding box center [1120, 66] width 86 height 14
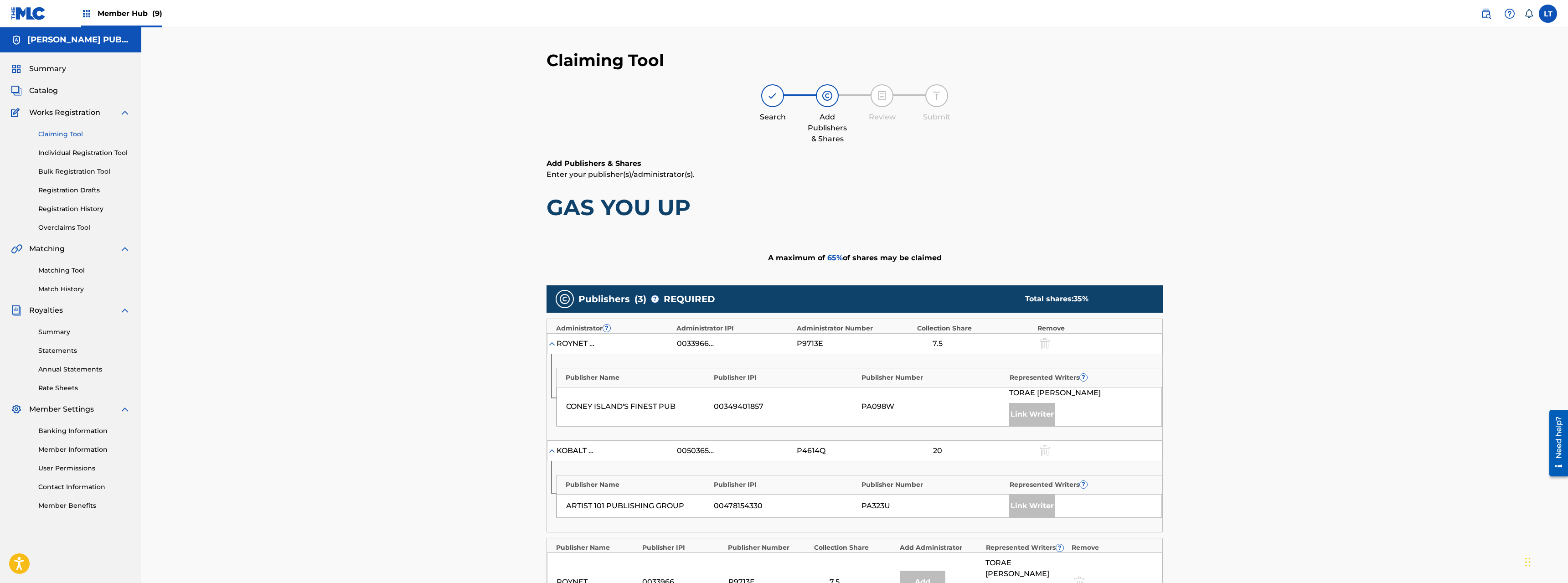
scroll to position [239, 0]
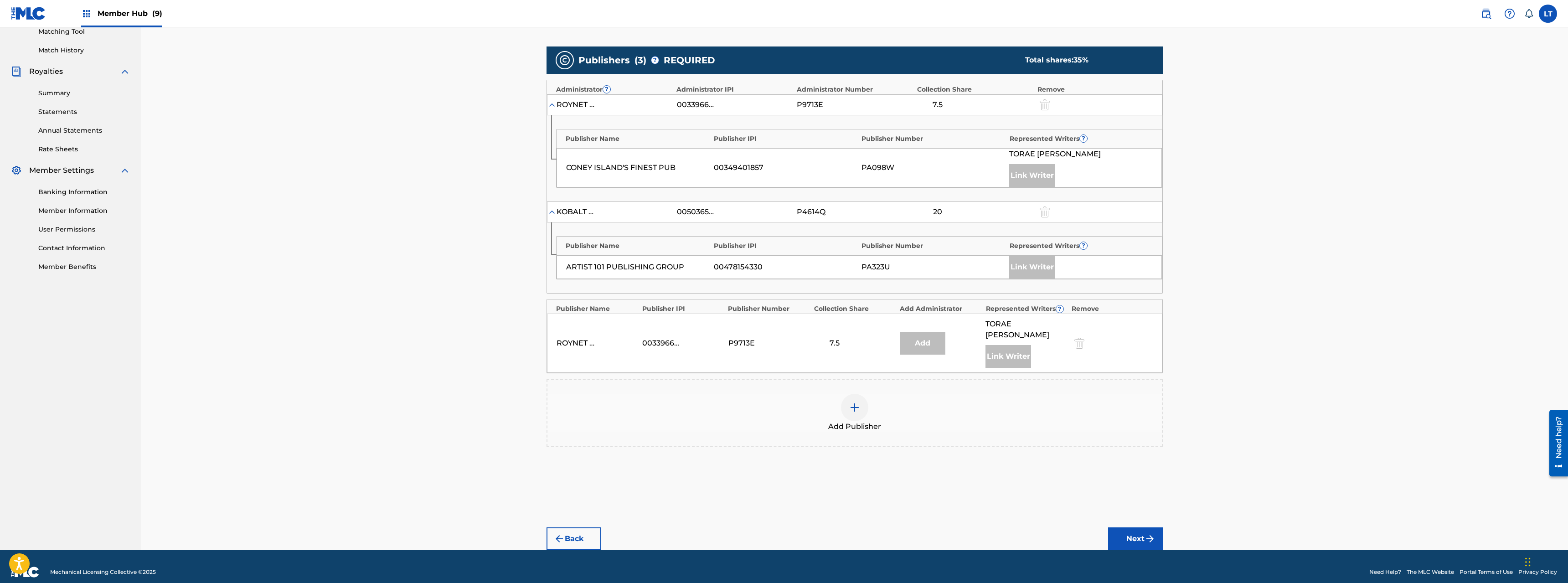
click at [856, 402] on img at bounding box center [855, 408] width 11 height 11
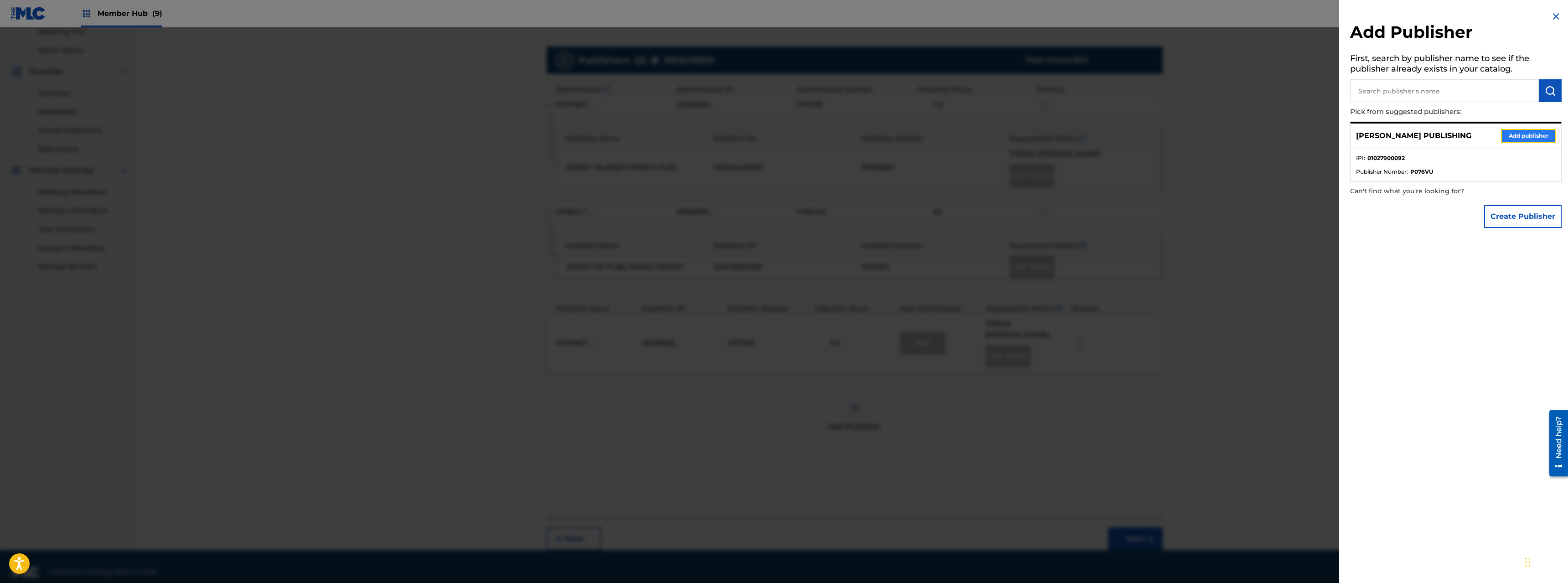
click at [875, 138] on button "Add publisher" at bounding box center [1528, 136] width 54 height 14
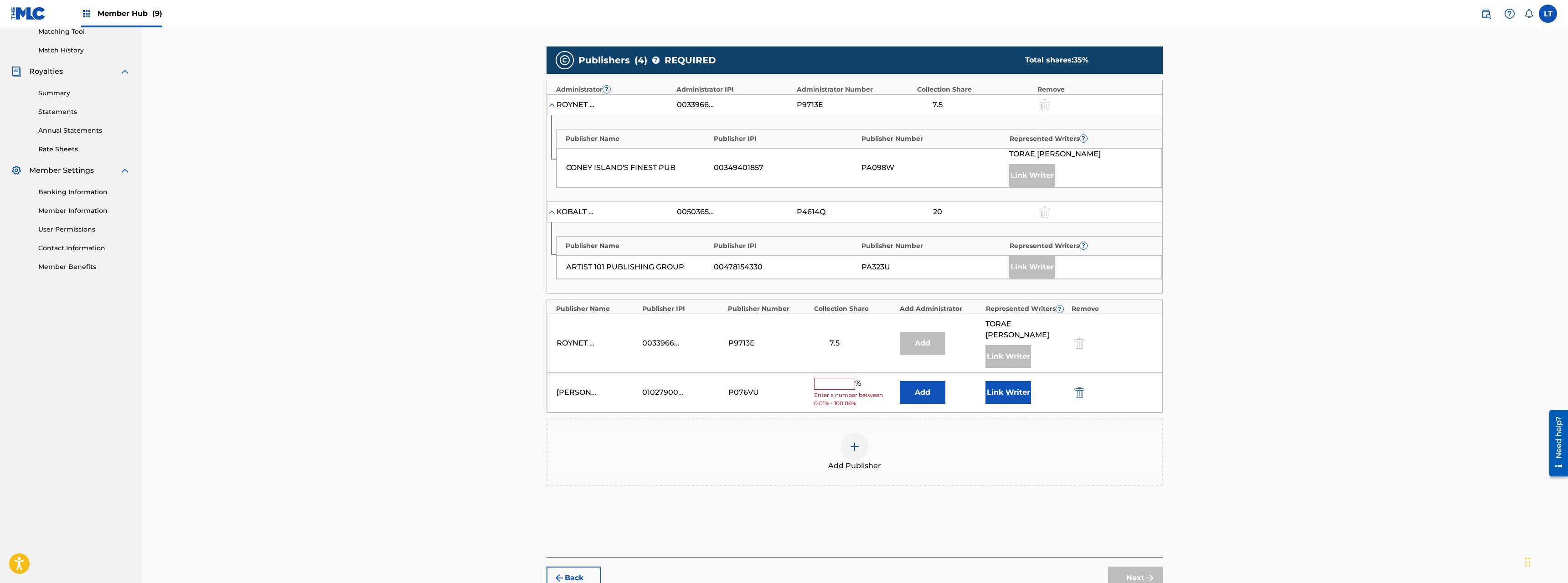
click at [830, 378] on input "text" at bounding box center [834, 384] width 41 height 12
type input "15"
click at [875, 379] on button "Link Writer" at bounding box center [1009, 389] width 46 height 23
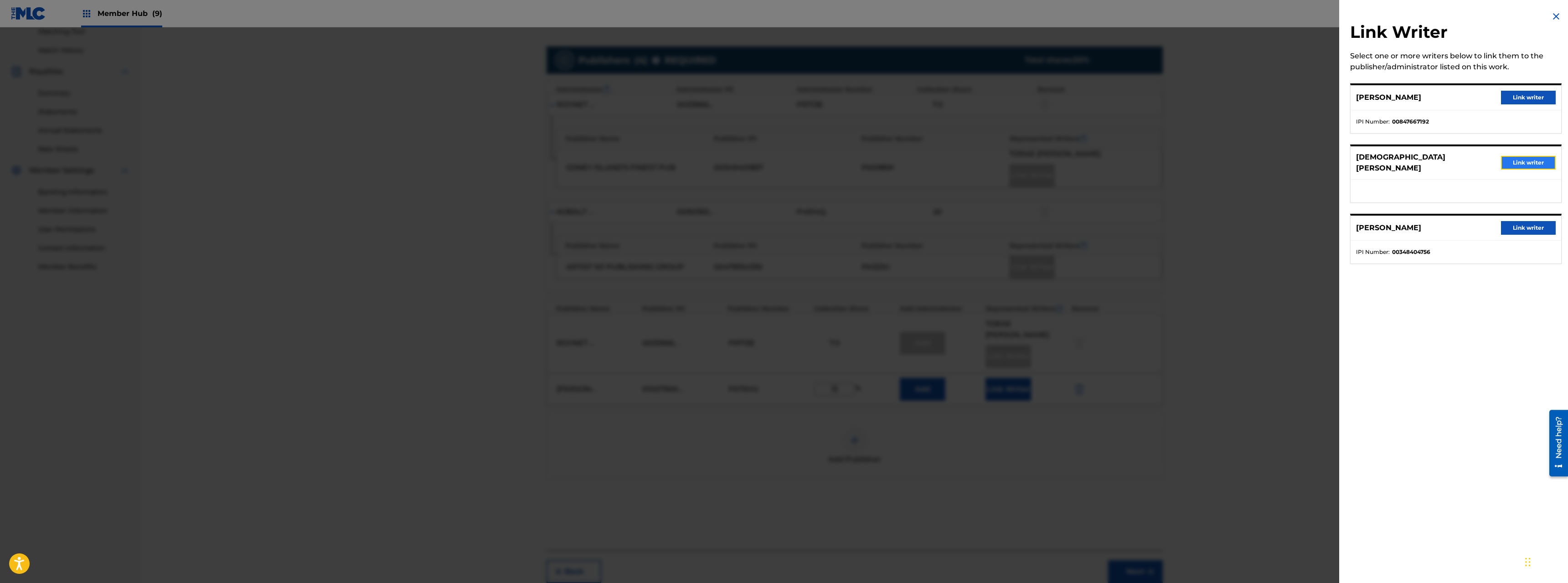
click at [875, 160] on button "Link writer" at bounding box center [1528, 163] width 54 height 14
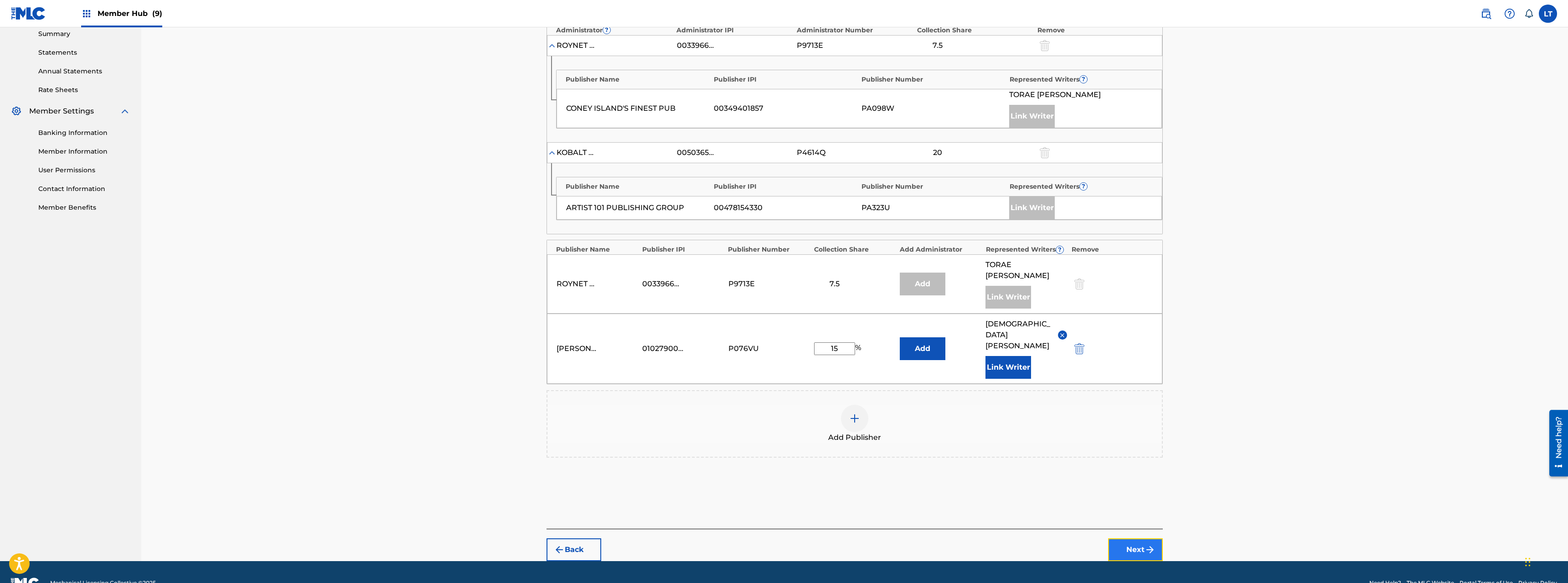
click at [875, 419] on button "Next" at bounding box center [1135, 550] width 54 height 23
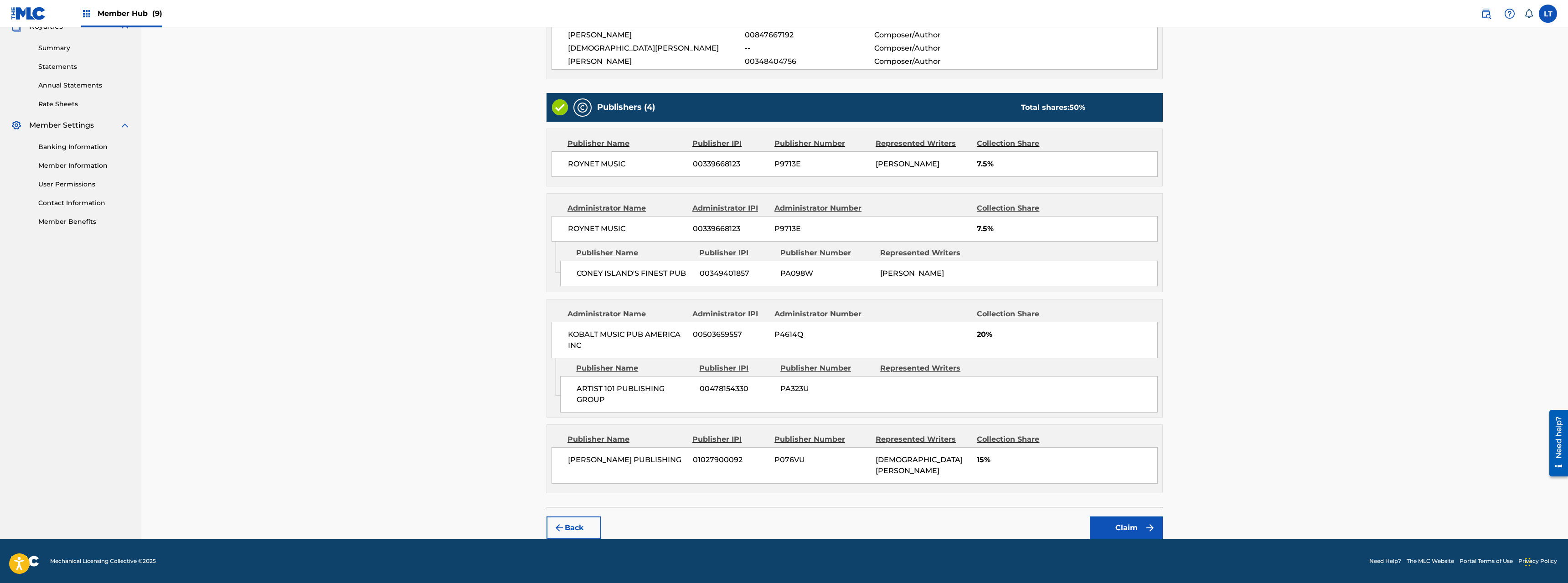
scroll to position [273, 0]
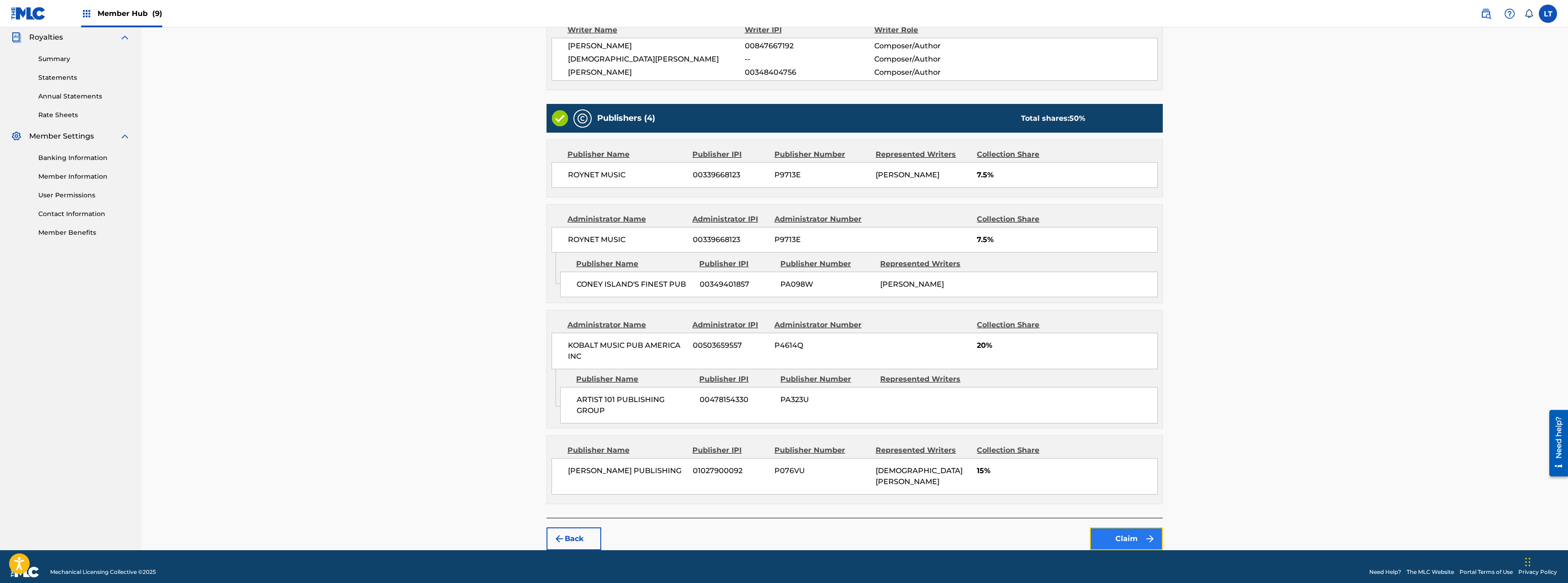
click at [875, 419] on button "Claim" at bounding box center [1127, 539] width 73 height 23
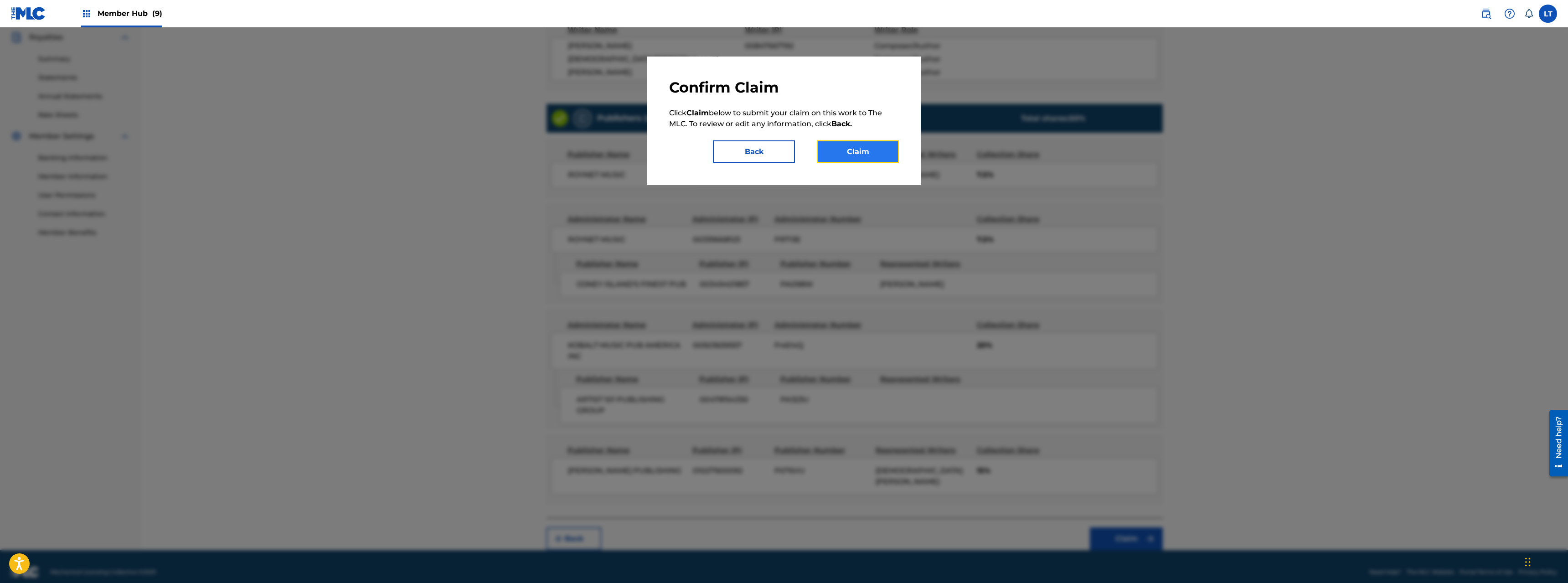
click at [863, 149] on button "Claim" at bounding box center [858, 151] width 82 height 23
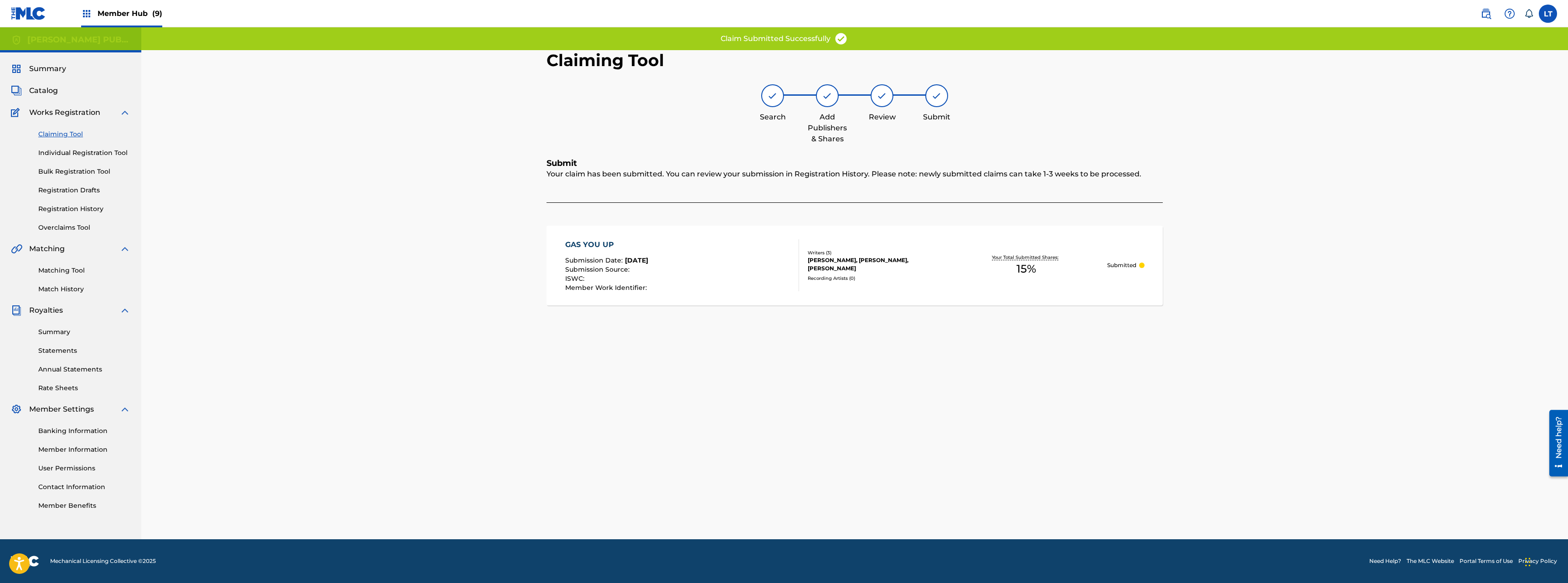
scroll to position [0, 0]
click at [65, 135] on link "Claiming Tool" at bounding box center [84, 134] width 92 height 9
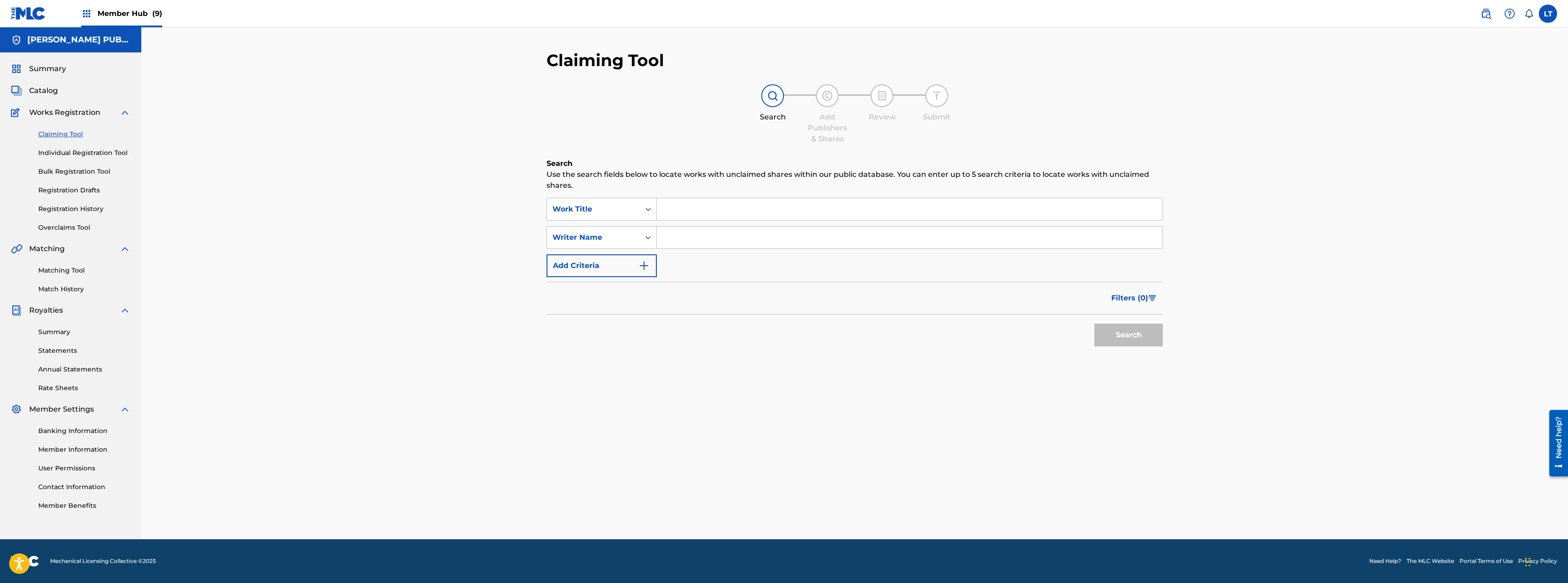
click at [720, 212] on input "Search Form" at bounding box center [910, 209] width 506 height 22
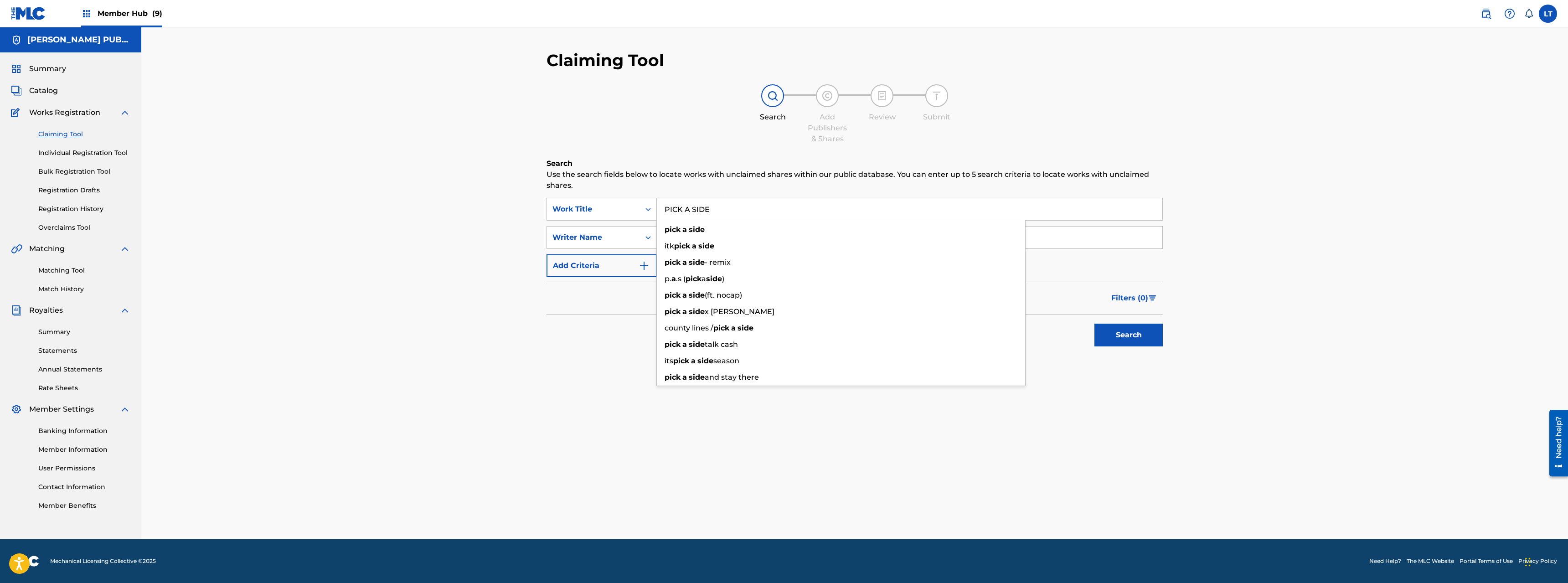
type input "PICK A SIDE"
type input "[PERSON_NAME]"
click at [875, 324] on button "Search" at bounding box center [1129, 335] width 68 height 23
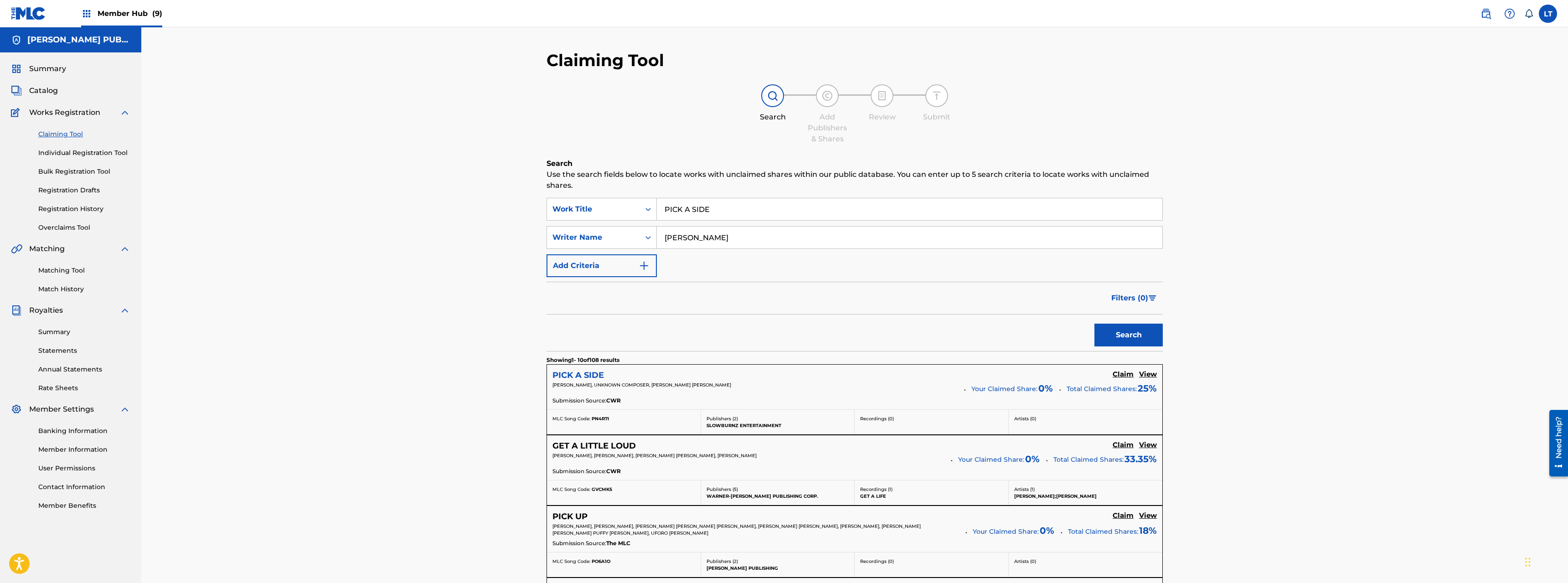
click at [577, 374] on h5 "PICK A SIDE" at bounding box center [578, 375] width 51 height 10
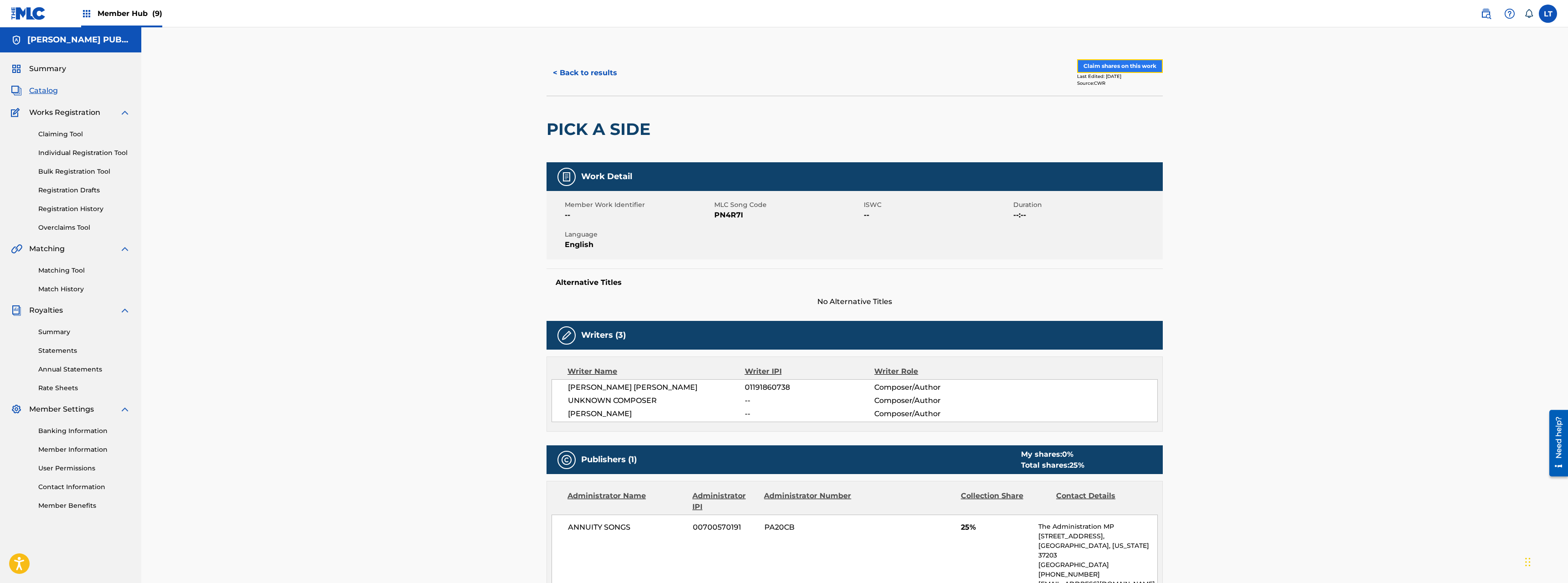
click at [875, 63] on button "Claim shares on this work" at bounding box center [1120, 66] width 86 height 14
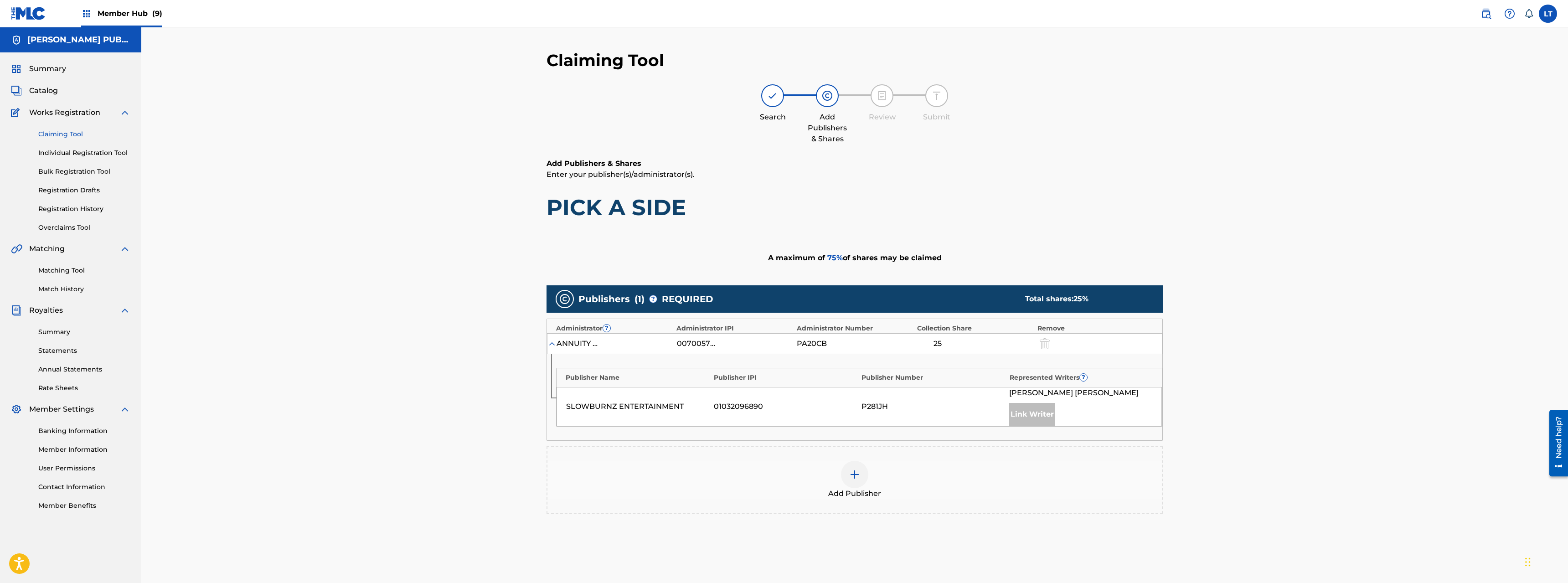
click at [853, 419] on img at bounding box center [855, 475] width 11 height 11
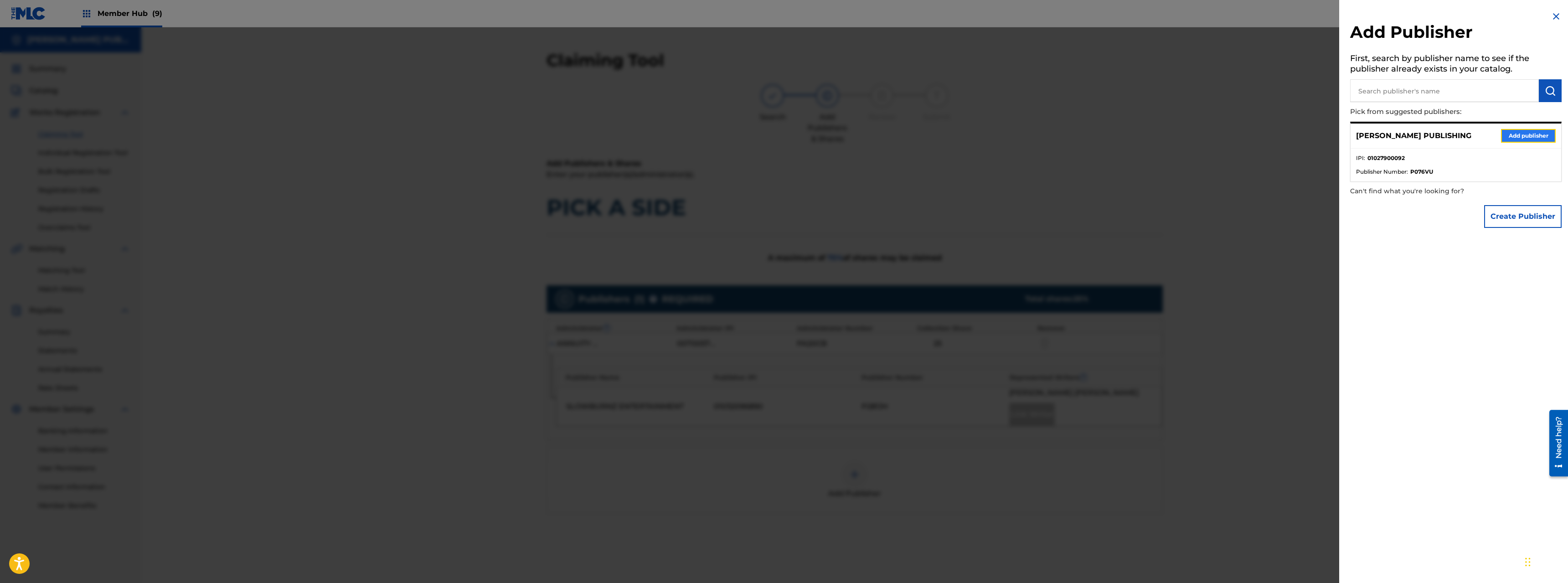
click at [875, 139] on button "Add publisher" at bounding box center [1528, 136] width 54 height 14
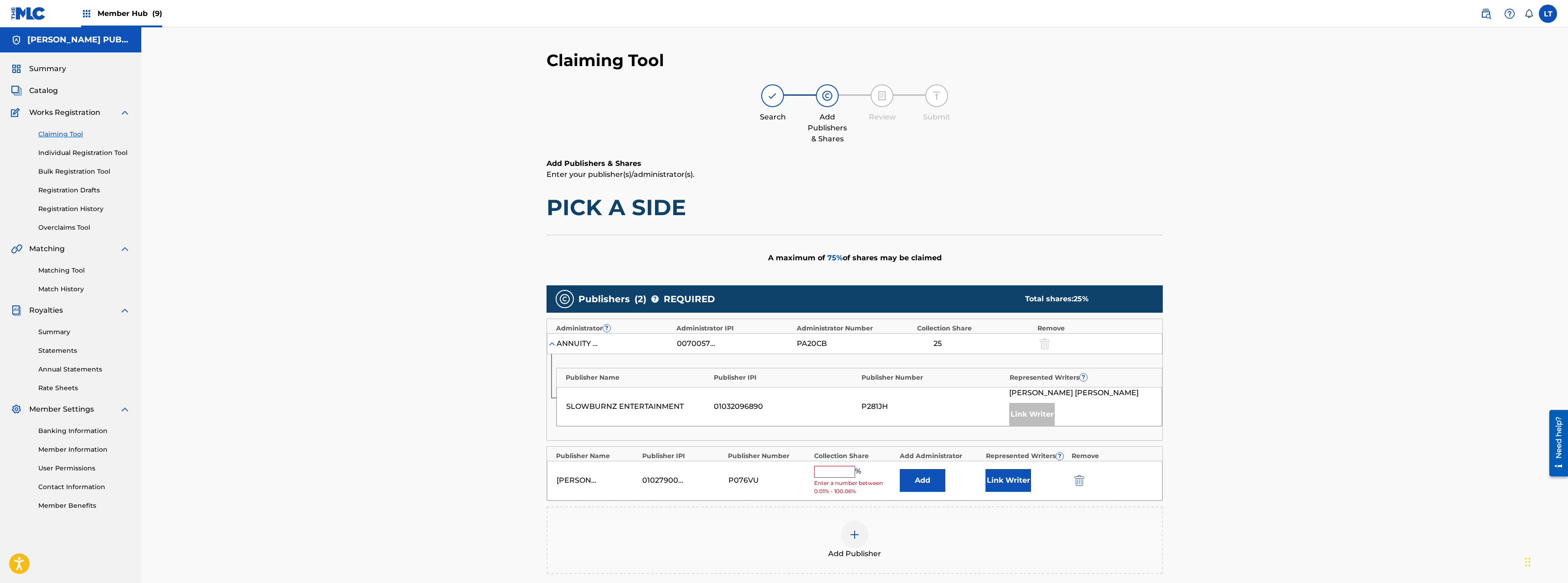
click at [826, 419] on input "text" at bounding box center [834, 472] width 41 height 12
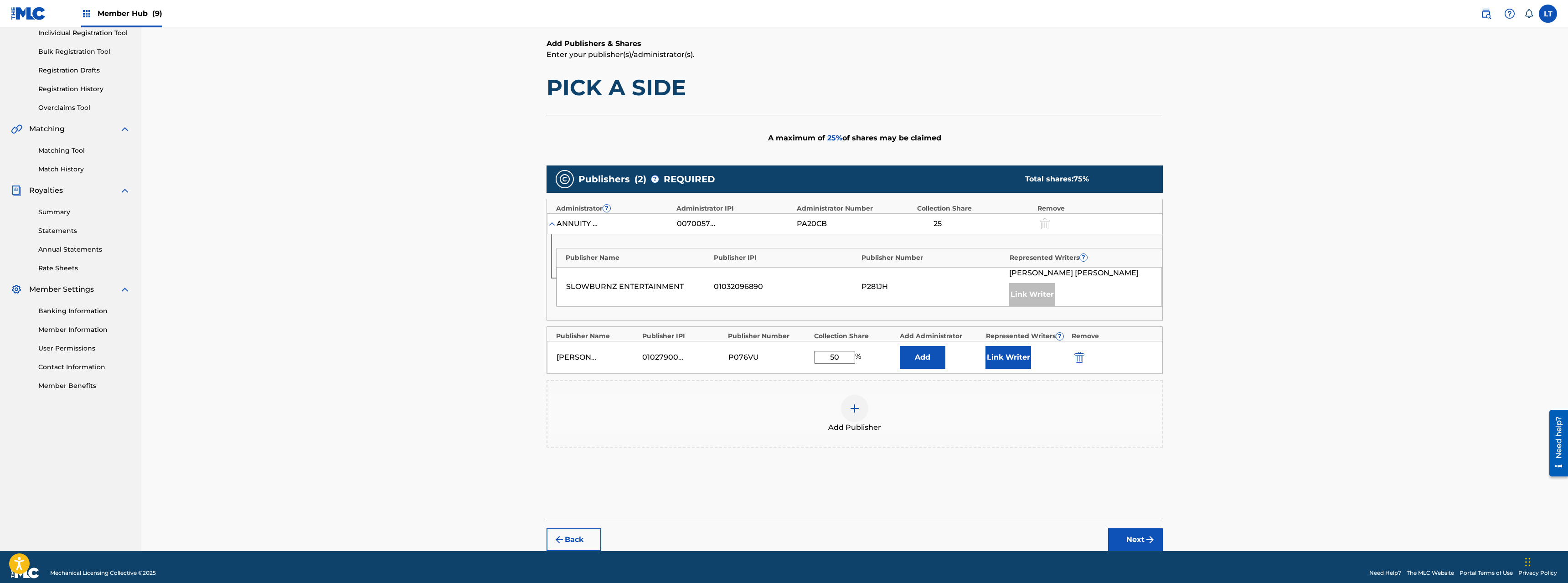
scroll to position [132, 0]
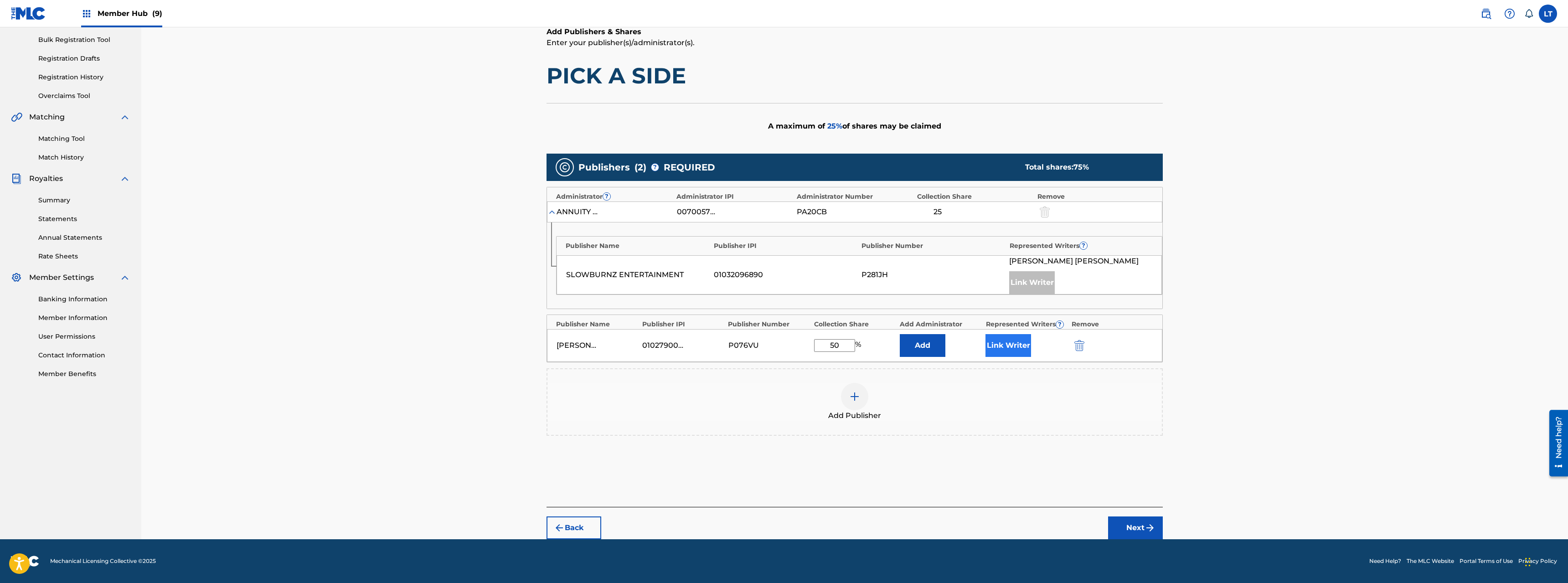
type input "50"
click at [875, 349] on button "Link Writer" at bounding box center [1009, 345] width 46 height 23
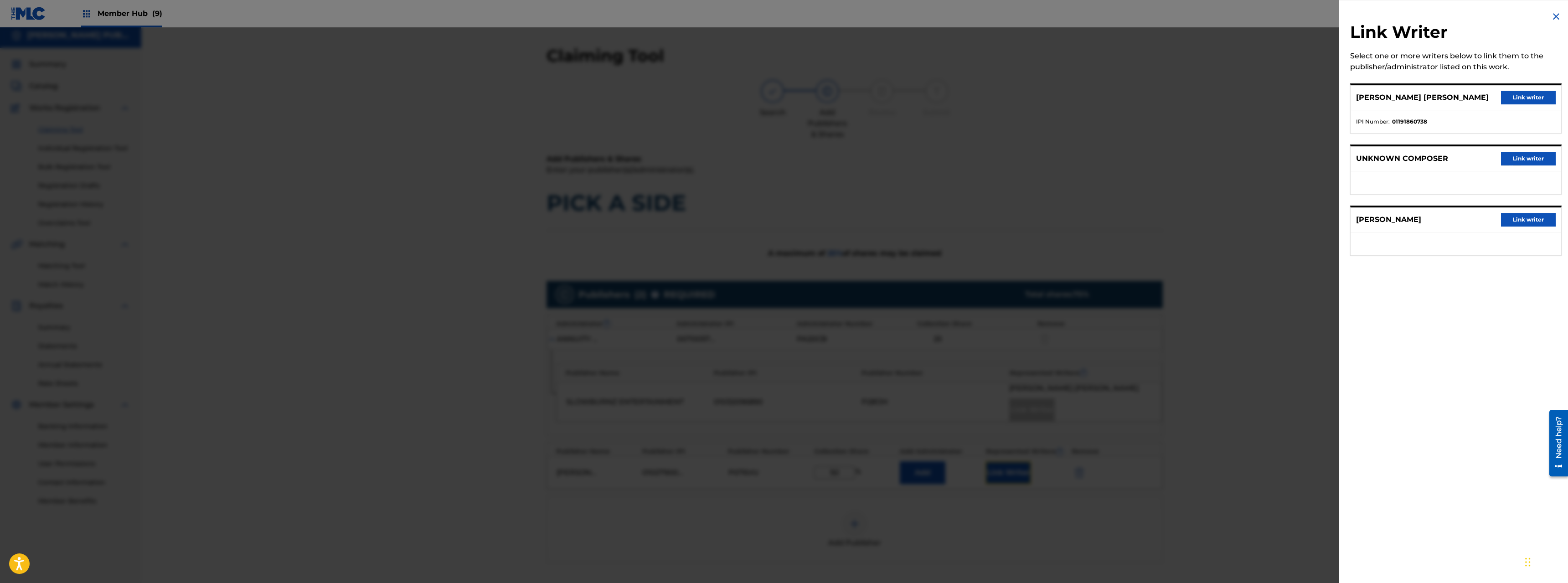
scroll to position [0, 0]
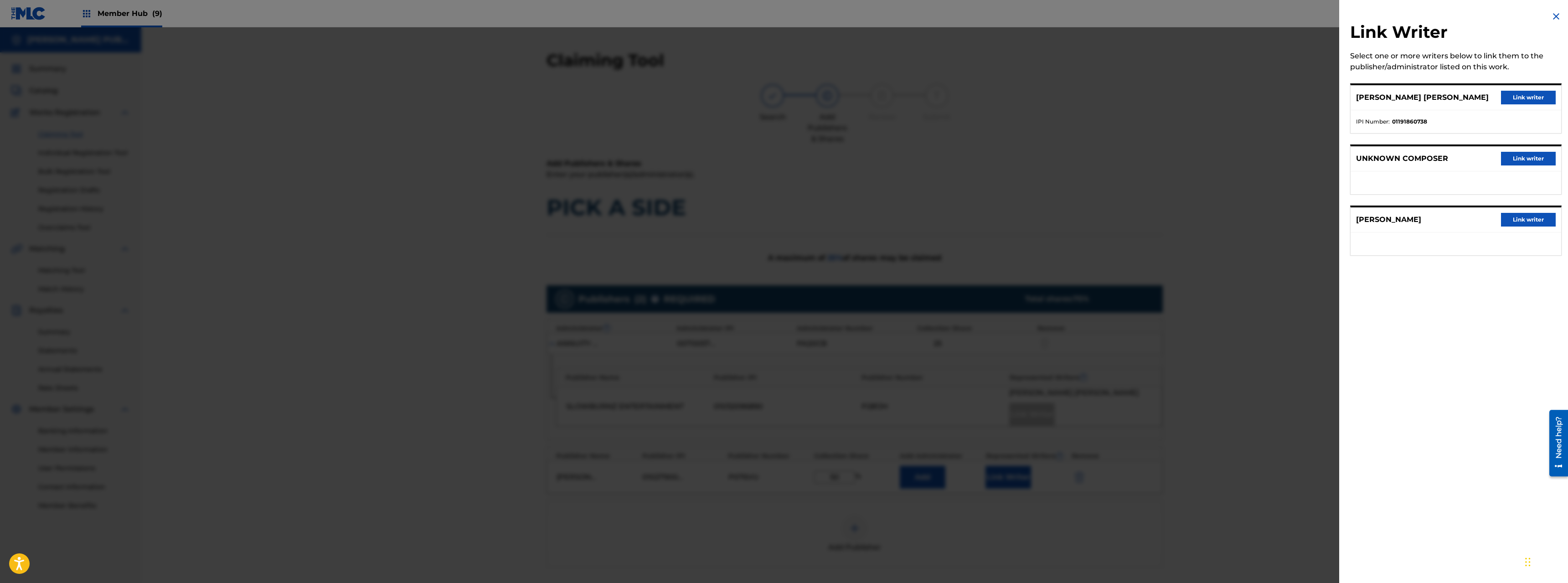
click at [875, 15] on img at bounding box center [1556, 16] width 11 height 11
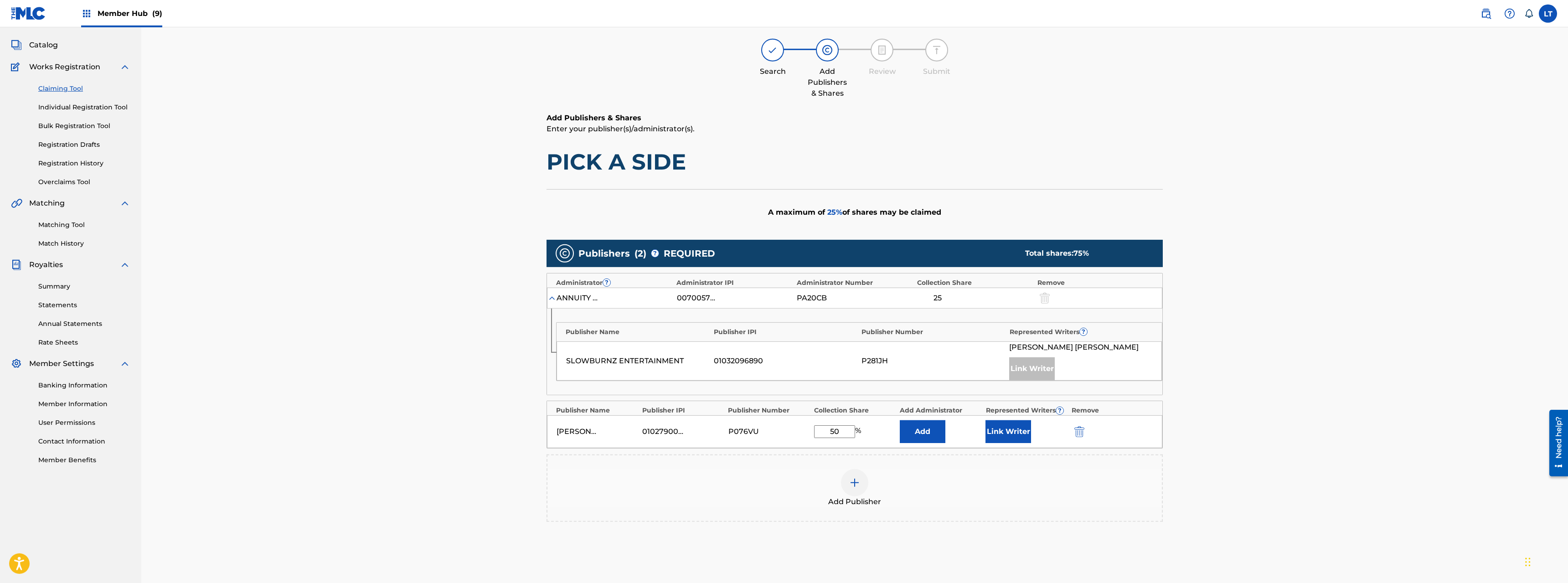
scroll to position [132, 0]
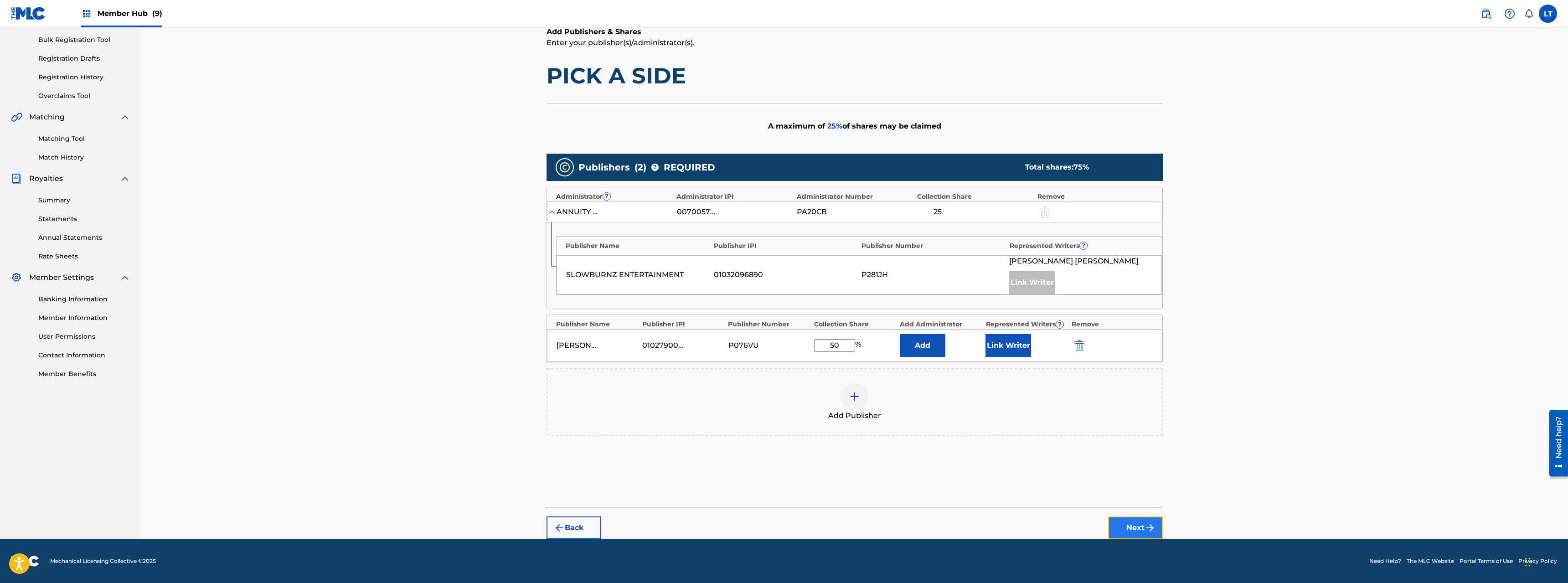
click at [875, 419] on button "Next" at bounding box center [1135, 528] width 54 height 23
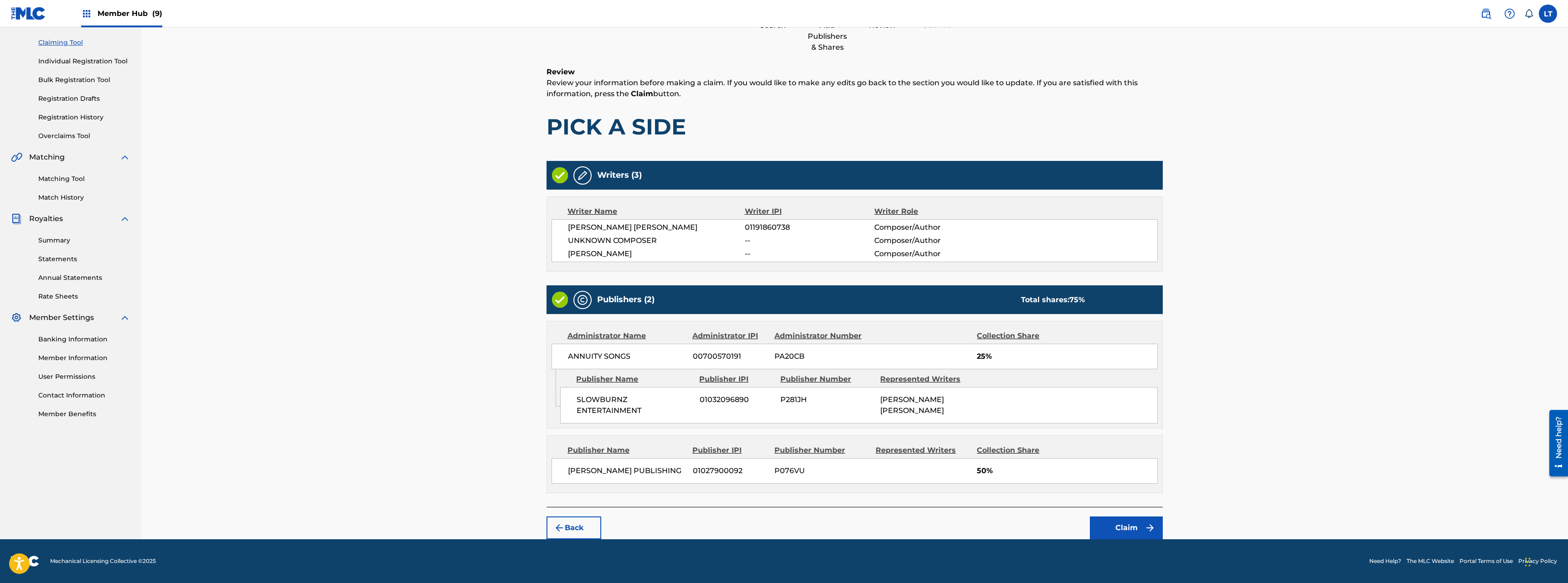
scroll to position [92, 0]
click at [875, 419] on button "Claim" at bounding box center [1127, 528] width 73 height 23
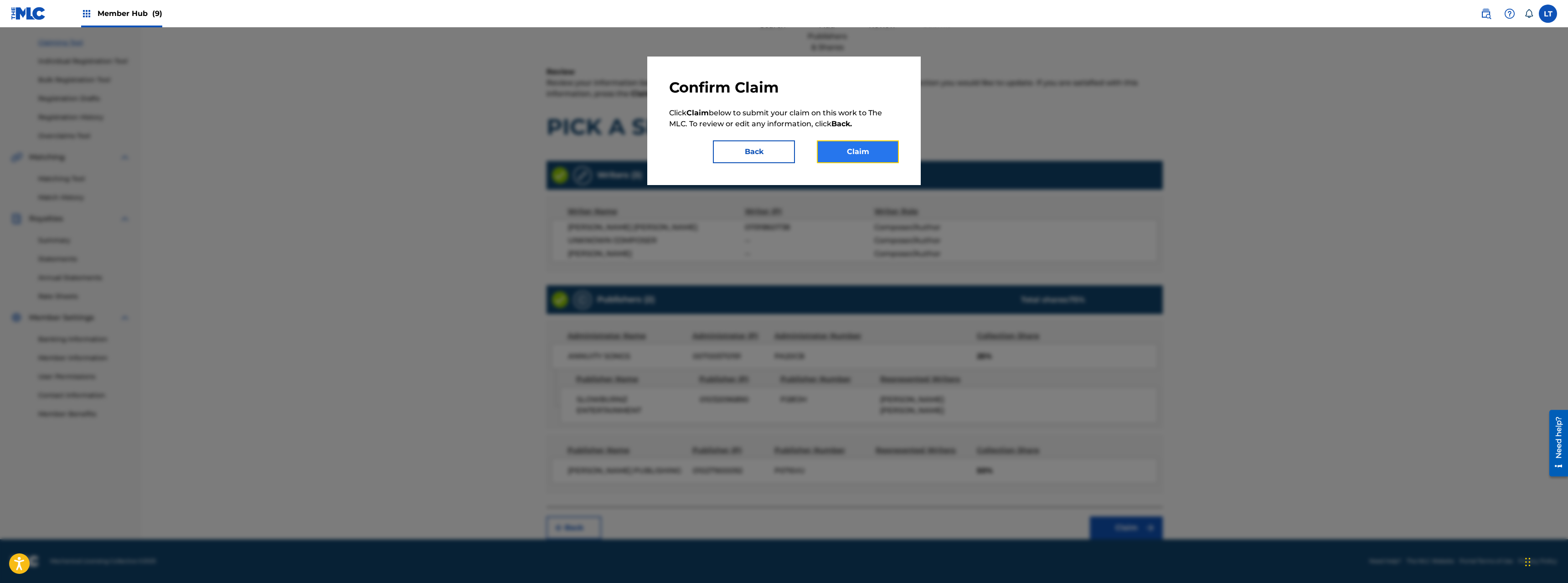
click at [862, 155] on button "Claim" at bounding box center [858, 151] width 82 height 23
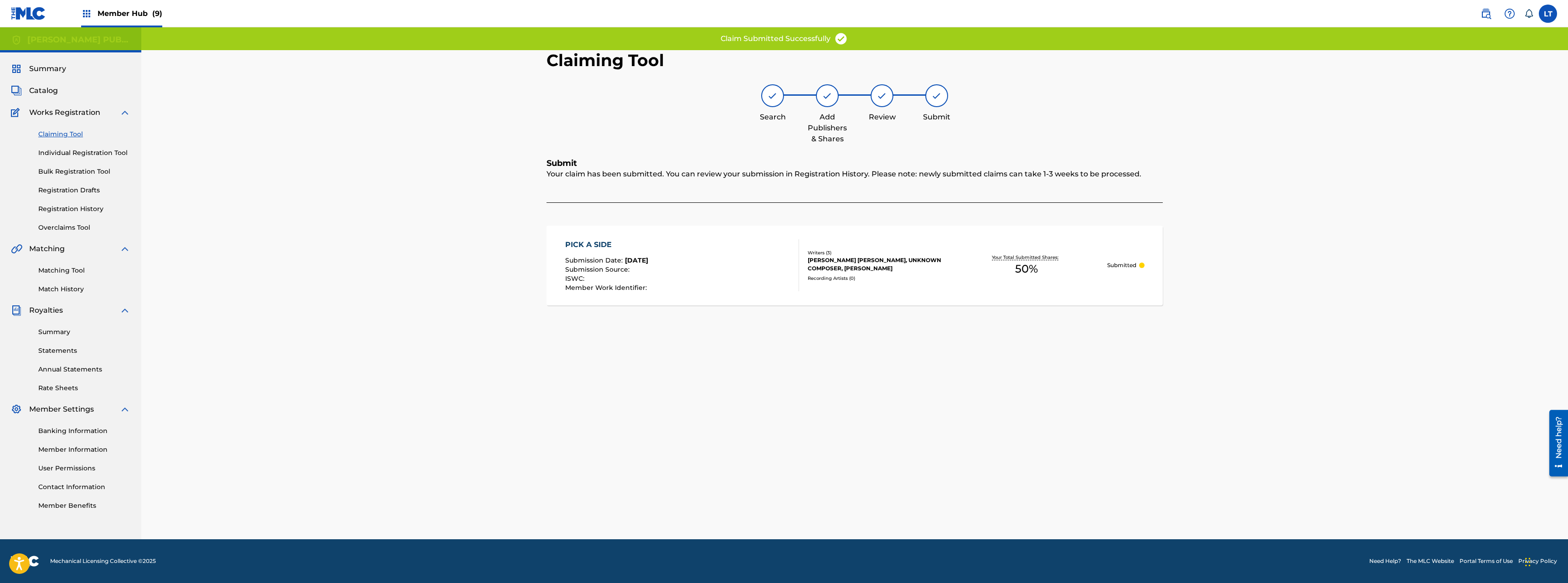
scroll to position [0, 0]
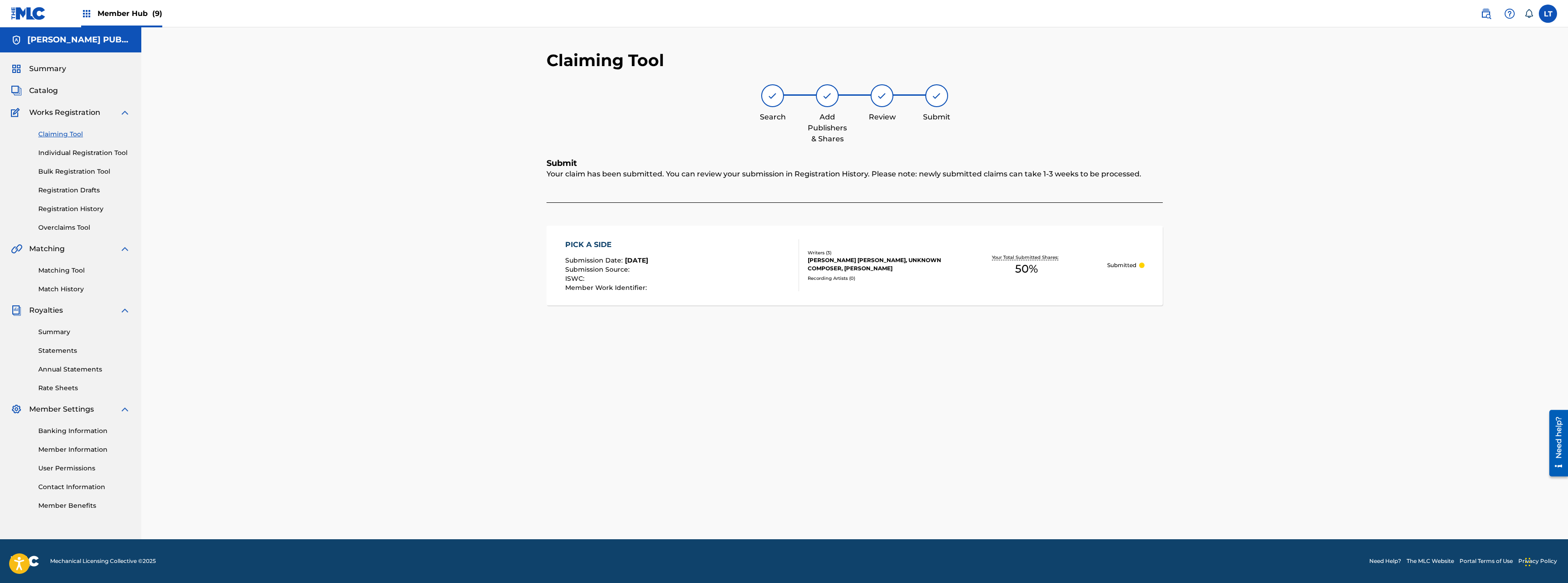
click at [65, 135] on link "Claiming Tool" at bounding box center [84, 134] width 92 height 9
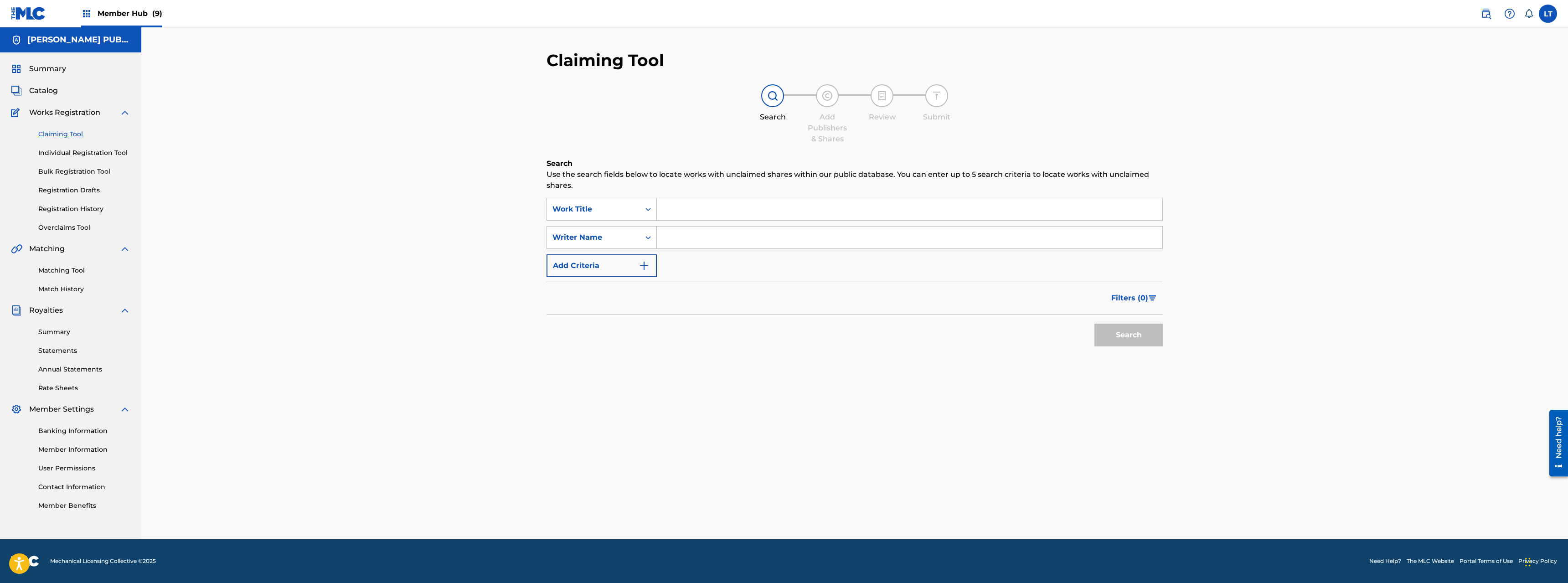
click at [746, 209] on input "Search Form" at bounding box center [910, 209] width 506 height 22
type input "L"
type input "PLAYA HATE"
type input "[PERSON_NAME]"
click at [875, 324] on button "Search" at bounding box center [1129, 335] width 68 height 23
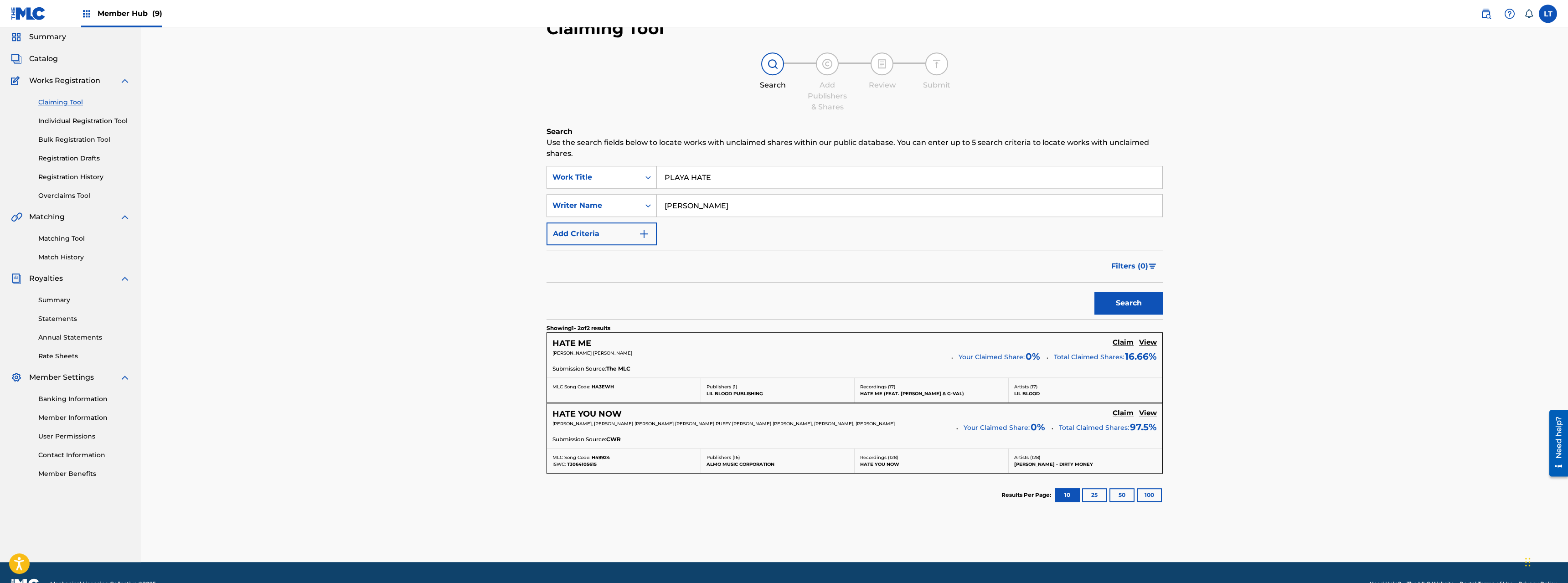
scroll to position [9, 0]
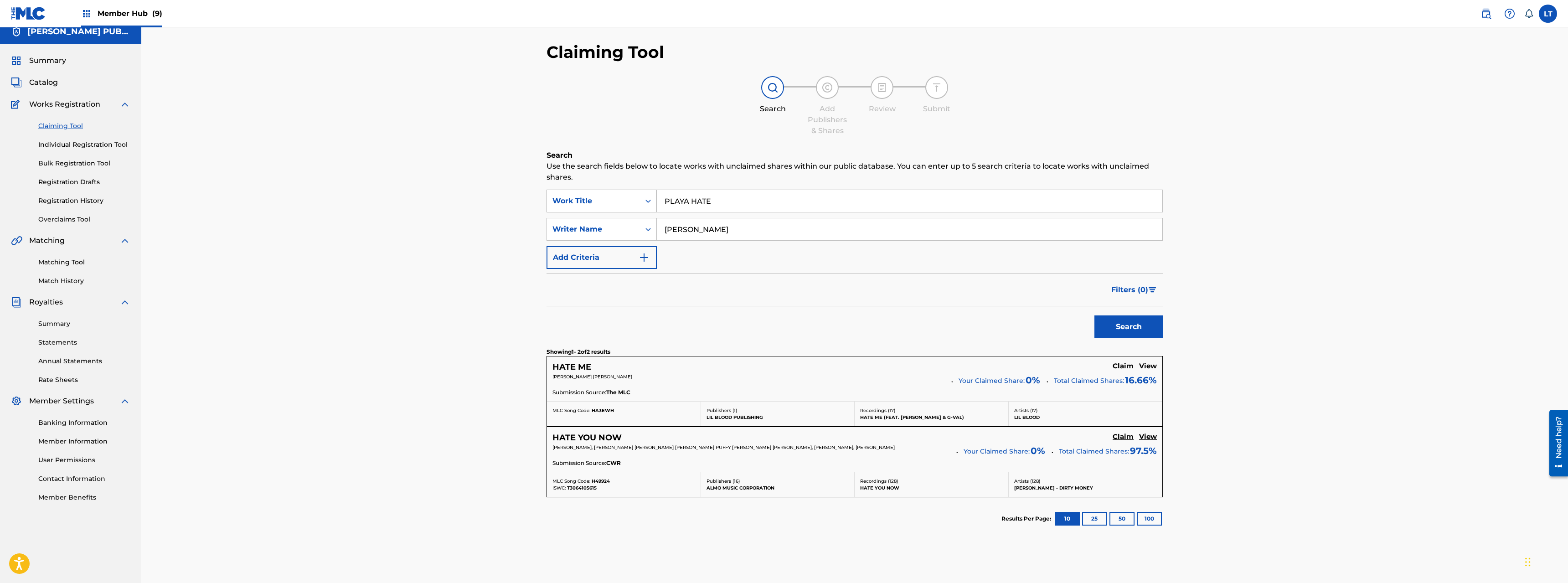
drag, startPoint x: 739, startPoint y: 202, endPoint x: 564, endPoint y: 192, distance: 175.3
click at [657, 198] on input "PLAYA HATE" at bounding box center [910, 201] width 506 height 22
type input "SHAKE IT"
click at [875, 315] on button "Search" at bounding box center [1129, 326] width 68 height 23
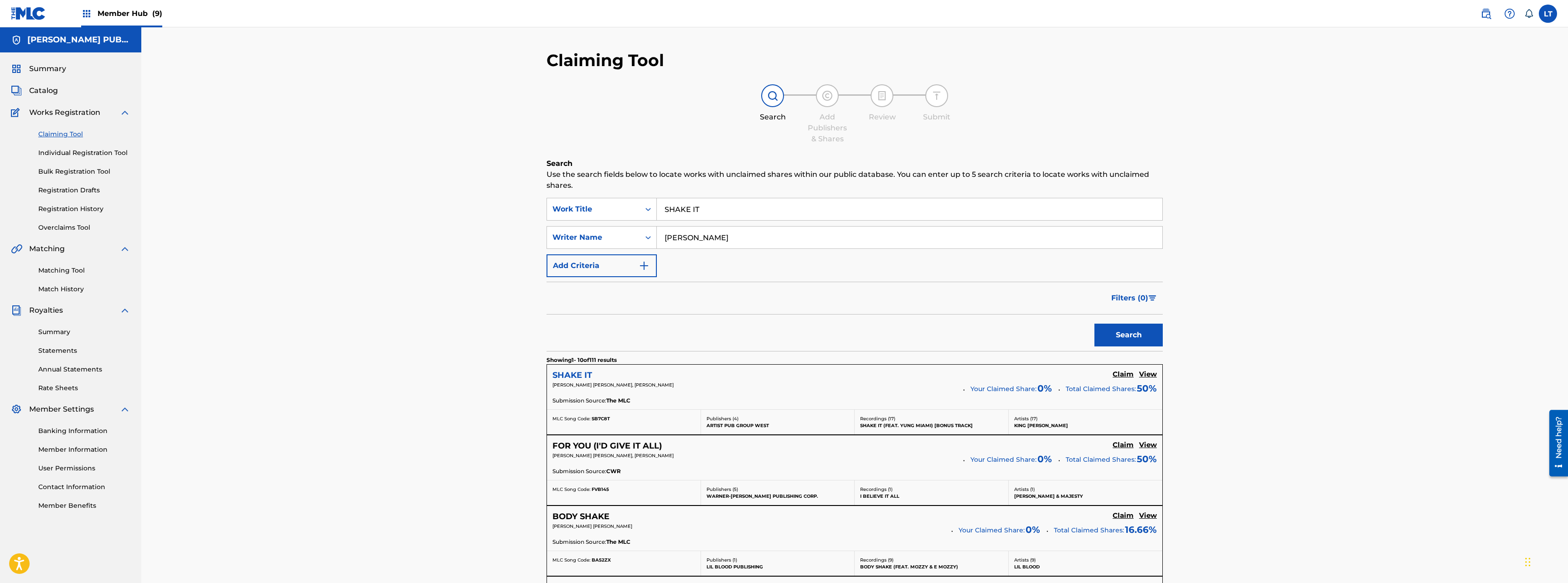
click at [568, 374] on h5 "SHAKE IT" at bounding box center [572, 375] width 40 height 10
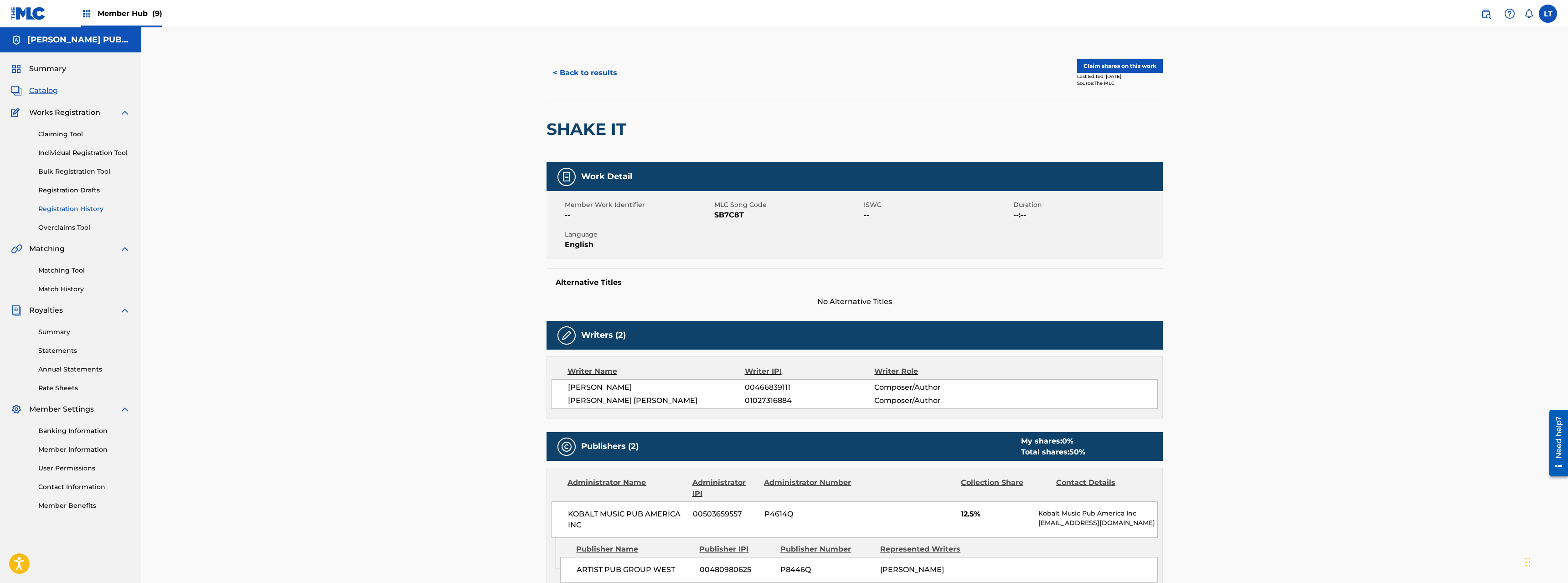
click at [63, 208] on link "Registration History" at bounding box center [84, 209] width 92 height 9
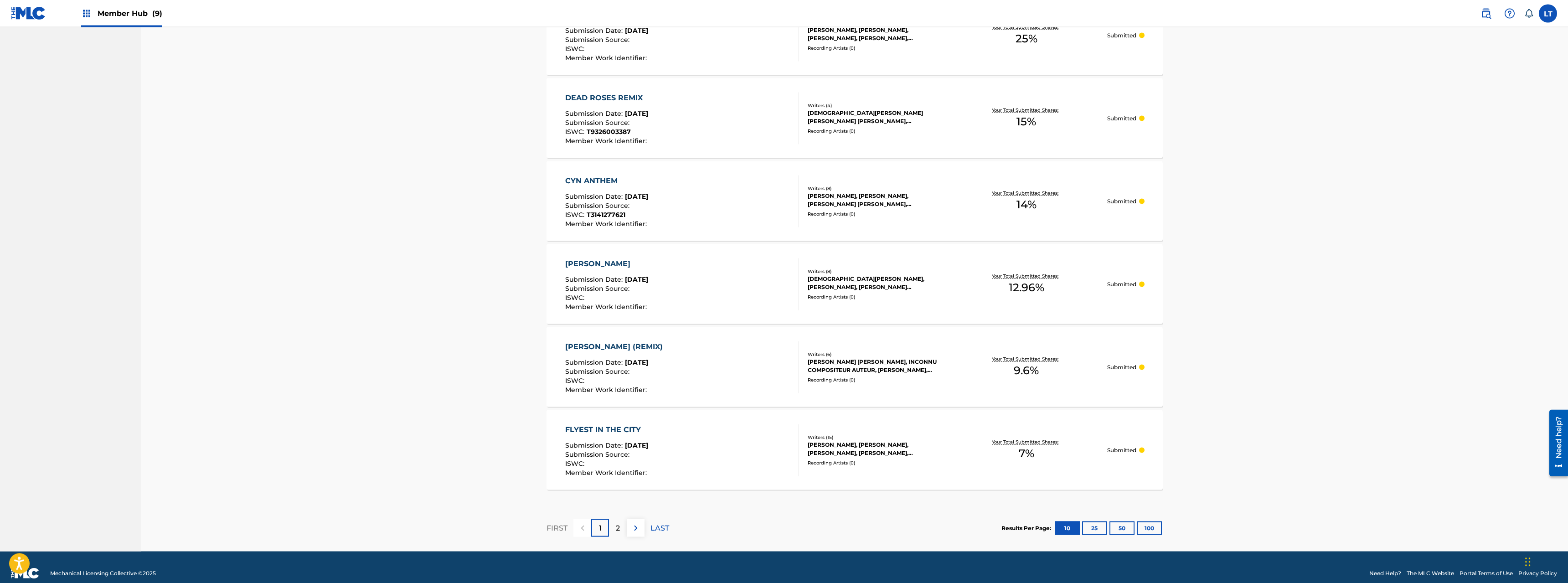
scroll to position [631, 0]
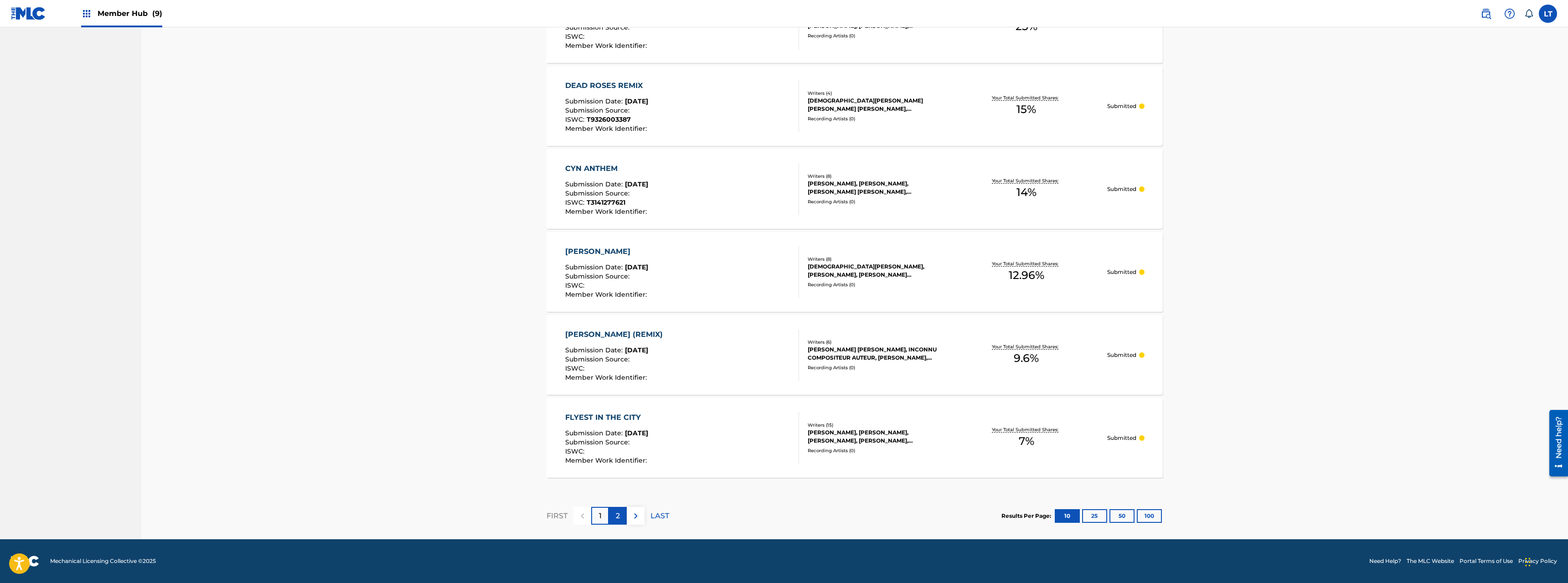
click at [618, 419] on p "2" at bounding box center [618, 516] width 4 height 11
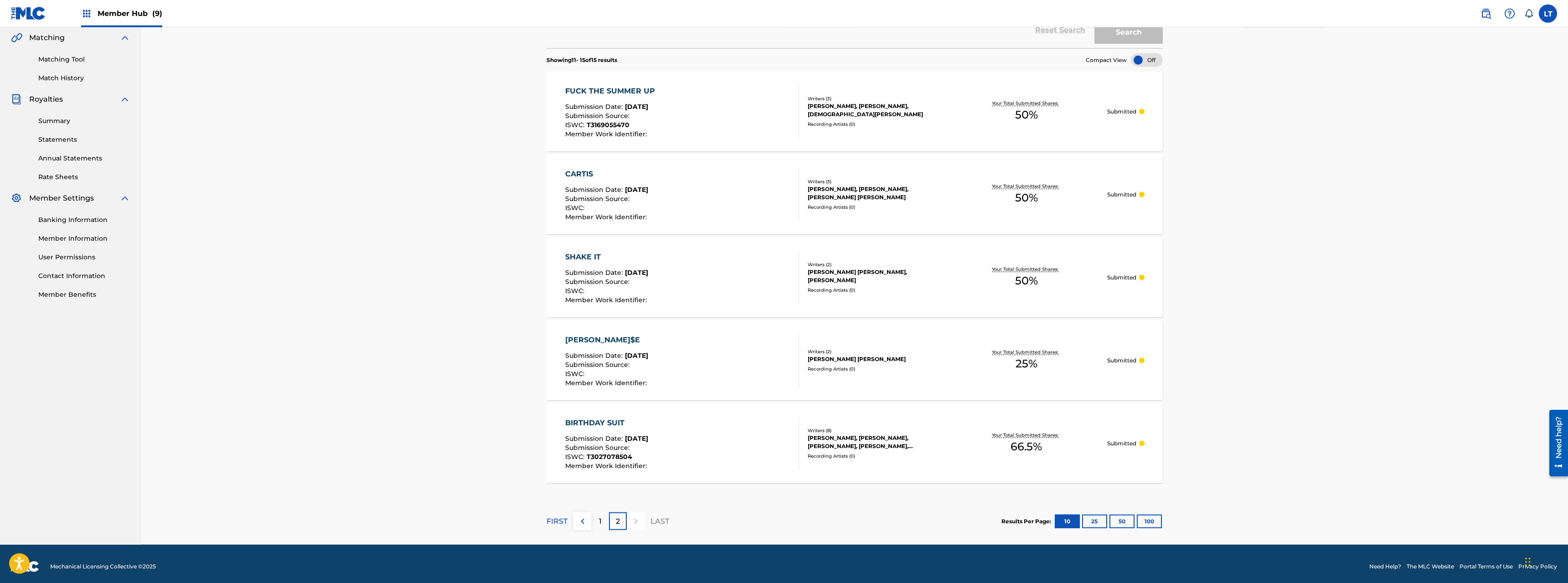
scroll to position [216, 0]
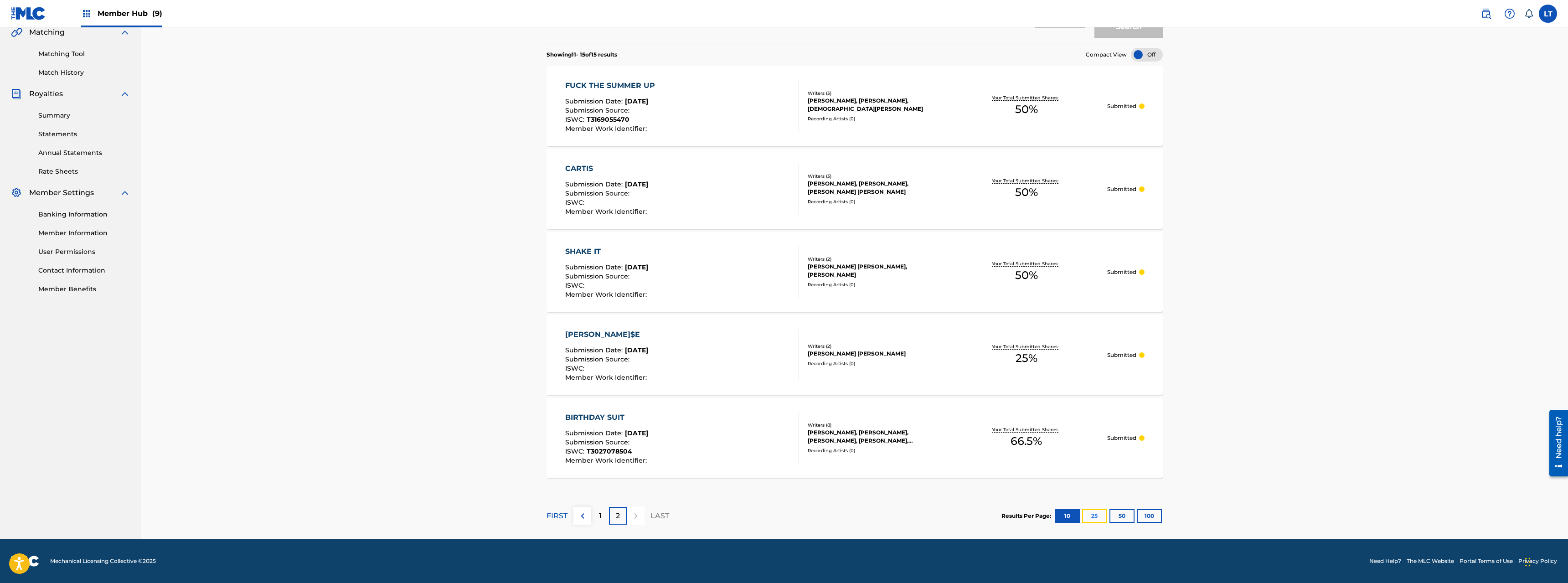
click at [875, 419] on button "25" at bounding box center [1095, 516] width 25 height 14
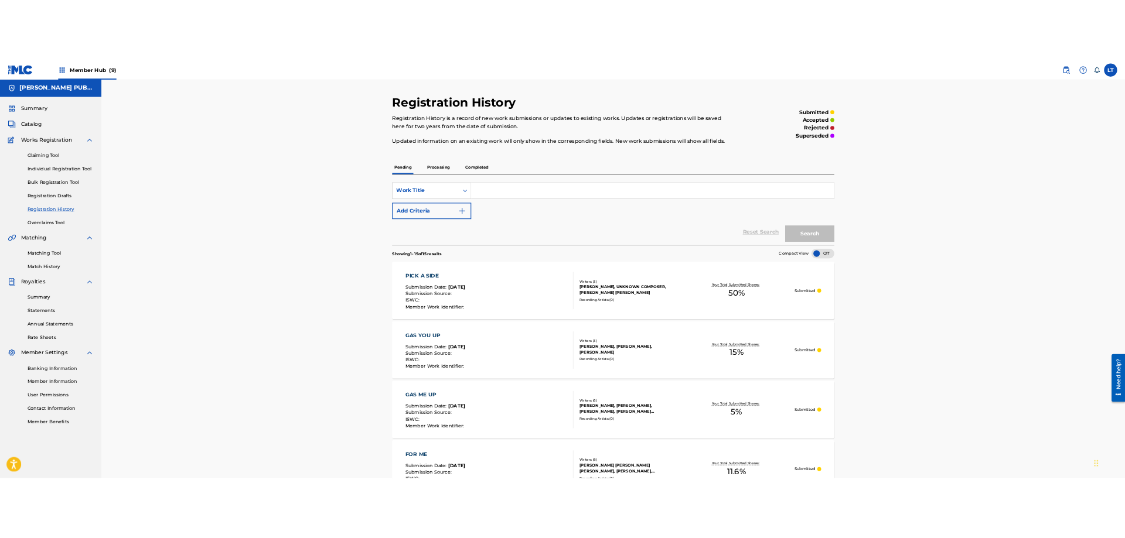
scroll to position [0, 0]
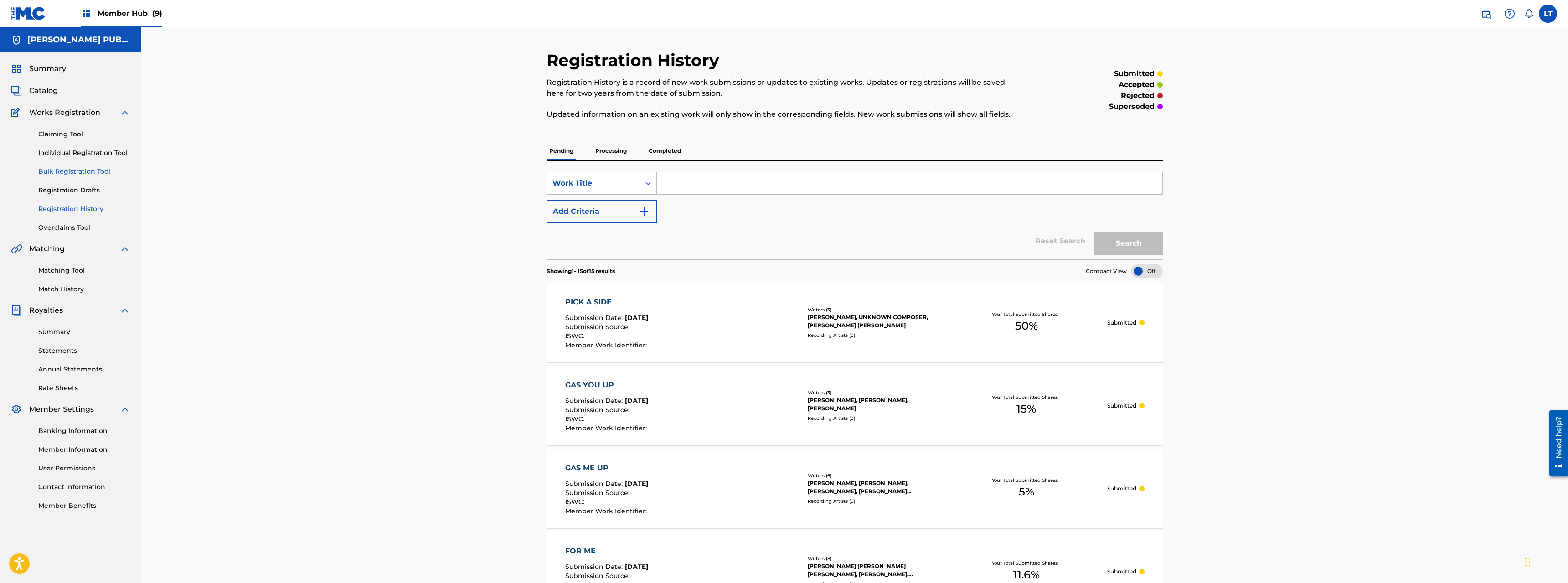
click at [69, 172] on link "Bulk Registration Tool" at bounding box center [84, 171] width 92 height 9
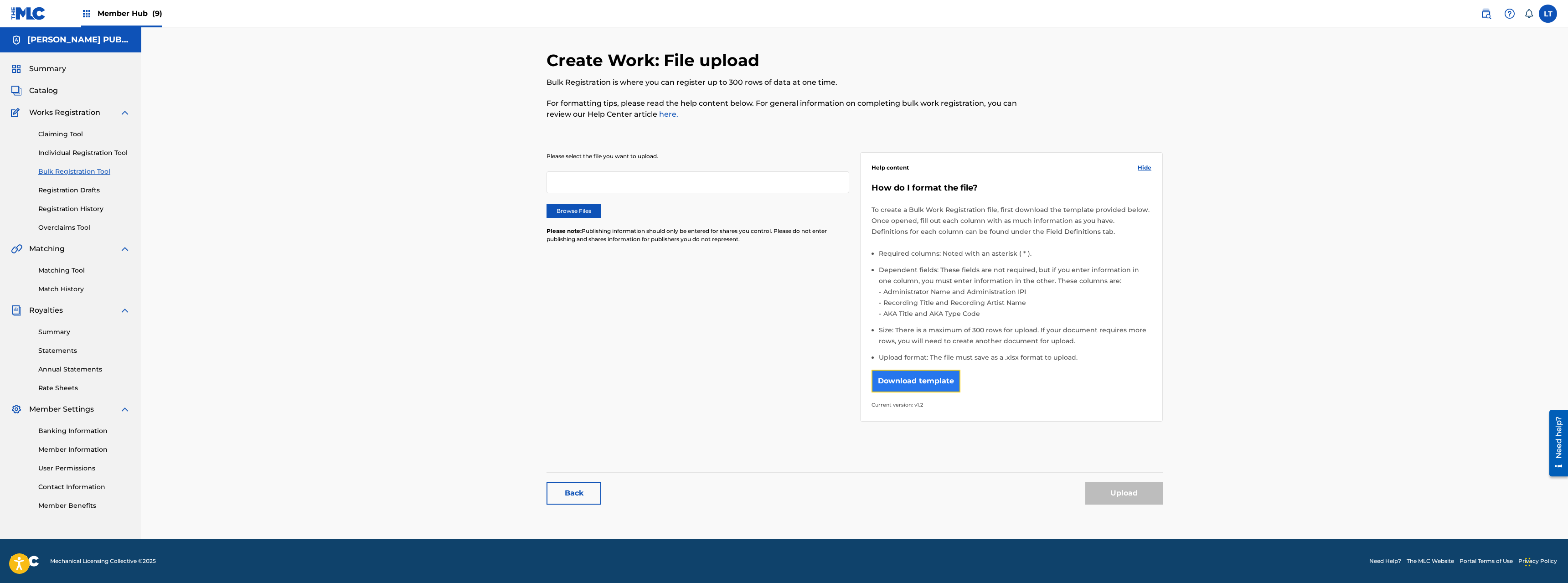
click at [875, 382] on button "Download template" at bounding box center [916, 381] width 89 height 23
click at [201, 171] on div "Create Work: File upload Bulk Registration is where you can register up to 300 …" at bounding box center [855, 283] width 1427 height 512
click at [41, 91] on span "Catalog" at bounding box center [43, 91] width 29 height 11
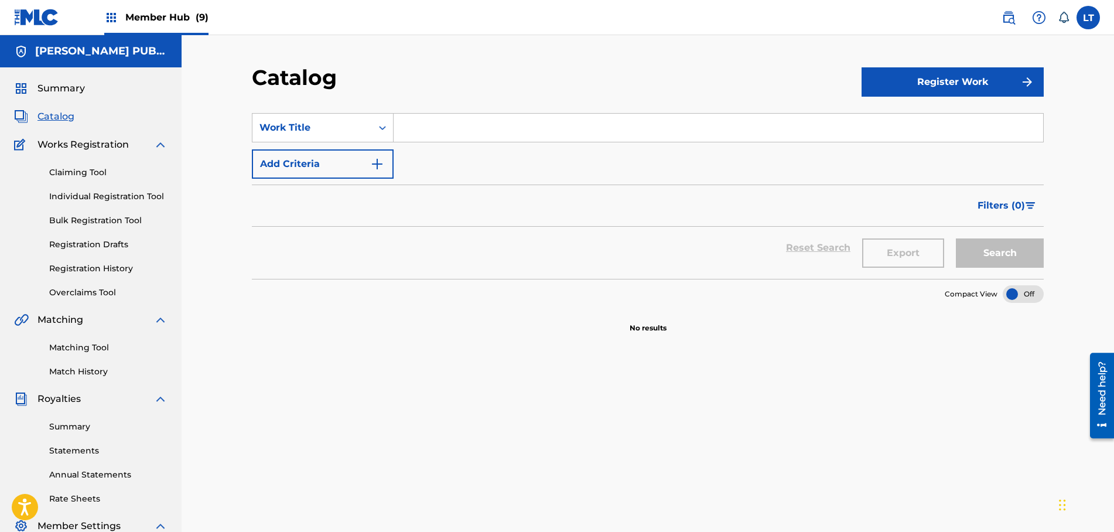
click at [54, 115] on span "Catalog" at bounding box center [55, 117] width 37 height 14
click at [93, 270] on link "Registration History" at bounding box center [108, 268] width 118 height 12
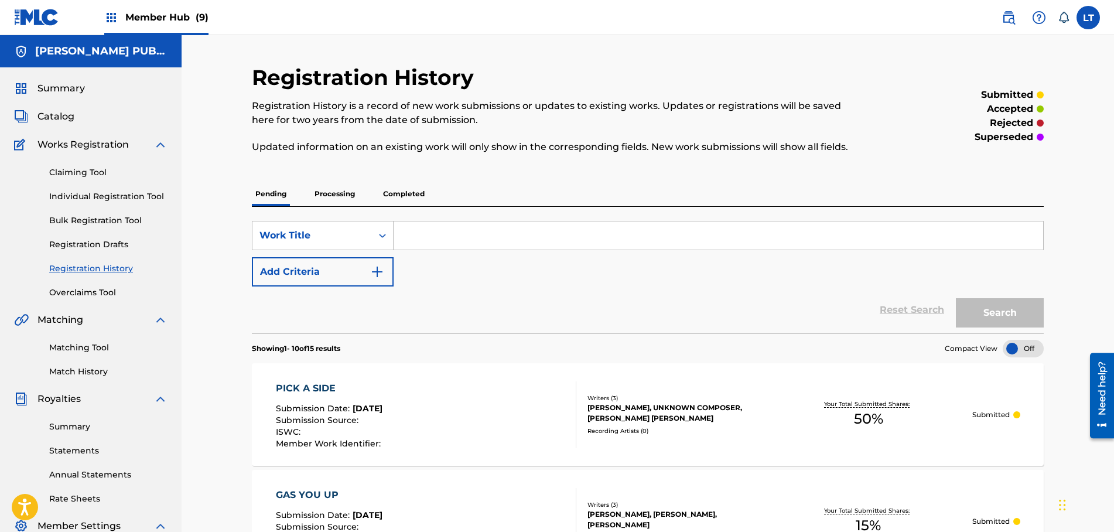
click at [312, 387] on div "PICK A SIDE" at bounding box center [330, 388] width 108 height 14
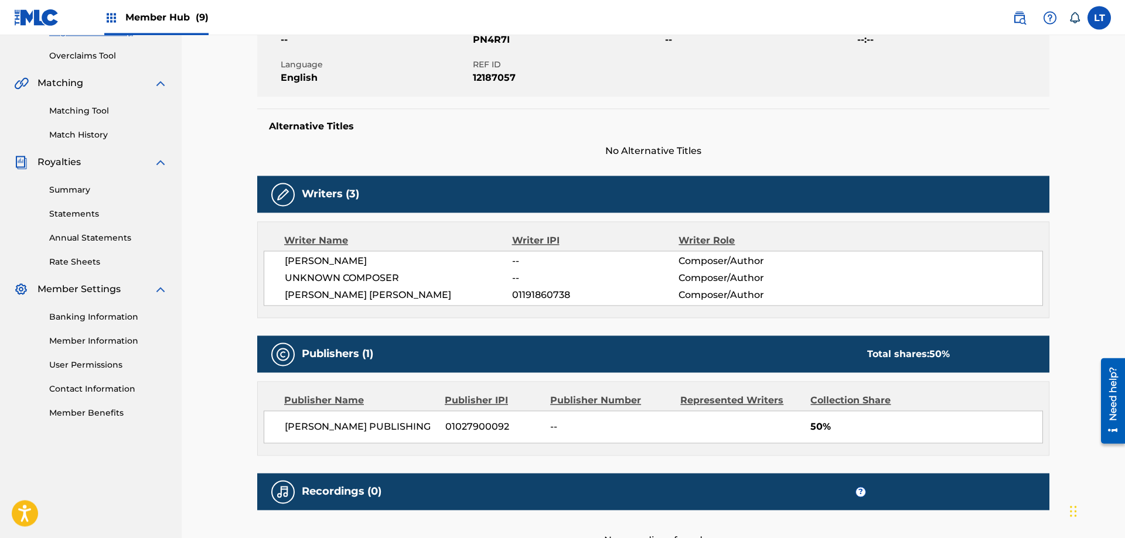
scroll to position [239, 0]
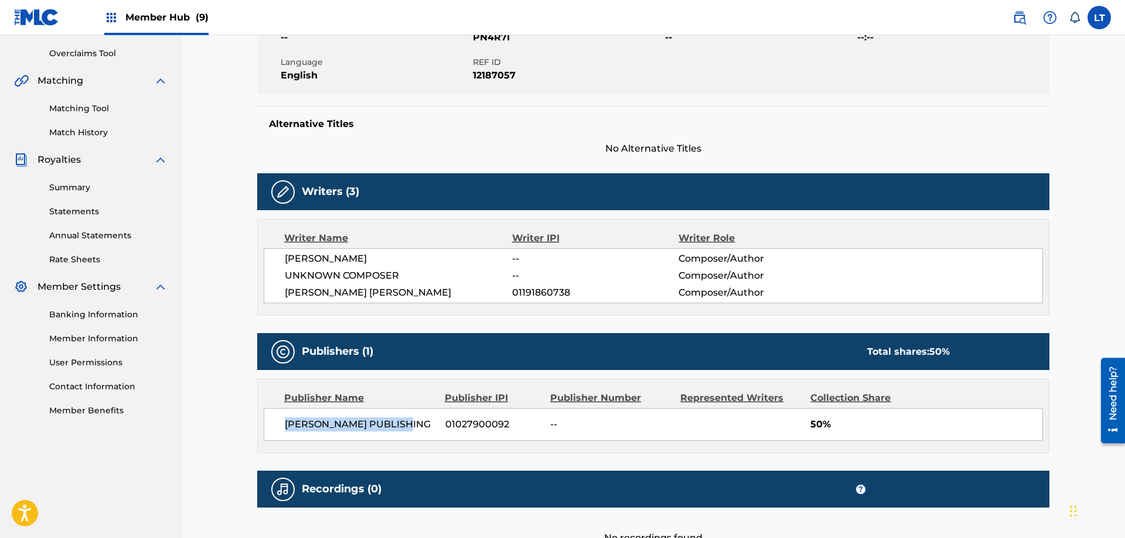
drag, startPoint x: 287, startPoint y: 424, endPoint x: 410, endPoint y: 431, distance: 122.6
click at [409, 431] on span "[PERSON_NAME] PUBLISHING" at bounding box center [361, 425] width 152 height 14
copy span "[PERSON_NAME] PUBLISHING"
click at [482, 425] on span "01027900092" at bounding box center [493, 425] width 97 height 14
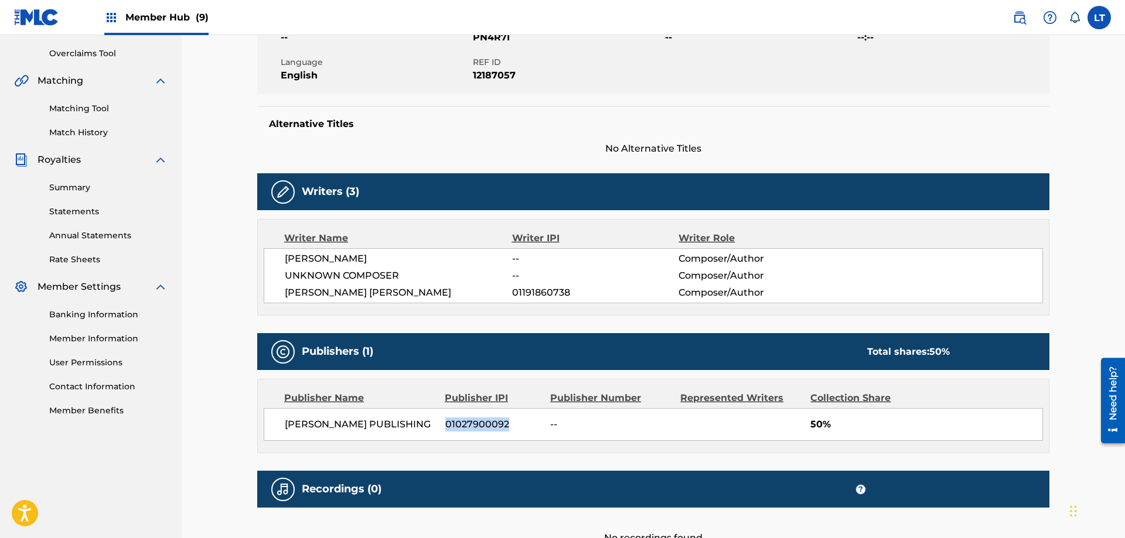
copy span "01027900092"
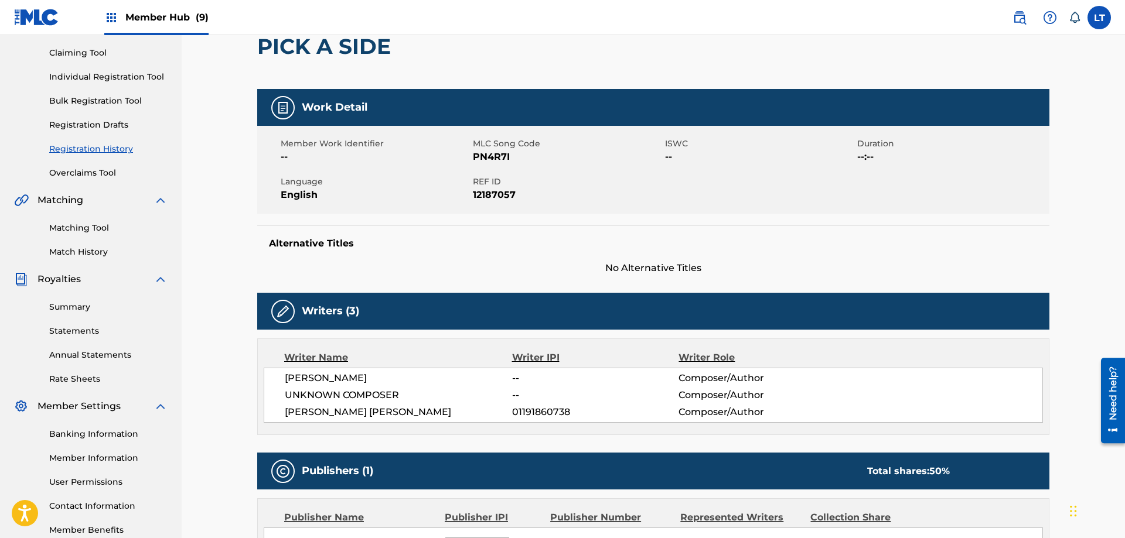
scroll to position [0, 0]
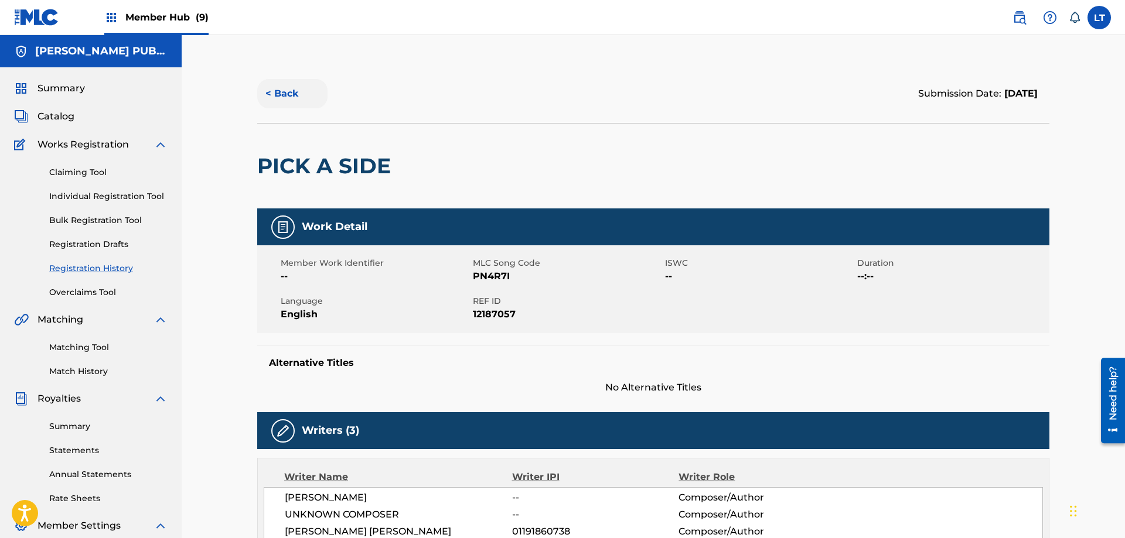
click at [283, 93] on button "< Back" at bounding box center [292, 93] width 70 height 29
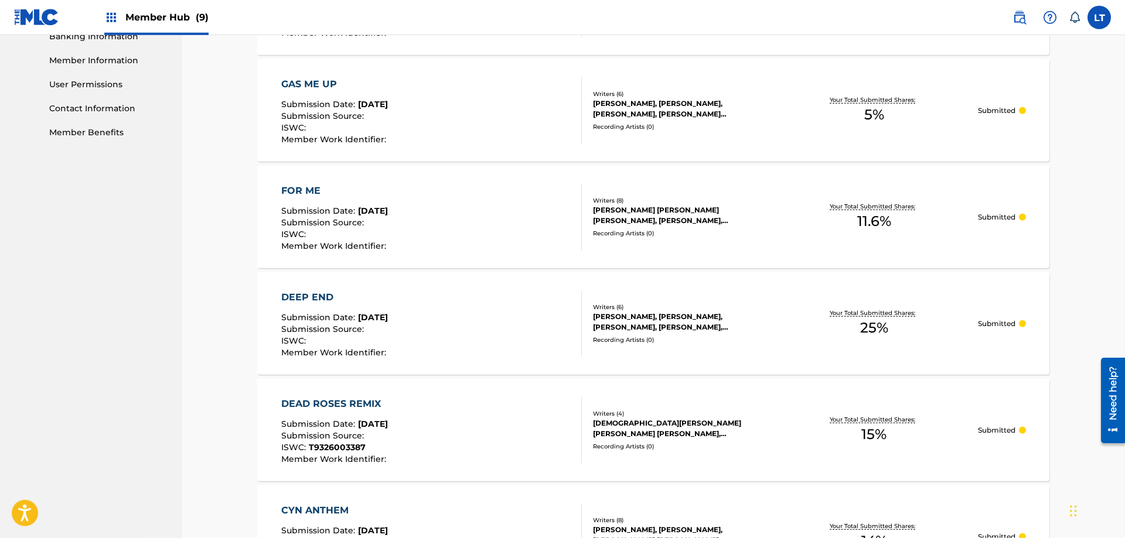
scroll to position [598, 0]
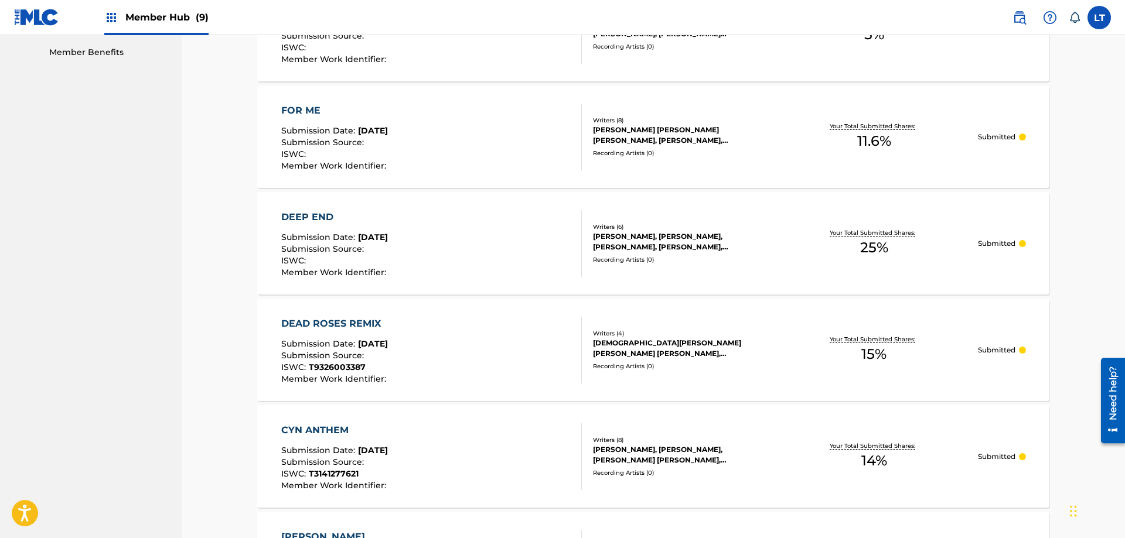
click at [364, 321] on div "DEAD ROSES REMIX" at bounding box center [335, 324] width 108 height 14
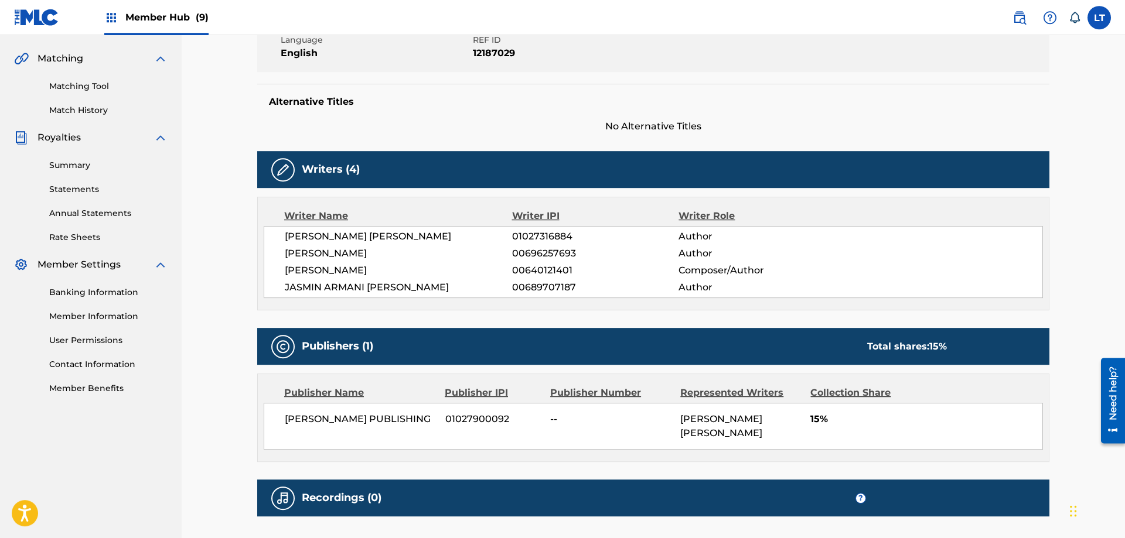
scroll to position [359, 0]
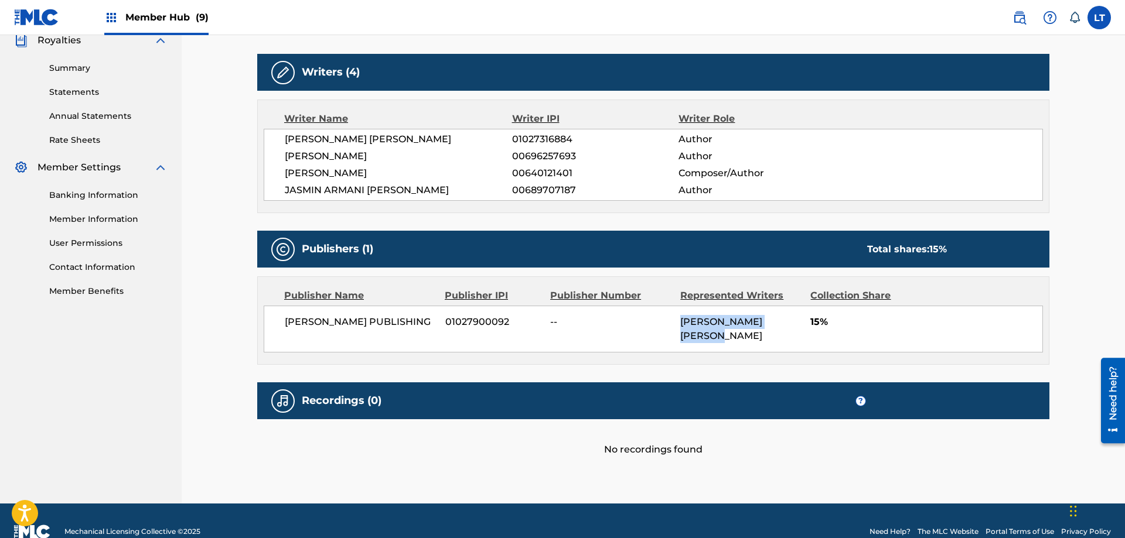
drag, startPoint x: 681, startPoint y: 325, endPoint x: 722, endPoint y: 342, distance: 44.6
click at [722, 342] on div "[PERSON_NAME] [PERSON_NAME]" at bounding box center [740, 329] width 121 height 28
copy span "[PERSON_NAME] [PERSON_NAME]"
click at [537, 138] on span "01027316884" at bounding box center [595, 139] width 166 height 14
click at [538, 138] on span "01027316884" at bounding box center [595, 139] width 166 height 14
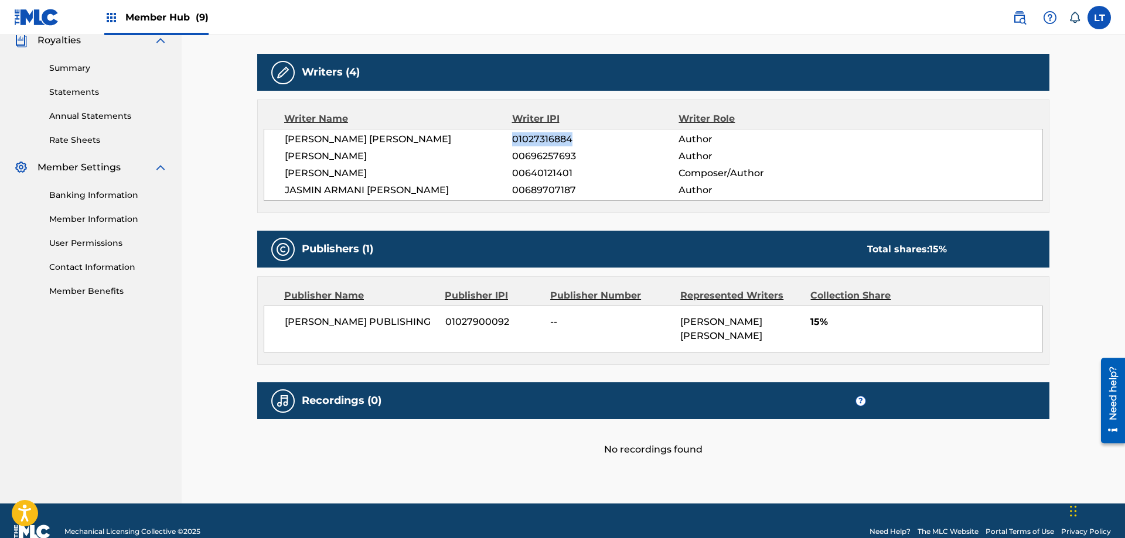
copy span "01027316884"
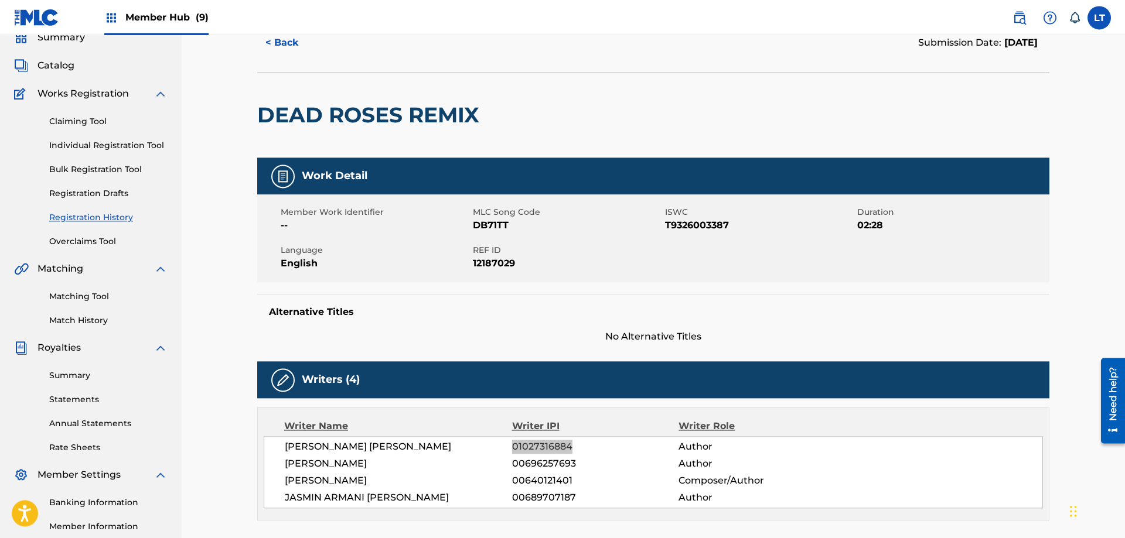
scroll to position [0, 0]
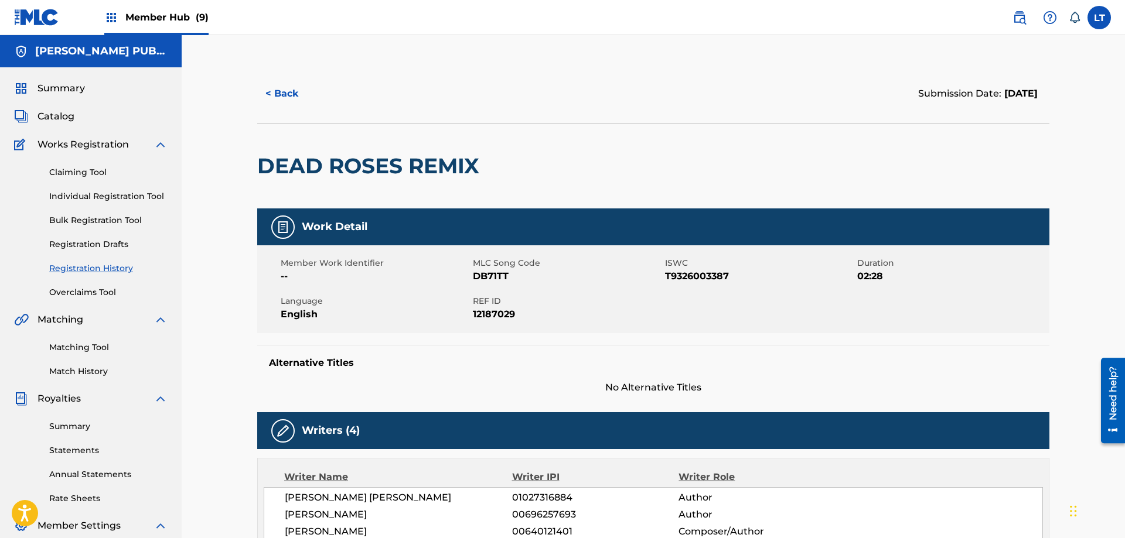
click at [90, 52] on h5 "[PERSON_NAME] PUBLISHING" at bounding box center [101, 51] width 132 height 13
click at [53, 93] on span "Summary" at bounding box center [60, 88] width 47 height 14
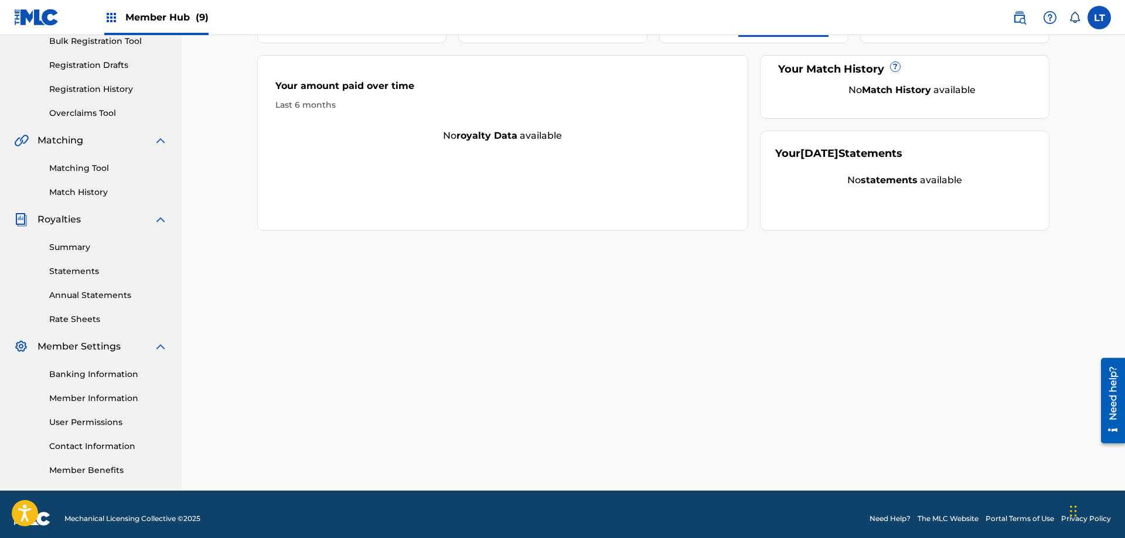
scroll to position [188, 0]
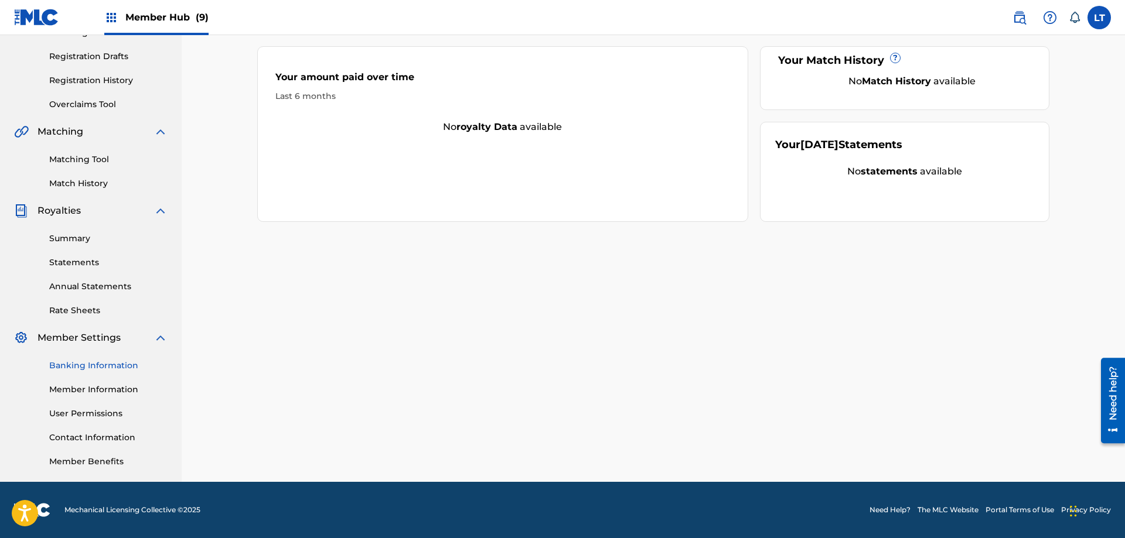
click at [101, 366] on link "Banking Information" at bounding box center [108, 366] width 118 height 12
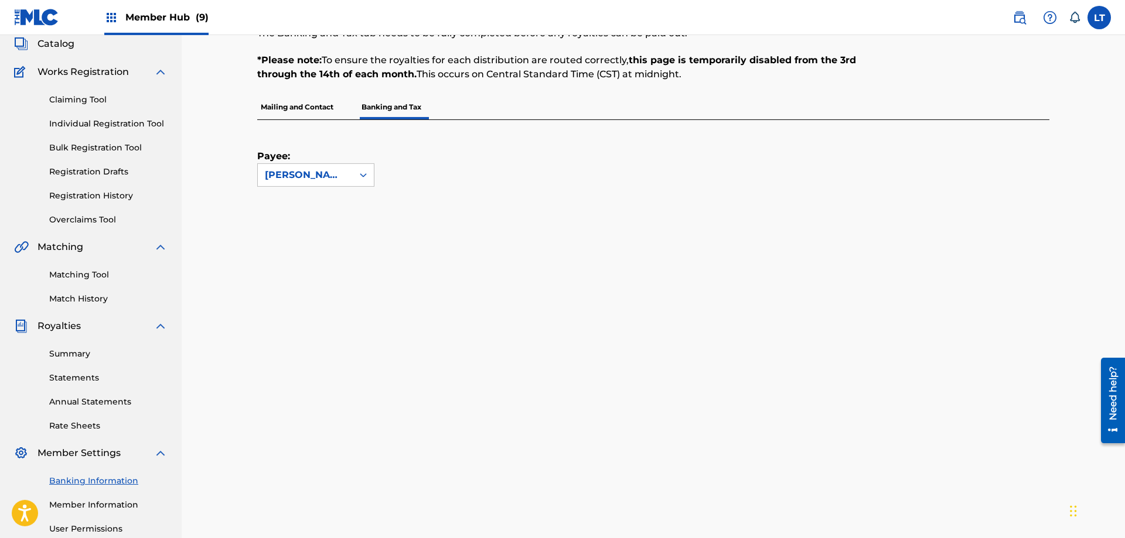
scroll to position [60, 0]
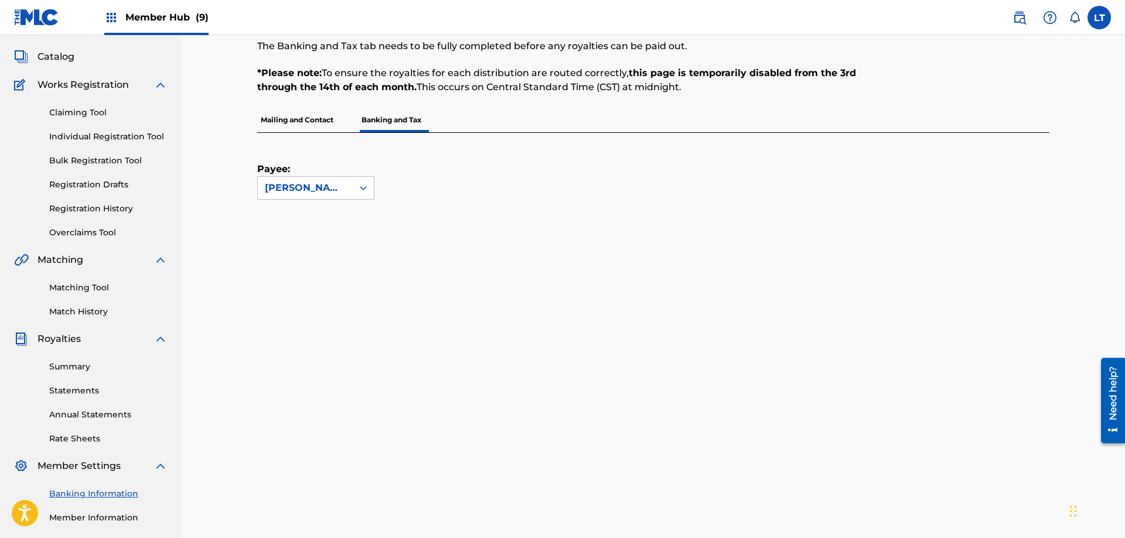
click at [296, 122] on p "Mailing and Contact" at bounding box center [297, 120] width 80 height 25
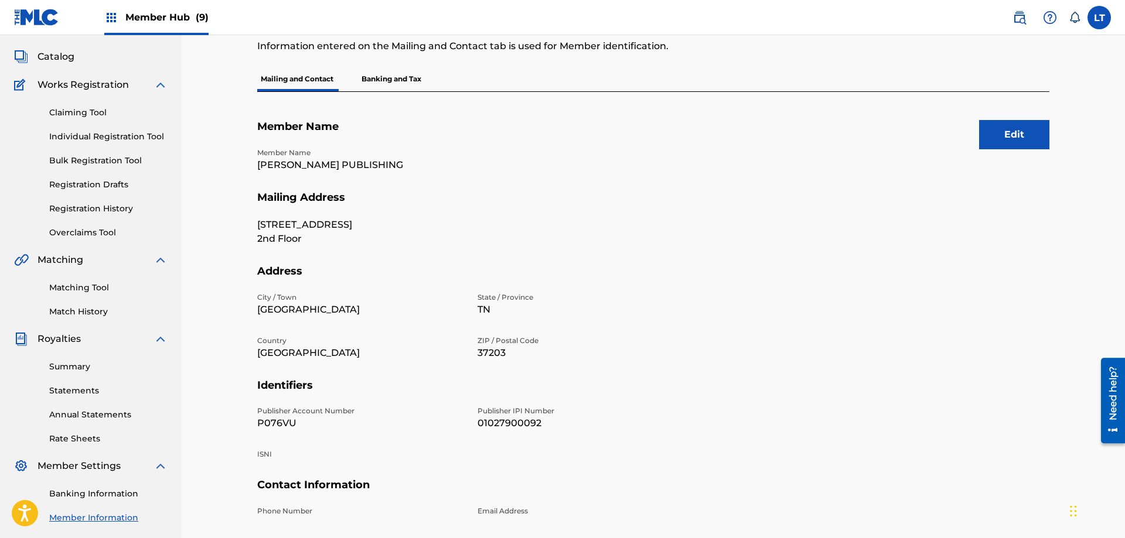
scroll to position [120, 0]
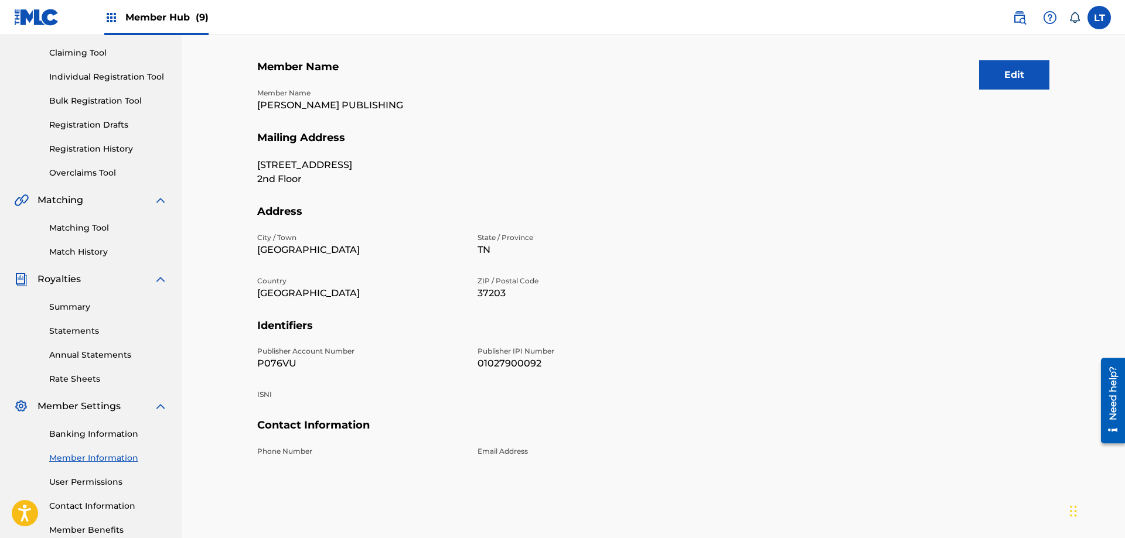
click at [273, 360] on p "P076VU" at bounding box center [360, 364] width 206 height 14
click at [274, 360] on p "P076VU" at bounding box center [360, 364] width 206 height 14
copy p "P076VU"
click at [509, 361] on p "01027900092" at bounding box center [581, 364] width 206 height 14
click at [504, 364] on p "01027900092" at bounding box center [581, 364] width 206 height 14
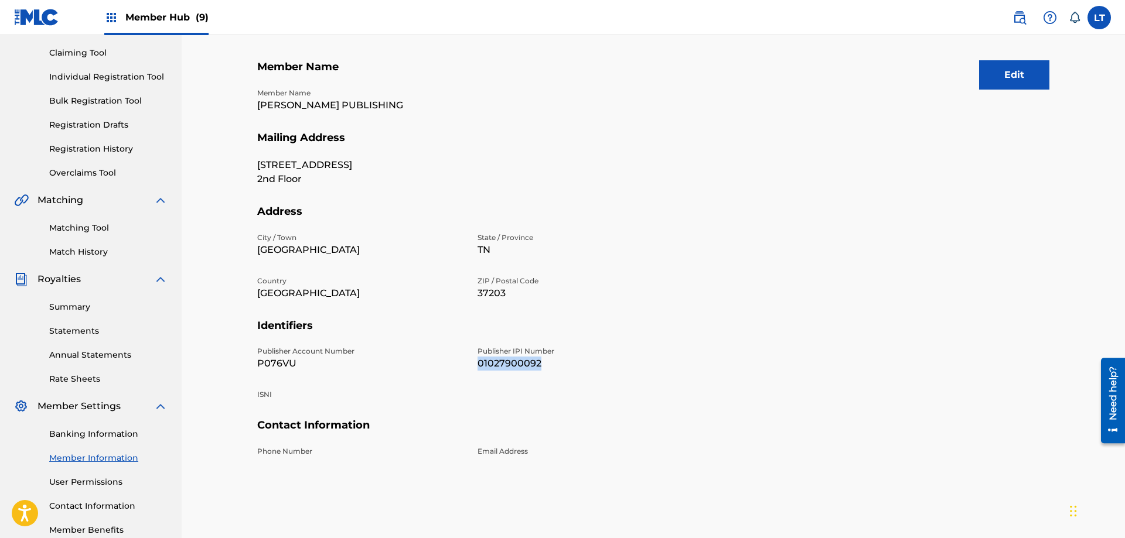
click at [504, 364] on p "01027900092" at bounding box center [581, 364] width 206 height 14
copy p "01027900092"
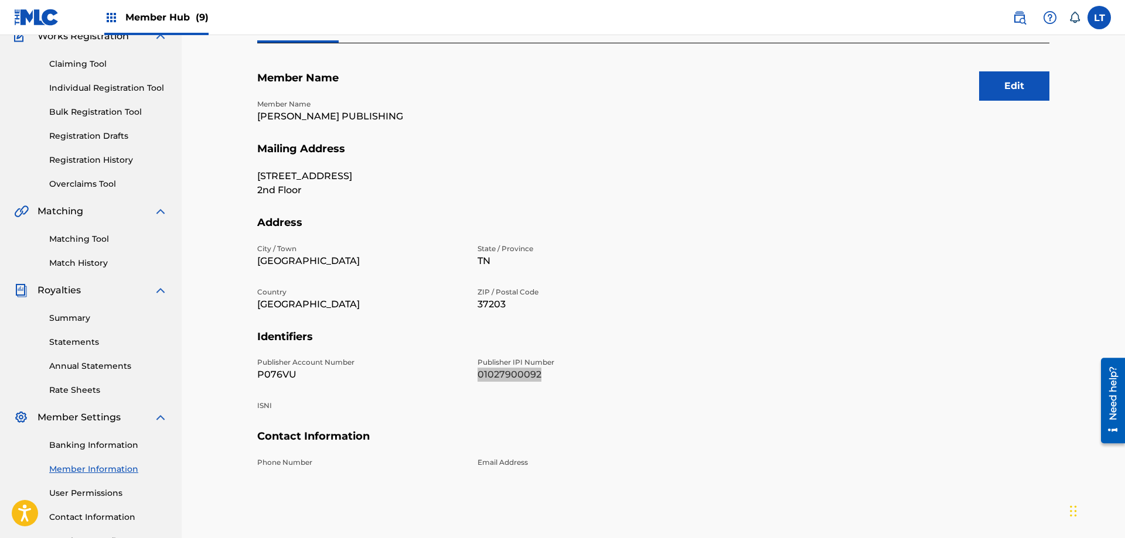
scroll to position [0, 0]
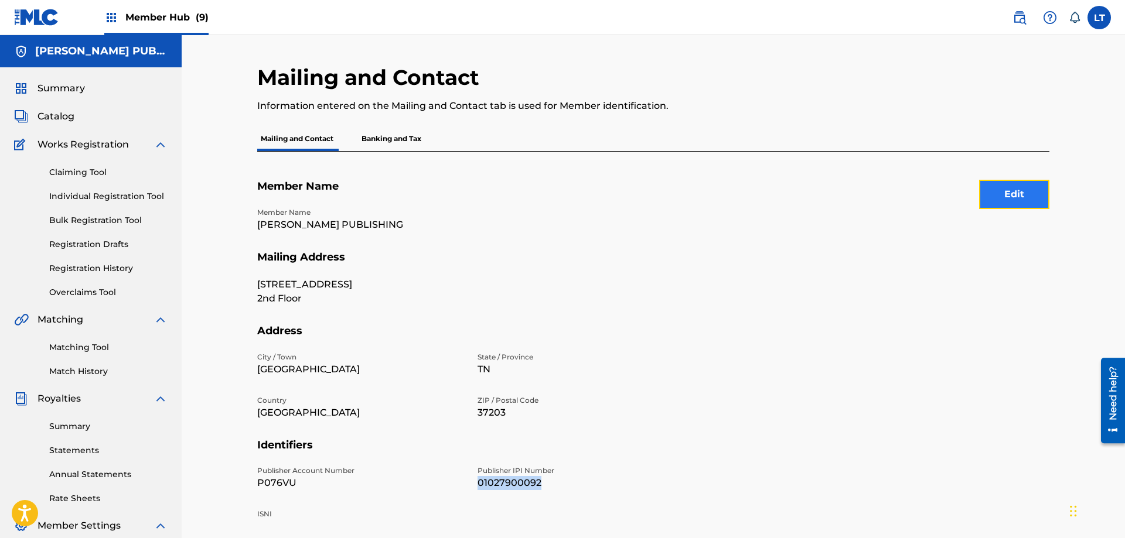
click at [1023, 196] on button "Edit" at bounding box center [1014, 194] width 70 height 29
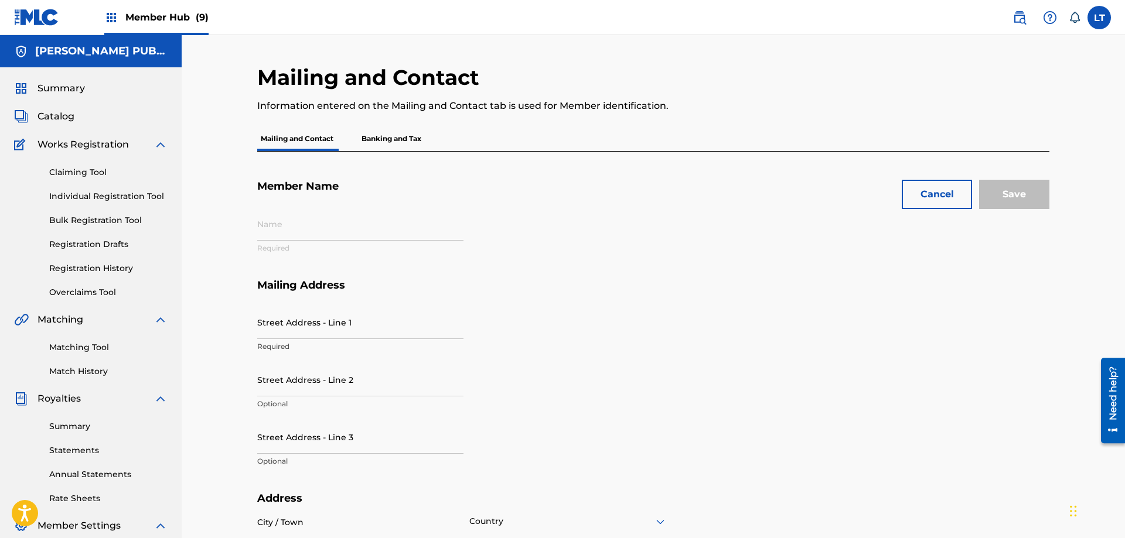
type input "[PERSON_NAME] PUBLISHING"
type input "[STREET_ADDRESS]"
type input "2nd Floor"
type input "[GEOGRAPHIC_DATA]"
type input "37203"
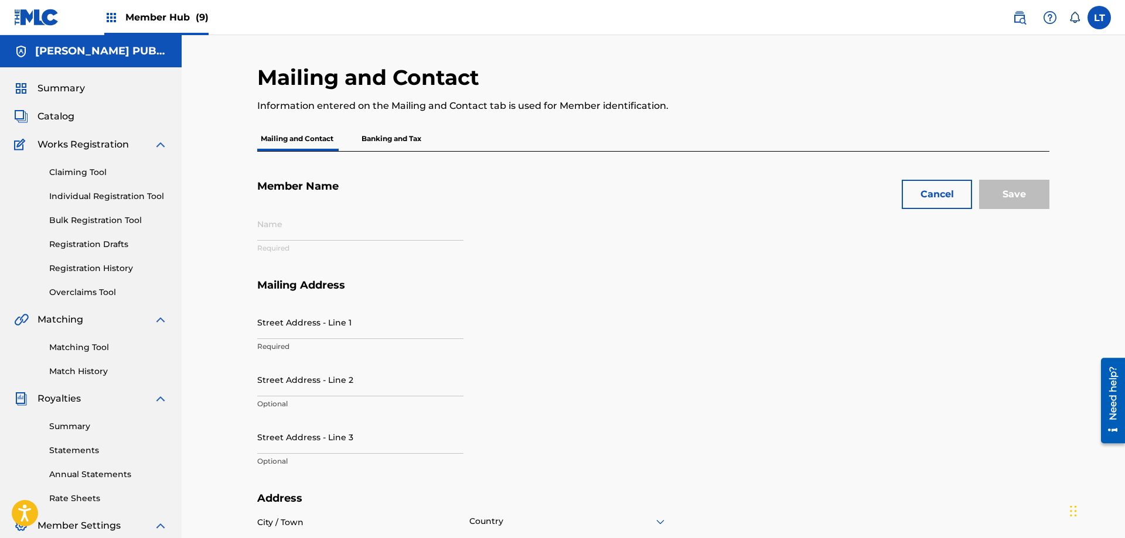
type input "P076VU"
type input "01027900092"
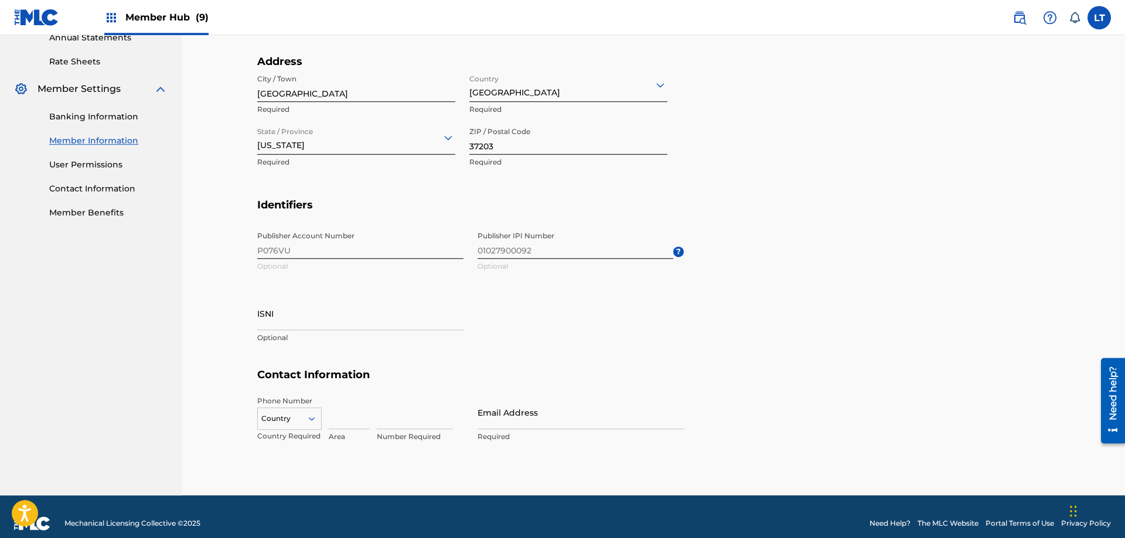
scroll to position [451, 0]
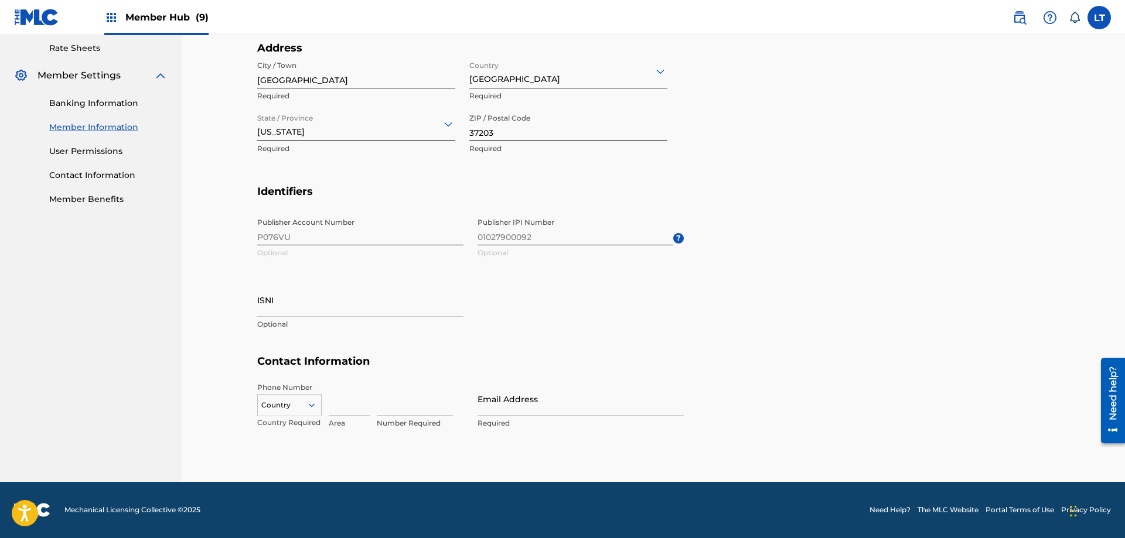
click at [315, 404] on div "Country" at bounding box center [289, 403] width 64 height 18
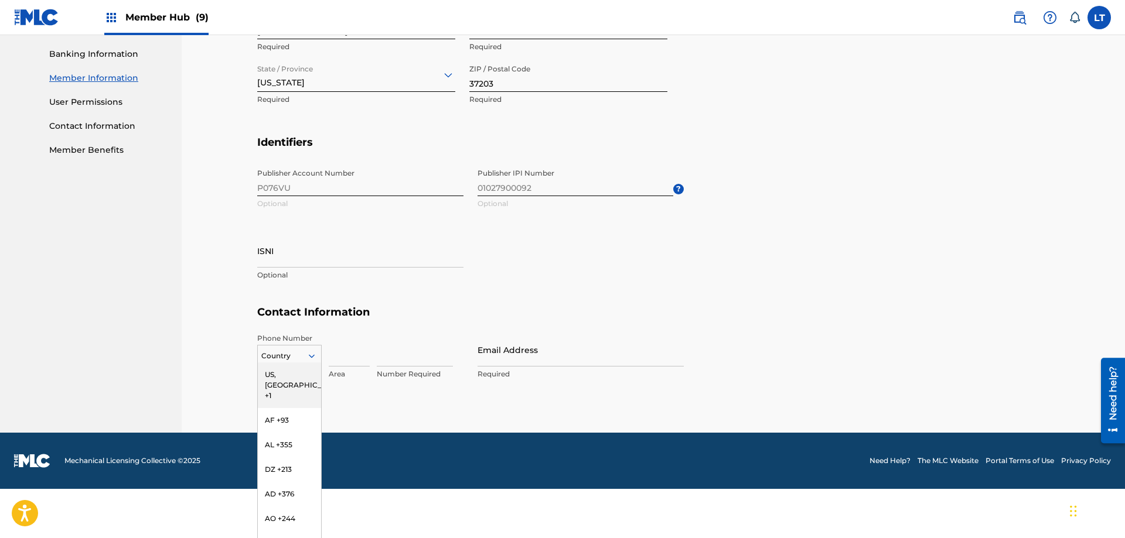
click at [297, 376] on div "US, [GEOGRAPHIC_DATA] +1" at bounding box center [289, 386] width 63 height 46
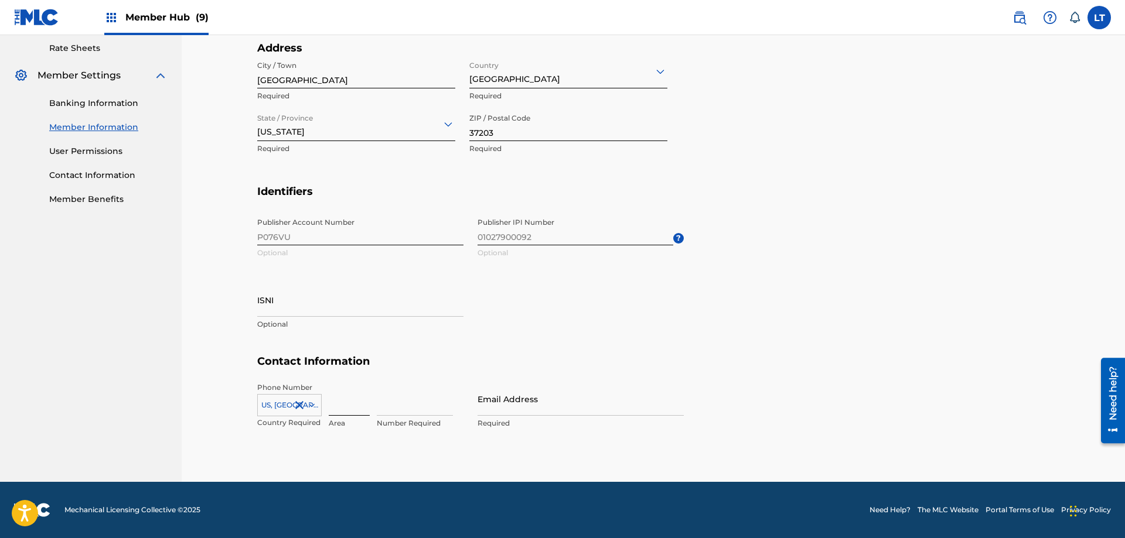
click at [352, 404] on input at bounding box center [349, 399] width 41 height 33
type input "615"
click at [408, 405] on input at bounding box center [415, 399] width 76 height 33
type input "3090969"
click at [515, 401] on input "Email Address" at bounding box center [581, 399] width 206 height 33
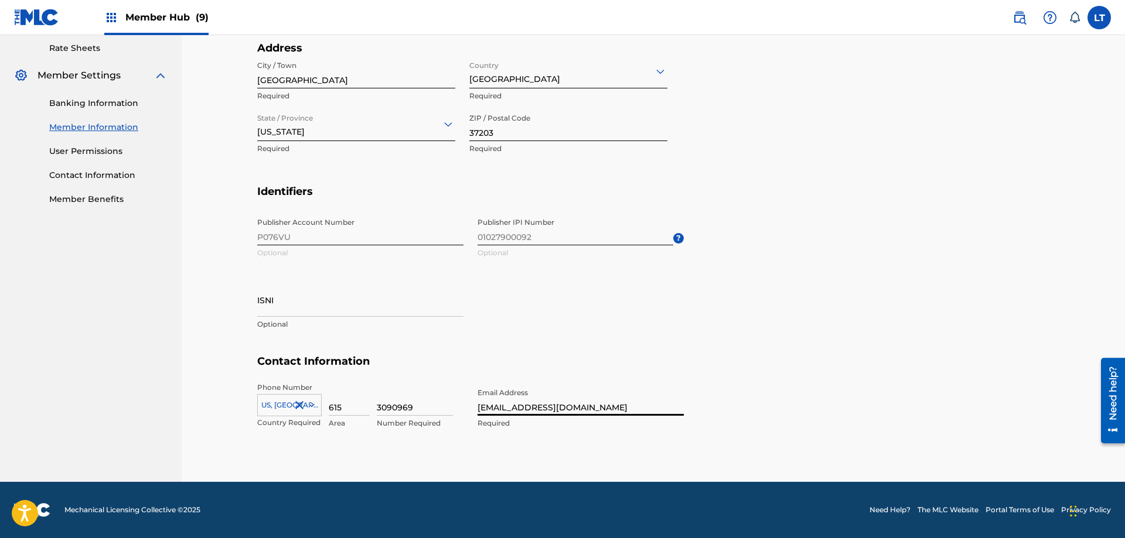
type input "[EMAIL_ADDRESS][DOMAIN_NAME]"
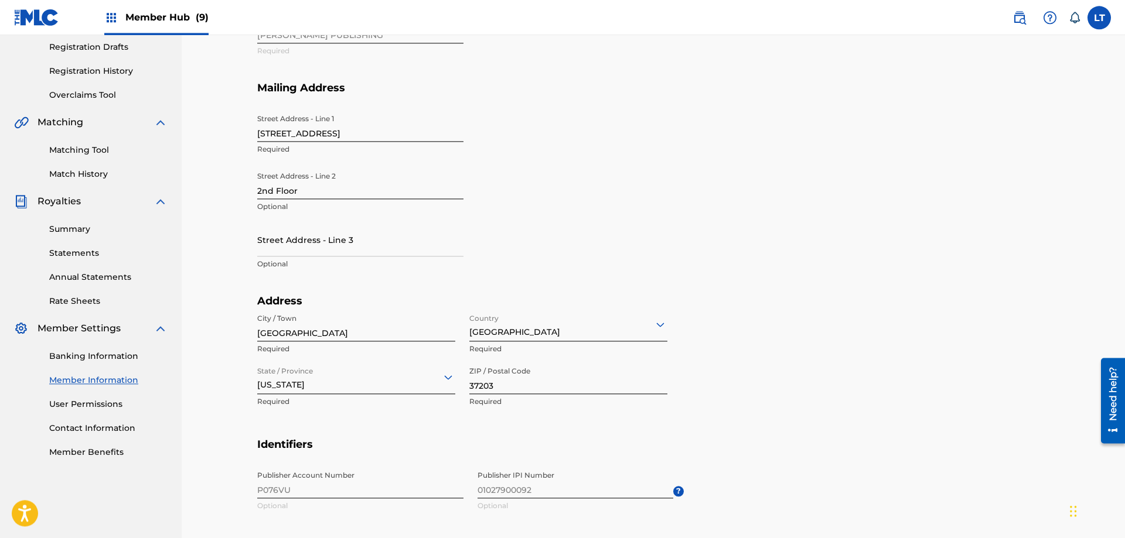
scroll to position [92, 0]
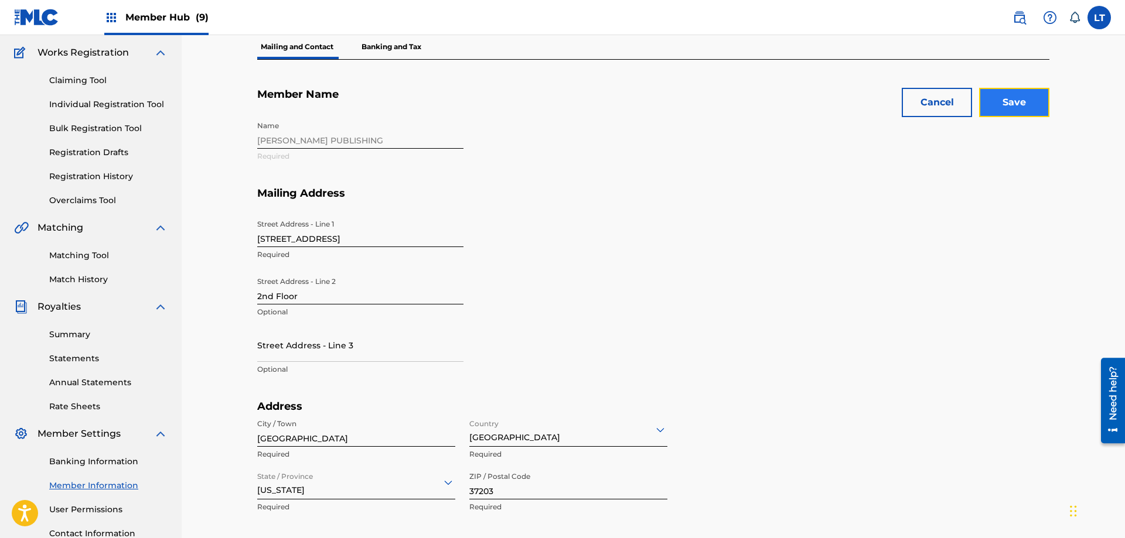
click at [1012, 108] on input "Save" at bounding box center [1014, 102] width 70 height 29
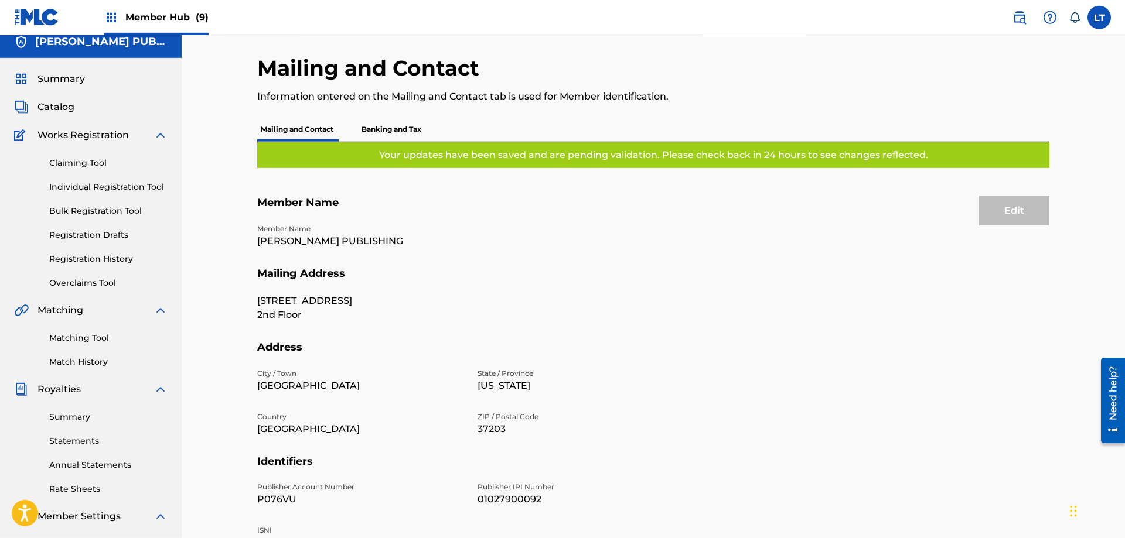
scroll to position [0, 0]
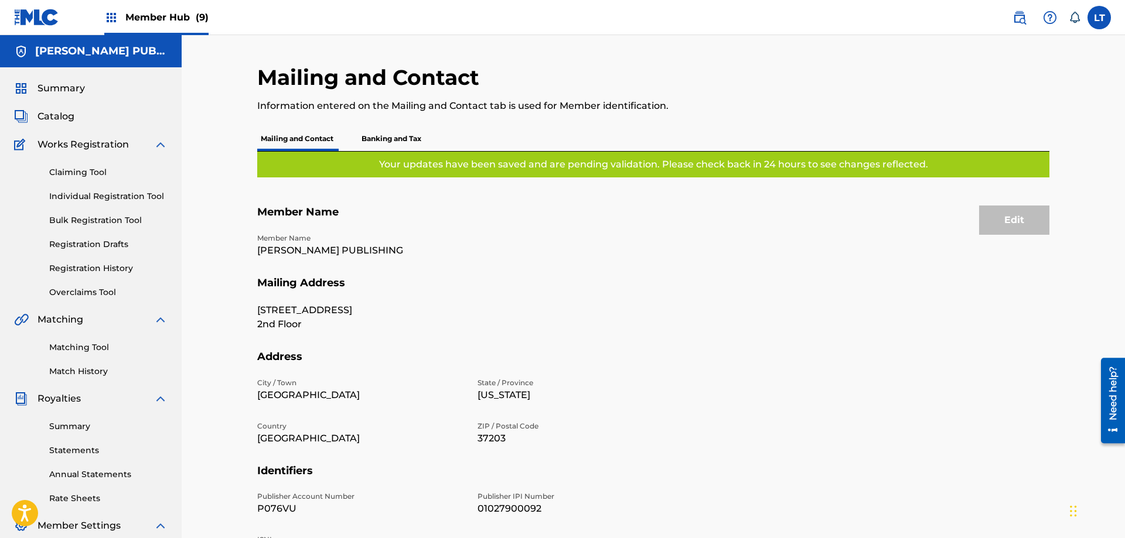
click at [395, 141] on p "Banking and Tax" at bounding box center [391, 139] width 67 height 25
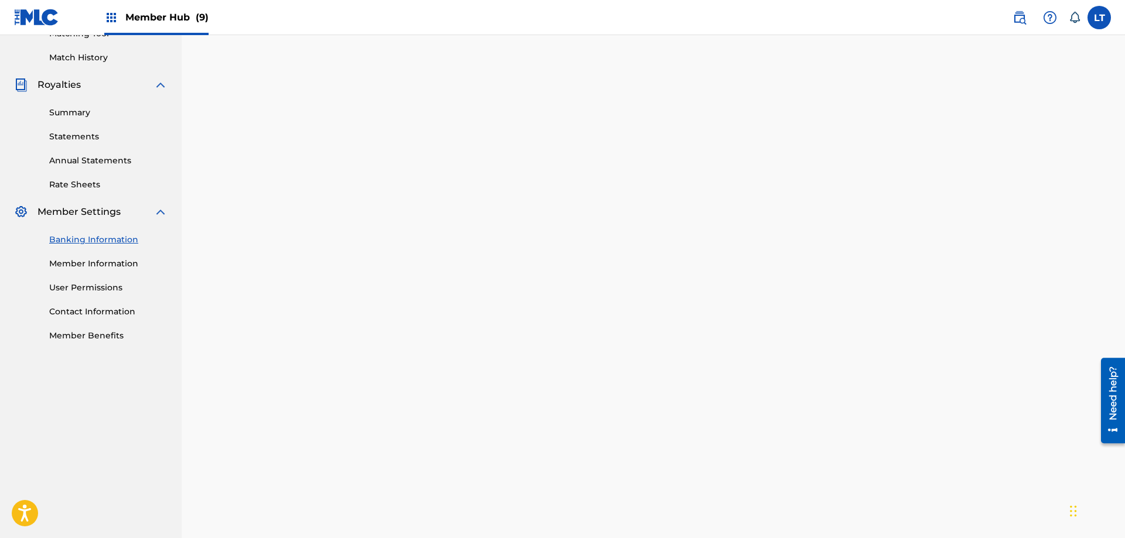
scroll to position [374, 0]
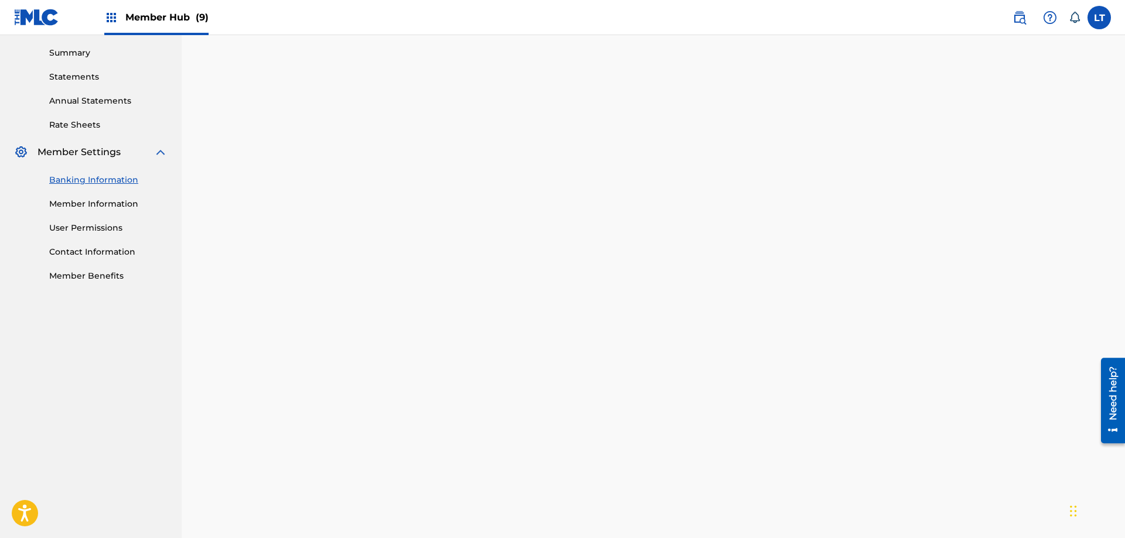
click at [112, 203] on link "Member Information" at bounding box center [108, 204] width 118 height 12
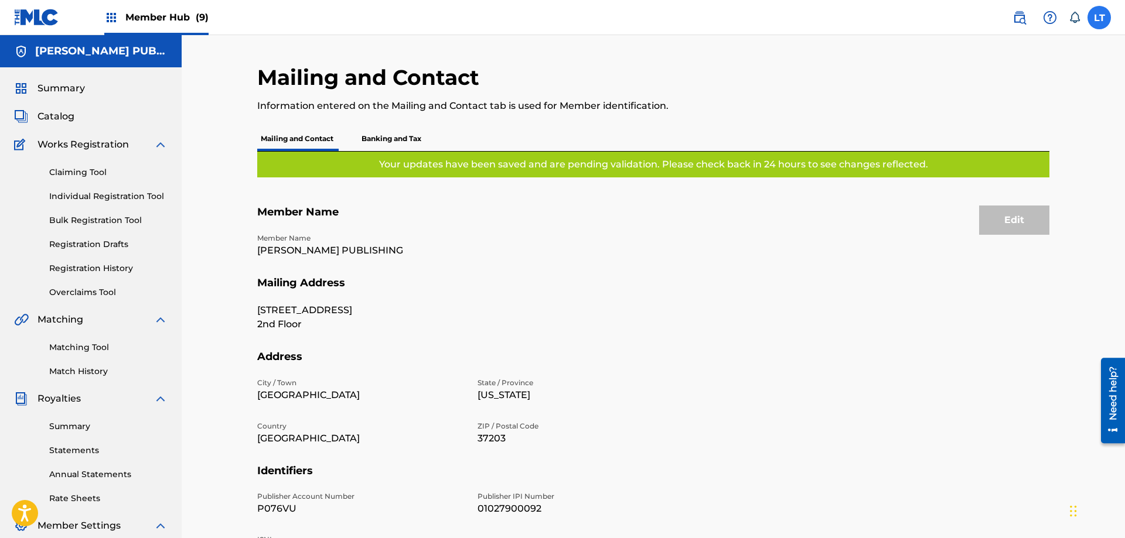
click at [1100, 18] on label at bounding box center [1098, 17] width 23 height 23
click at [1099, 18] on input "LT [PERSON_NAME] [EMAIL_ADDRESS][DOMAIN_NAME] Notification Preferences Profile …" at bounding box center [1099, 18] width 0 height 0
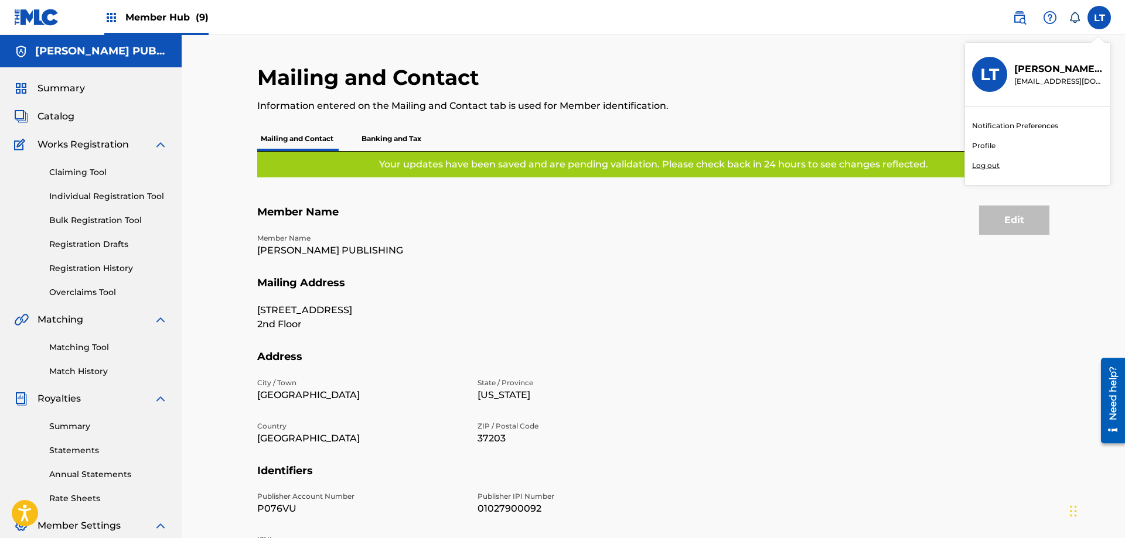
click at [990, 165] on p "Log out" at bounding box center [986, 166] width 28 height 11
click at [1099, 18] on input "LT [PERSON_NAME] [EMAIL_ADDRESS][DOMAIN_NAME] Notification Preferences Profile …" at bounding box center [1099, 18] width 0 height 0
